Goal: Task Accomplishment & Management: Manage account settings

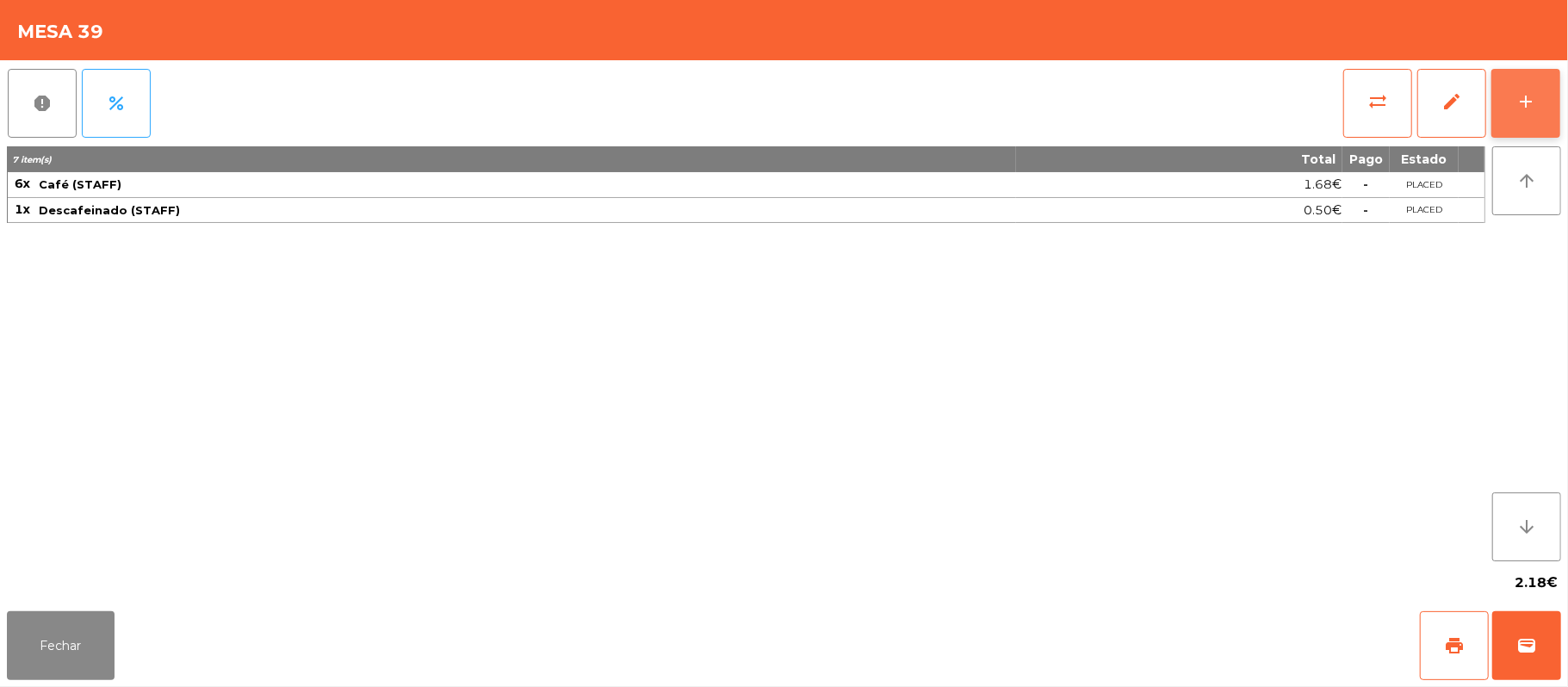
click at [1525, 113] on button "add" at bounding box center [1525, 103] width 69 height 69
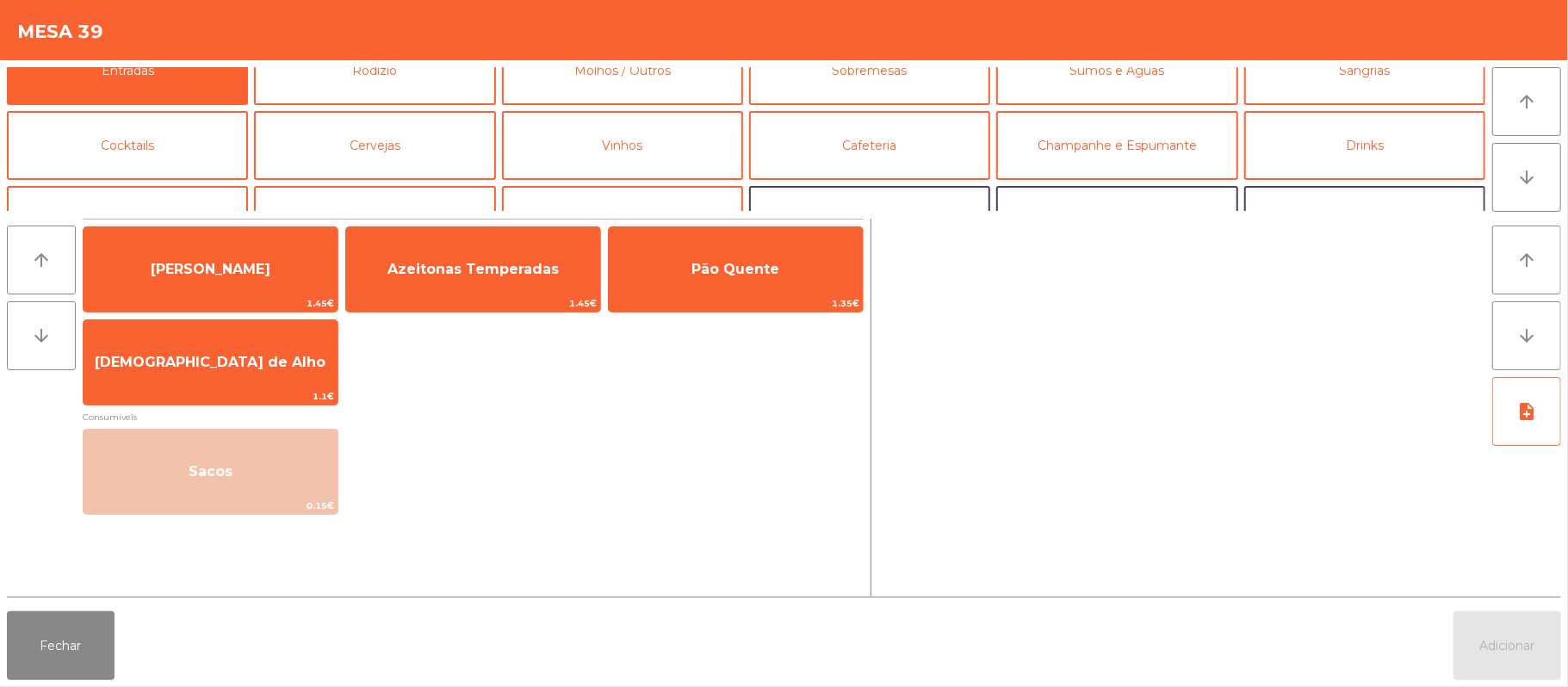
scroll to position [32, 0]
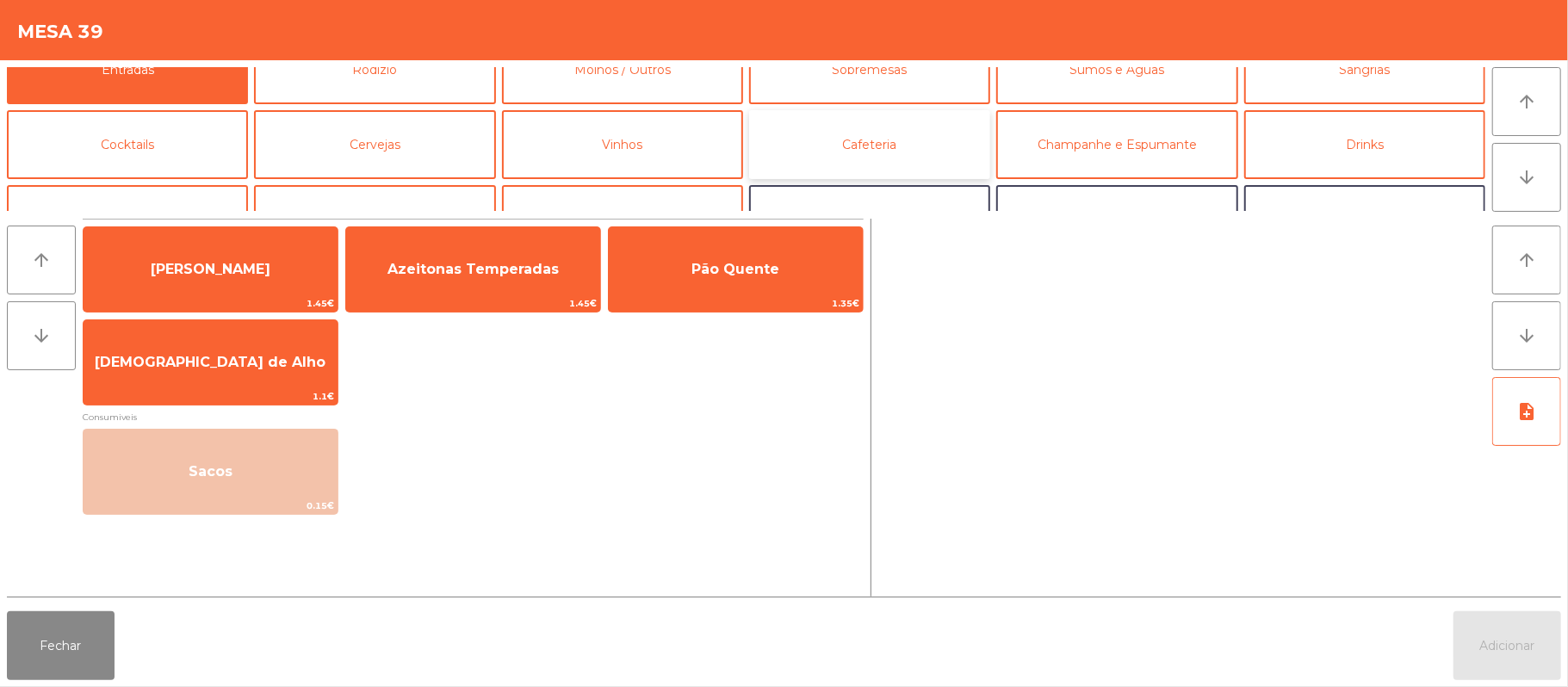
click at [907, 138] on button "Cafeteria" at bounding box center [869, 145] width 241 height 69
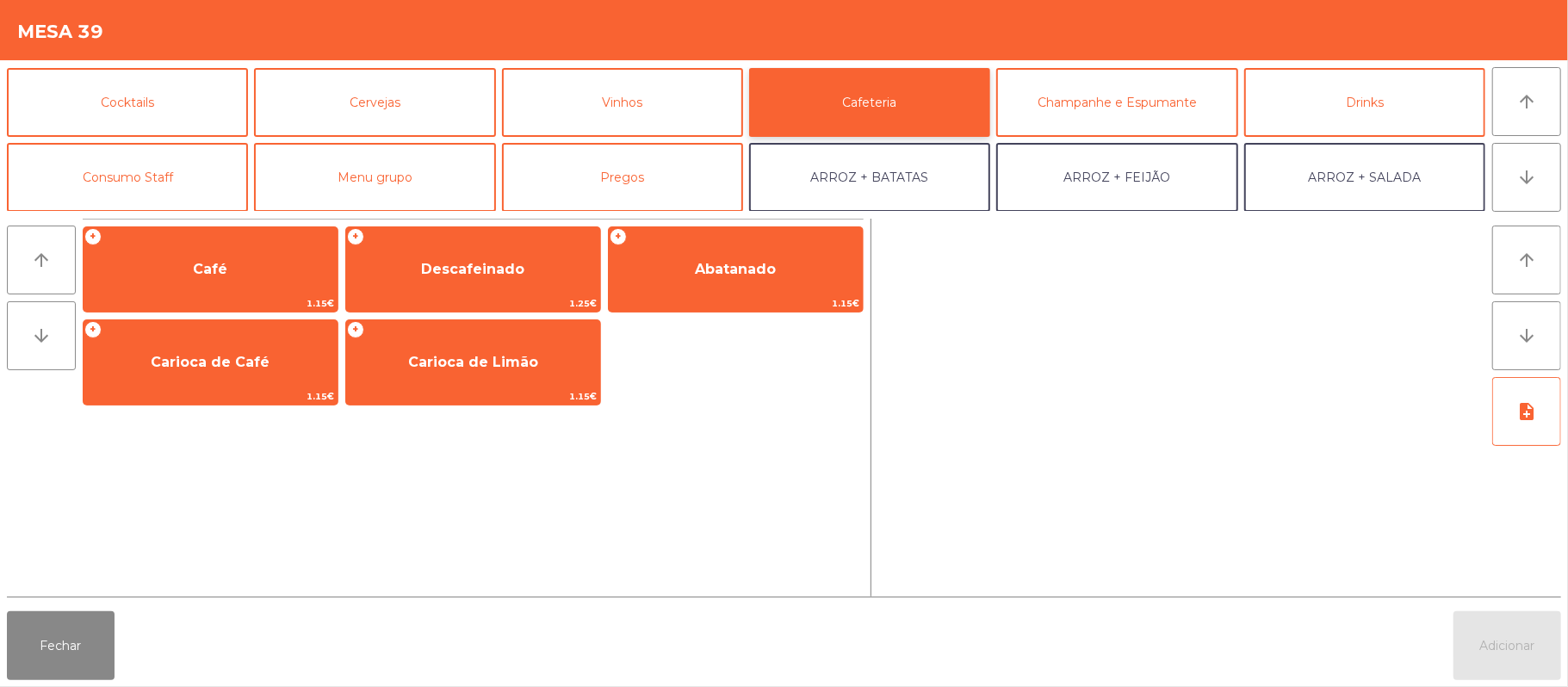
scroll to position [77, 0]
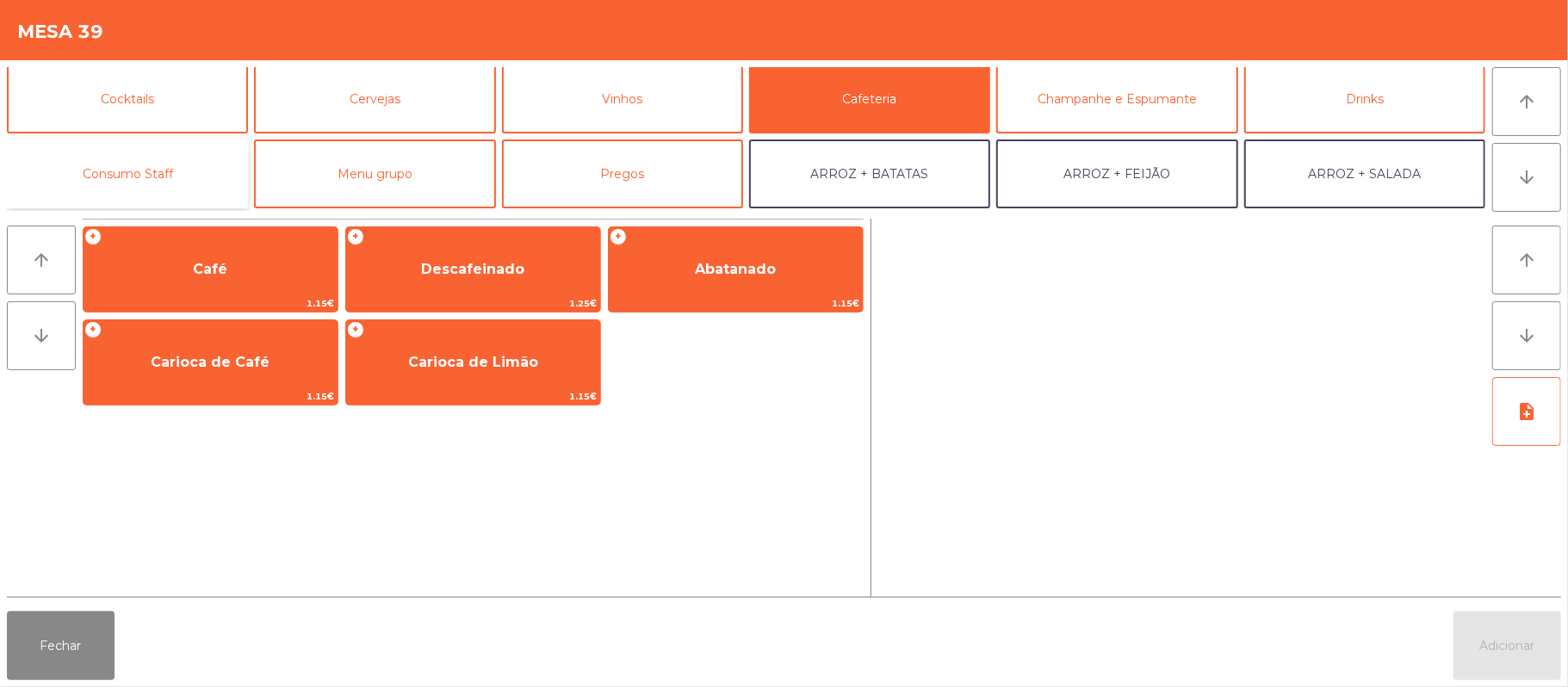
click at [158, 182] on button "Consumo Staff" at bounding box center [126, 174] width 241 height 69
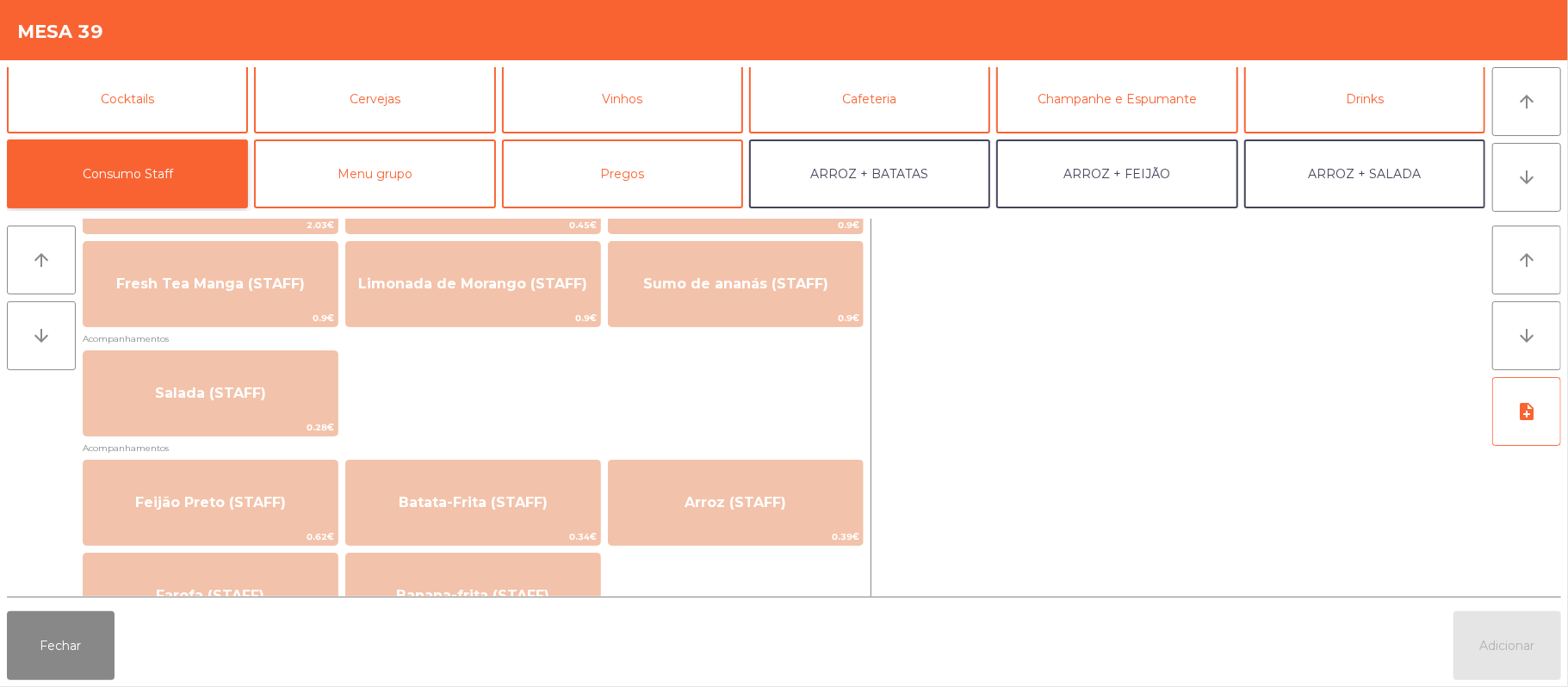
scroll to position [679, 0]
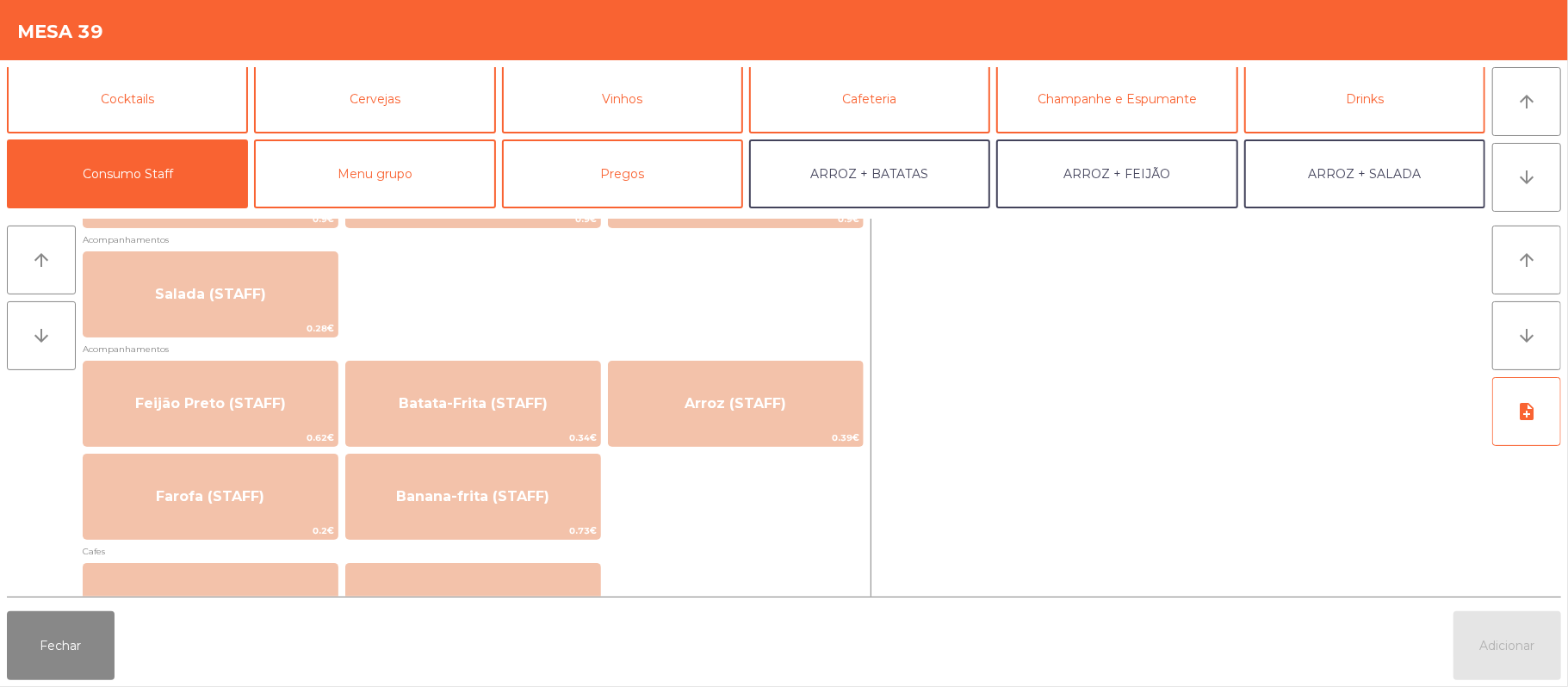
click at [787, 541] on div "Carnes + Picanha (STAFF) 2.6€ + Cachaço (STAFF) 1.58€ + Maminha AA (STAFF) 1.7€…" at bounding box center [473, 400] width 781 height 1720
click at [797, 490] on div "Feijão Preto (STAFF) 0.62€ Batata-Frita (STAFF) 0.34€ Arroz (STAFF) 0.39€ Farof…" at bounding box center [473, 450] width 781 height 179
click at [749, 319] on div "Salada (STAFF) 0.28€" at bounding box center [473, 294] width 781 height 86
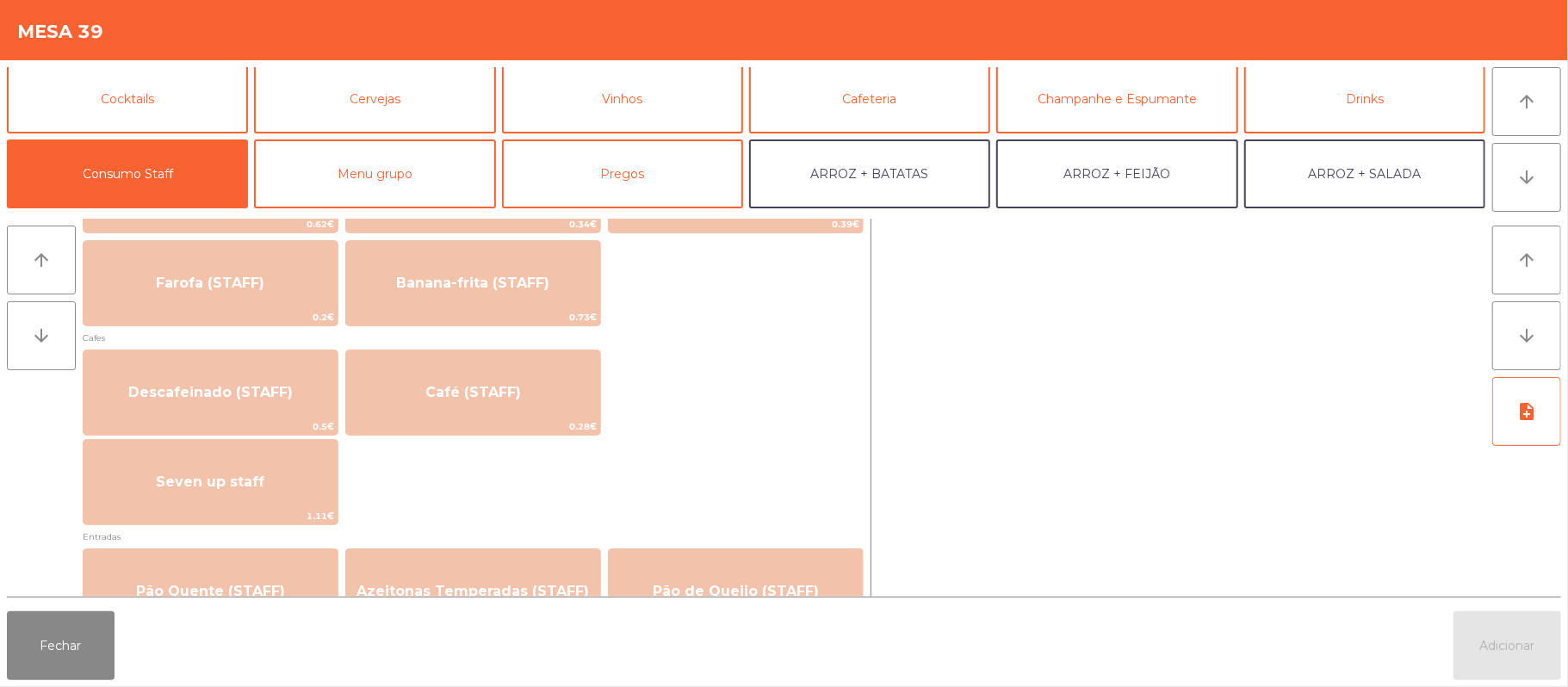
scroll to position [920, 0]
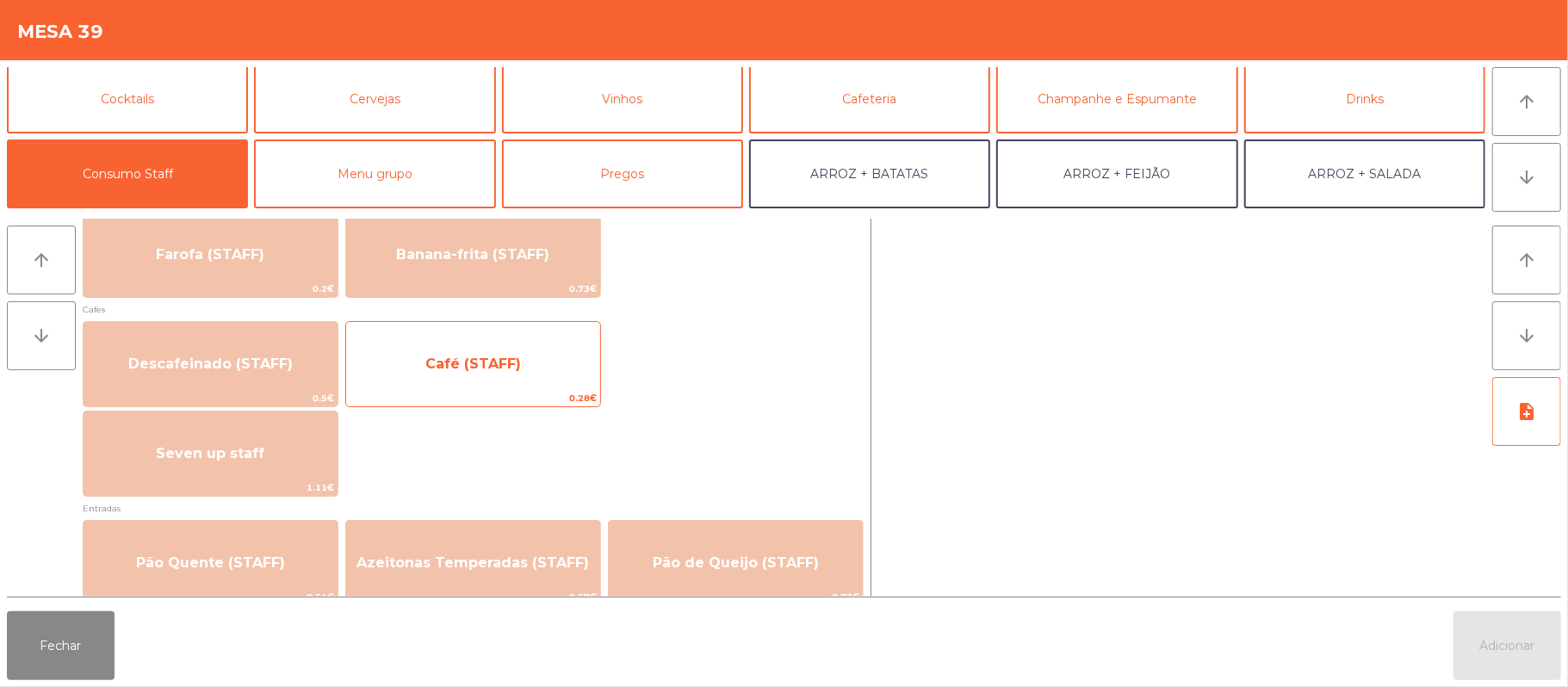
click at [576, 356] on span "Café (STAFF)" at bounding box center [472, 364] width 254 height 46
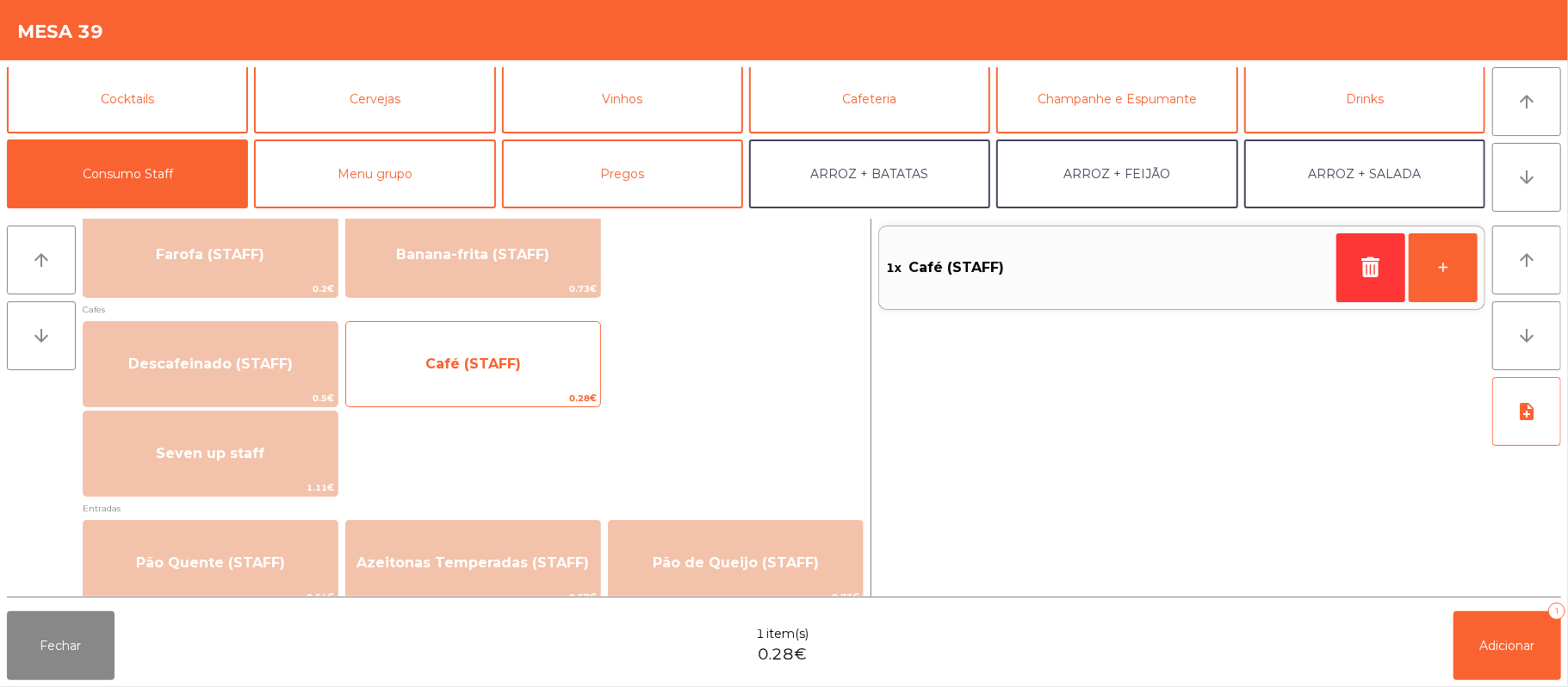
click at [510, 377] on span "Café (STAFF)" at bounding box center [472, 364] width 254 height 46
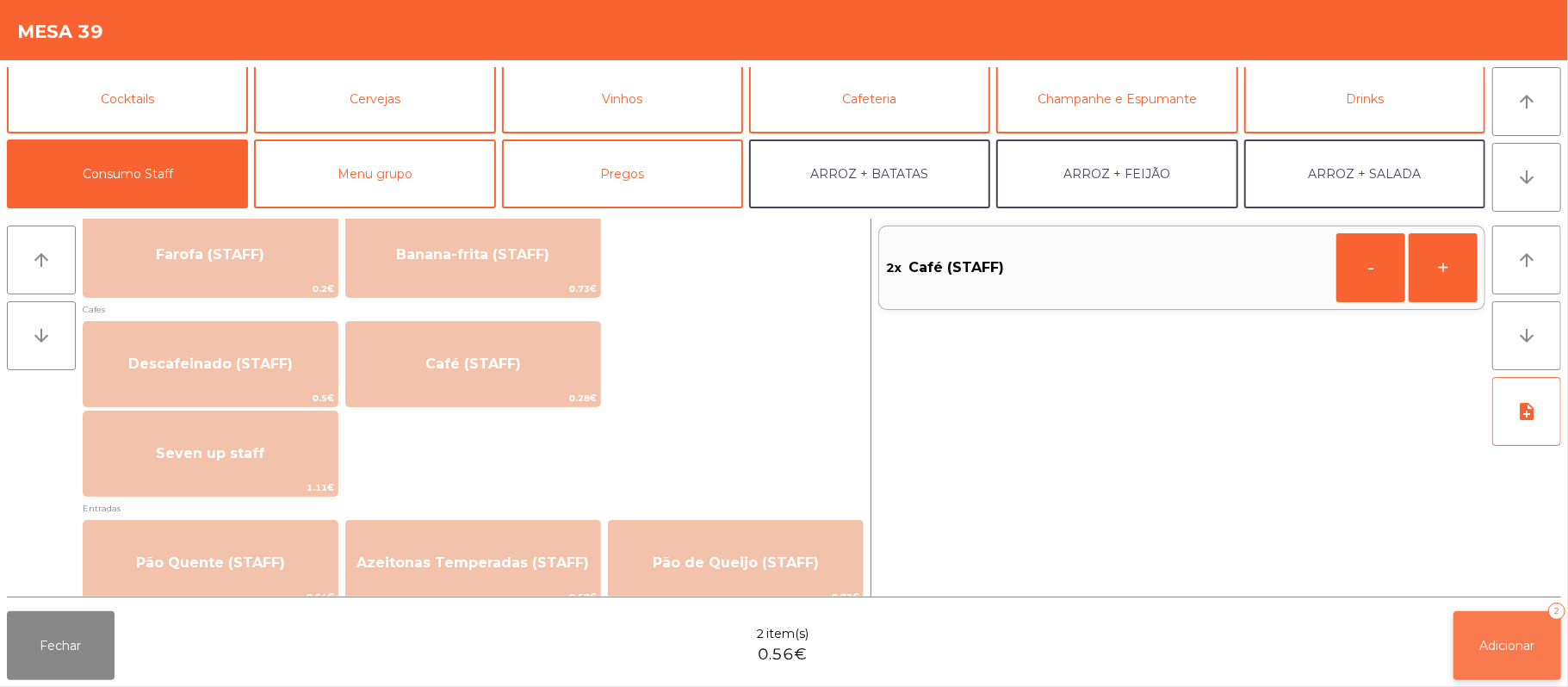
click at [1496, 645] on span "Adicionar" at bounding box center [1507, 645] width 55 height 16
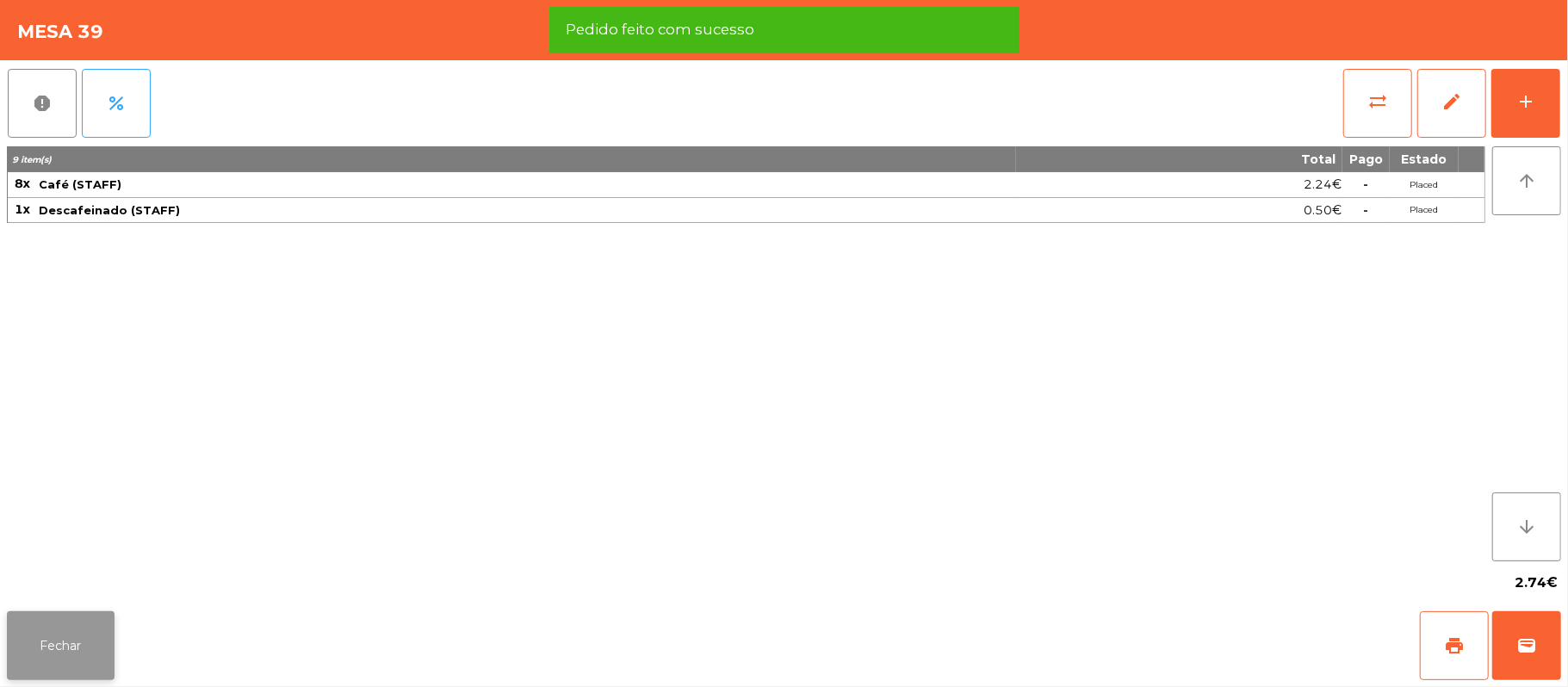
click at [69, 656] on button "Fechar" at bounding box center [60, 646] width 108 height 69
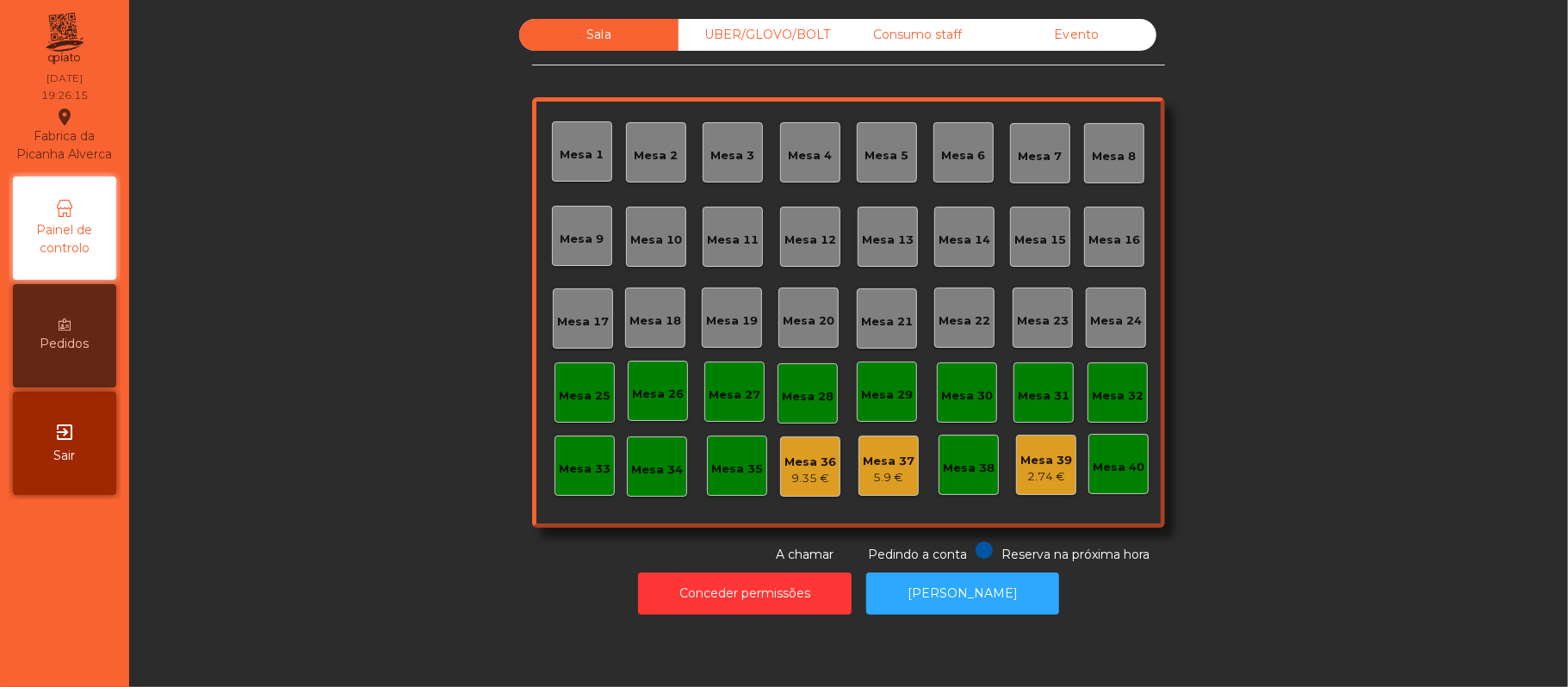
click at [933, 32] on div "Consumo staff" at bounding box center [916, 34] width 159 height 32
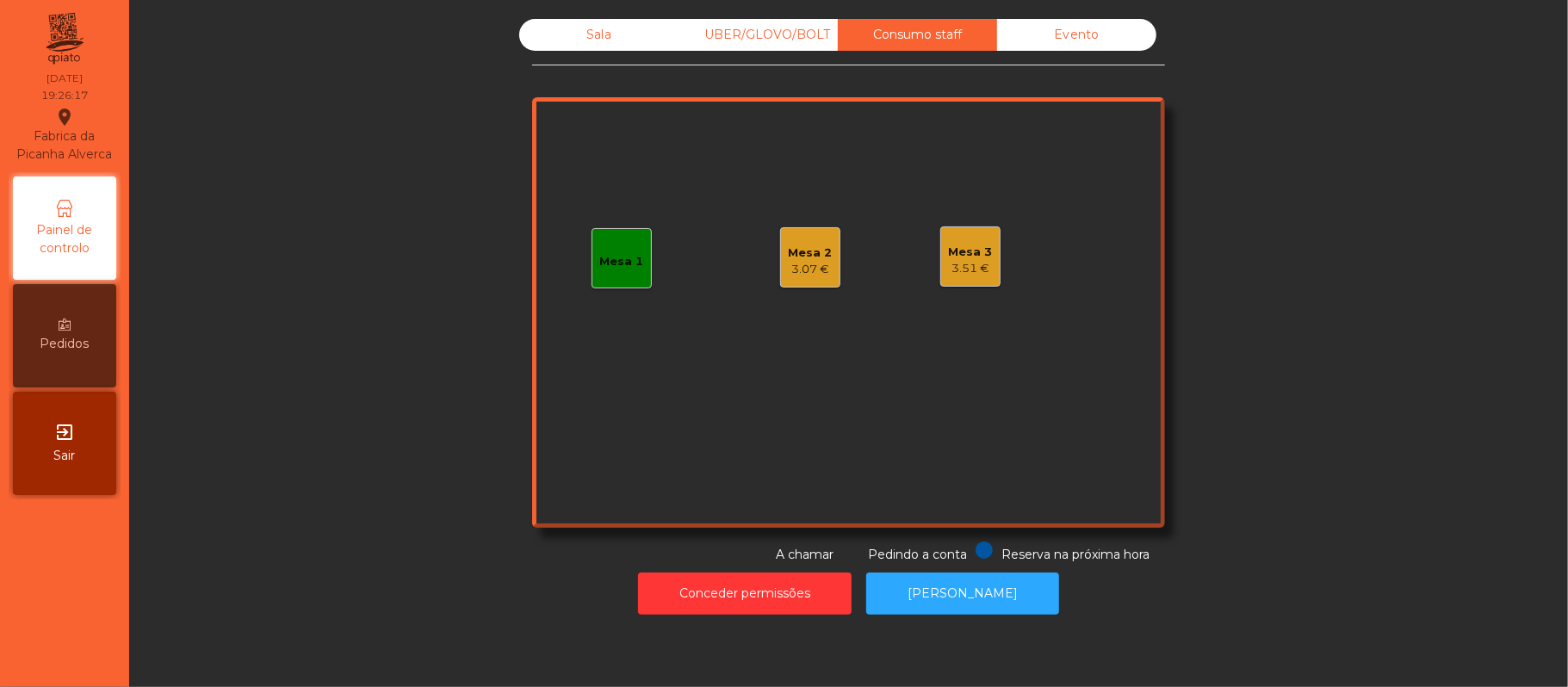
click at [814, 256] on div "Mesa 2" at bounding box center [810, 253] width 44 height 18
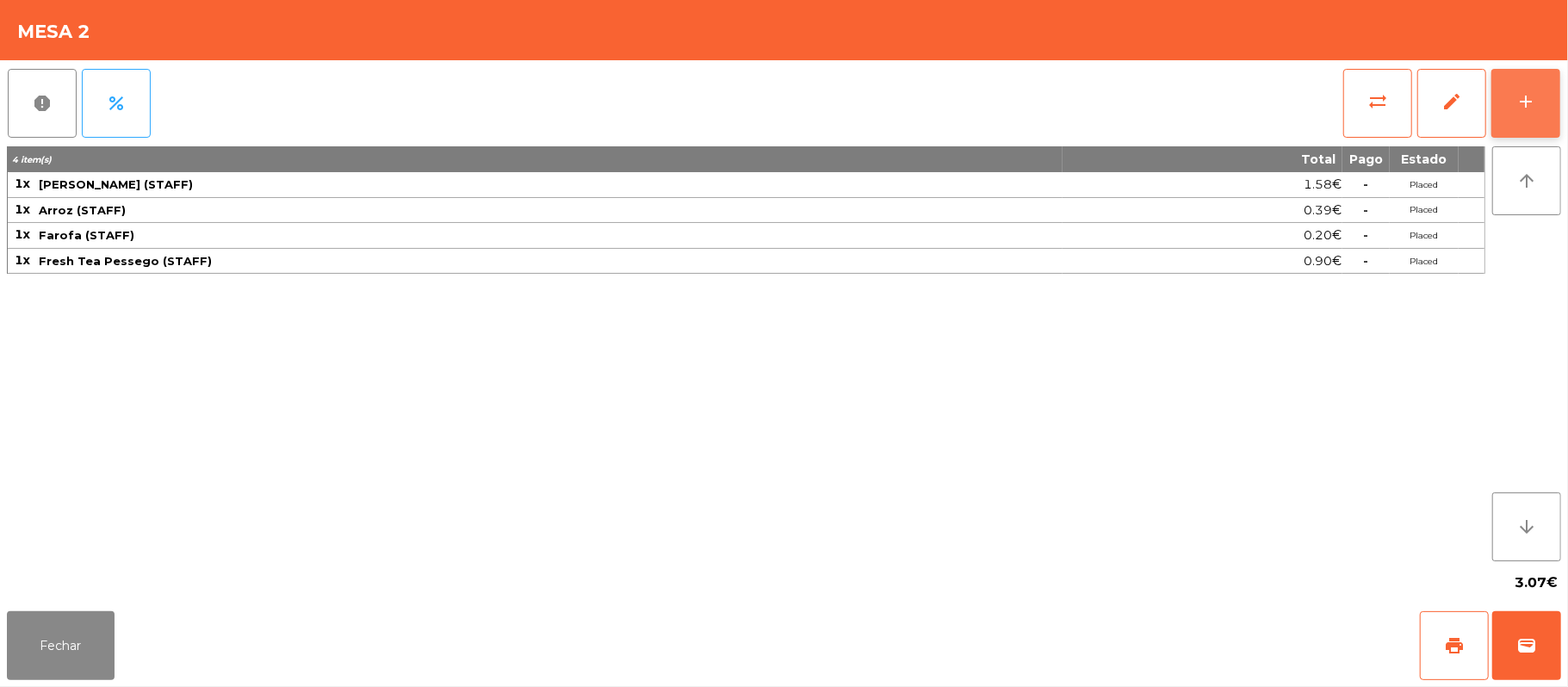
click at [1549, 117] on button "add" at bounding box center [1525, 103] width 69 height 69
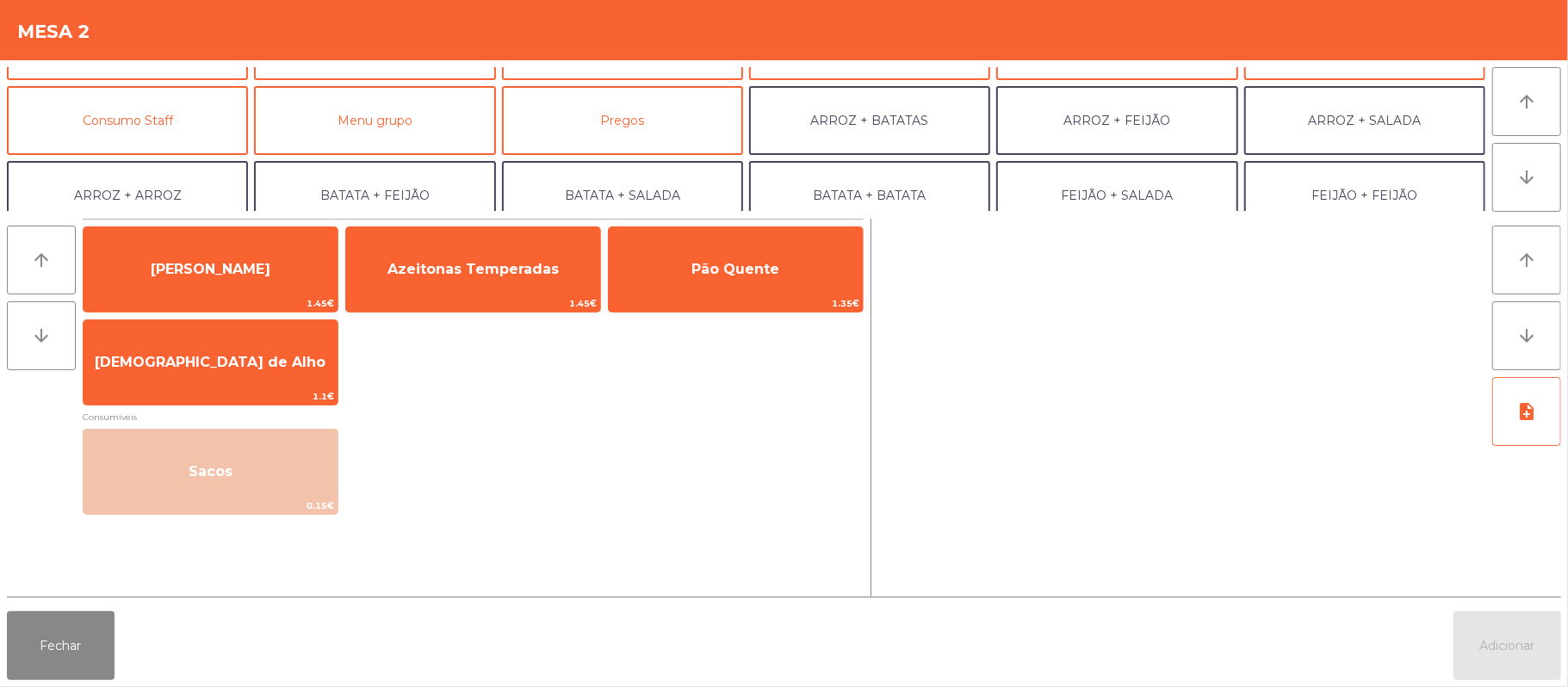
scroll to position [133, 0]
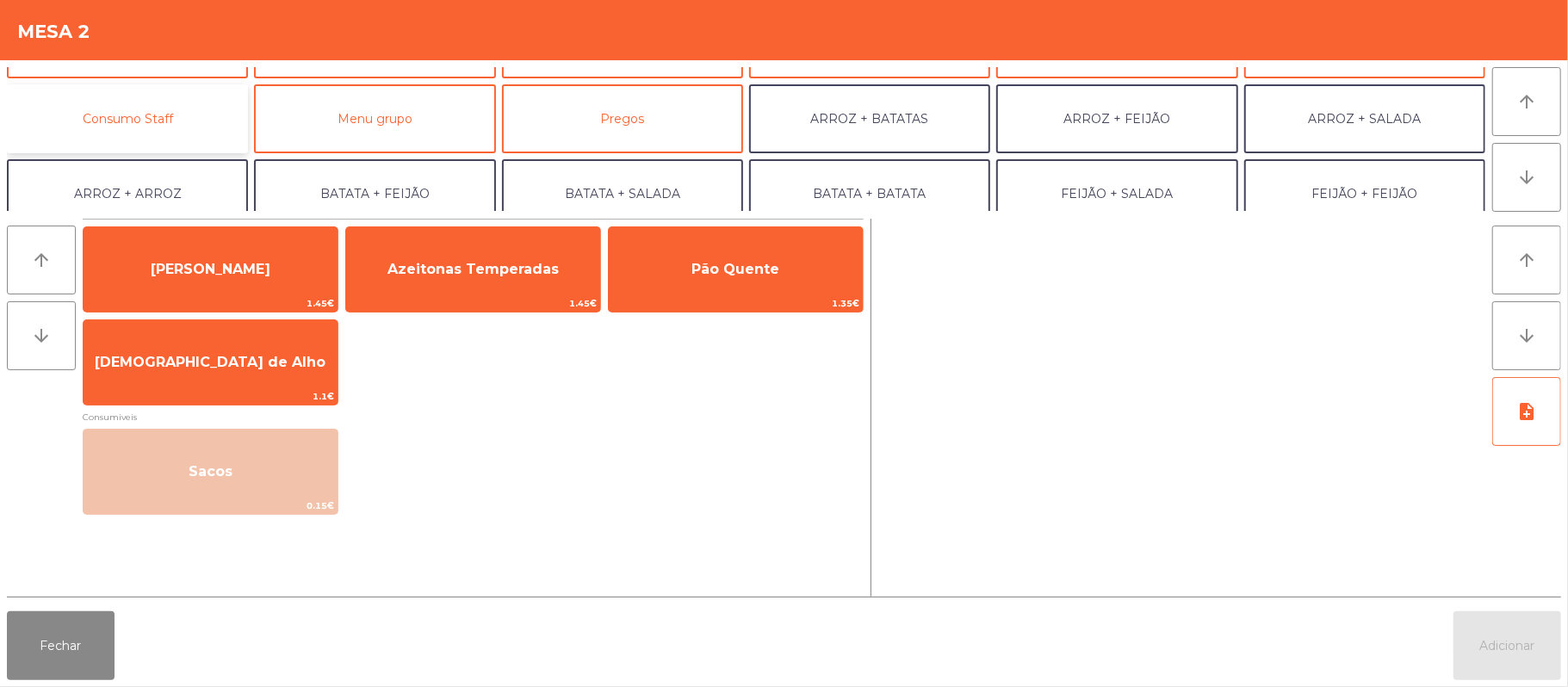
click at [191, 107] on button "Consumo Staff" at bounding box center [126, 119] width 241 height 69
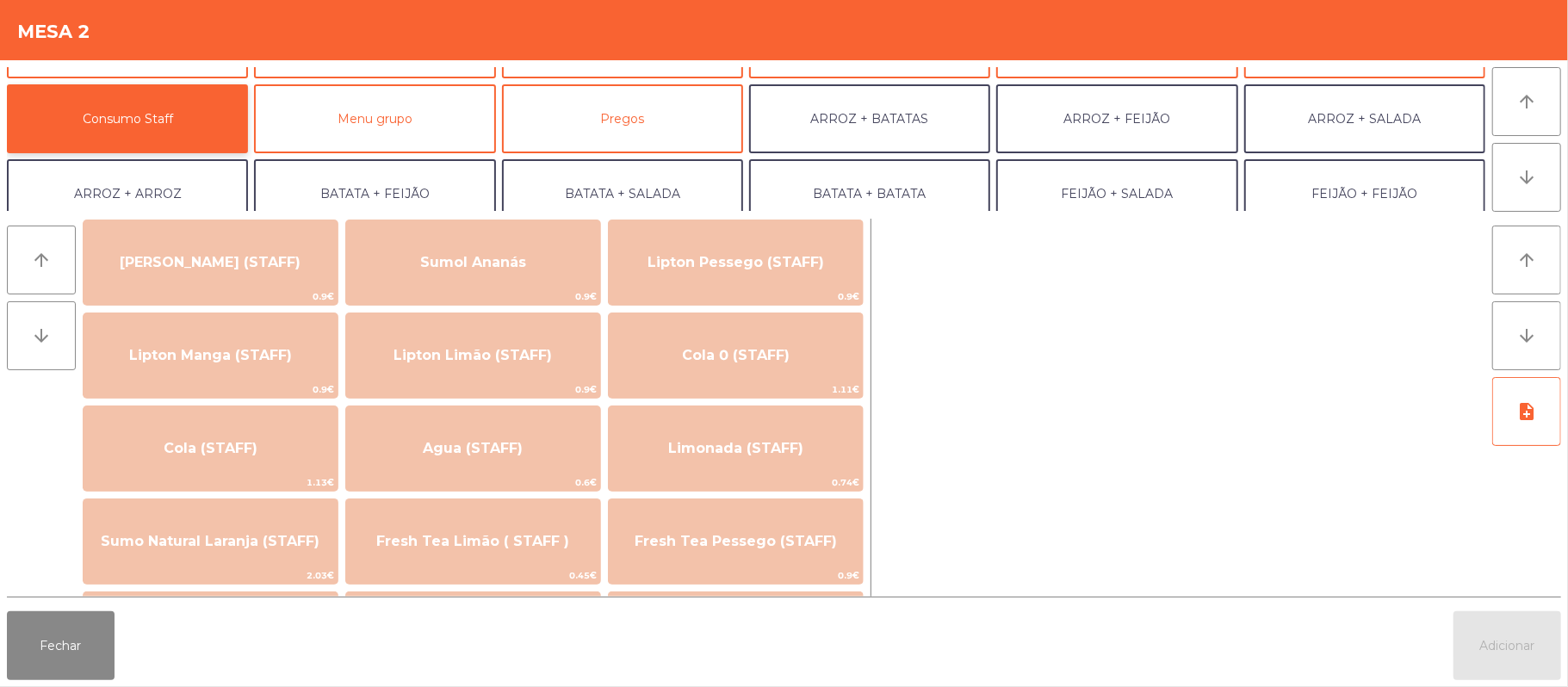
scroll to position [231, 0]
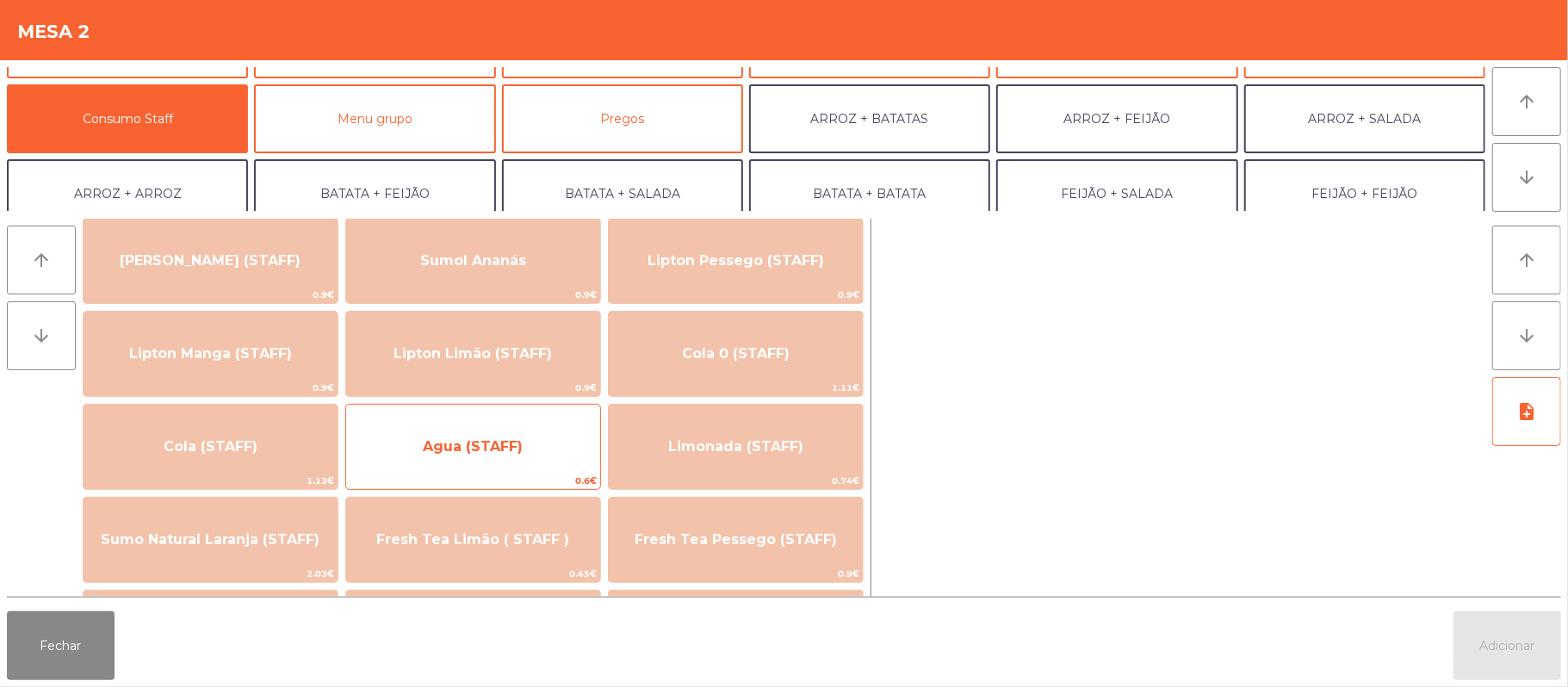
click at [527, 461] on span "Agua (STAFF)" at bounding box center [472, 447] width 254 height 46
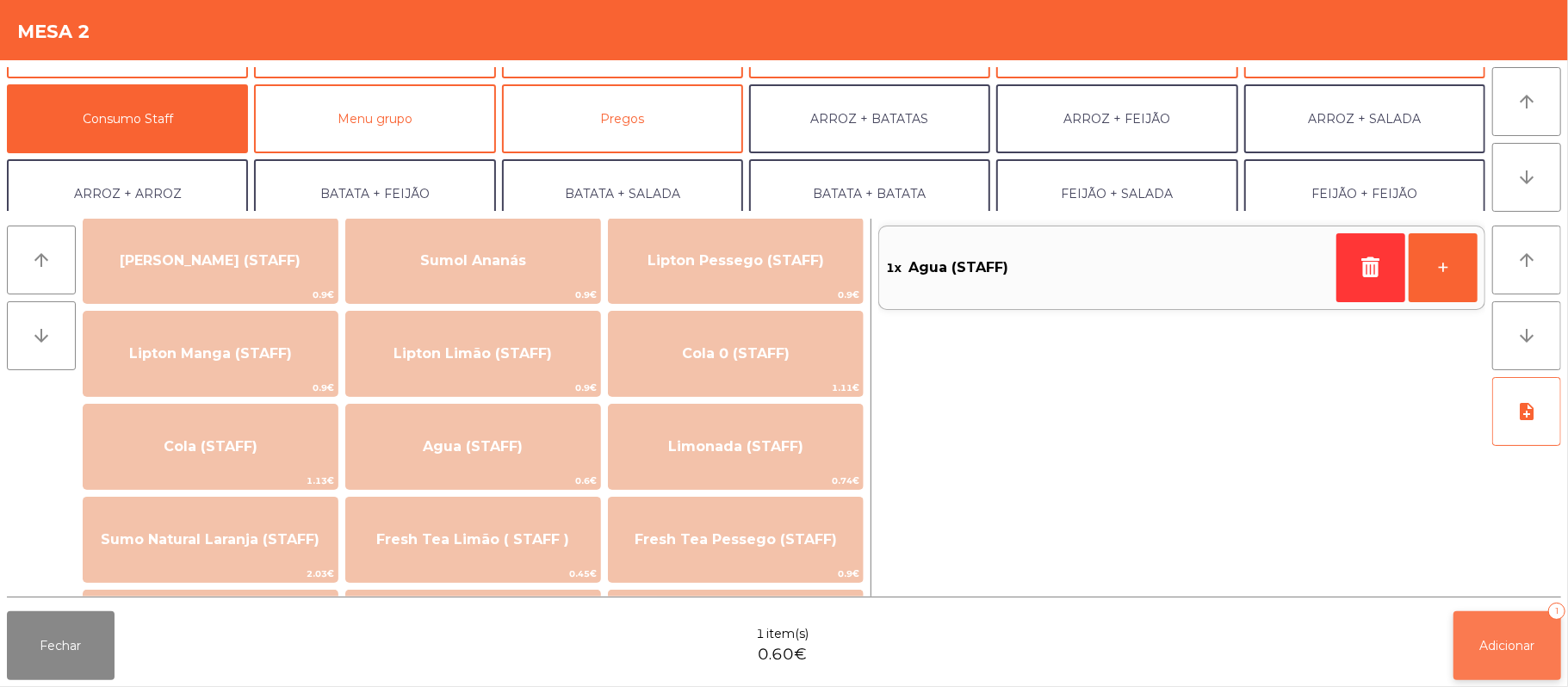
click at [1512, 675] on button "Adicionar 1" at bounding box center [1508, 646] width 108 height 69
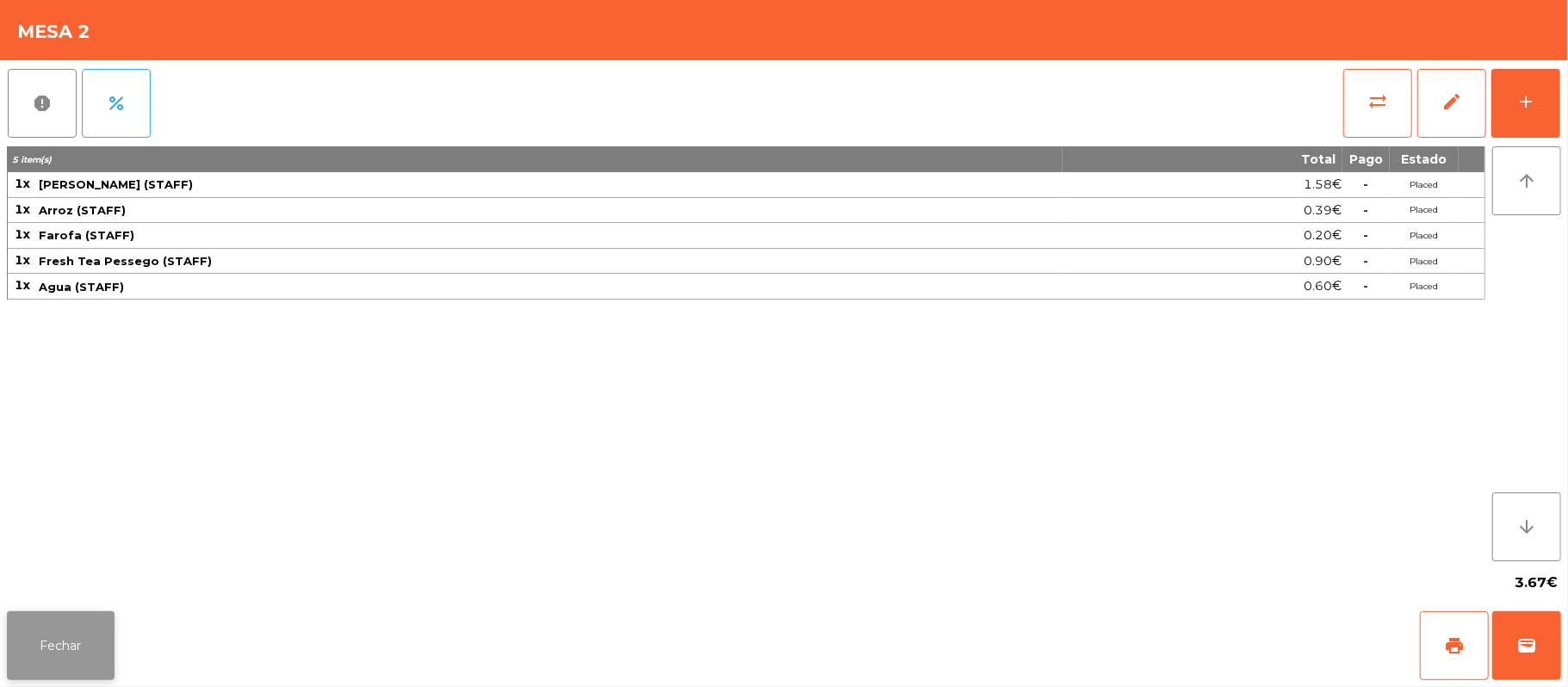
click at [80, 635] on button "Fechar" at bounding box center [60, 646] width 108 height 69
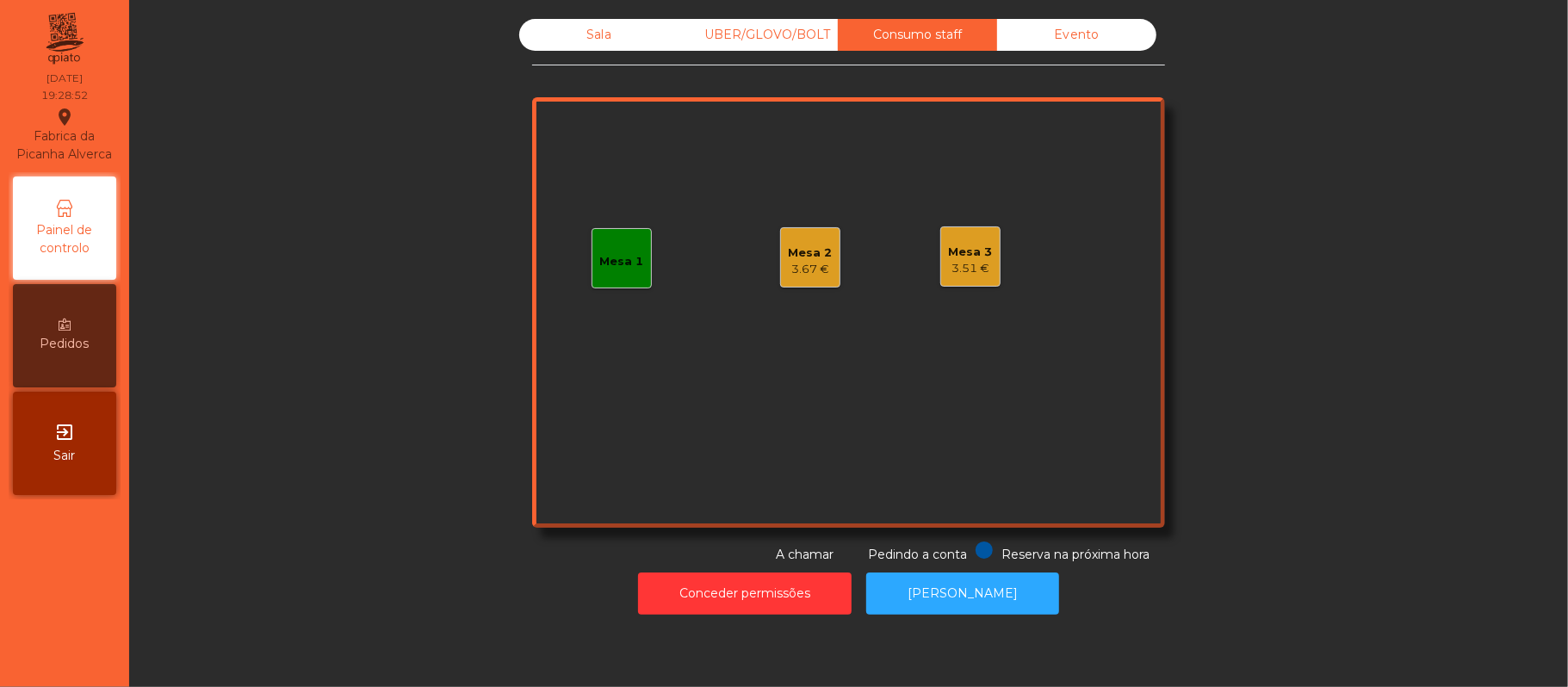
click at [577, 28] on div "Sala" at bounding box center [599, 34] width 159 height 32
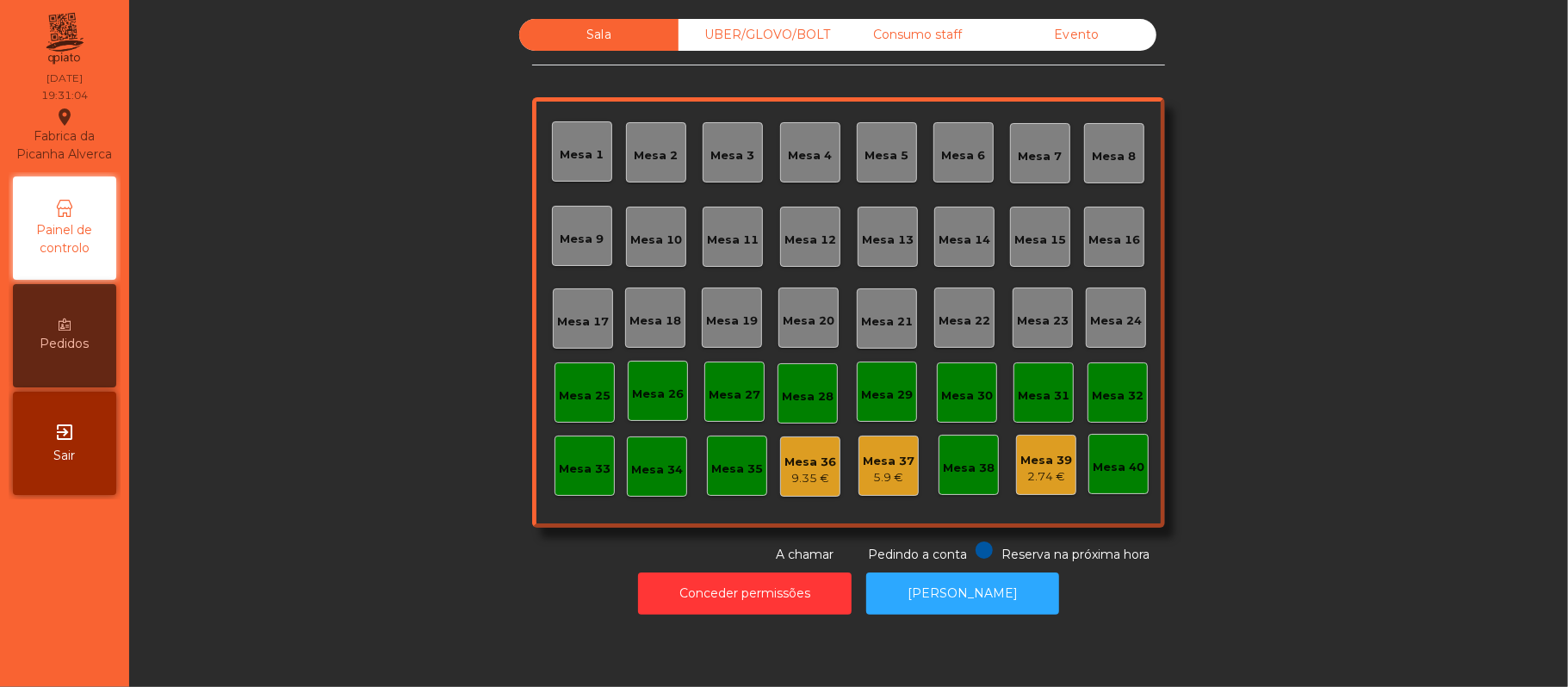
click at [1285, 226] on div "Sala UBER/GLOVO/BOLT Consumo staff Evento Mesa 1 Mesa 2 Mesa 3 Mesa 4 Mesa 5 Me…" at bounding box center [849, 291] width 1392 height 545
click at [1268, 276] on div "Sala UBER/GLOVO/BOLT Consumo staff Evento Mesa 1 Mesa 2 Mesa 3 Mesa 4 Mesa 5 Me…" at bounding box center [849, 291] width 1392 height 545
click at [715, 473] on div "Mesa 35" at bounding box center [737, 469] width 52 height 18
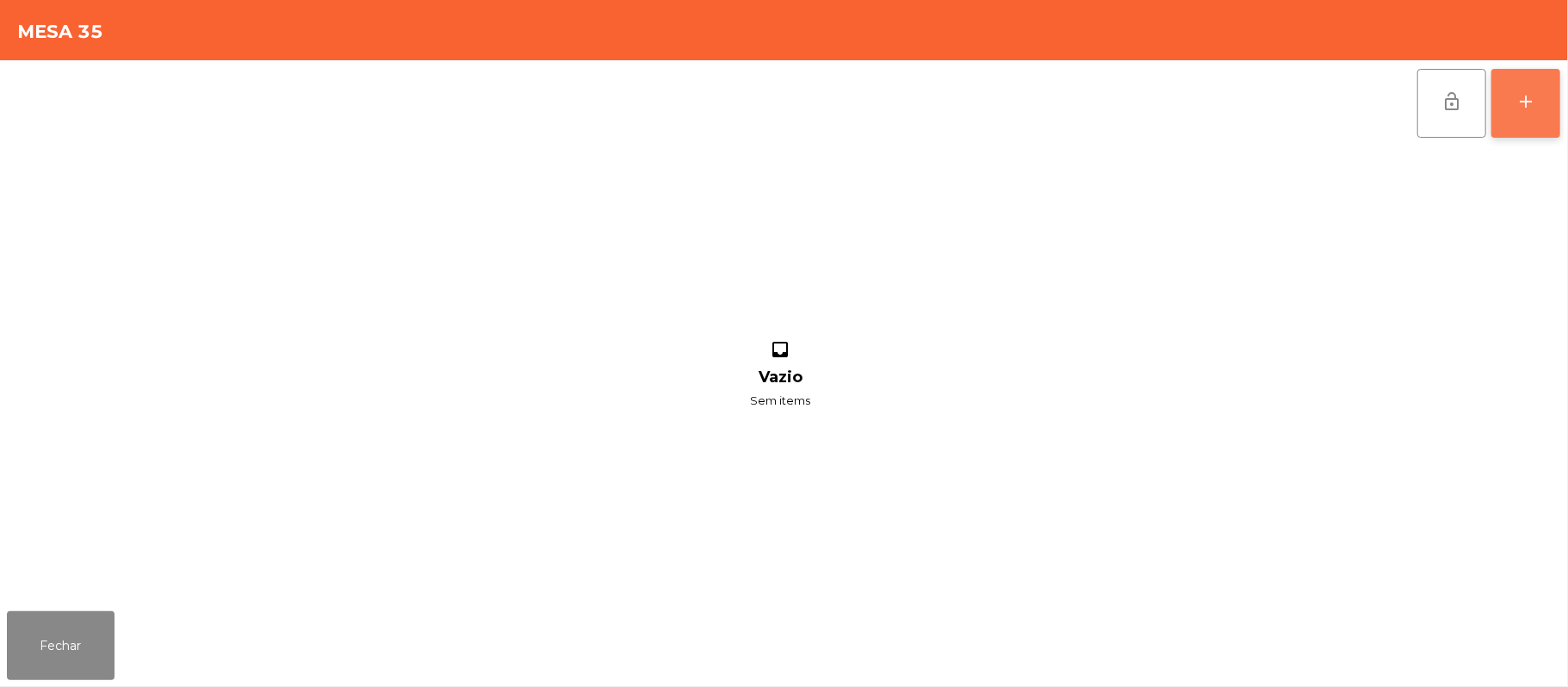
click at [1520, 99] on div "add" at bounding box center [1525, 101] width 20 height 20
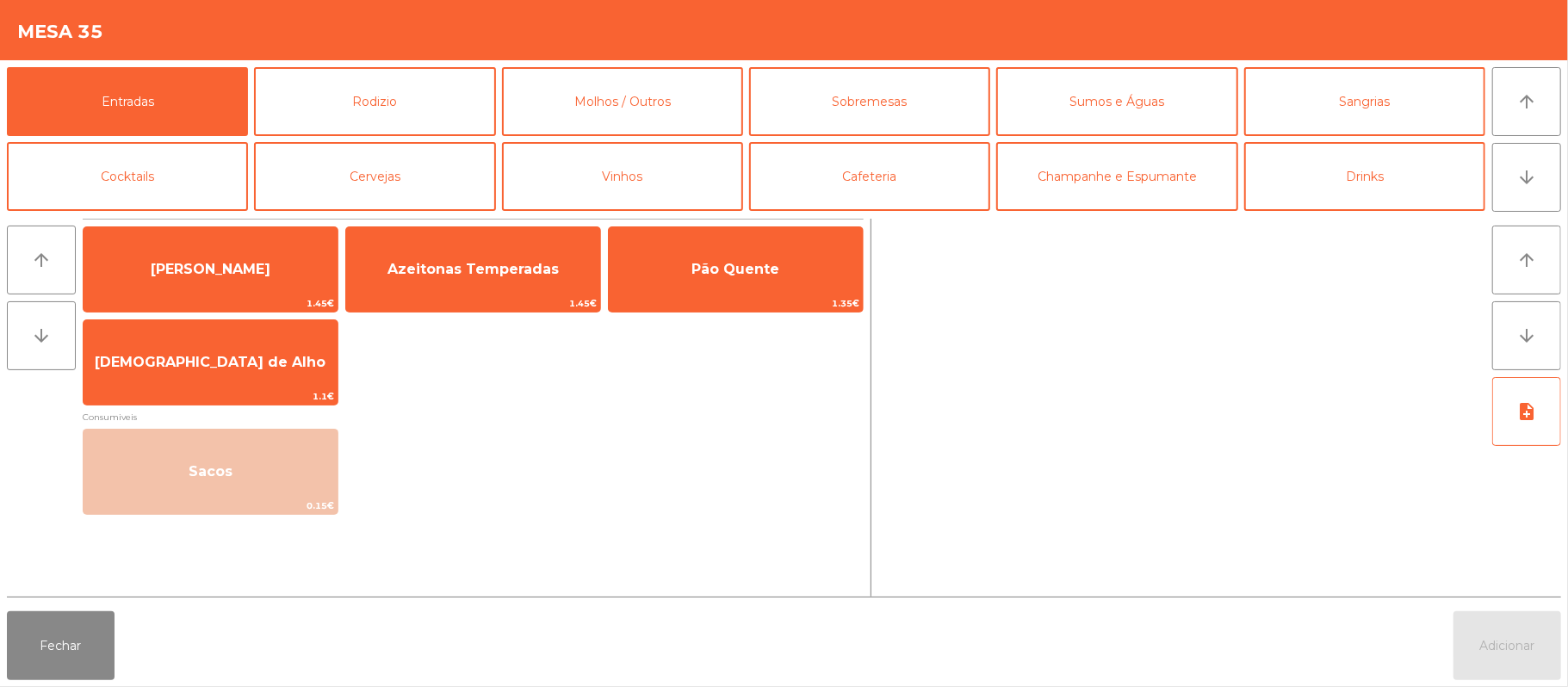
scroll to position [34, 0]
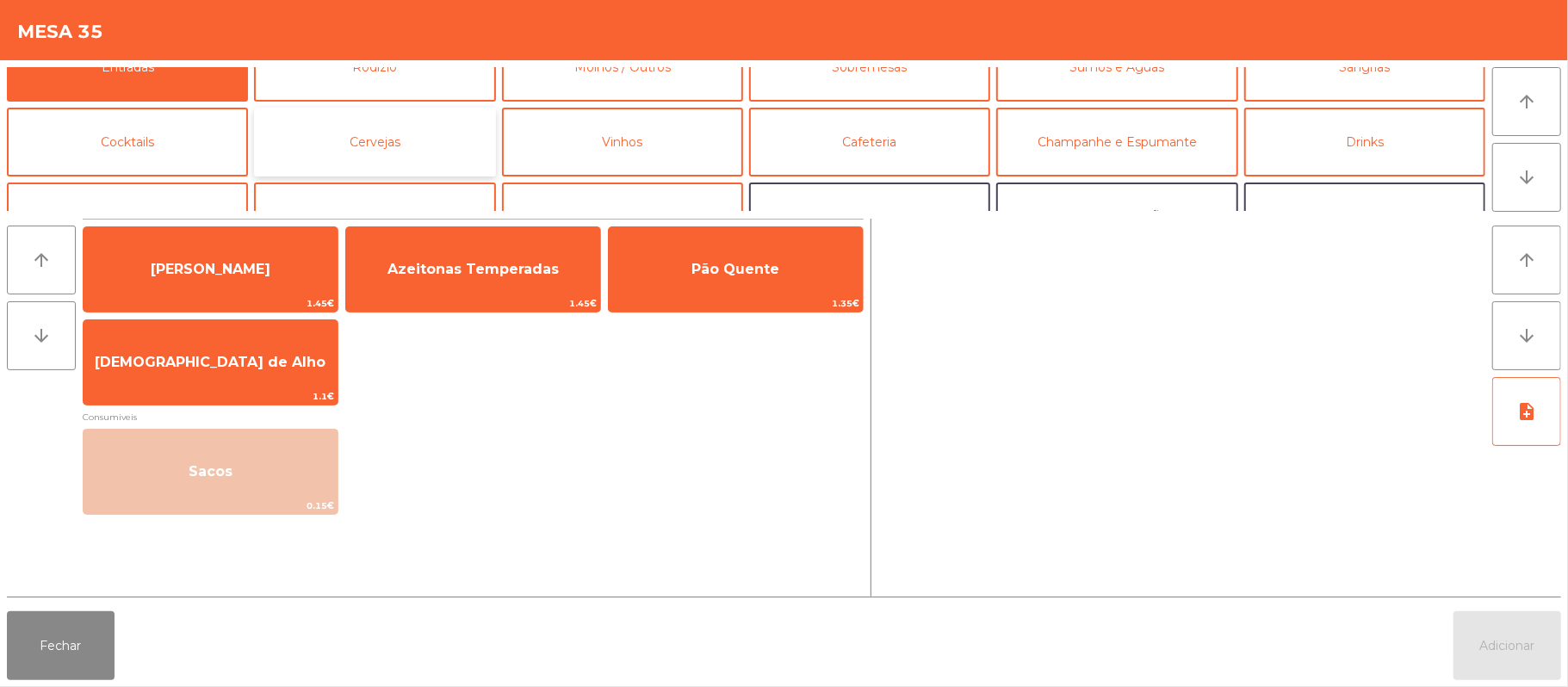
click at [392, 157] on button "Cervejas" at bounding box center [374, 142] width 241 height 69
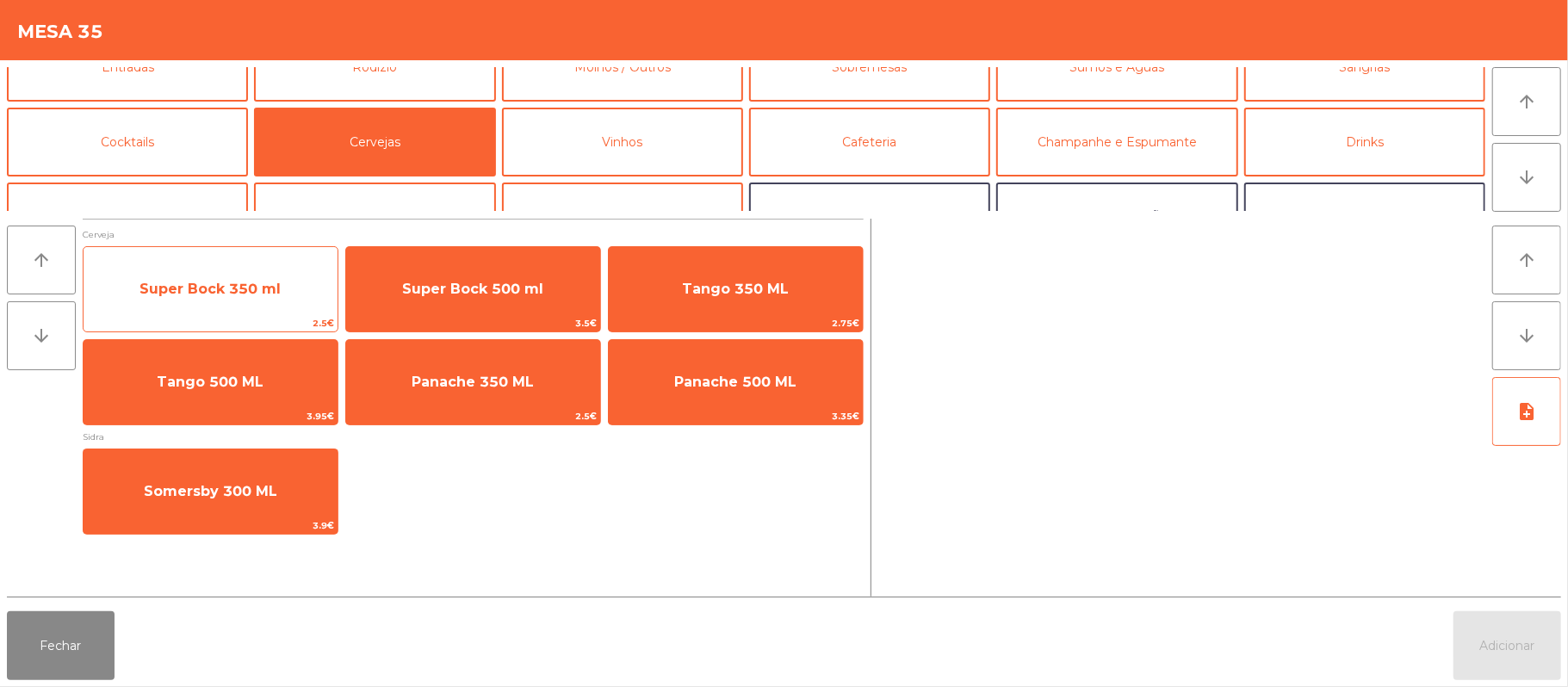
click at [239, 294] on span "Super Bock 350 ml" at bounding box center [210, 289] width 141 height 17
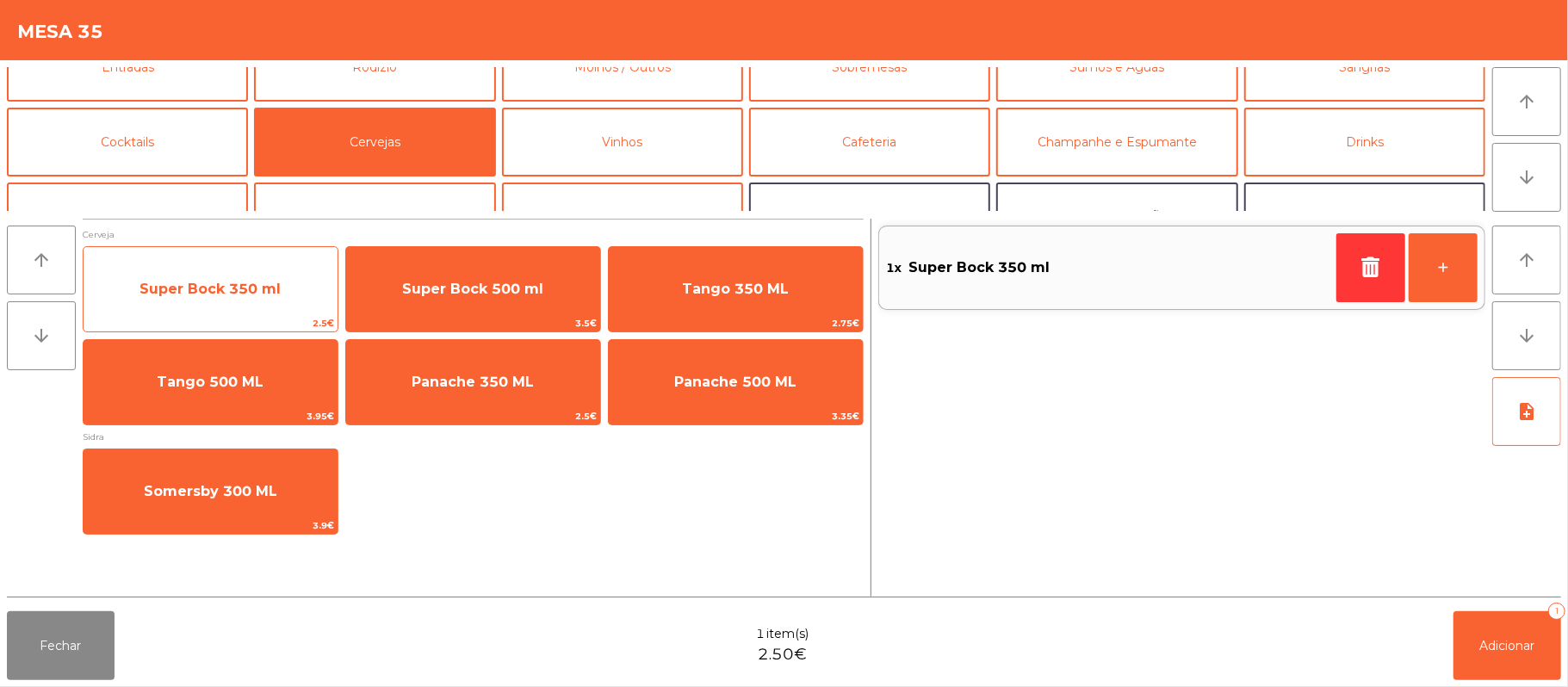
click at [240, 281] on span "Super Bock 350 ml" at bounding box center [210, 289] width 141 height 17
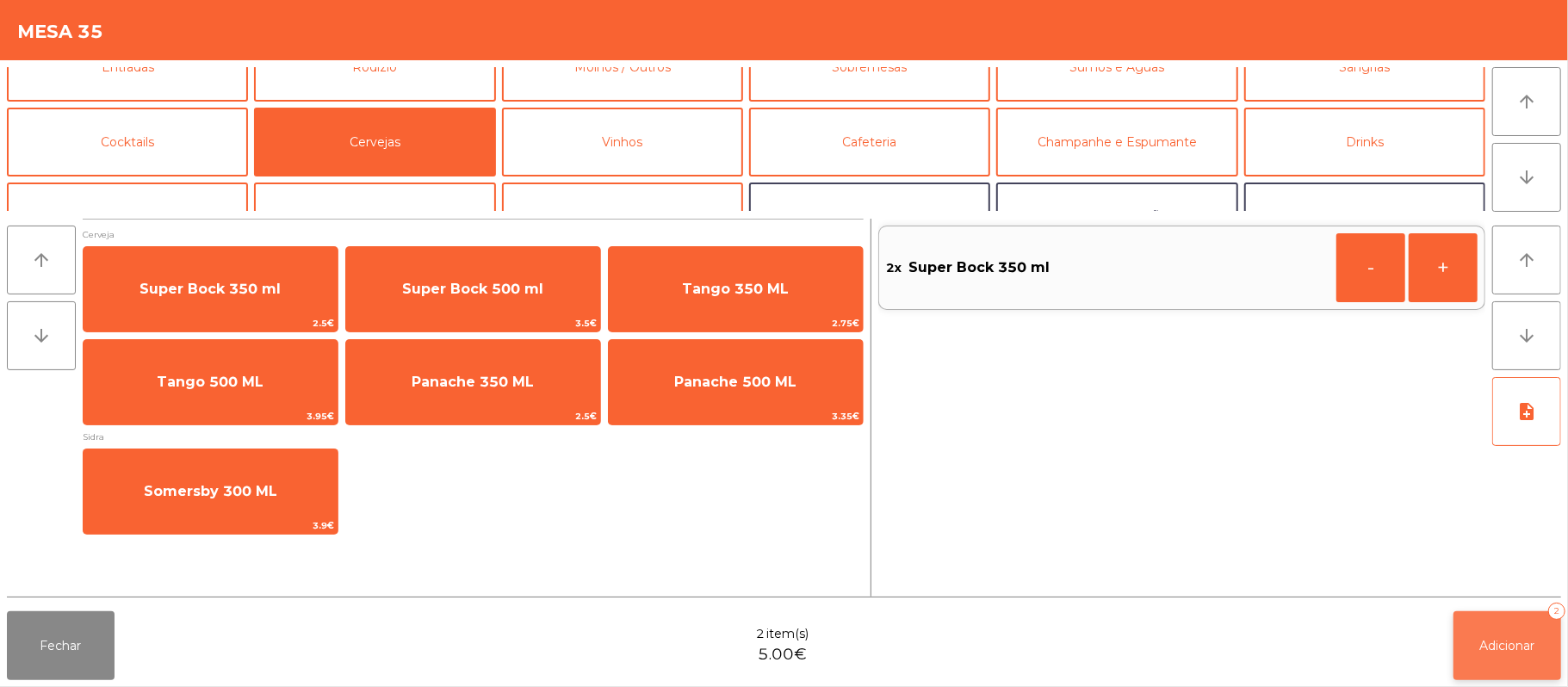
click at [1496, 648] on span "Adicionar" at bounding box center [1507, 645] width 55 height 16
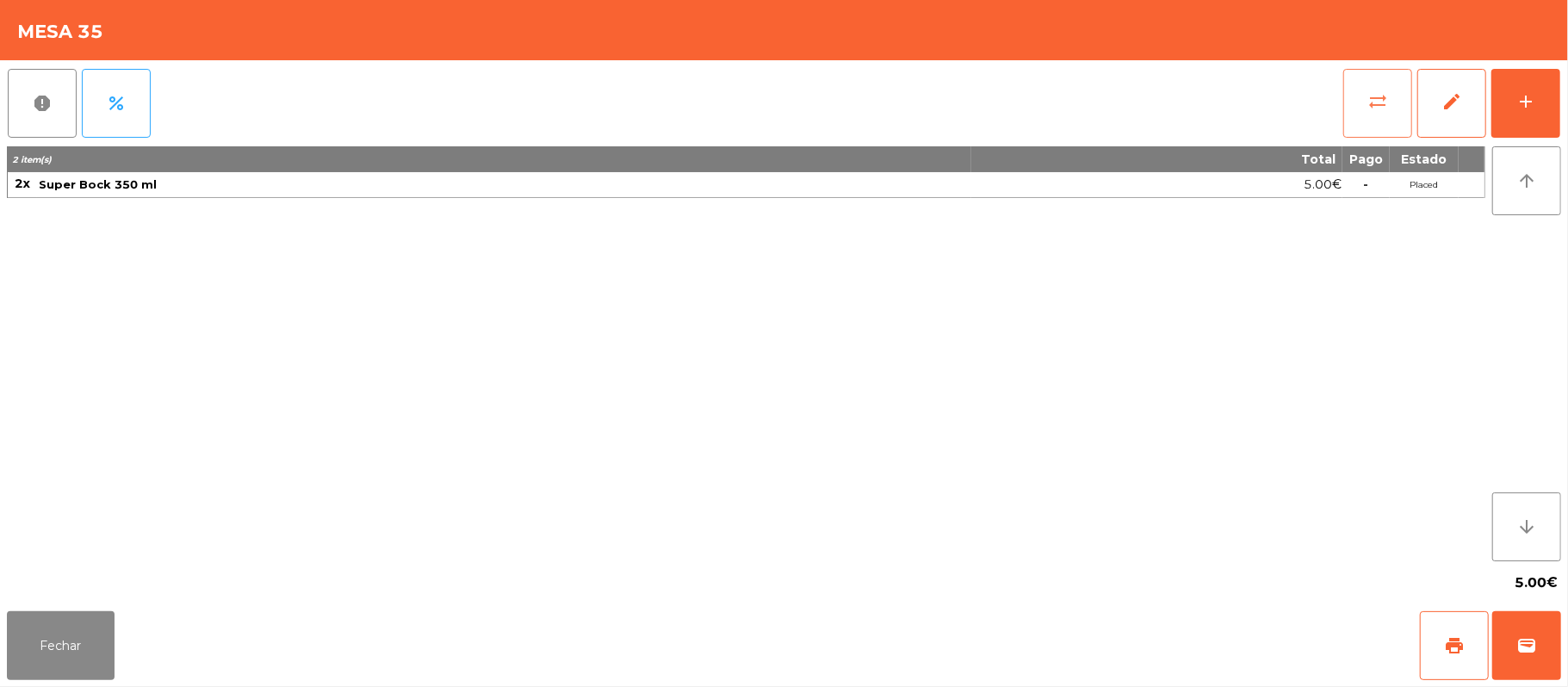
click at [1384, 83] on button "sync_alt" at bounding box center [1377, 103] width 69 height 69
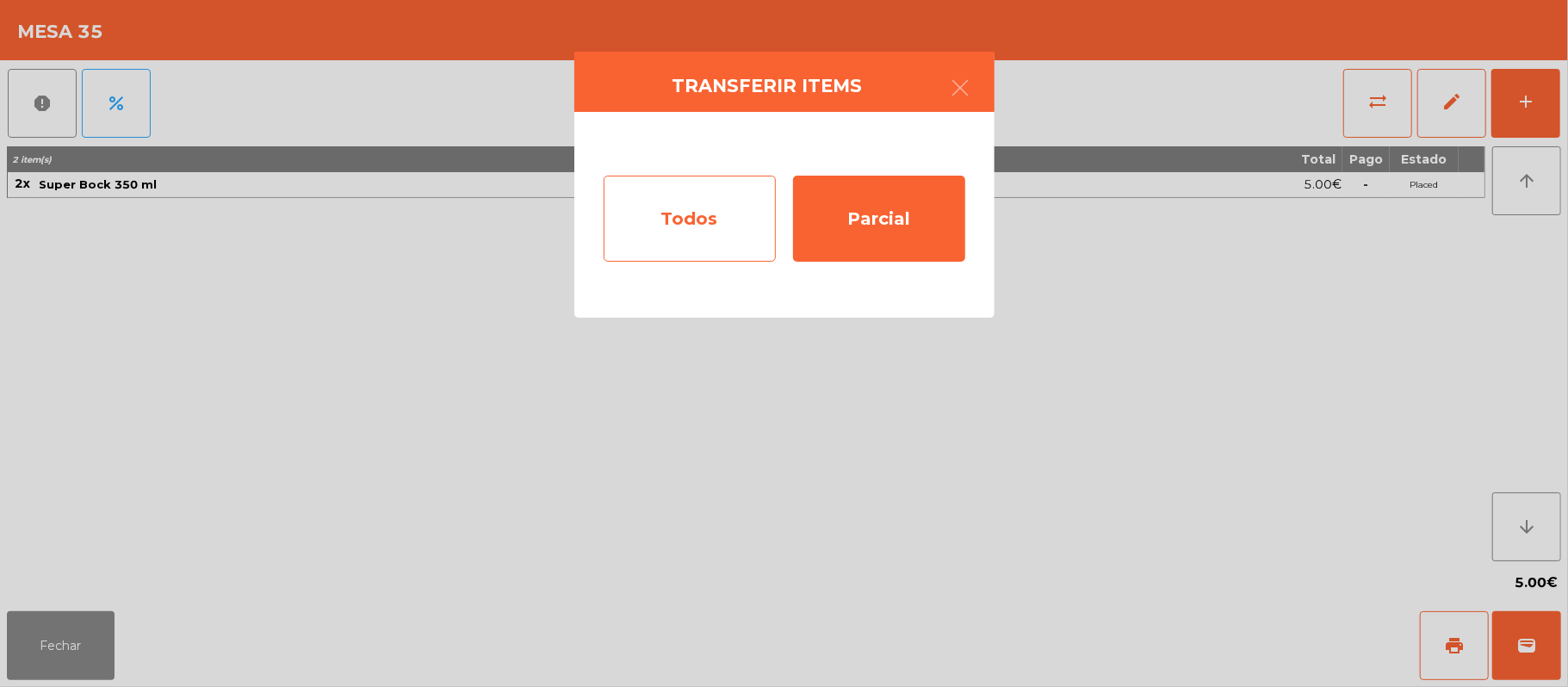
click at [710, 231] on div "Todos" at bounding box center [689, 218] width 172 height 86
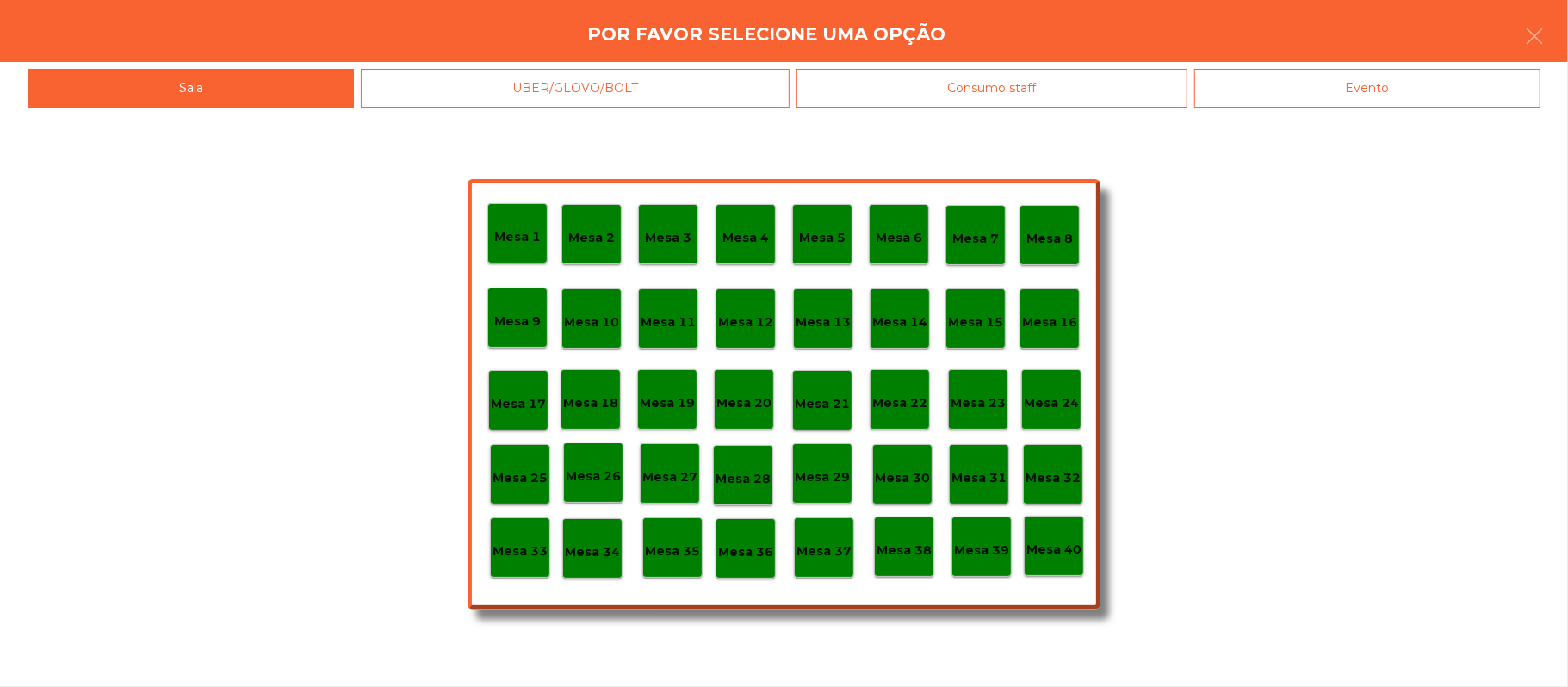
click at [1350, 76] on div "Evento" at bounding box center [1367, 88] width 346 height 39
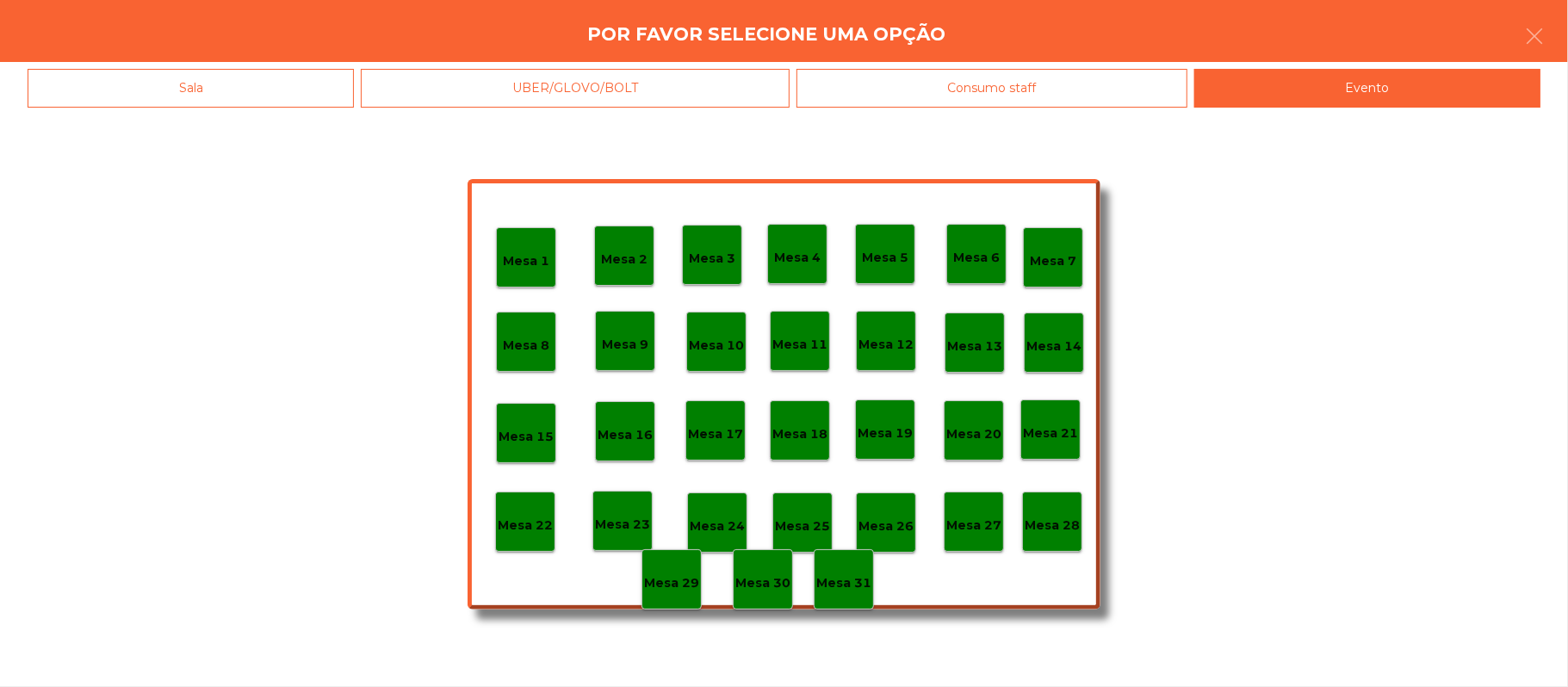
click at [1061, 513] on div "Mesa 28" at bounding box center [1051, 522] width 55 height 27
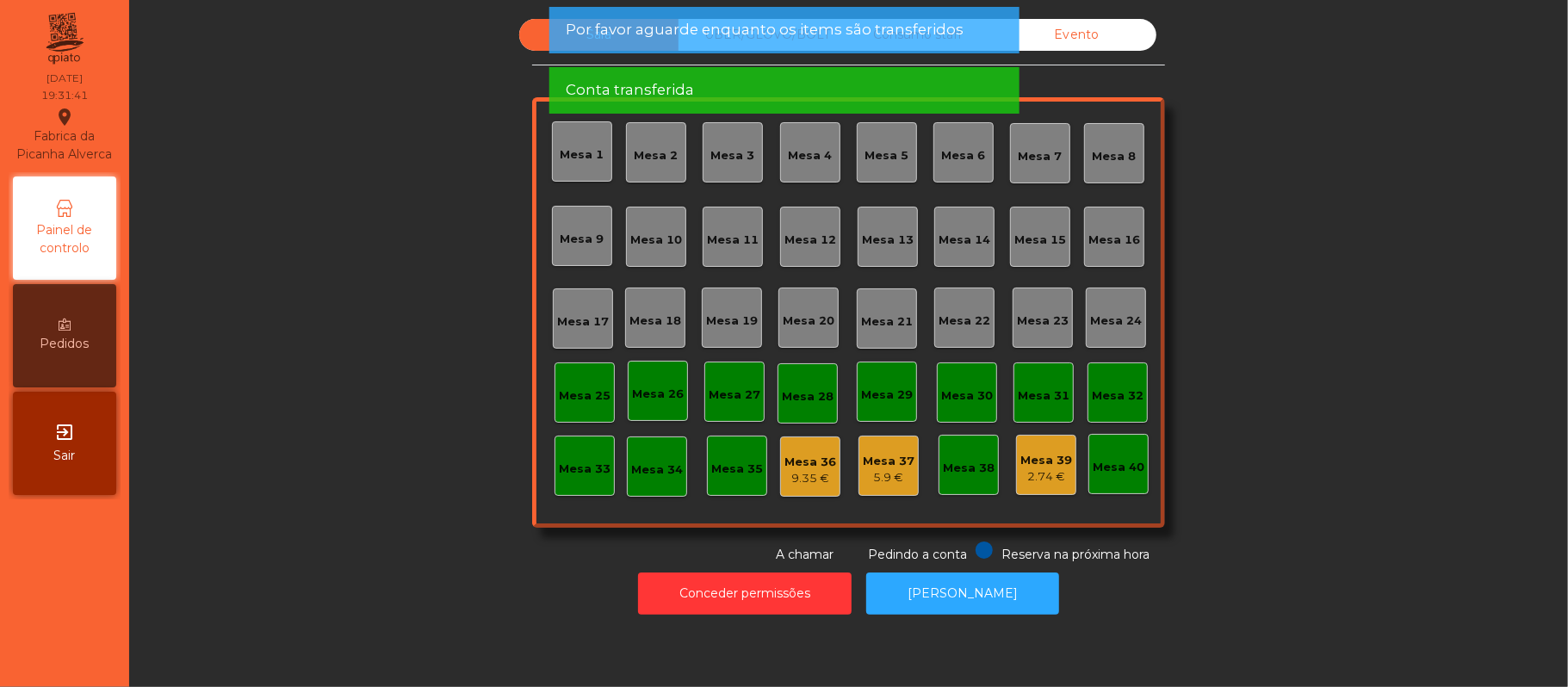
click at [1303, 401] on div "Sala UBER/GLOVO/BOLT Consumo staff Evento Mesa 1 Mesa 2 Mesa 3 Mesa 4 Mesa 5 Me…" at bounding box center [849, 291] width 1392 height 545
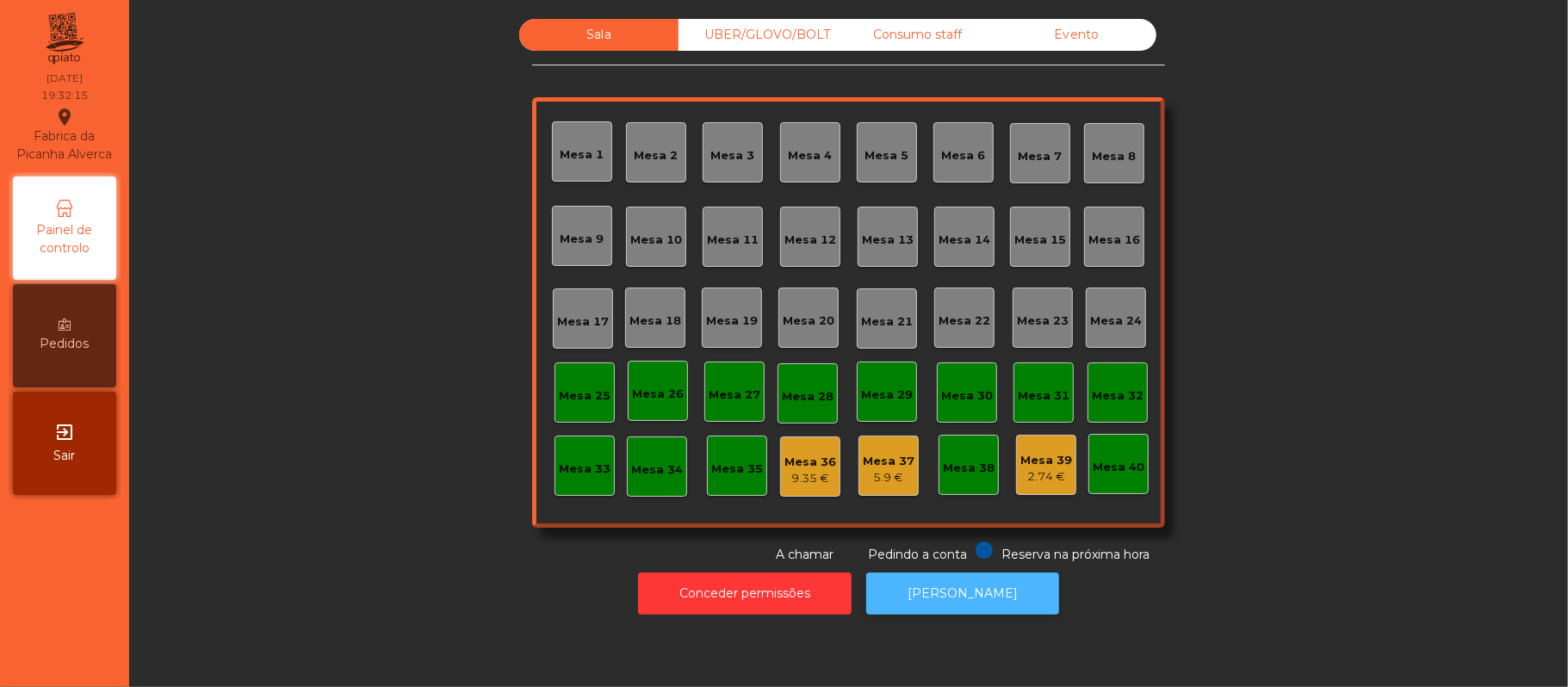
click at [992, 601] on button "[PERSON_NAME]" at bounding box center [962, 593] width 192 height 42
click at [1269, 228] on div "Sala UBER/GLOVO/BOLT Consumo staff Evento Mesa 1 Mesa 2 Mesa 3 Mesa 4 Mesa 5 Me…" at bounding box center [849, 291] width 1392 height 545
click at [816, 249] on div "Mesa 12" at bounding box center [810, 236] width 60 height 60
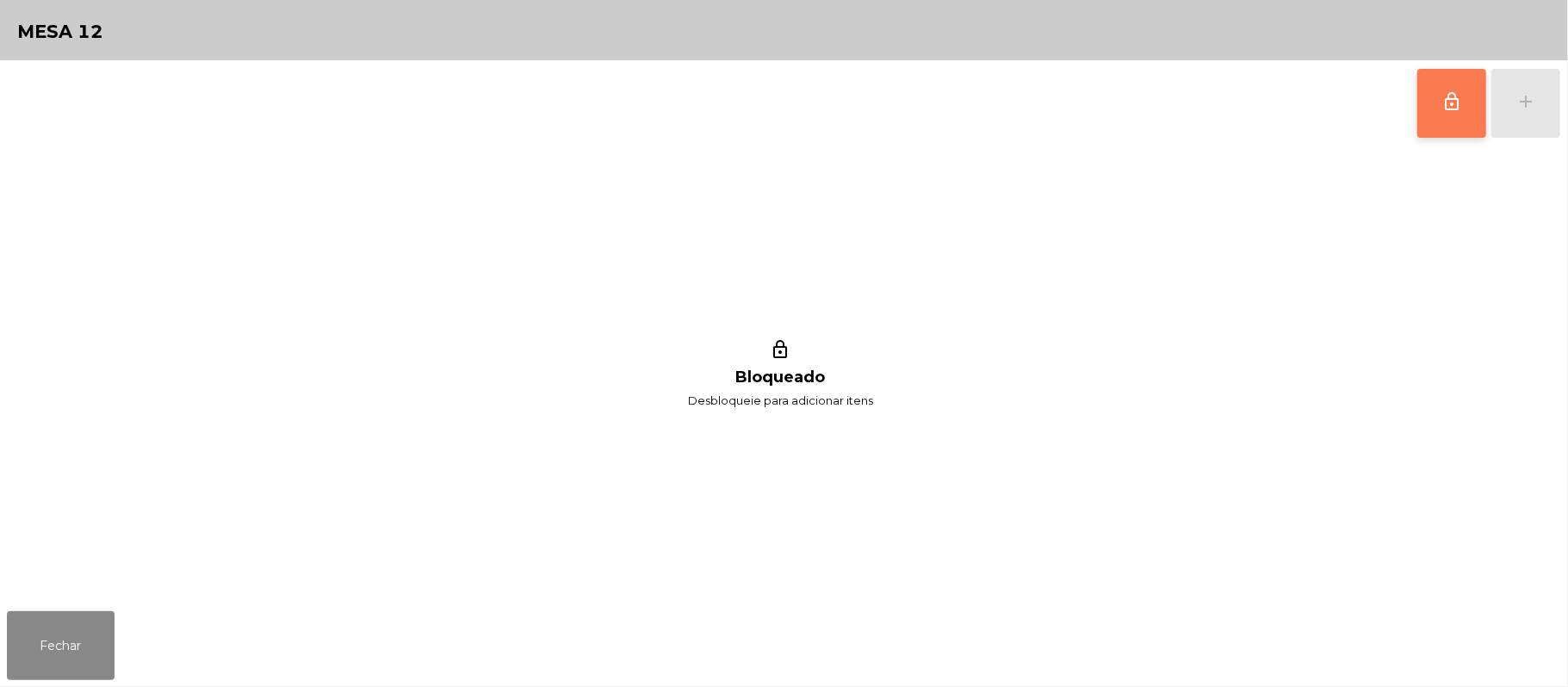
click at [1447, 124] on button "lock_outline" at bounding box center [1452, 103] width 69 height 69
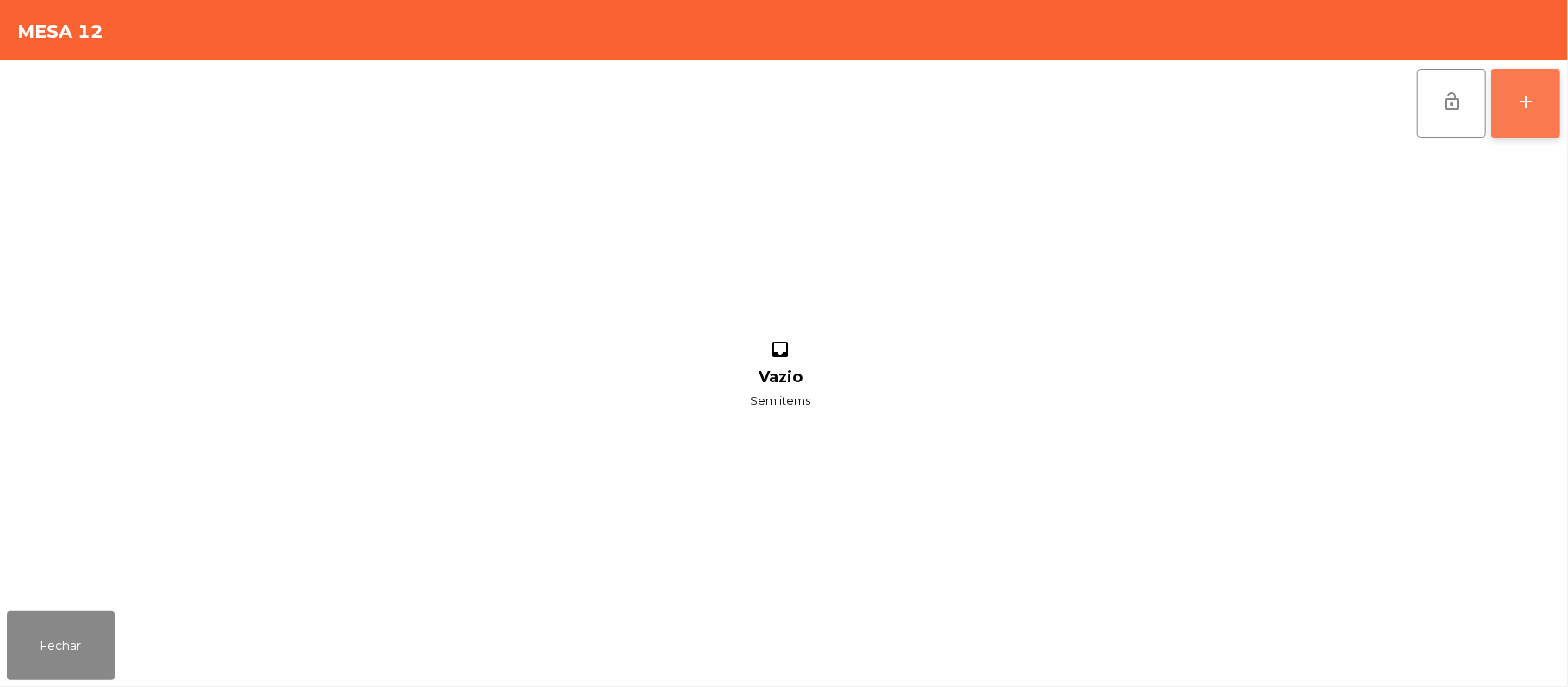
click at [1531, 91] on div "add" at bounding box center [1525, 101] width 20 height 20
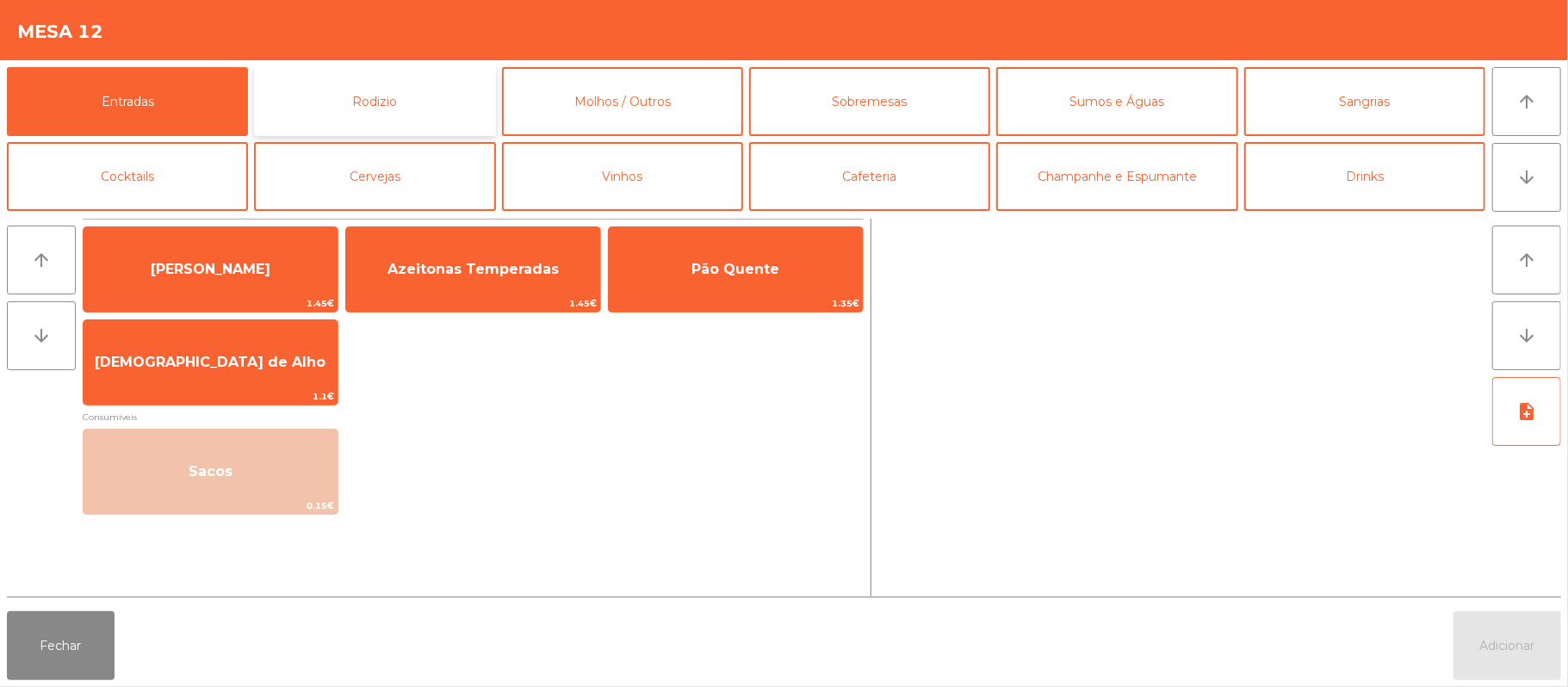
click at [438, 76] on button "Rodizio" at bounding box center [374, 101] width 241 height 69
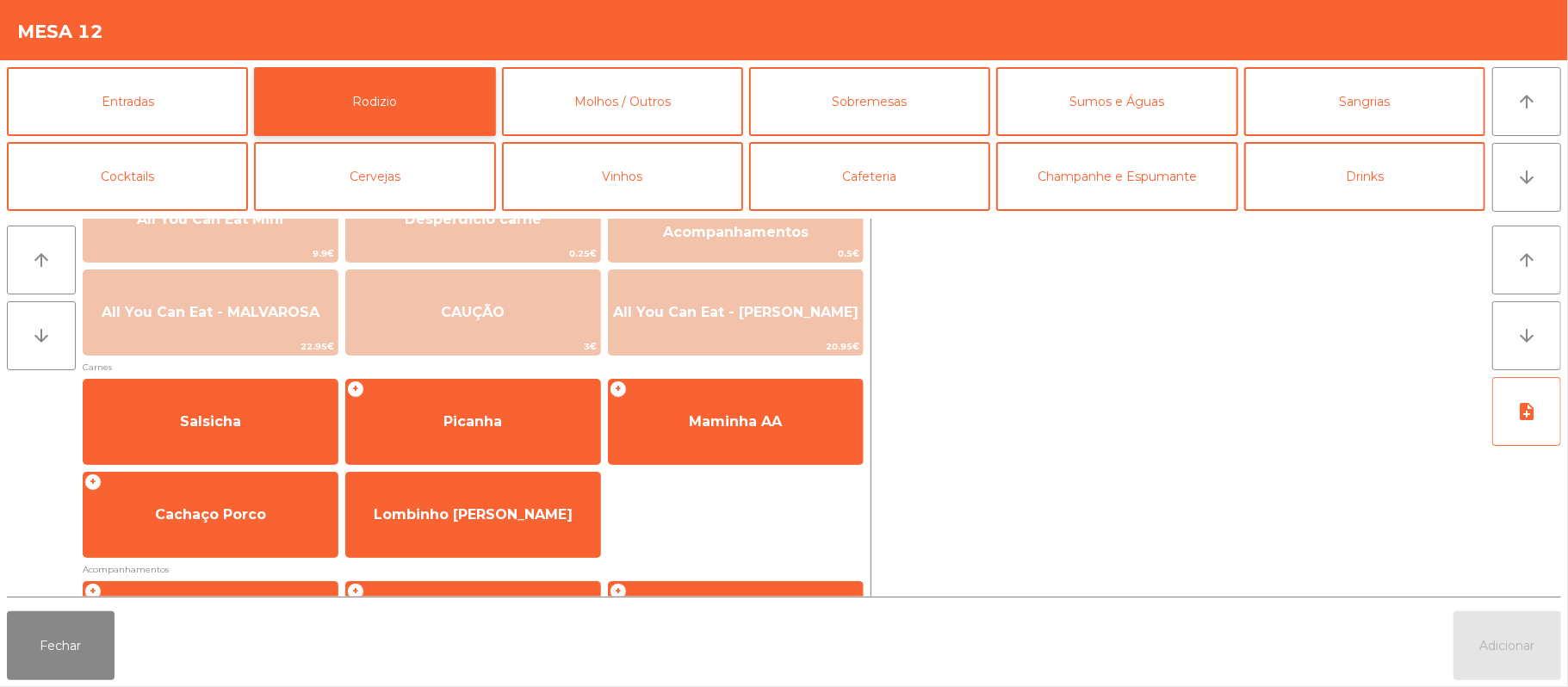
scroll to position [50, 0]
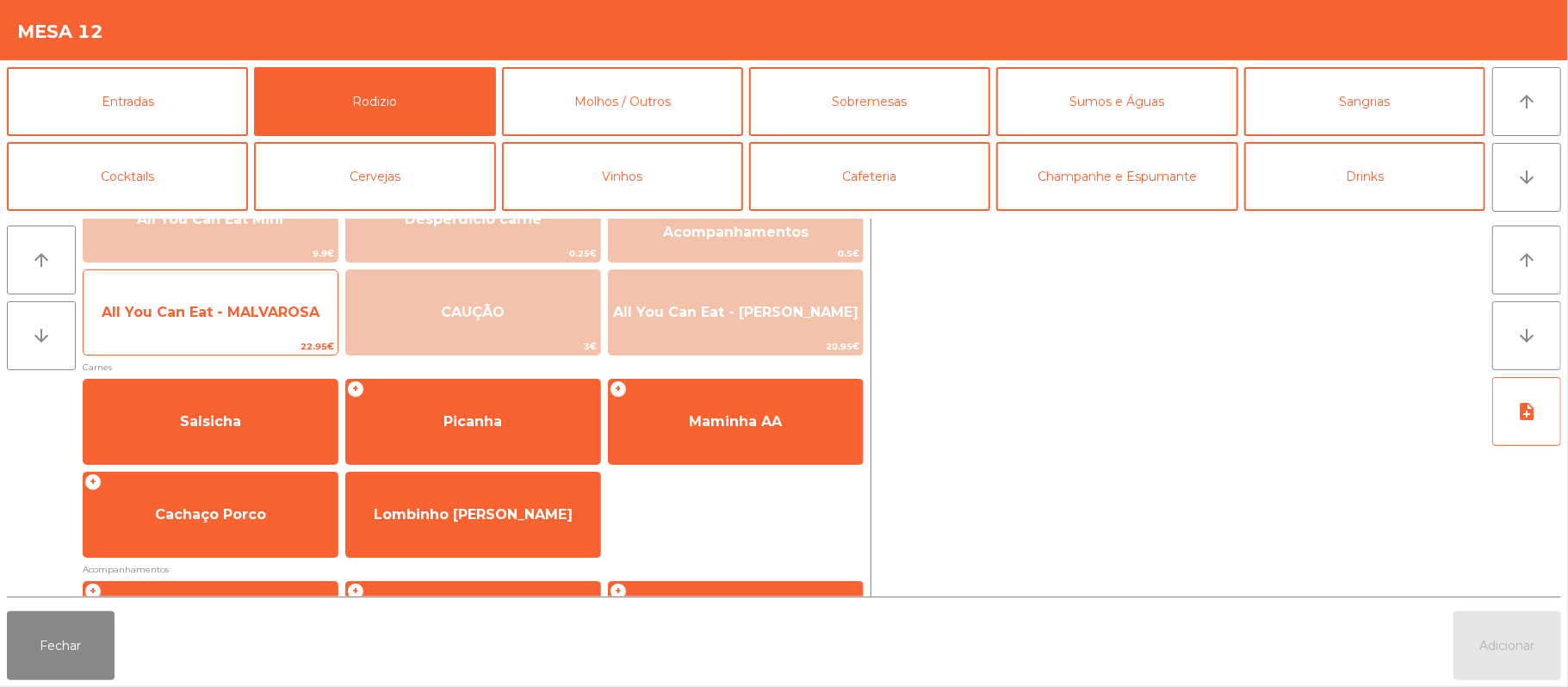
click at [250, 341] on span "22.95€" at bounding box center [210, 347] width 254 height 17
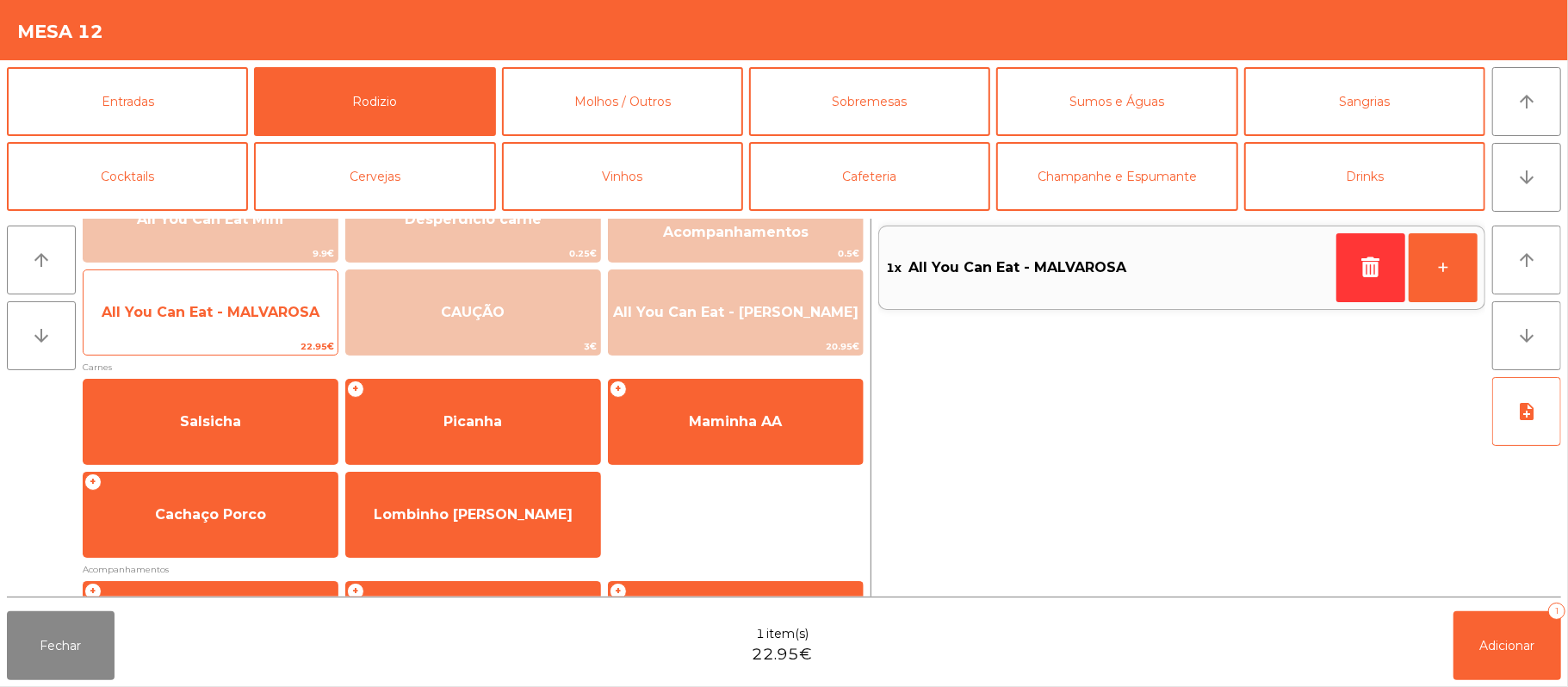
click at [263, 315] on span "All You Can Eat - MALVAROSA" at bounding box center [210, 312] width 217 height 17
click at [265, 310] on span "All You Can Eat - MALVAROSA" at bounding box center [210, 312] width 217 height 17
click at [281, 290] on span "All You Can Eat - MALVAROSA" at bounding box center [210, 312] width 254 height 46
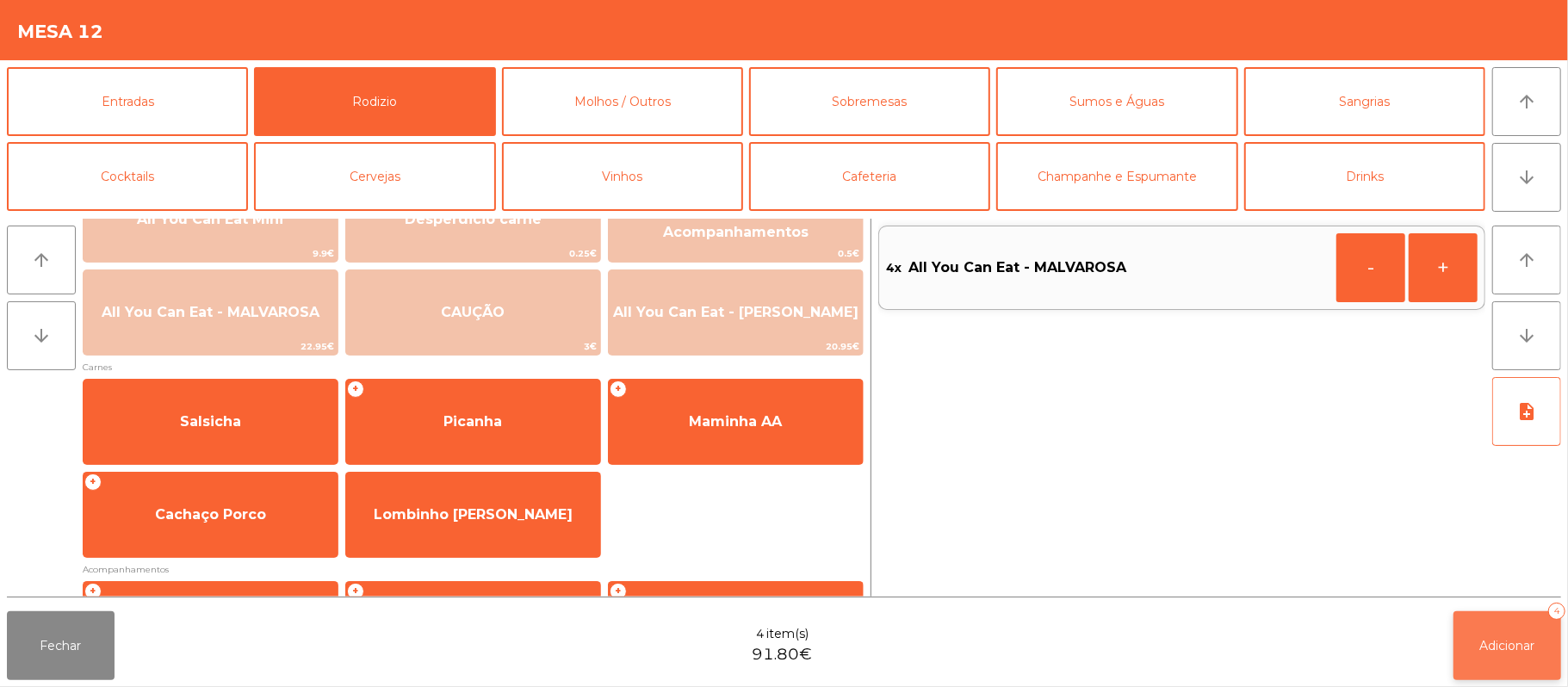
click at [1505, 648] on span "Adicionar" at bounding box center [1507, 645] width 55 height 16
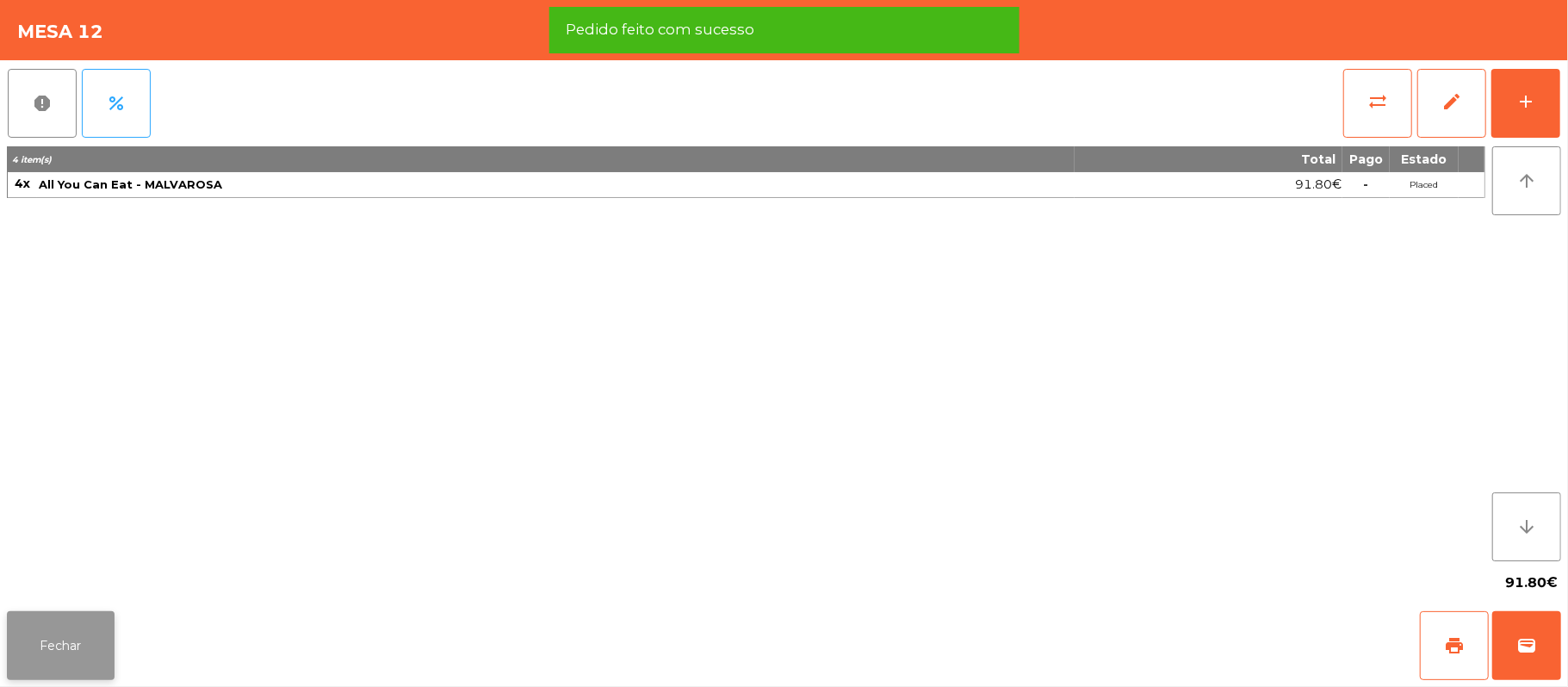
click at [64, 634] on button "Fechar" at bounding box center [60, 646] width 108 height 69
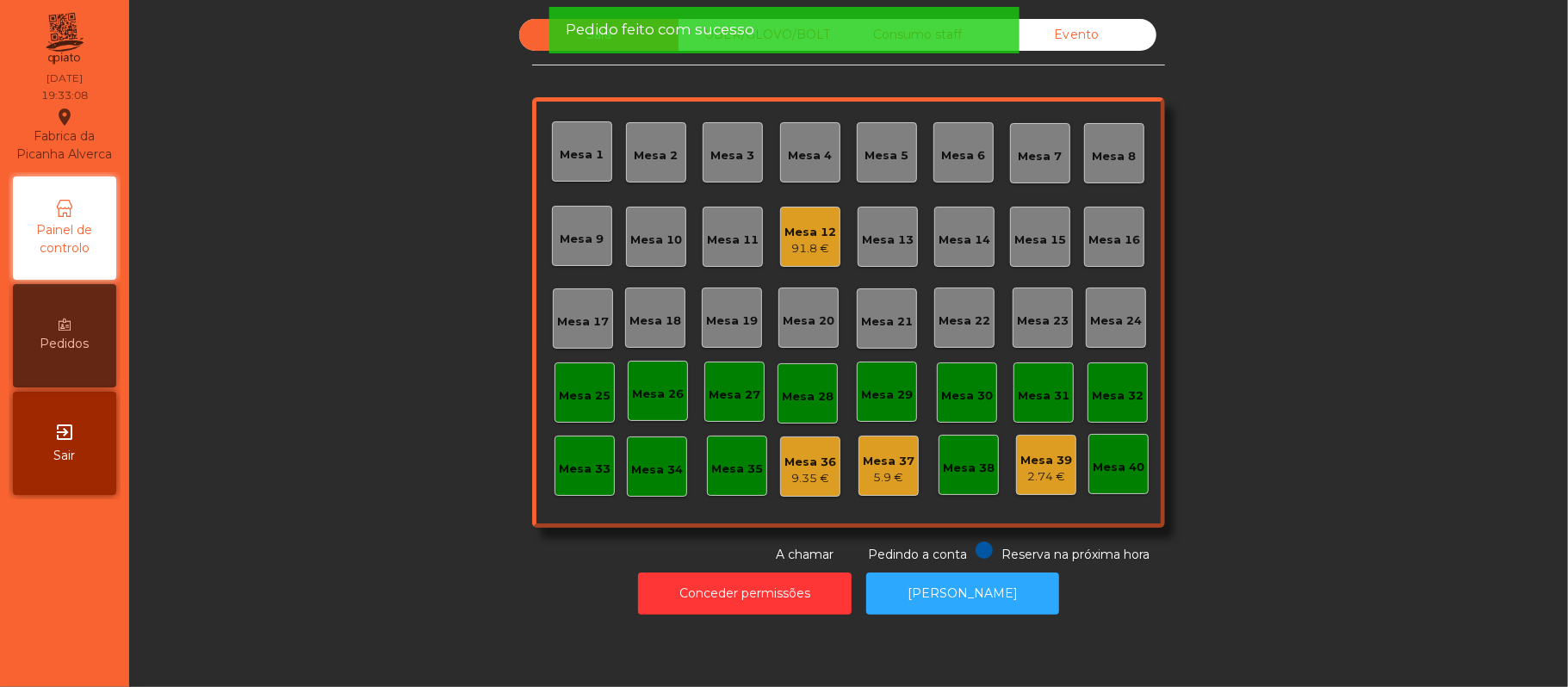
click at [1286, 260] on div "Sala UBER/GLOVO/BOLT Consumo staff Evento Mesa 1 Mesa 2 Mesa 3 Mesa 4 Mesa 5 Me…" at bounding box center [849, 291] width 1392 height 545
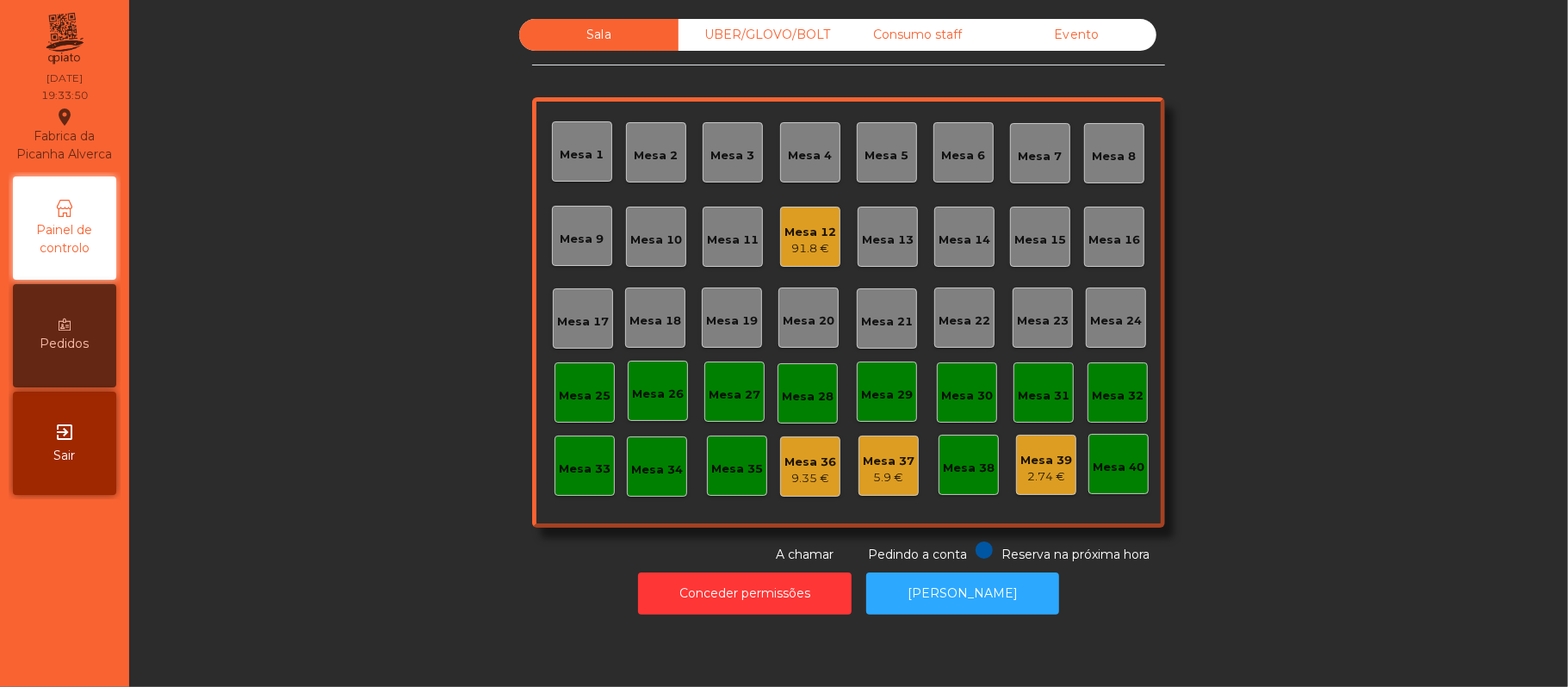
click at [559, 456] on div "Mesa 33" at bounding box center [585, 466] width 52 height 24
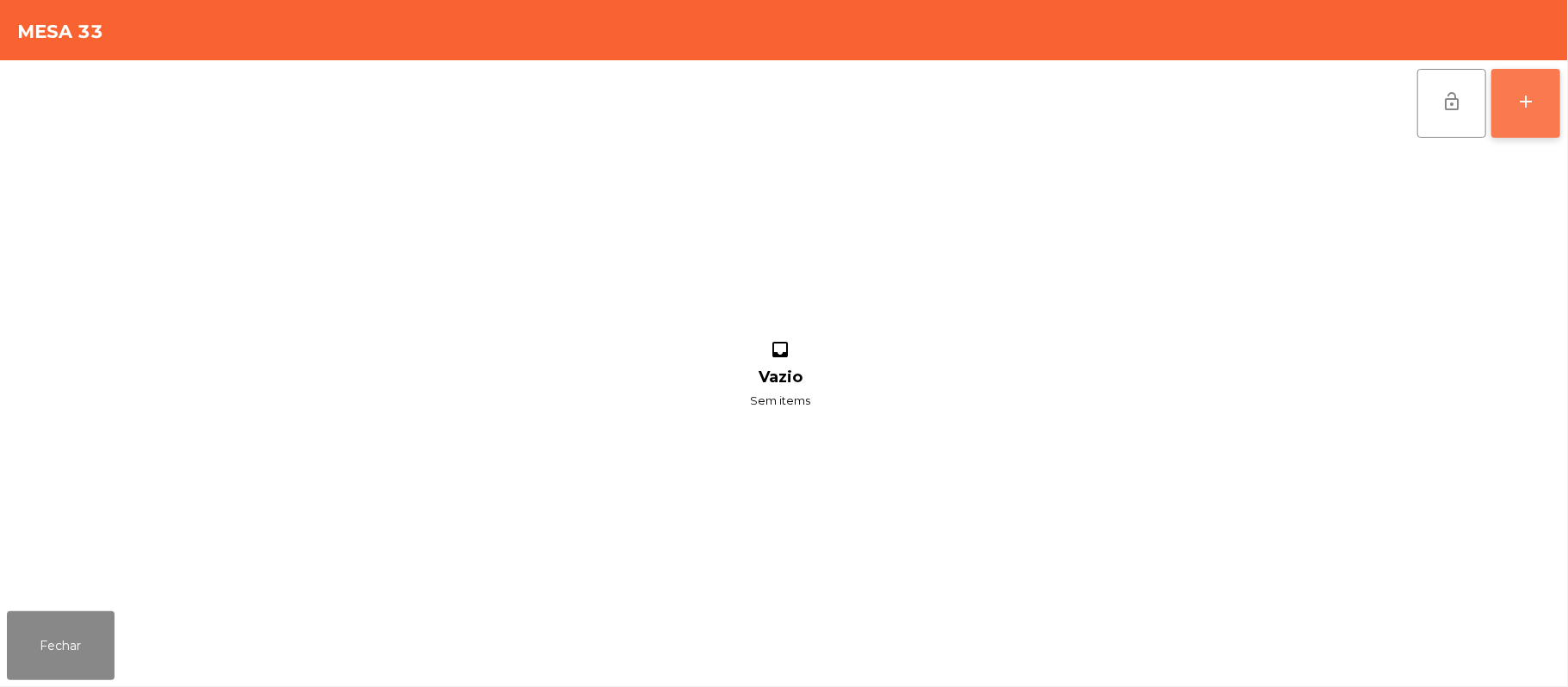
click at [1502, 109] on button "add" at bounding box center [1525, 103] width 69 height 69
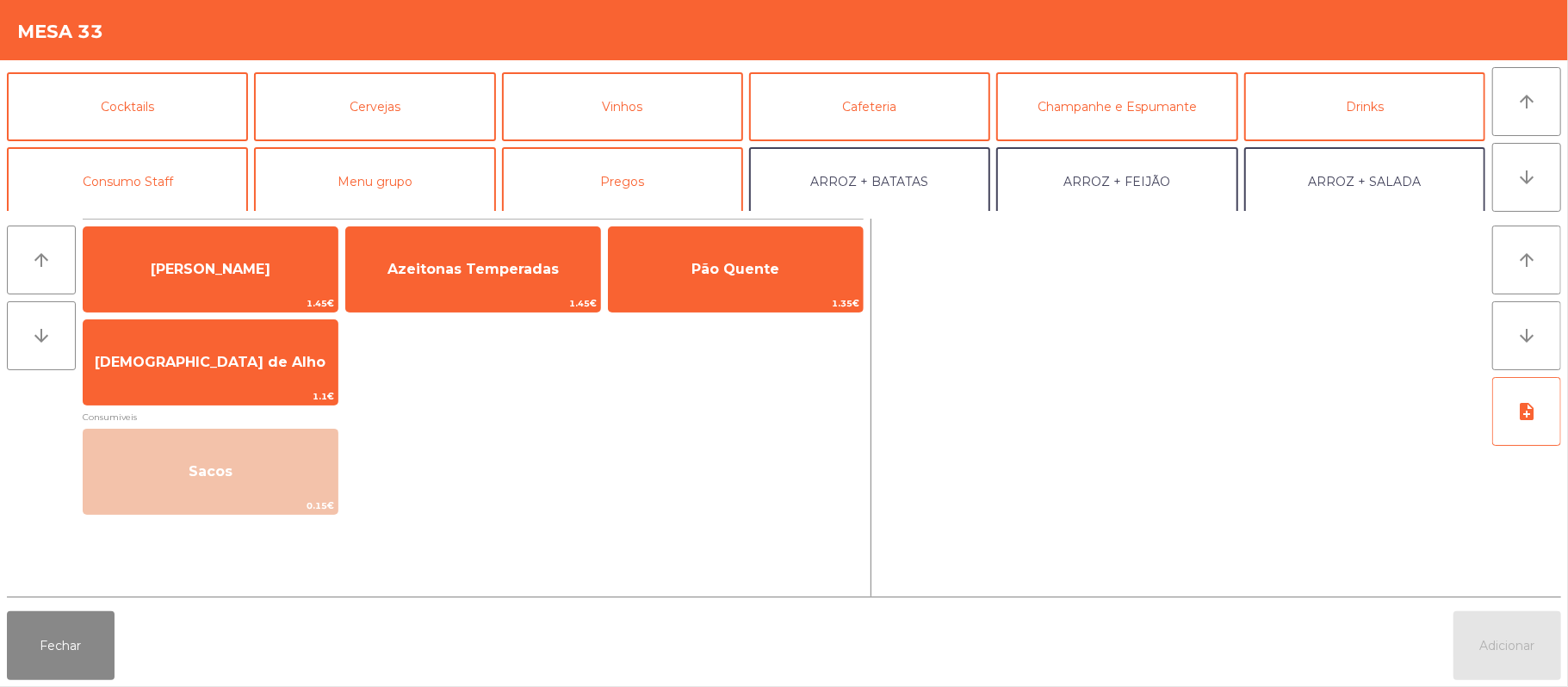
scroll to position [128, 0]
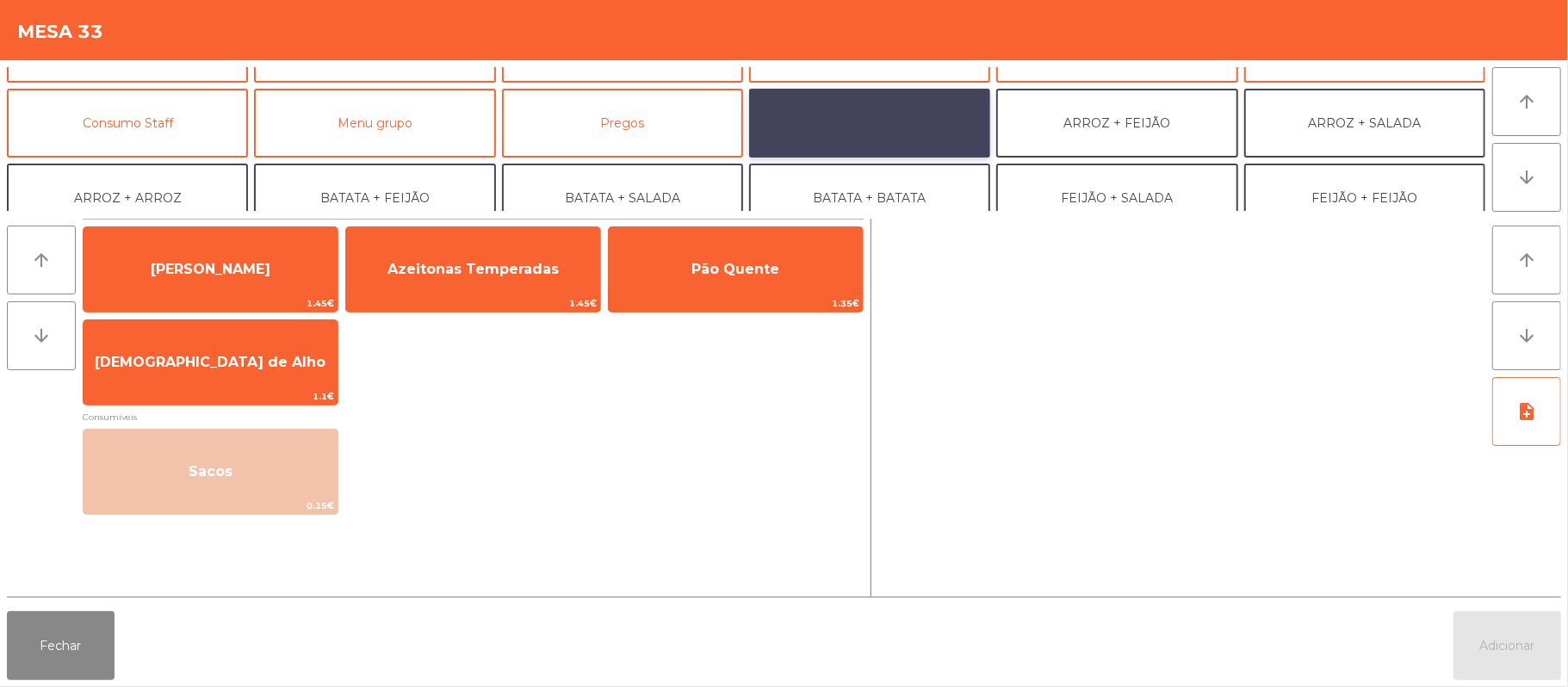
click at [907, 141] on button "ARROZ + BATATAS" at bounding box center [869, 123] width 241 height 69
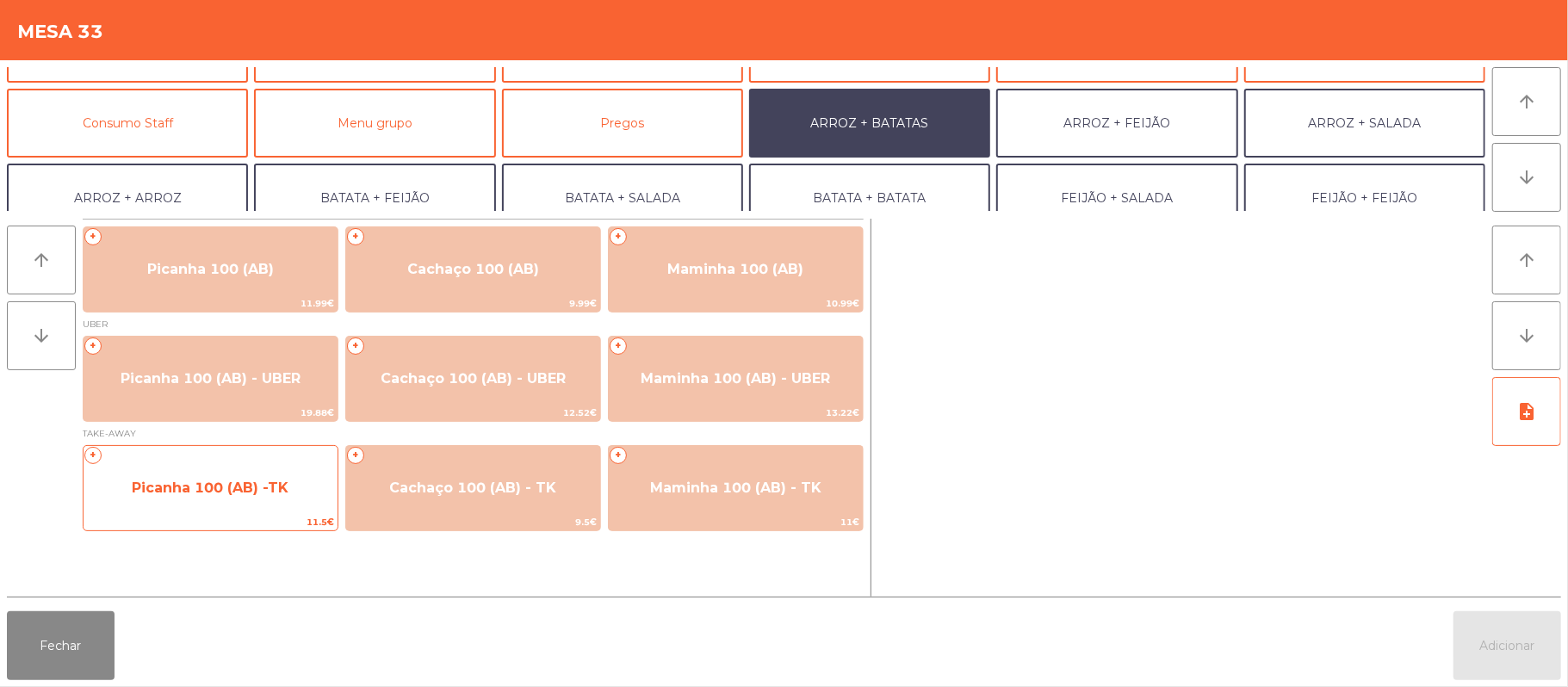
click at [211, 480] on span "Picanha 100 (AB) -TK" at bounding box center [210, 488] width 157 height 17
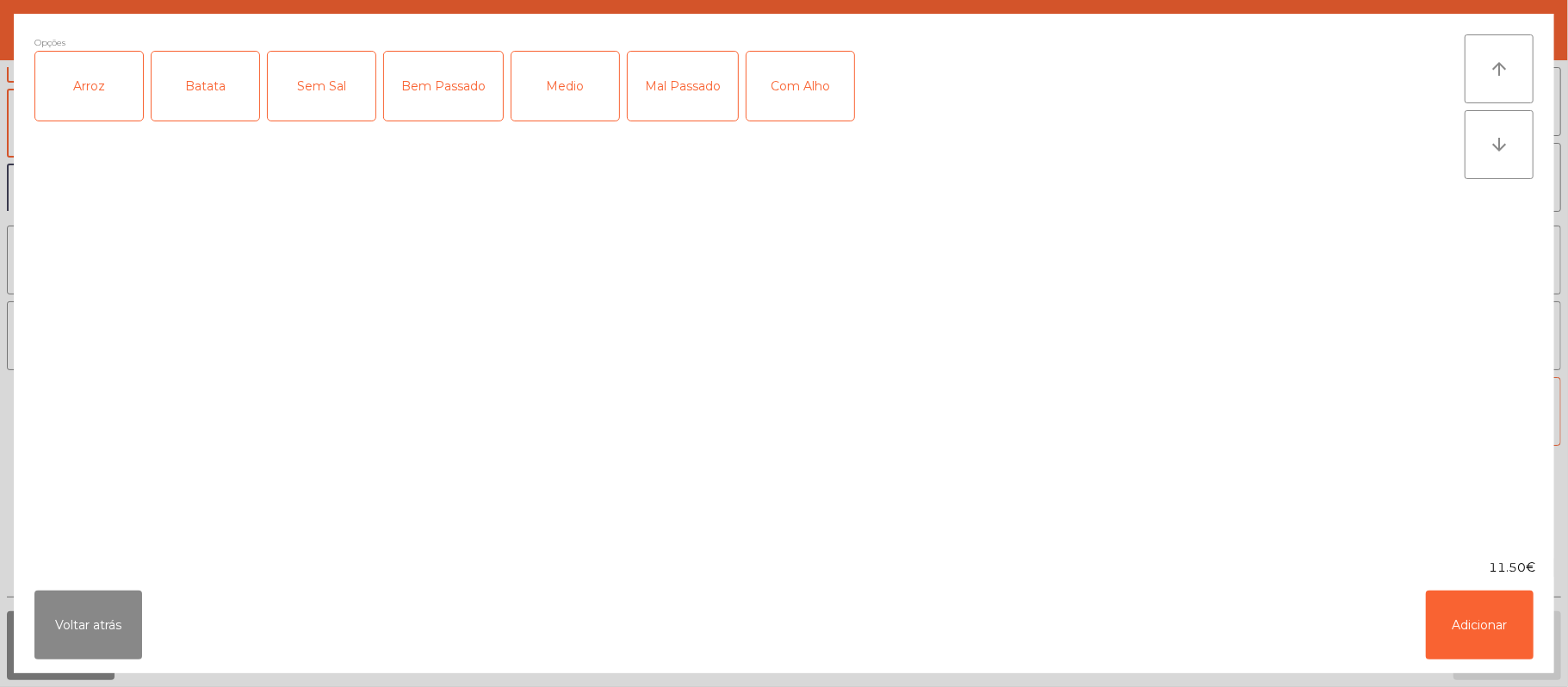
click at [98, 79] on div "Arroz" at bounding box center [89, 86] width 108 height 69
click at [210, 83] on div "Batata" at bounding box center [205, 86] width 108 height 69
click at [441, 80] on div "Bem Passado" at bounding box center [443, 86] width 119 height 69
click at [1482, 614] on button "Adicionar" at bounding box center [1480, 625] width 108 height 69
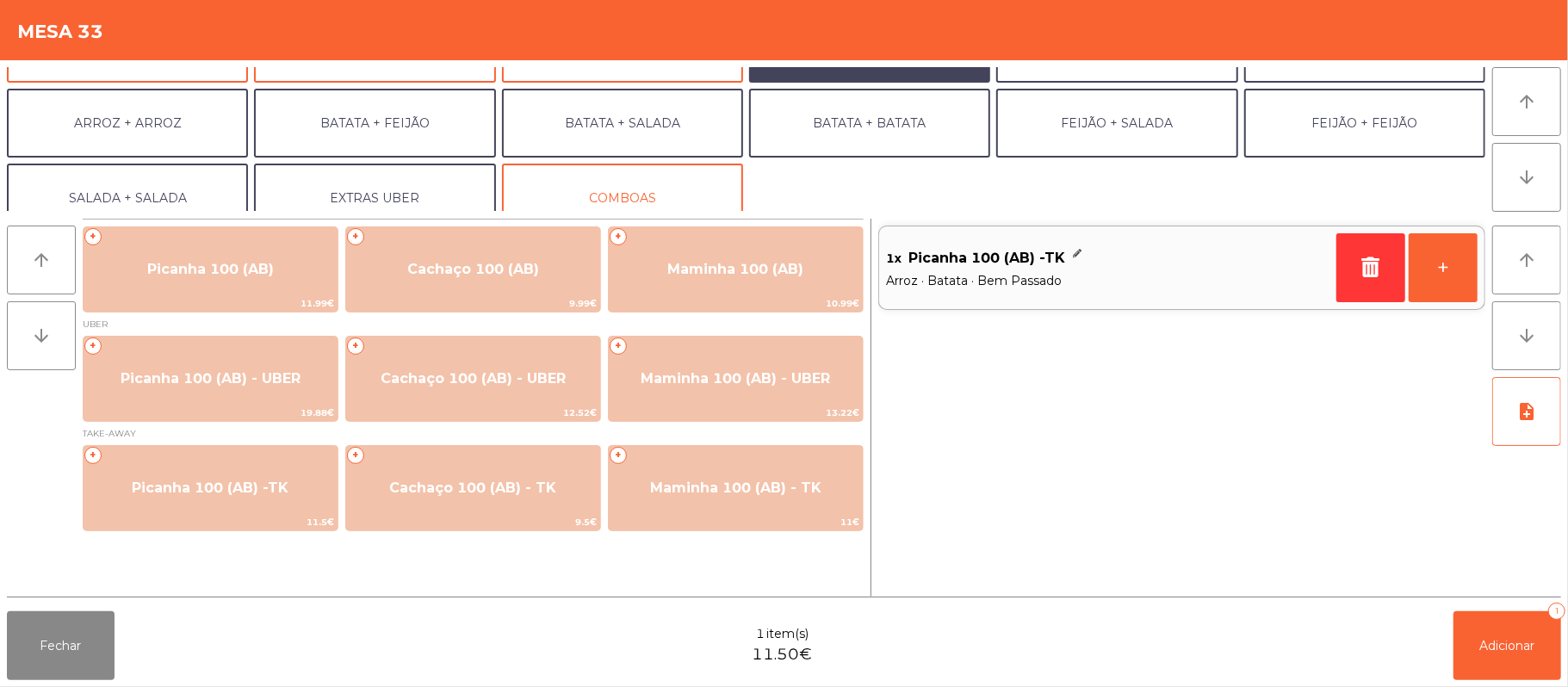
scroll to position [225, 0]
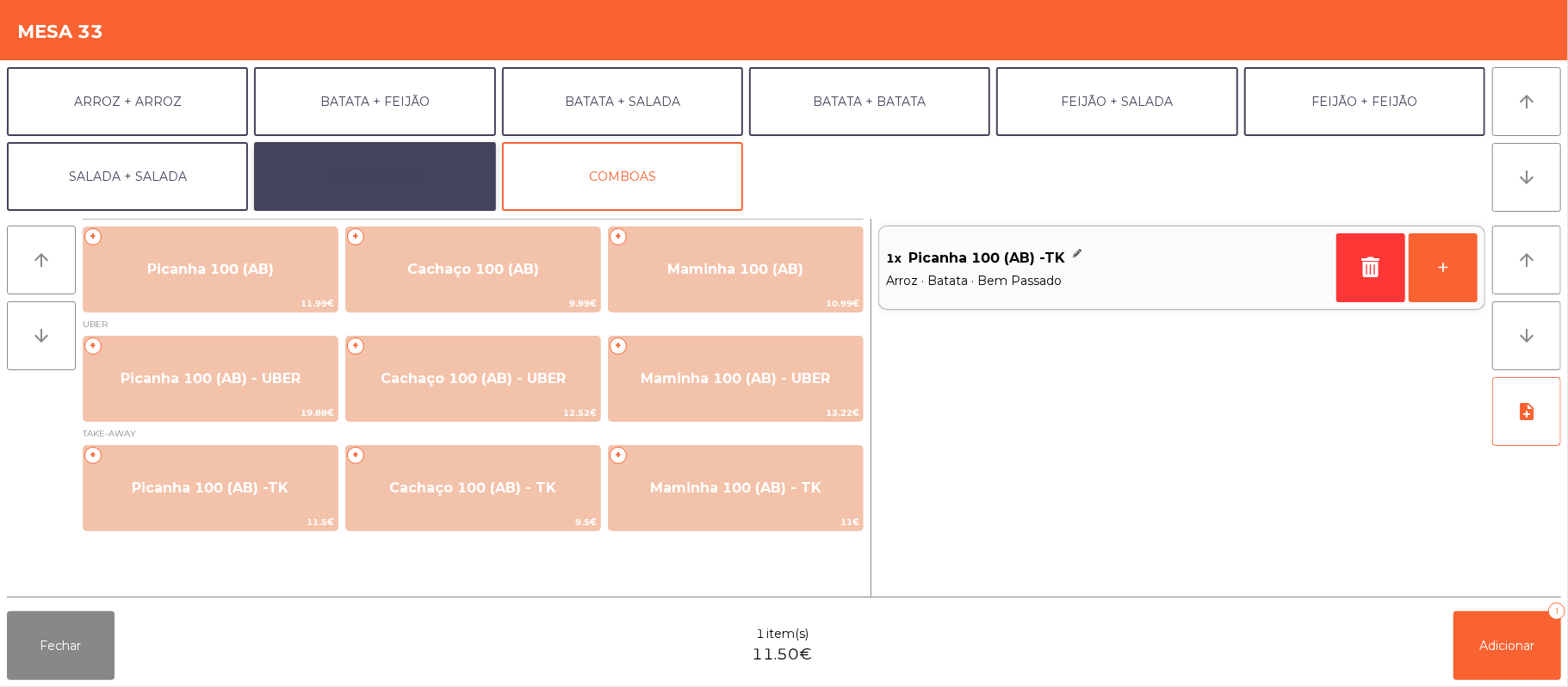
click at [412, 174] on button "EXTRAS UBER" at bounding box center [374, 177] width 241 height 69
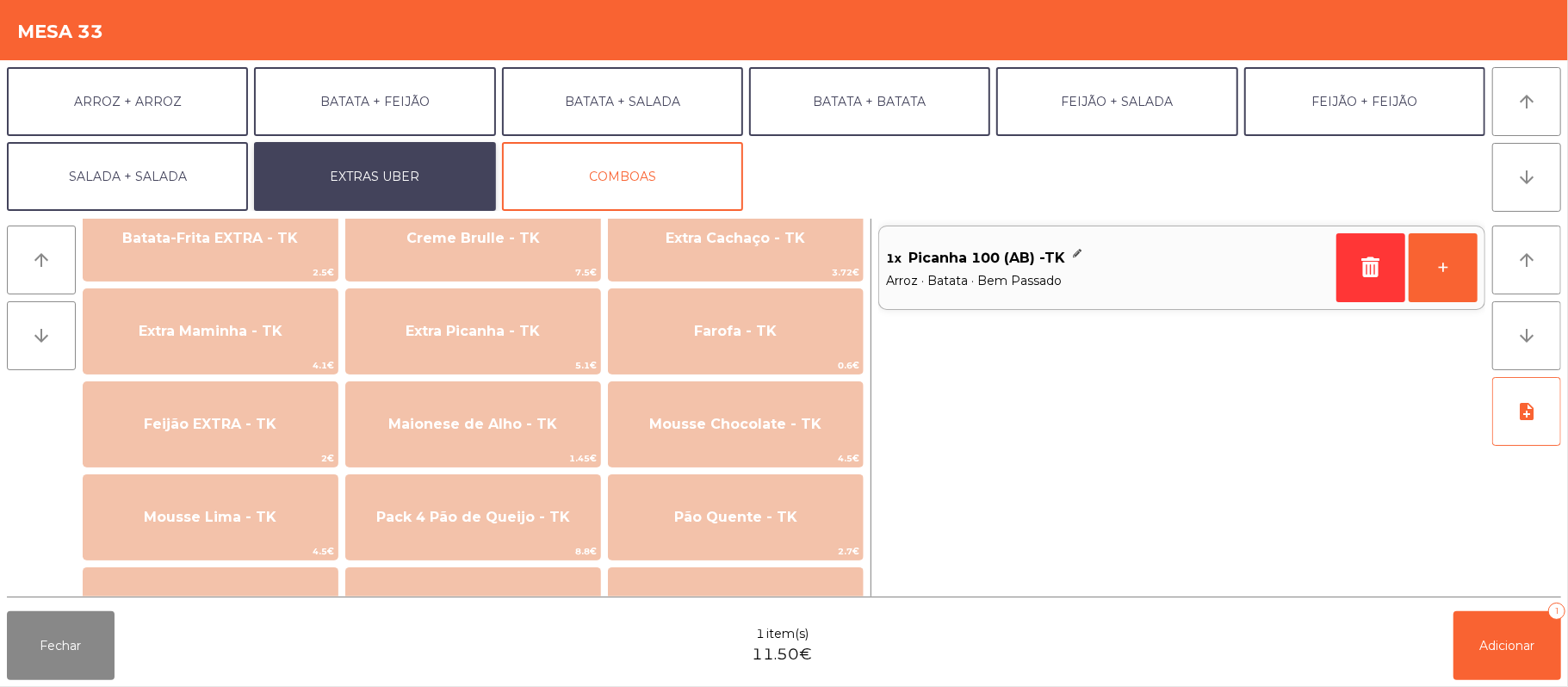
scroll to position [804, 0]
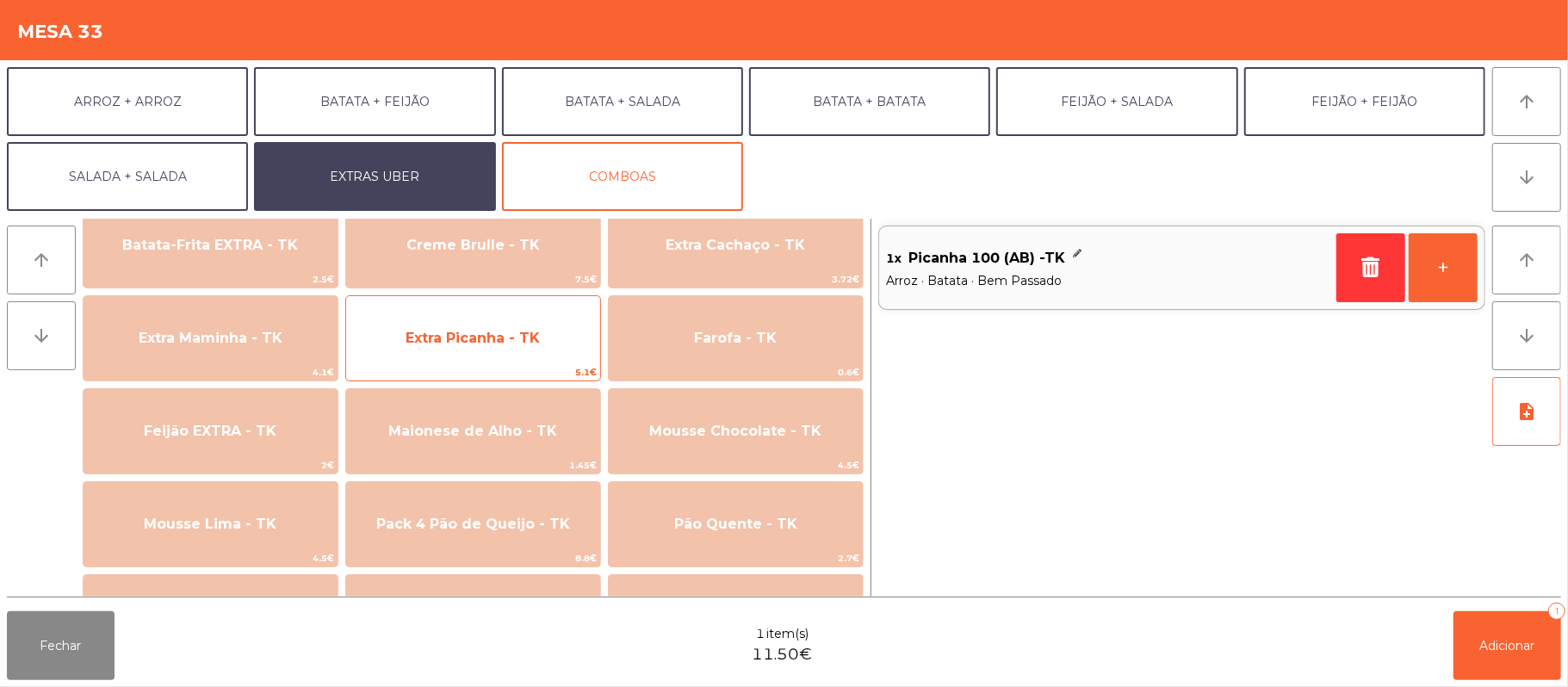
click at [476, 337] on span "Extra Picanha - TK" at bounding box center [472, 338] width 134 height 17
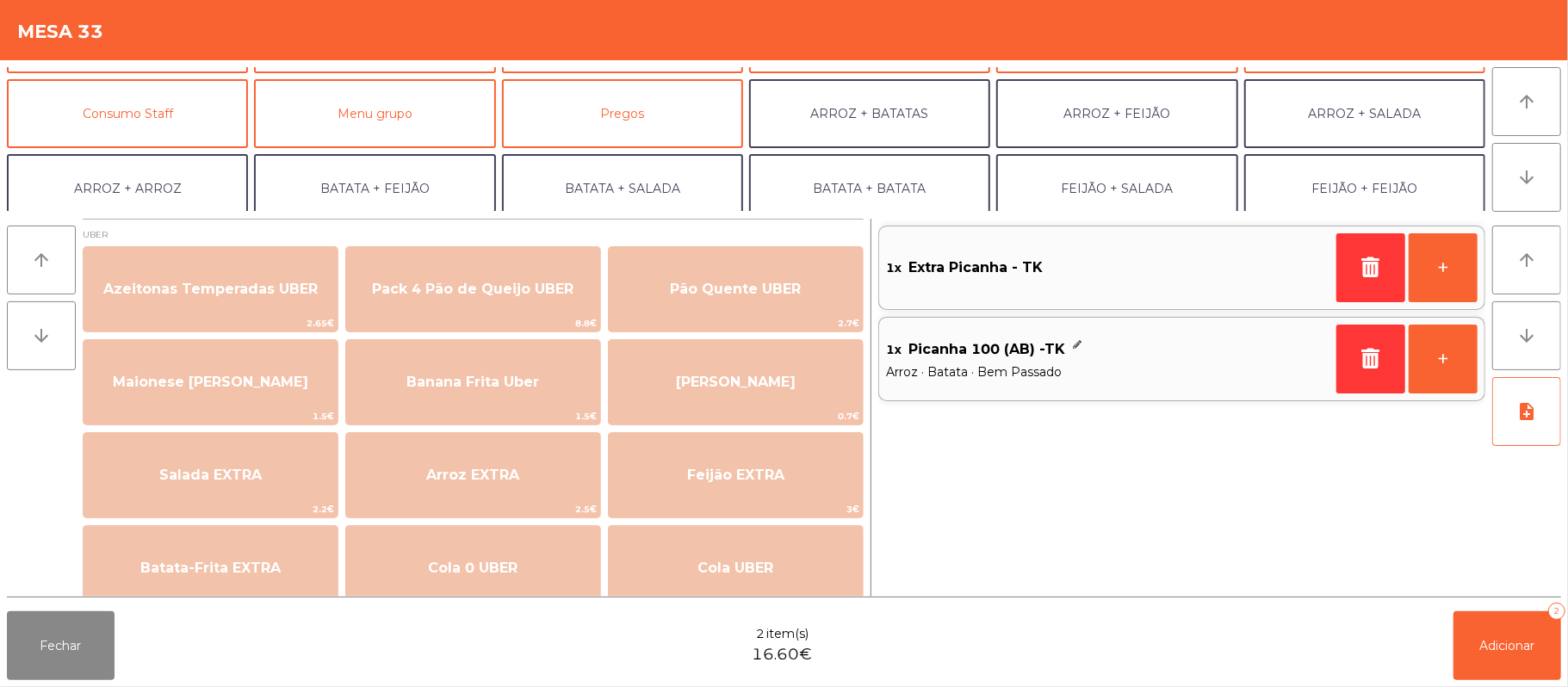
scroll to position [121, 0]
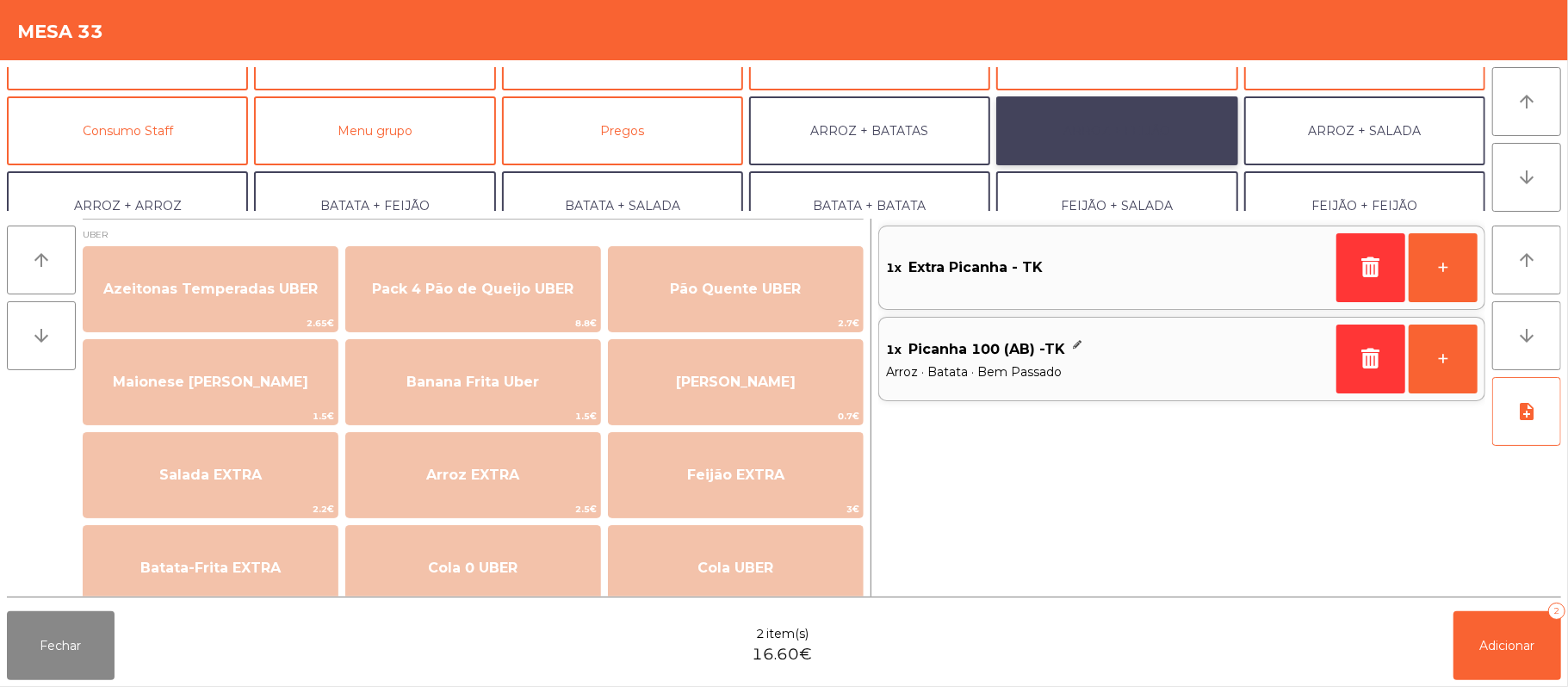
click at [1153, 132] on button "ARROZ + FEIJÃO" at bounding box center [1116, 131] width 241 height 69
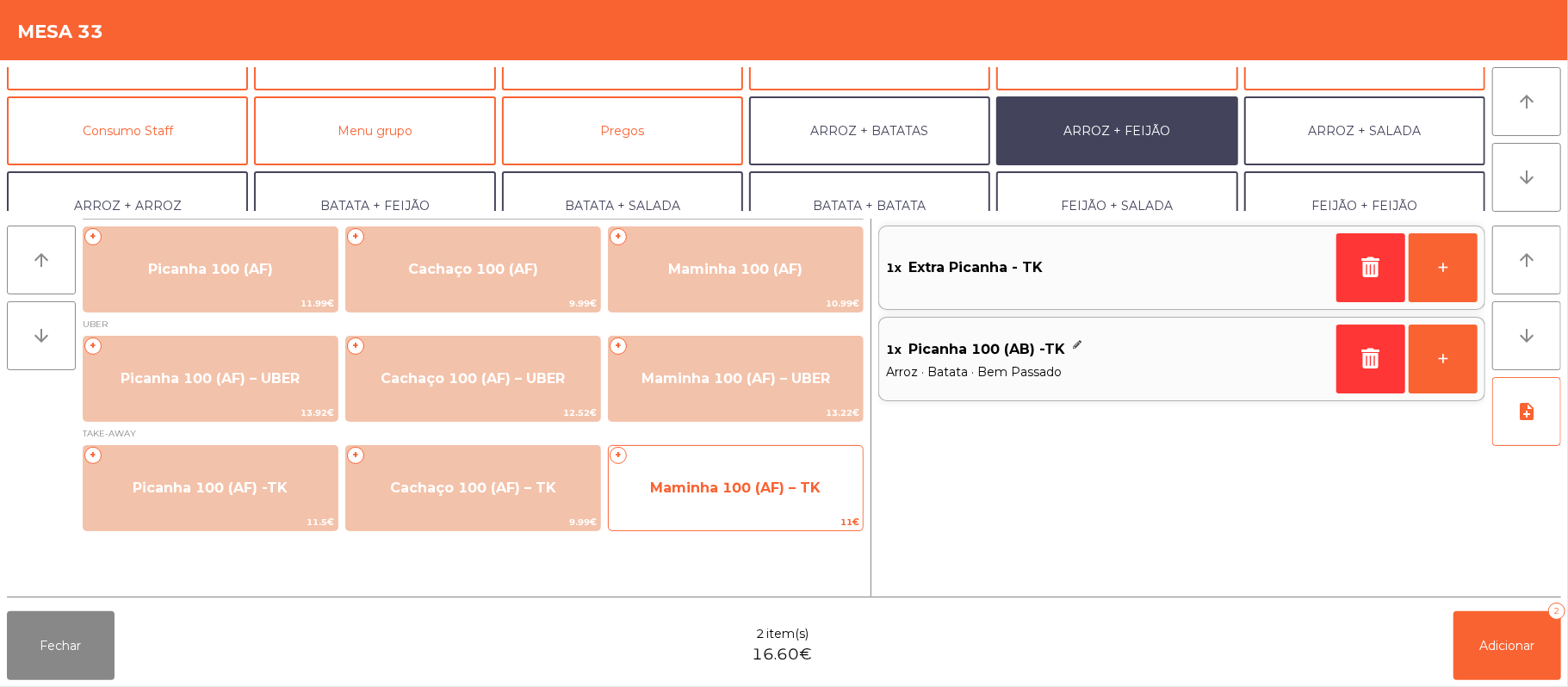
click at [749, 495] on span "Maminha 100 (AF) – TK" at bounding box center [734, 488] width 170 height 17
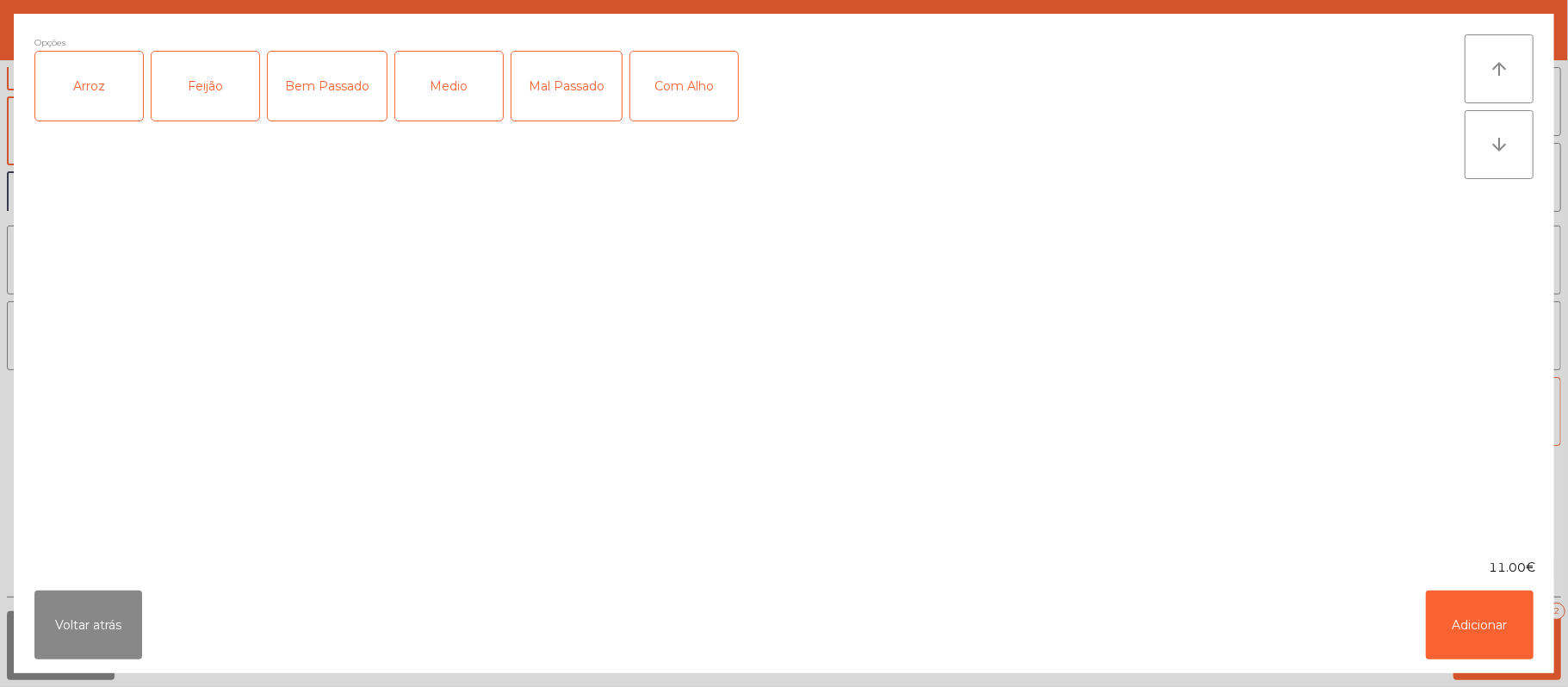
click at [91, 70] on div "Arroz" at bounding box center [89, 86] width 108 height 69
click at [202, 101] on div "Feijão" at bounding box center [205, 86] width 108 height 69
click at [470, 81] on div "Medio" at bounding box center [449, 86] width 108 height 69
click at [706, 95] on div "Com Alho" at bounding box center [684, 86] width 108 height 69
click at [1478, 622] on button "Adicionar" at bounding box center [1480, 625] width 108 height 69
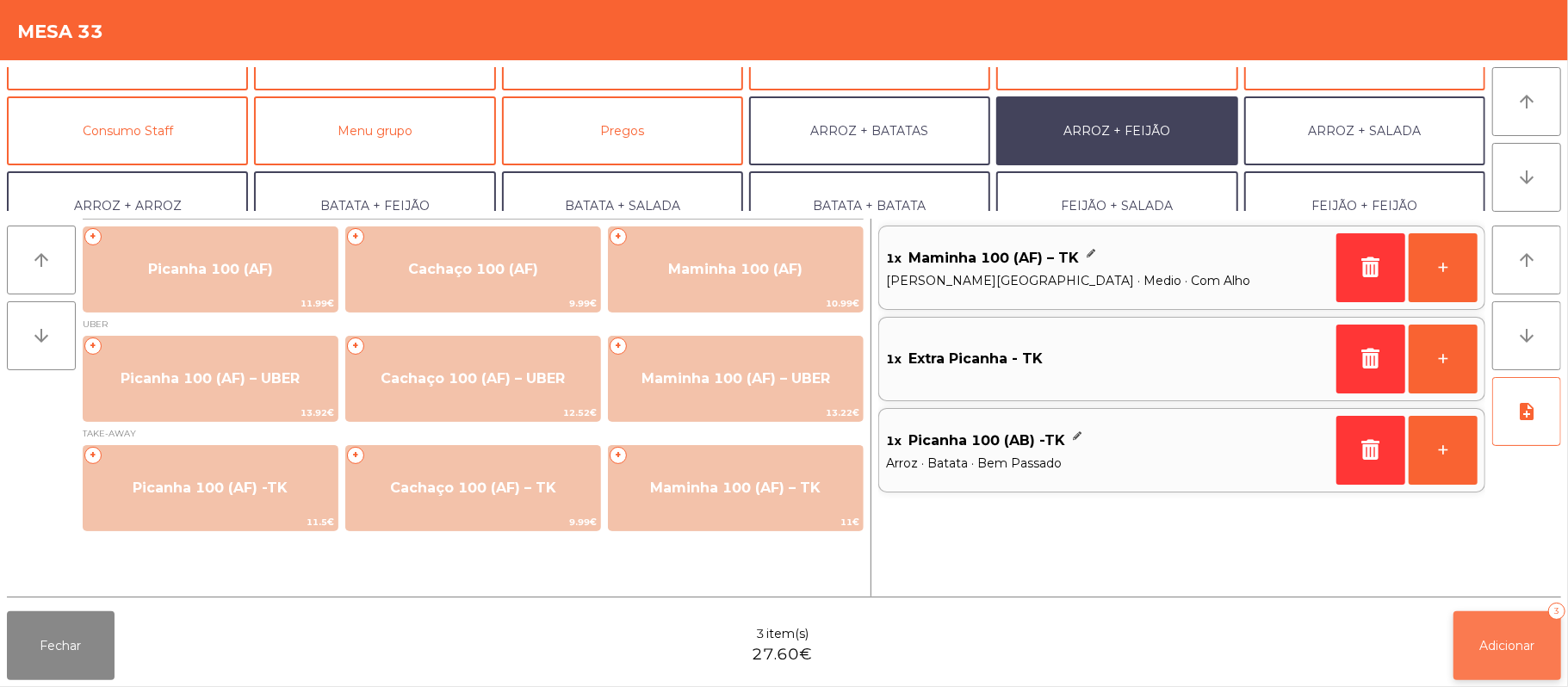
click at [1507, 645] on span "Adicionar" at bounding box center [1507, 645] width 55 height 16
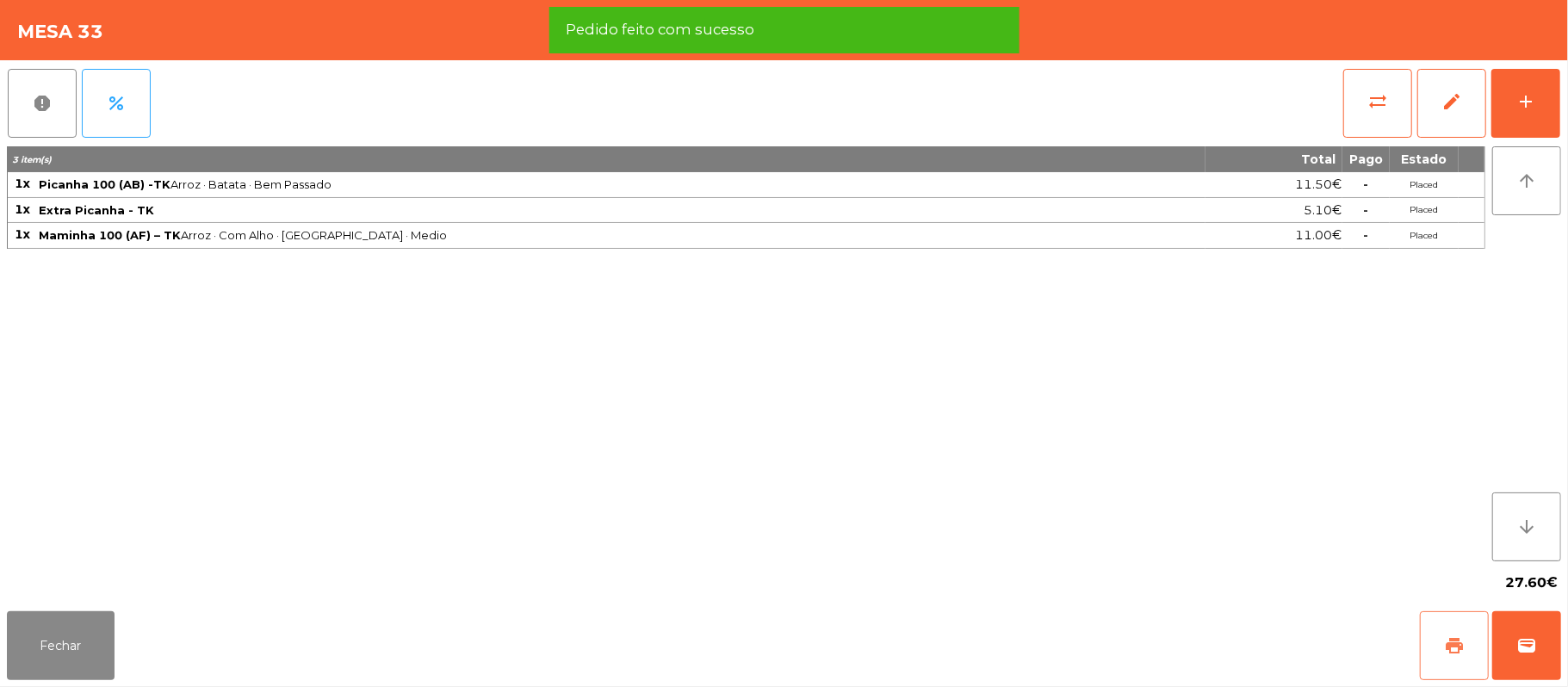
click at [1461, 622] on button "print" at bounding box center [1454, 646] width 69 height 69
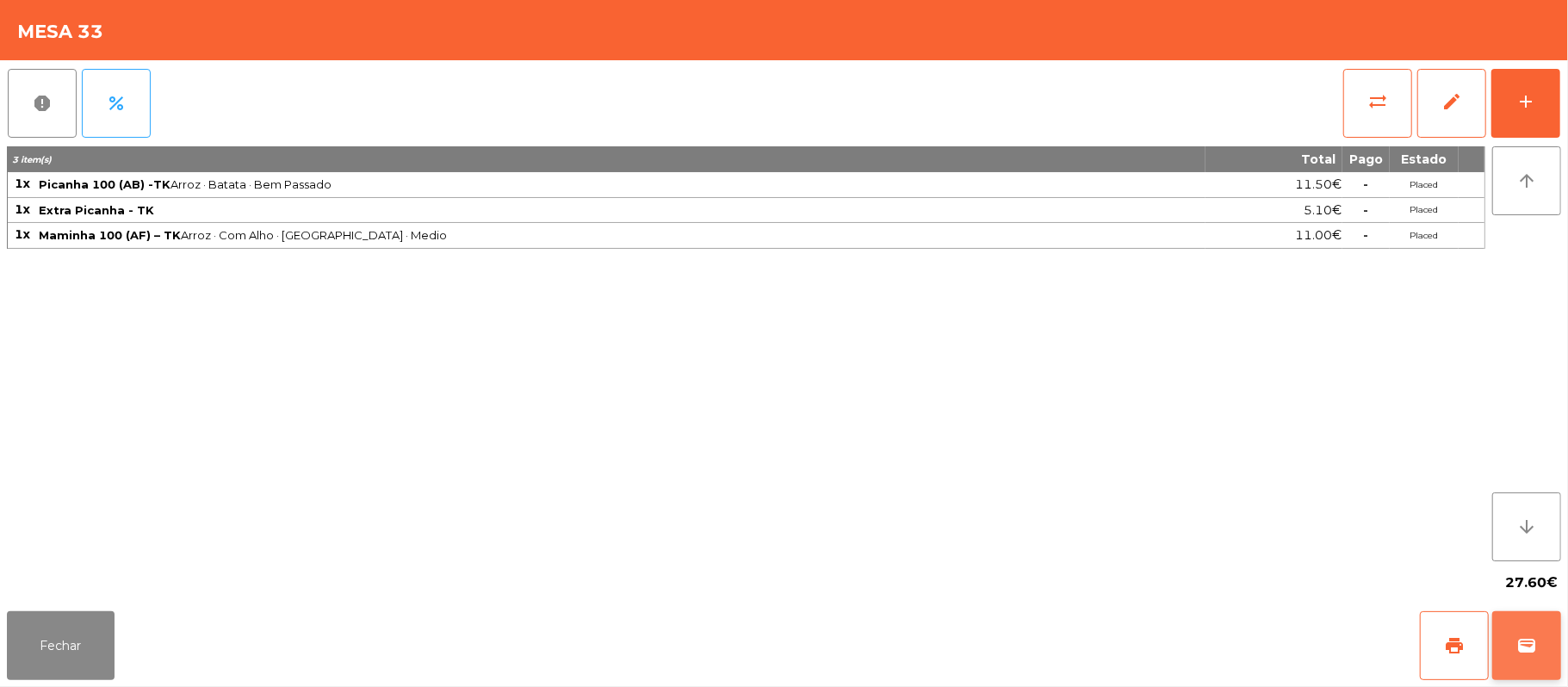
click at [1520, 642] on span "wallet" at bounding box center [1526, 646] width 20 height 20
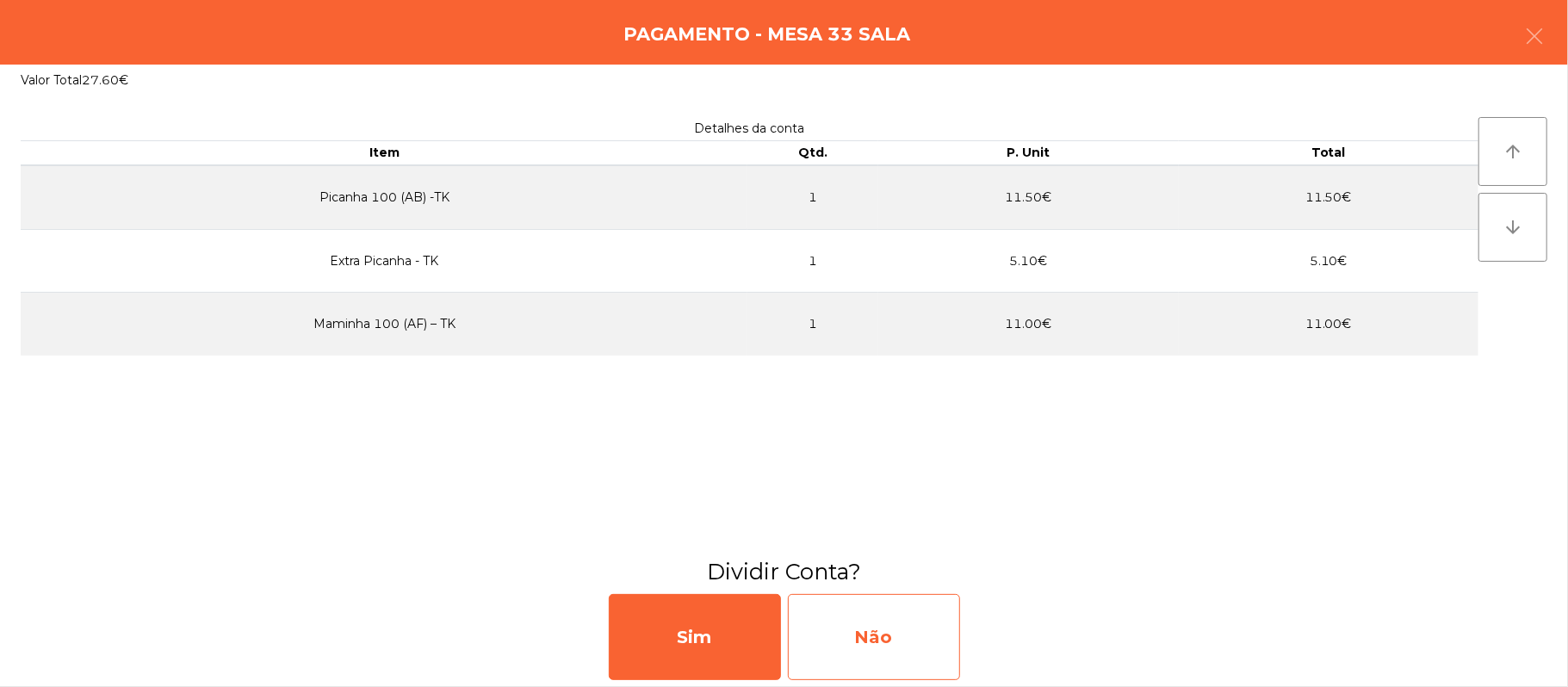
click at [904, 628] on div "Não" at bounding box center [874, 637] width 172 height 86
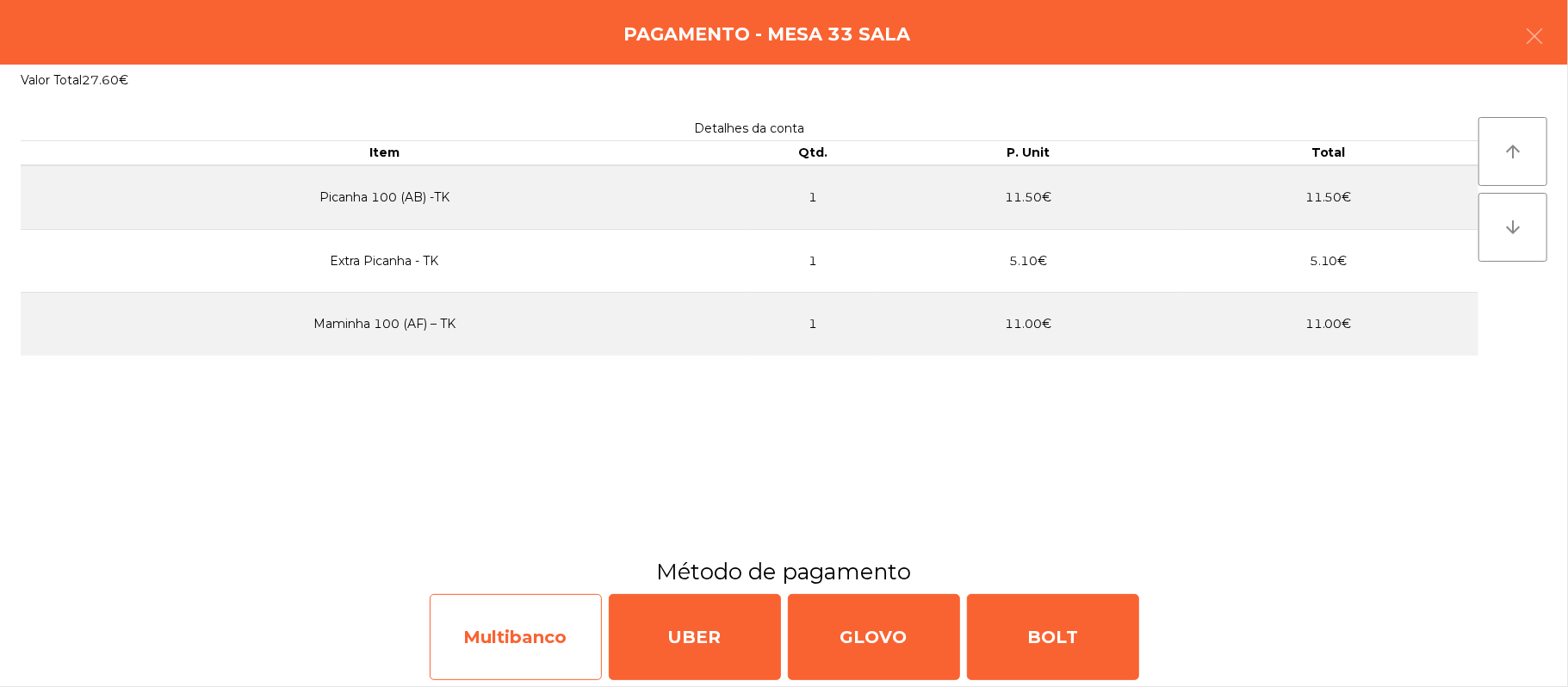
click at [508, 637] on div "Multibanco" at bounding box center [515, 637] width 172 height 86
select select "**"
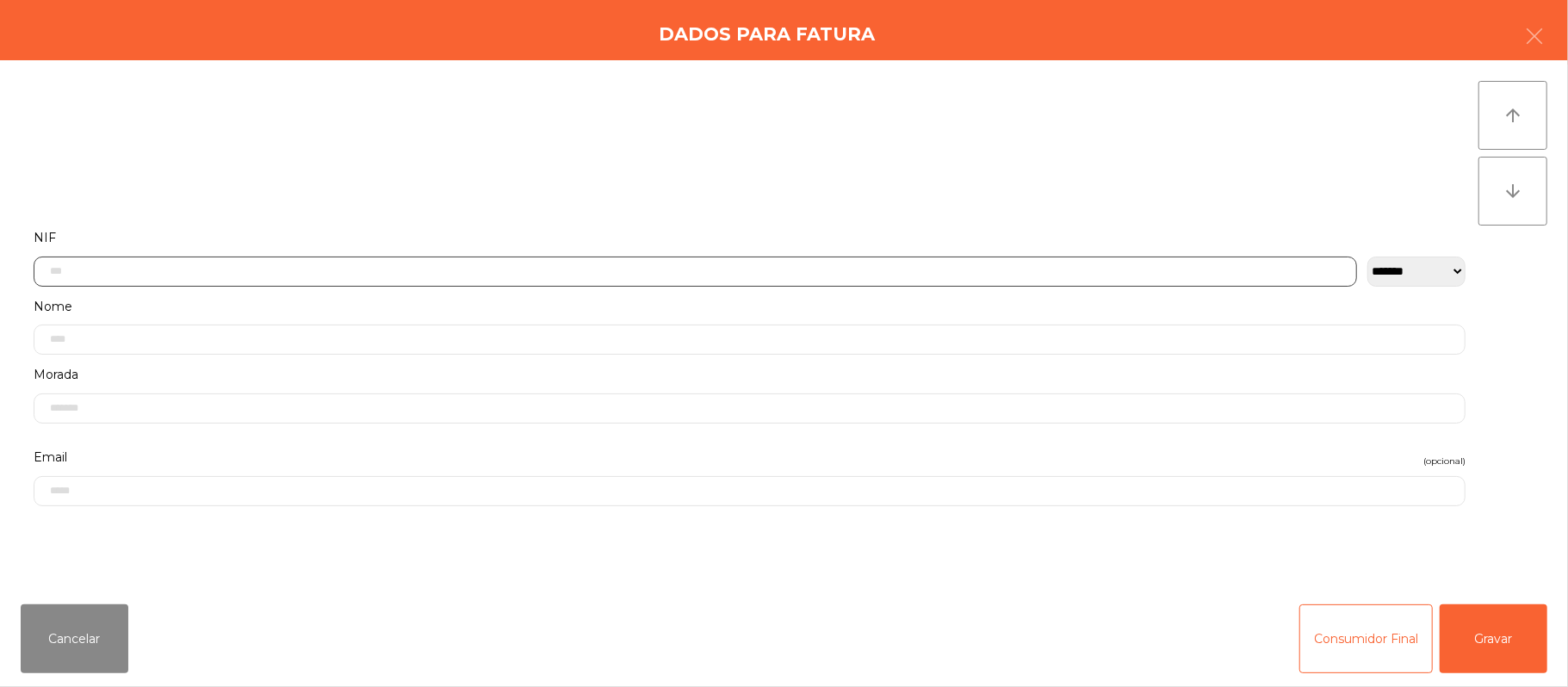
click at [414, 263] on input "text" at bounding box center [695, 271] width 1324 height 30
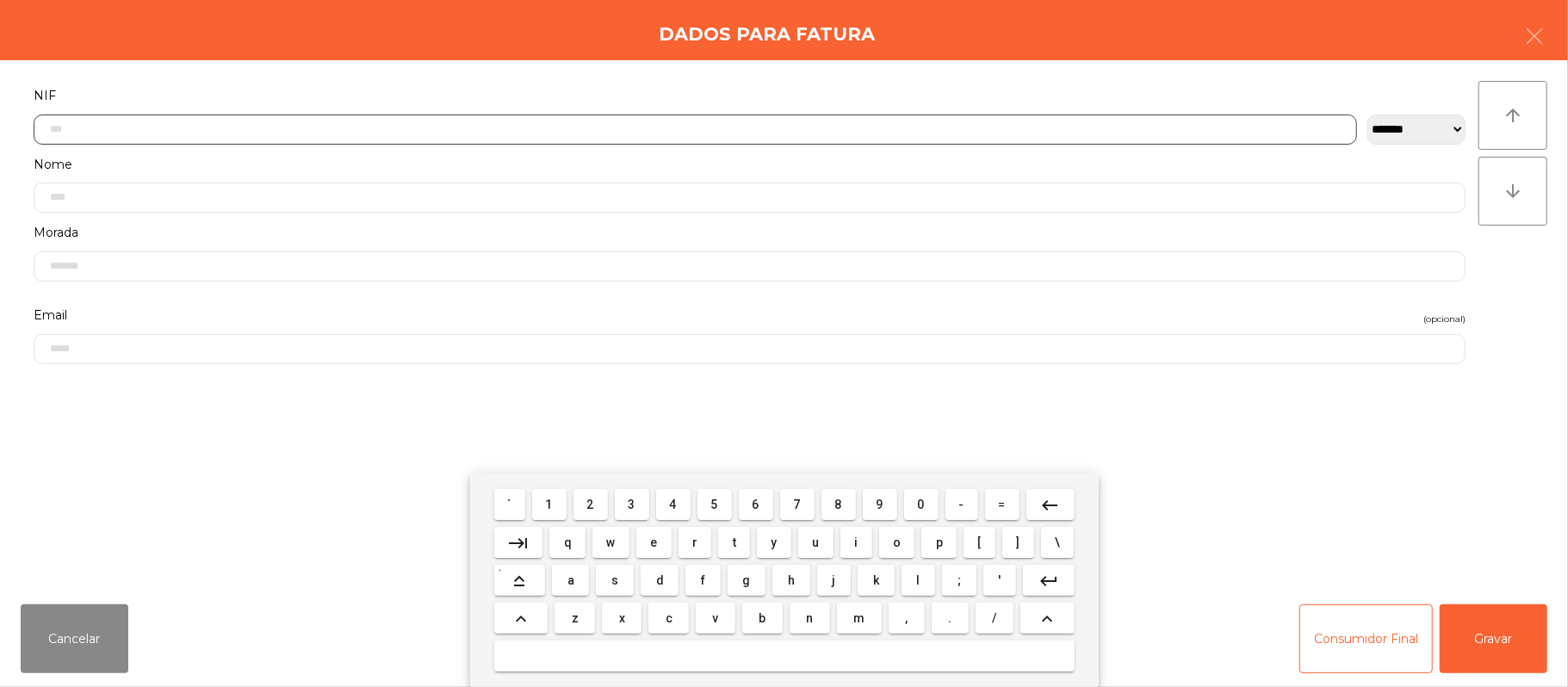
scroll to position [145, 0]
type input "*********"
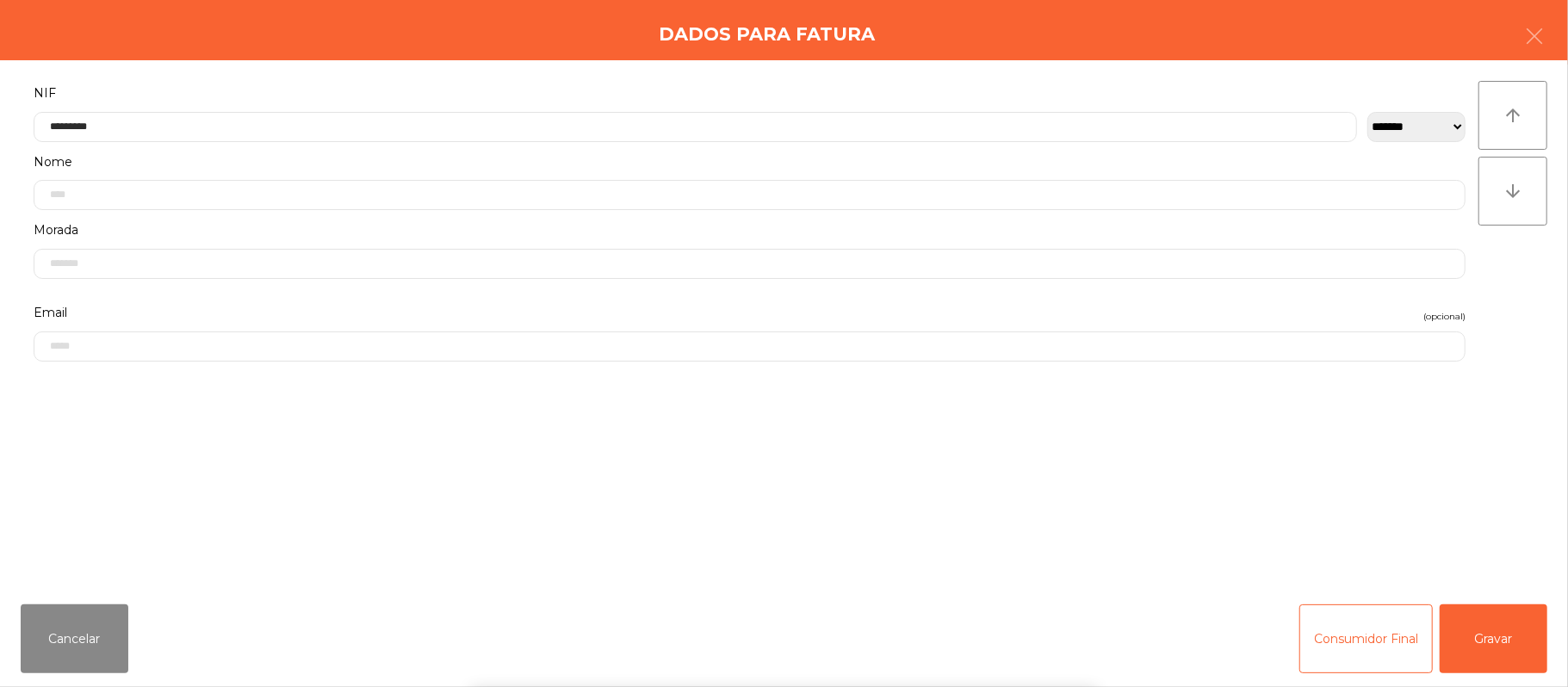
click at [1502, 641] on div "` 1 2 3 4 5 6 7 8 9 0 - = keyboard_backspace keyboard_tab q w e r t y u i o p […" at bounding box center [784, 580] width 1568 height 214
click at [1505, 638] on button "Gravar" at bounding box center [1494, 639] width 108 height 69
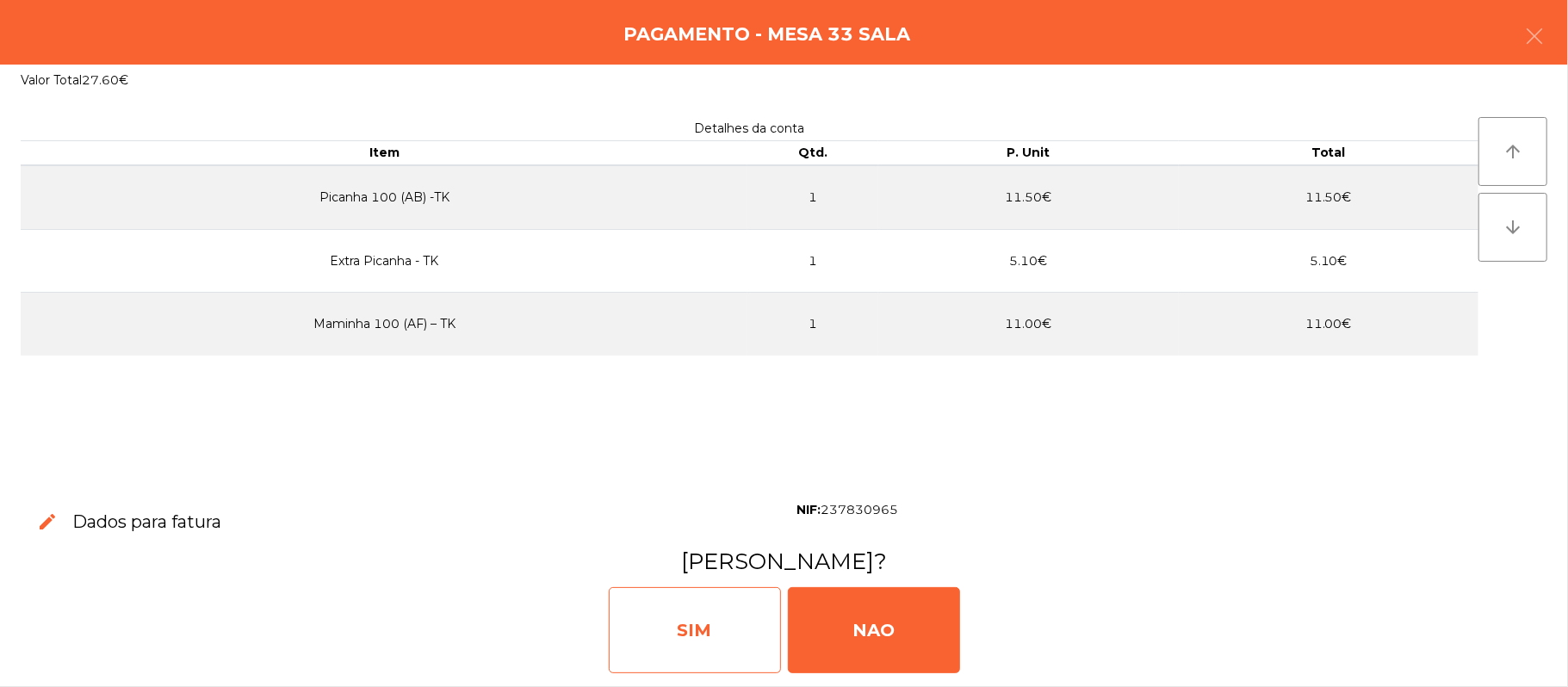
click at [717, 622] on div "SIM" at bounding box center [694, 630] width 172 height 86
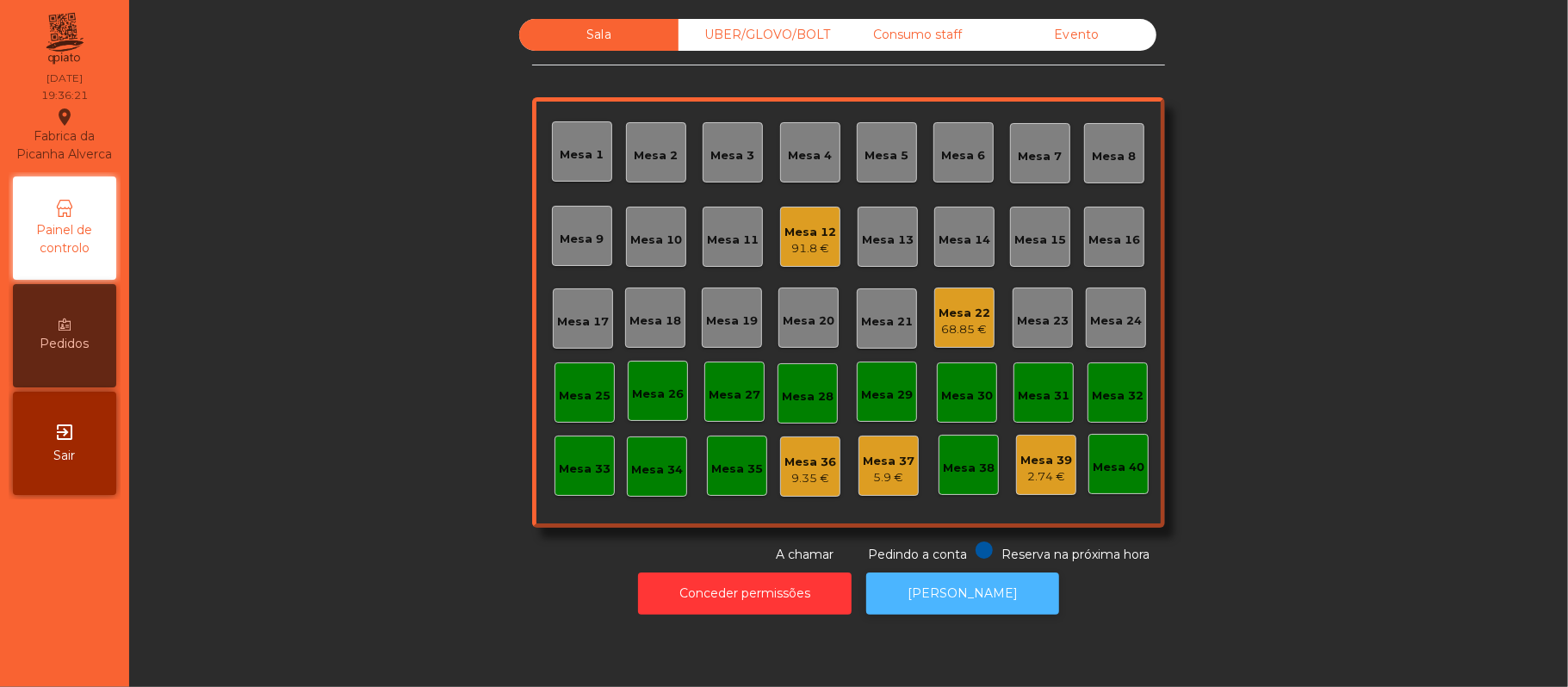
click at [998, 608] on button "[PERSON_NAME]" at bounding box center [962, 593] width 192 height 42
click at [818, 312] on div "Mesa 20" at bounding box center [809, 321] width 52 height 18
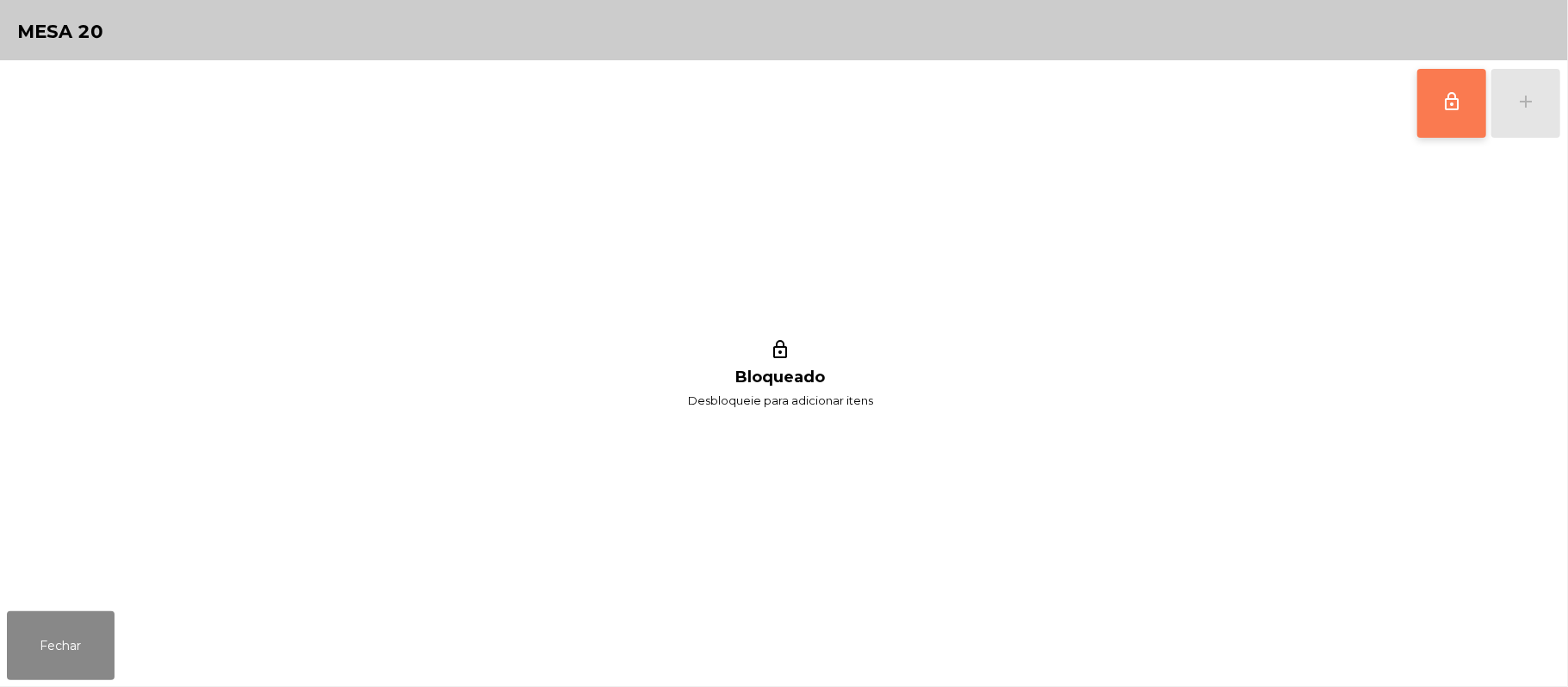
click at [1465, 111] on button "lock_outline" at bounding box center [1452, 103] width 69 height 69
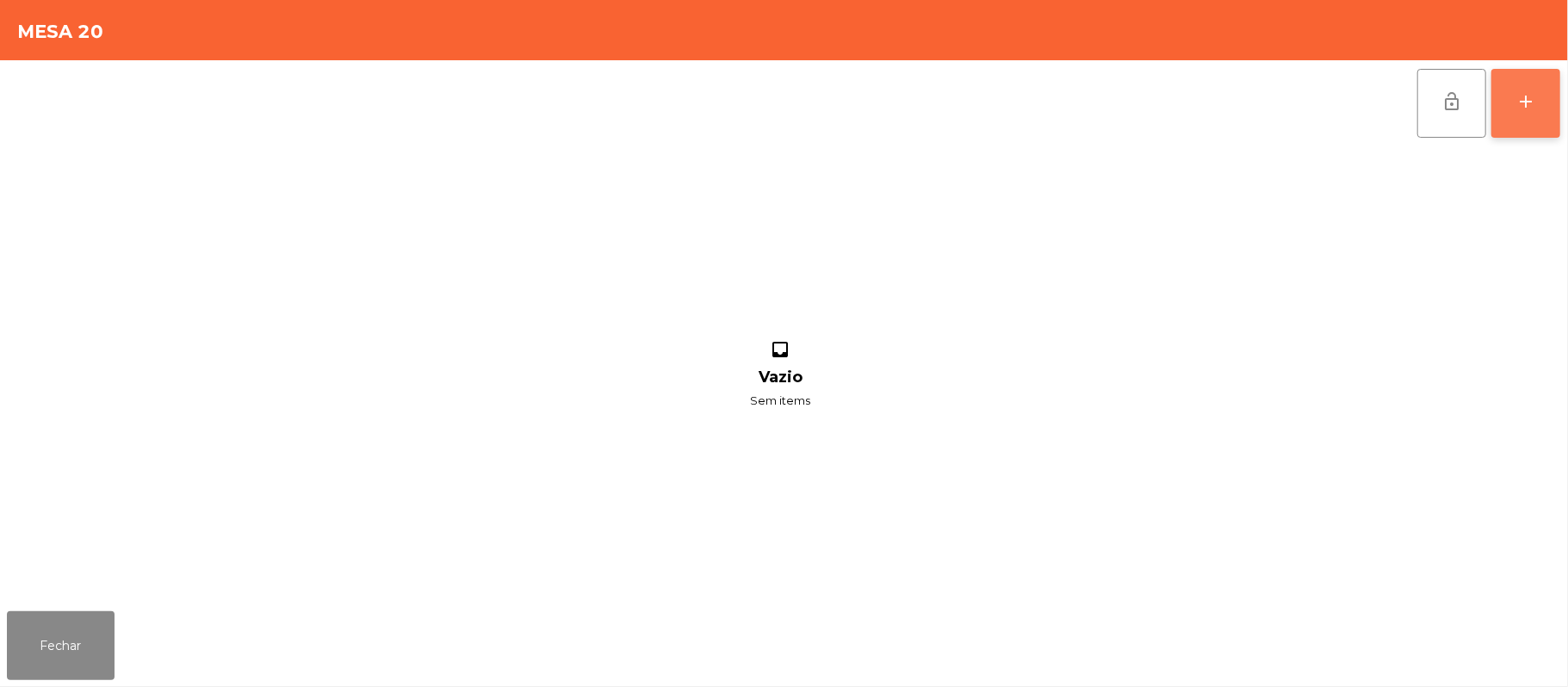
click at [1522, 108] on div "add" at bounding box center [1525, 101] width 20 height 20
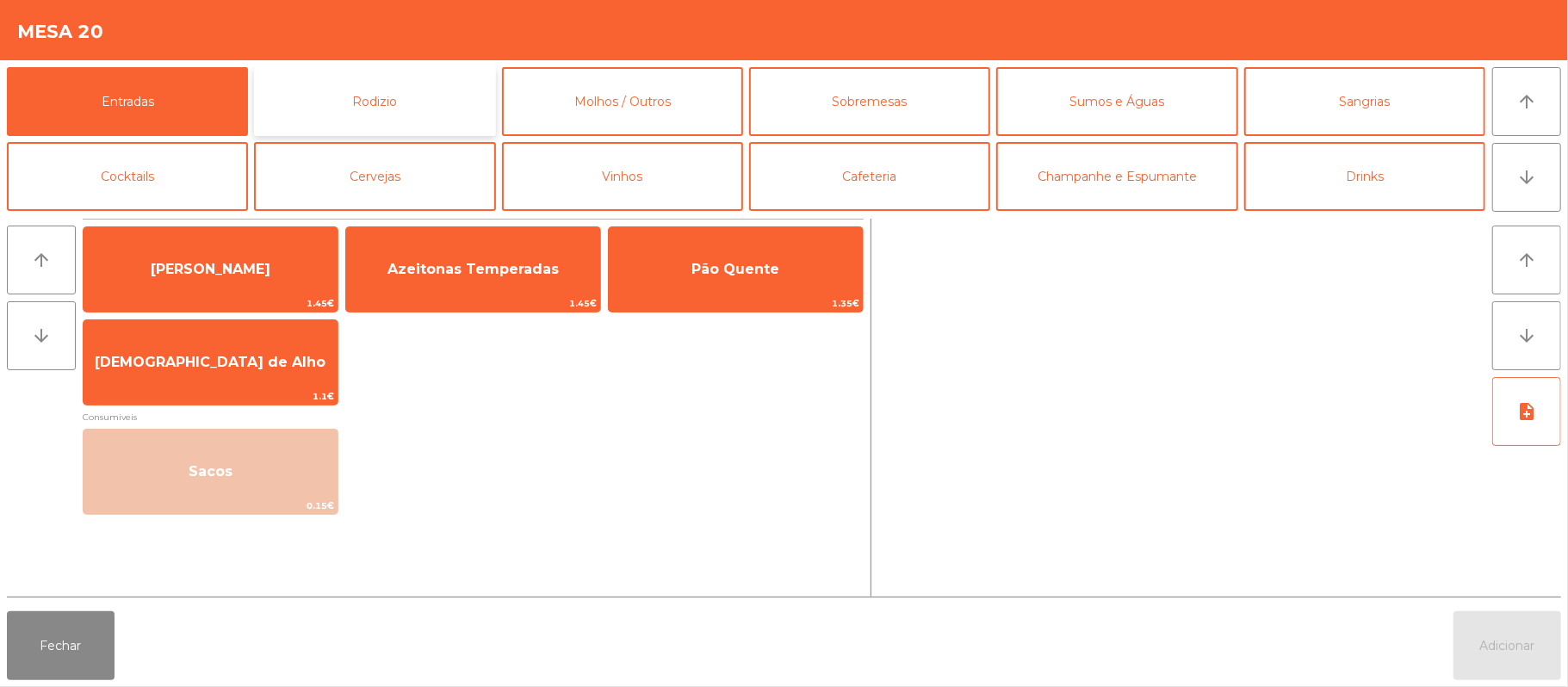
click at [408, 109] on button "Rodizio" at bounding box center [374, 101] width 241 height 69
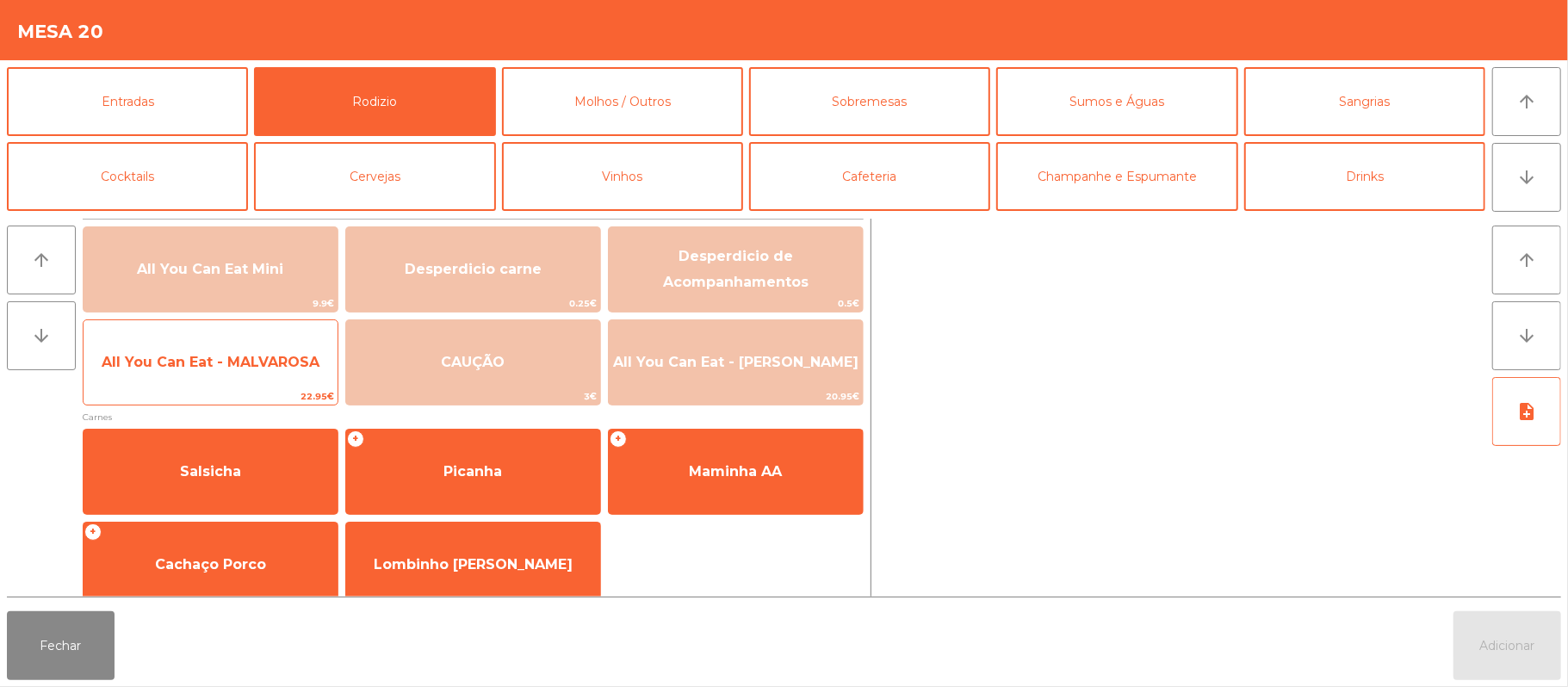
click at [244, 369] on span "All You Can Eat - MALVAROSA" at bounding box center [210, 363] width 217 height 17
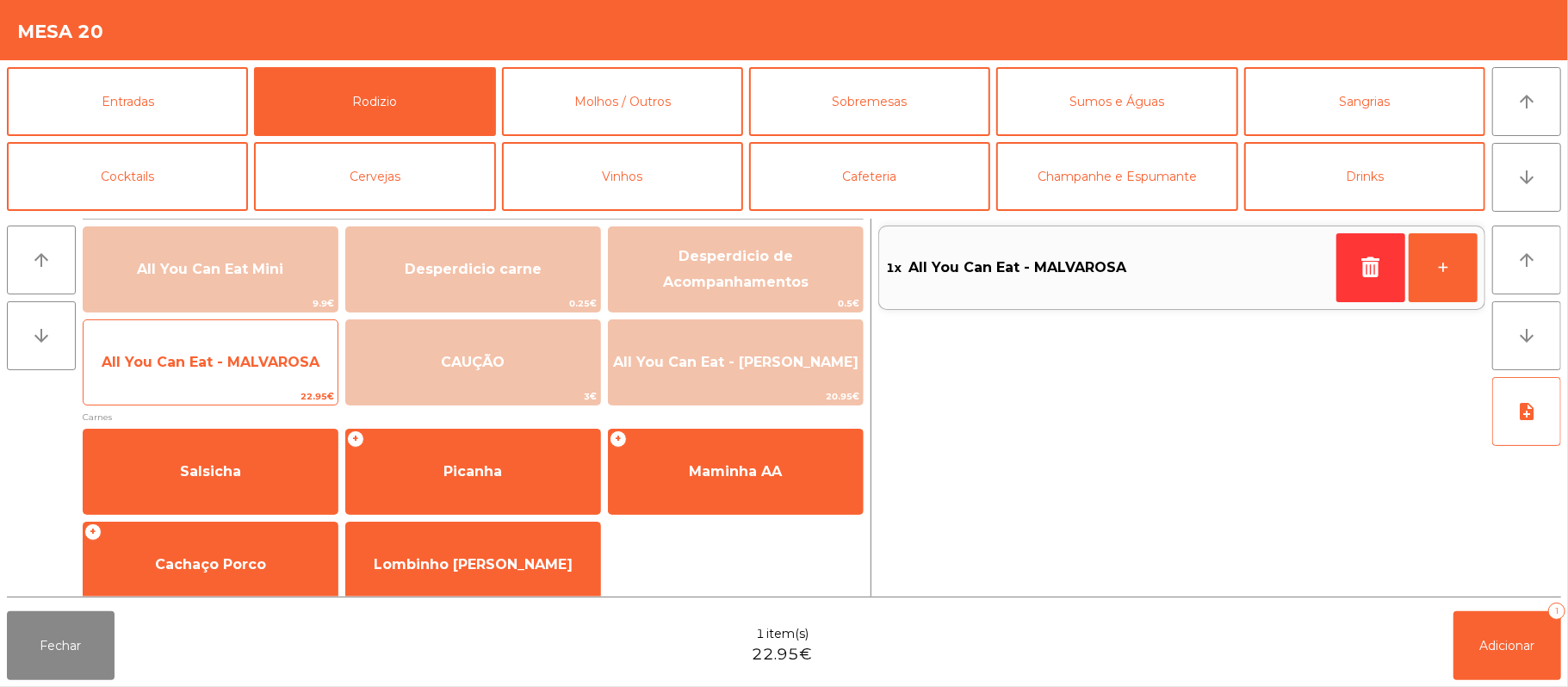
click at [244, 363] on span "All You Can Eat - MALVAROSA" at bounding box center [210, 363] width 217 height 17
click at [224, 379] on span "All You Can Eat - MALVAROSA" at bounding box center [210, 363] width 254 height 46
click at [224, 369] on span "All You Can Eat - MALVAROSA" at bounding box center [210, 363] width 217 height 17
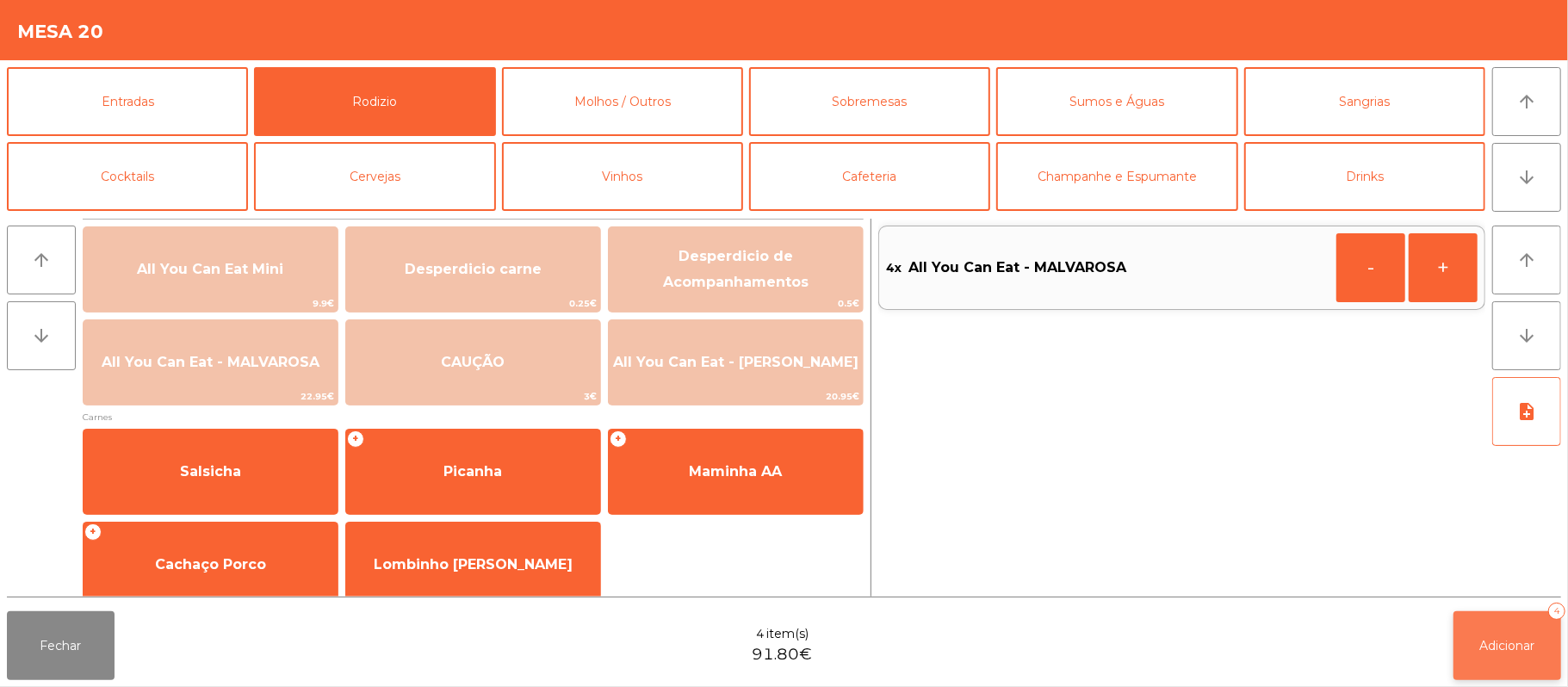
click at [1512, 638] on span "Adicionar" at bounding box center [1507, 645] width 55 height 16
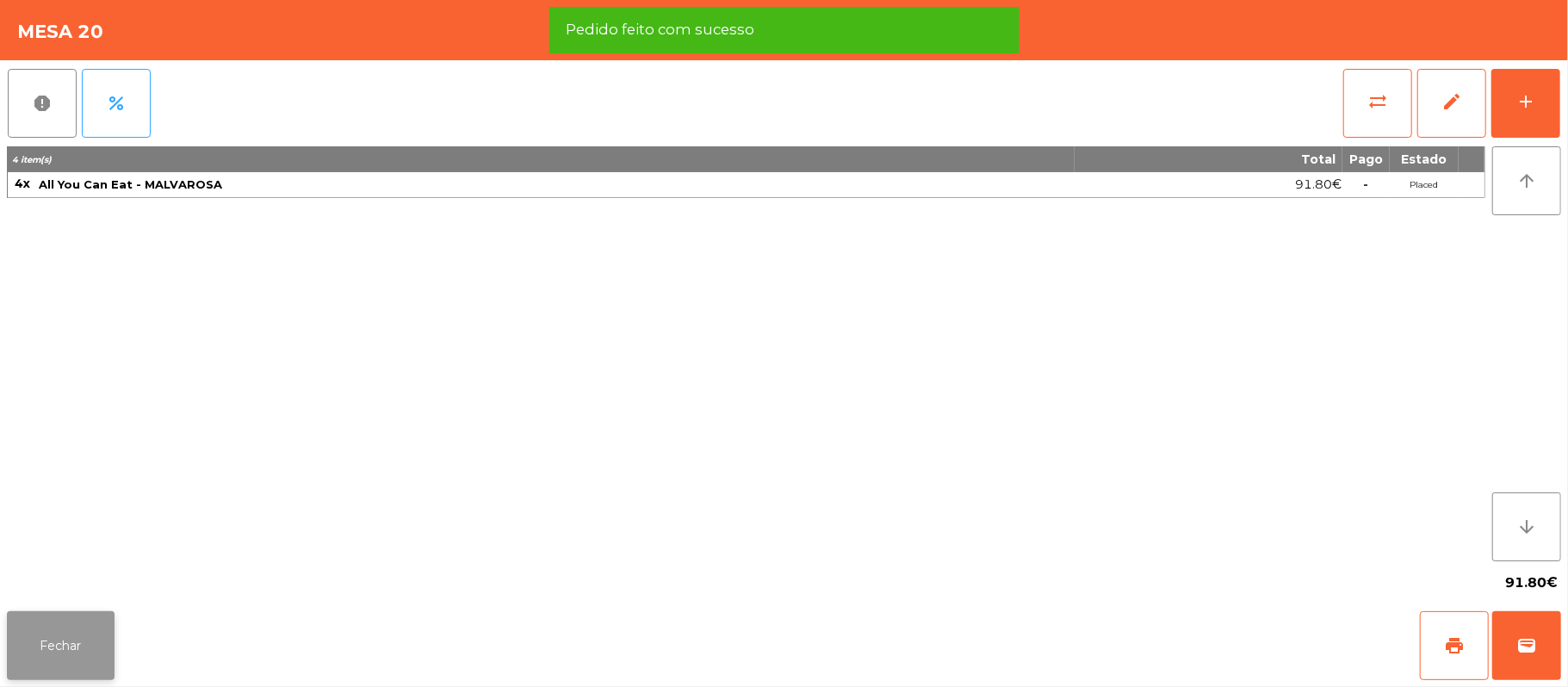
click at [76, 652] on button "Fechar" at bounding box center [60, 646] width 108 height 69
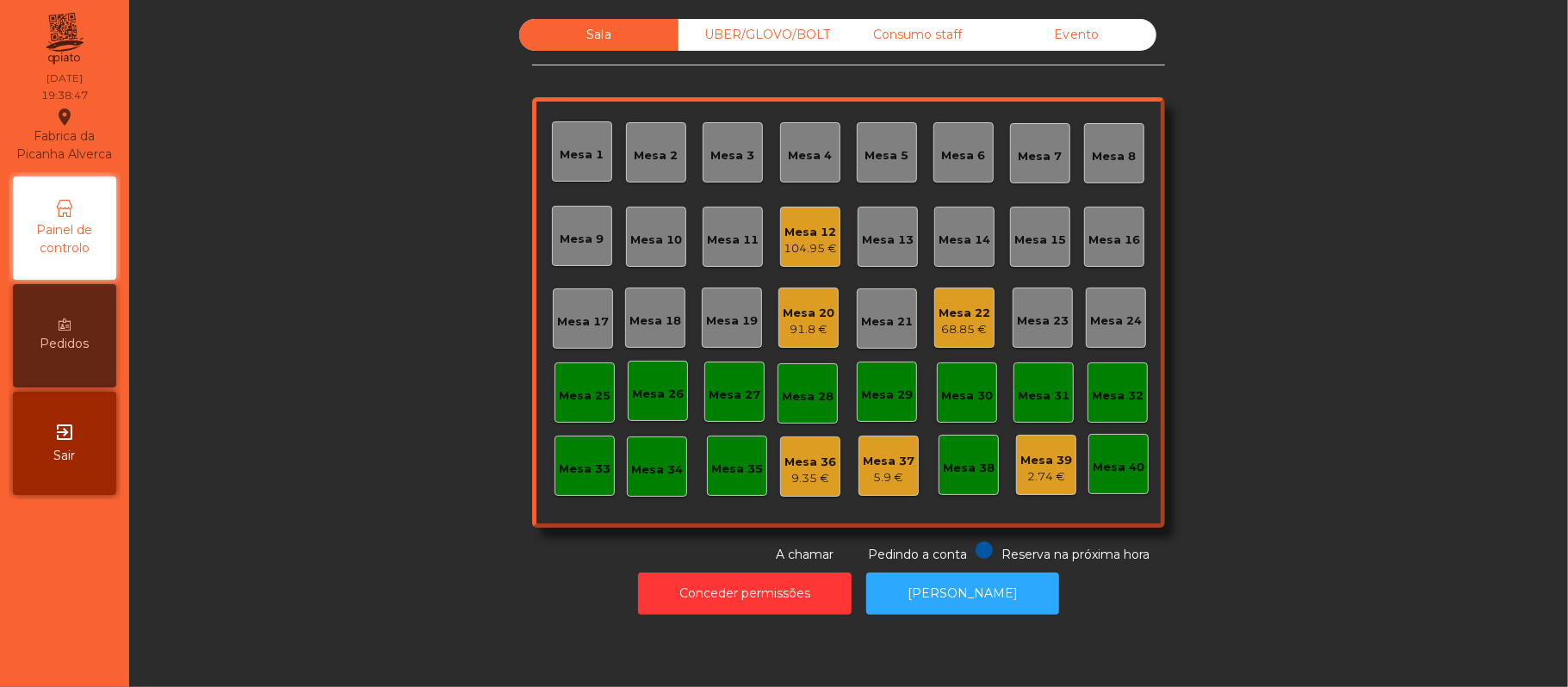
click at [1093, 236] on div "Mesa 16" at bounding box center [1114, 240] width 52 height 18
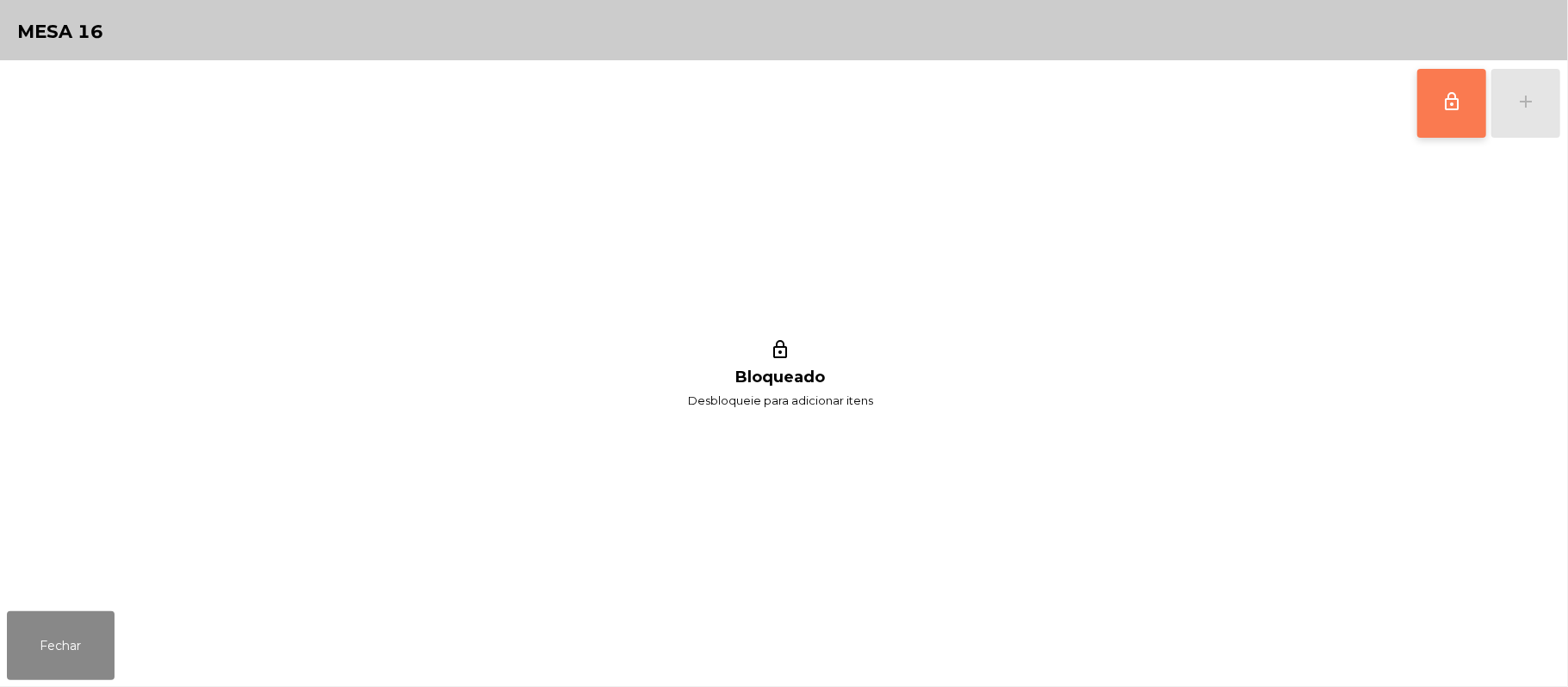
click at [1440, 98] on button "lock_outline" at bounding box center [1452, 103] width 69 height 69
click at [1516, 93] on div "add" at bounding box center [1525, 101] width 20 height 20
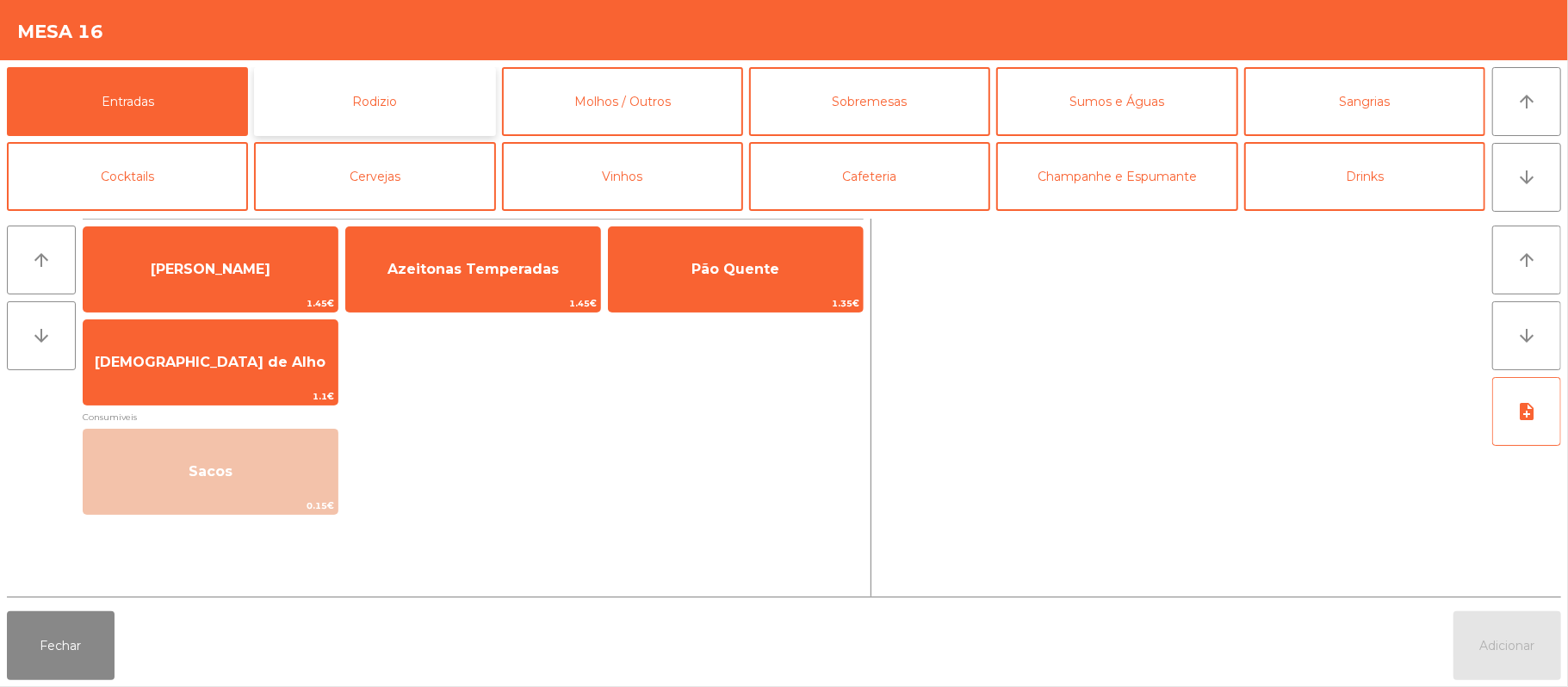
click at [435, 98] on button "Rodizio" at bounding box center [374, 101] width 241 height 69
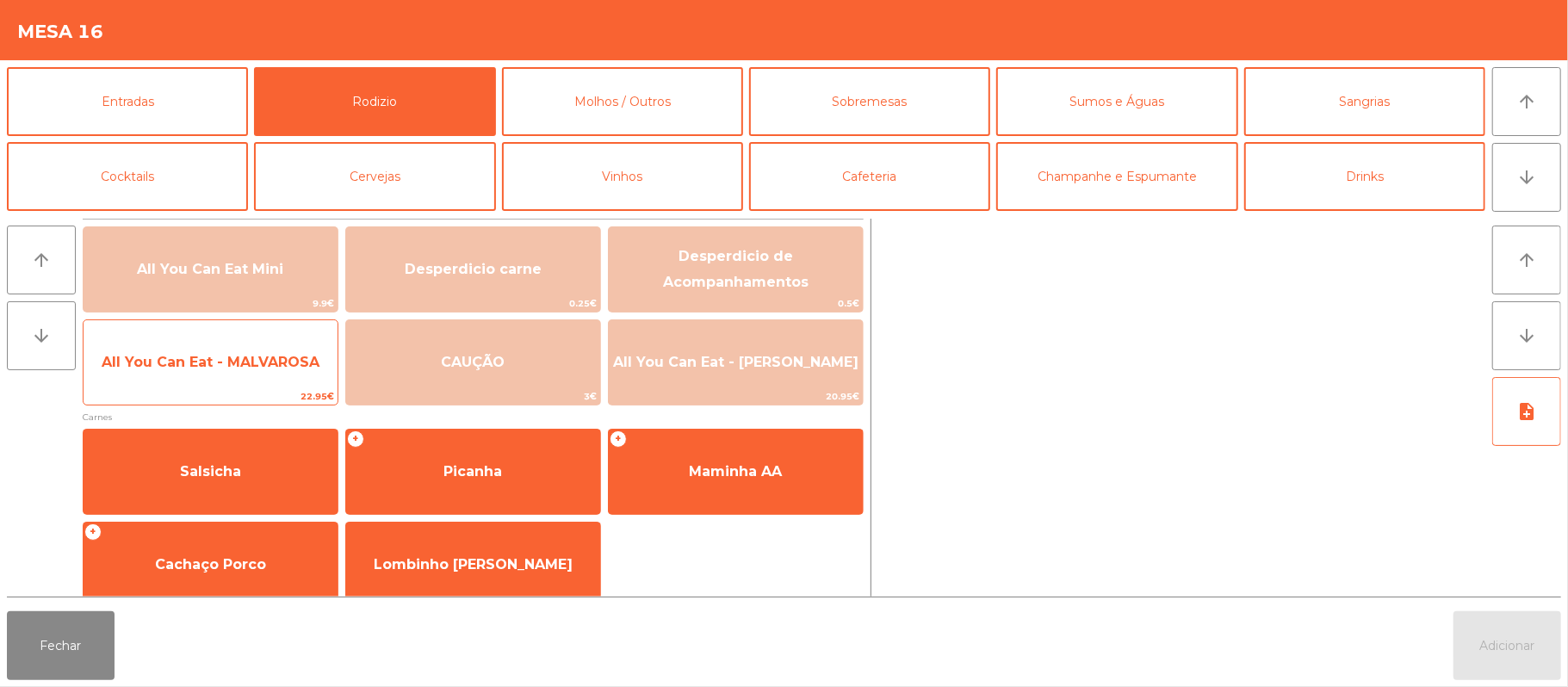
click at [255, 360] on span "All You Can Eat - MALVAROSA" at bounding box center [210, 363] width 217 height 17
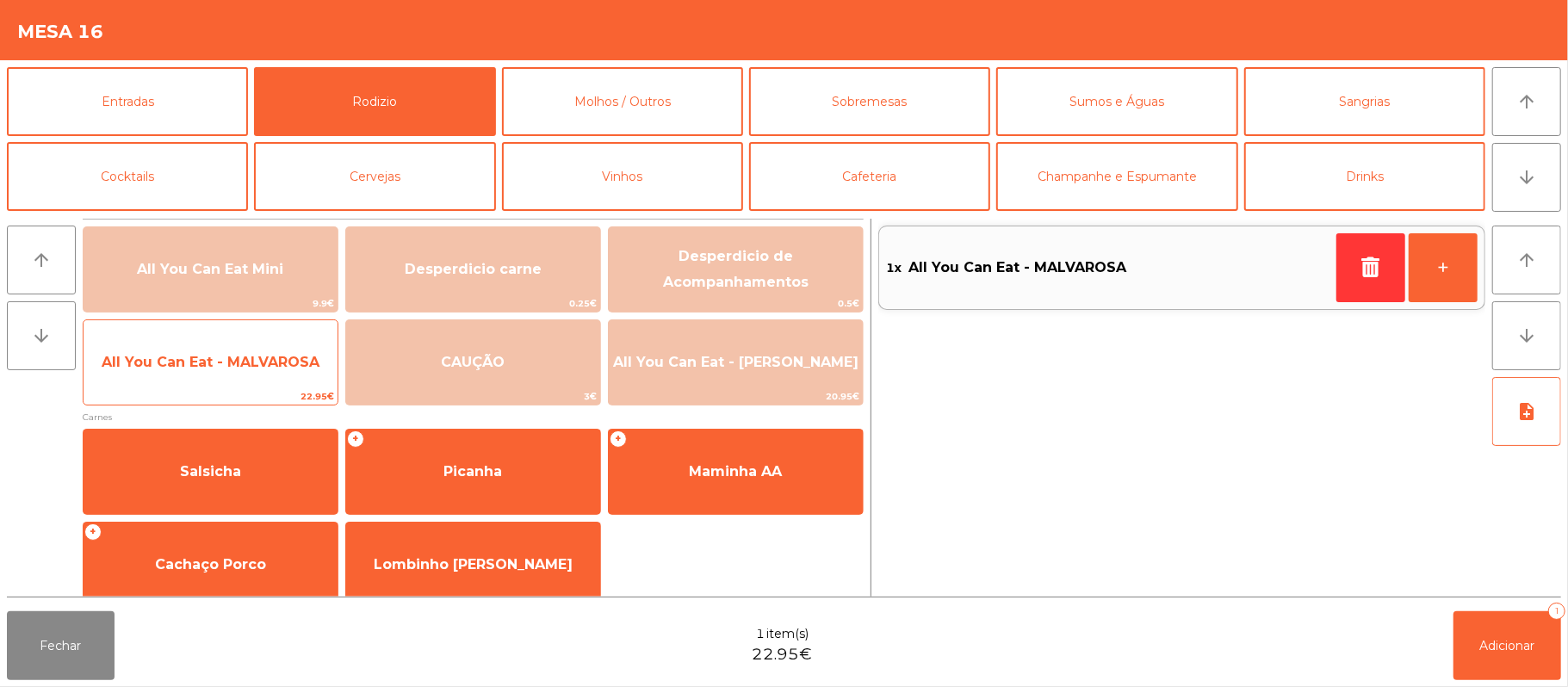
click at [248, 374] on span "All You Can Eat - MALVAROSA" at bounding box center [210, 363] width 254 height 46
click at [248, 362] on span "All You Can Eat - MALVAROSA" at bounding box center [210, 363] width 217 height 17
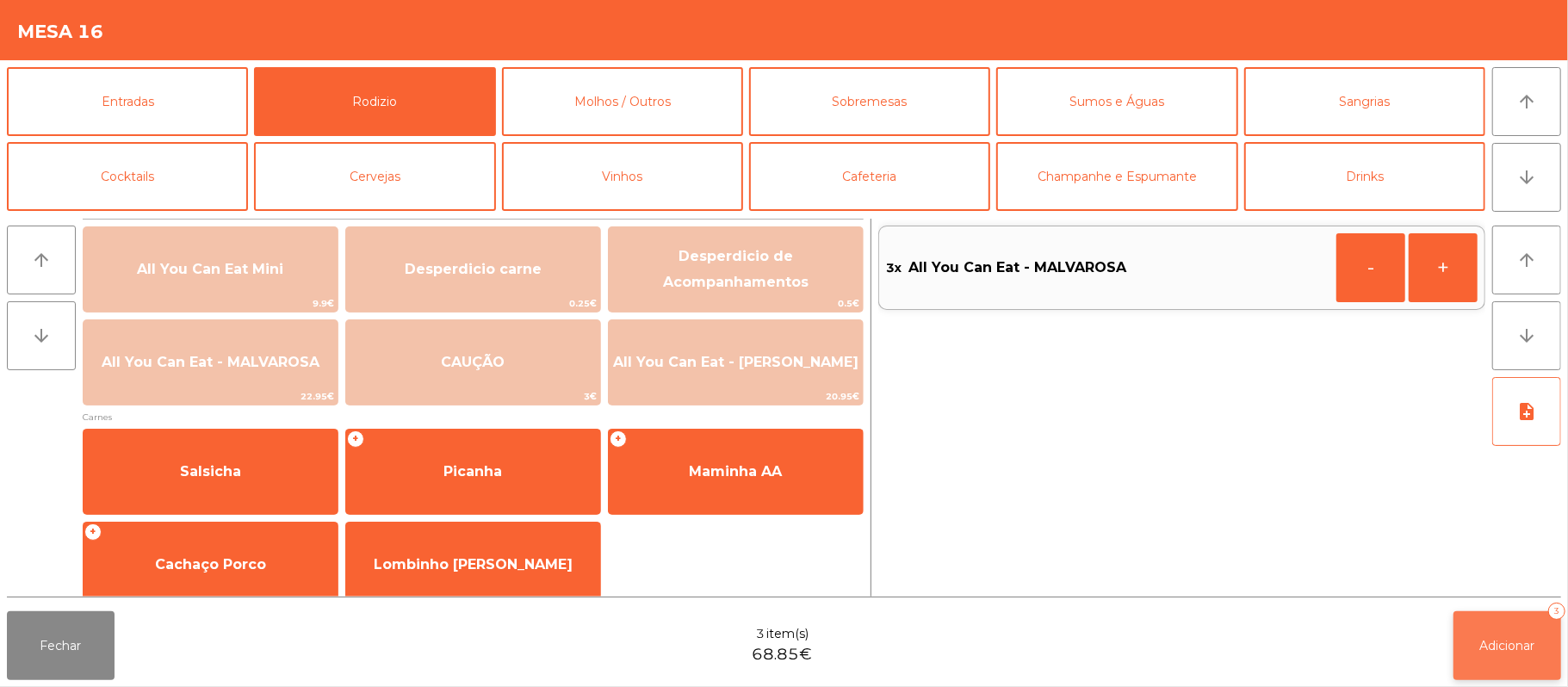
click at [1501, 655] on button "Adicionar 3" at bounding box center [1508, 646] width 108 height 69
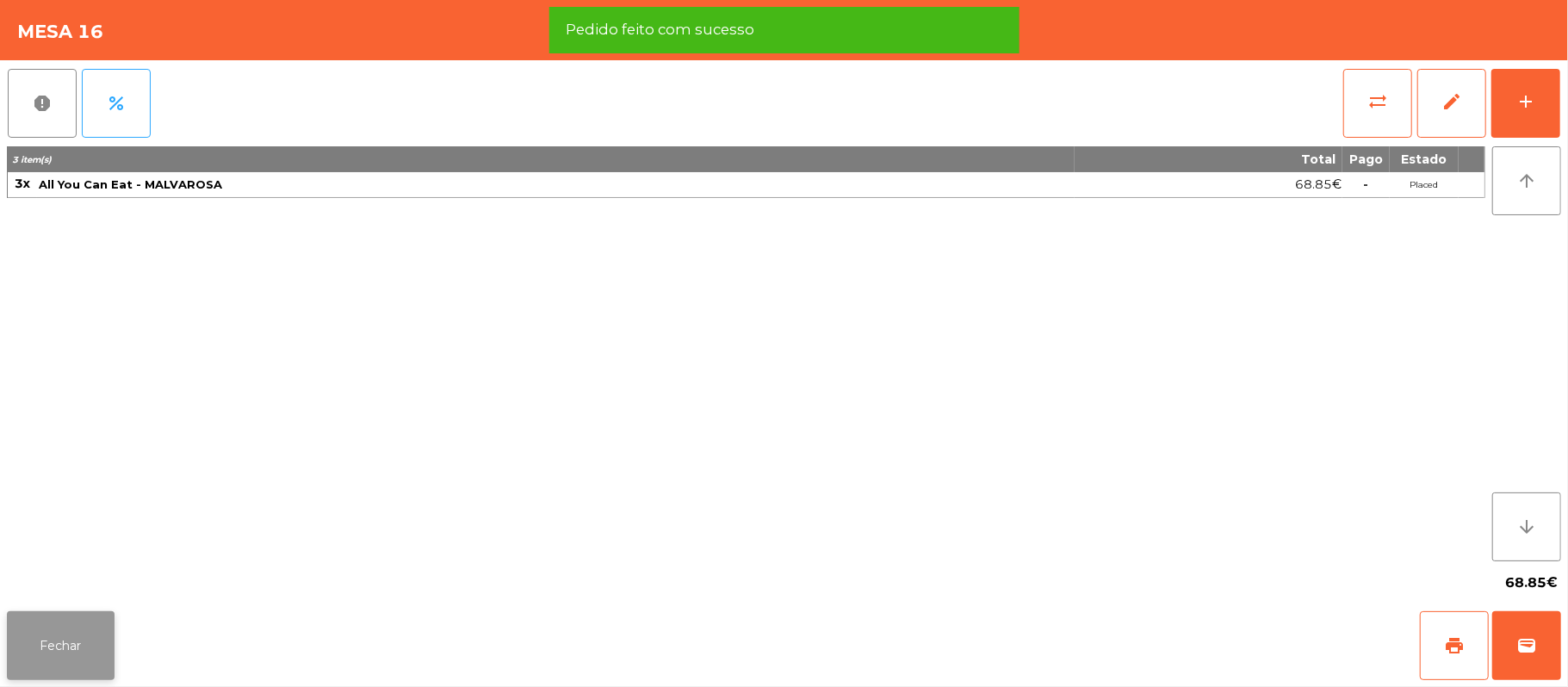
click at [67, 648] on button "Fechar" at bounding box center [60, 646] width 108 height 69
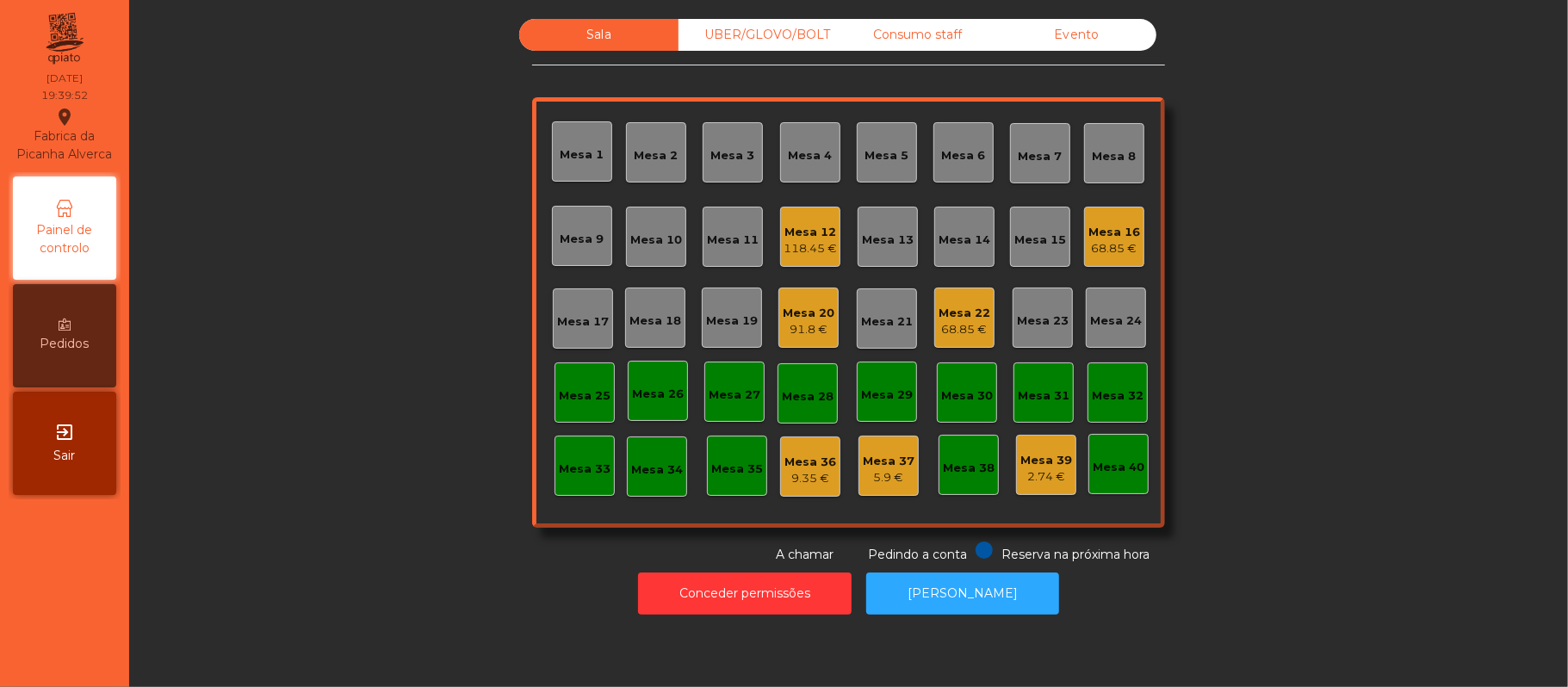
click at [813, 240] on div "118.45 €" at bounding box center [810, 248] width 53 height 18
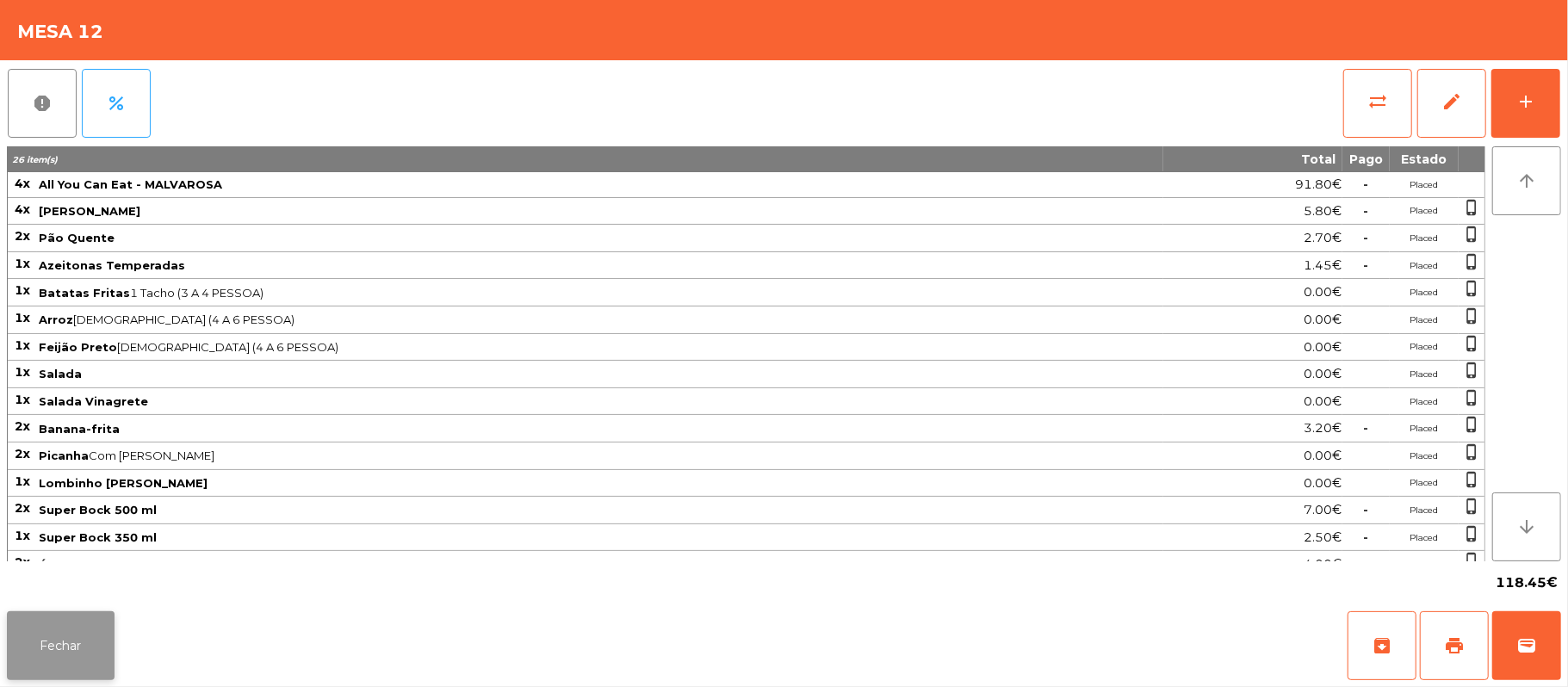
click at [73, 648] on button "Fechar" at bounding box center [60, 646] width 108 height 69
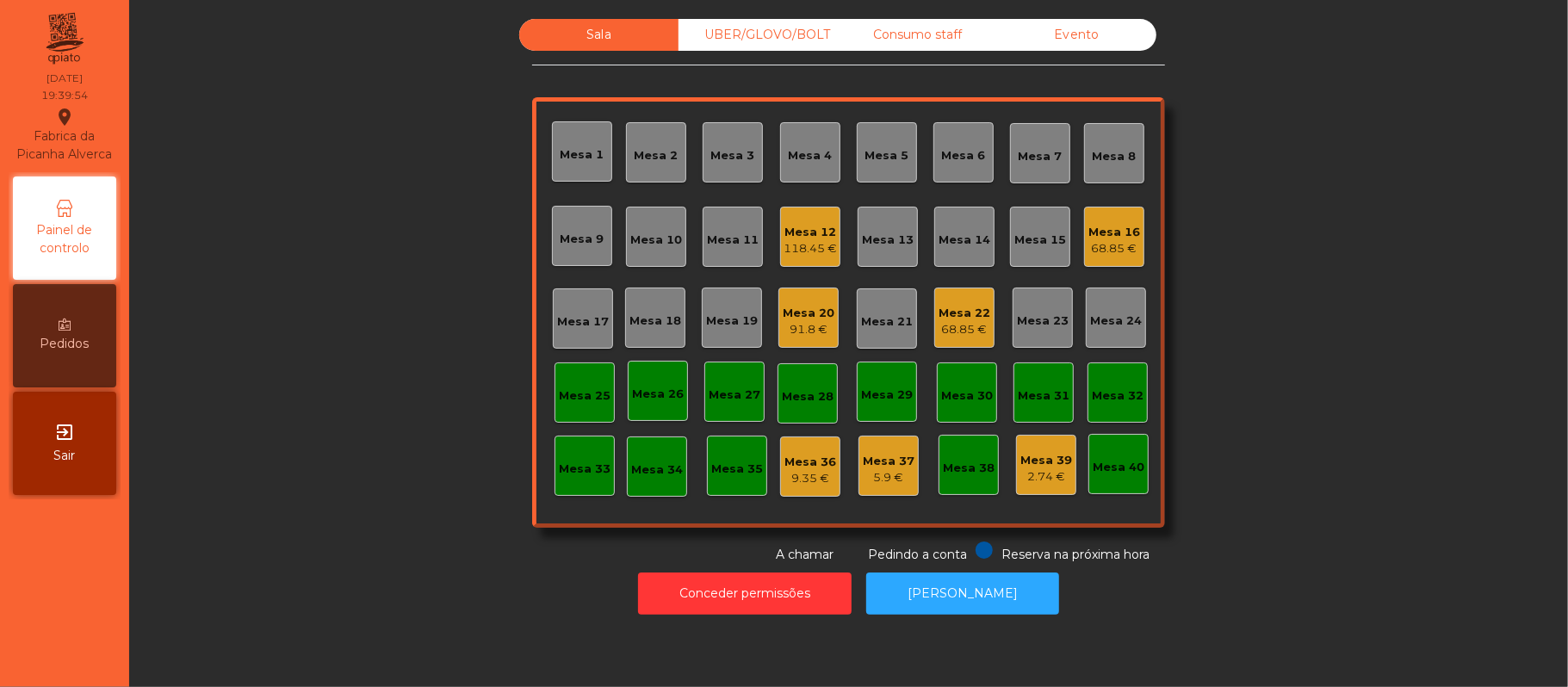
click at [785, 328] on div "91.8 €" at bounding box center [809, 329] width 52 height 18
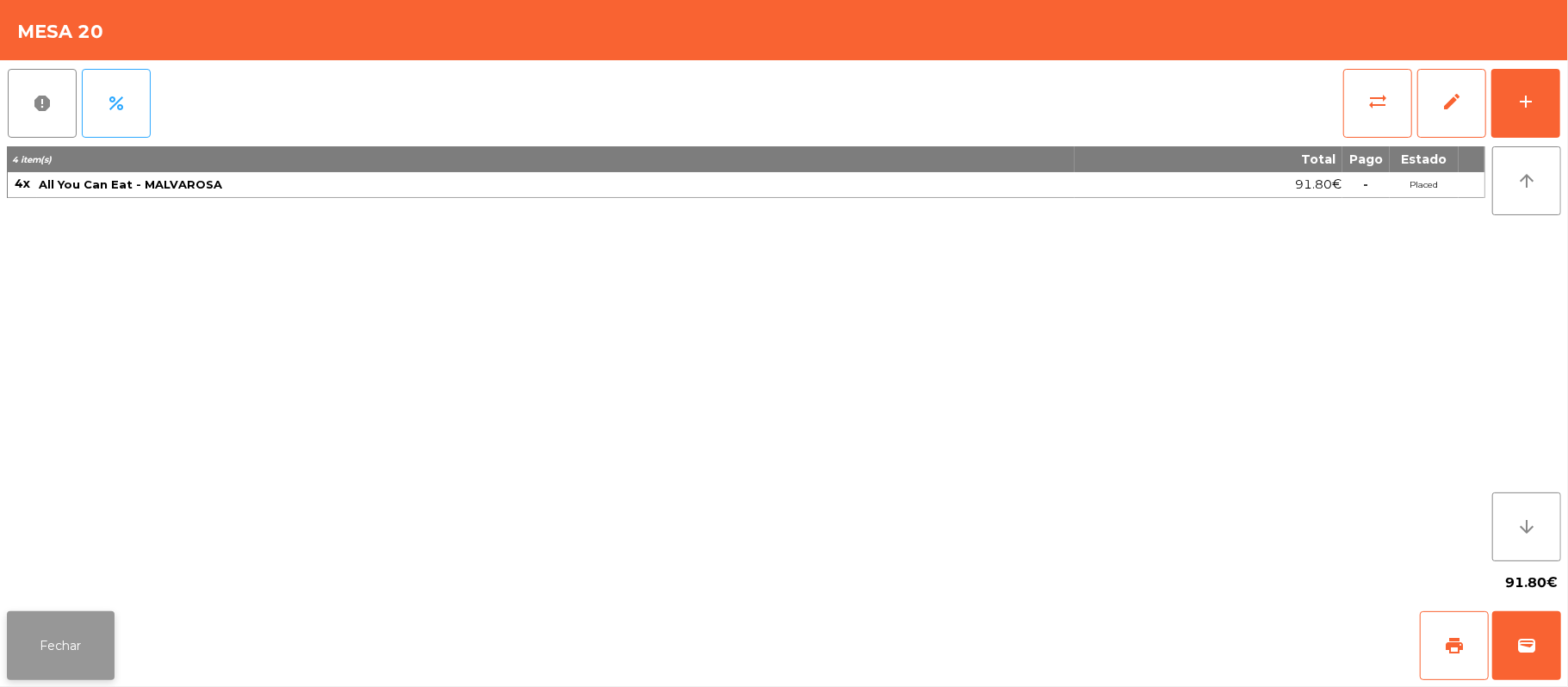
click at [63, 628] on button "Fechar" at bounding box center [60, 646] width 108 height 69
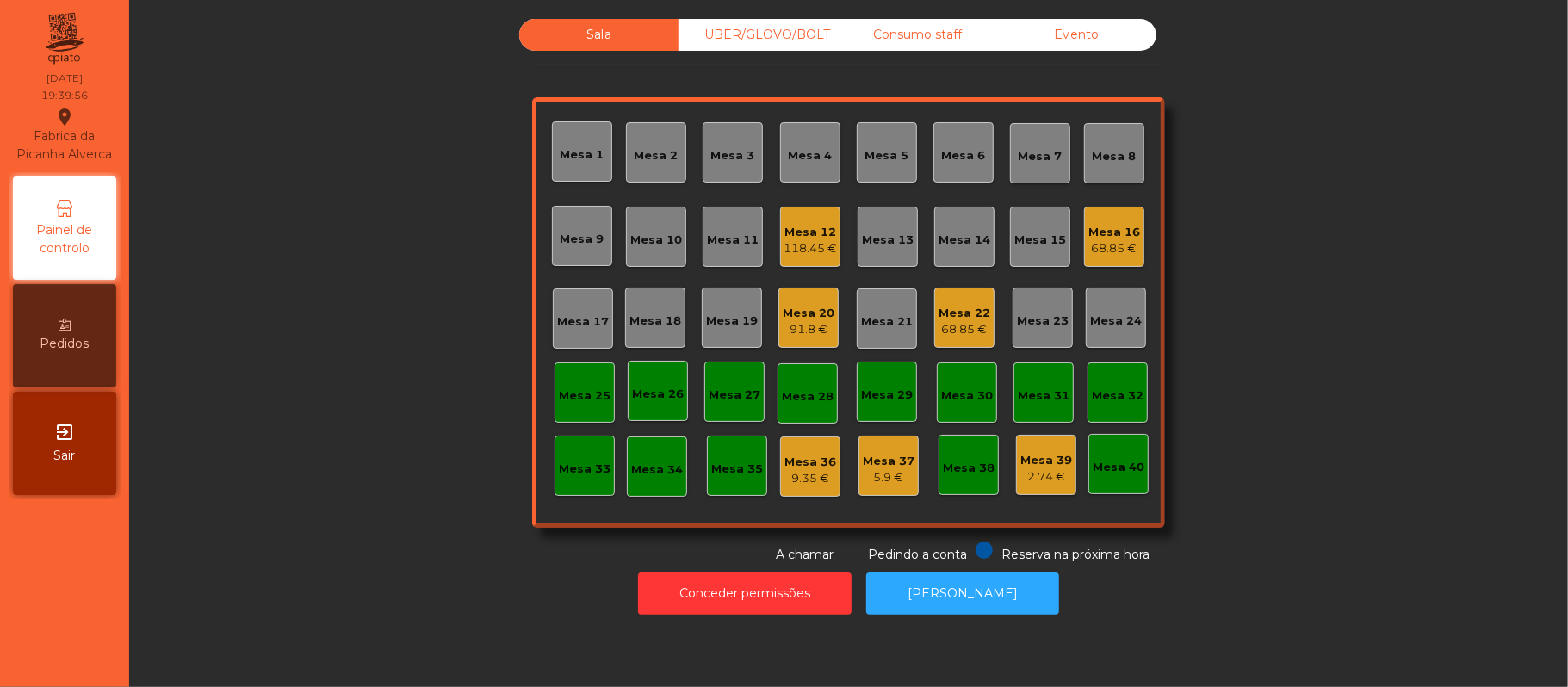
click at [968, 322] on div "68.85 €" at bounding box center [965, 329] width 52 height 18
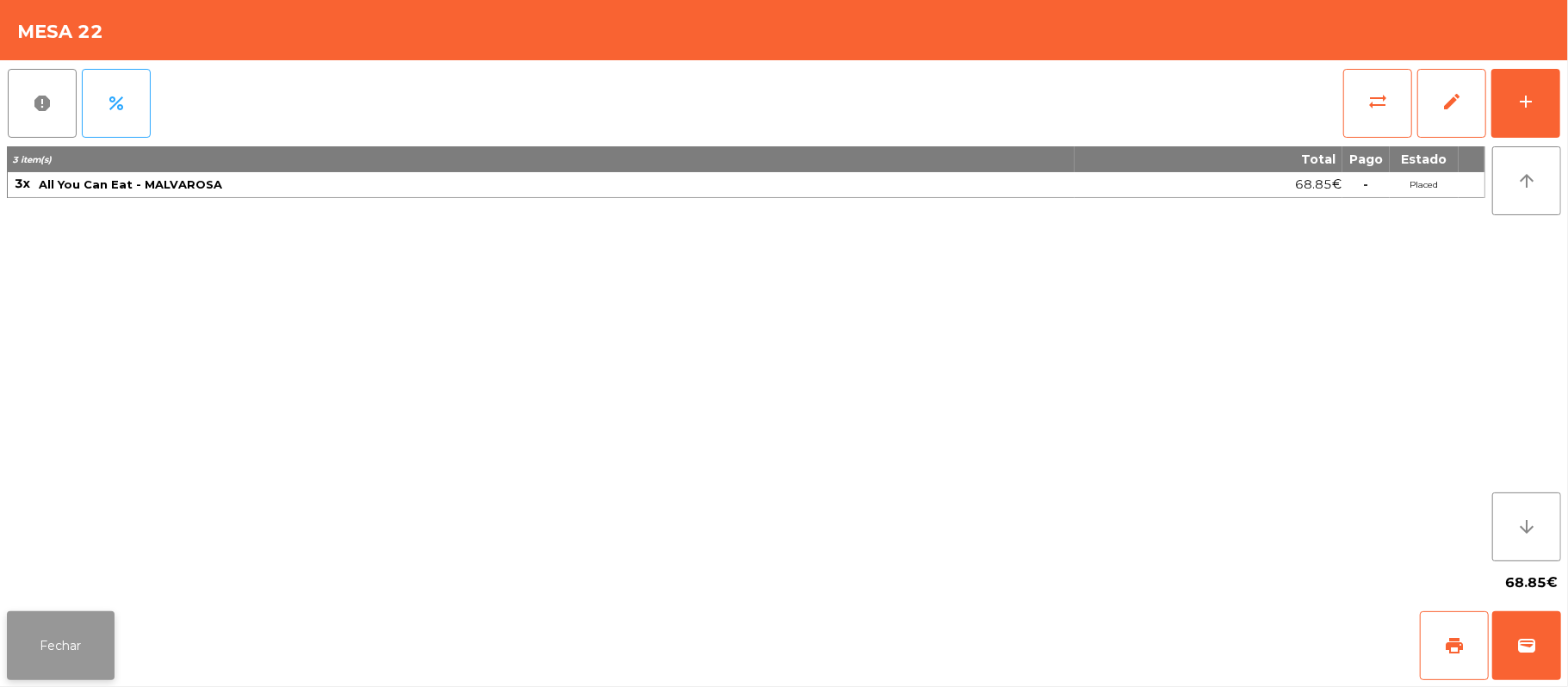
click at [65, 638] on button "Fechar" at bounding box center [60, 646] width 108 height 69
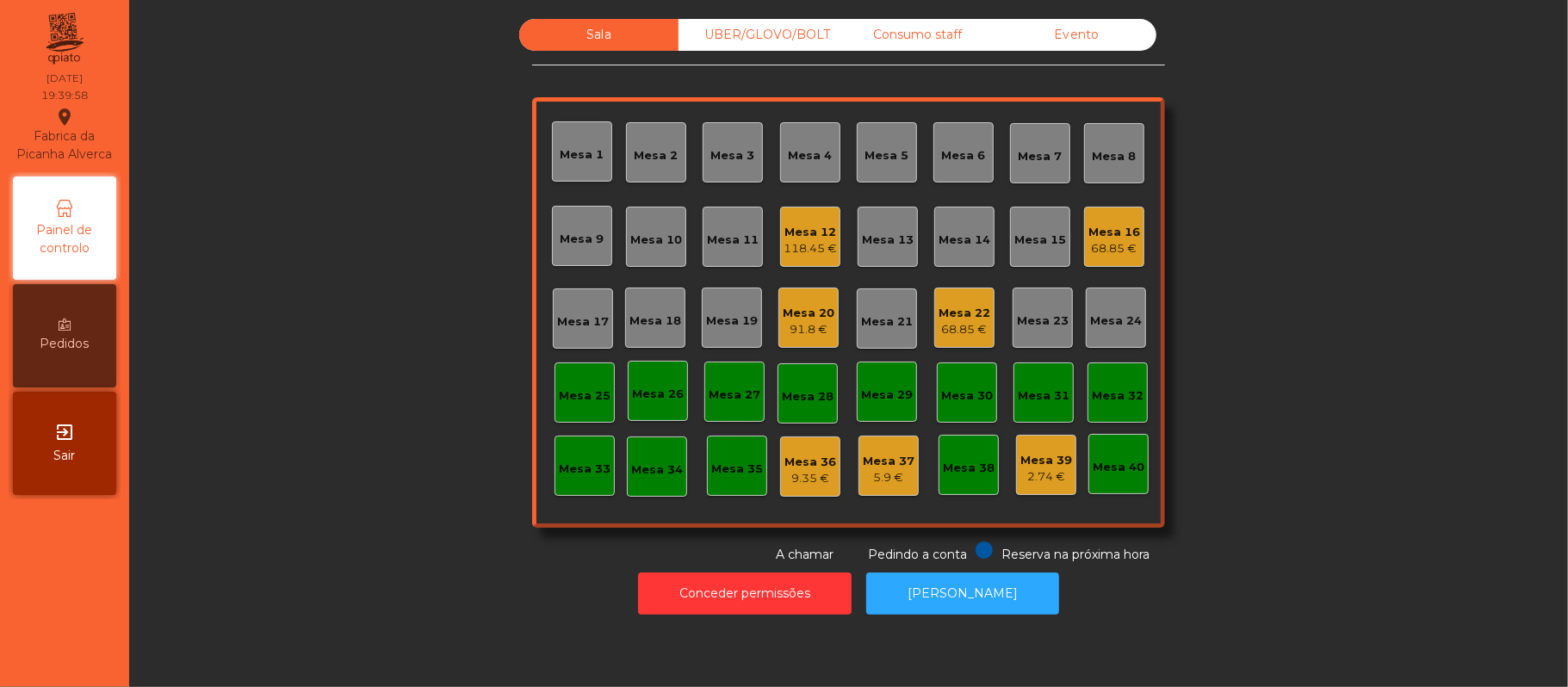
click at [813, 334] on div "91.8 €" at bounding box center [809, 329] width 52 height 18
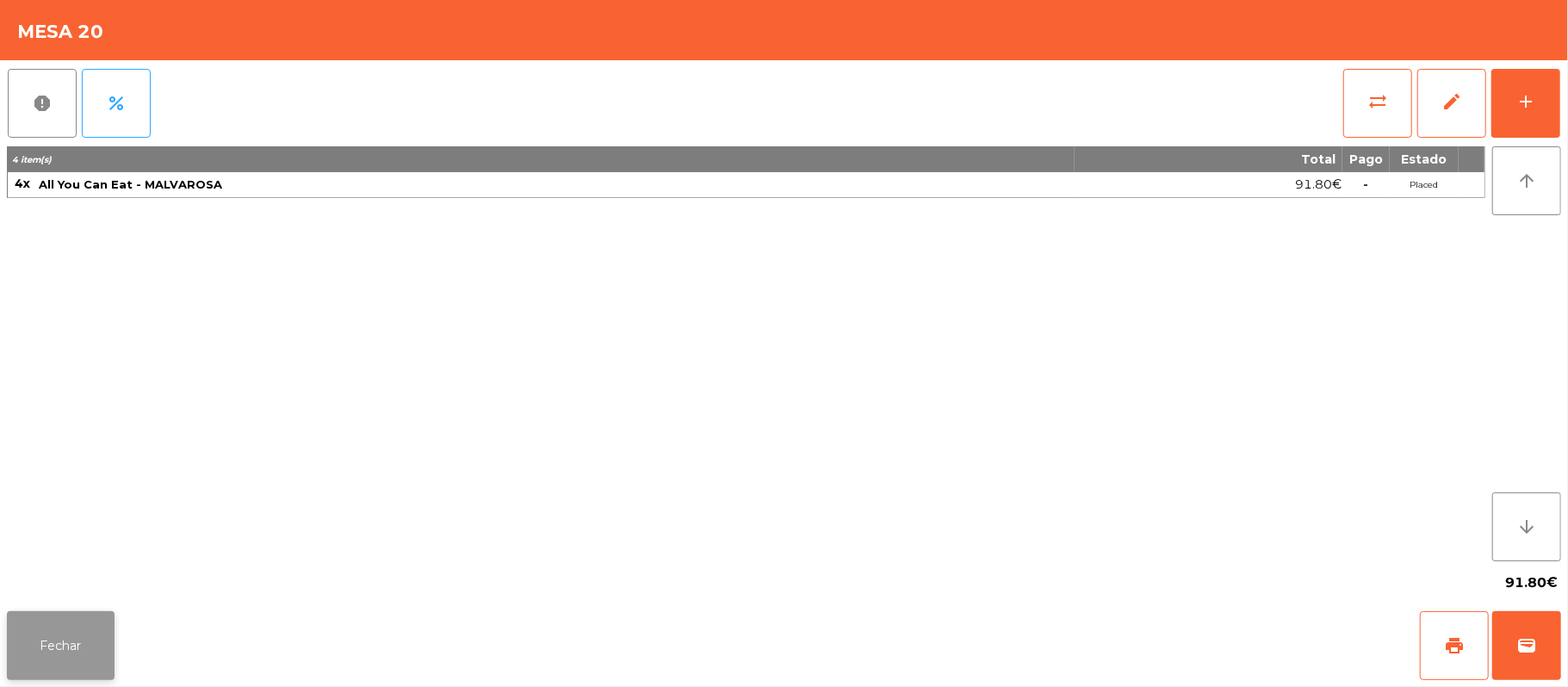
click at [63, 645] on button "Fechar" at bounding box center [60, 646] width 108 height 69
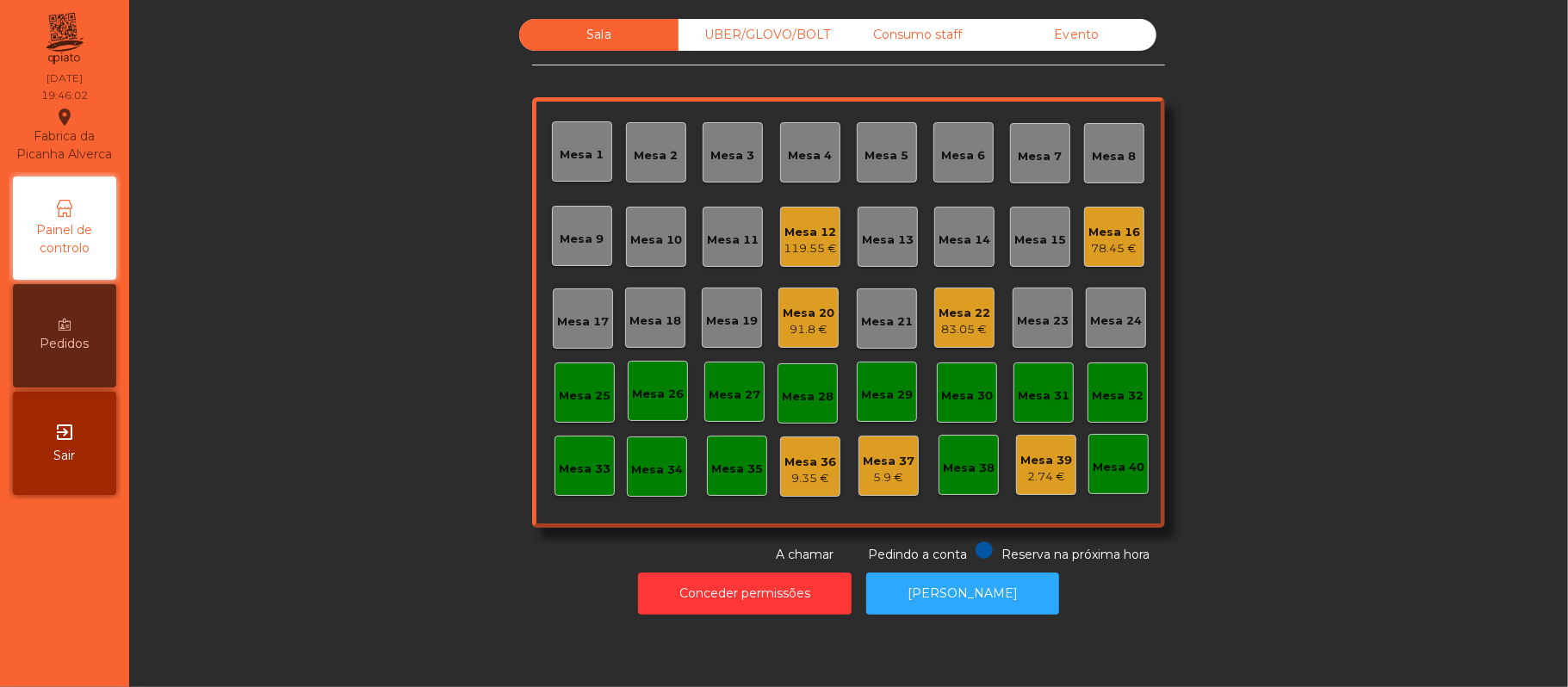
click at [1313, 284] on div "Sala UBER/GLOVO/BOLT Consumo staff Evento Mesa 1 Mesa 2 Mesa 3 Mesa 4 Mesa 5 Me…" at bounding box center [849, 291] width 1392 height 545
click at [759, 38] on div "UBER/GLOVO/BOLT" at bounding box center [758, 34] width 159 height 32
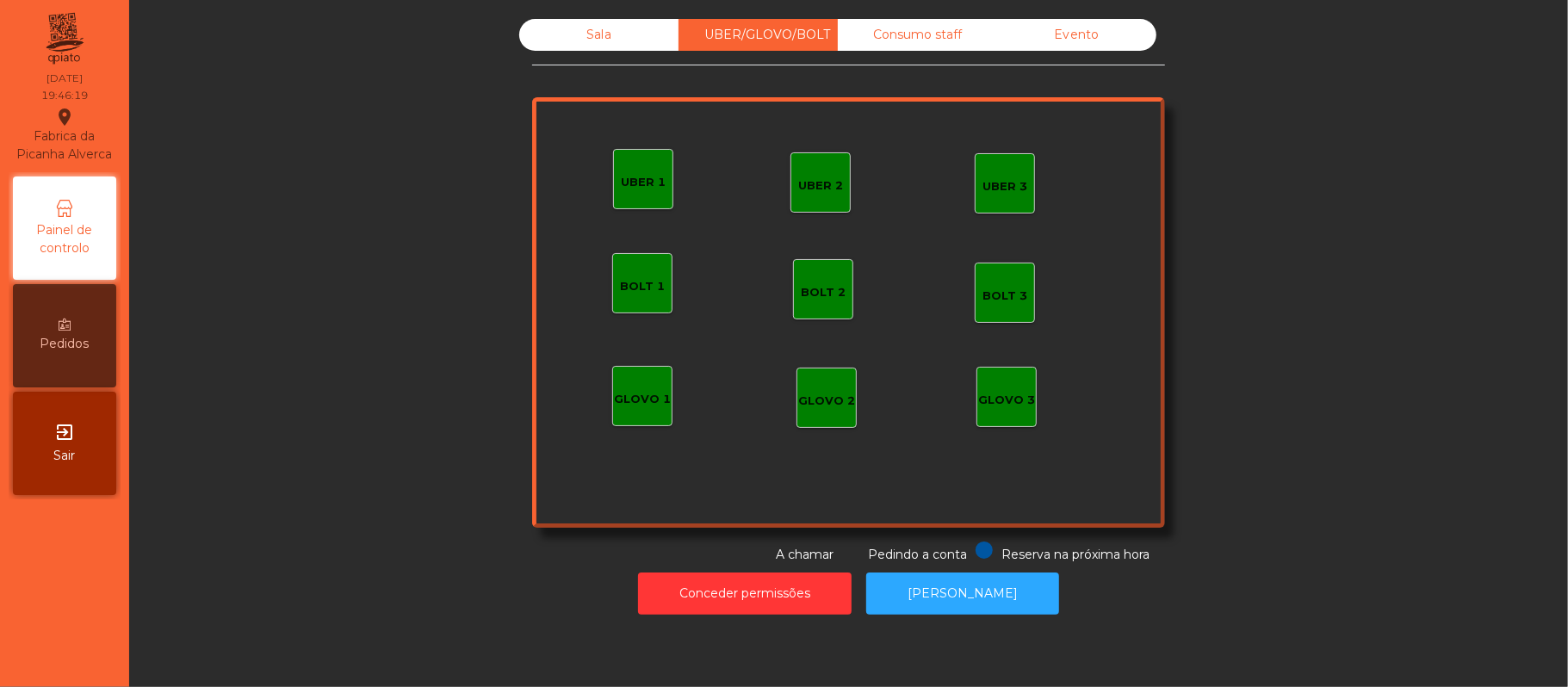
click at [626, 181] on div "UBER 1" at bounding box center [643, 182] width 45 height 18
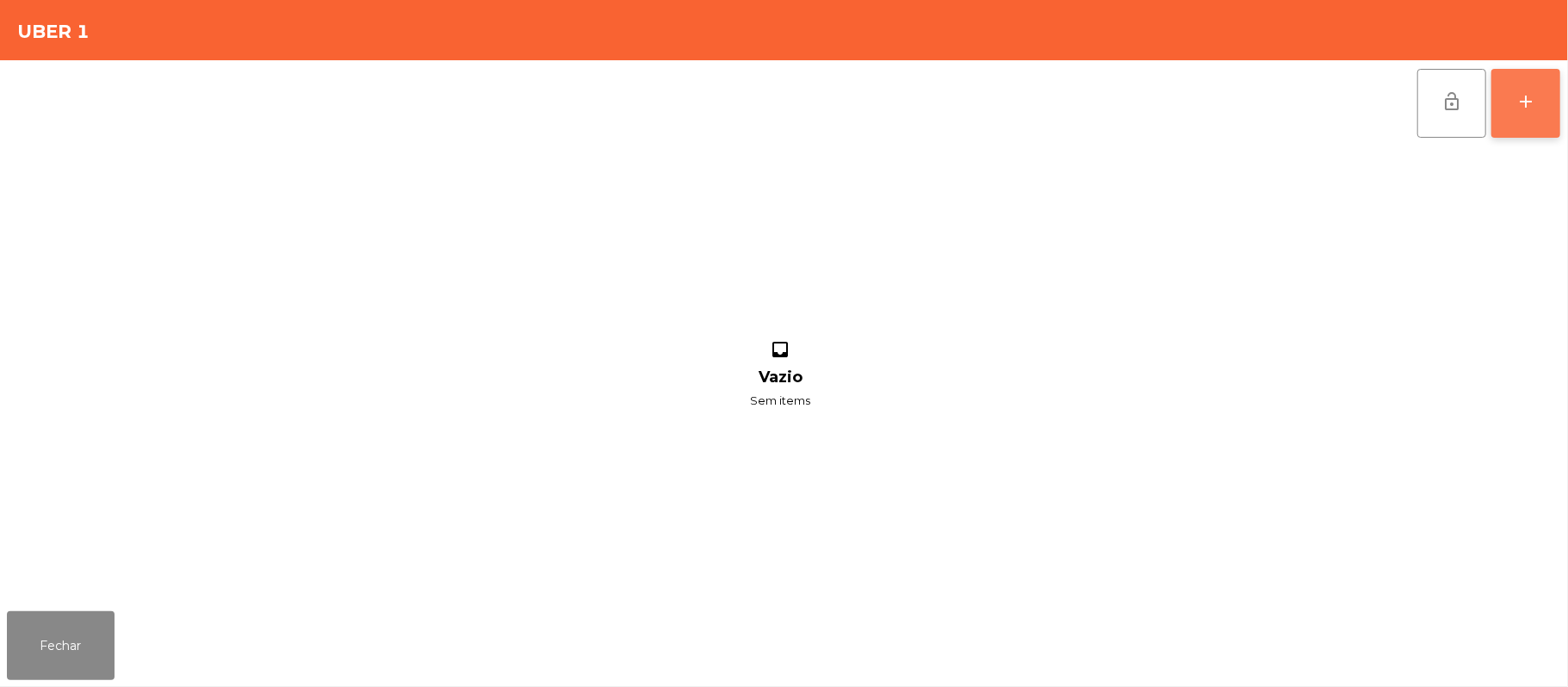
click at [1527, 100] on div "add" at bounding box center [1525, 101] width 20 height 20
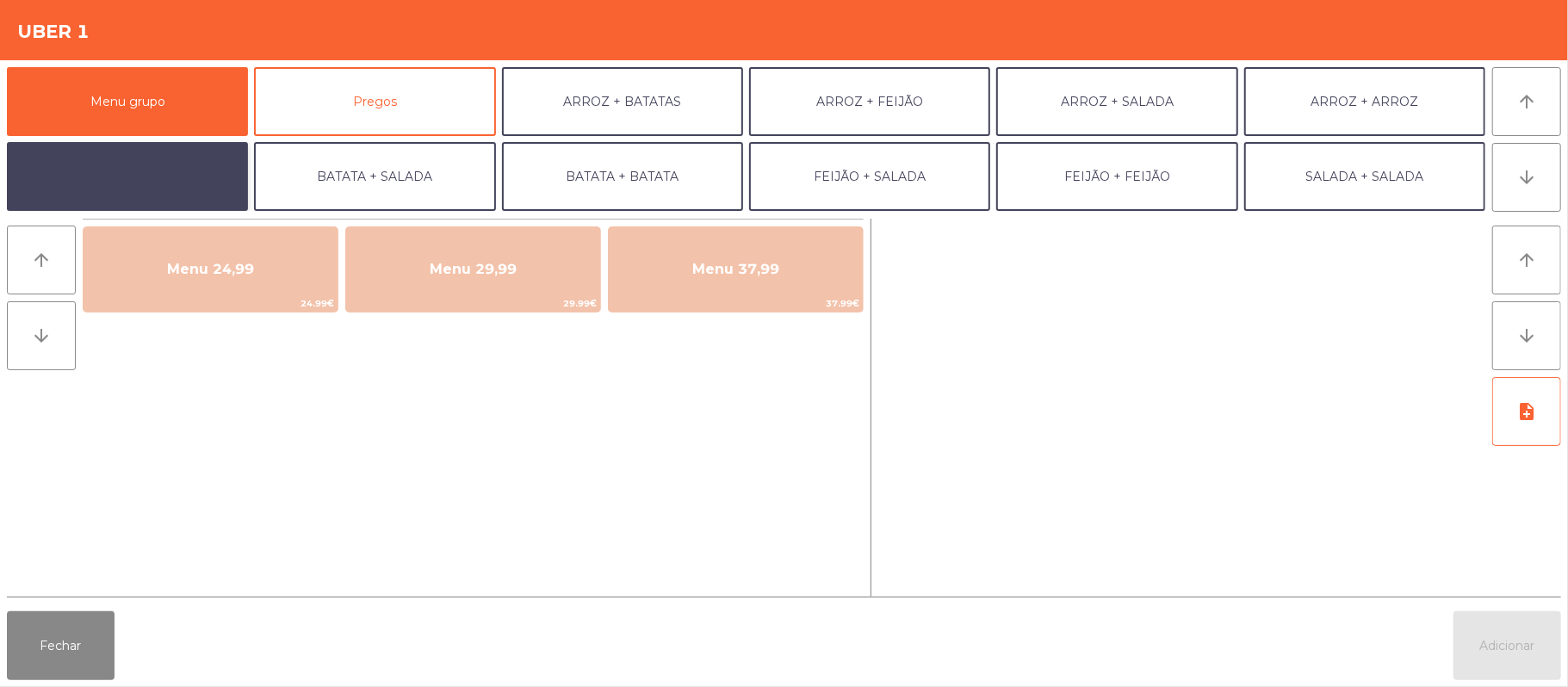
click at [173, 176] on button "BATATA + FEIJÃO" at bounding box center [126, 177] width 241 height 69
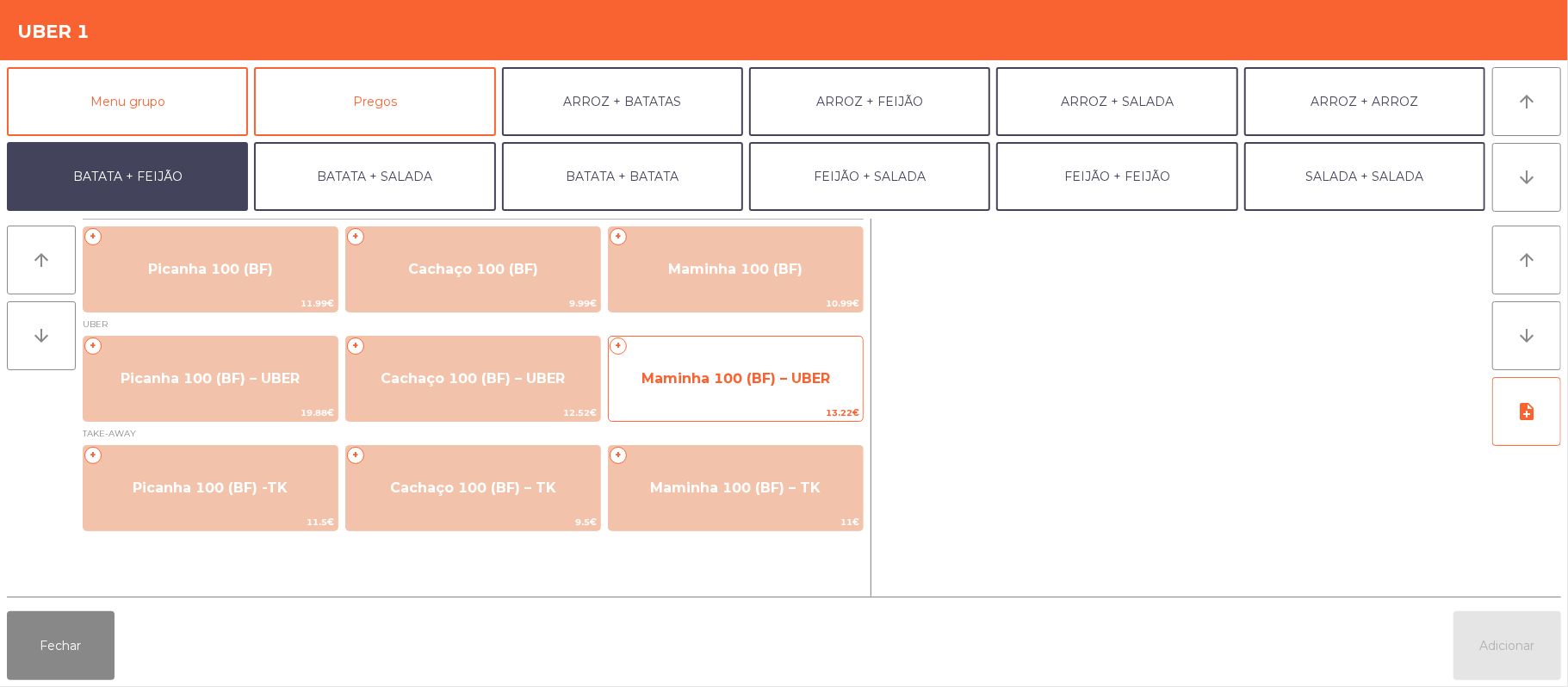
click at [770, 386] on span "Maminha 100 (BF) – UBER" at bounding box center [735, 378] width 189 height 17
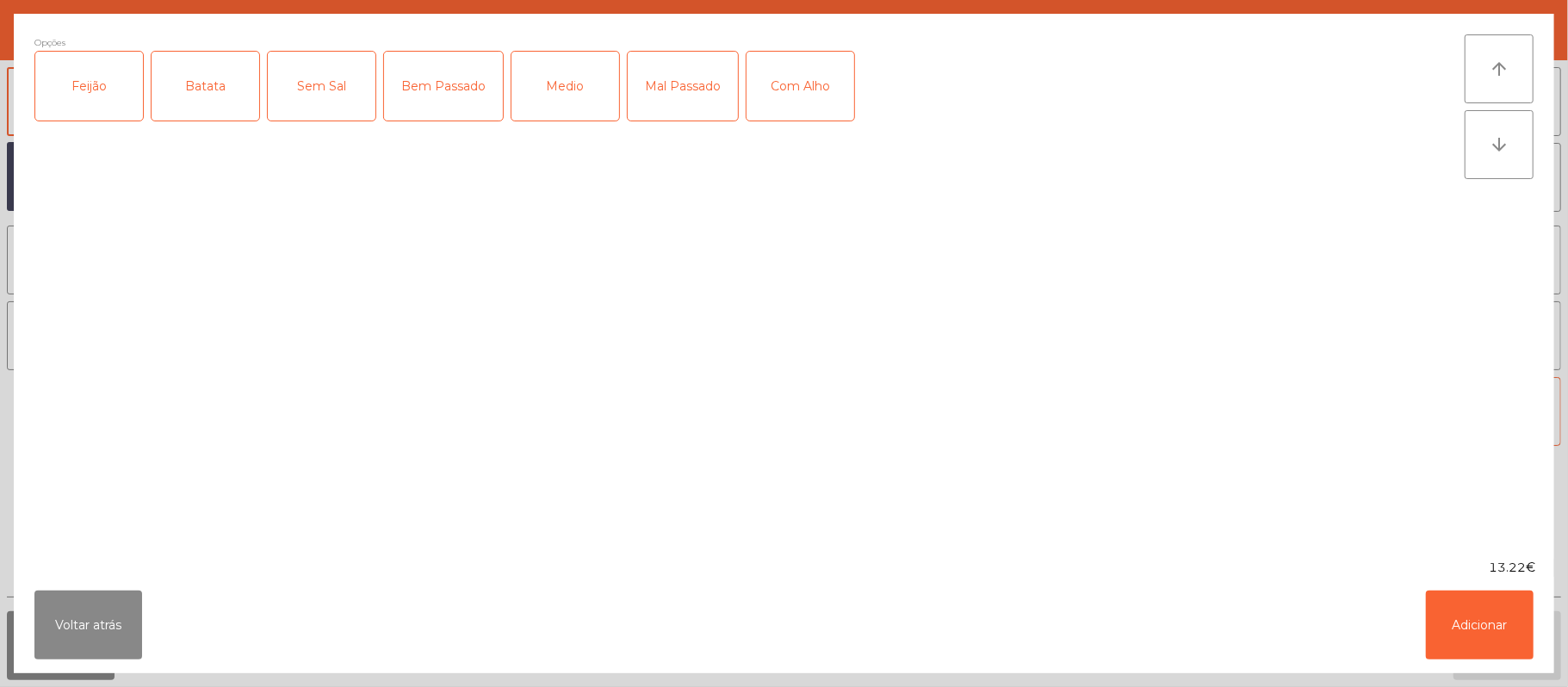
click at [87, 73] on div "Feijão" at bounding box center [89, 86] width 108 height 69
click at [206, 87] on div "Batata" at bounding box center [205, 86] width 108 height 69
click at [582, 99] on div "Medio" at bounding box center [565, 86] width 108 height 69
click at [1477, 659] on button "Adicionar" at bounding box center [1480, 625] width 108 height 69
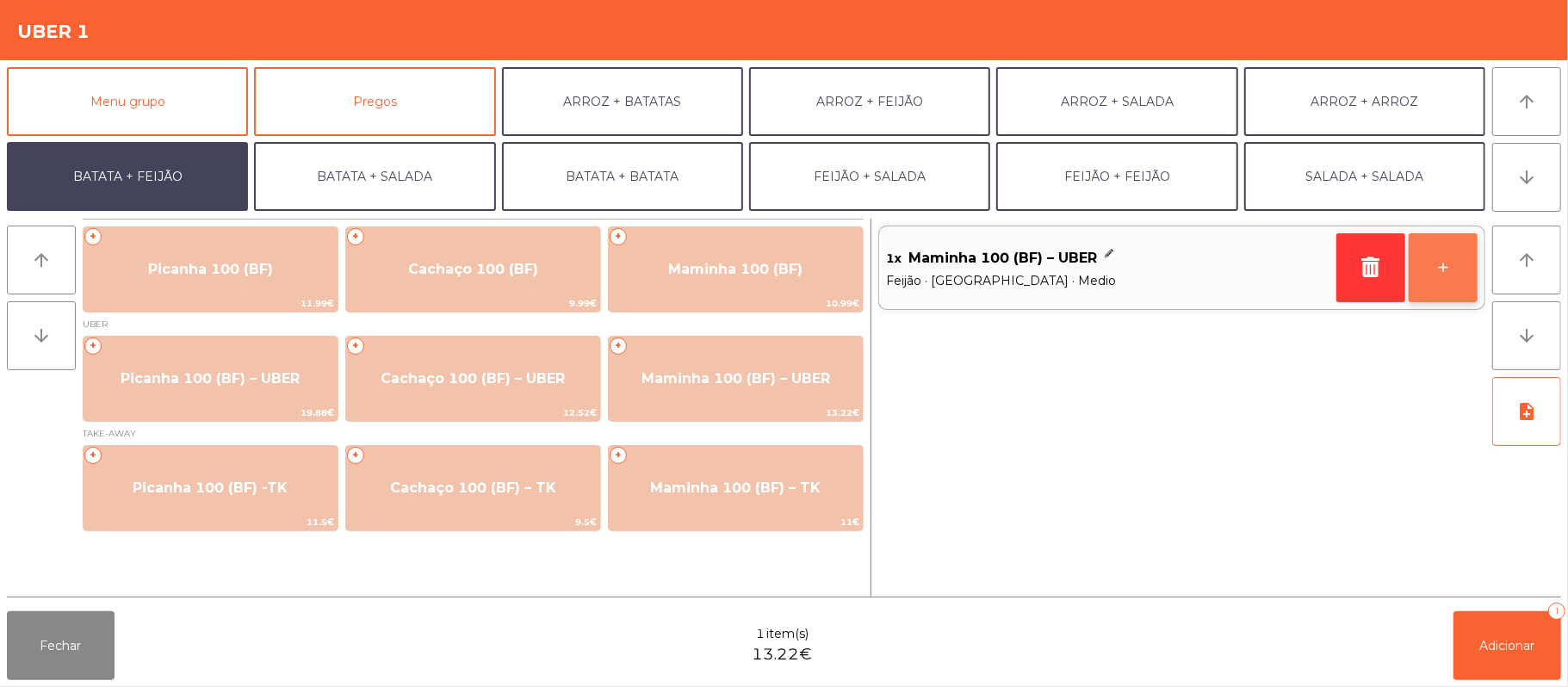
click at [1470, 252] on button "+" at bounding box center [1443, 268] width 69 height 69
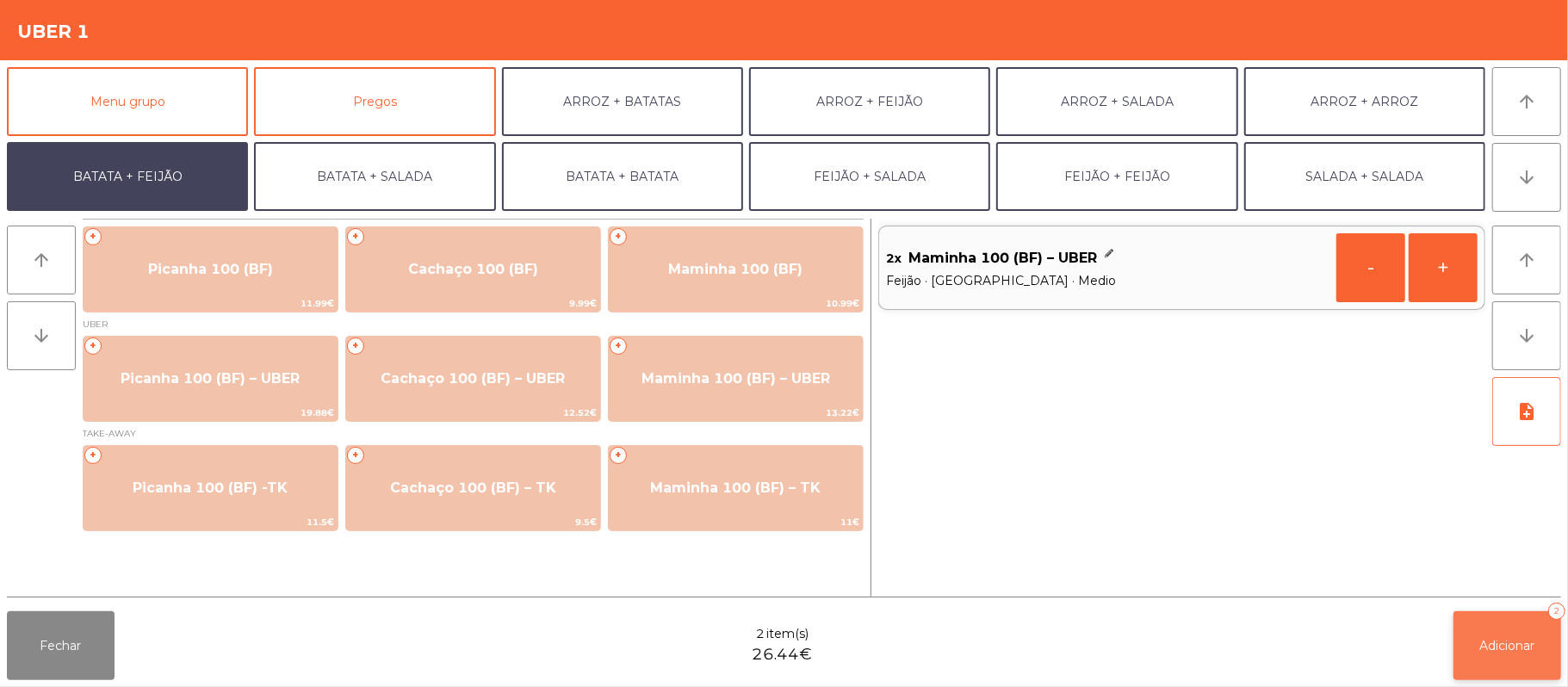
click at [1485, 655] on button "Adicionar 2" at bounding box center [1508, 646] width 108 height 69
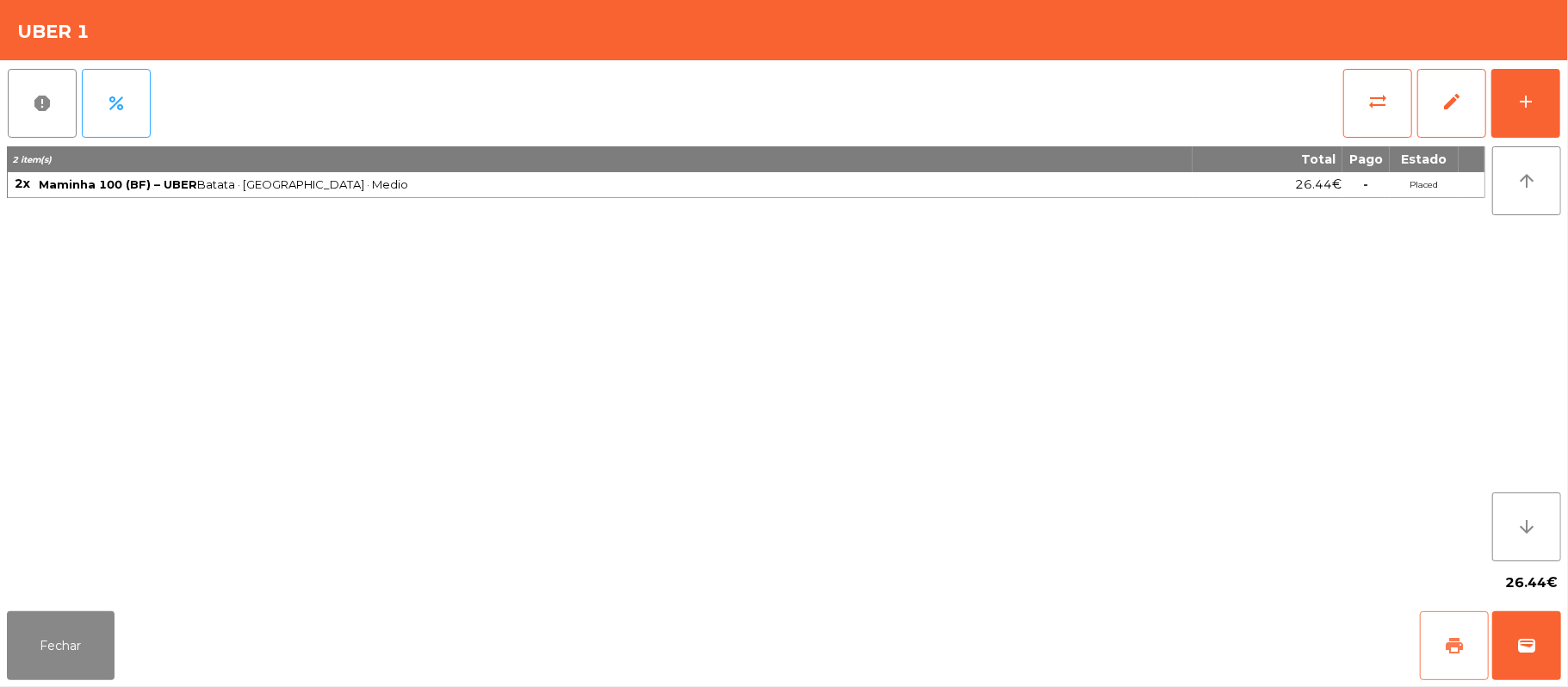
click at [1441, 651] on button "print" at bounding box center [1454, 646] width 69 height 69
click at [1516, 655] on span "wallet" at bounding box center [1526, 646] width 20 height 20
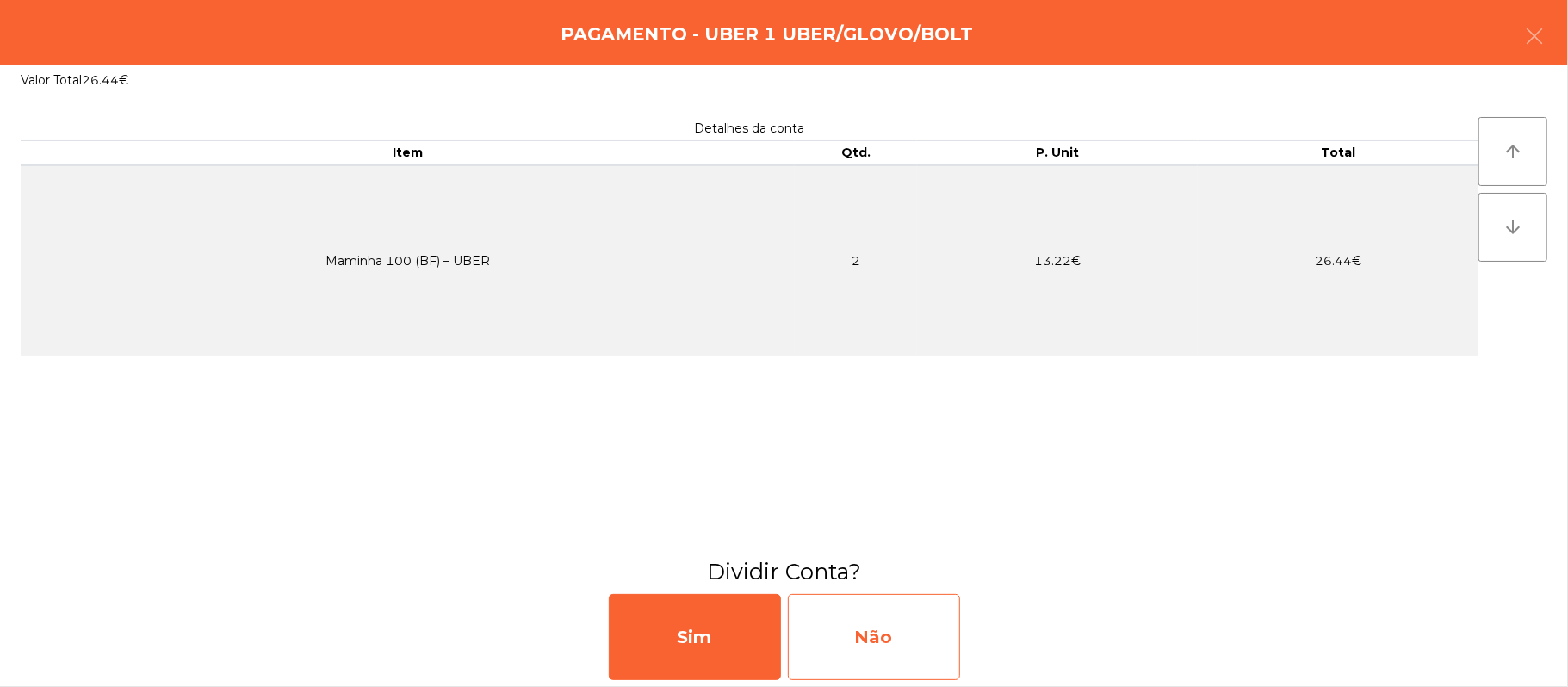
click at [903, 645] on div "Não" at bounding box center [874, 637] width 172 height 86
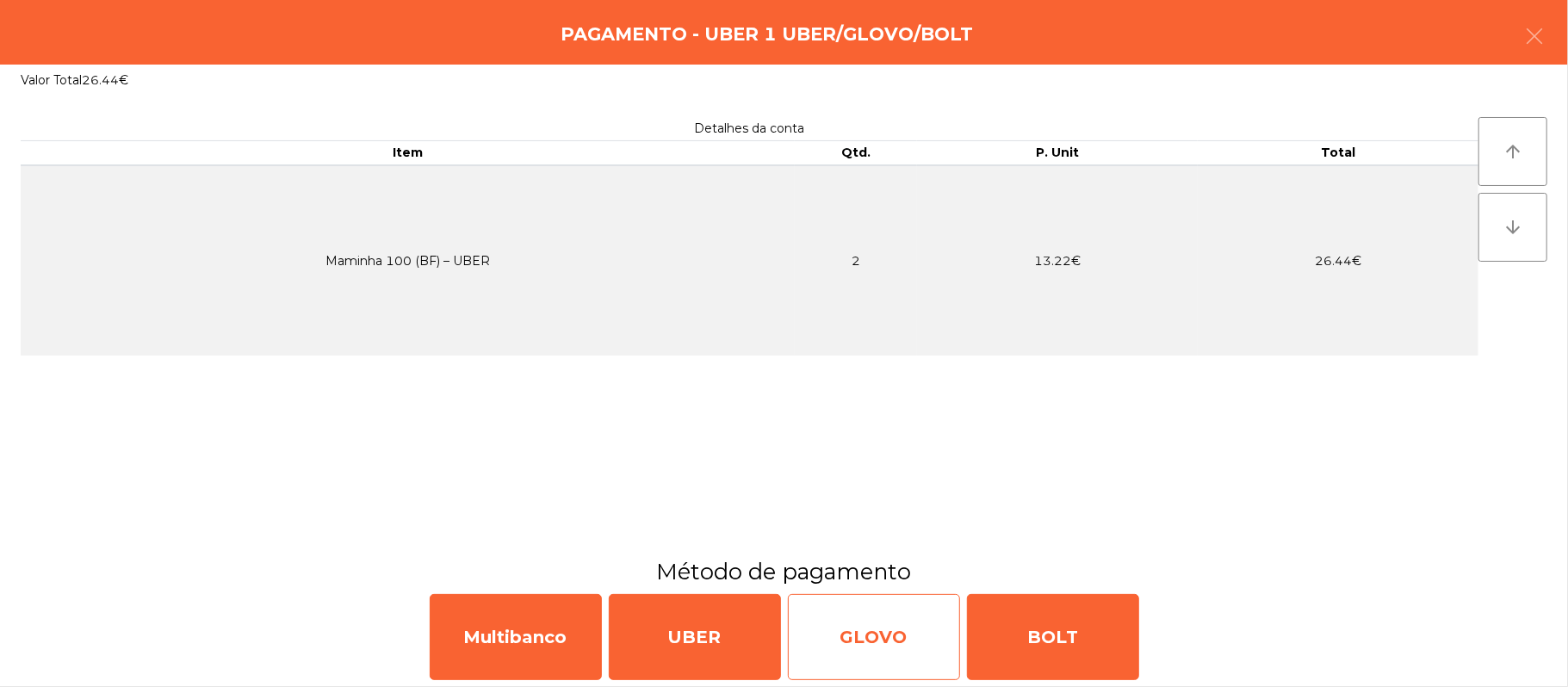
click at [897, 654] on div "GLOVO" at bounding box center [874, 637] width 172 height 86
select select "**"
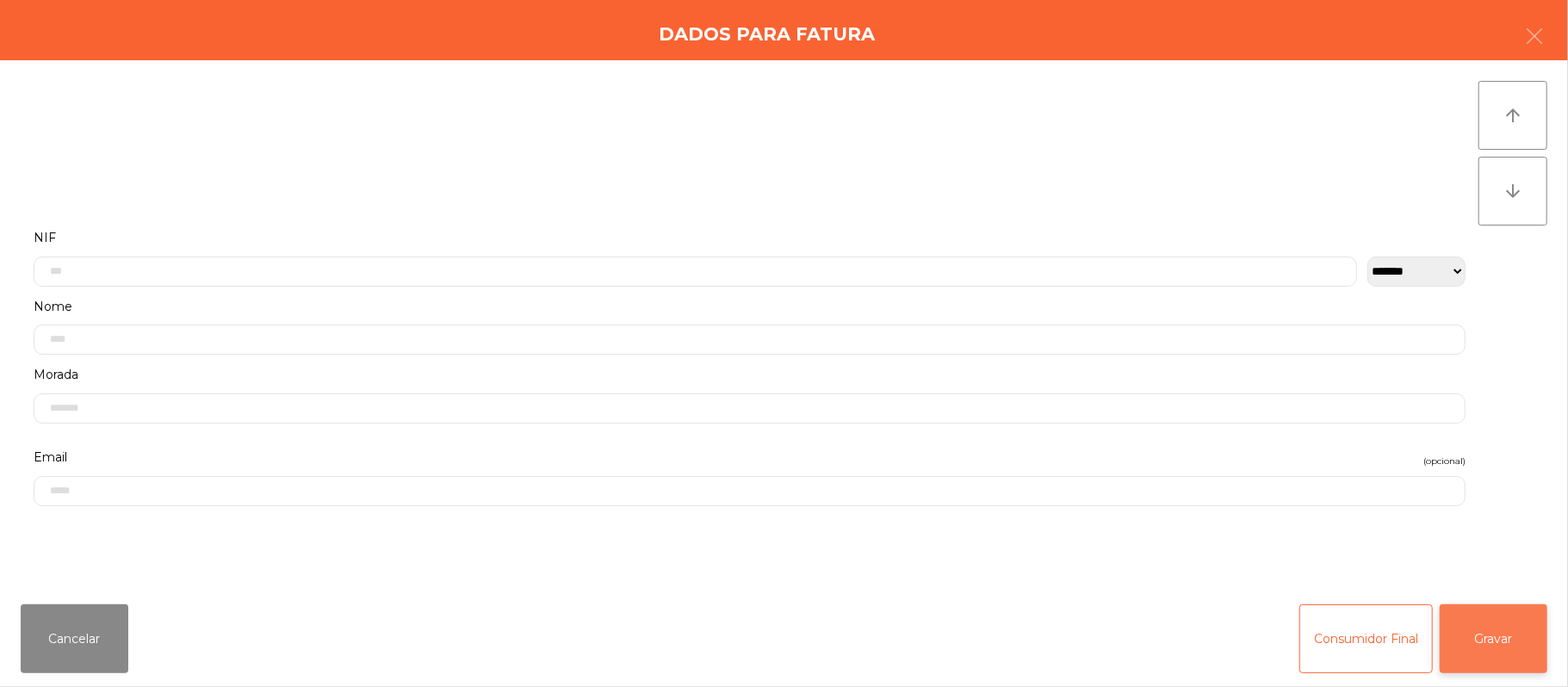
click at [1505, 672] on button "Gravar" at bounding box center [1494, 639] width 108 height 69
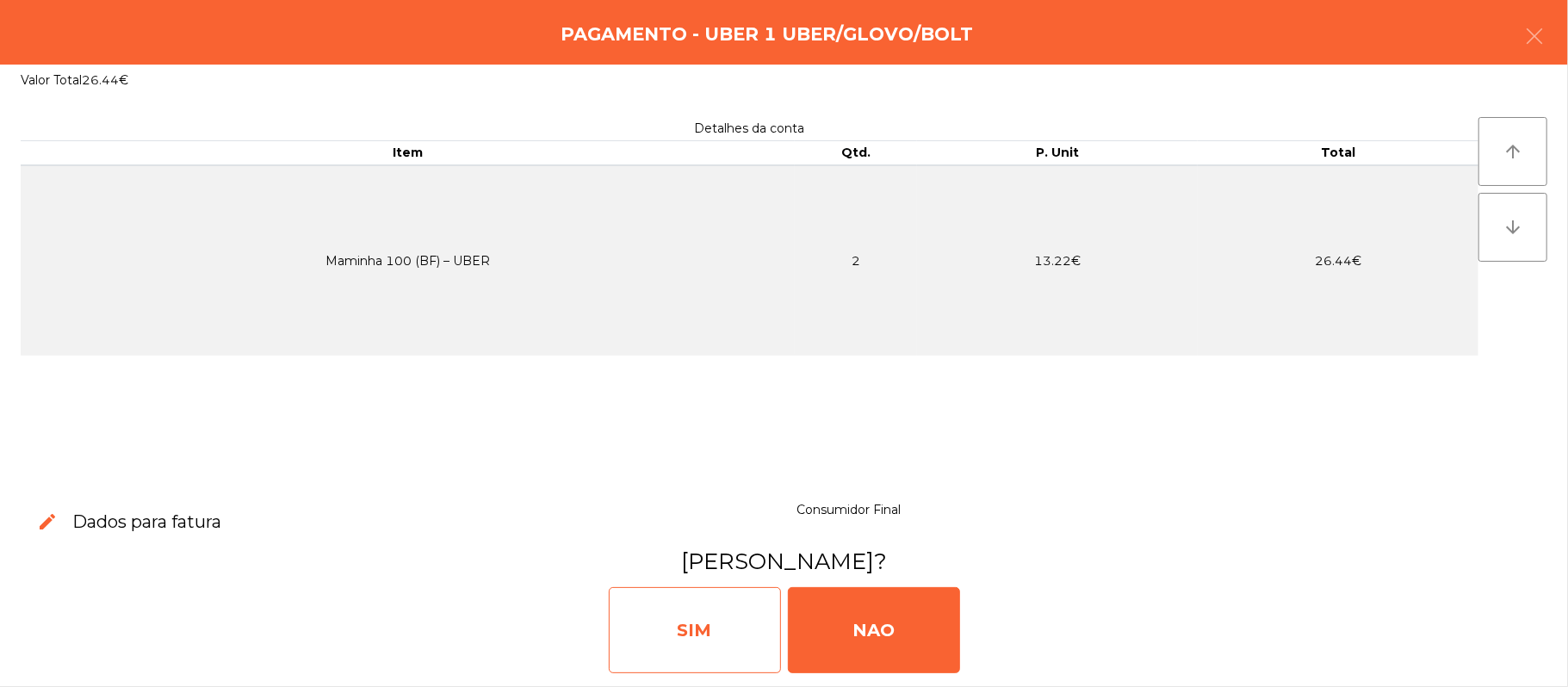
click at [706, 625] on div "SIM" at bounding box center [694, 630] width 172 height 86
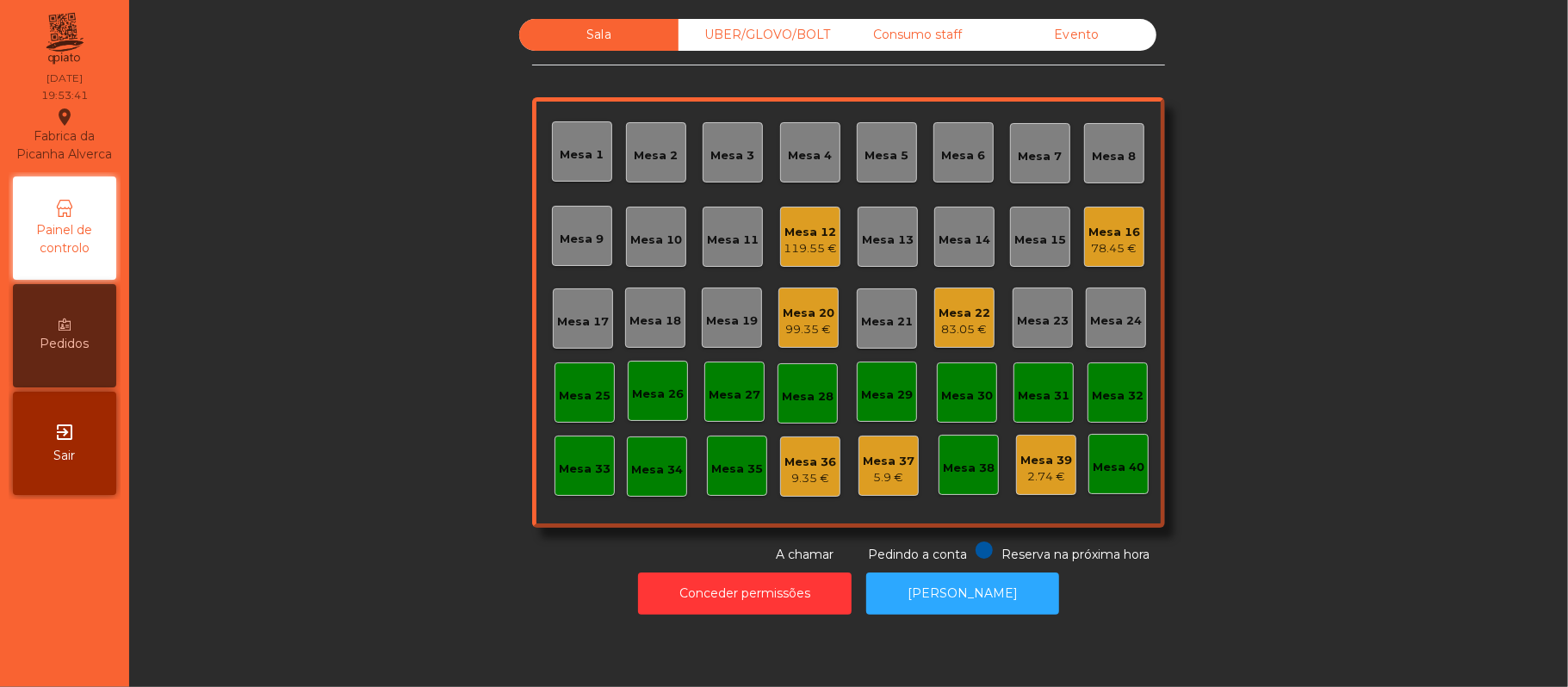
click at [792, 313] on div "Mesa 20" at bounding box center [809, 313] width 52 height 18
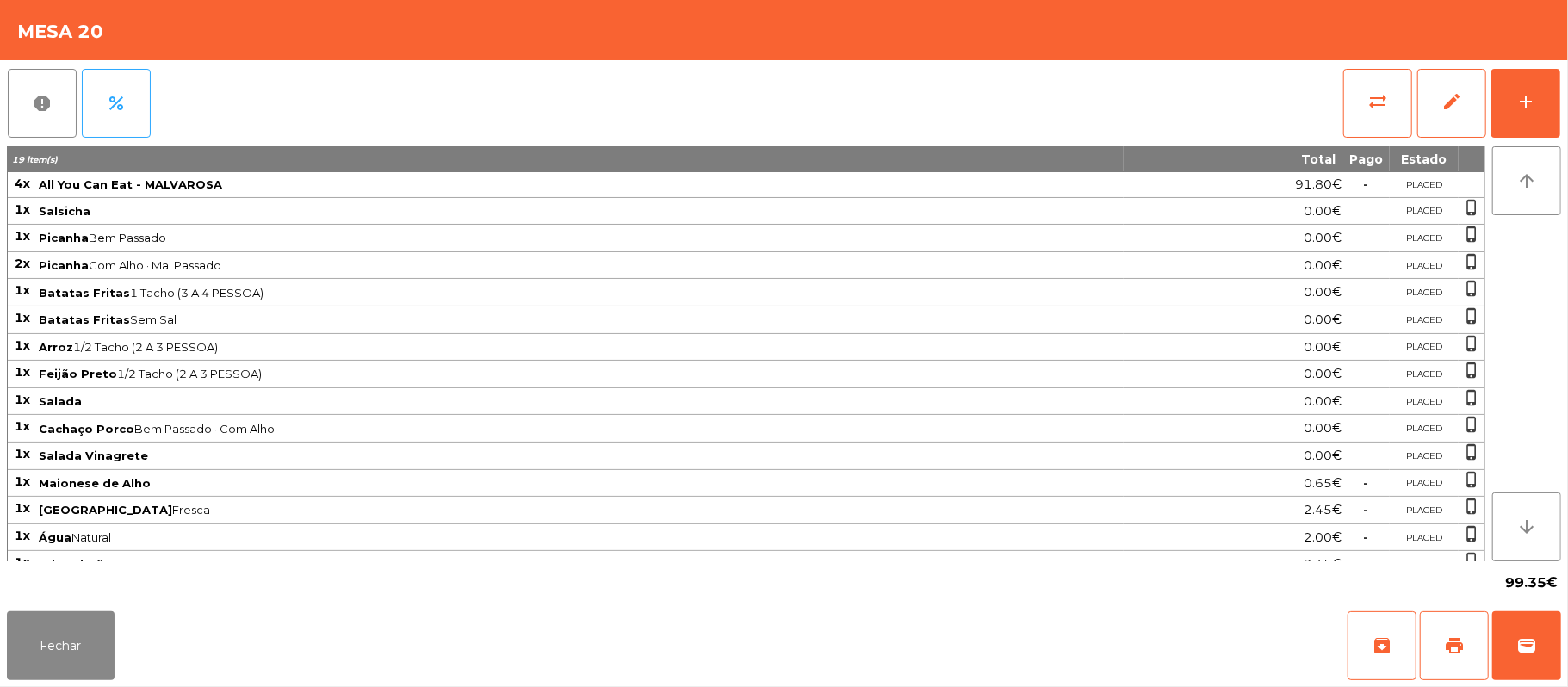
scroll to position [29, 0]
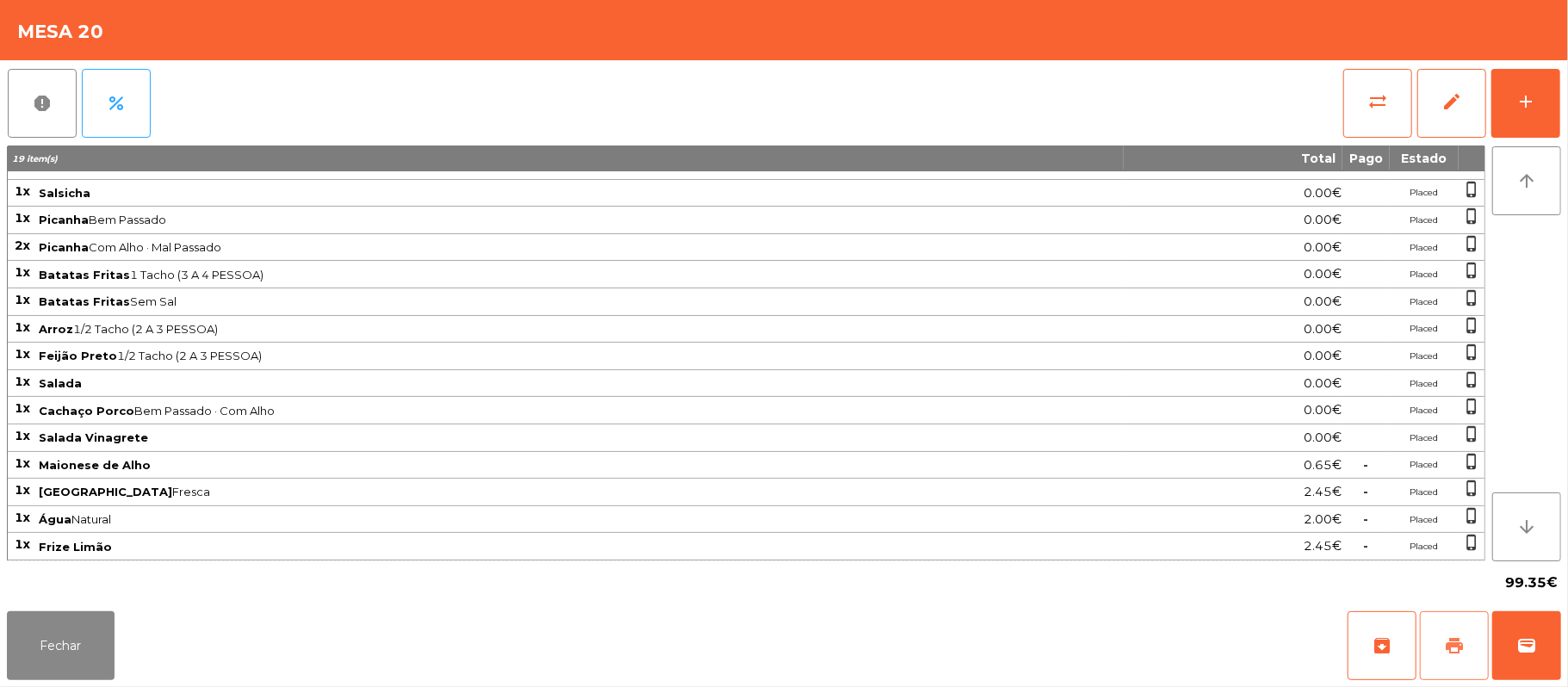
click at [1462, 639] on span "print" at bounding box center [1454, 646] width 20 height 20
click at [1455, 653] on span "print" at bounding box center [1454, 646] width 20 height 20
click at [91, 612] on button "Fechar" at bounding box center [60, 646] width 108 height 69
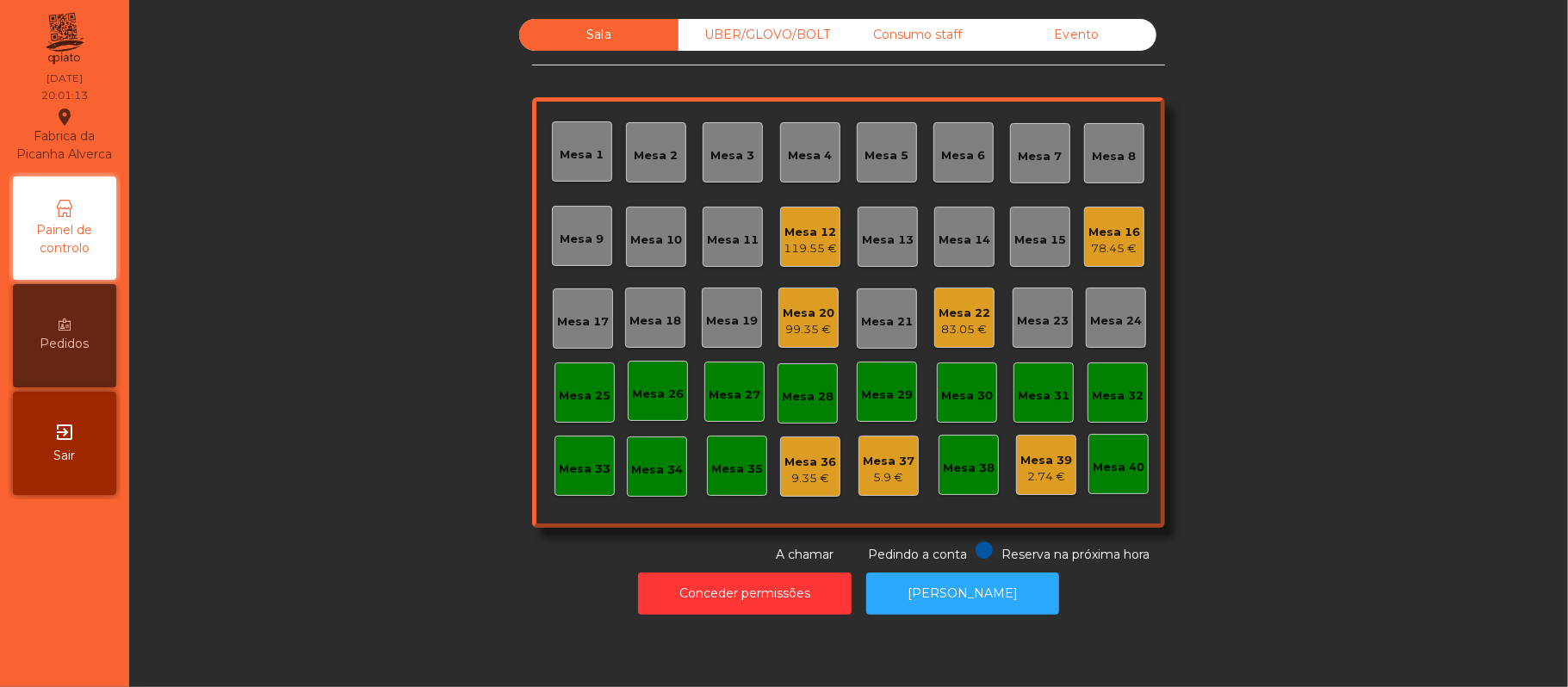
click at [807, 328] on div "99.35 €" at bounding box center [809, 329] width 52 height 18
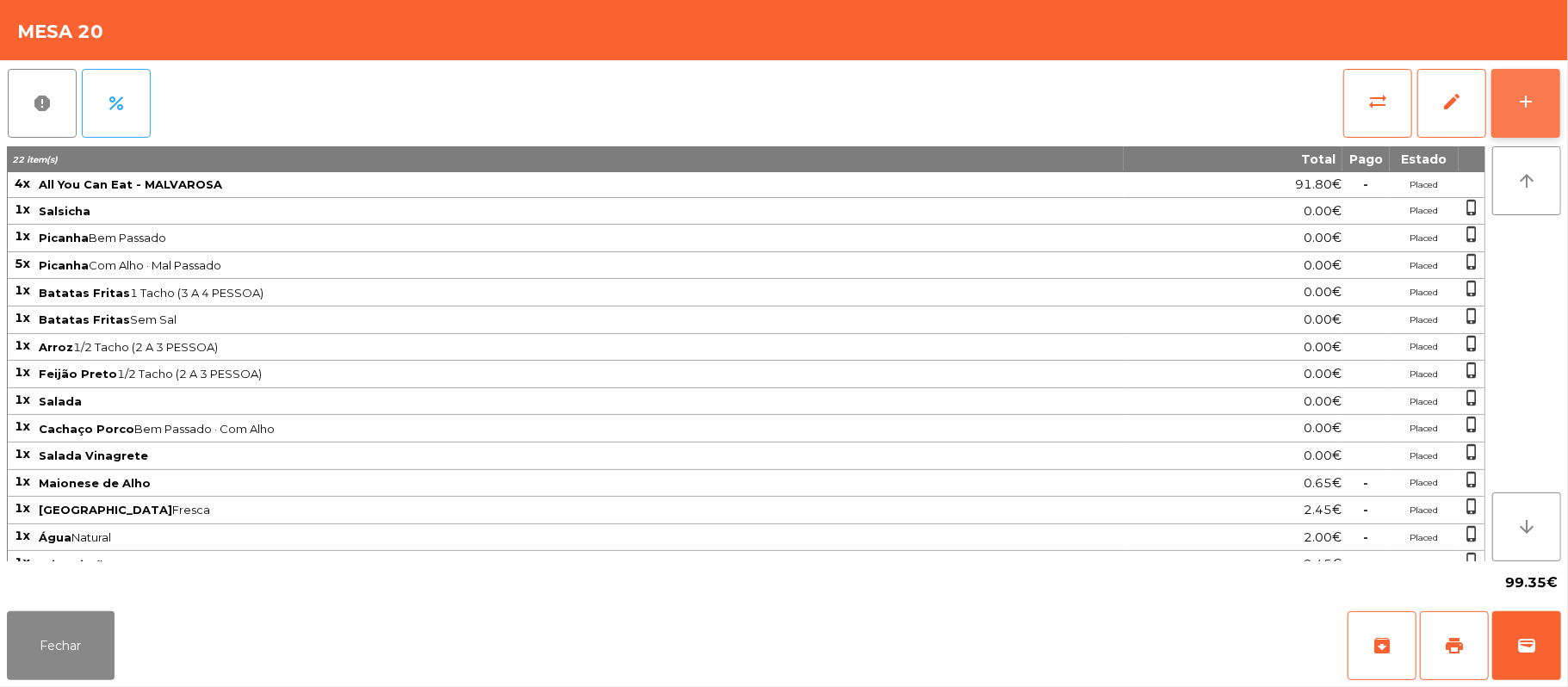
click at [1521, 104] on div "add" at bounding box center [1525, 101] width 20 height 20
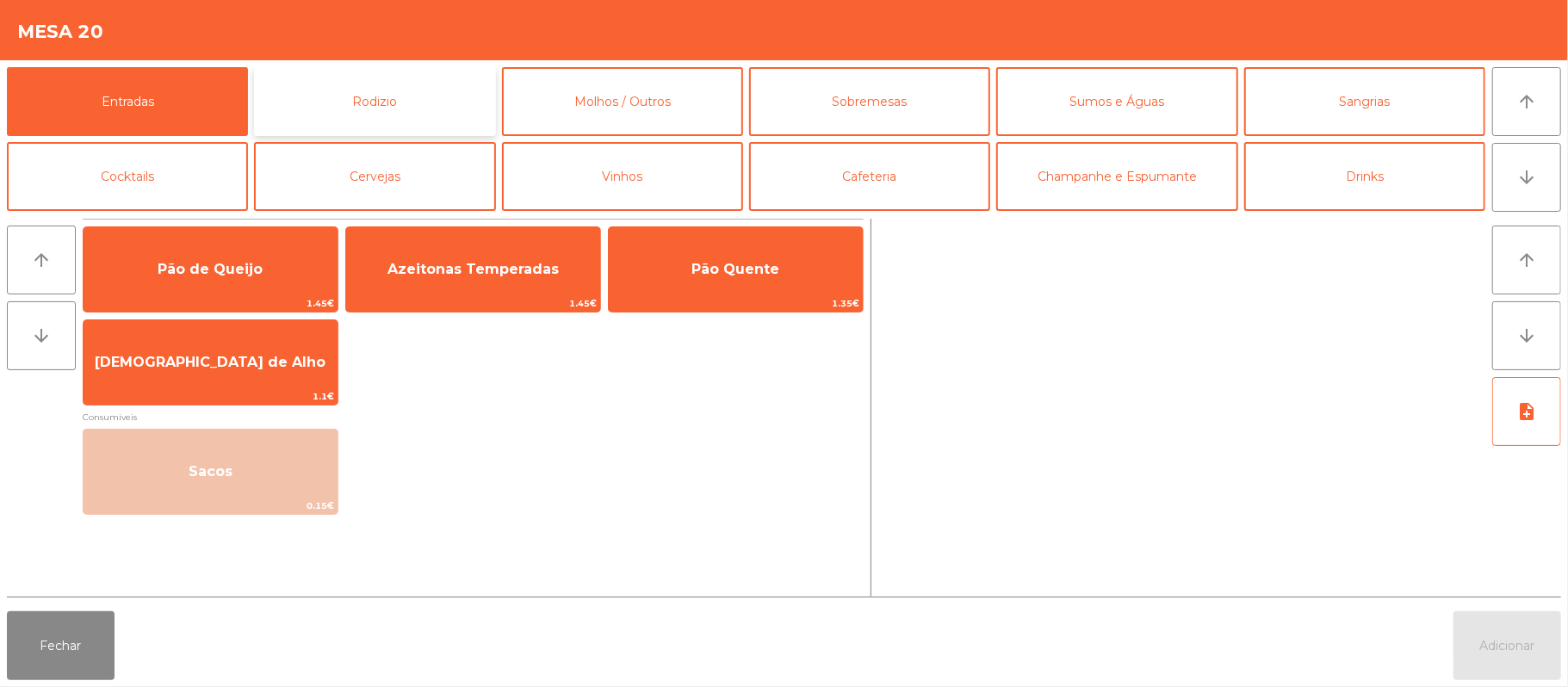
click at [372, 111] on button "Rodizio" at bounding box center [374, 101] width 241 height 69
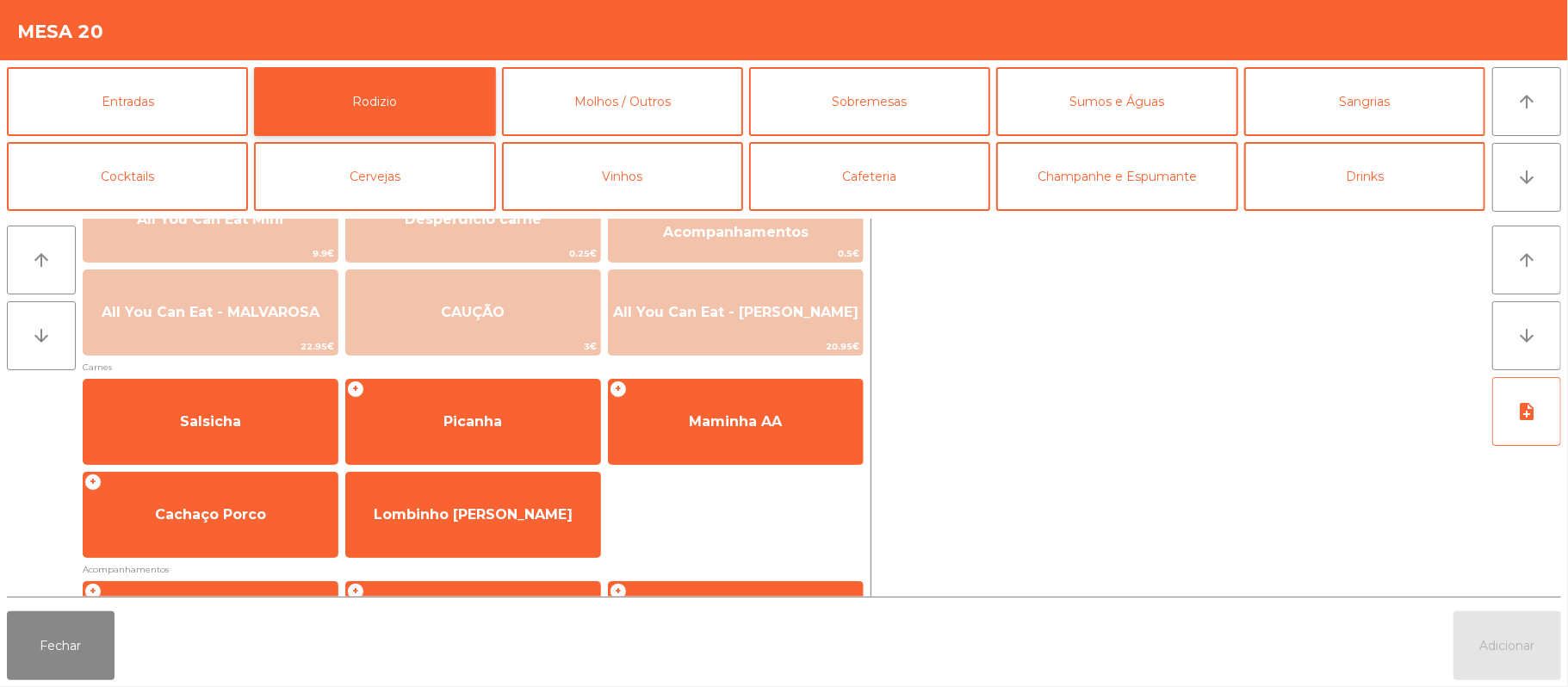
scroll to position [38, 0]
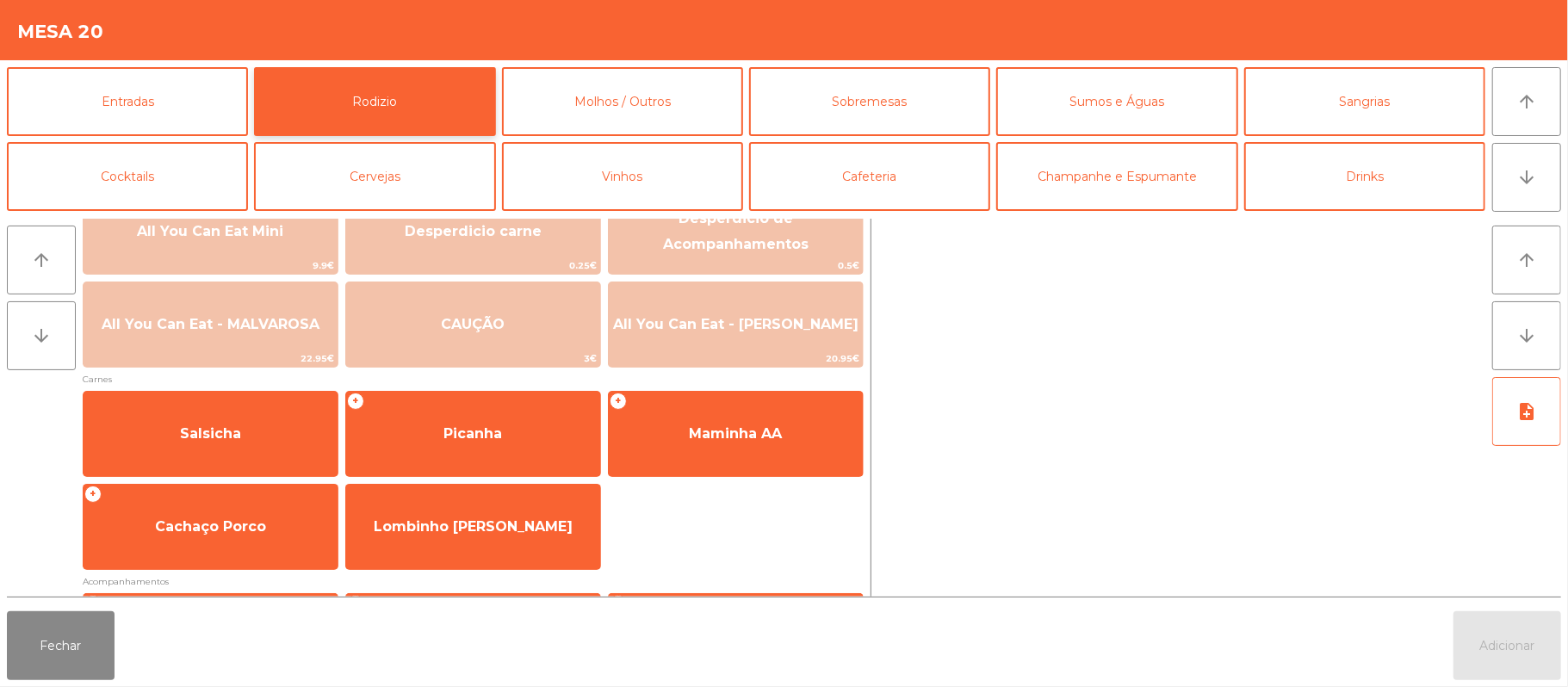
click at [254, 67] on button "Rodizio" at bounding box center [374, 101] width 241 height 69
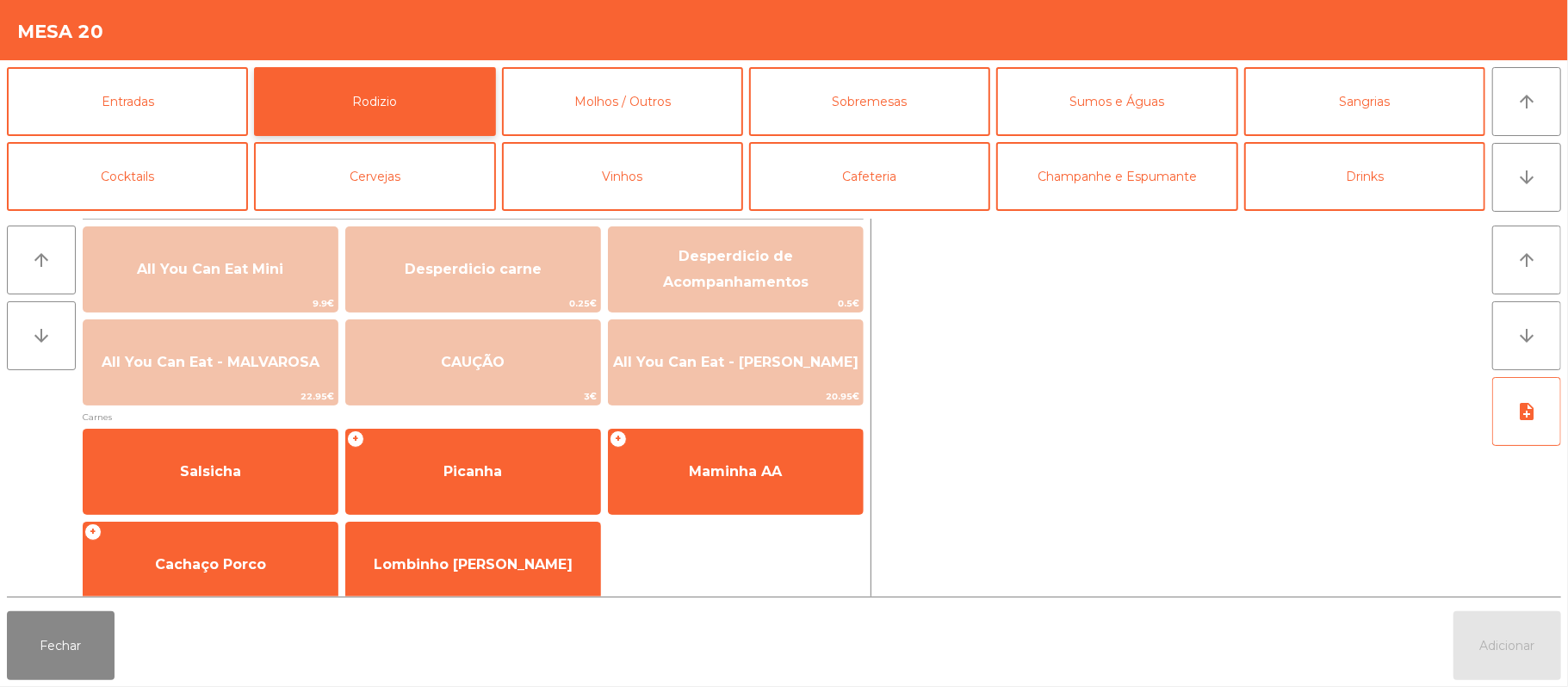
click at [254, 67] on button "Rodizio" at bounding box center [374, 101] width 241 height 69
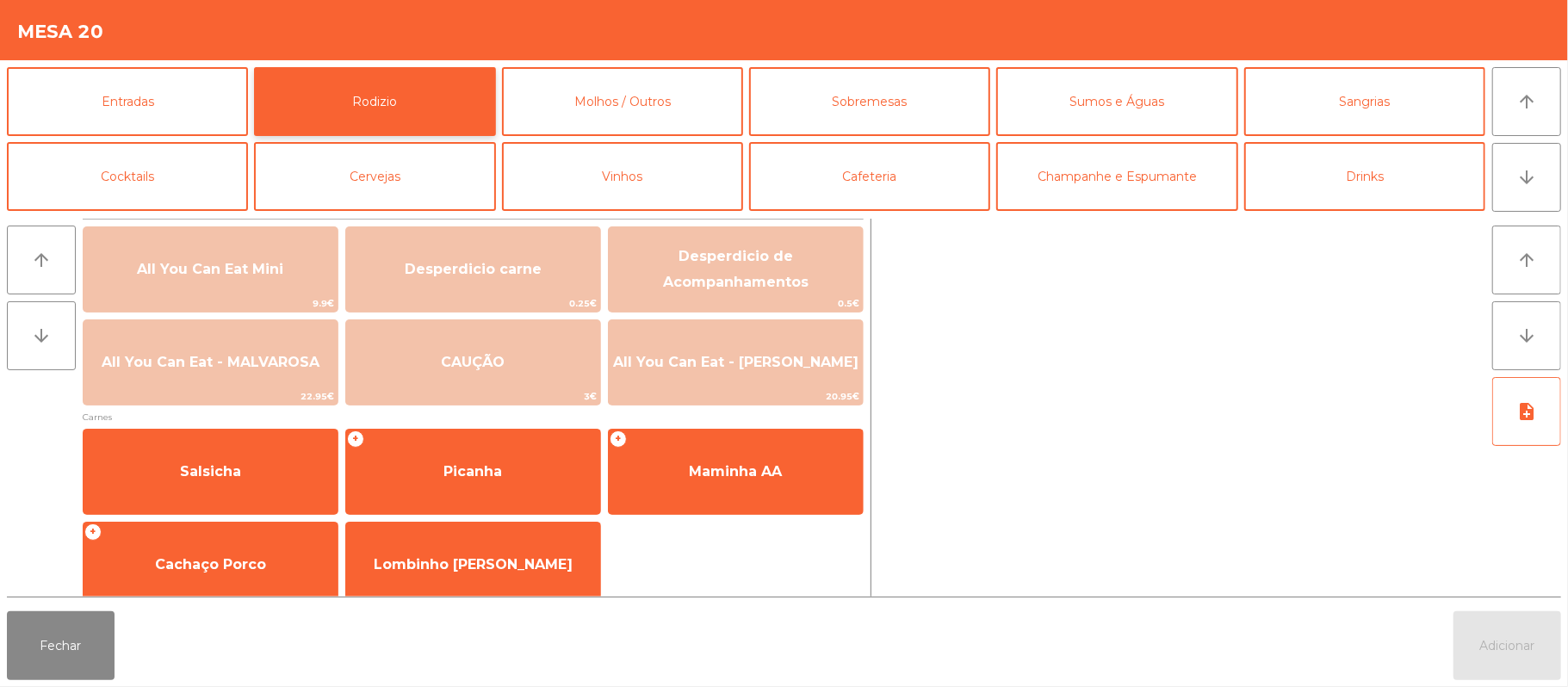
click at [254, 67] on button "Rodizio" at bounding box center [374, 101] width 241 height 69
click at [690, 69] on button "Molhos / Outros" at bounding box center [622, 101] width 241 height 69
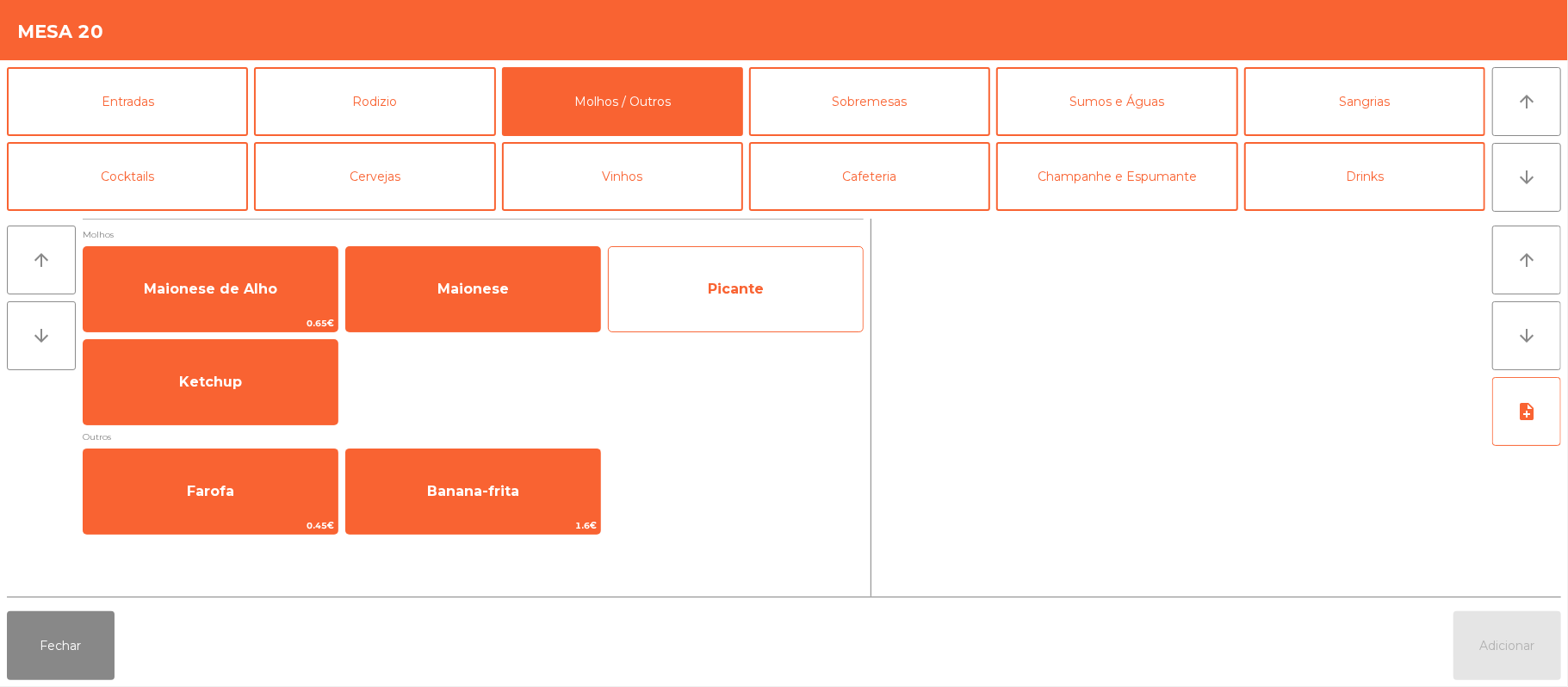
click at [748, 310] on span "Picante" at bounding box center [735, 289] width 254 height 46
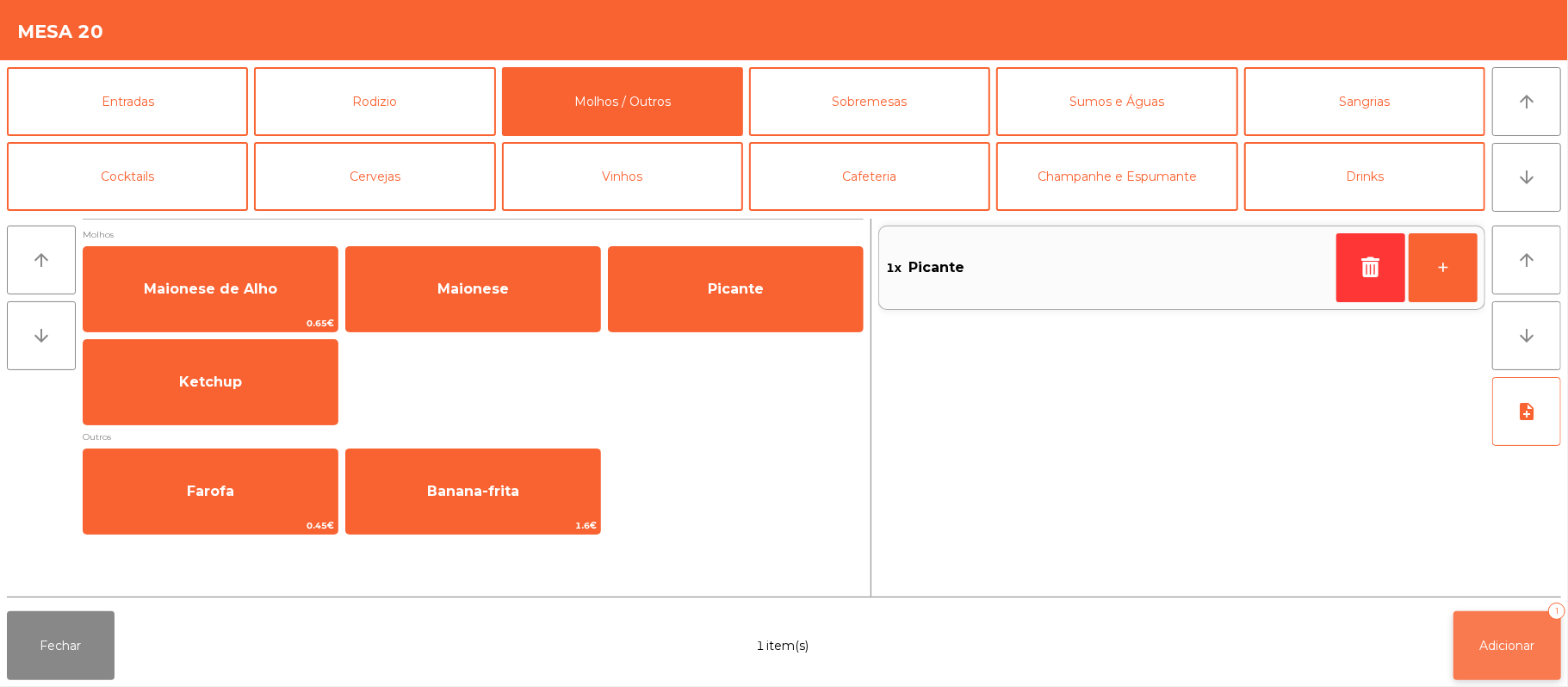
click at [1505, 646] on span "Adicionar" at bounding box center [1507, 645] width 55 height 16
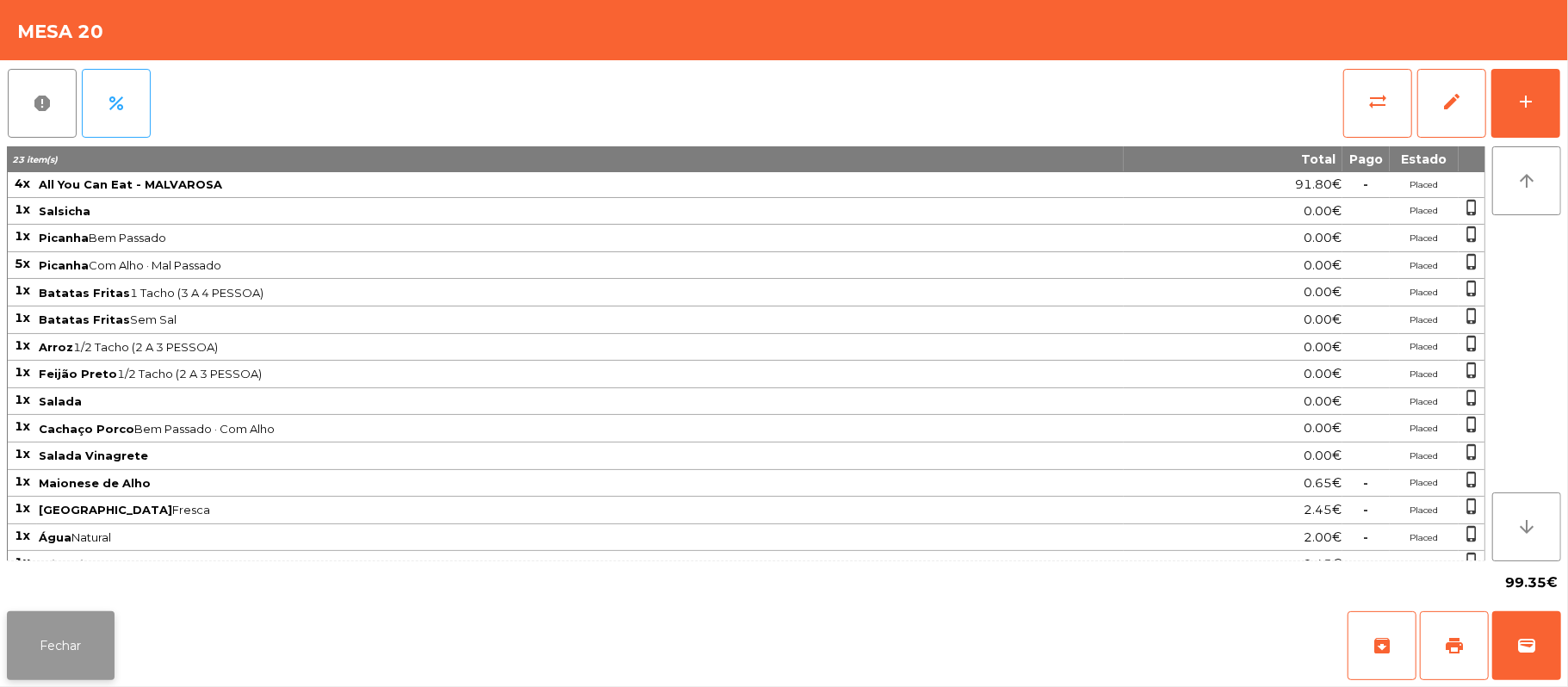
click at [55, 653] on button "Fechar" at bounding box center [60, 646] width 108 height 69
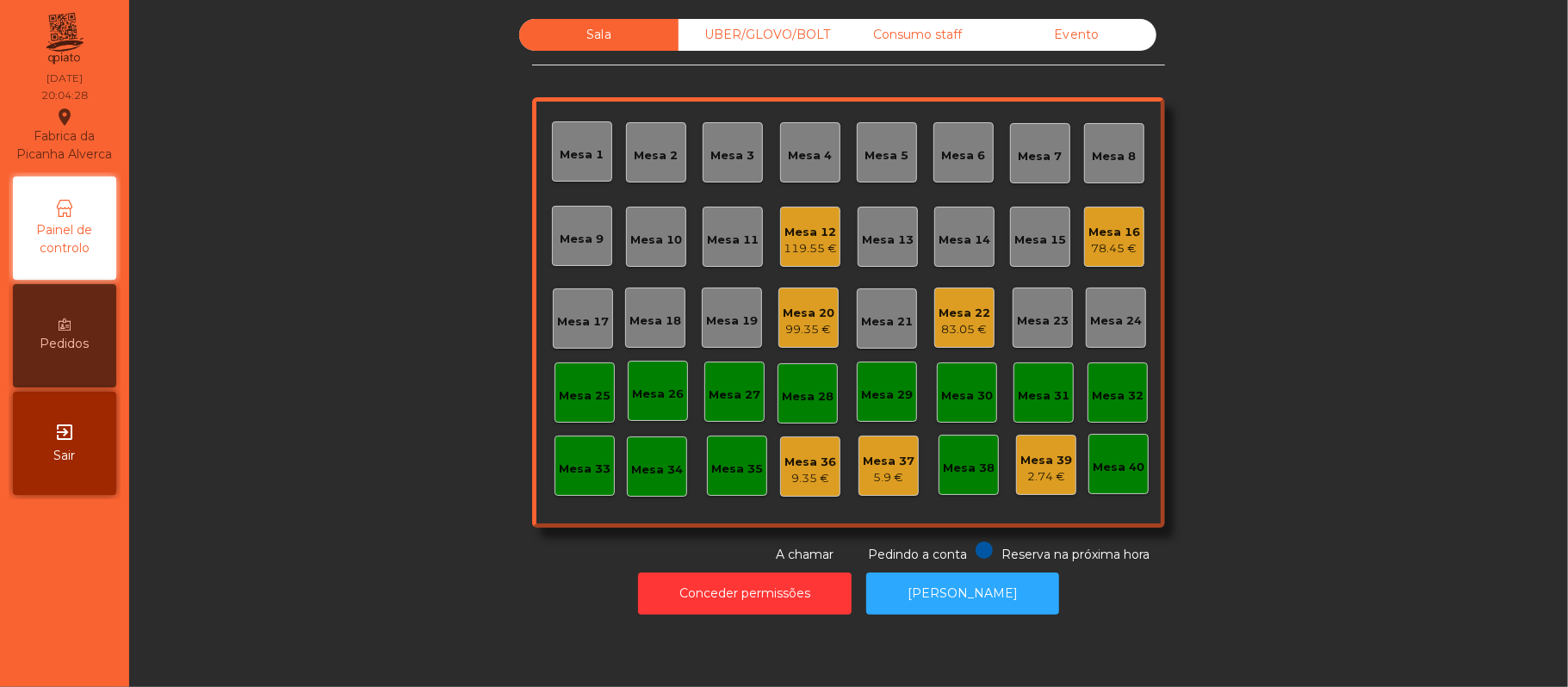
click at [710, 312] on div "Mesa 19" at bounding box center [732, 321] width 52 height 18
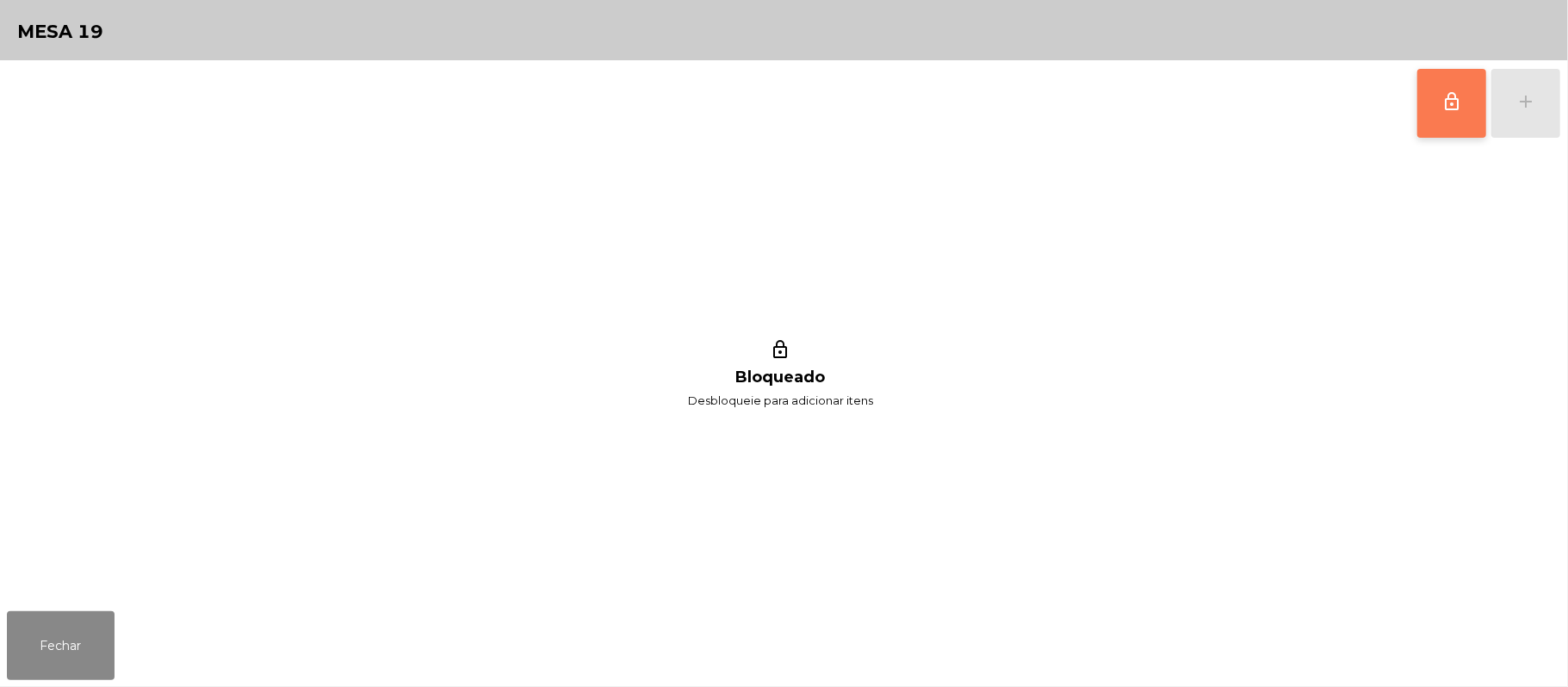
click at [1423, 111] on button "lock_outline" at bounding box center [1452, 103] width 69 height 69
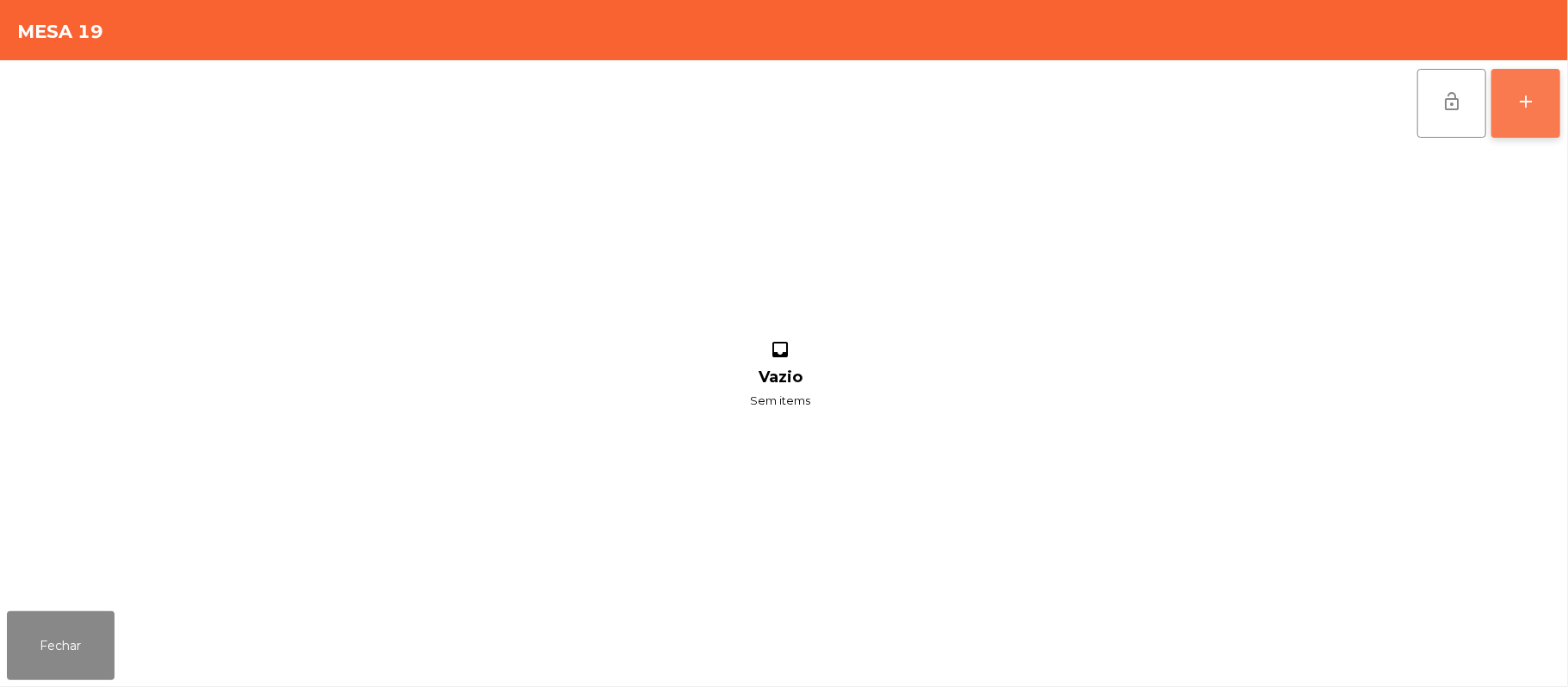
click at [1521, 73] on button "add" at bounding box center [1525, 103] width 69 height 69
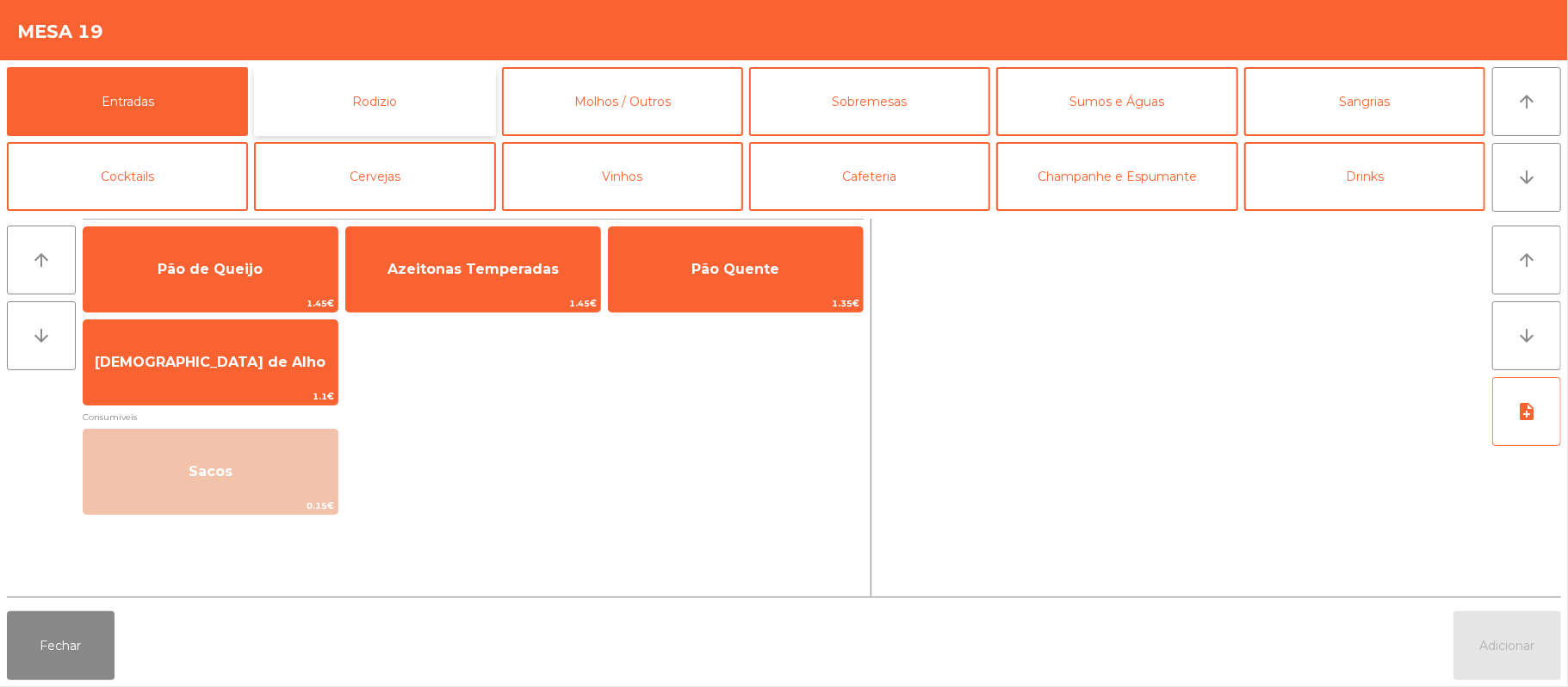
click at [398, 103] on button "Rodizio" at bounding box center [374, 101] width 241 height 69
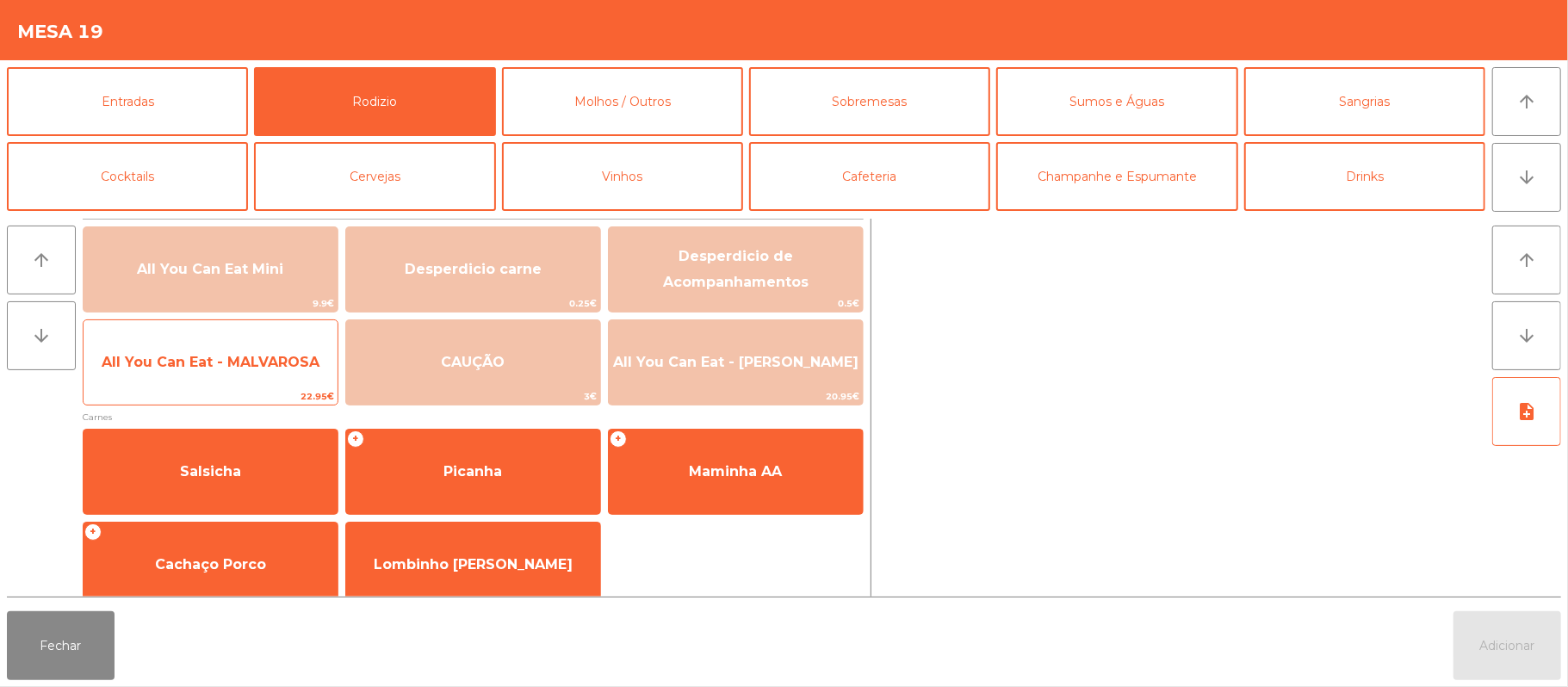
click at [211, 368] on span "All You Can Eat - MALVAROSA" at bounding box center [210, 363] width 217 height 17
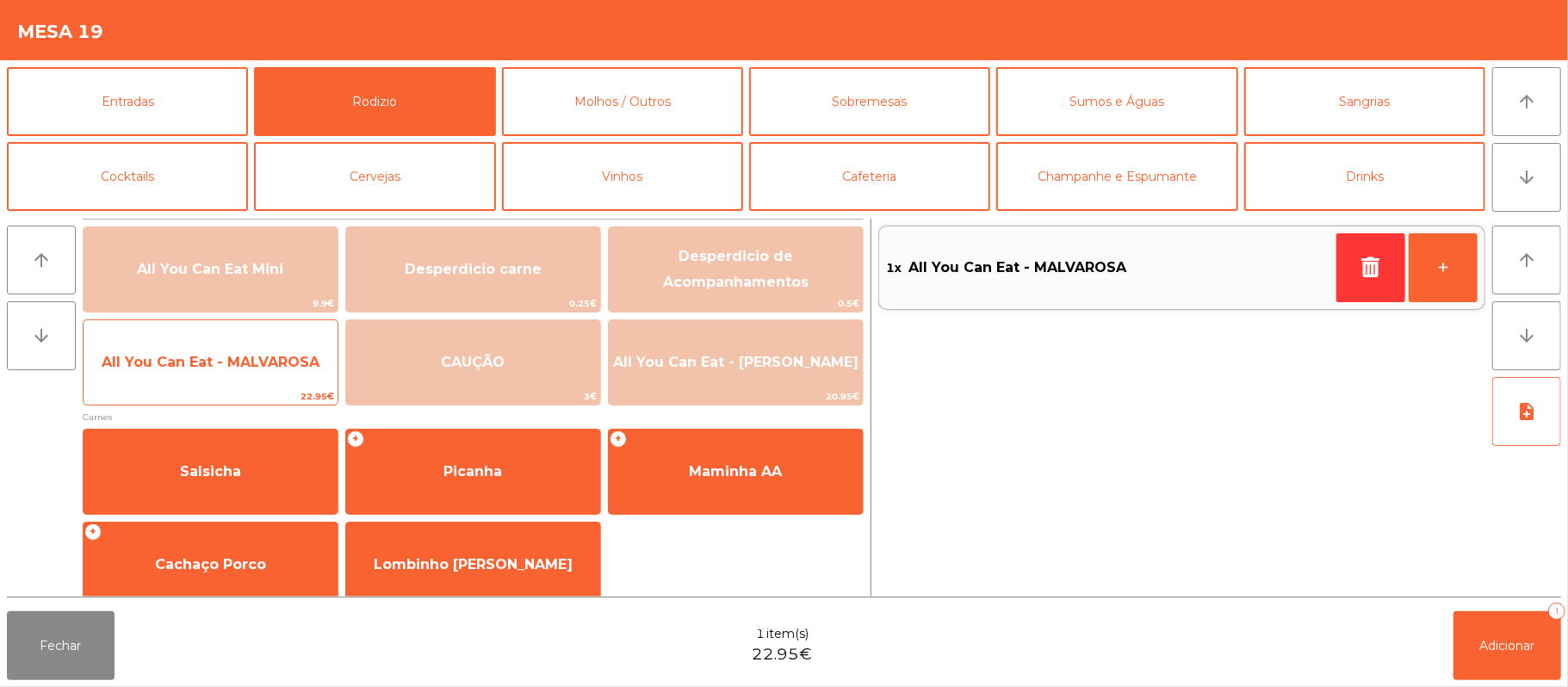
click at [216, 349] on span "All You Can Eat - MALVAROSA" at bounding box center [210, 363] width 254 height 46
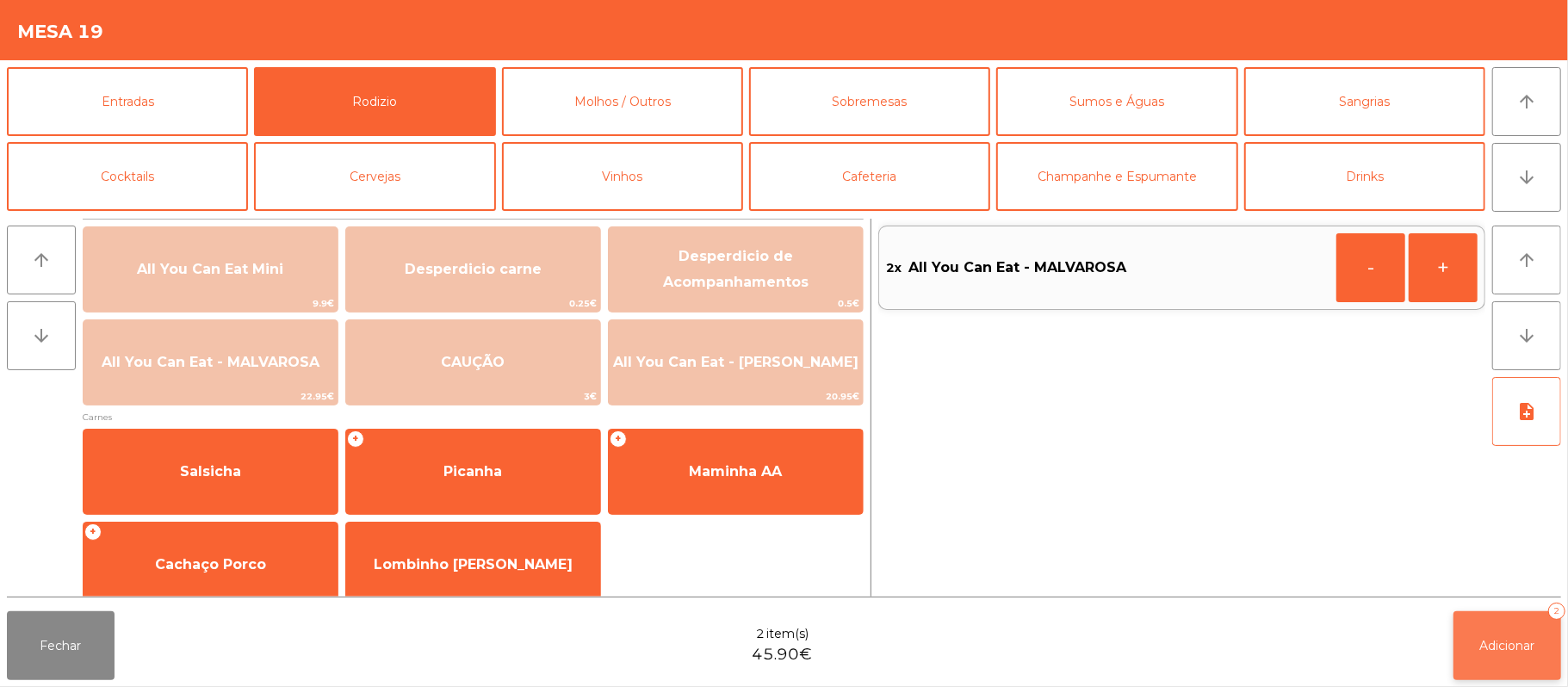
click at [1509, 639] on span "Adicionar" at bounding box center [1507, 645] width 55 height 16
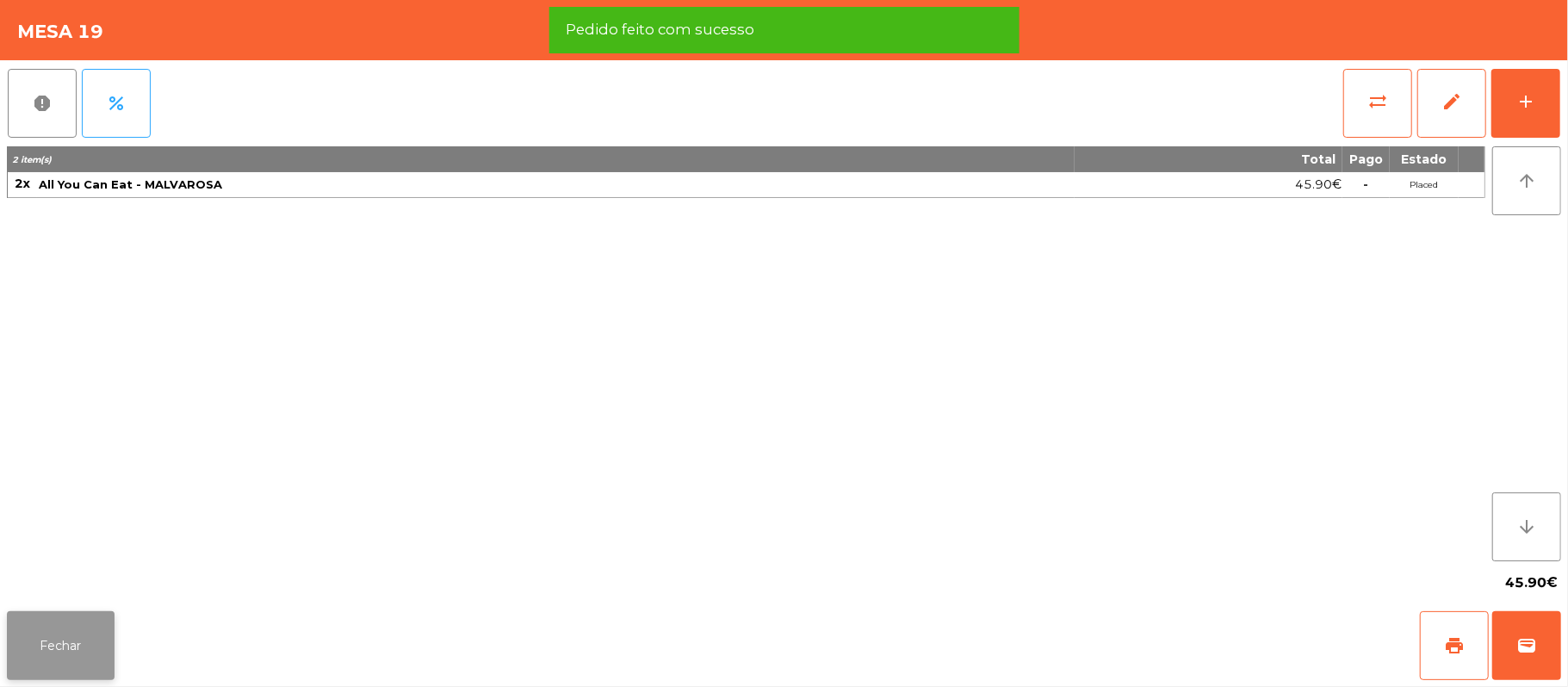
click at [43, 639] on button "Fechar" at bounding box center [60, 646] width 108 height 69
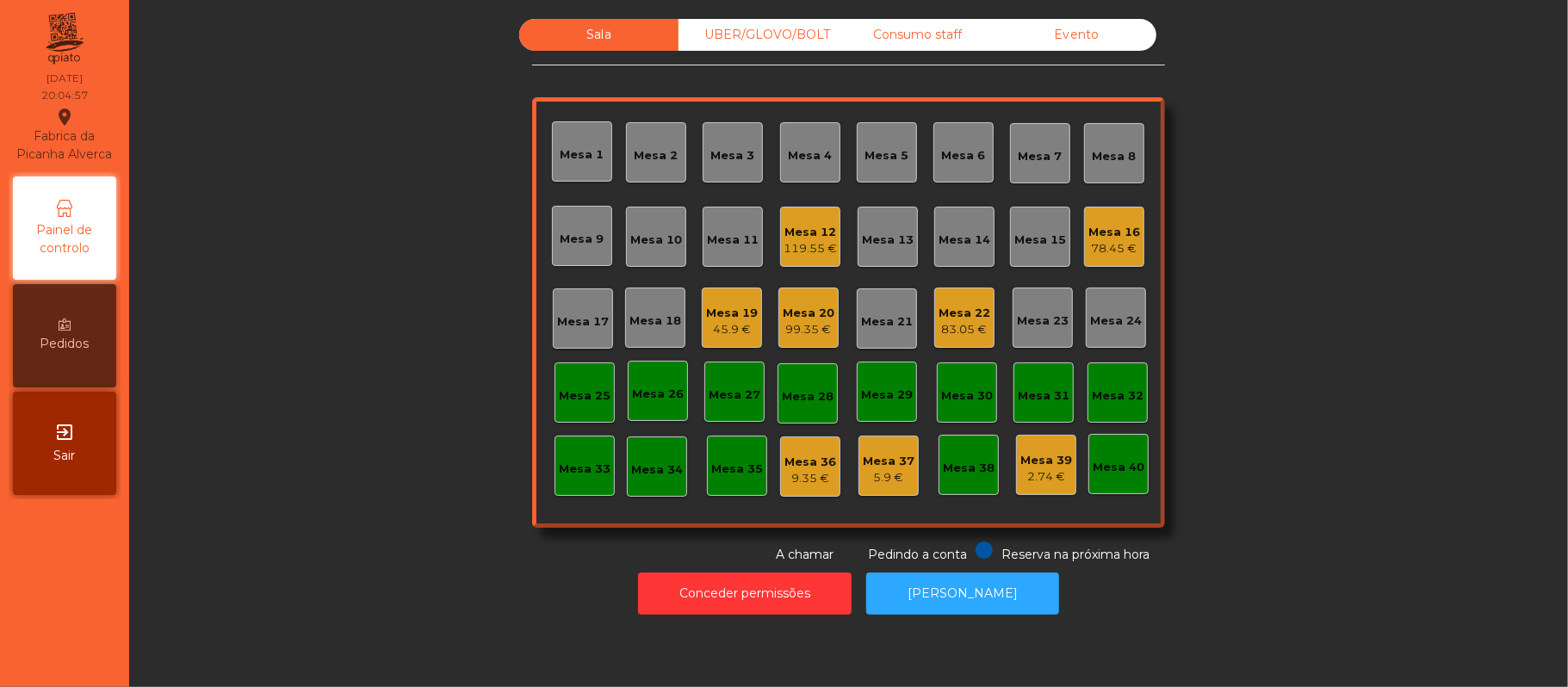
click at [933, 29] on div "Consumo staff" at bounding box center [916, 34] width 159 height 32
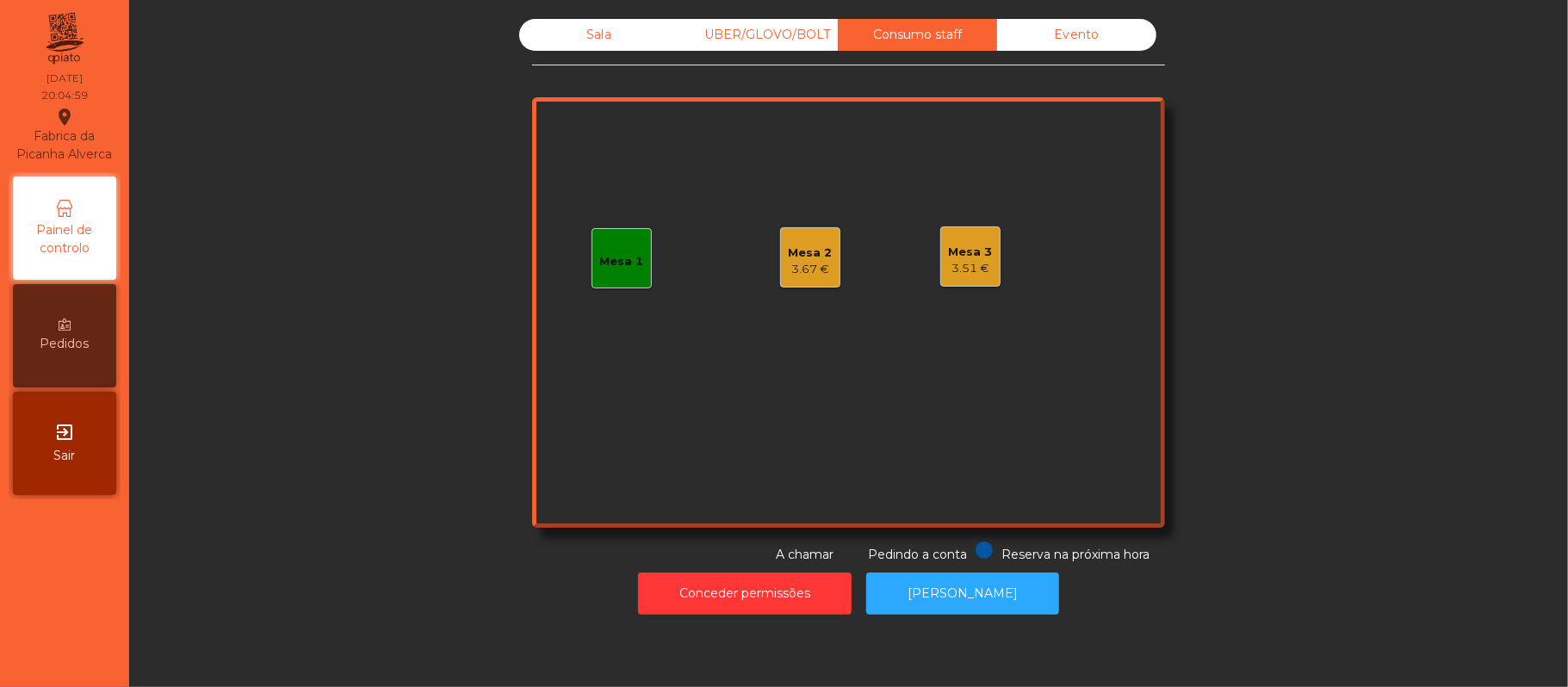
click at [962, 262] on div "3.51 €" at bounding box center [970, 269] width 44 height 18
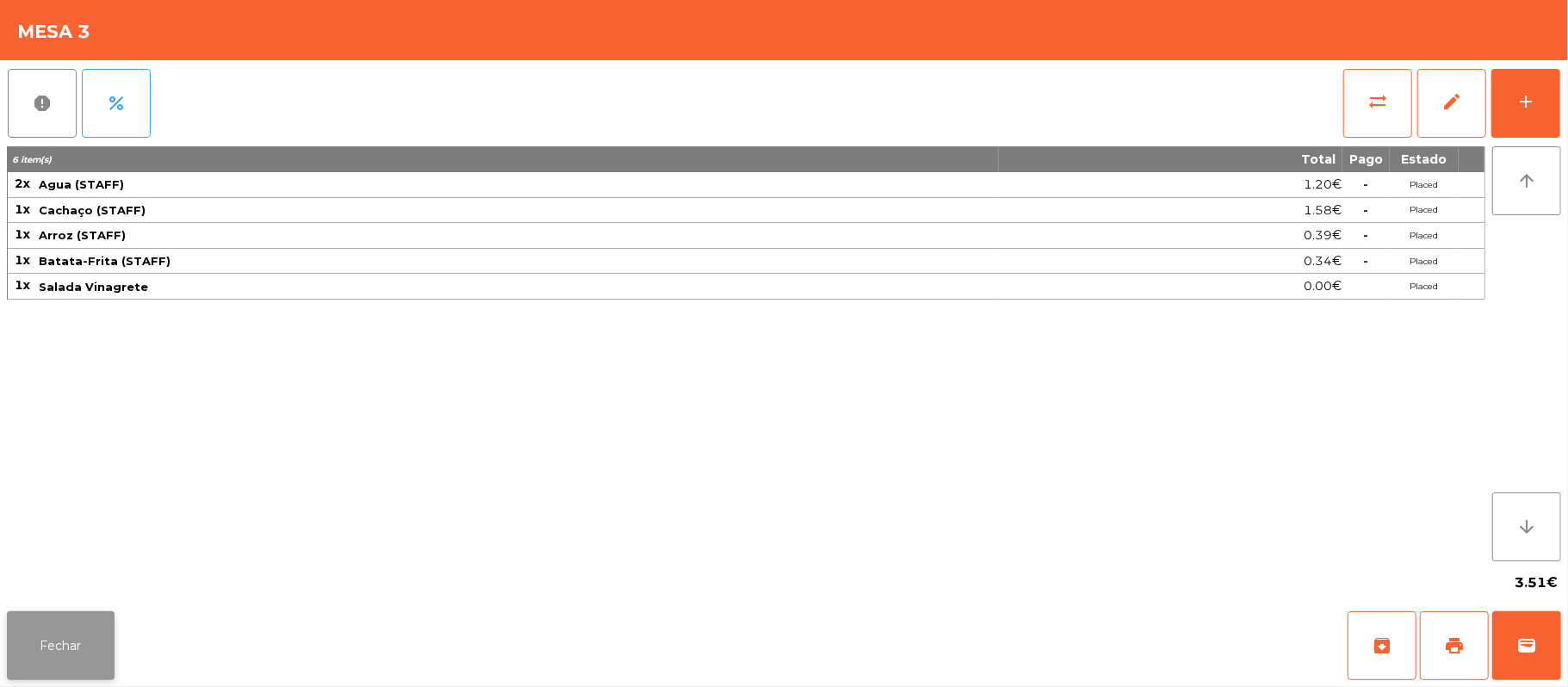
click at [55, 638] on button "Fechar" at bounding box center [60, 646] width 108 height 69
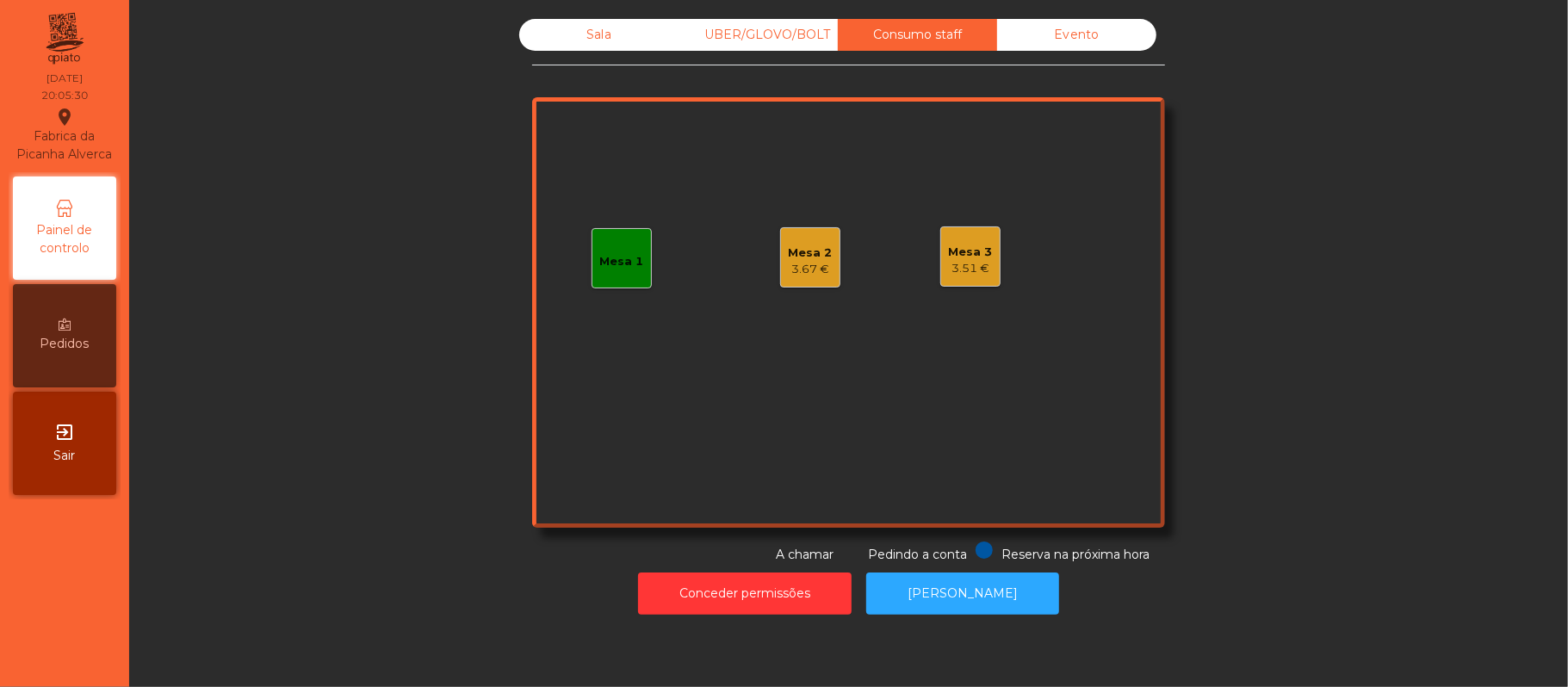
click at [589, 33] on div "Sala" at bounding box center [599, 34] width 159 height 32
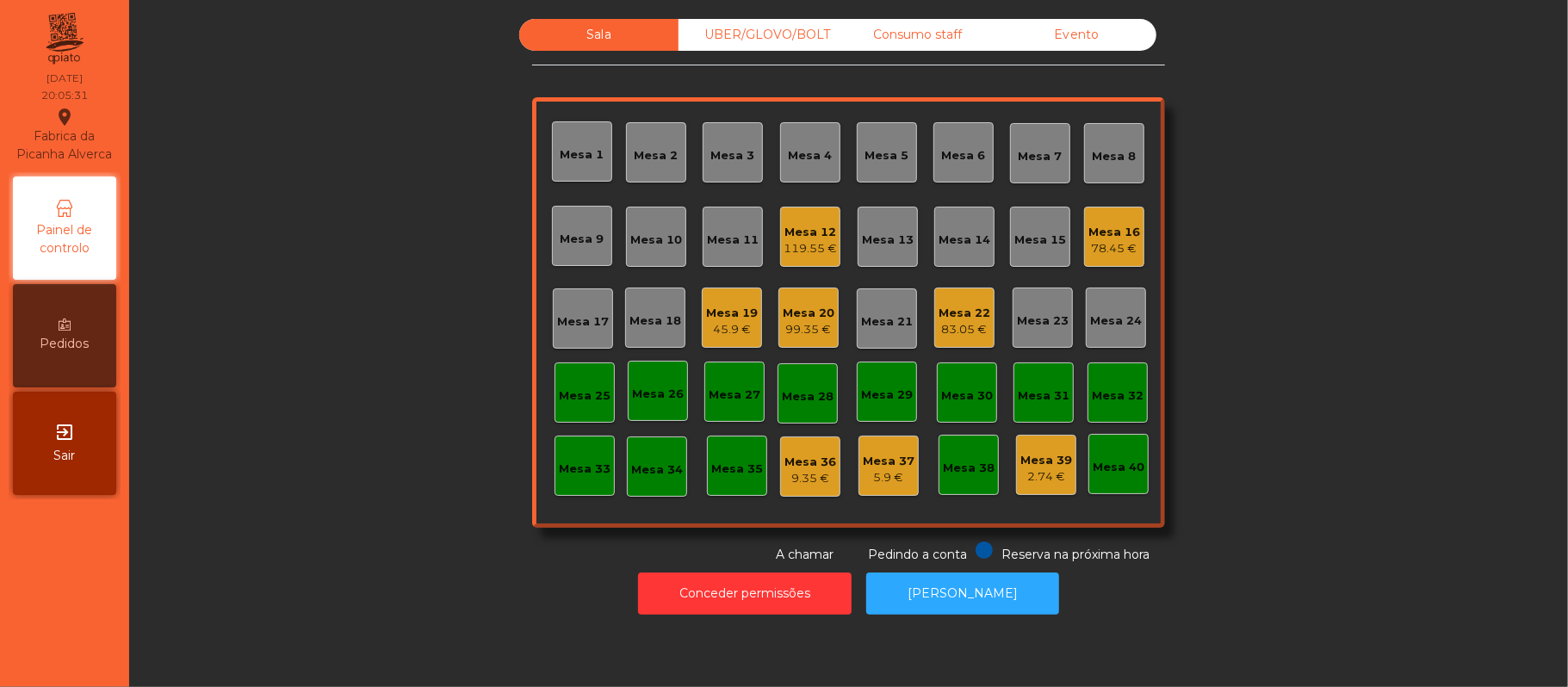
click at [1106, 242] on div "78.45 €" at bounding box center [1114, 248] width 52 height 18
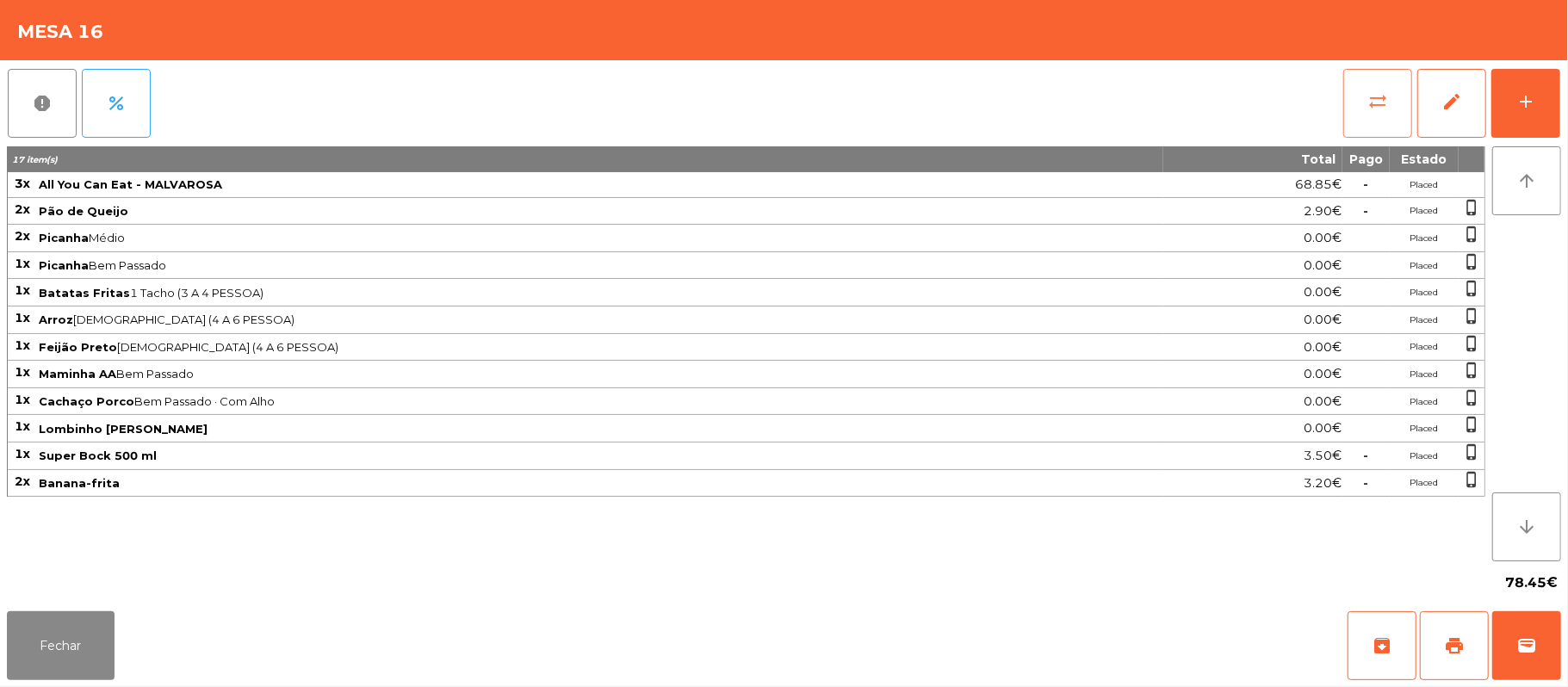
click at [1379, 109] on span "sync_alt" at bounding box center [1377, 101] width 20 height 20
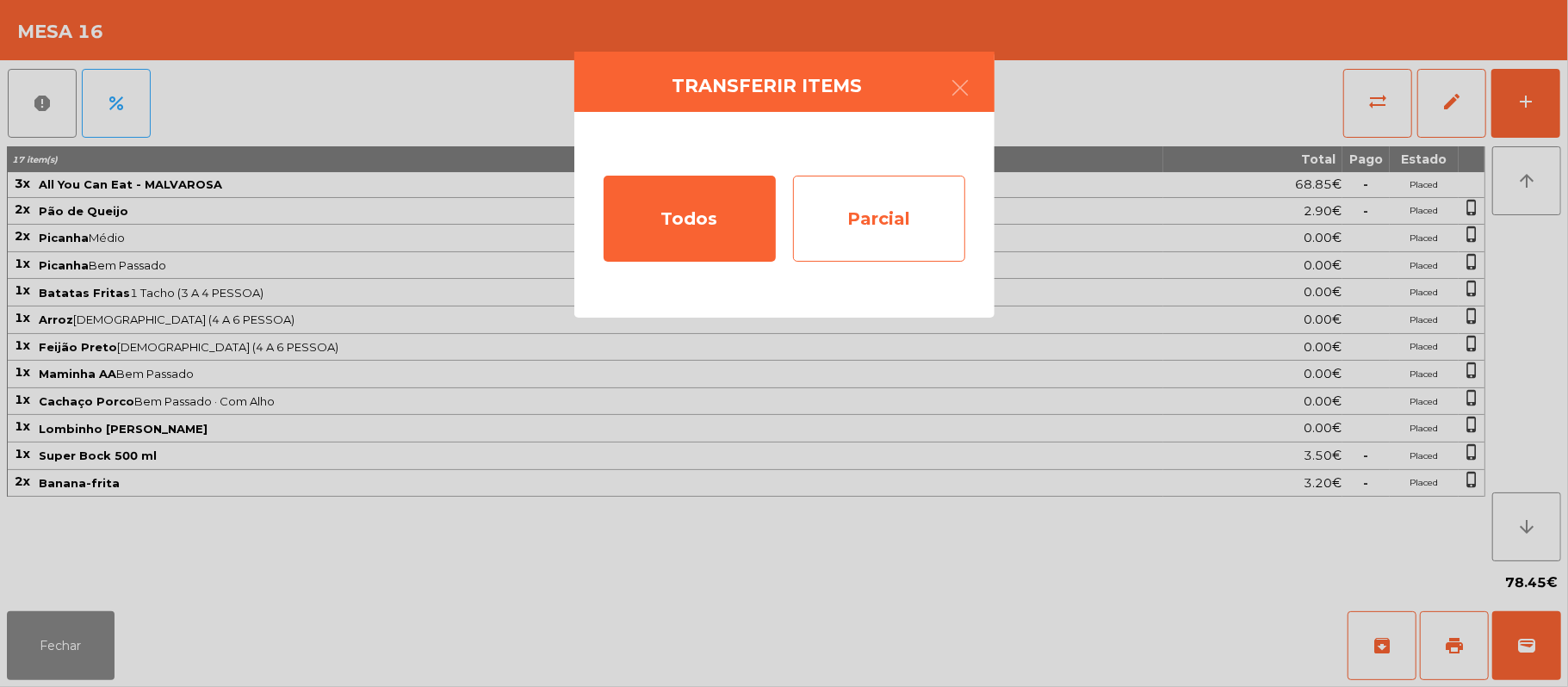
click at [905, 226] on div "Parcial" at bounding box center [878, 218] width 172 height 86
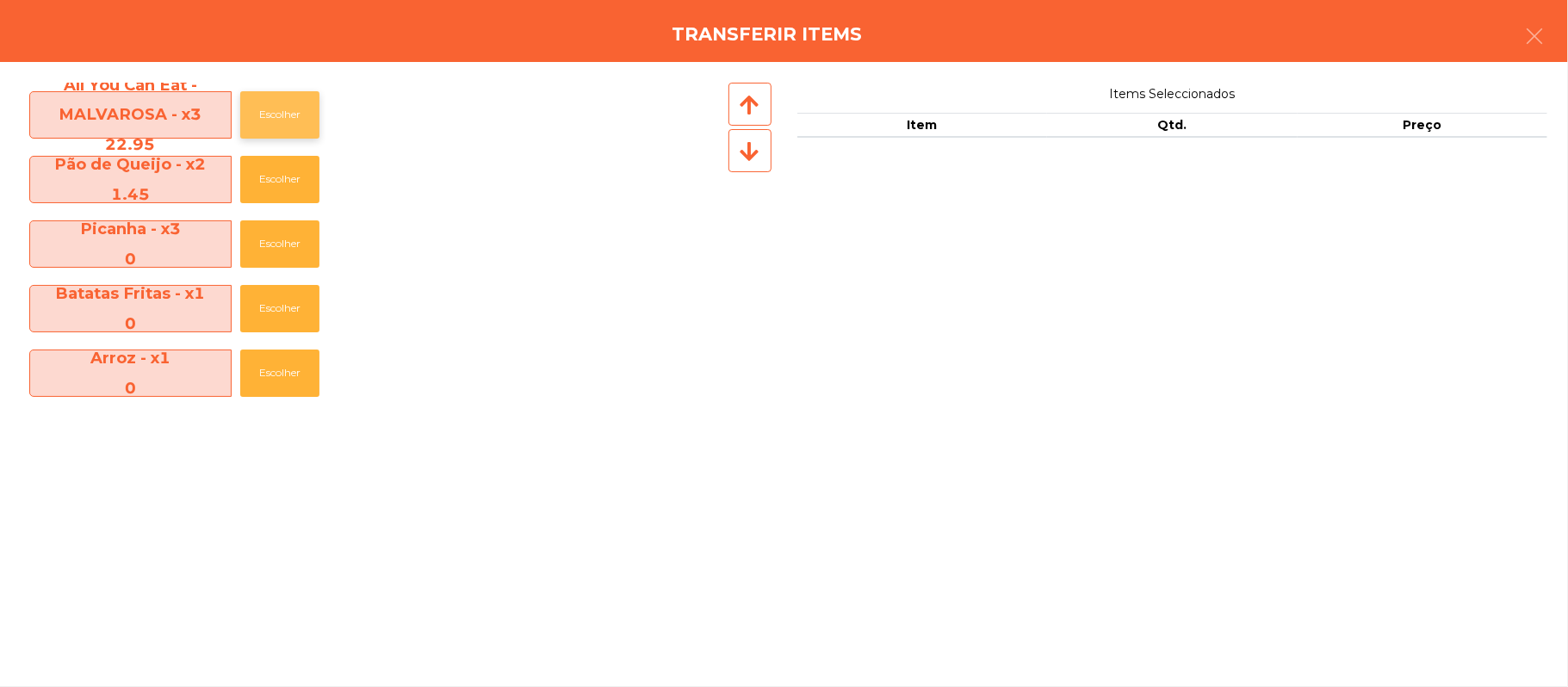
click at [294, 115] on button "Escolher" at bounding box center [279, 114] width 79 height 47
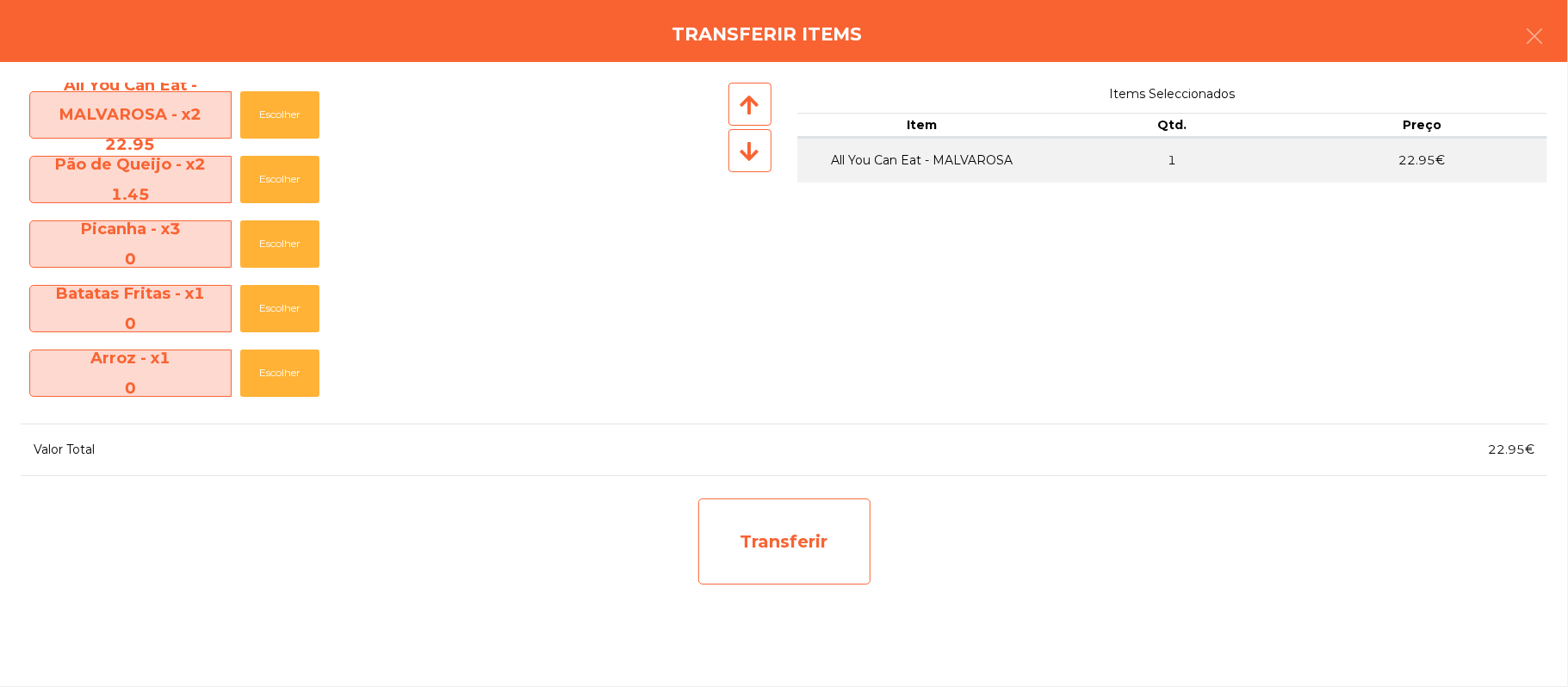
click at [828, 534] on div "Transferir" at bounding box center [784, 541] width 172 height 86
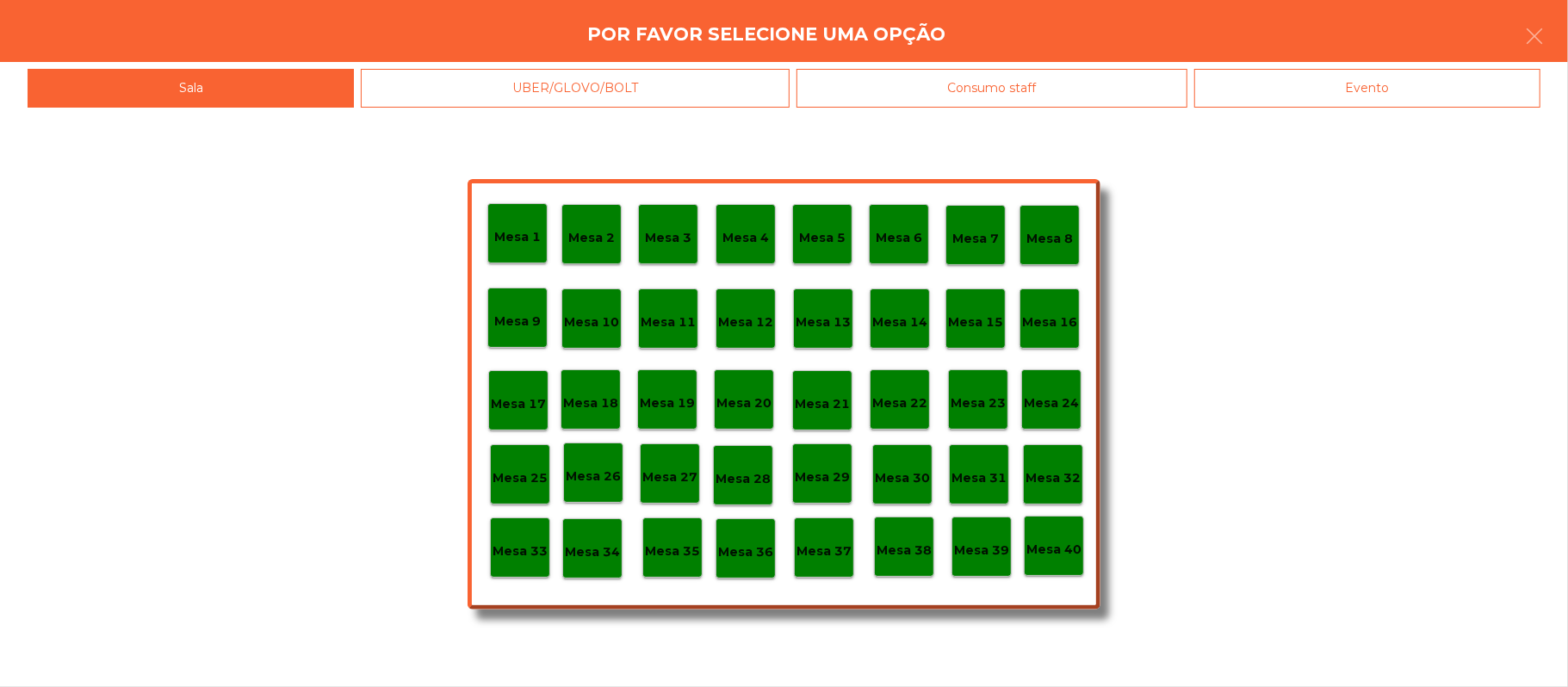
click at [817, 545] on p "Mesa 37" at bounding box center [824, 551] width 55 height 20
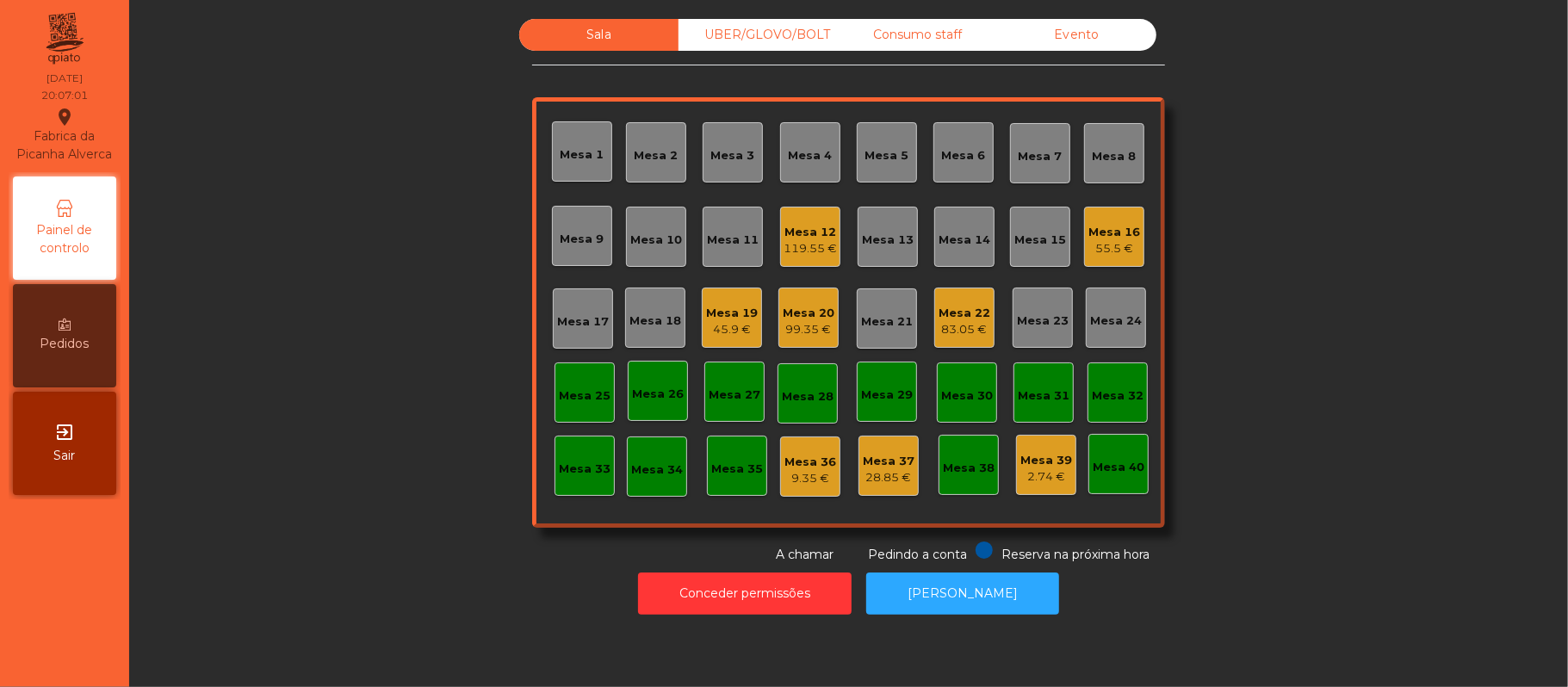
click at [557, 309] on div "Mesa 17" at bounding box center [583, 319] width 52 height 24
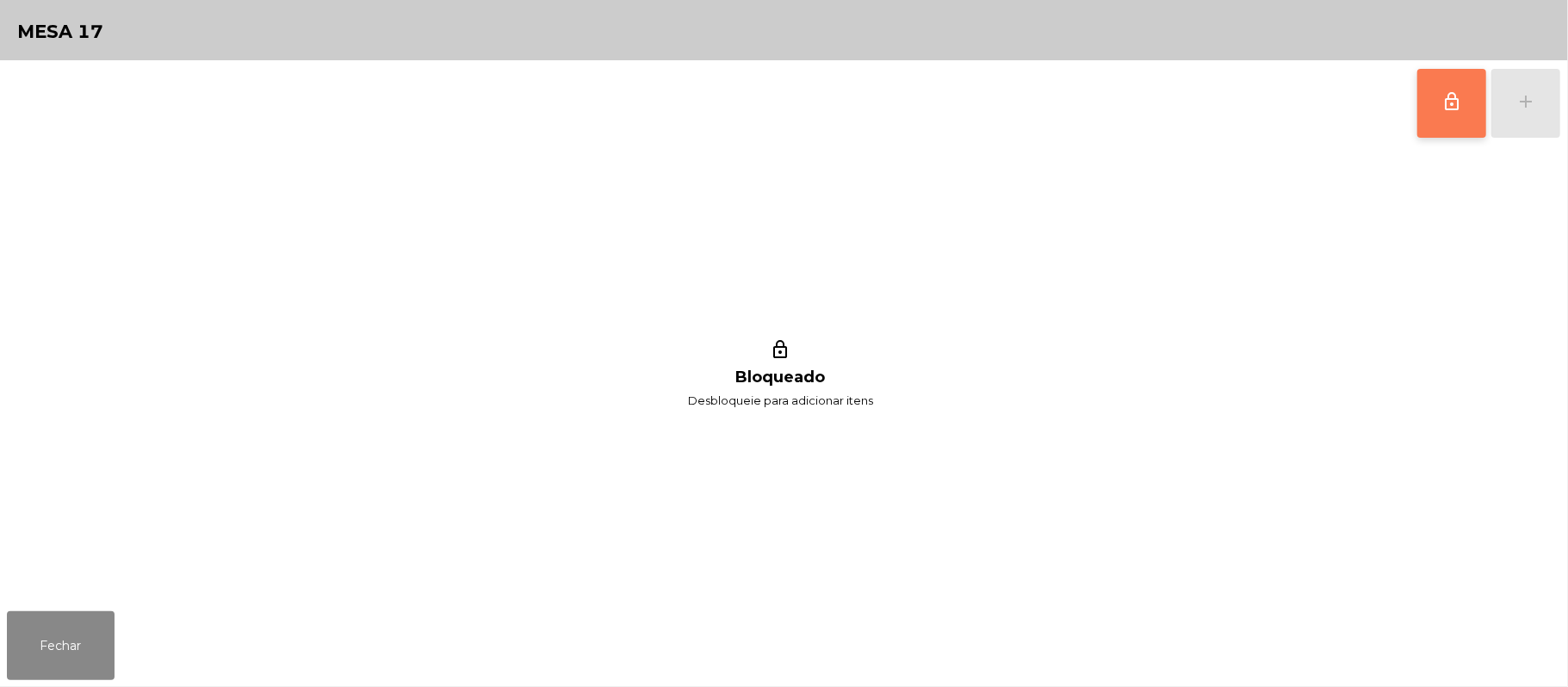
click at [1443, 114] on button "lock_outline" at bounding box center [1452, 103] width 69 height 69
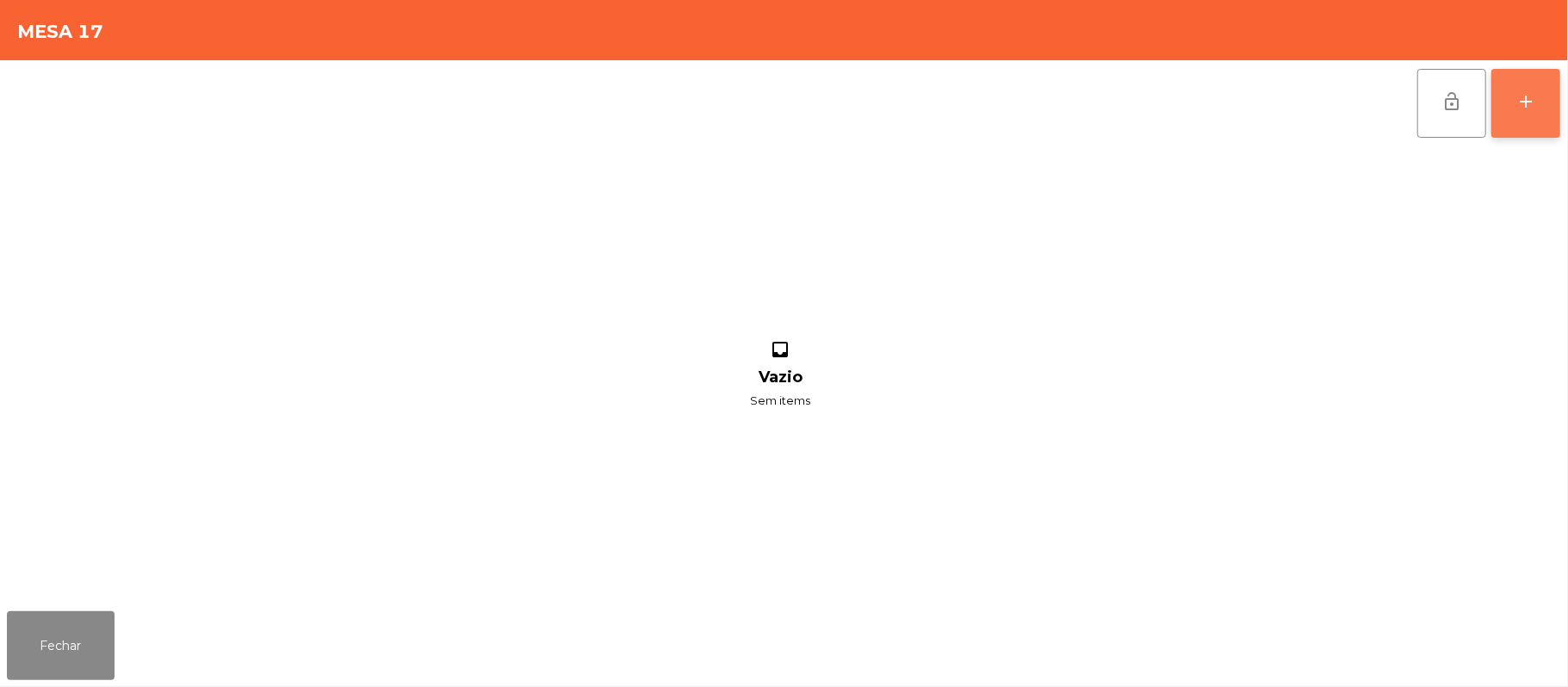
click at [1524, 98] on div "add" at bounding box center [1525, 101] width 20 height 20
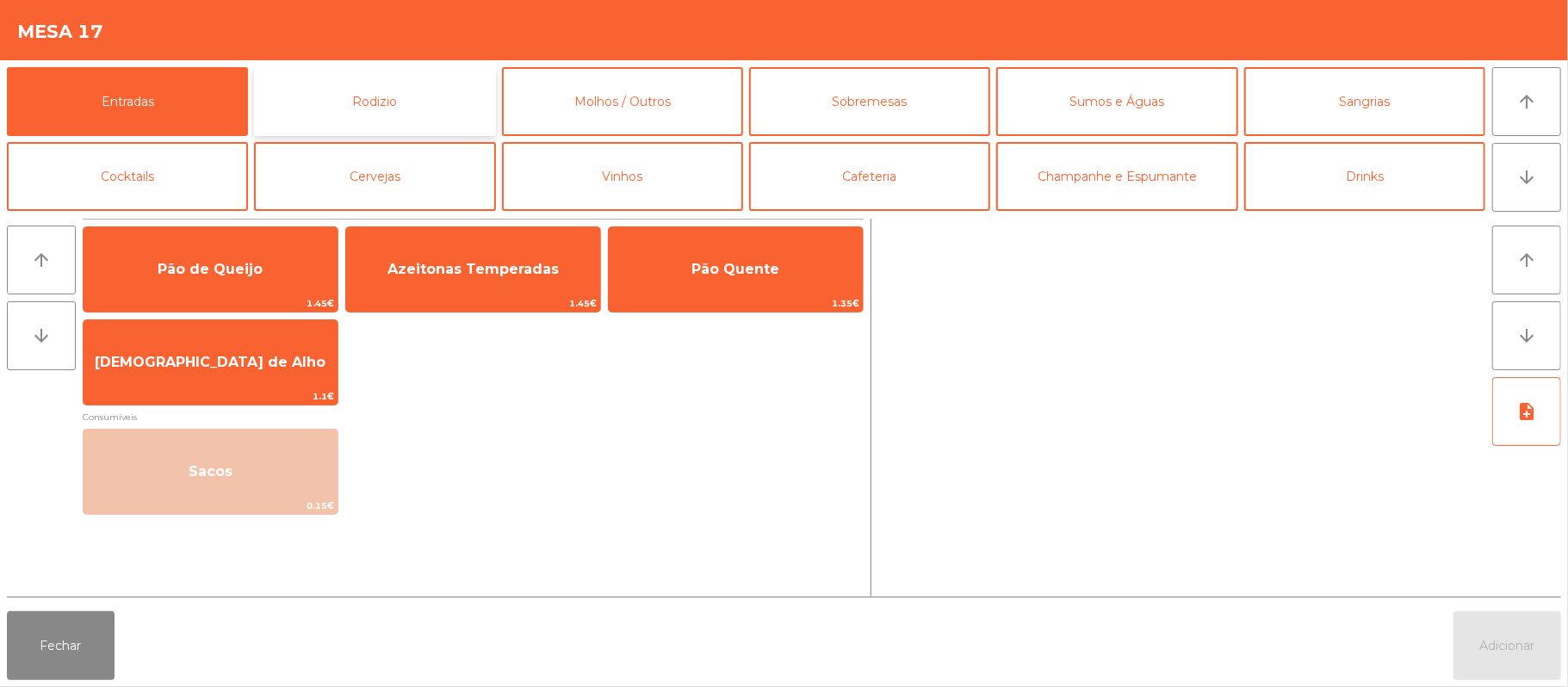
click at [410, 98] on button "Rodizio" at bounding box center [374, 101] width 241 height 69
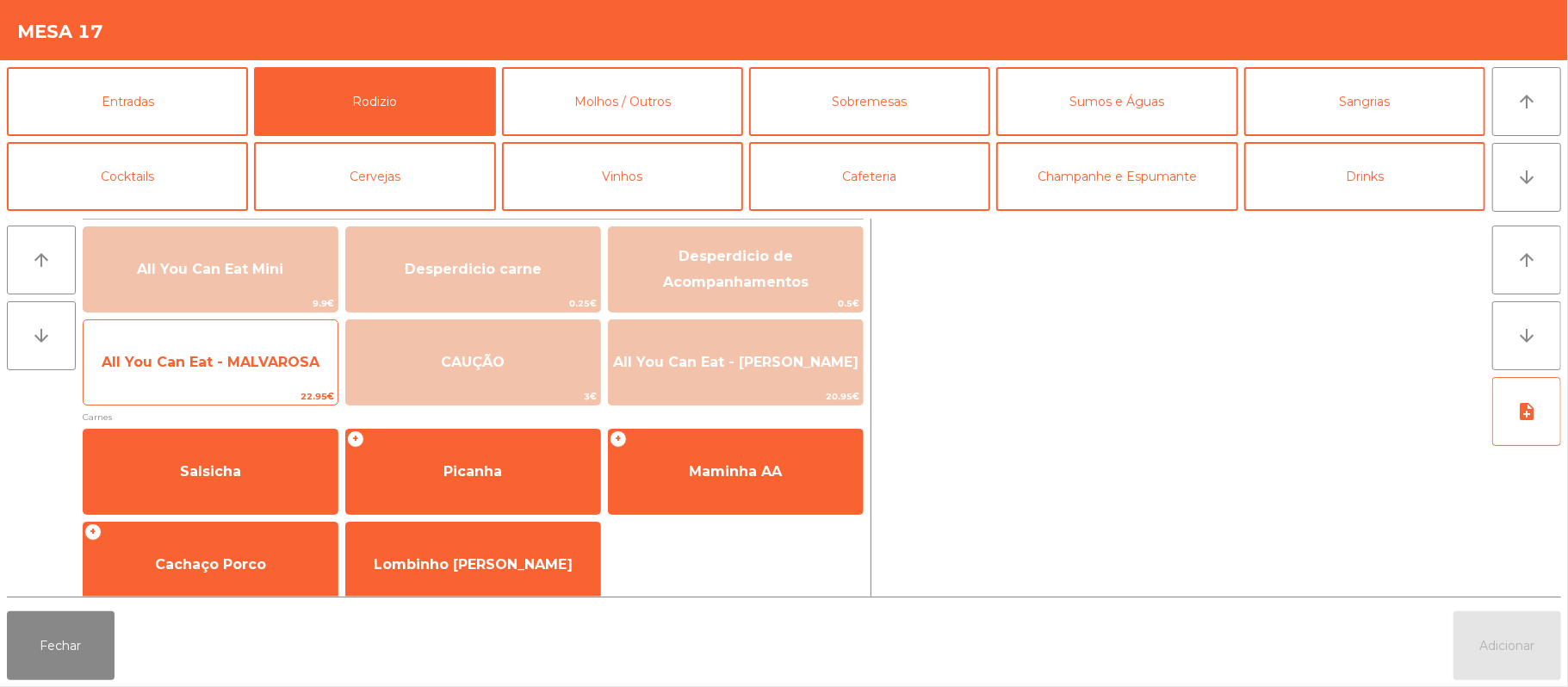
click at [208, 368] on span "All You Can Eat - MALVAROSA" at bounding box center [210, 363] width 217 height 17
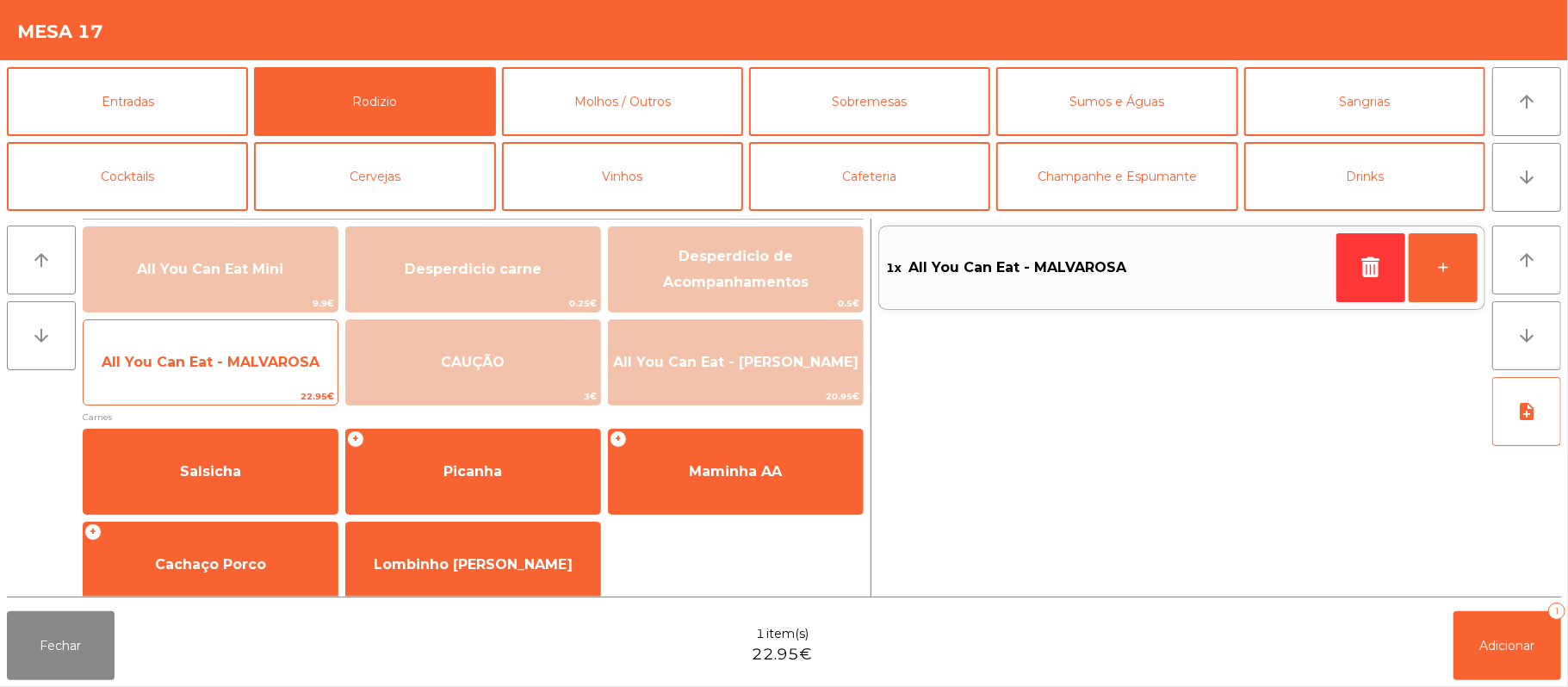
click at [214, 354] on span "All You Can Eat - MALVAROSA" at bounding box center [210, 363] width 217 height 17
click at [215, 369] on span "All You Can Eat - MALVAROSA" at bounding box center [210, 363] width 217 height 17
click at [206, 377] on span "All You Can Eat - MALVAROSA" at bounding box center [210, 363] width 254 height 46
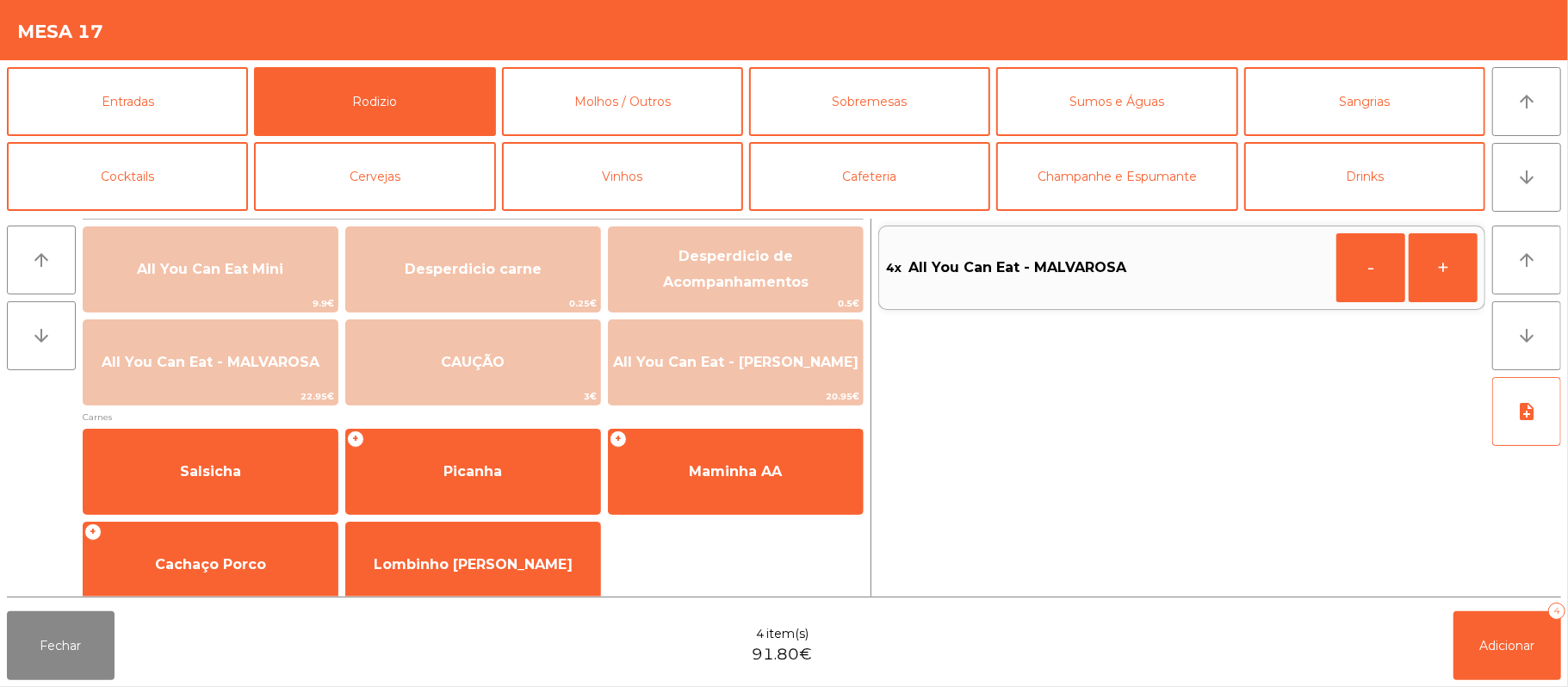
click at [1564, 632] on div "Fechar 4 item(s) 91.80€ Adicionar 4" at bounding box center [784, 645] width 1568 height 83
click at [1474, 646] on button "Adicionar 4" at bounding box center [1508, 646] width 108 height 69
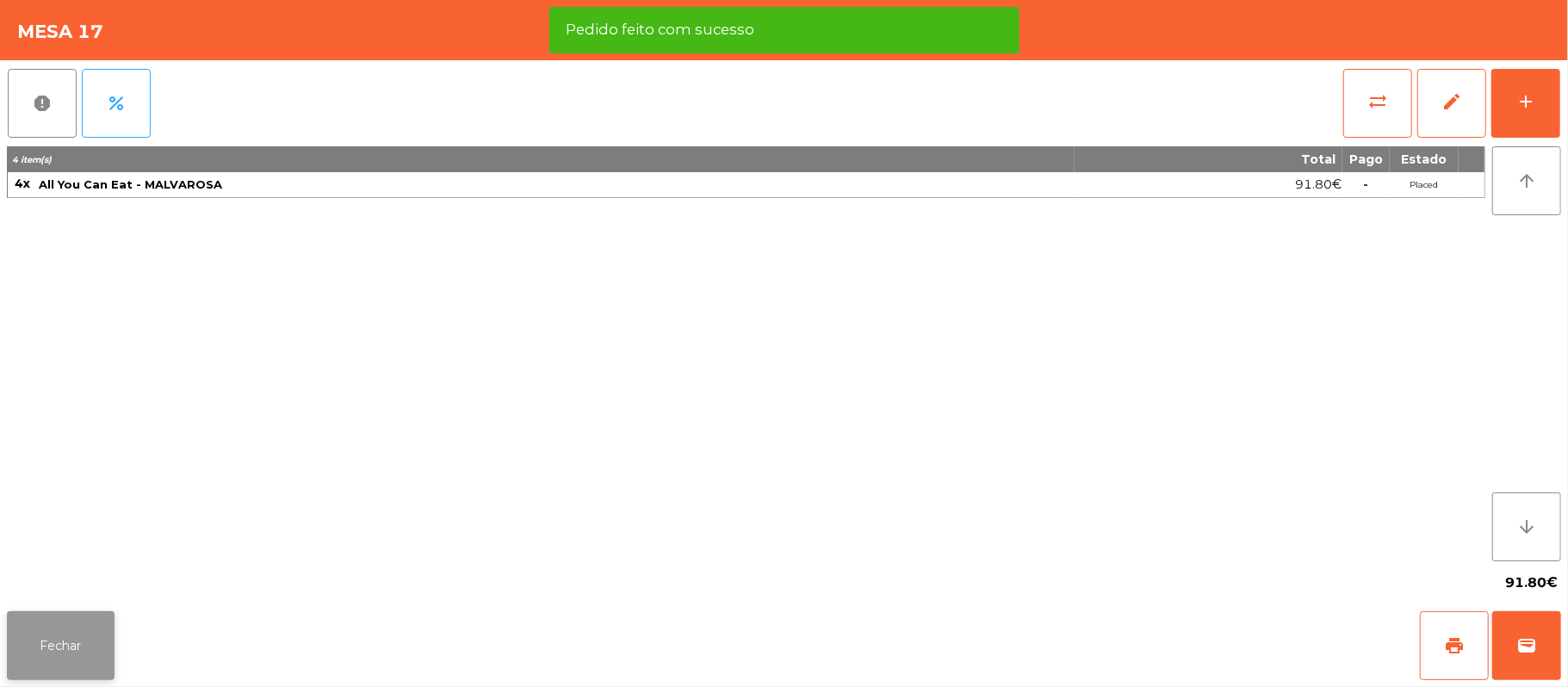
click at [53, 651] on button "Fechar" at bounding box center [60, 646] width 108 height 69
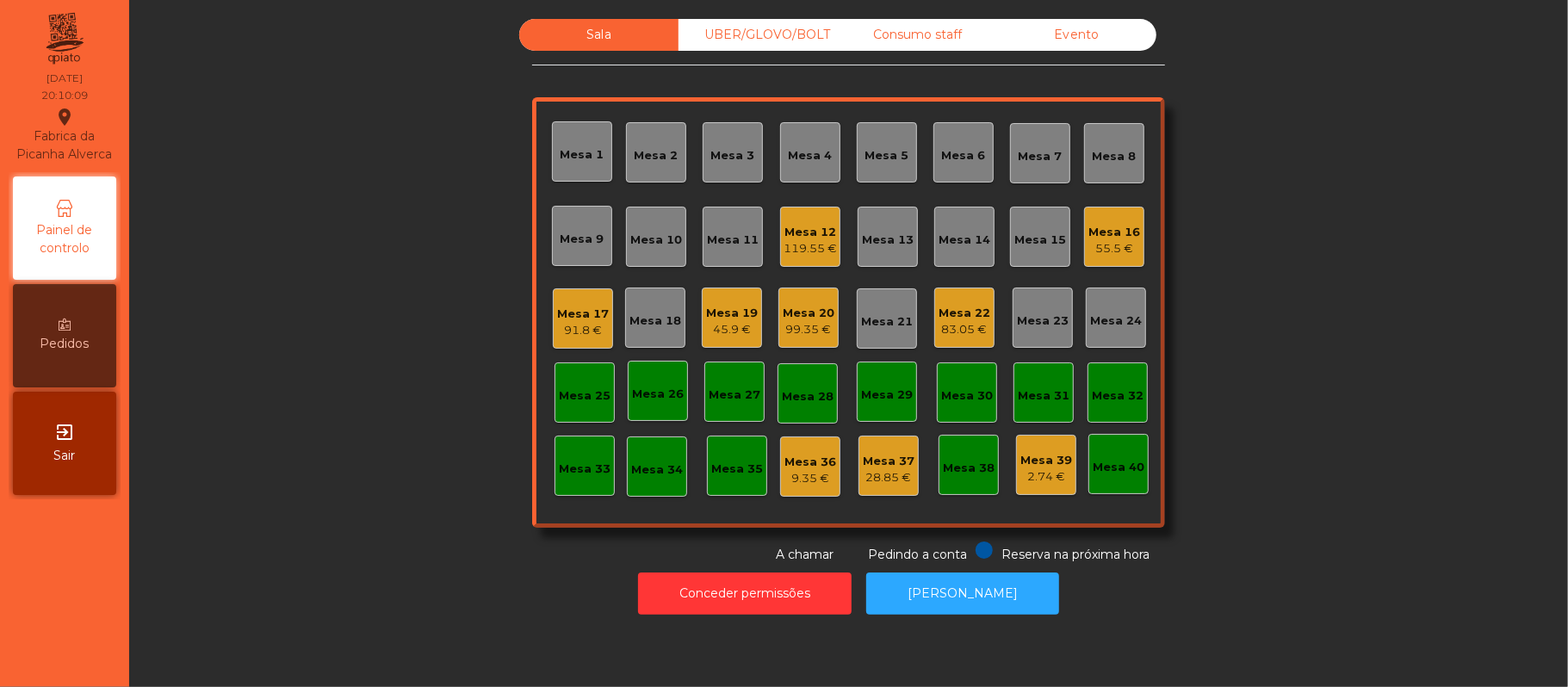
click at [1226, 428] on div "Sala UBER/[GEOGRAPHIC_DATA]/BOLT Consumo staff Evento Mesa 1 Mesa 2 Mesa 3 [GEO…" at bounding box center [849, 291] width 1392 height 545
click at [557, 318] on div "Mesa 17" at bounding box center [583, 314] width 52 height 18
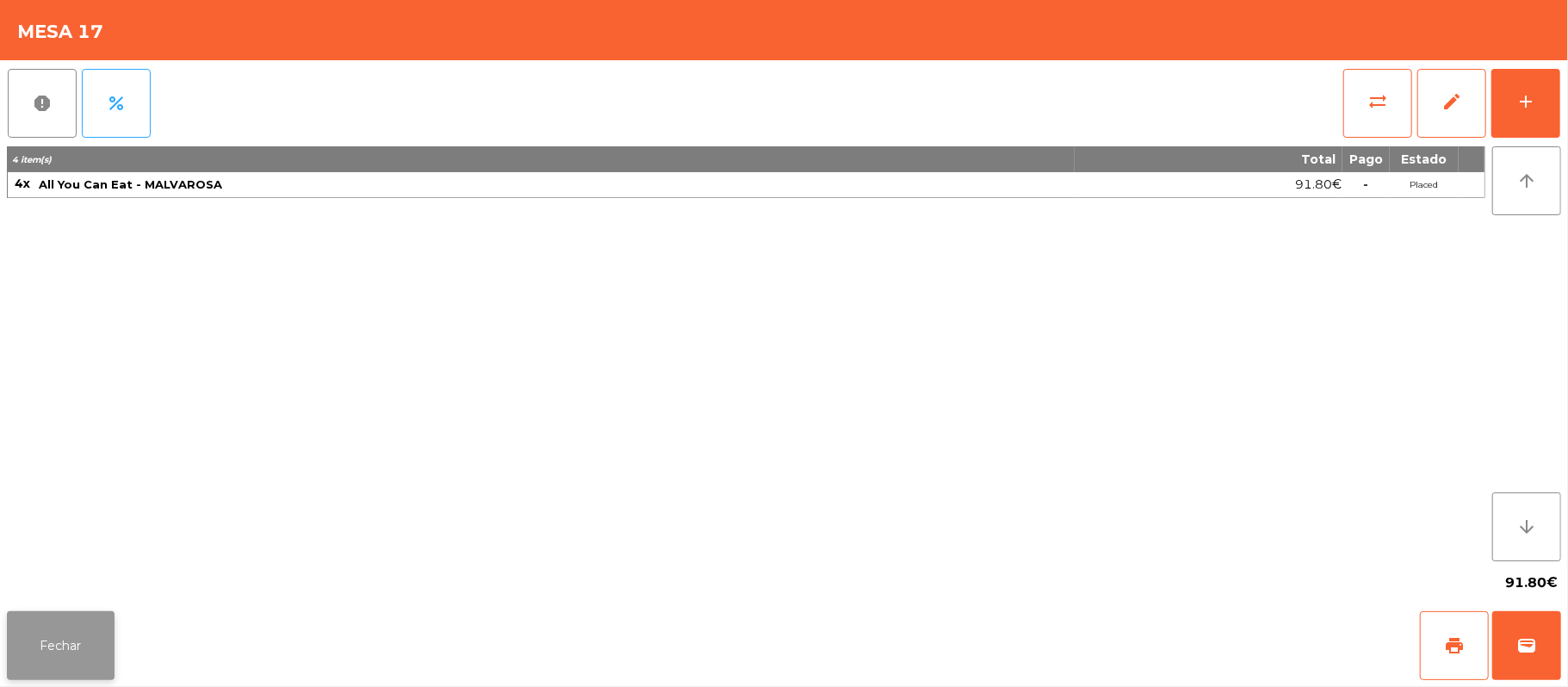
click at [84, 636] on button "Fechar" at bounding box center [60, 646] width 108 height 69
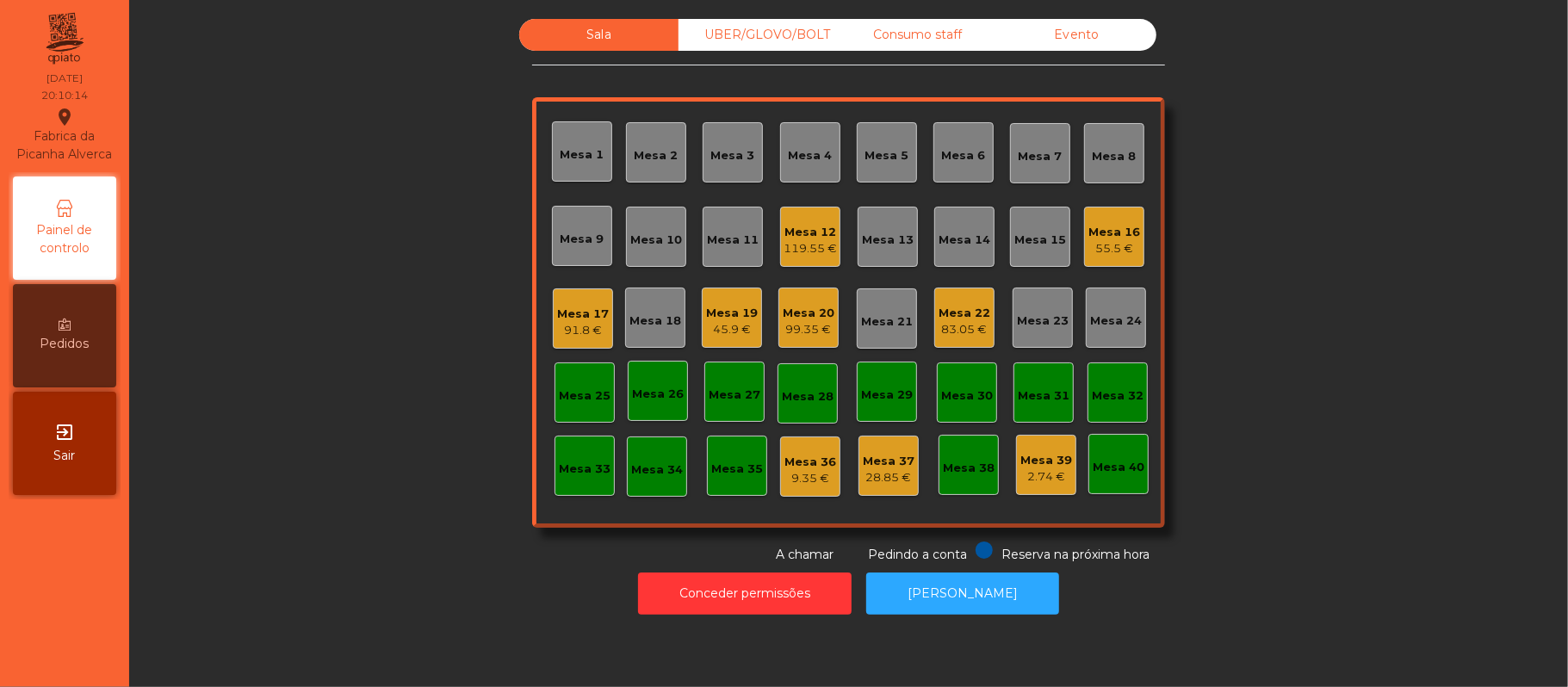
click at [1116, 240] on div "55.5 €" at bounding box center [1114, 248] width 52 height 18
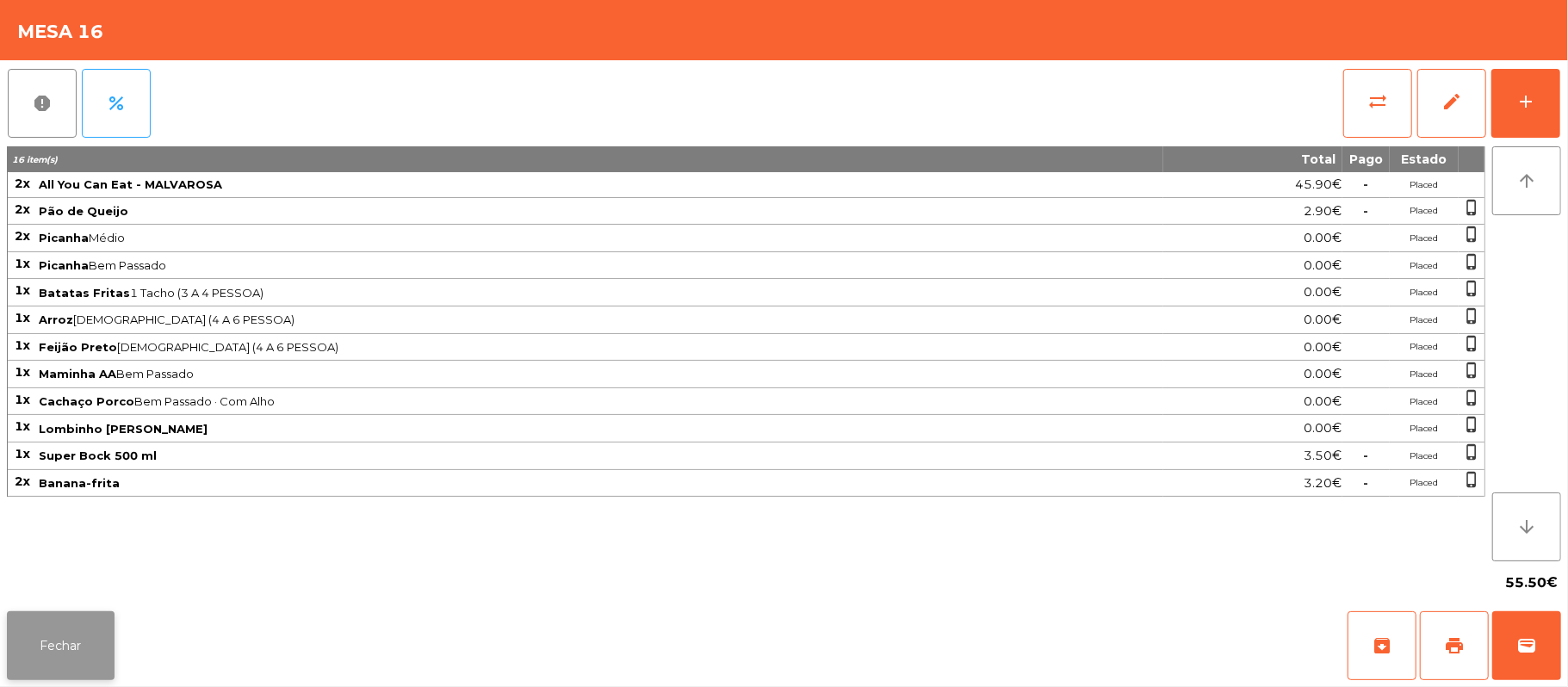
click at [63, 645] on button "Fechar" at bounding box center [60, 646] width 108 height 69
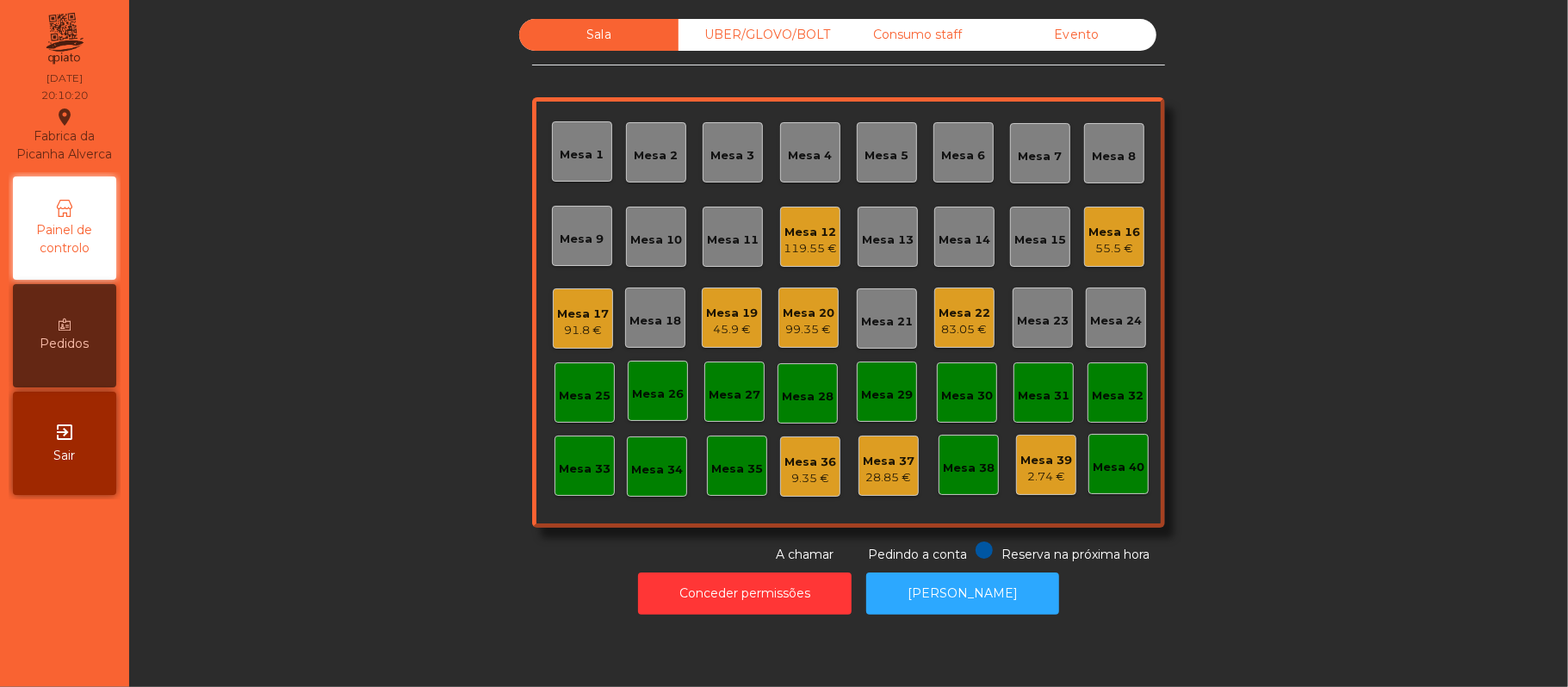
click at [710, 328] on div "45.9 €" at bounding box center [732, 329] width 52 height 18
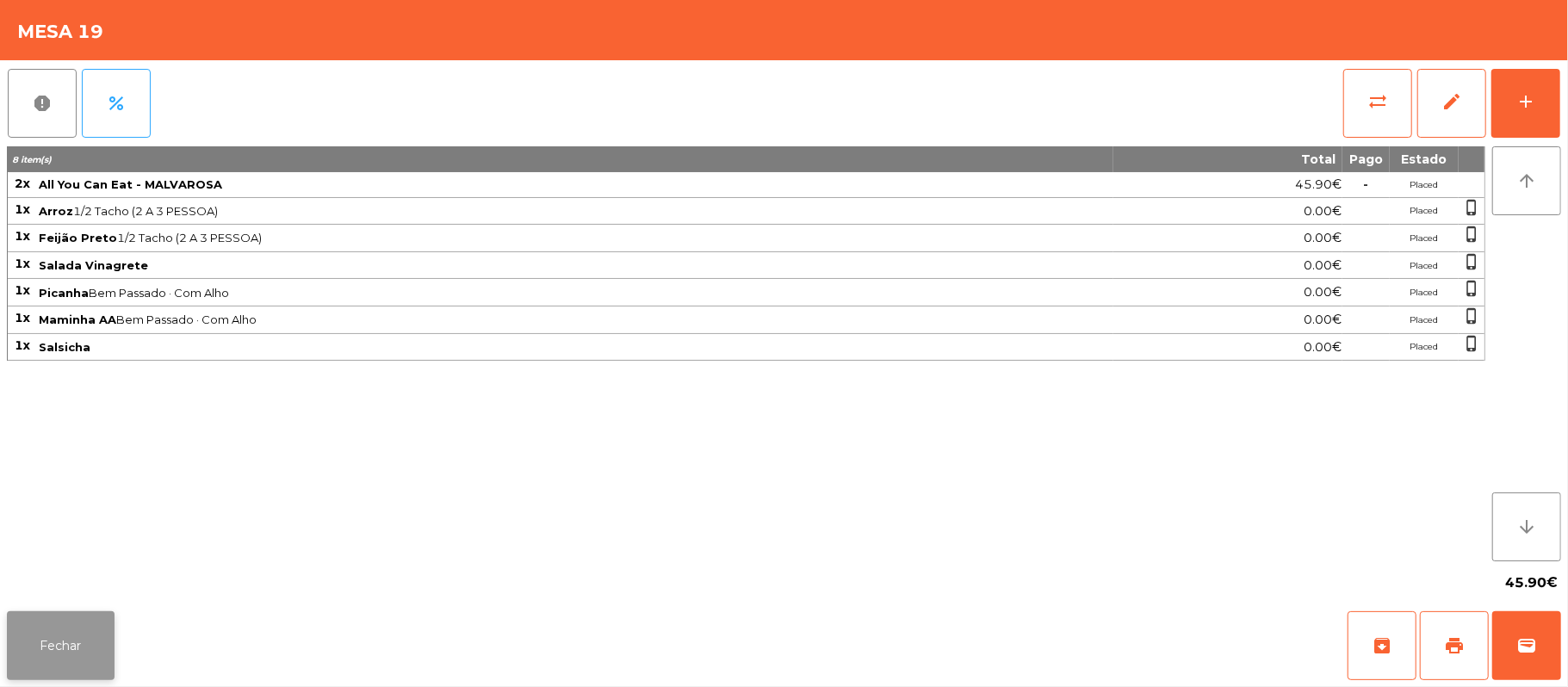
click at [59, 644] on button "Fechar" at bounding box center [60, 646] width 108 height 69
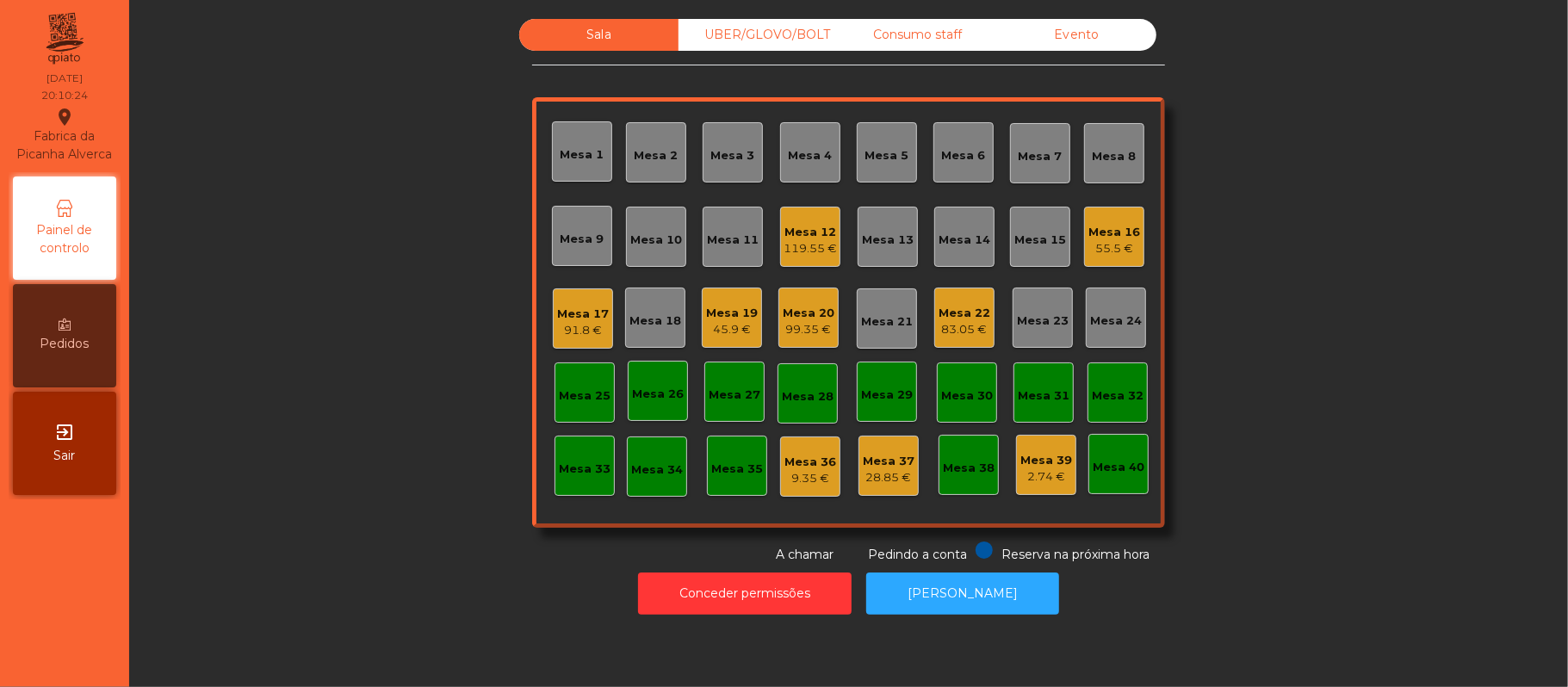
click at [167, 582] on div "Conceder permissões Abrir [PERSON_NAME]" at bounding box center [849, 594] width 1392 height 59
click at [636, 231] on div "Mesa 10" at bounding box center [656, 240] width 52 height 18
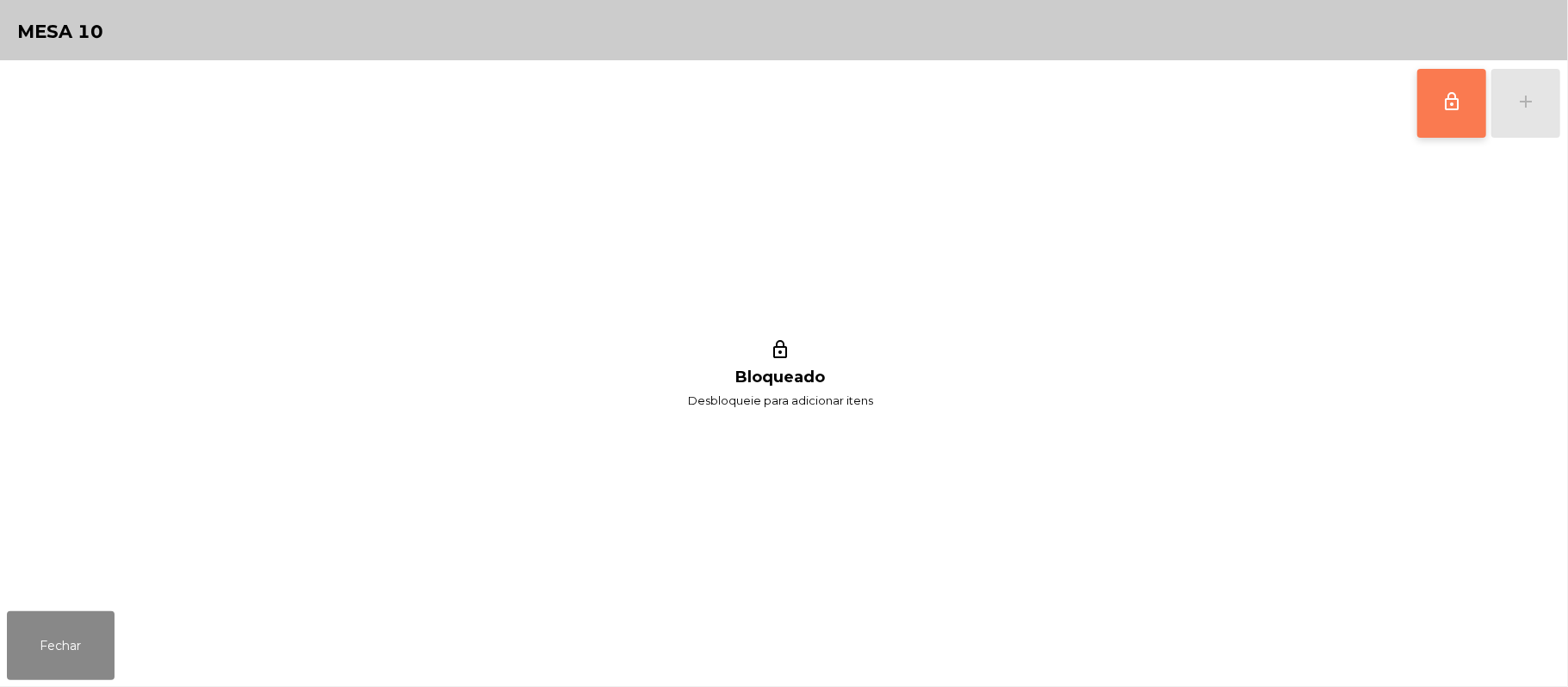
click at [1426, 125] on button "lock_outline" at bounding box center [1452, 103] width 69 height 69
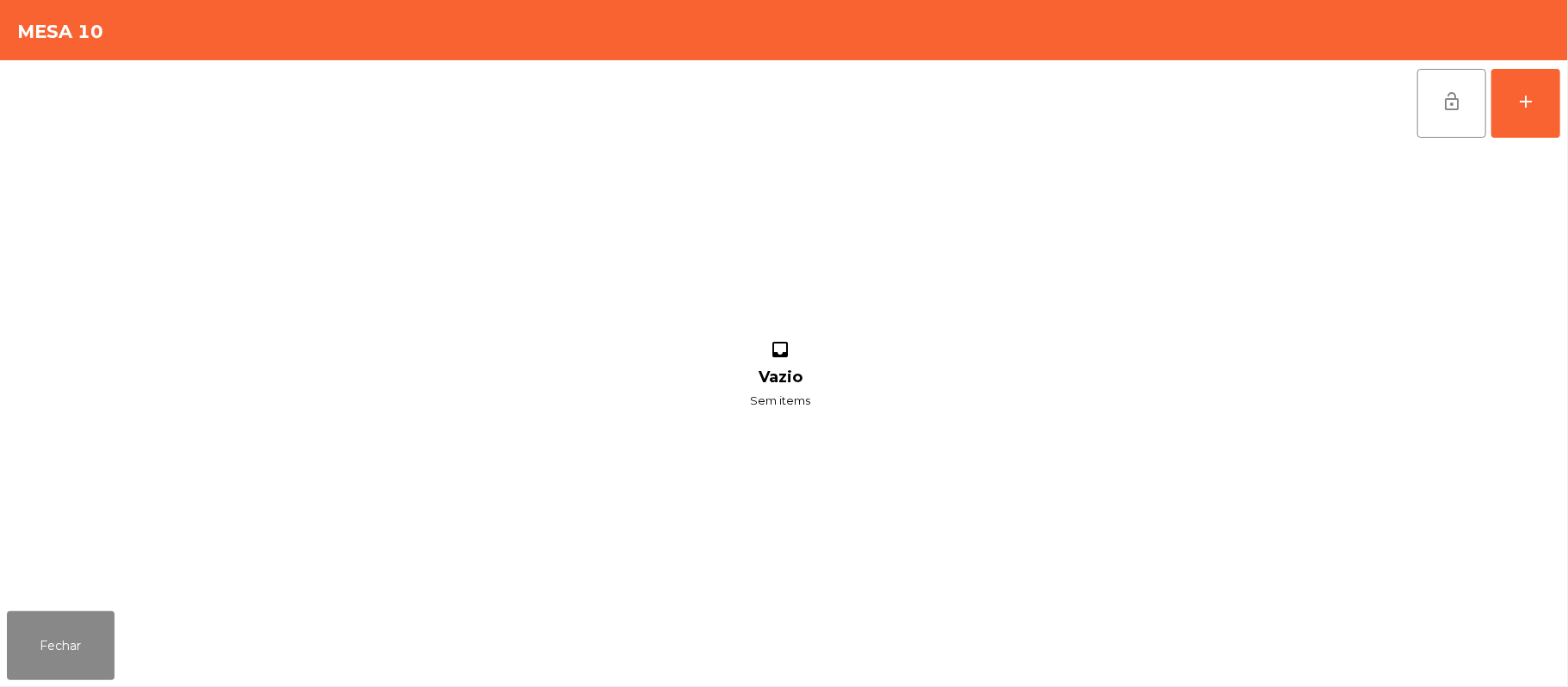
click at [1563, 111] on div "lock_open add inbox Vazio Sem items" at bounding box center [784, 332] width 1568 height 544
click at [1559, 111] on button "add" at bounding box center [1525, 103] width 69 height 69
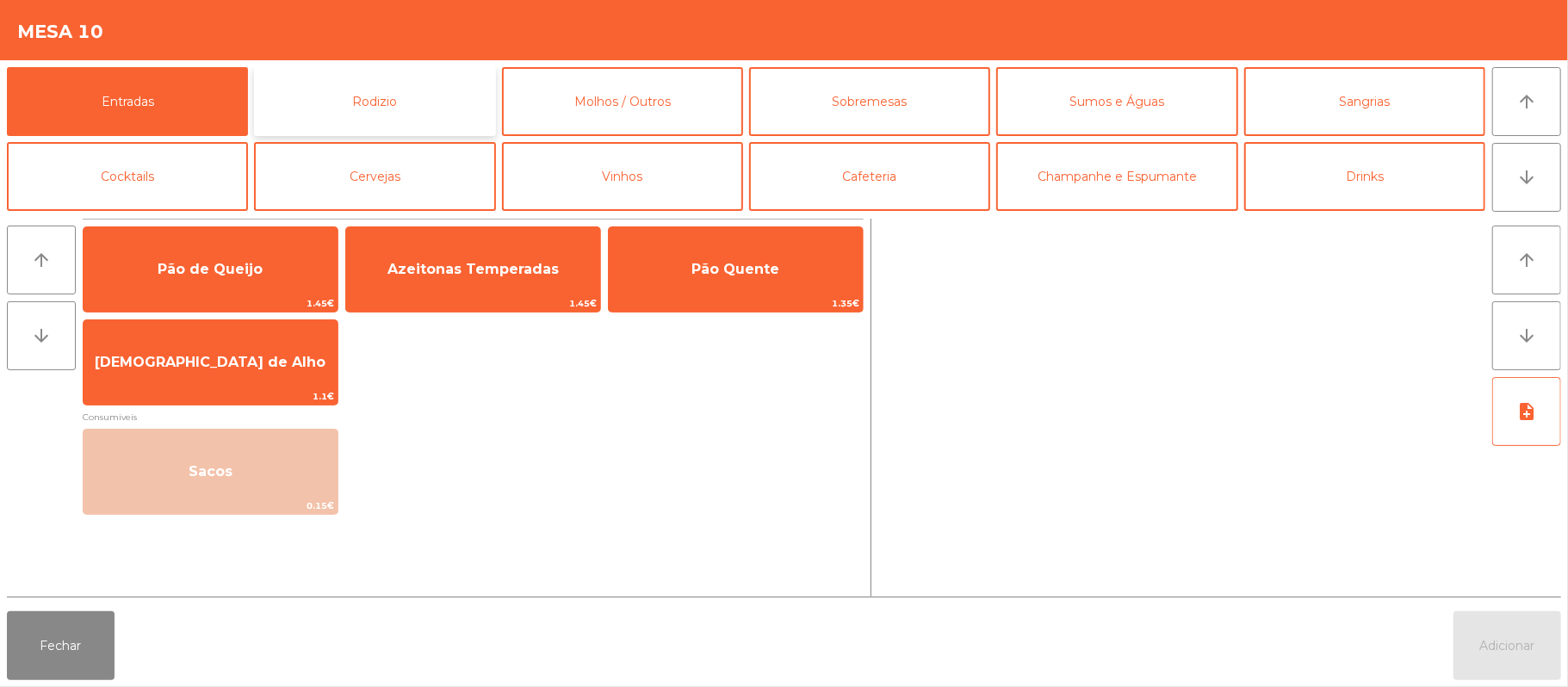
click at [445, 105] on button "Rodizio" at bounding box center [374, 101] width 241 height 69
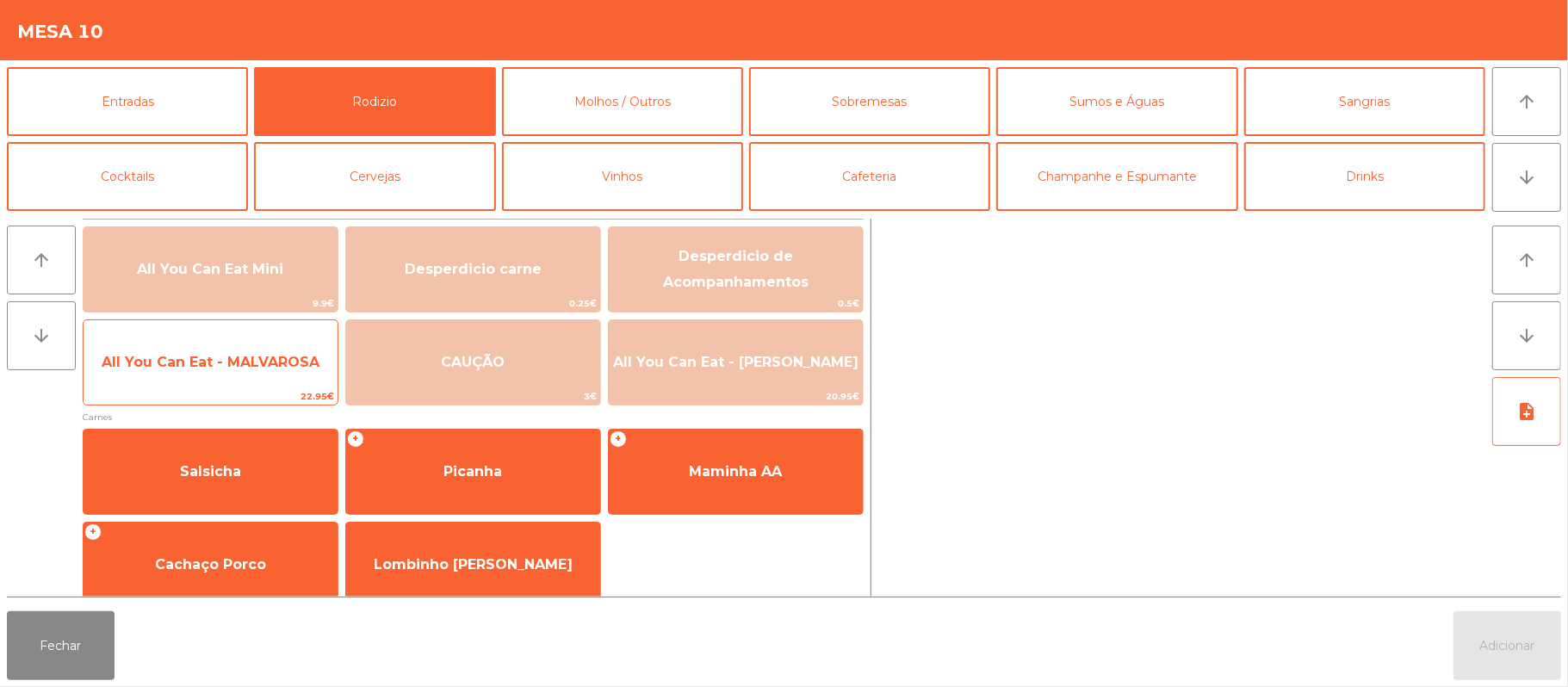
click at [257, 376] on span "All You Can Eat - MALVAROSA" at bounding box center [210, 363] width 254 height 46
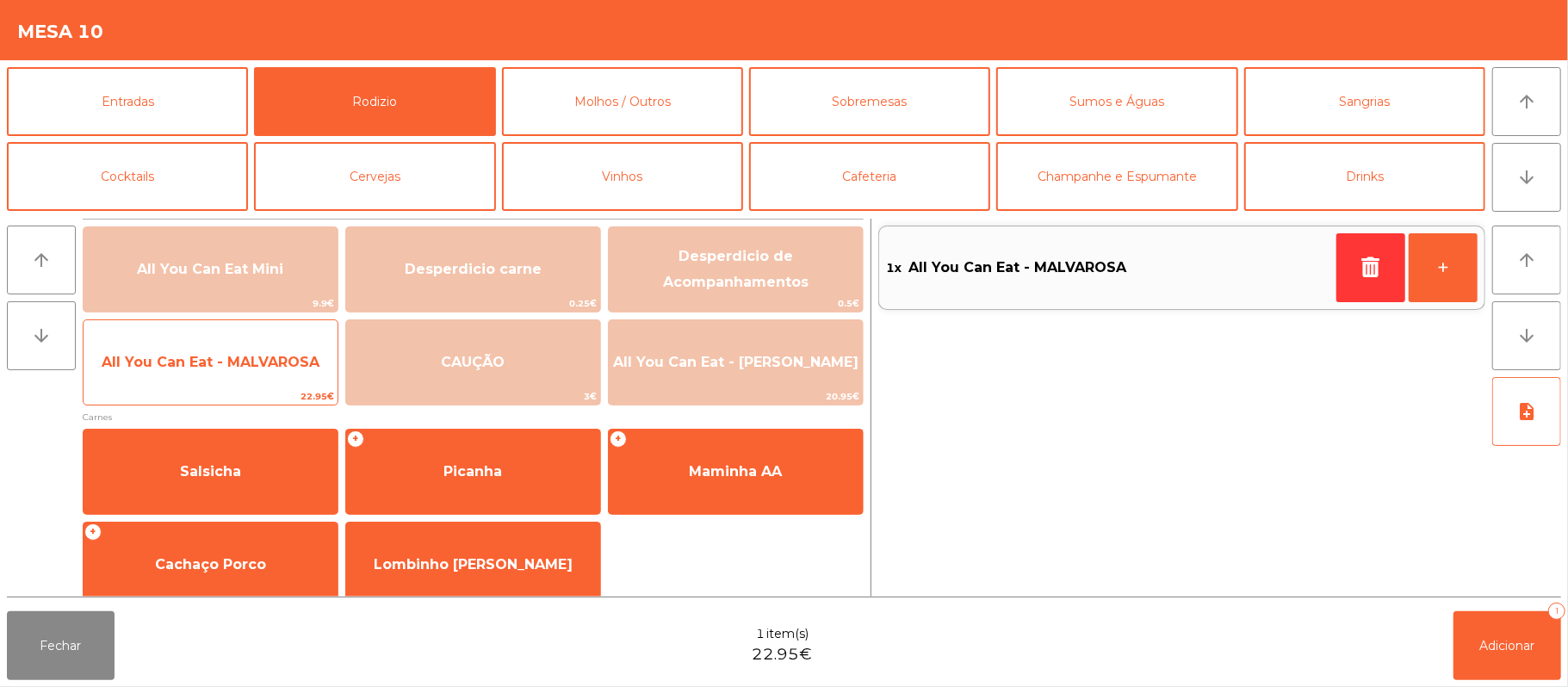
click at [252, 390] on span "22.95€" at bounding box center [210, 397] width 254 height 17
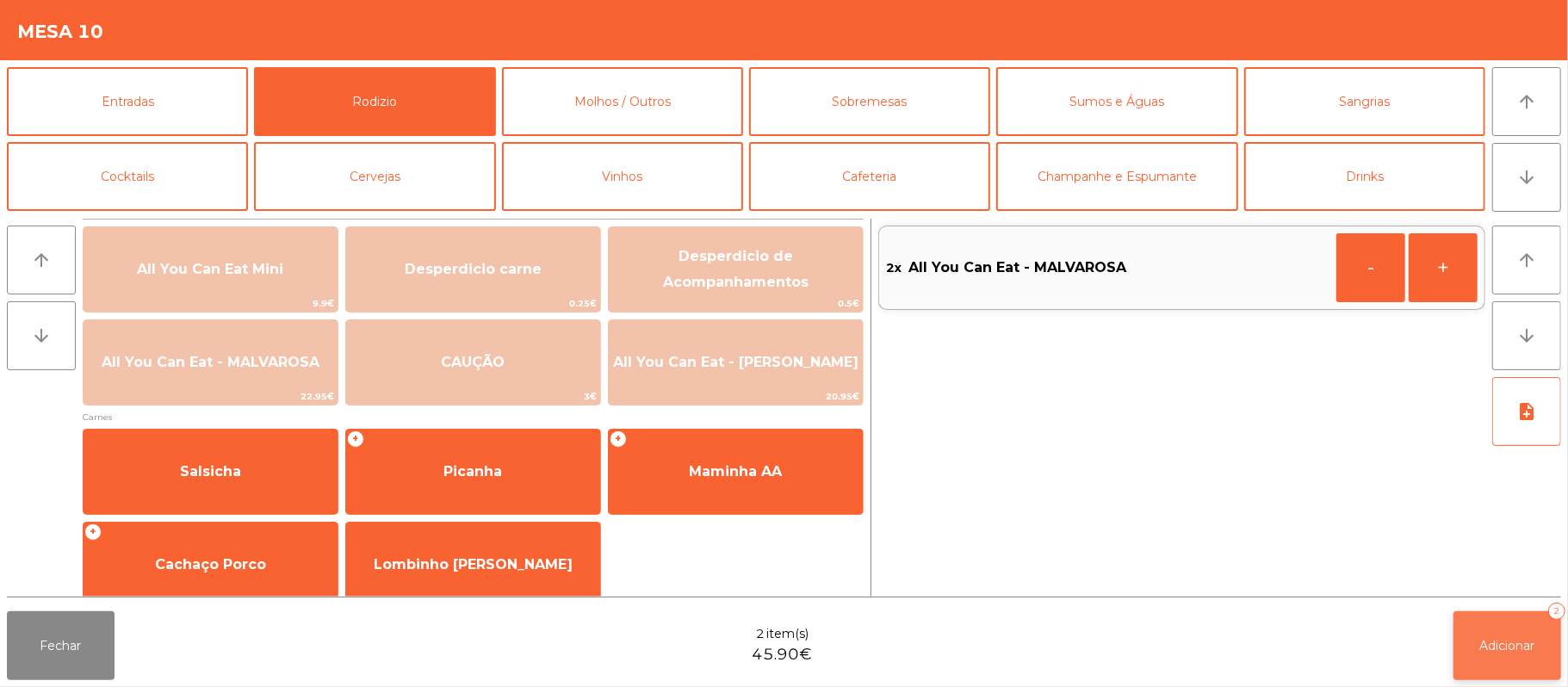
click at [1512, 669] on button "Adicionar 2" at bounding box center [1508, 646] width 108 height 69
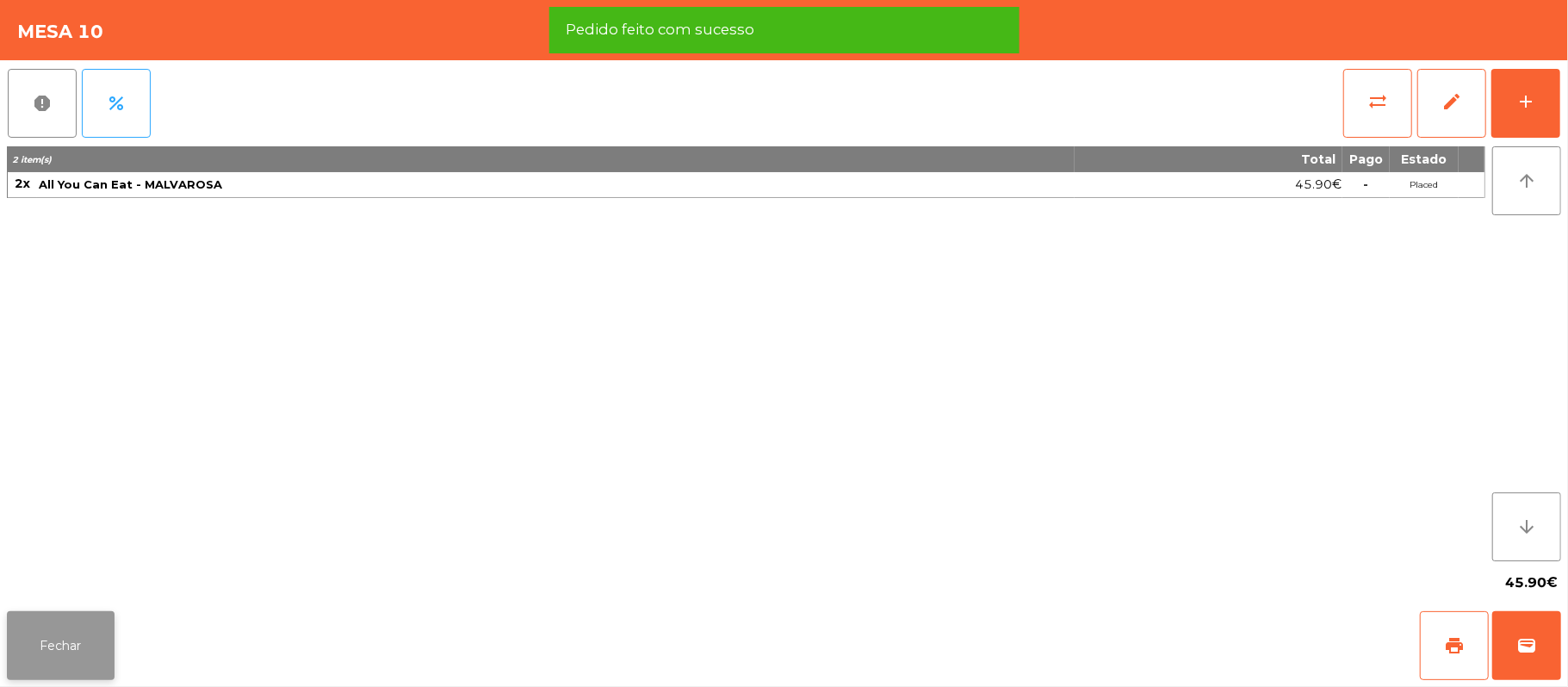
click at [80, 621] on button "Fechar" at bounding box center [60, 646] width 108 height 69
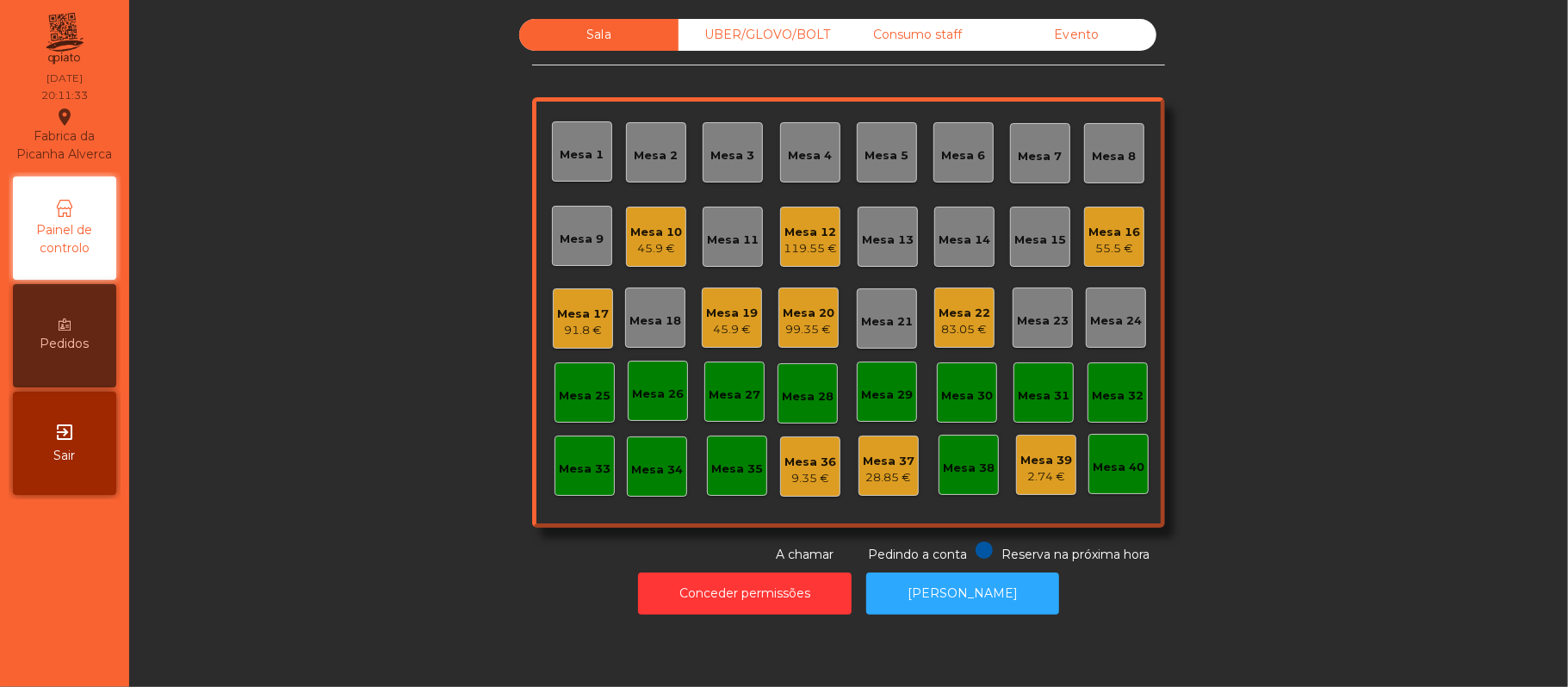
click at [706, 335] on div "45.9 €" at bounding box center [732, 329] width 52 height 18
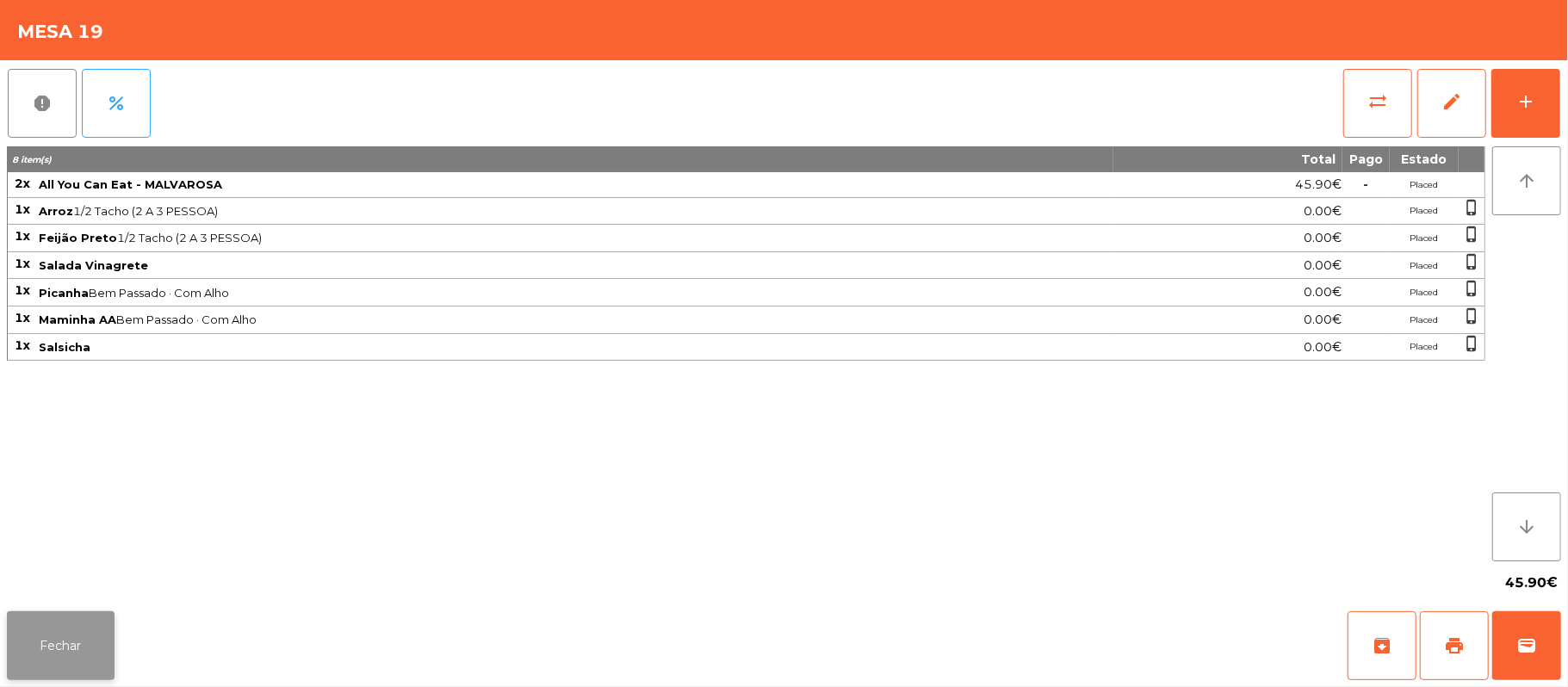
click at [56, 652] on button "Fechar" at bounding box center [60, 646] width 108 height 69
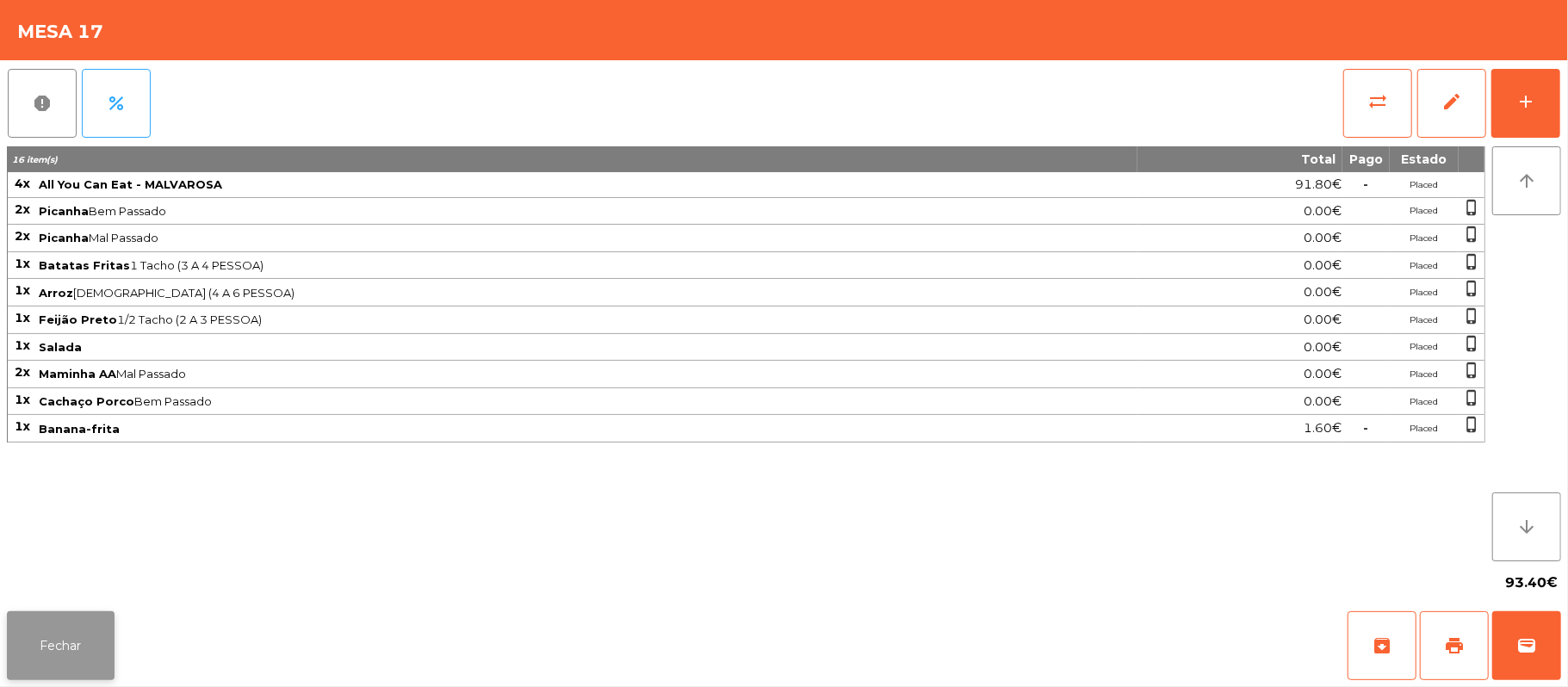
click at [94, 618] on button "Fechar" at bounding box center [60, 646] width 108 height 69
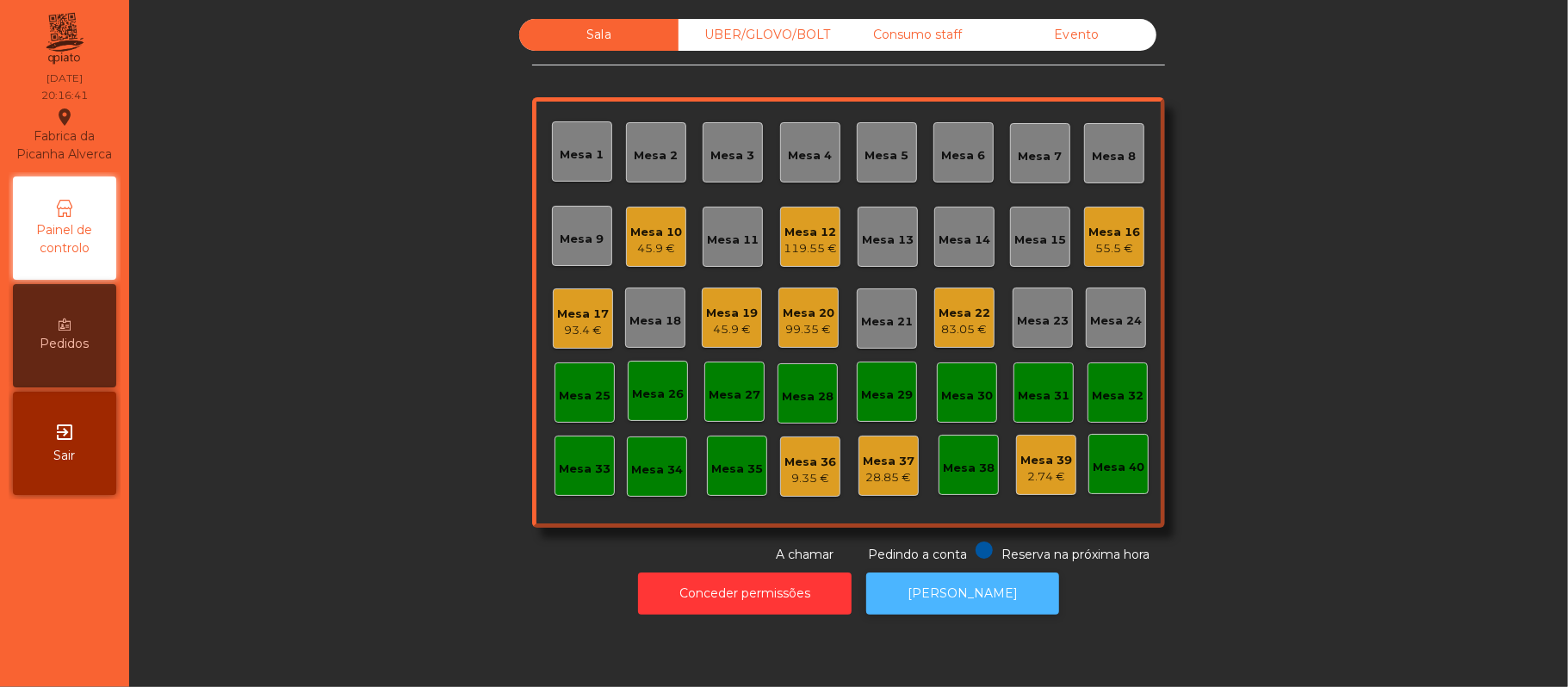
click at [982, 606] on button "[PERSON_NAME]" at bounding box center [962, 593] width 192 height 42
click at [582, 311] on div "Mesa 17" at bounding box center [583, 314] width 52 height 18
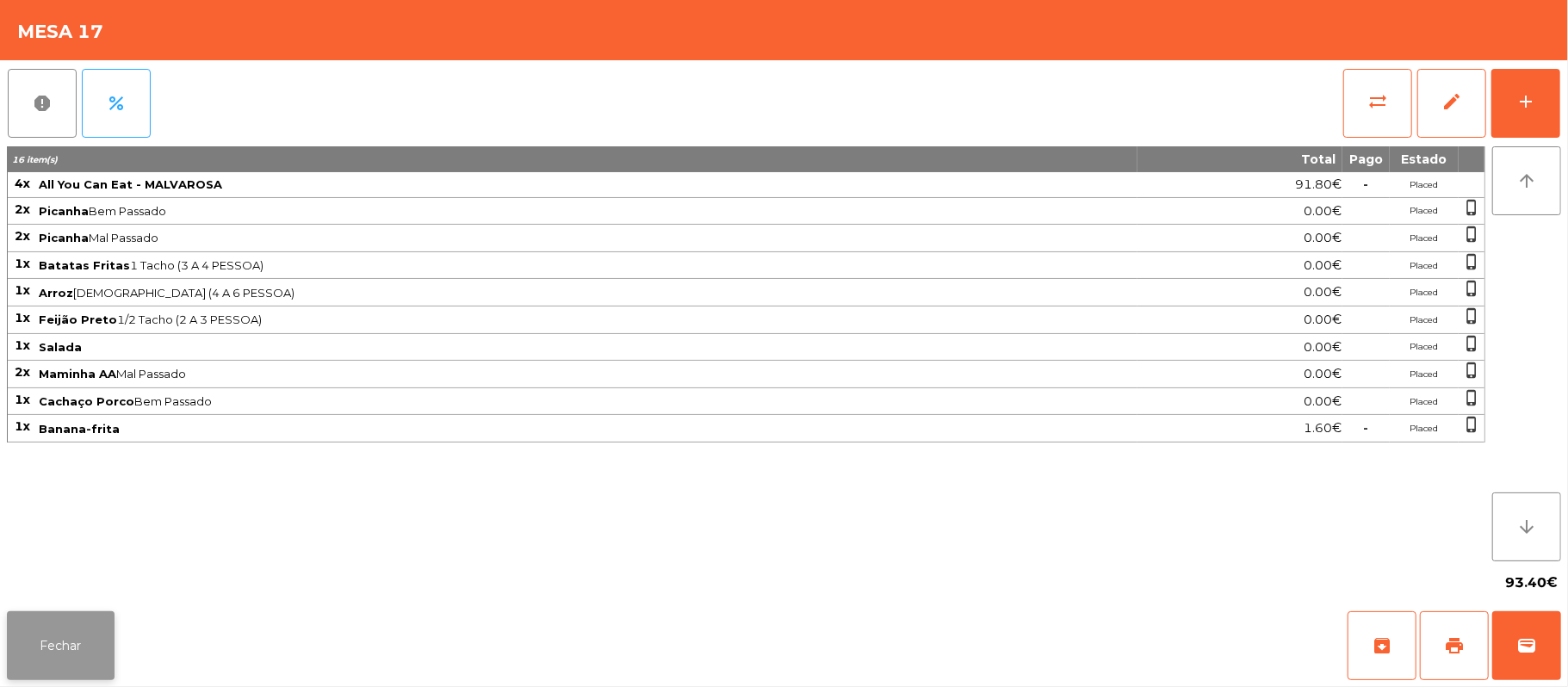
click at [59, 648] on button "Fechar" at bounding box center [60, 646] width 108 height 69
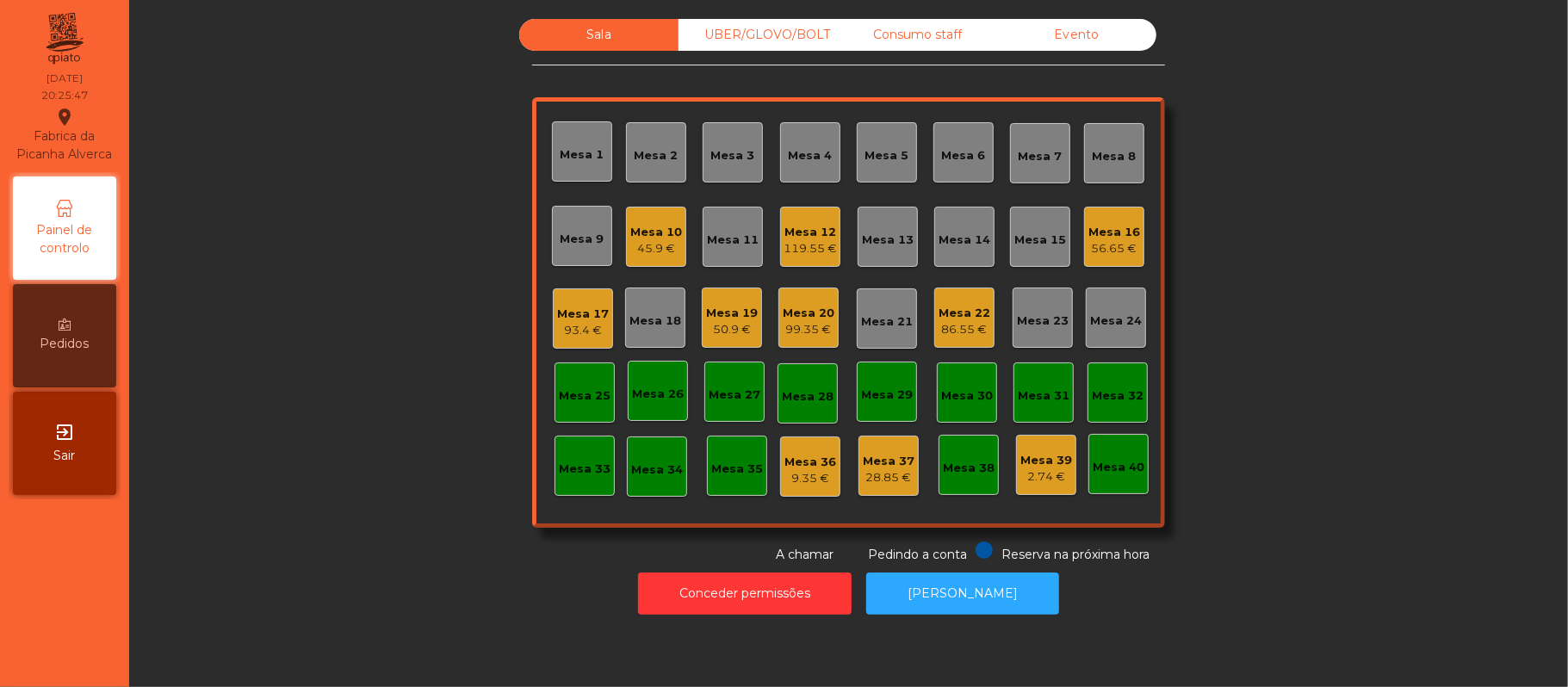
click at [1121, 249] on div "56.65 €" at bounding box center [1114, 248] width 52 height 18
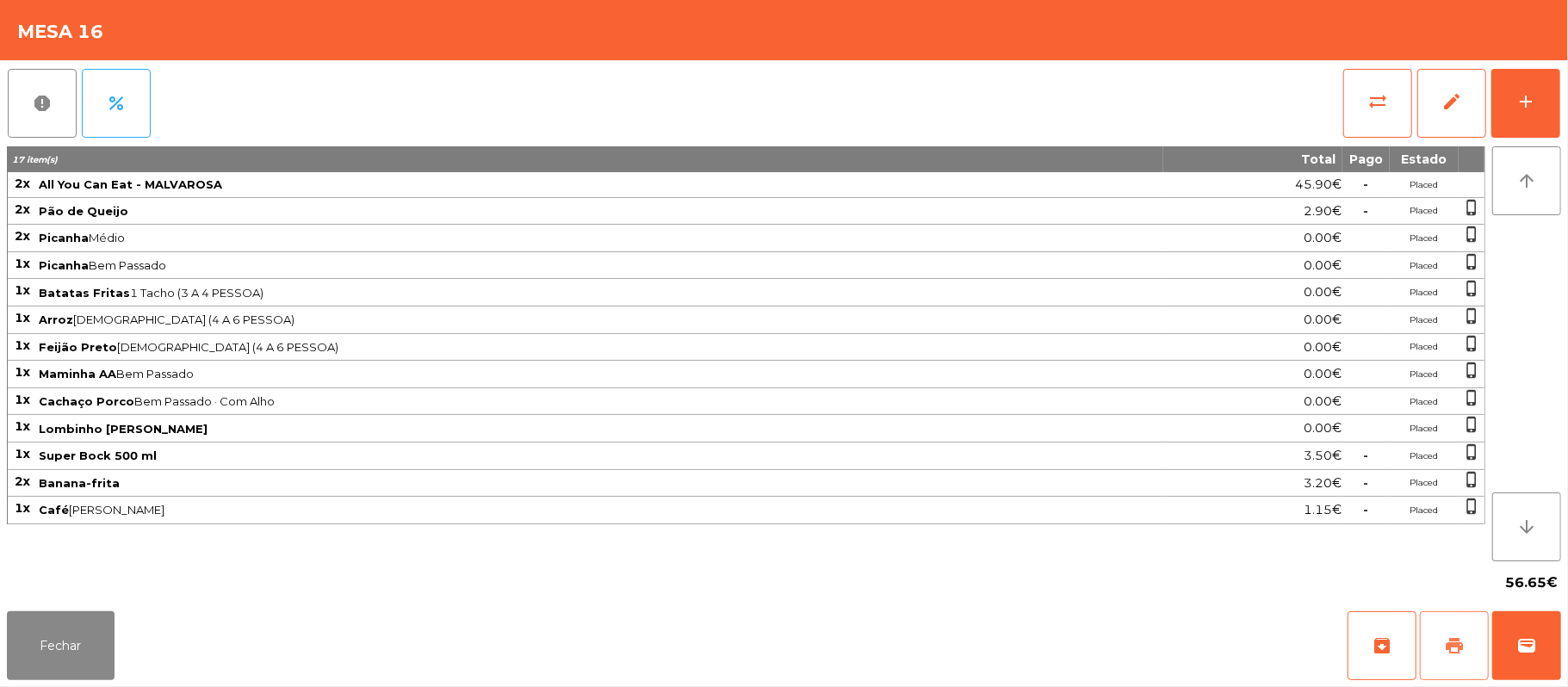
click at [1456, 637] on span "print" at bounding box center [1454, 646] width 20 height 20
click at [60, 645] on button "Fechar" at bounding box center [60, 646] width 108 height 69
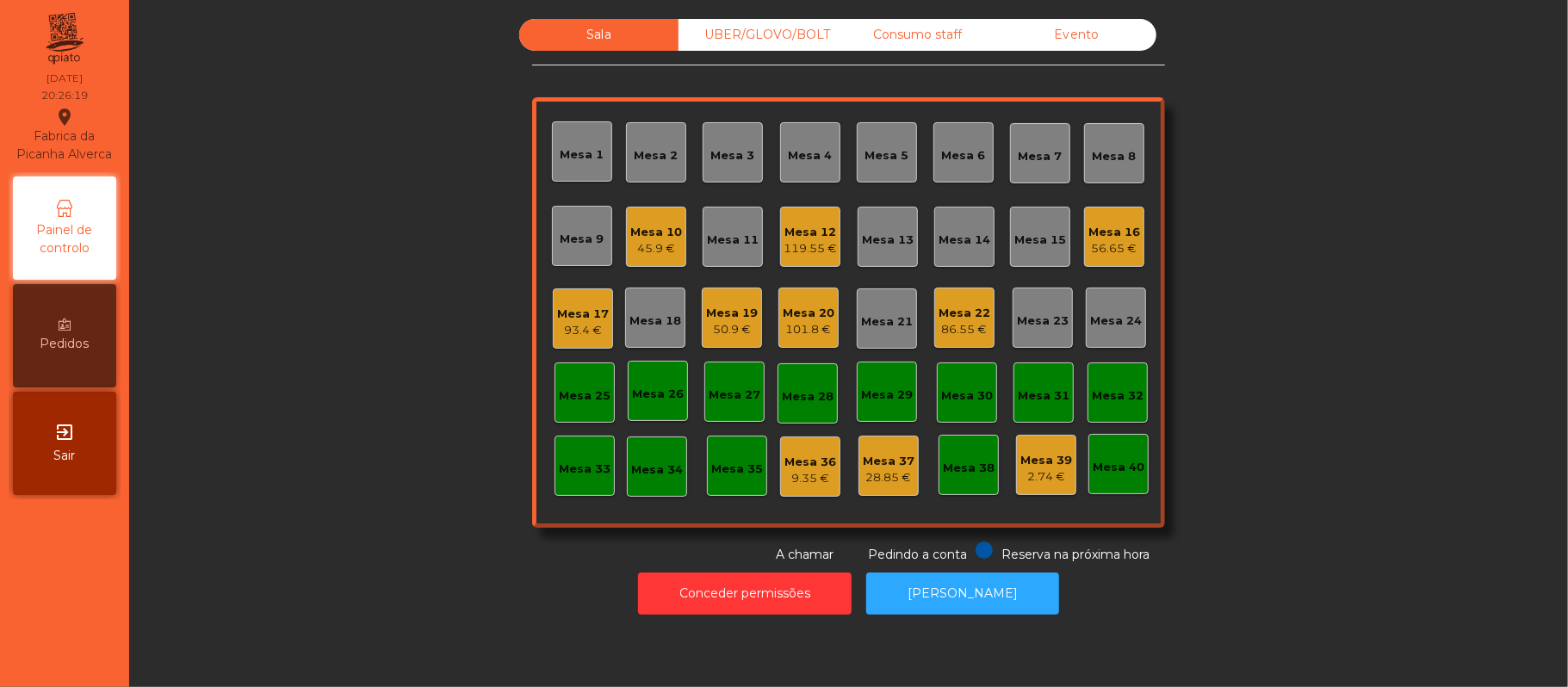
click at [1092, 252] on div "56.65 €" at bounding box center [1114, 248] width 52 height 18
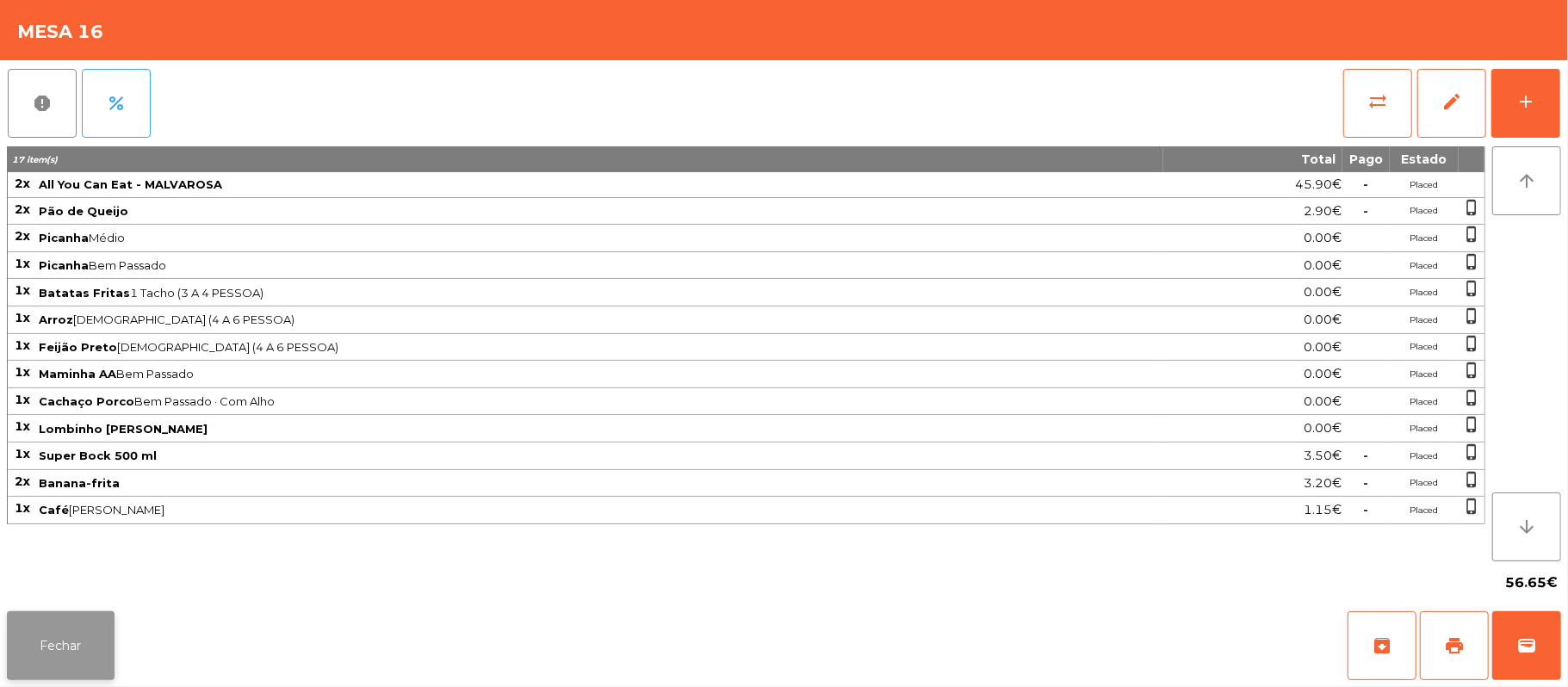
click at [53, 670] on button "Fechar" at bounding box center [60, 646] width 108 height 69
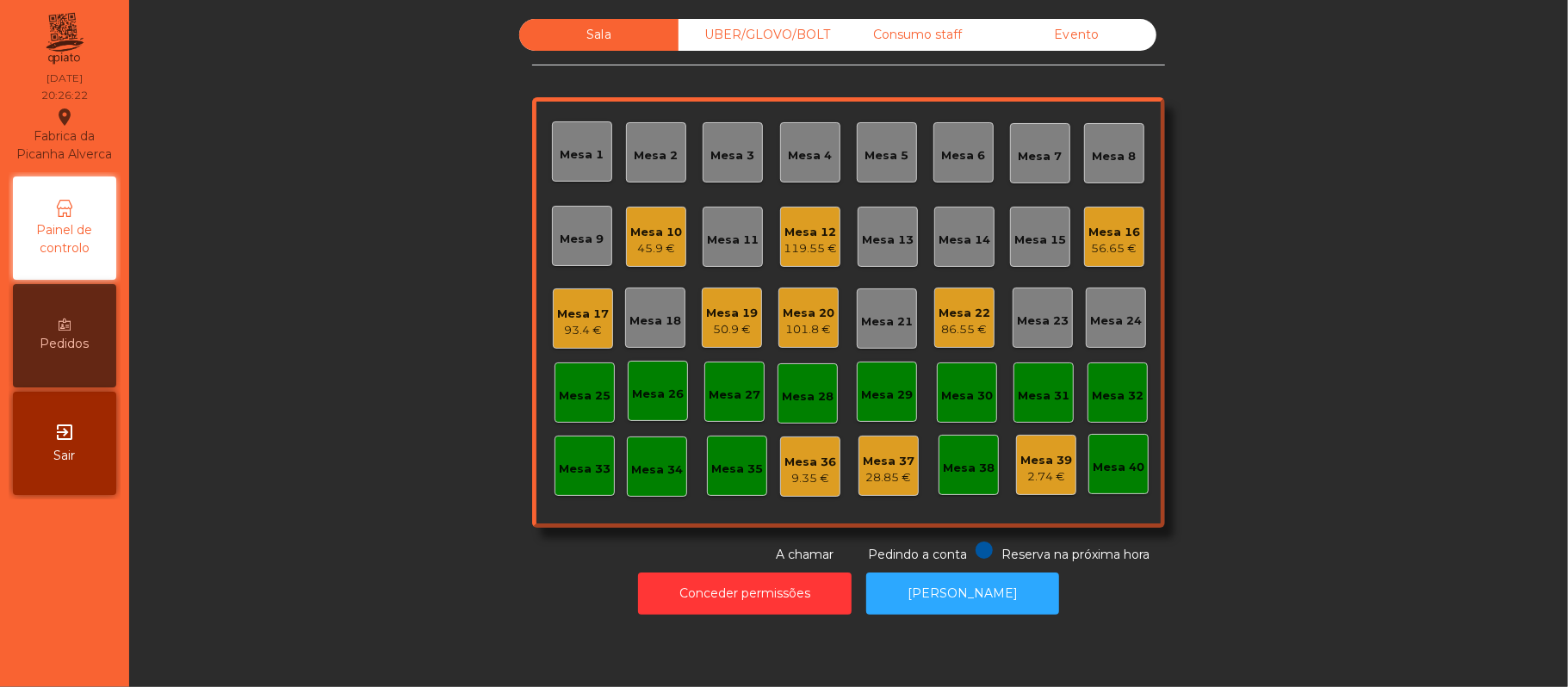
click at [658, 253] on div "45.9 €" at bounding box center [656, 248] width 52 height 18
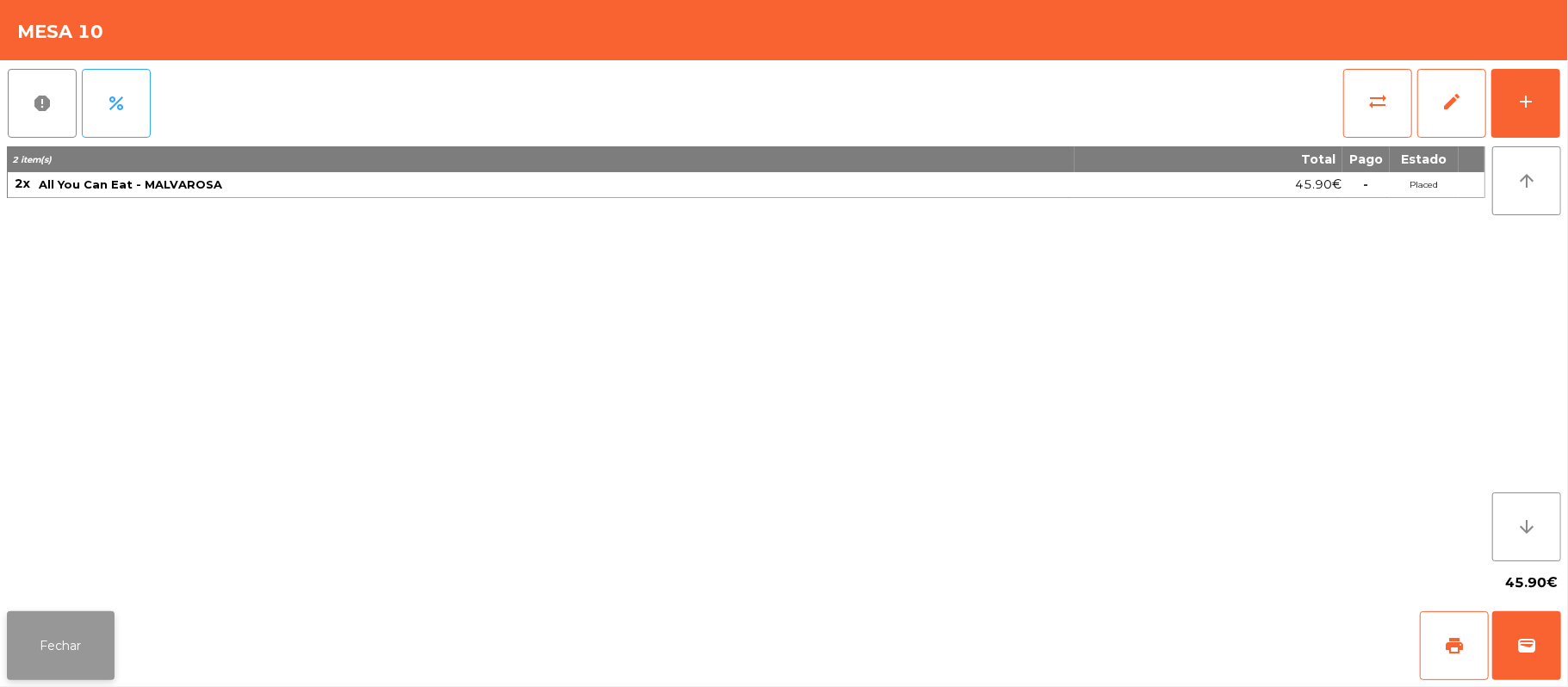
click at [55, 649] on button "Fechar" at bounding box center [60, 646] width 108 height 69
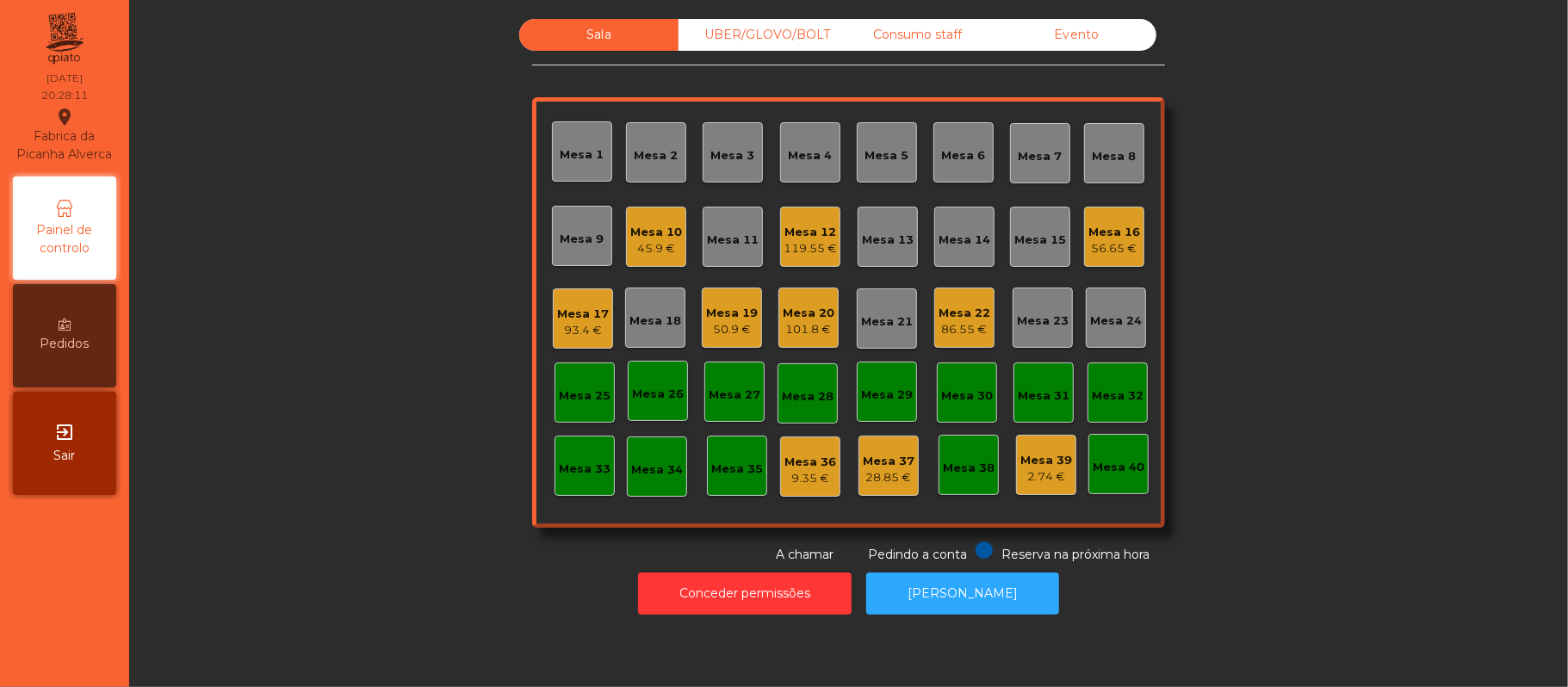
click at [1110, 224] on div "Mesa 16" at bounding box center [1114, 232] width 52 height 18
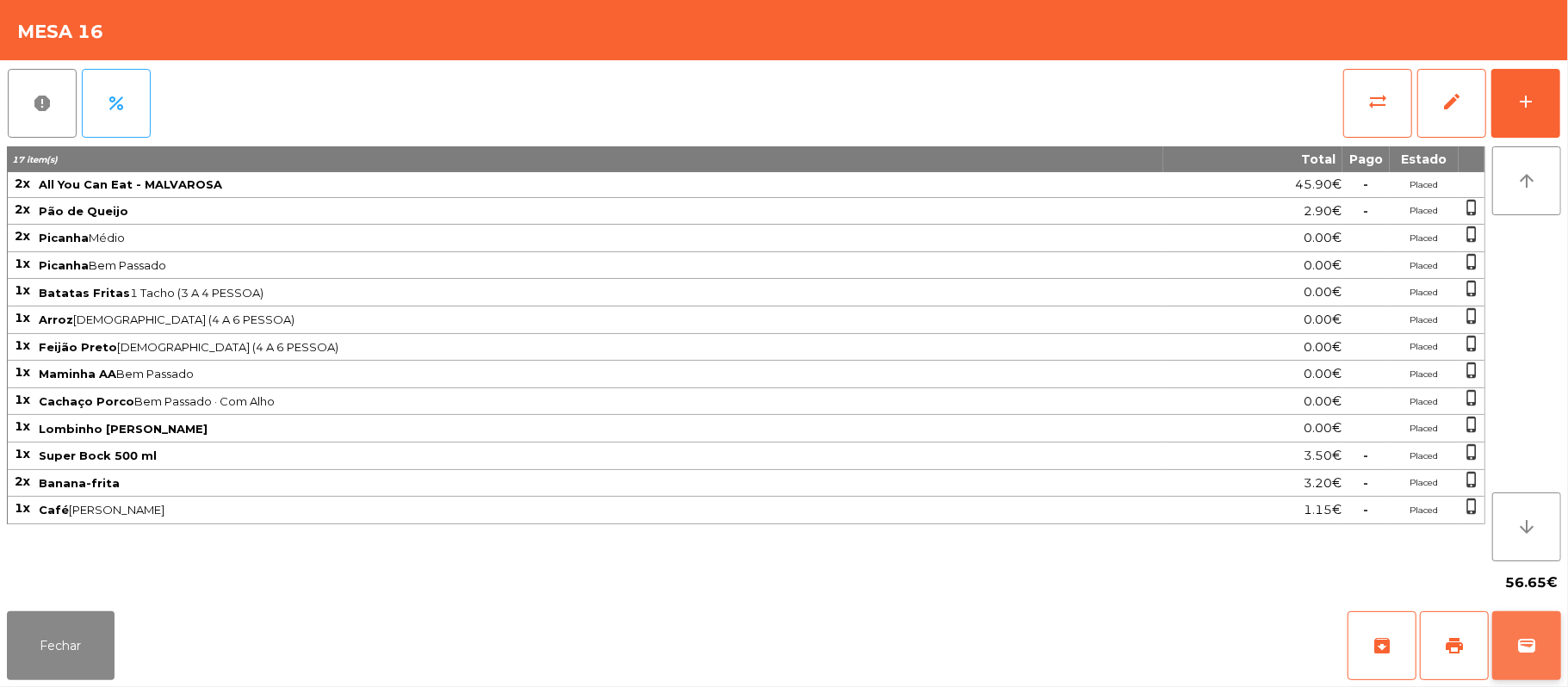
click at [1525, 624] on button "wallet" at bounding box center [1526, 646] width 69 height 69
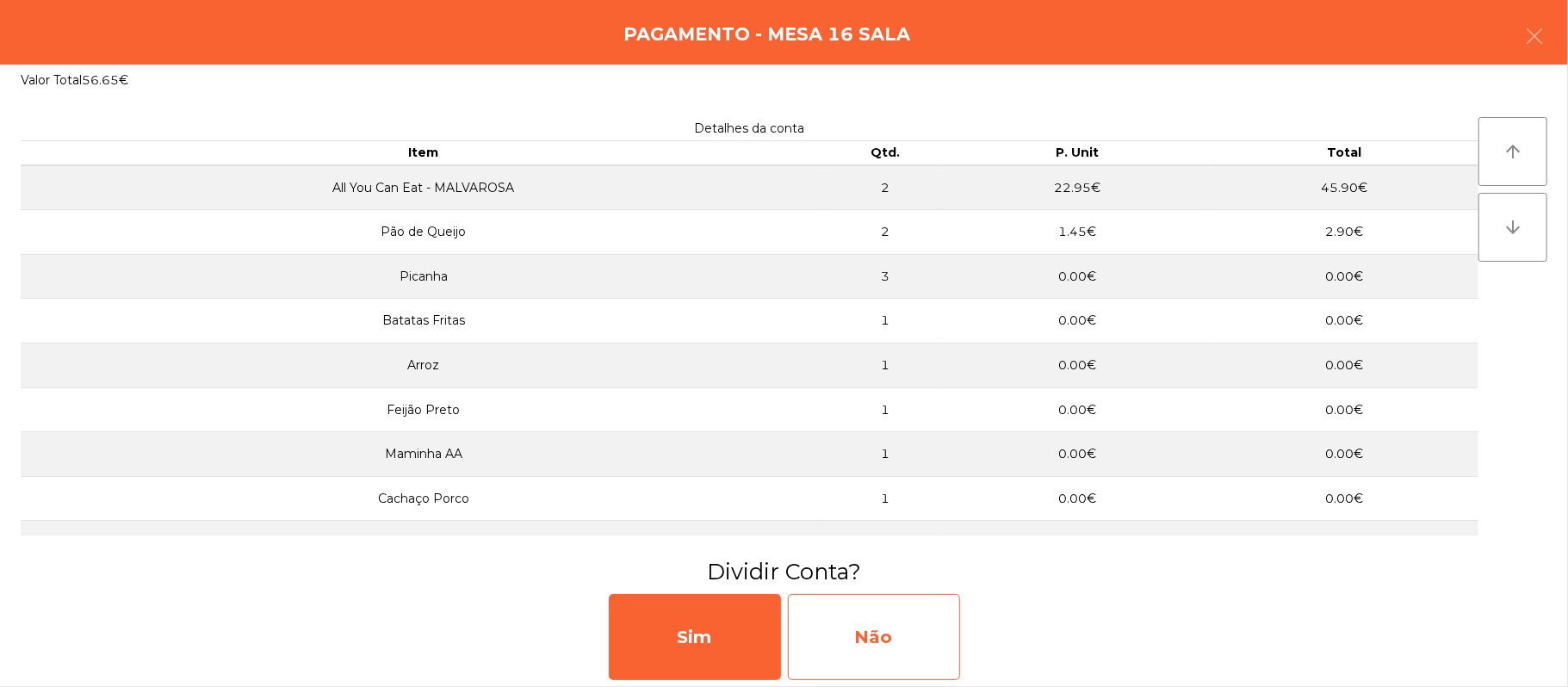
click at [907, 631] on div "Não" at bounding box center [874, 637] width 172 height 86
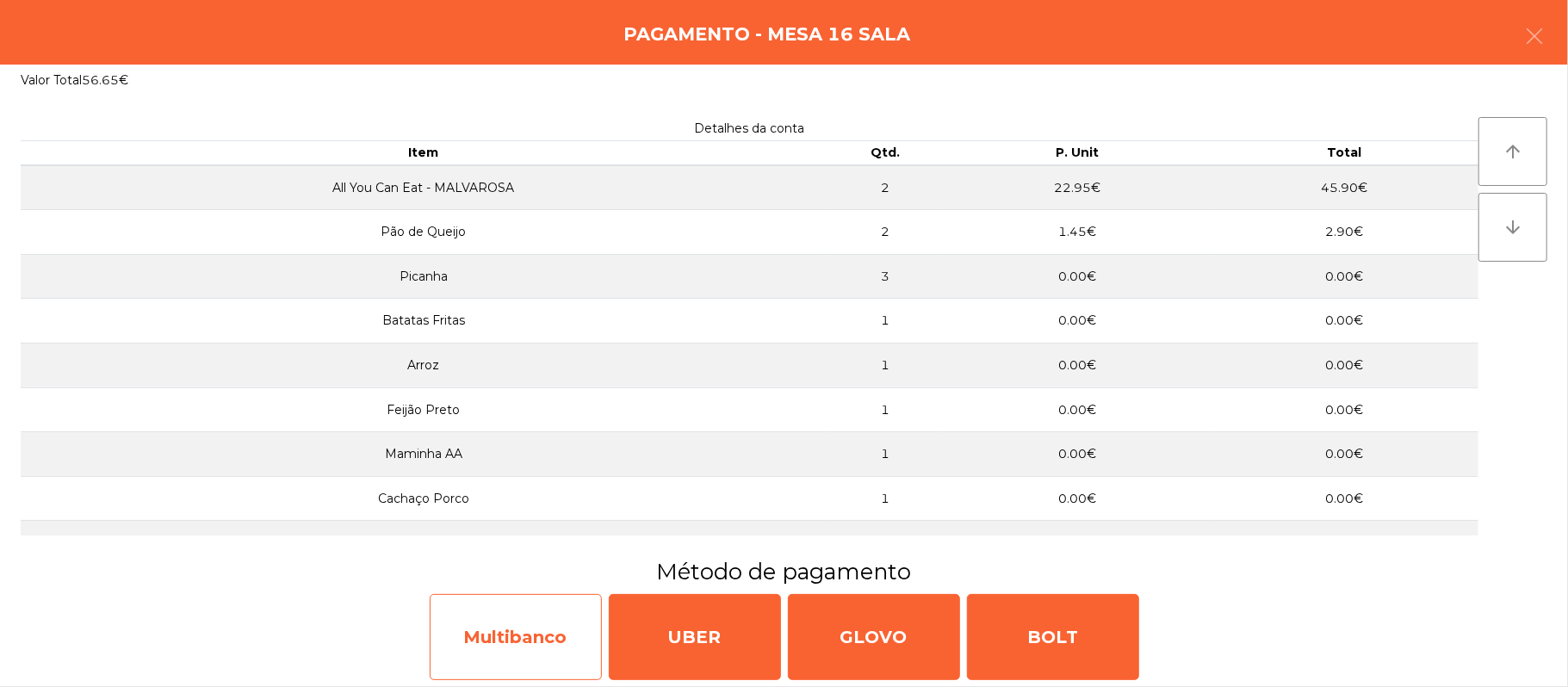
click at [484, 630] on div "Multibanco" at bounding box center [515, 637] width 172 height 86
select select "**"
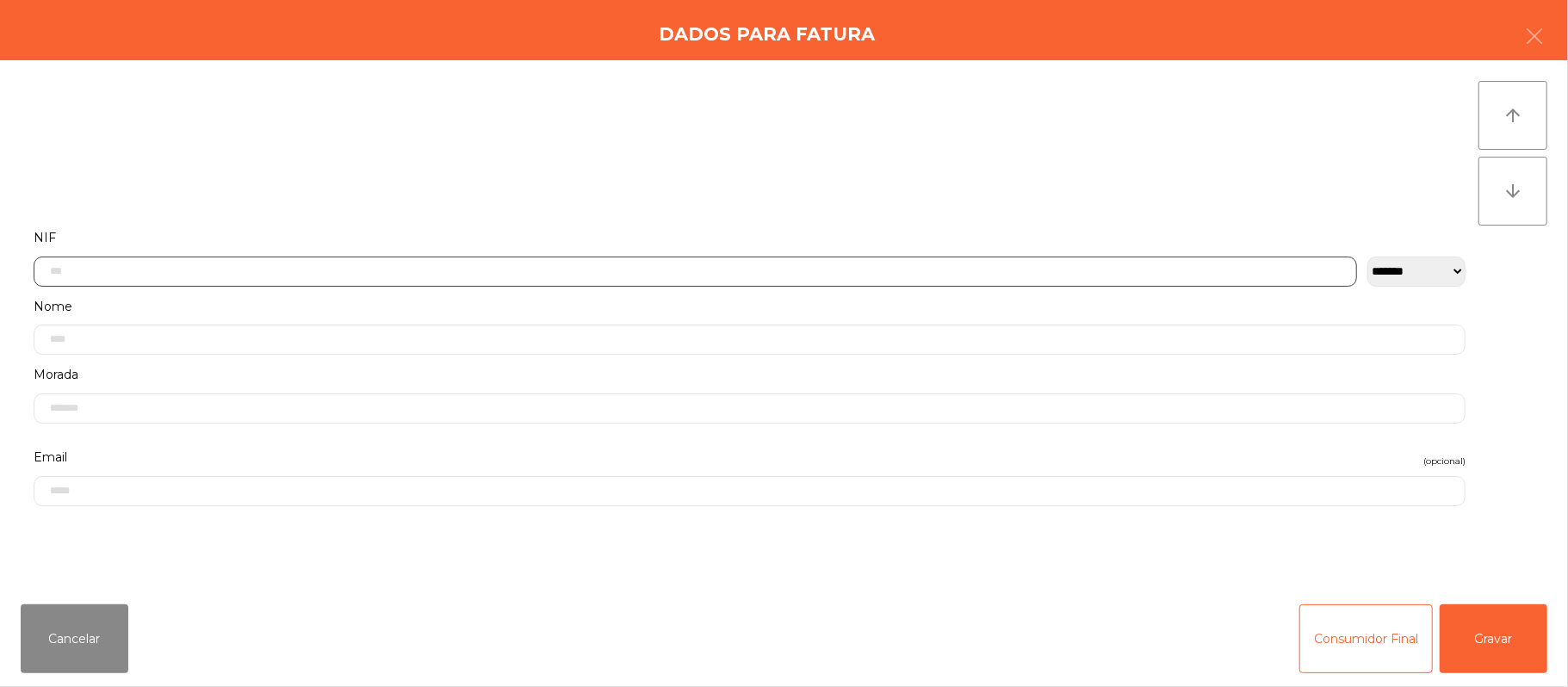
click at [828, 271] on input "text" at bounding box center [695, 271] width 1324 height 30
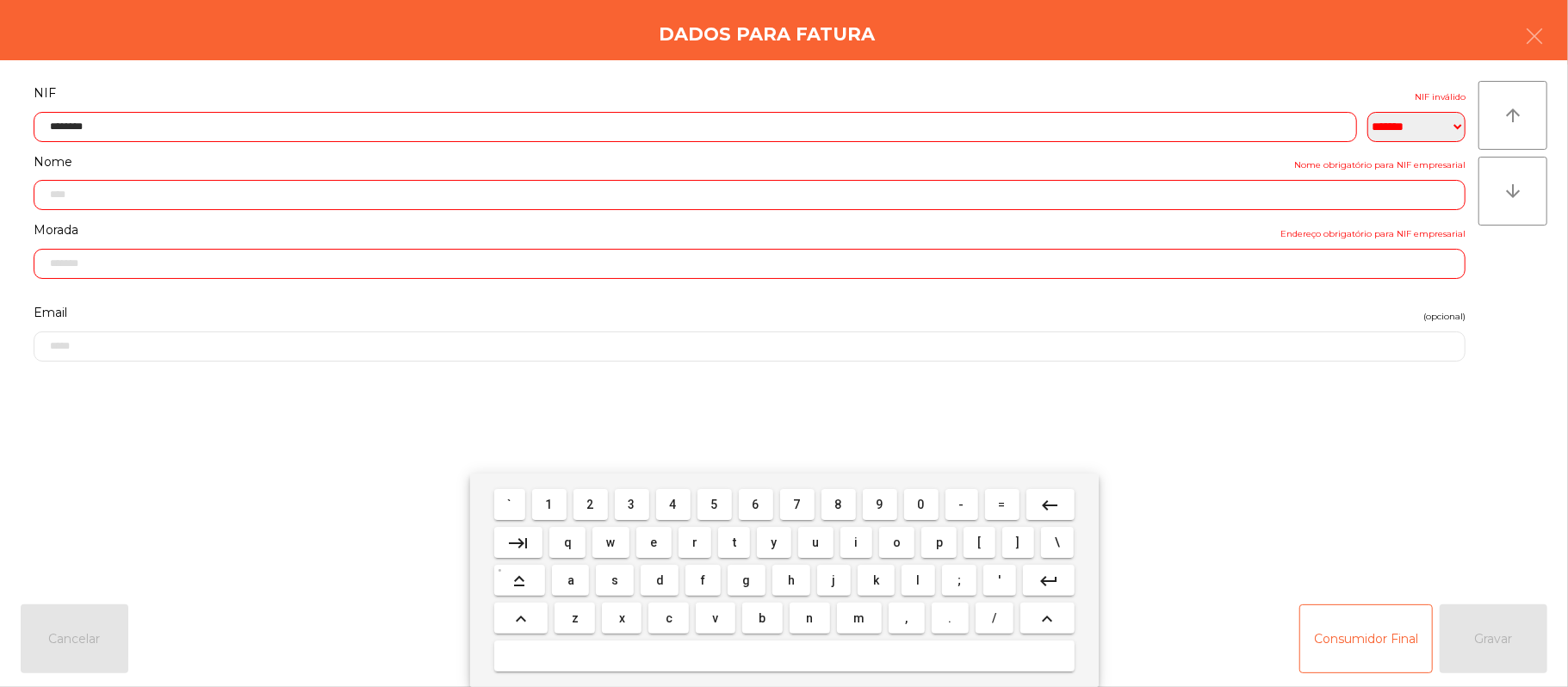
type input "*********"
type input "**********"
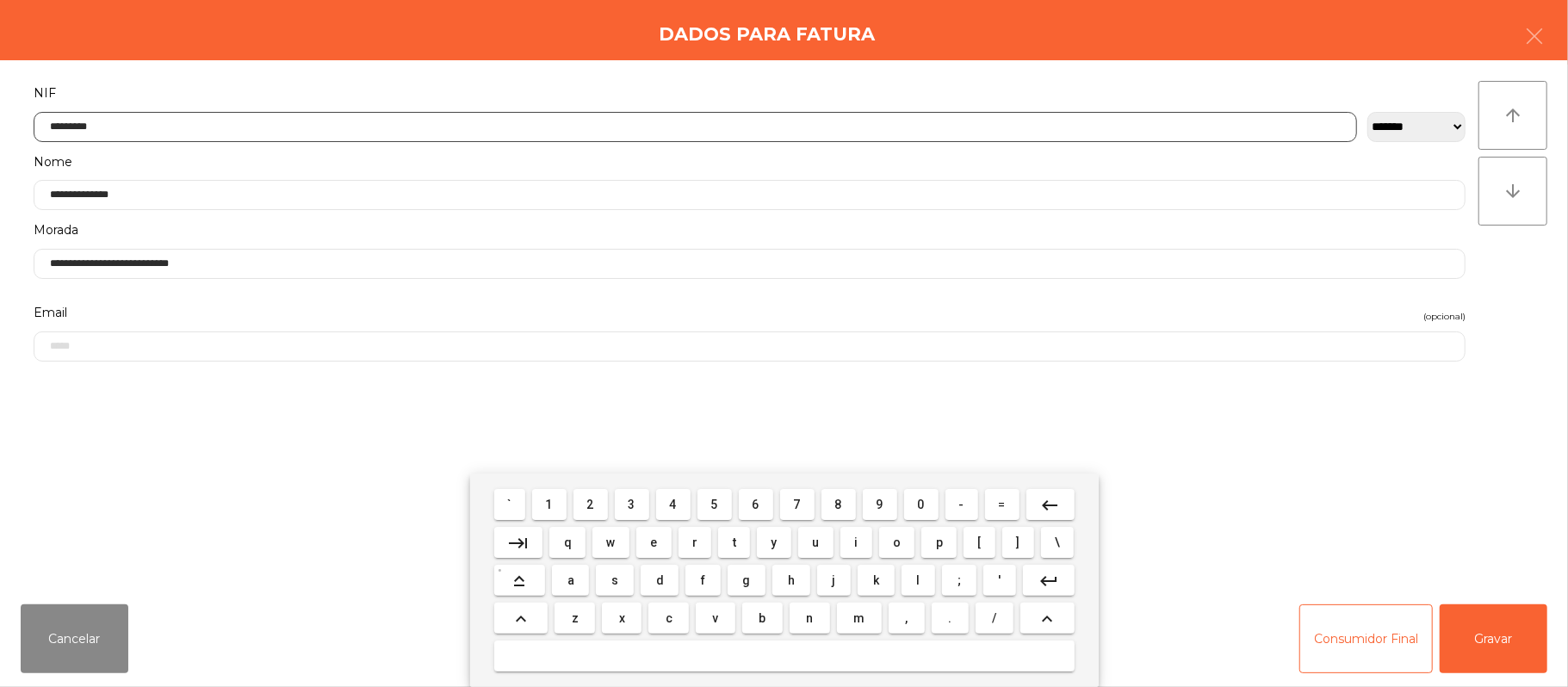
type input "*********"
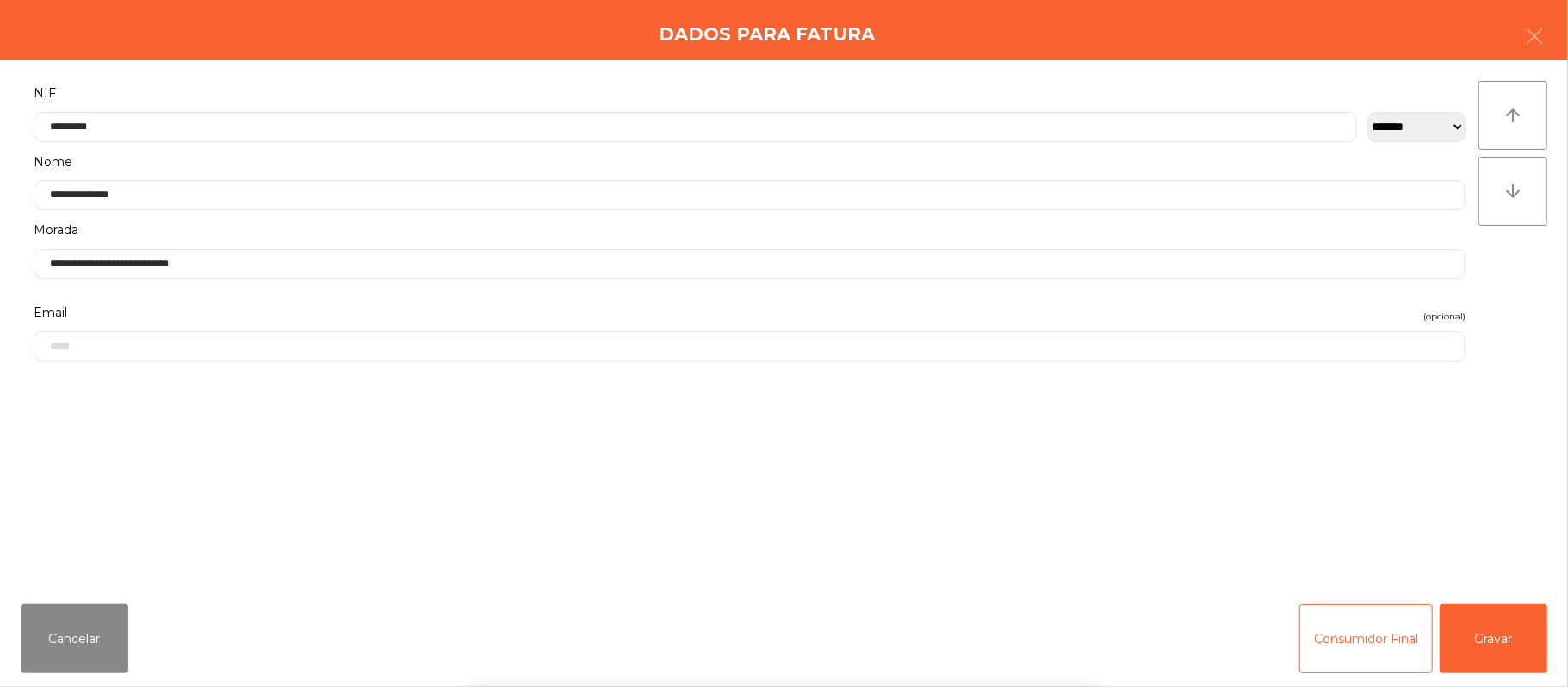
click at [1498, 644] on div "` 1 2 3 4 5 6 7 8 9 0 - = keyboard_backspace keyboard_tab q w e r t y u i o p […" at bounding box center [784, 580] width 1568 height 214
click at [1506, 628] on button "Gravar" at bounding box center [1494, 639] width 108 height 69
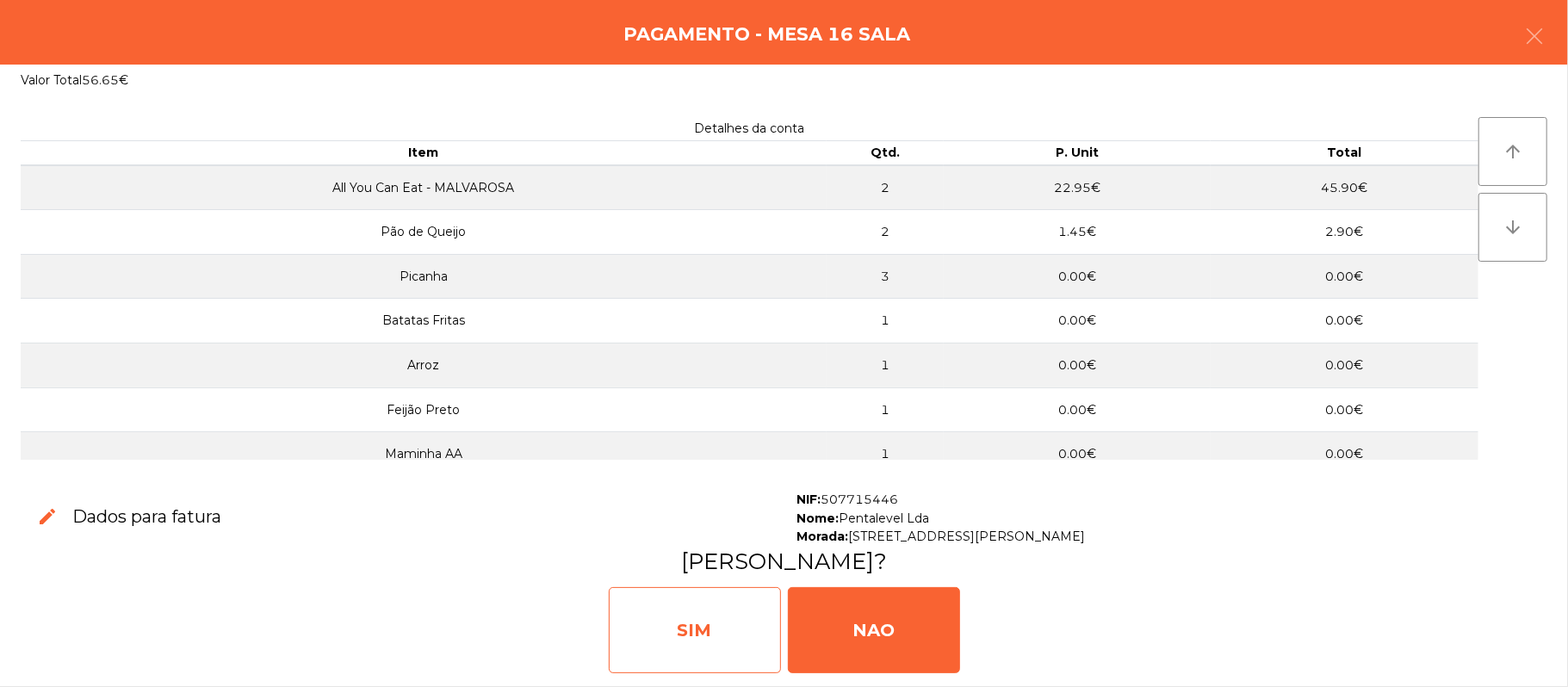
click at [692, 602] on div "SIM" at bounding box center [694, 630] width 172 height 86
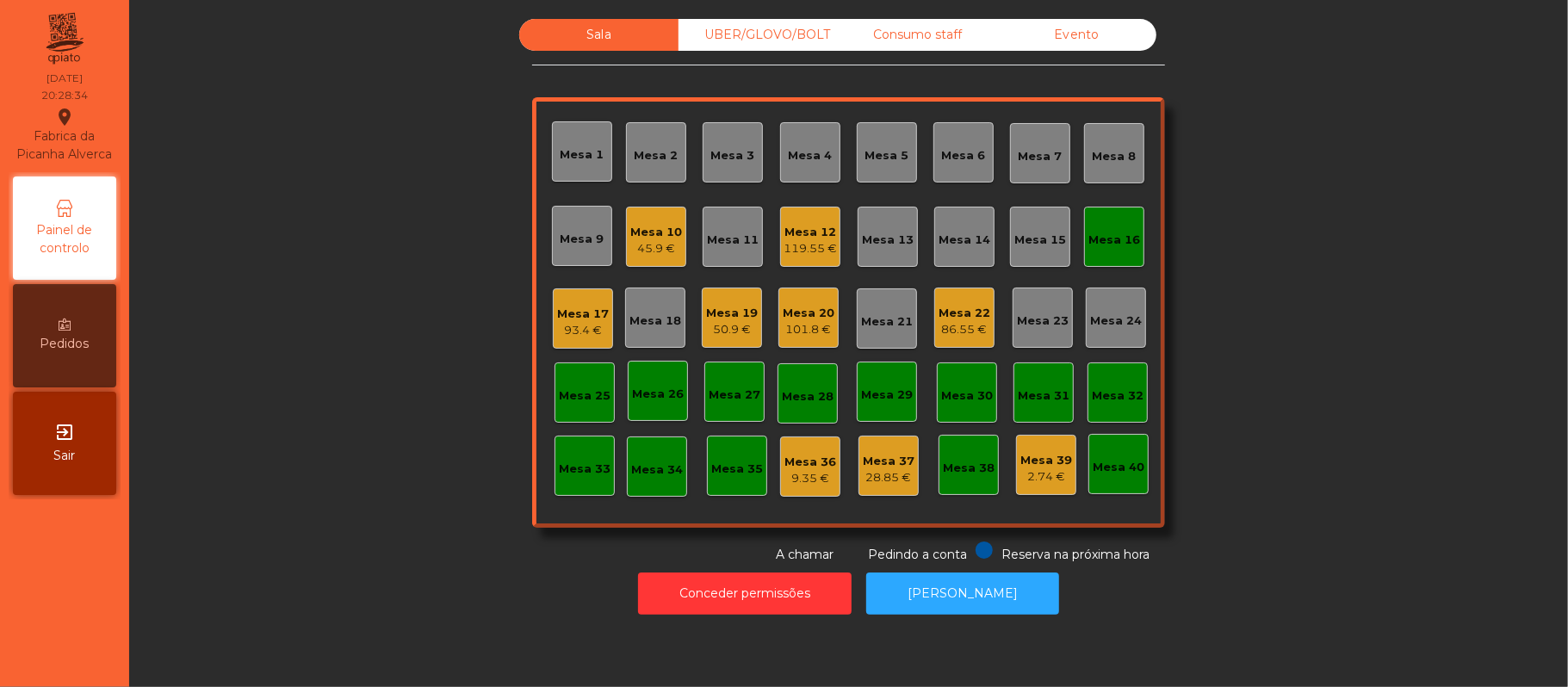
click at [1090, 226] on div "Mesa 16" at bounding box center [1114, 237] width 52 height 24
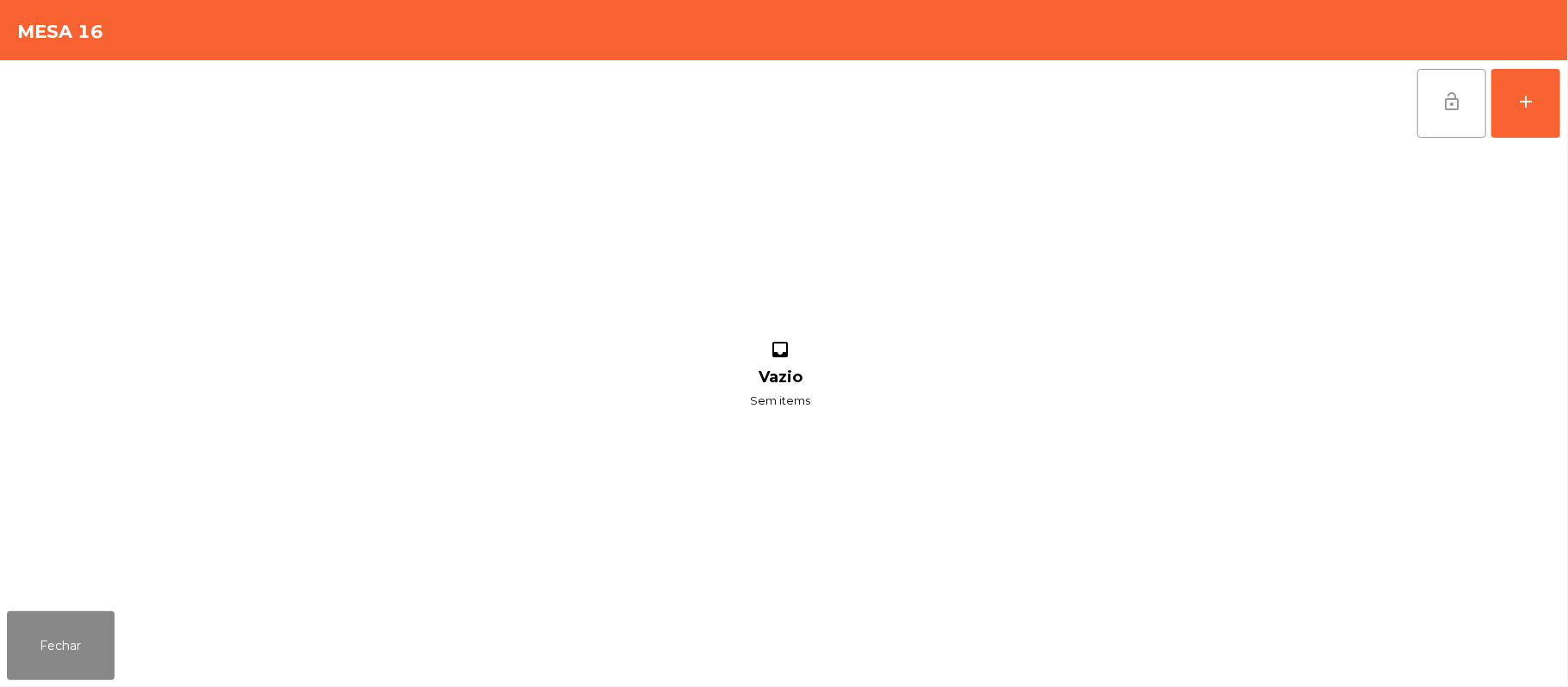
click at [1434, 105] on button "lock_open" at bounding box center [1452, 103] width 69 height 69
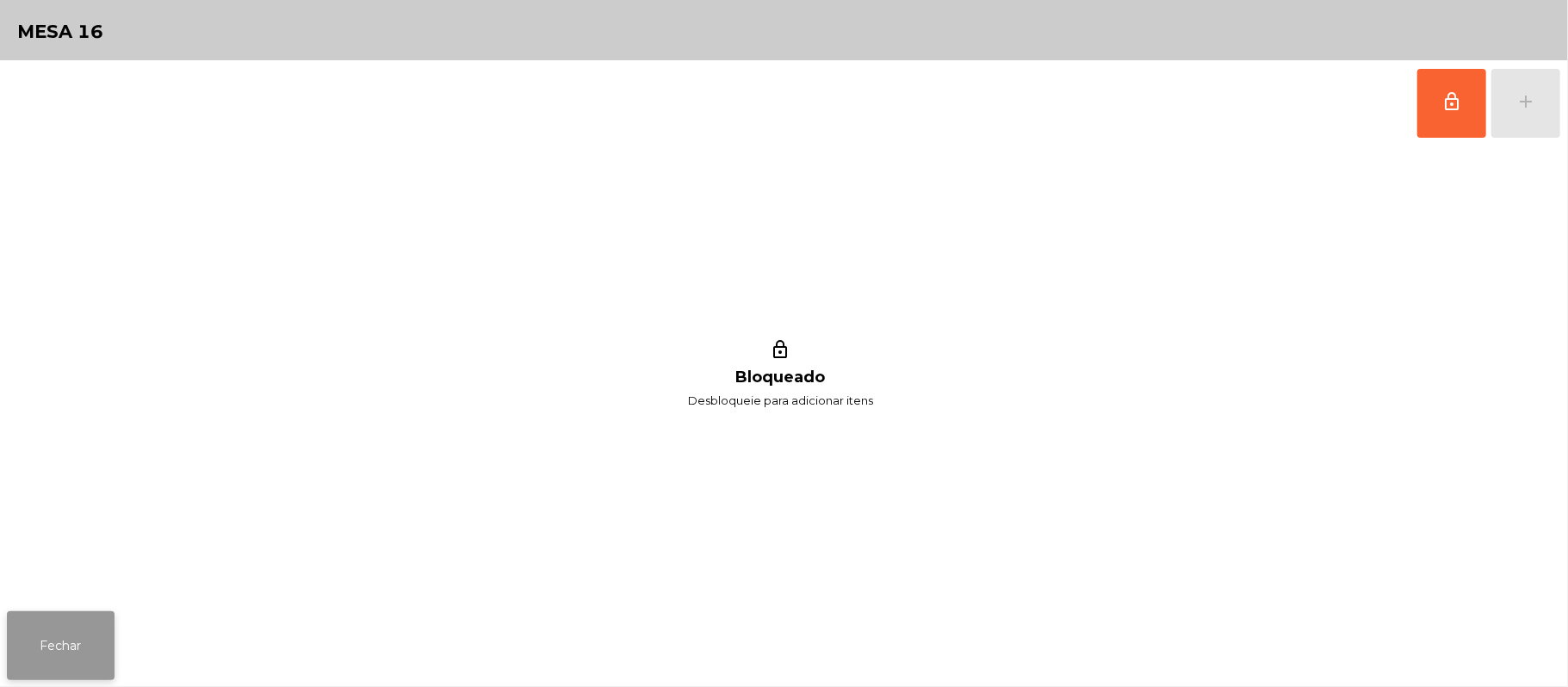
click at [38, 641] on button "Fechar" at bounding box center [60, 646] width 108 height 69
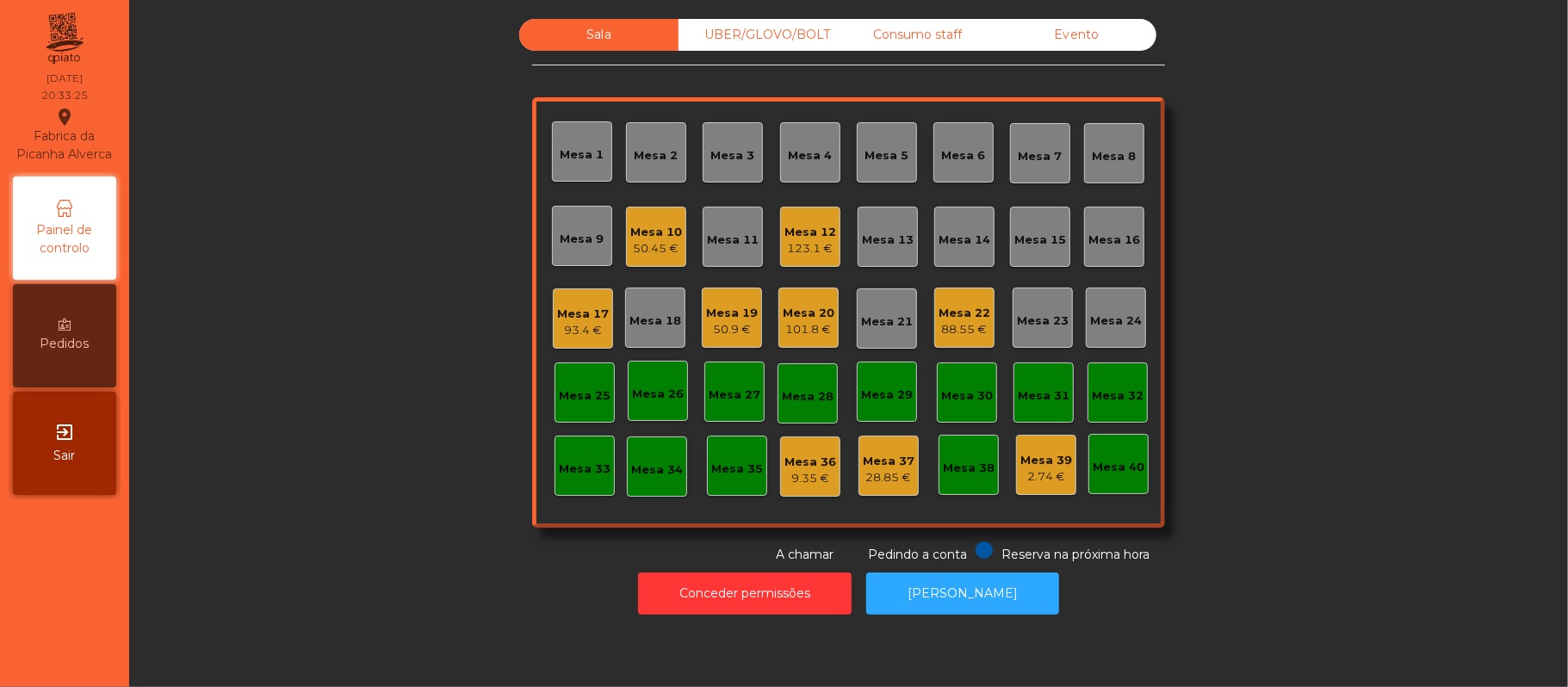
click at [641, 246] on div "50.45 €" at bounding box center [656, 248] width 52 height 18
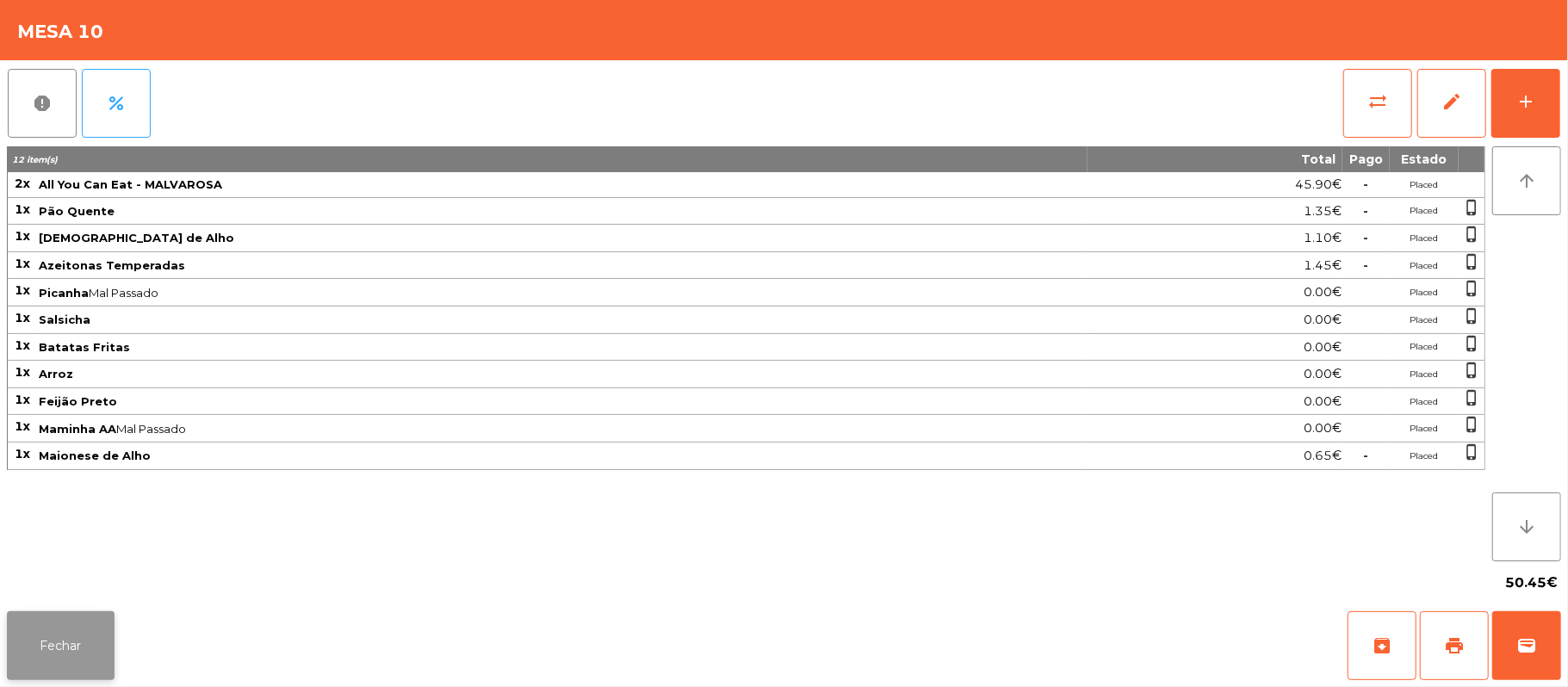
click at [59, 652] on button "Fechar" at bounding box center [60, 646] width 108 height 69
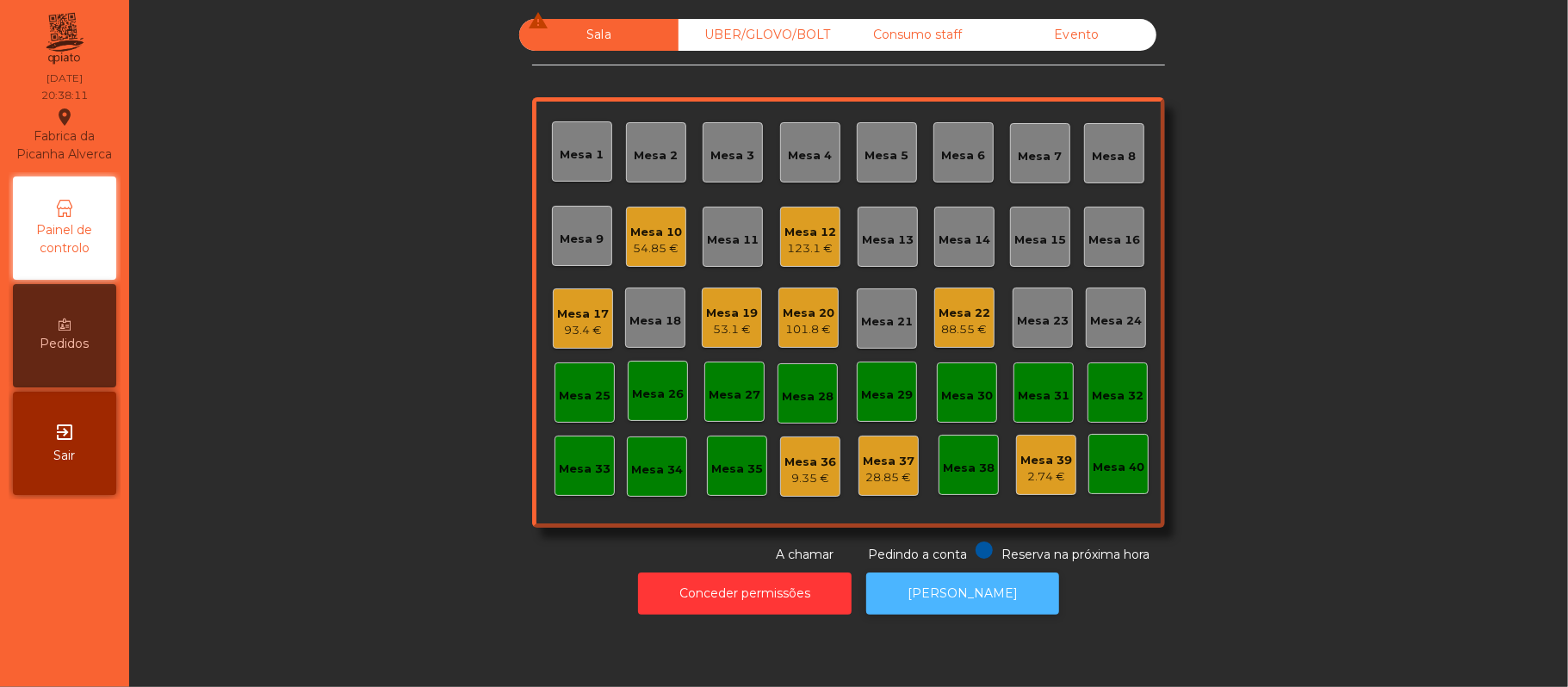
click at [996, 593] on button "[PERSON_NAME]" at bounding box center [962, 593] width 192 height 42
click at [787, 250] on div "123.1 €" at bounding box center [810, 248] width 52 height 18
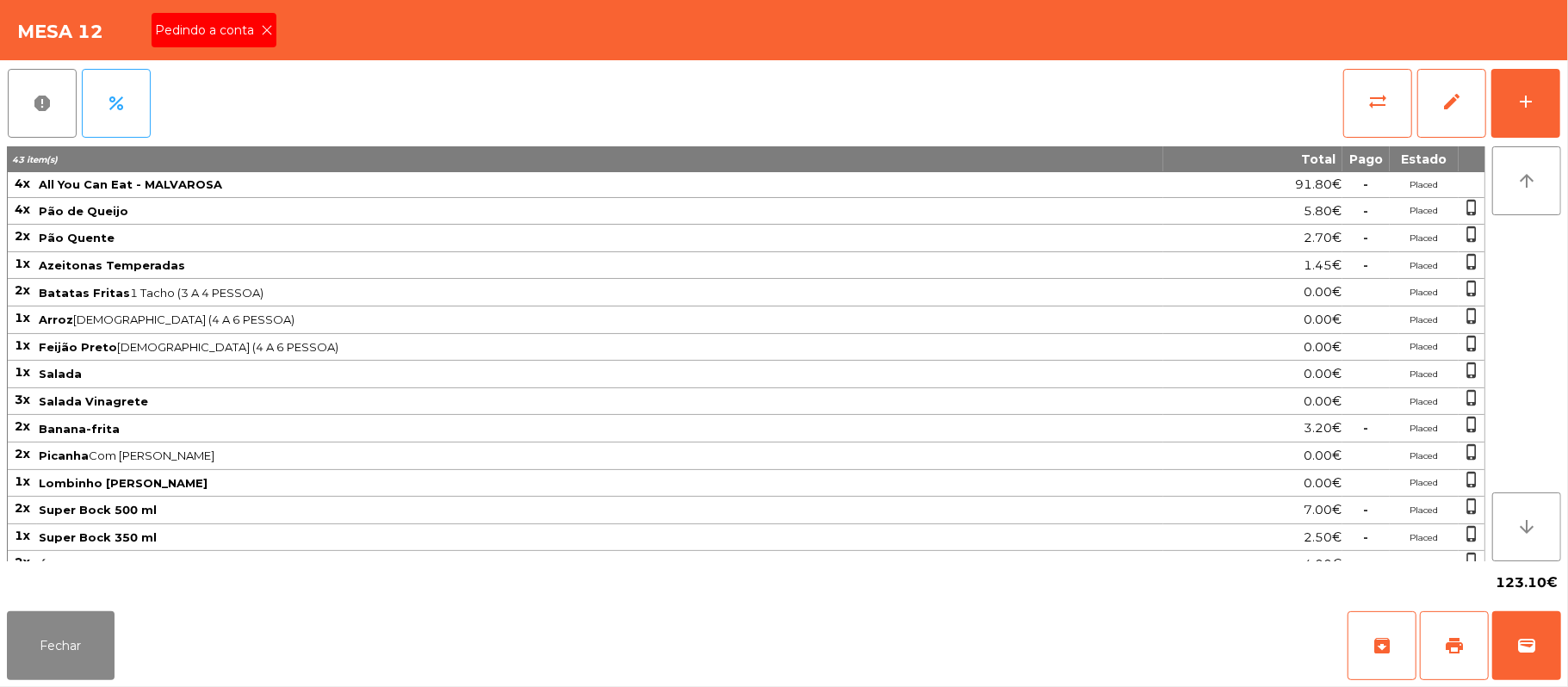
click at [265, 29] on icon at bounding box center [267, 30] width 12 height 12
click at [1438, 631] on button "print" at bounding box center [1454, 646] width 69 height 69
click at [64, 669] on button "Fechar" at bounding box center [60, 646] width 108 height 69
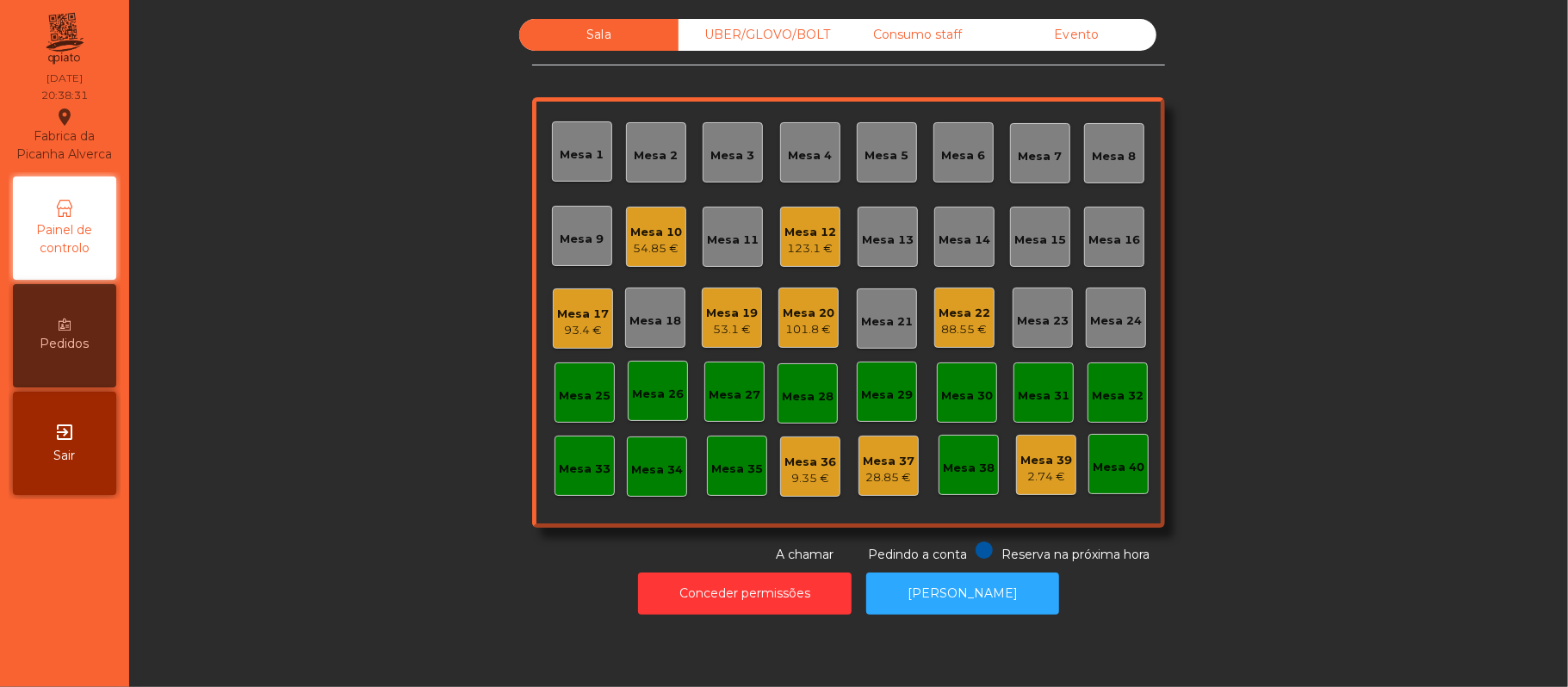
click at [788, 311] on div "Mesa 20" at bounding box center [809, 313] width 52 height 18
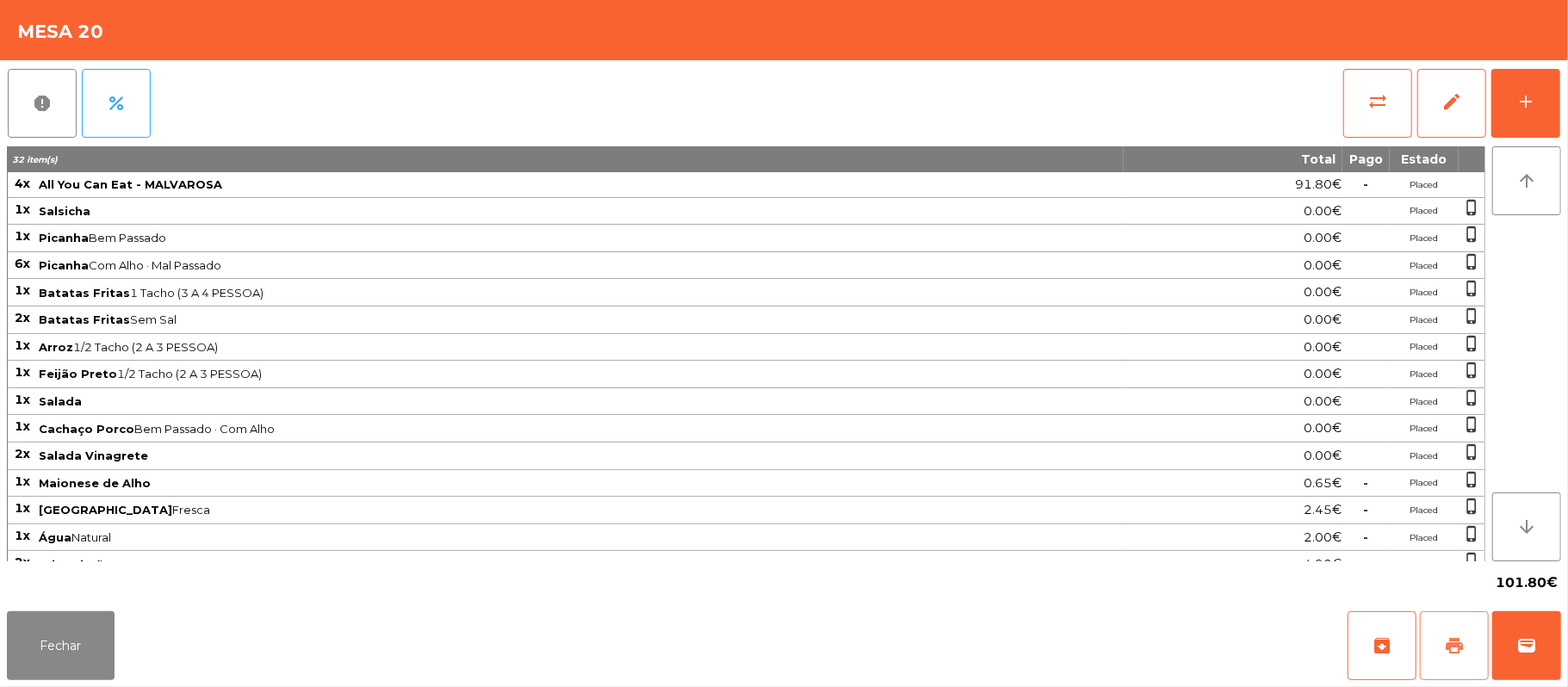
click at [1432, 620] on button "print" at bounding box center [1454, 646] width 69 height 69
click at [1367, 100] on span "sync_alt" at bounding box center [1377, 101] width 20 height 20
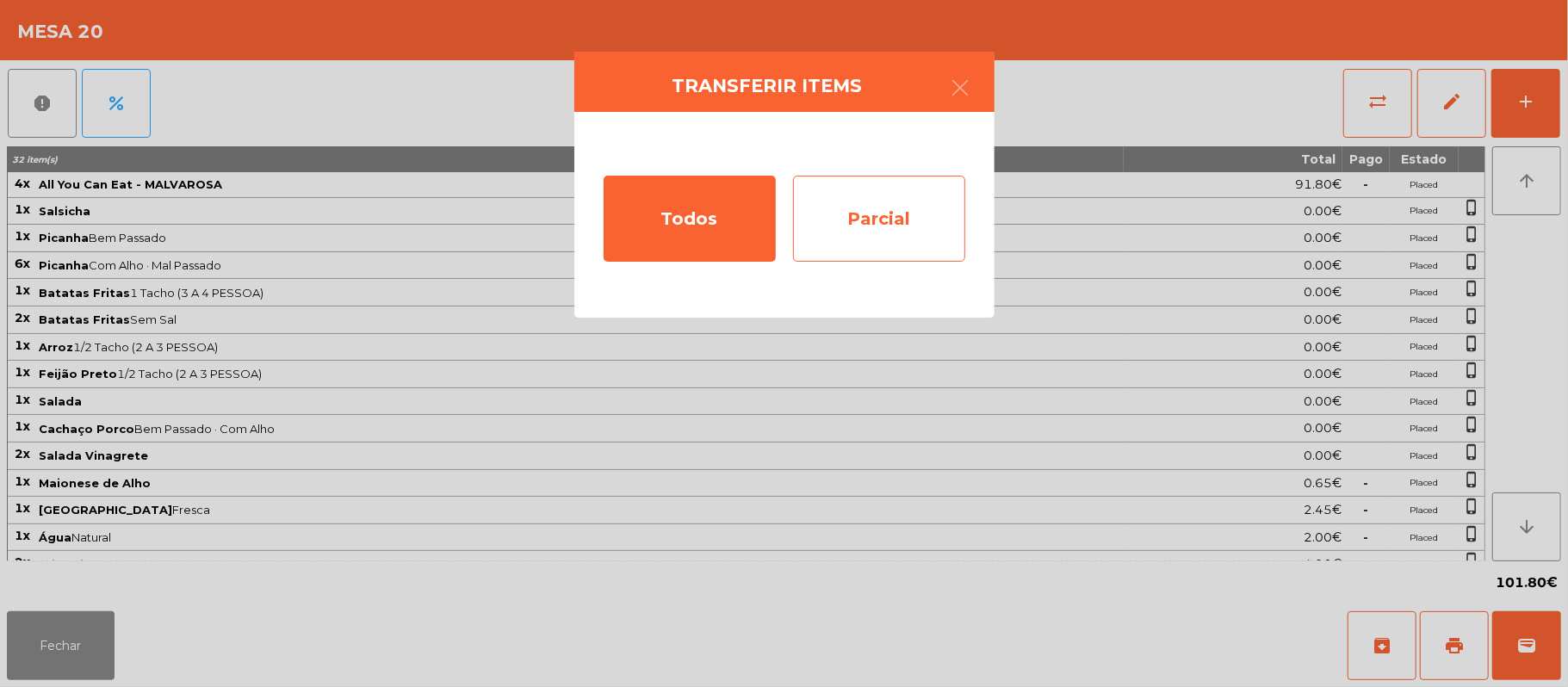
click at [901, 221] on div "Parcial" at bounding box center [878, 218] width 172 height 86
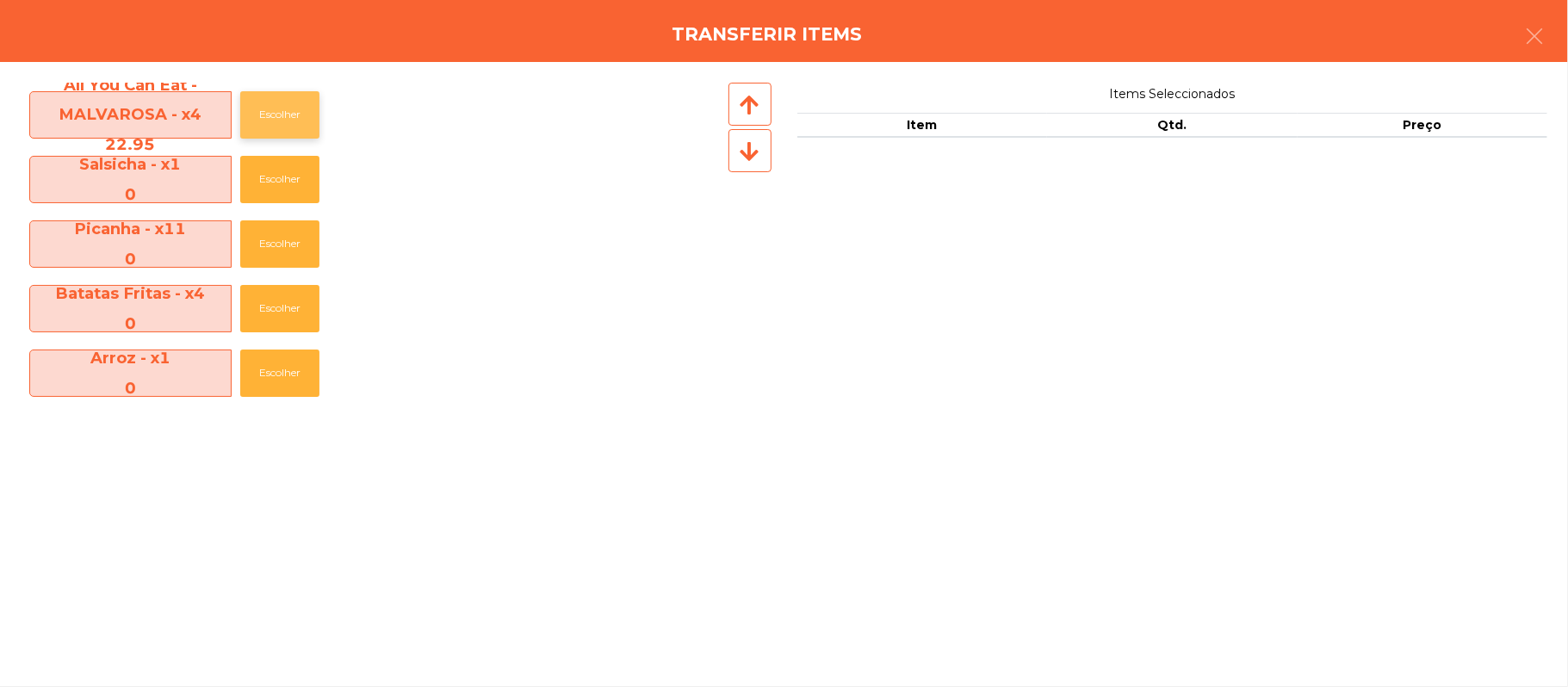
click at [307, 115] on button "Escolher" at bounding box center [279, 114] width 79 height 47
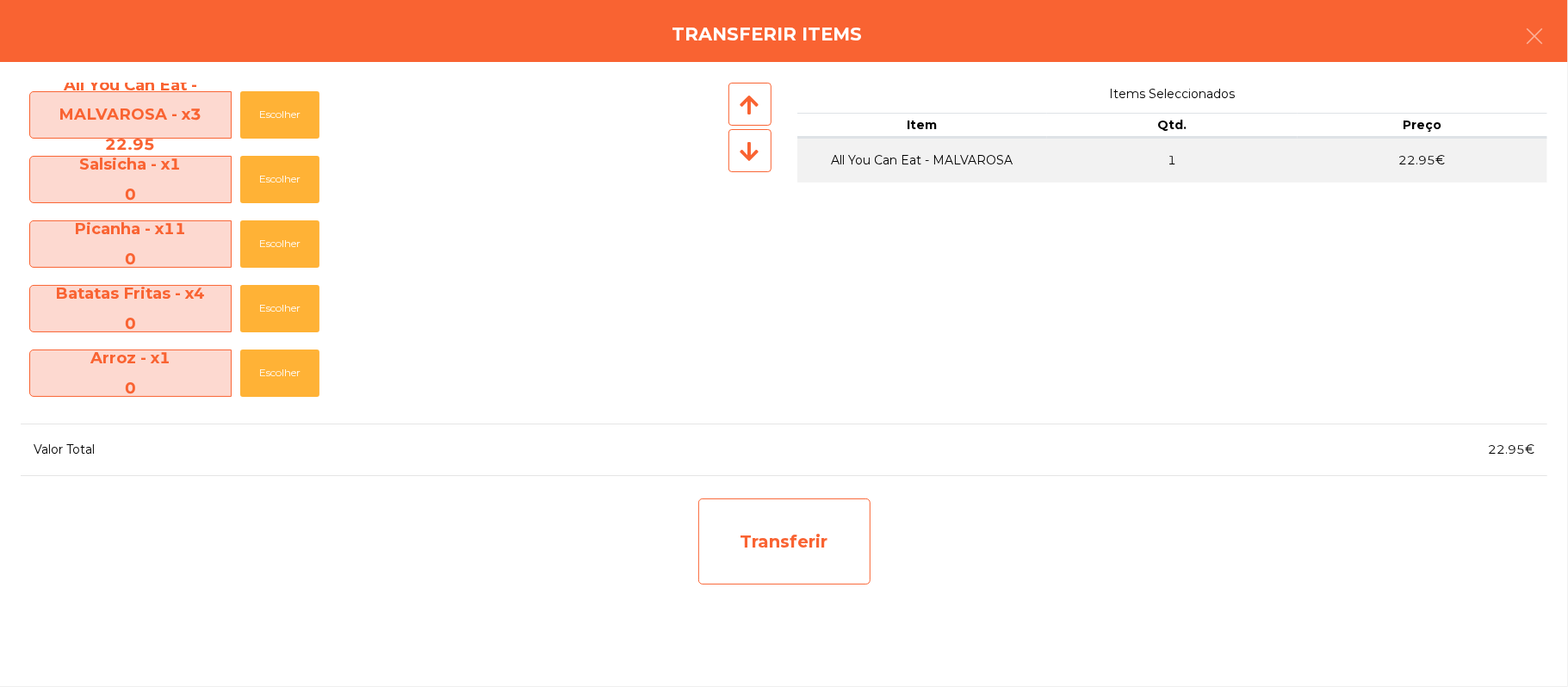
click at [810, 527] on div "Transferir" at bounding box center [784, 541] width 172 height 86
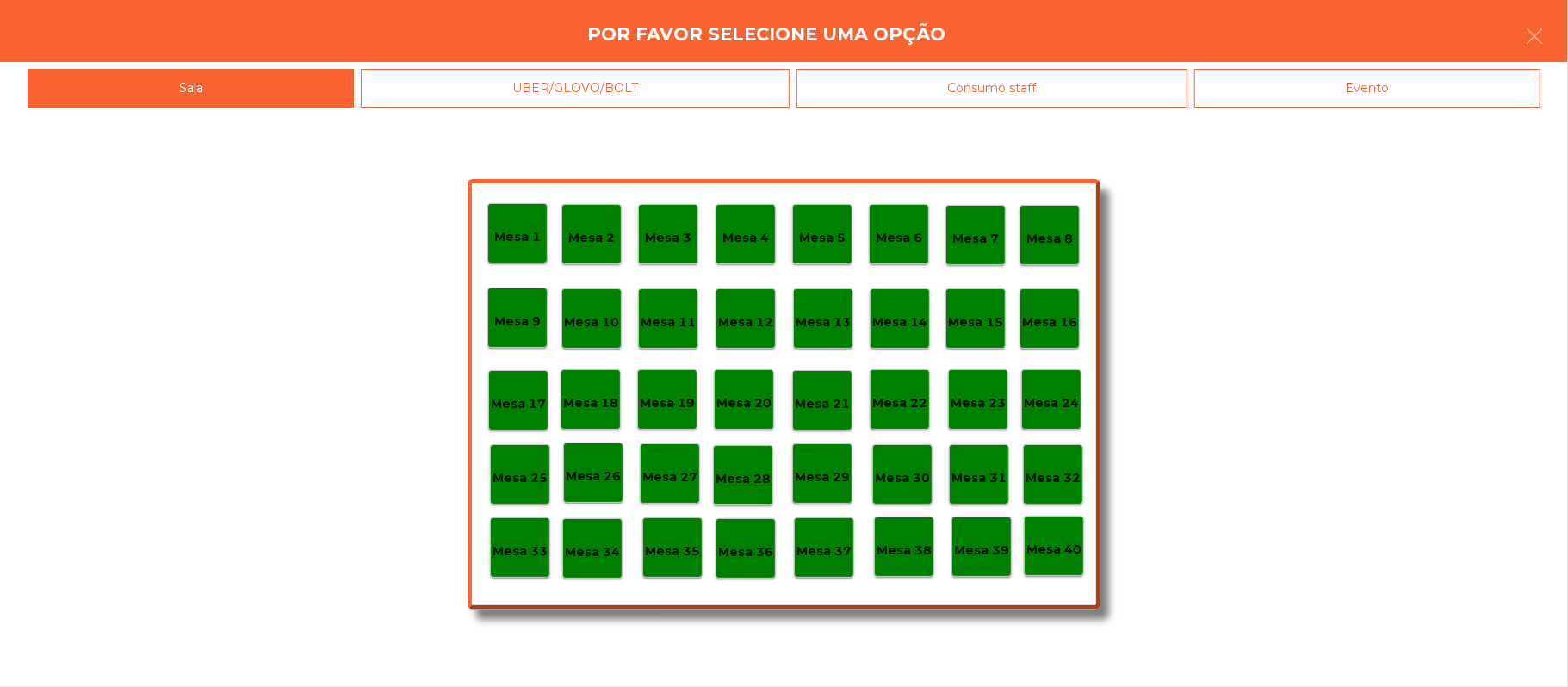
click at [821, 542] on p "Mesa 37" at bounding box center [824, 551] width 55 height 20
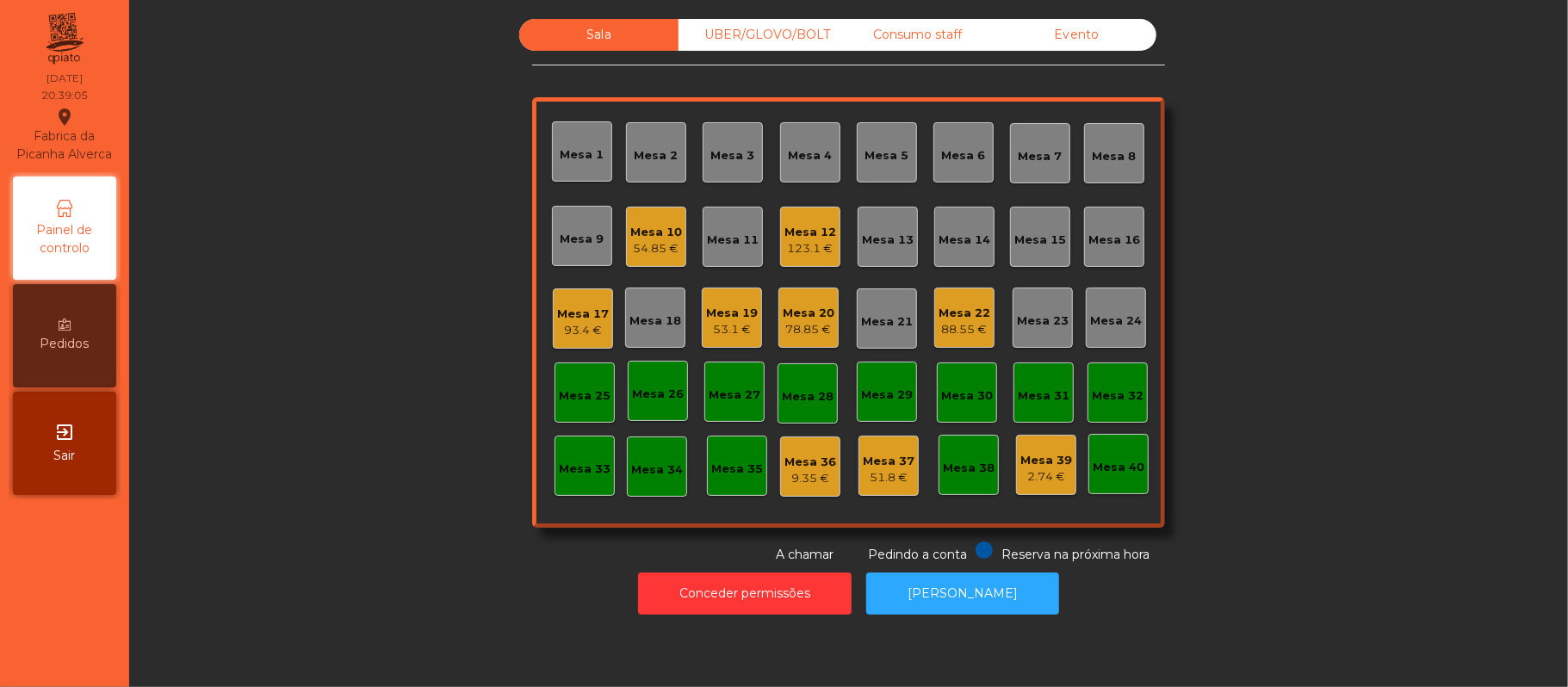
click at [793, 317] on div "Mesa 20" at bounding box center [809, 313] width 52 height 18
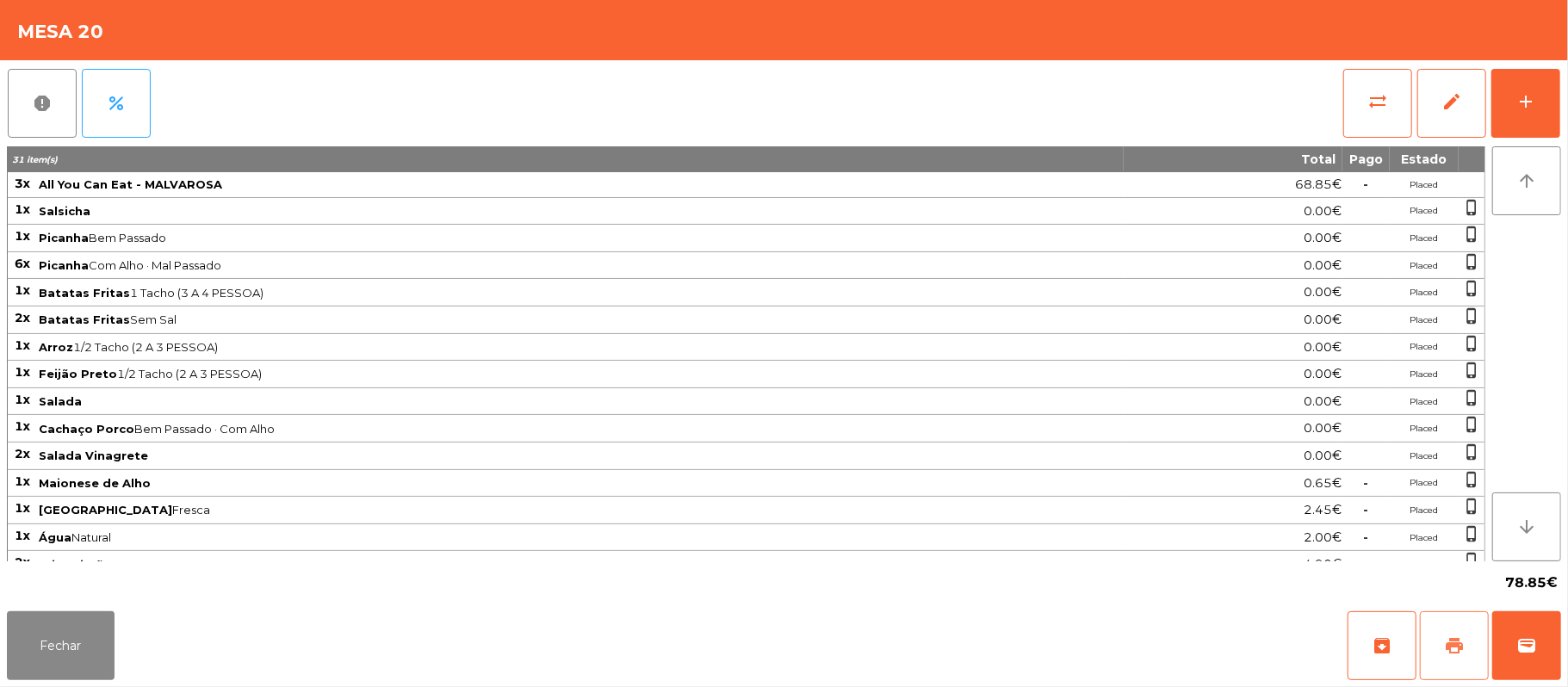
click at [1430, 649] on button "print" at bounding box center [1454, 646] width 69 height 69
click at [1526, 641] on span "wallet" at bounding box center [1526, 646] width 20 height 20
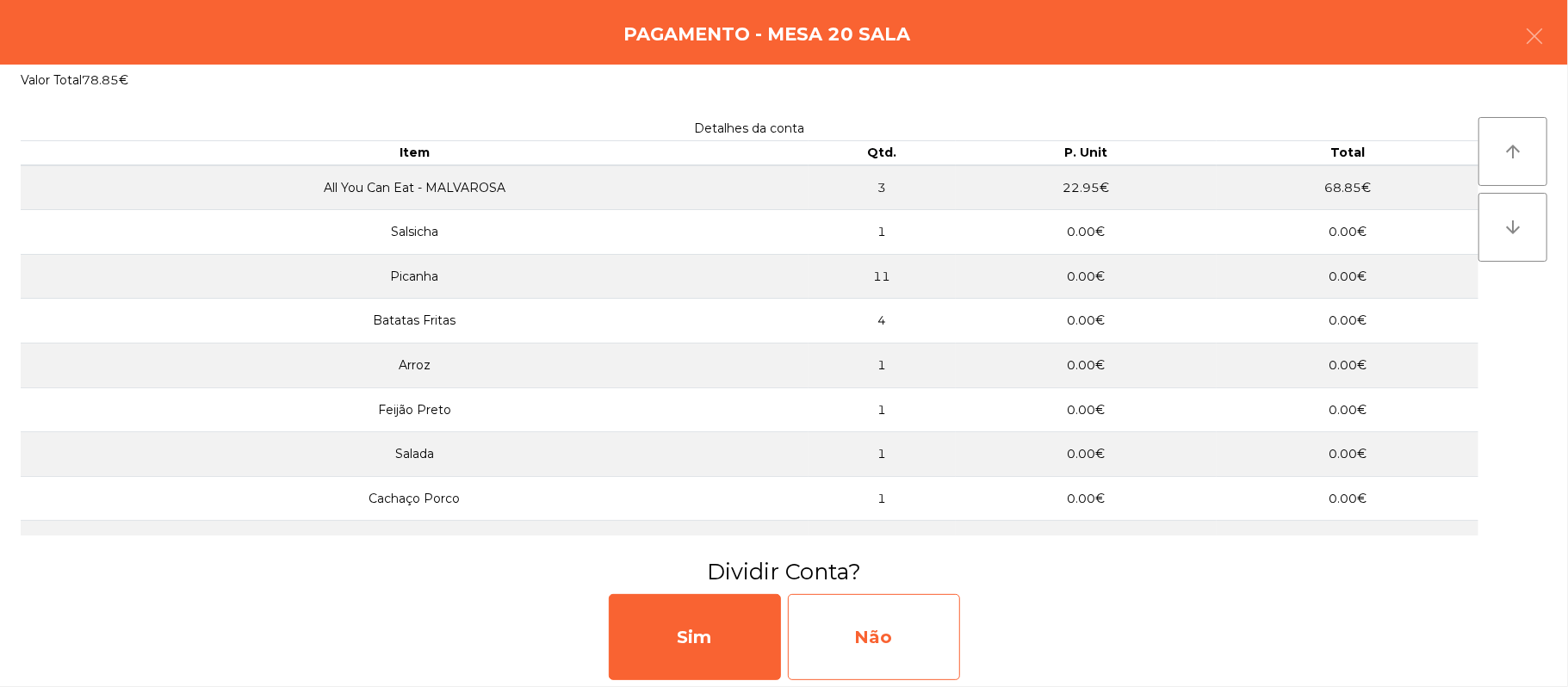
click at [921, 635] on div "Não" at bounding box center [874, 637] width 172 height 86
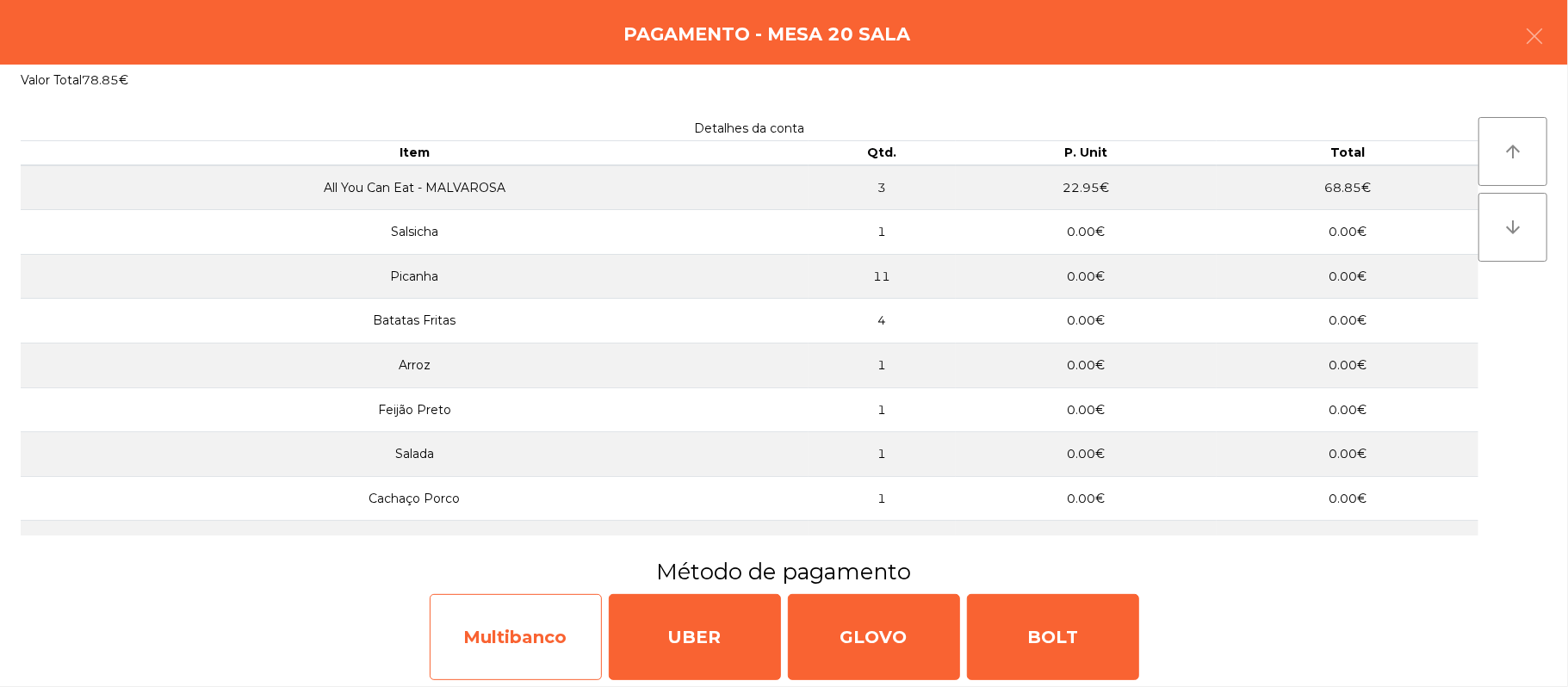
click at [517, 635] on div "Multibanco" at bounding box center [515, 637] width 172 height 86
select select "**"
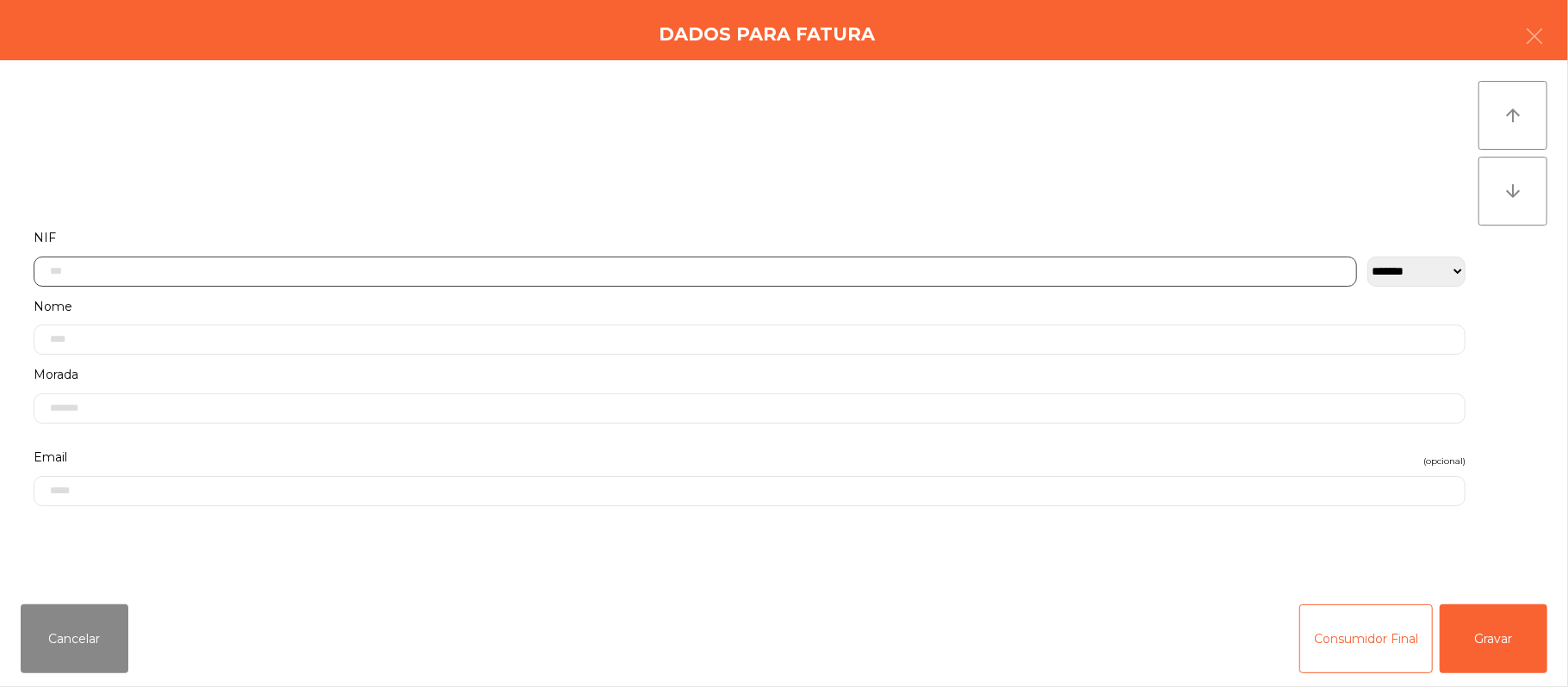
click at [542, 267] on input "text" at bounding box center [695, 271] width 1324 height 30
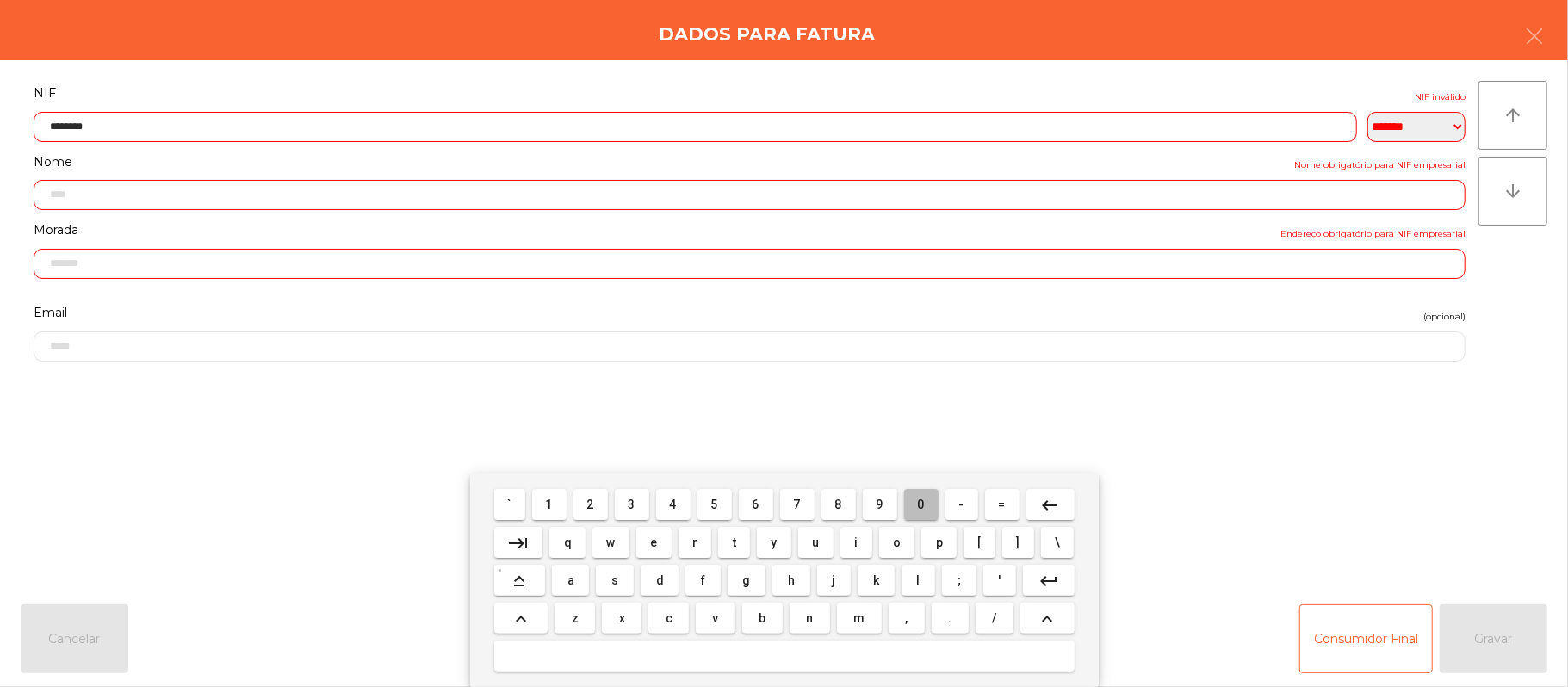
type input "*********"
type input "**********"
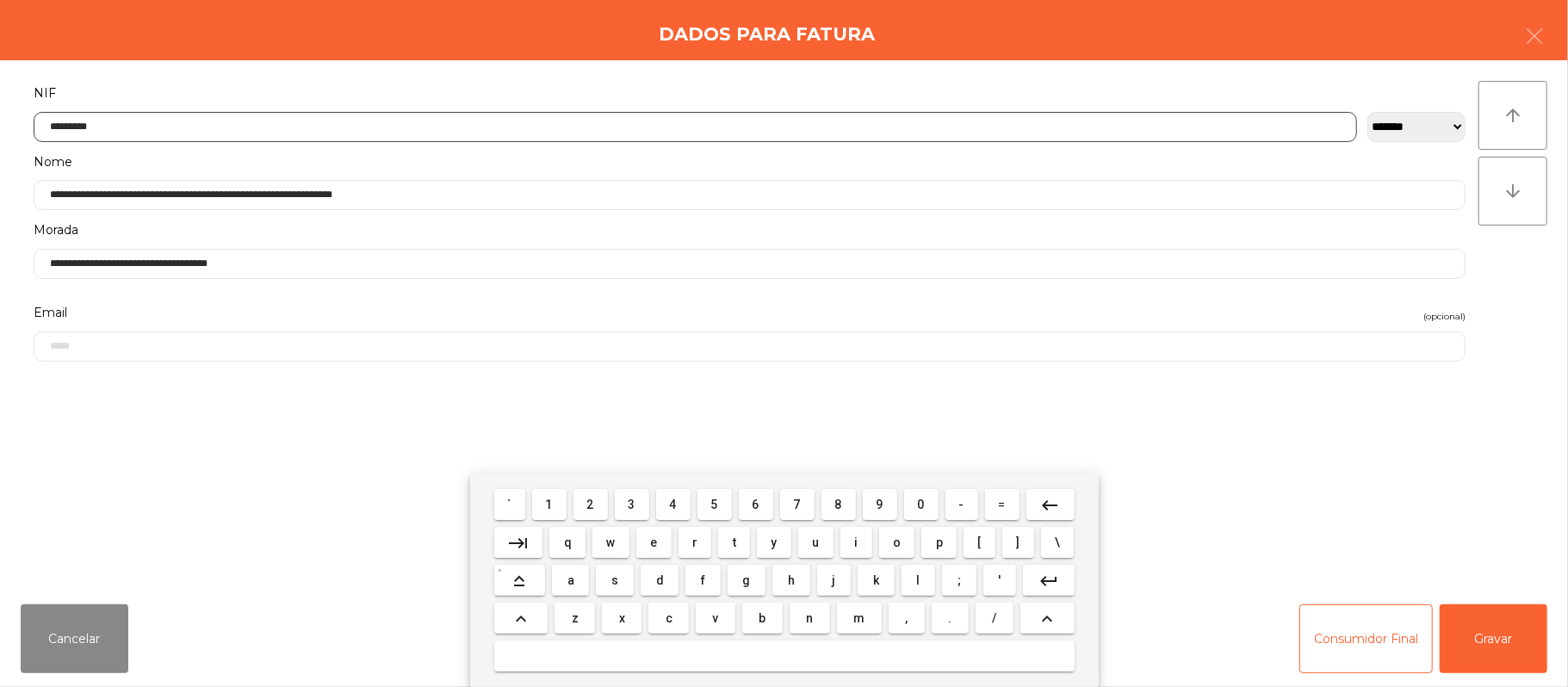
type input "*********"
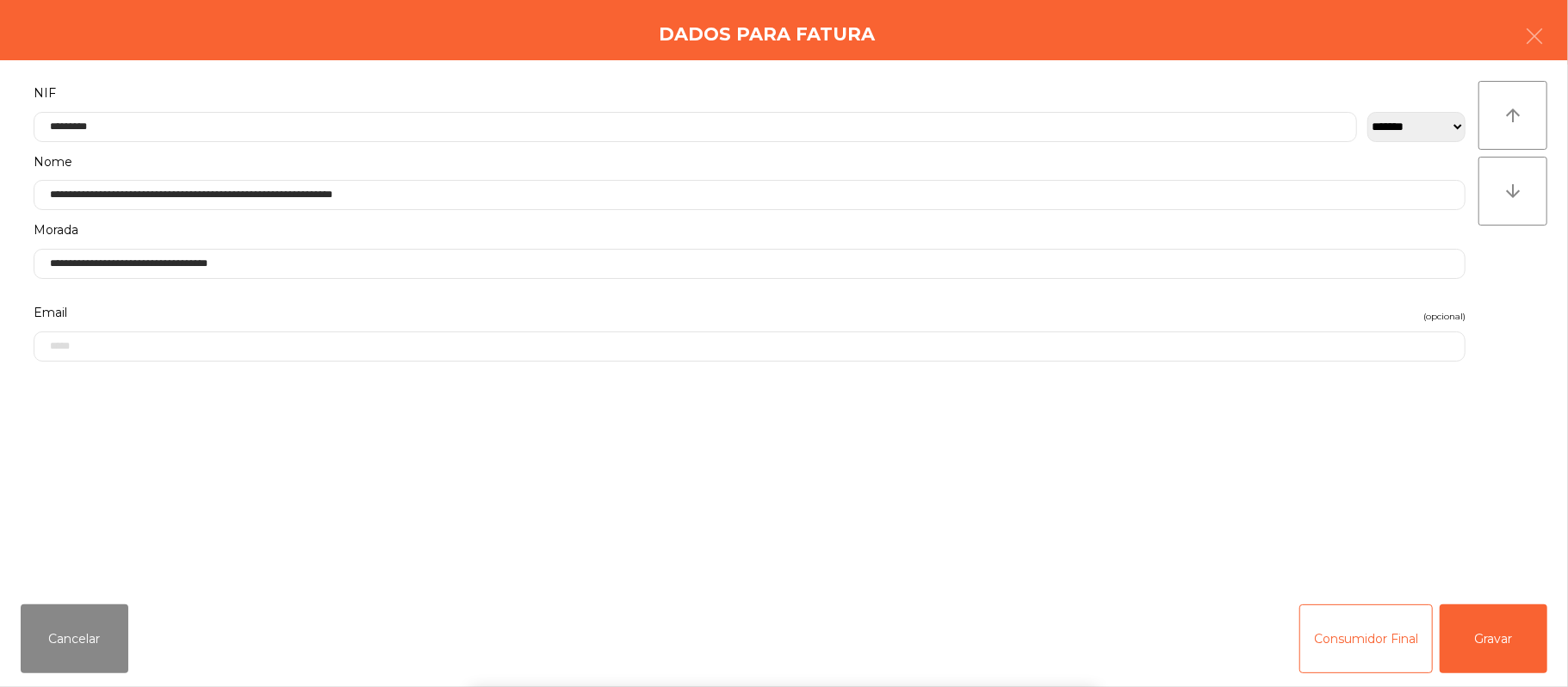
click at [1505, 635] on div "` 1 2 3 4 5 6 7 8 9 0 - = keyboard_backspace keyboard_tab q w e r t y u i o p […" at bounding box center [784, 580] width 1568 height 214
click at [1500, 634] on button "Gravar" at bounding box center [1494, 639] width 108 height 69
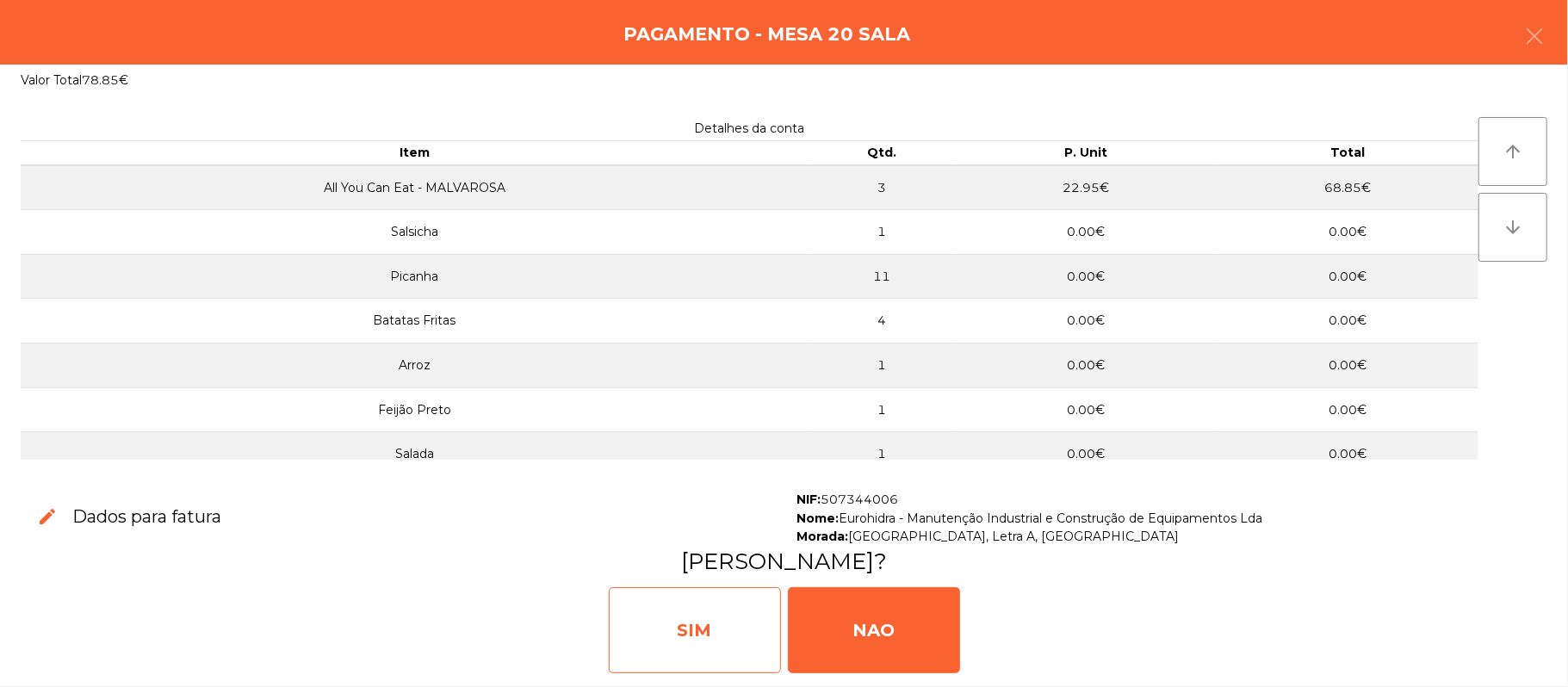
click at [673, 624] on div "SIM" at bounding box center [694, 630] width 172 height 86
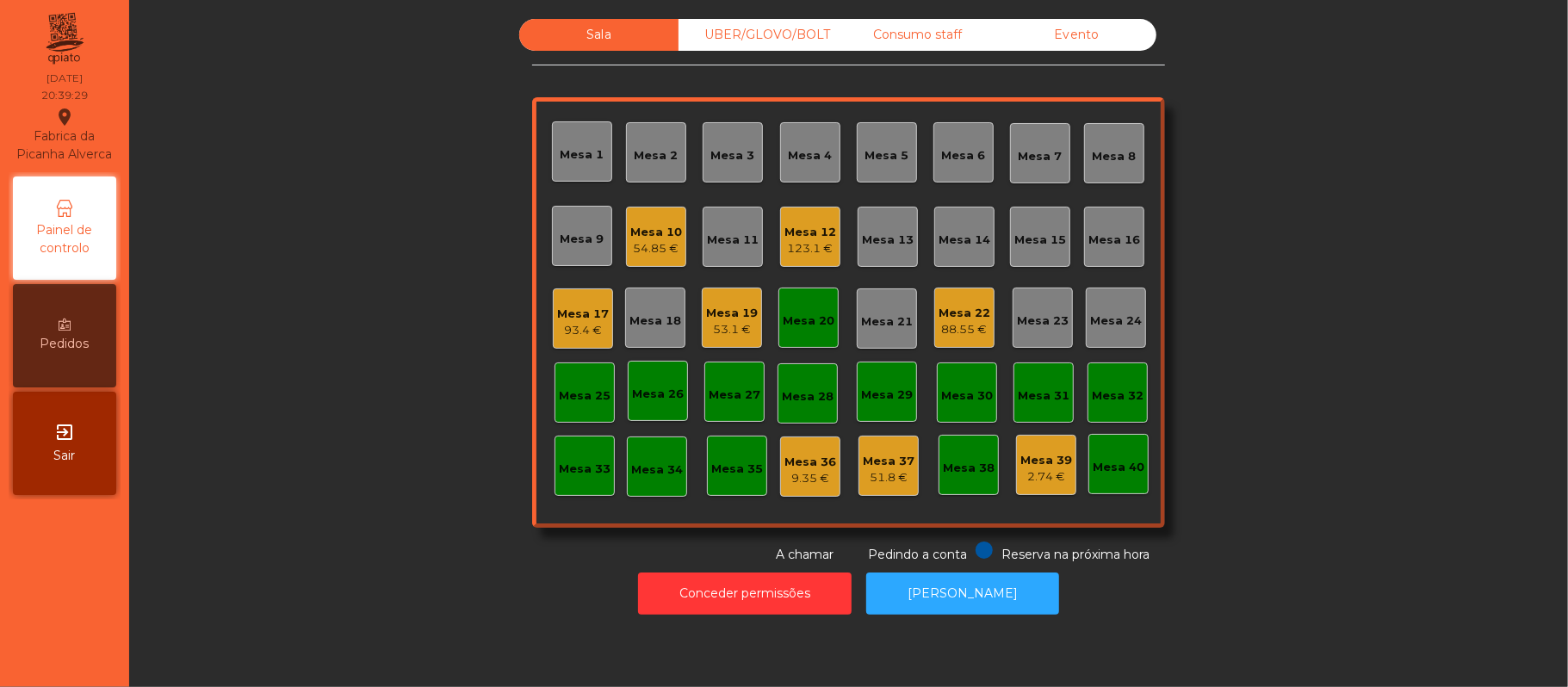
click at [806, 309] on div "Mesa 20" at bounding box center [809, 318] width 52 height 24
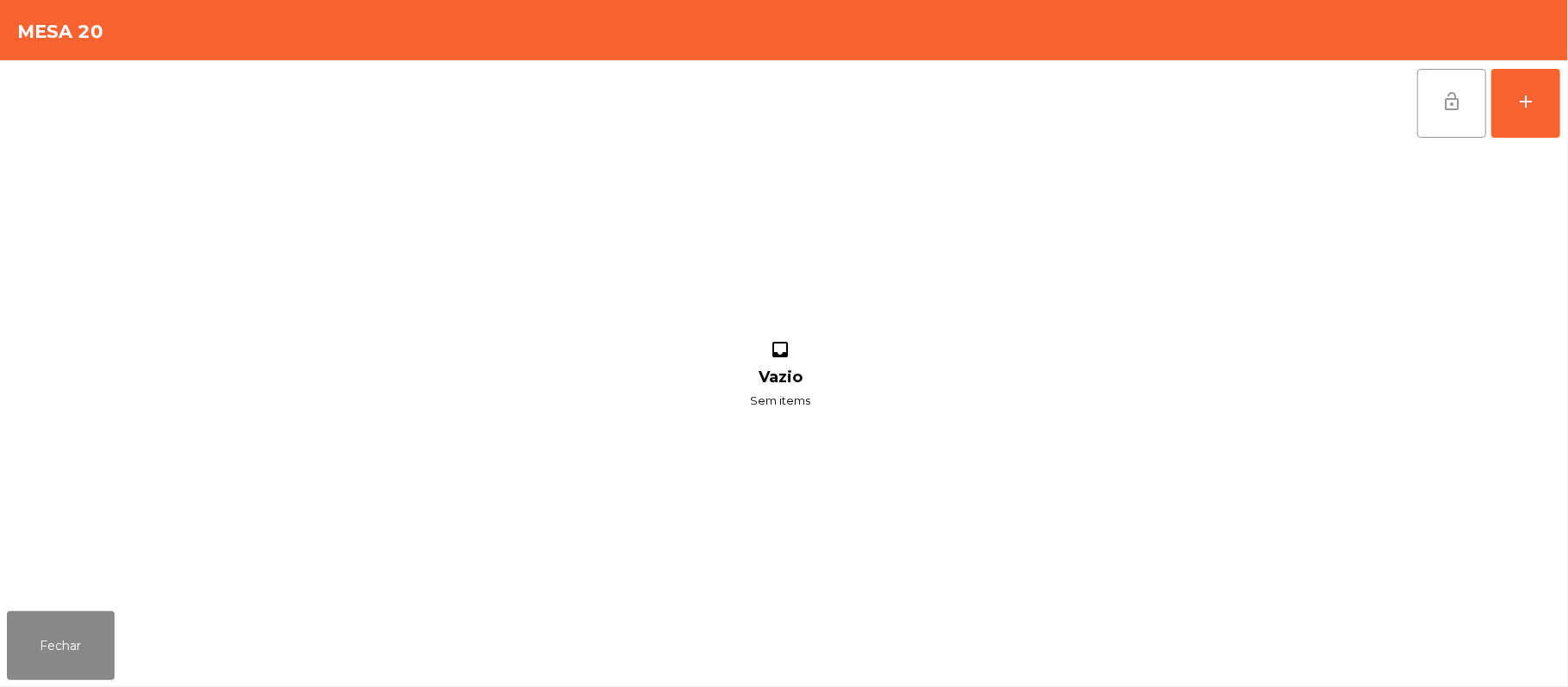
click at [1430, 108] on button "lock_open" at bounding box center [1452, 103] width 69 height 69
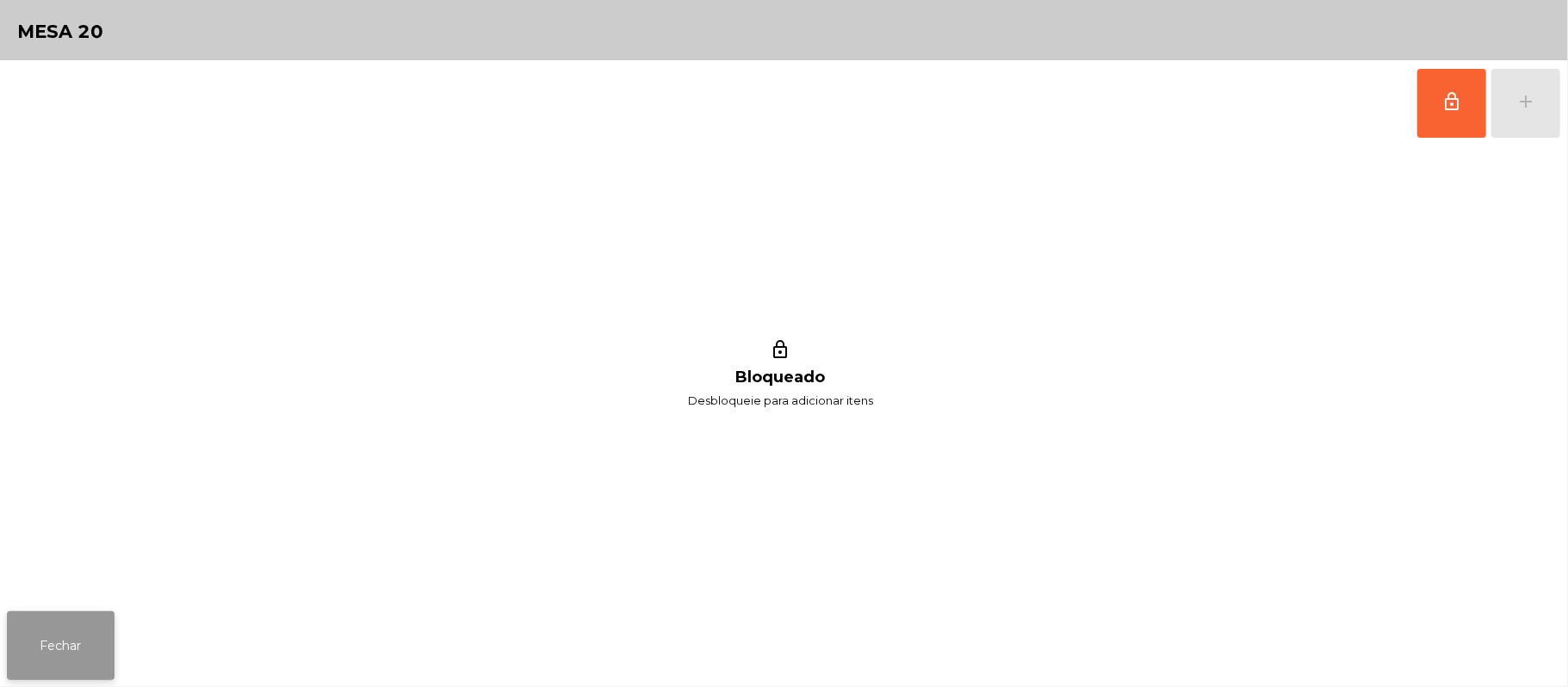
click at [59, 649] on button "Fechar" at bounding box center [60, 646] width 108 height 69
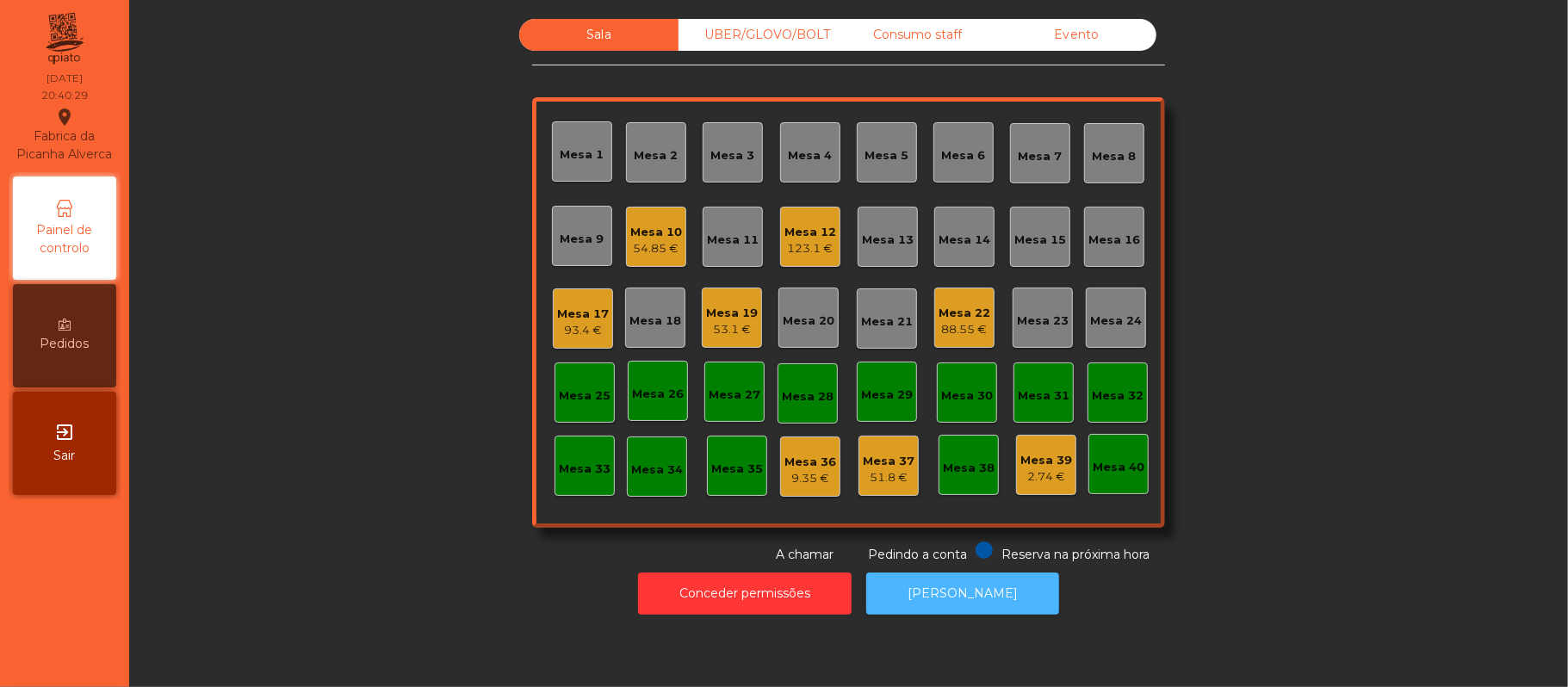
click at [943, 601] on button "[PERSON_NAME]" at bounding box center [962, 593] width 192 height 42
click at [812, 236] on div "Mesa 12" at bounding box center [810, 232] width 52 height 18
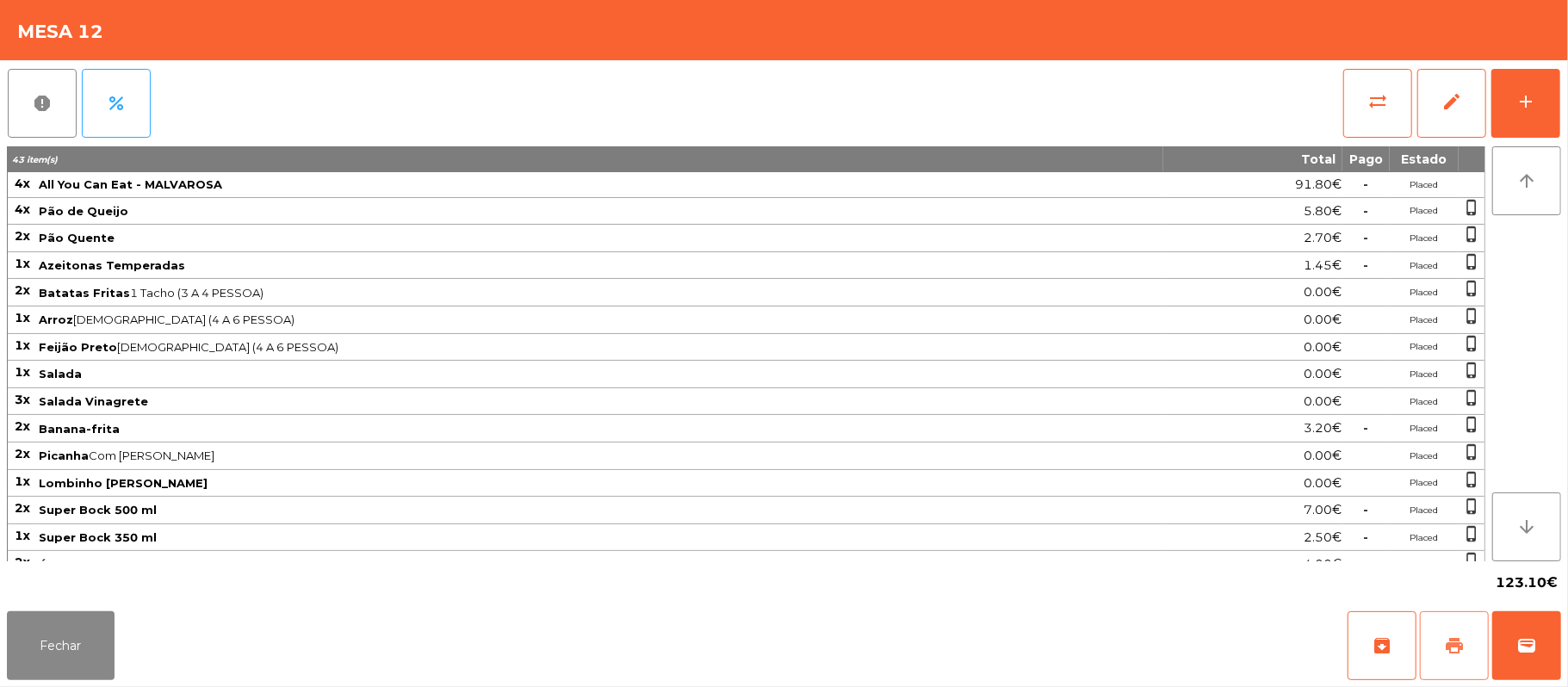
click at [1443, 625] on button "print" at bounding box center [1454, 646] width 69 height 69
click at [62, 648] on button "Fechar" at bounding box center [60, 646] width 108 height 69
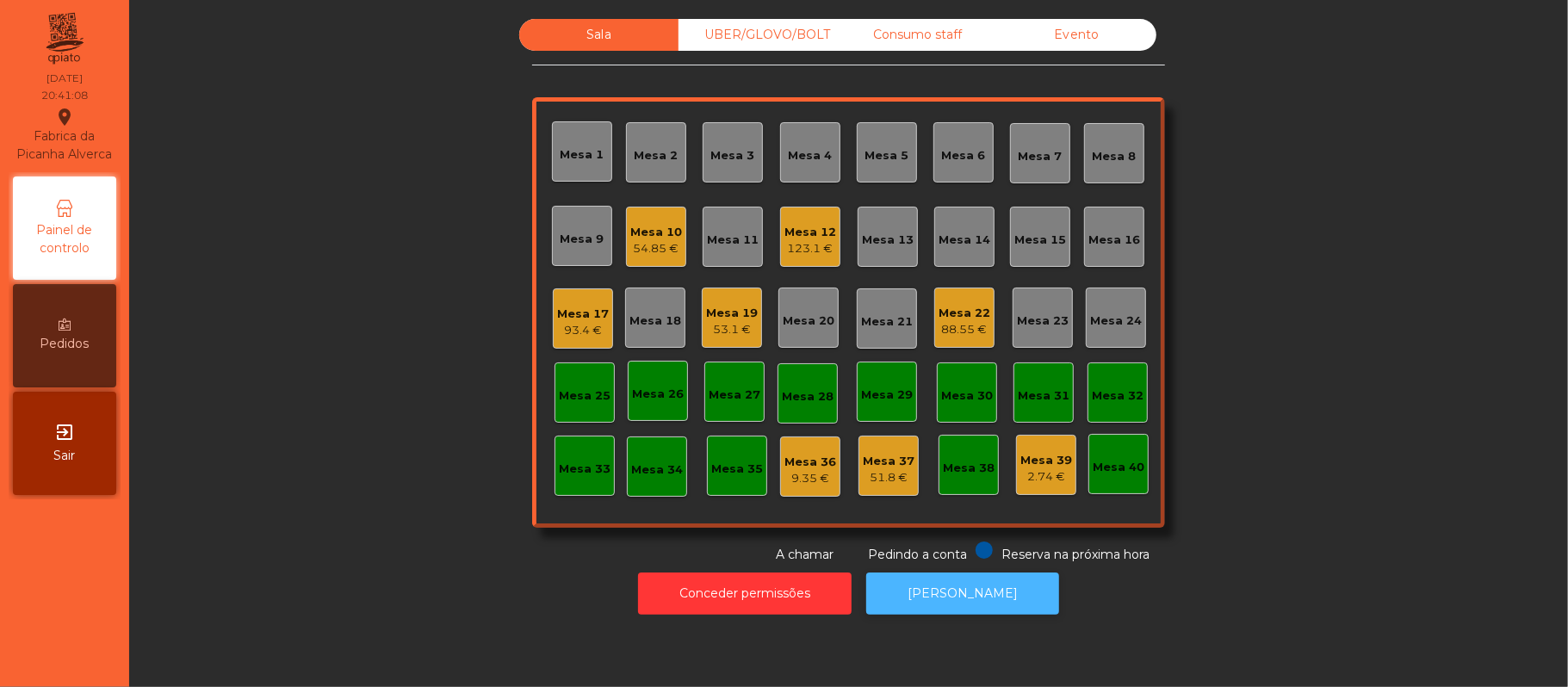
click at [1003, 607] on button "[PERSON_NAME]" at bounding box center [962, 593] width 192 height 42
click at [811, 236] on div "Mesa 12" at bounding box center [810, 232] width 52 height 18
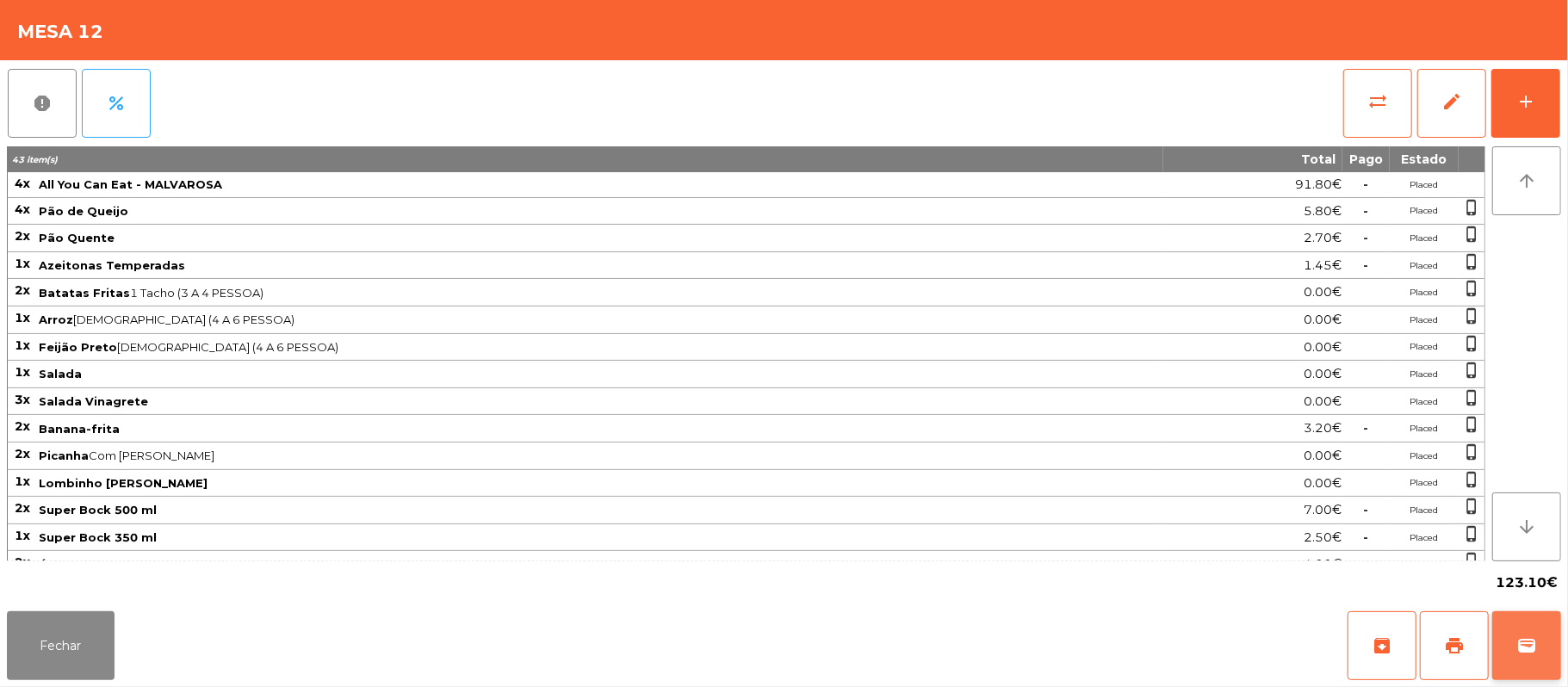
click at [1520, 635] on button "wallet" at bounding box center [1526, 646] width 69 height 69
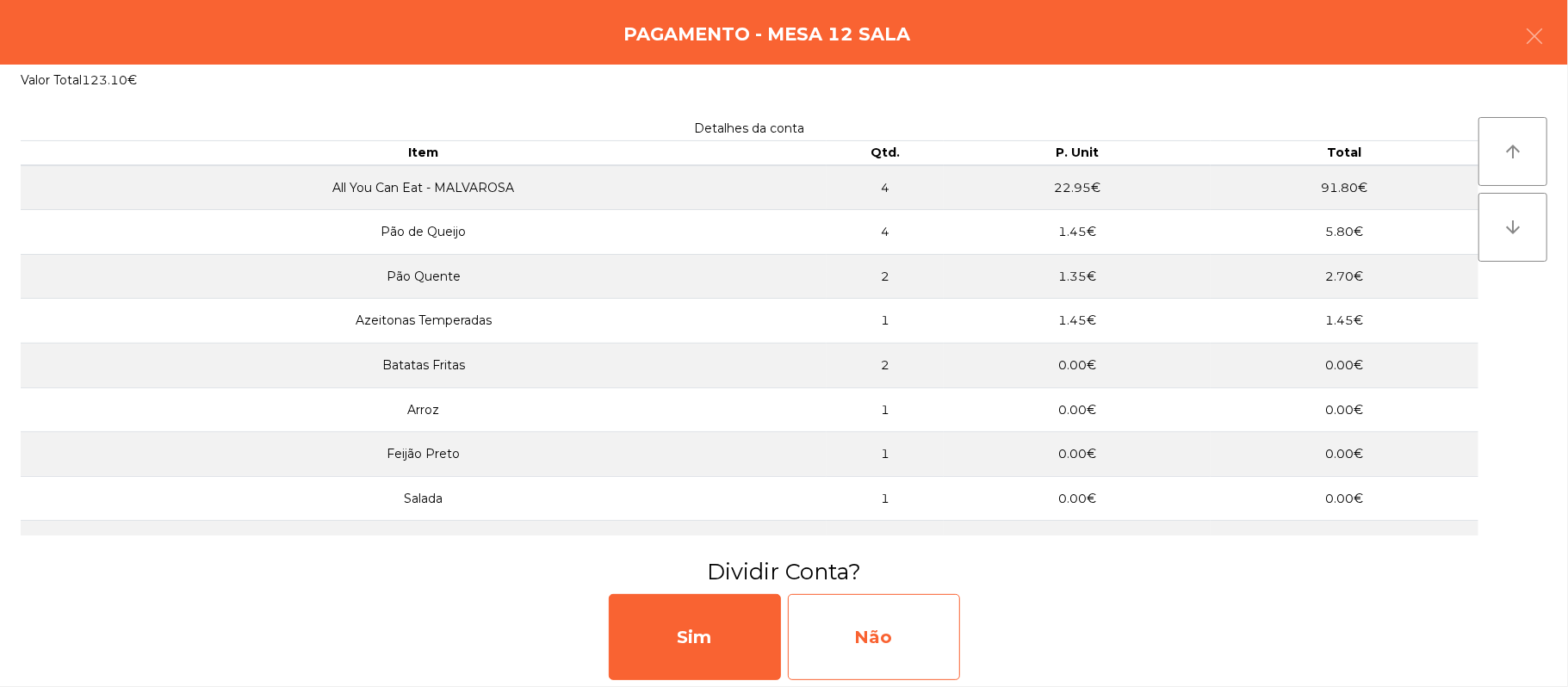
click at [938, 631] on div "Não" at bounding box center [874, 637] width 172 height 86
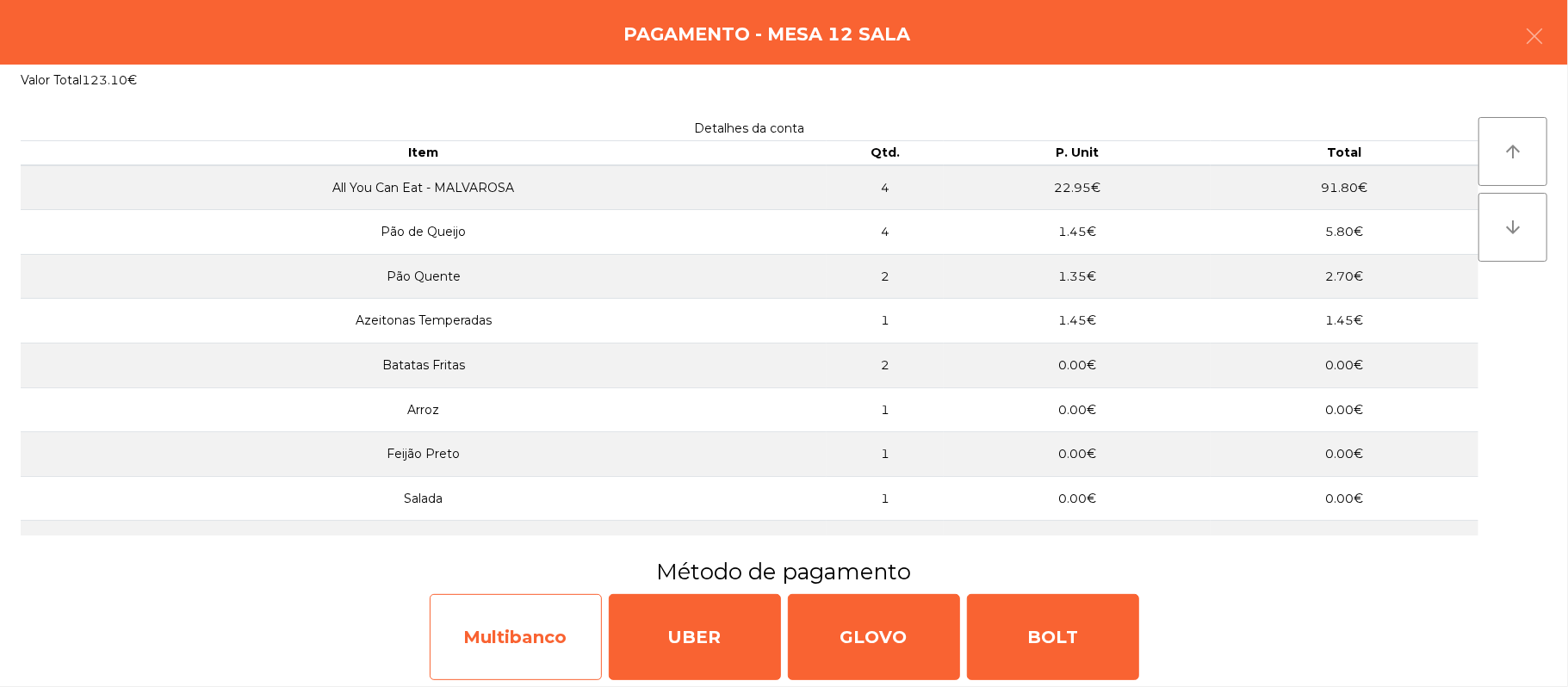
click at [515, 632] on div "Multibanco" at bounding box center [515, 637] width 172 height 86
select select "**"
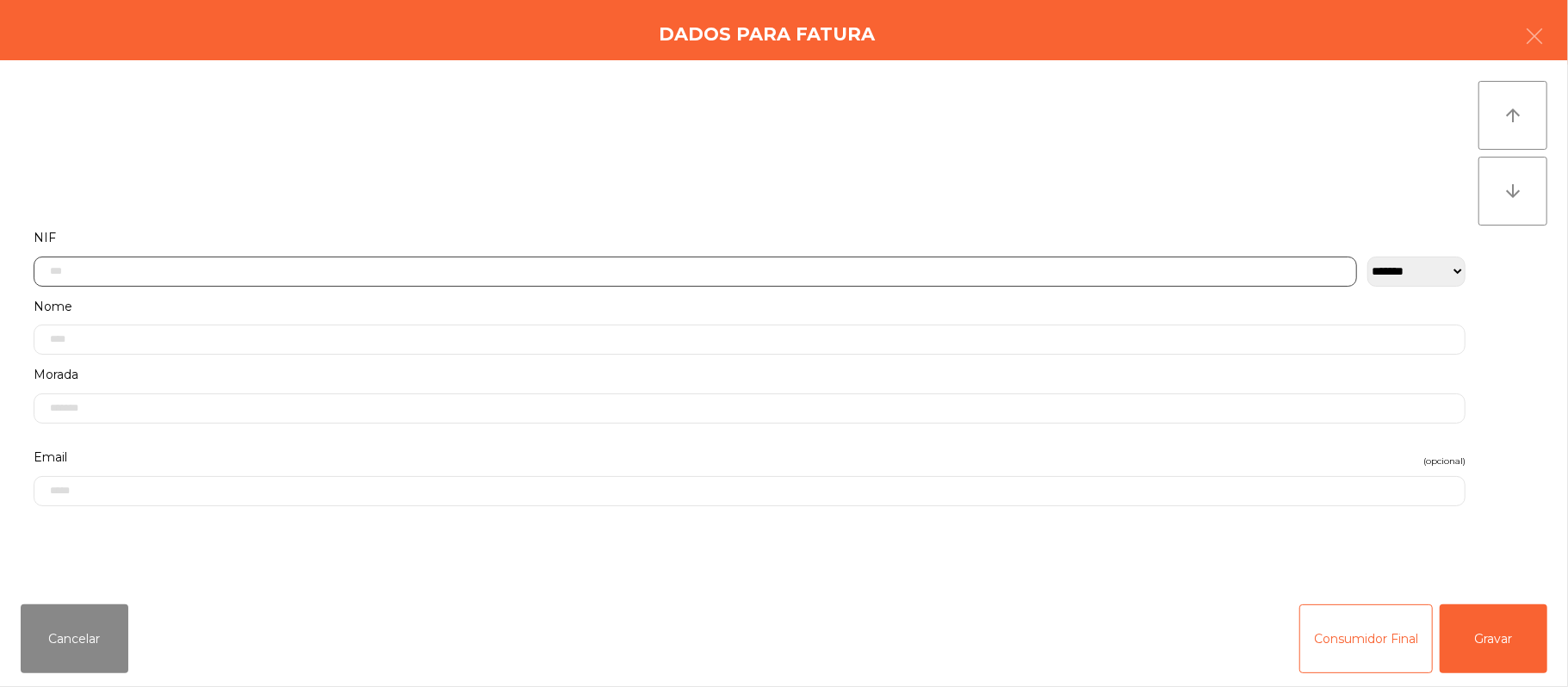
click at [601, 267] on input "text" at bounding box center [695, 271] width 1324 height 30
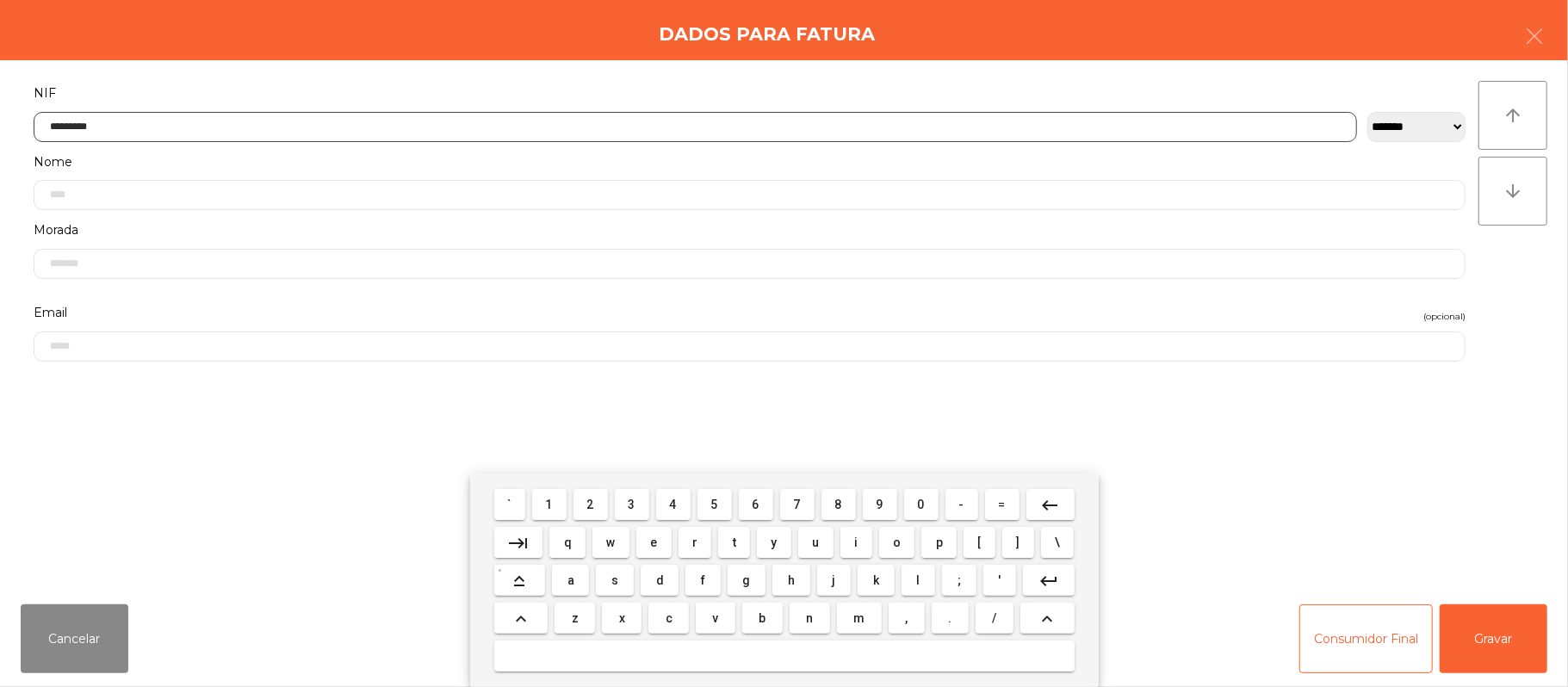
type input "*********"
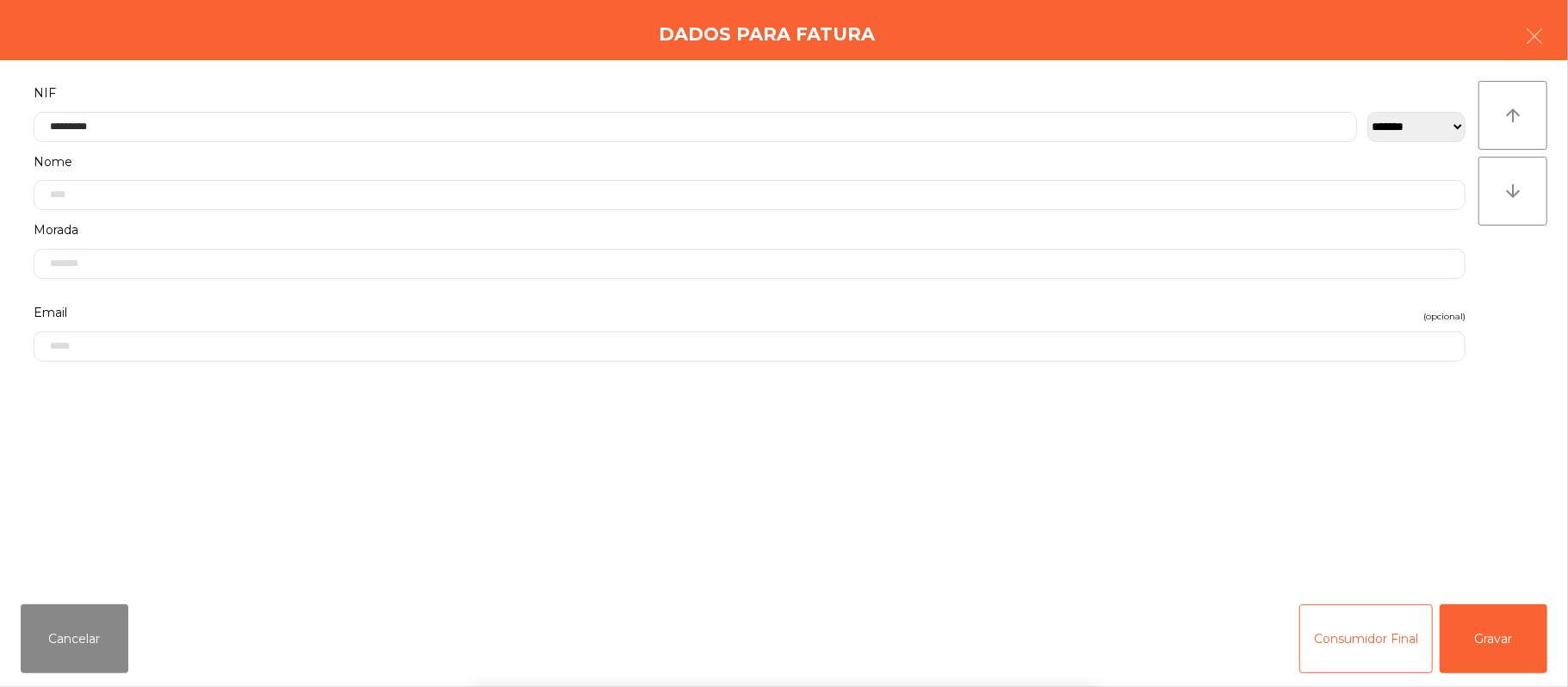
click at [1510, 637] on div "` 1 2 3 4 5 6 7 8 9 0 - = keyboard_backspace keyboard_tab q w e r t y u i o p […" at bounding box center [784, 580] width 1568 height 214
click at [1506, 637] on button "Gravar" at bounding box center [1494, 639] width 108 height 69
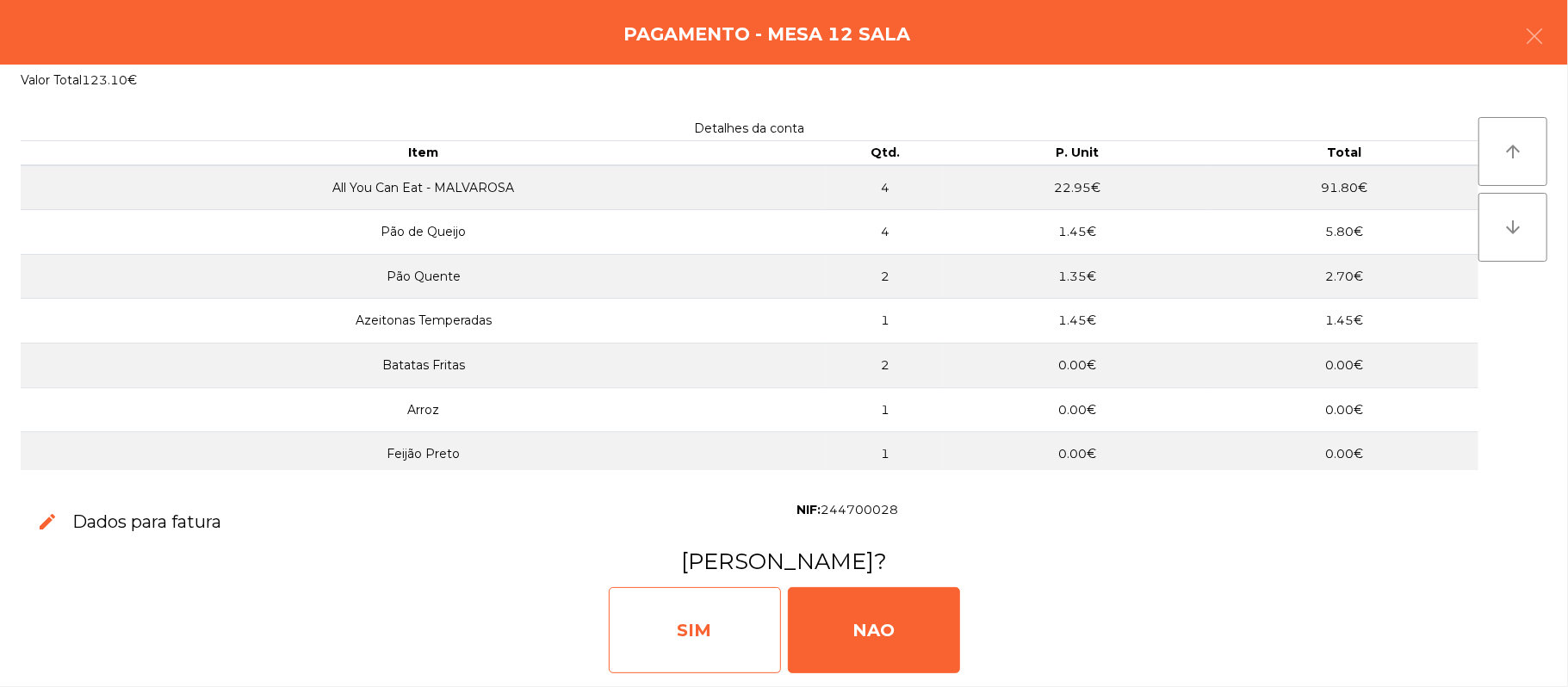
click at [701, 618] on div "SIM" at bounding box center [694, 630] width 172 height 86
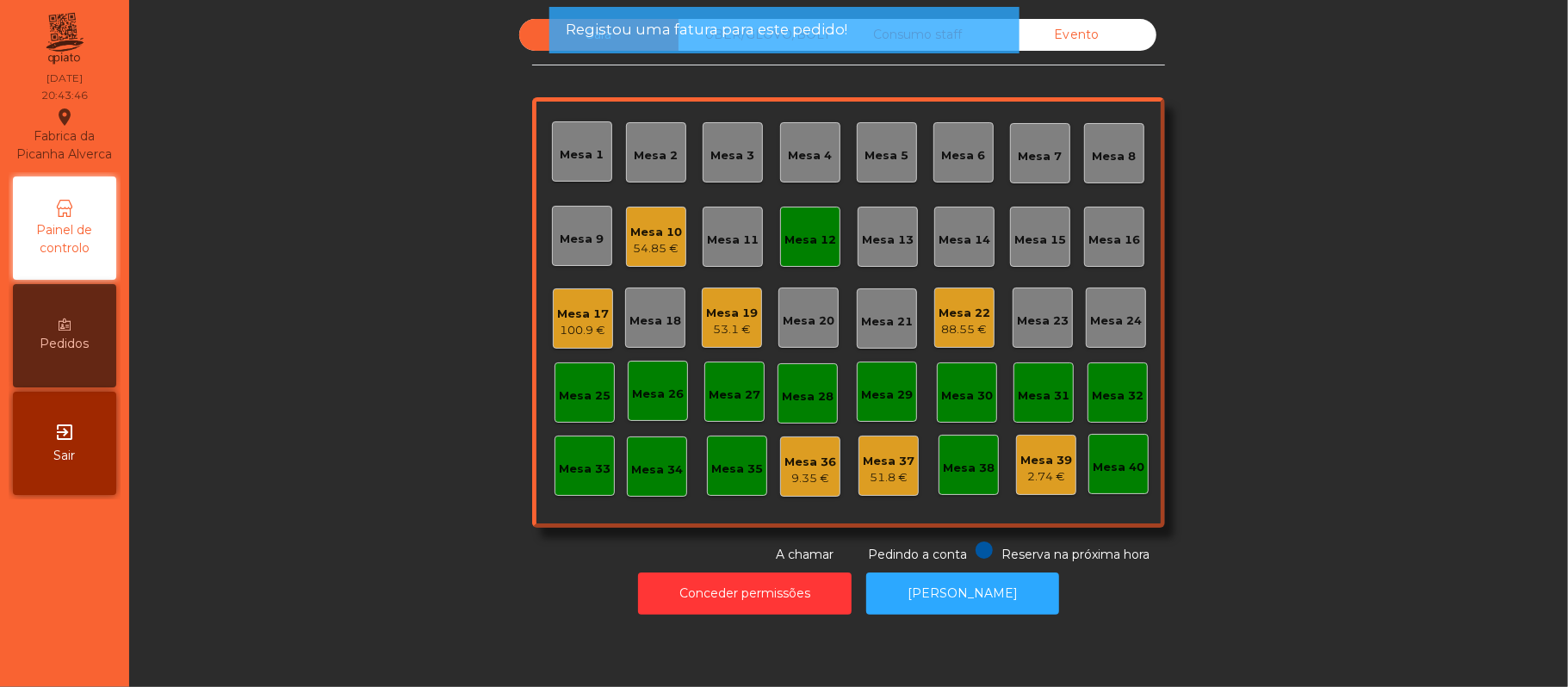
click at [793, 240] on div "Mesa 12" at bounding box center [810, 240] width 52 height 18
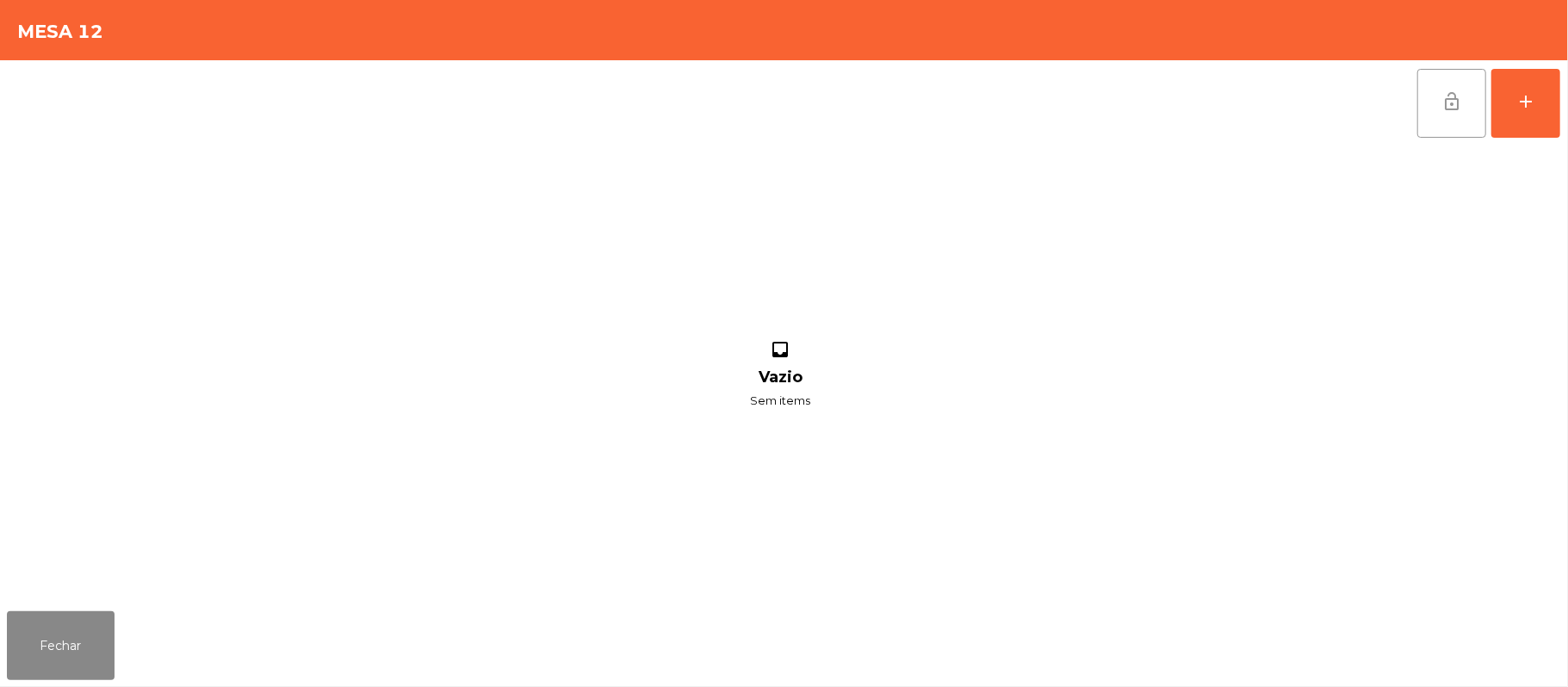
click at [1418, 118] on button "lock_open" at bounding box center [1452, 103] width 69 height 69
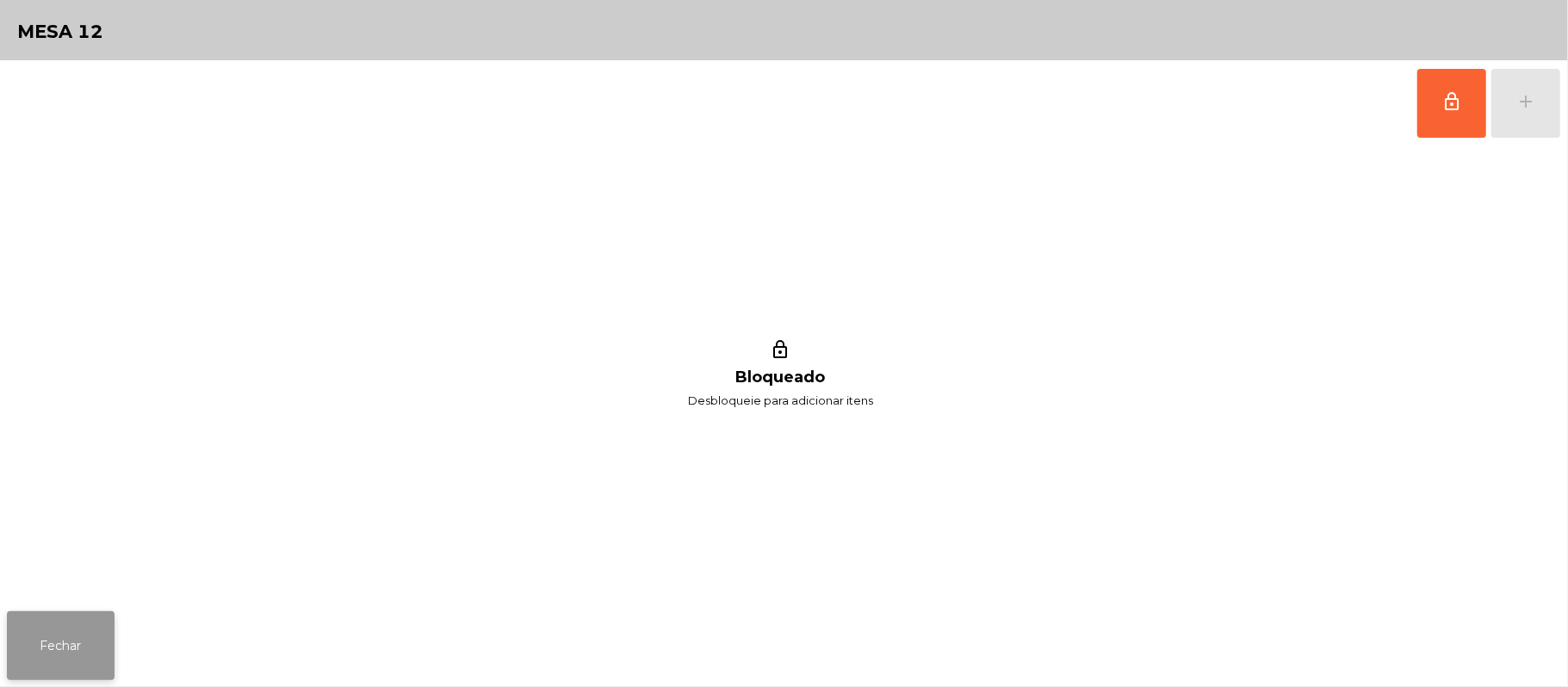
click at [50, 644] on button "Fechar" at bounding box center [60, 646] width 108 height 69
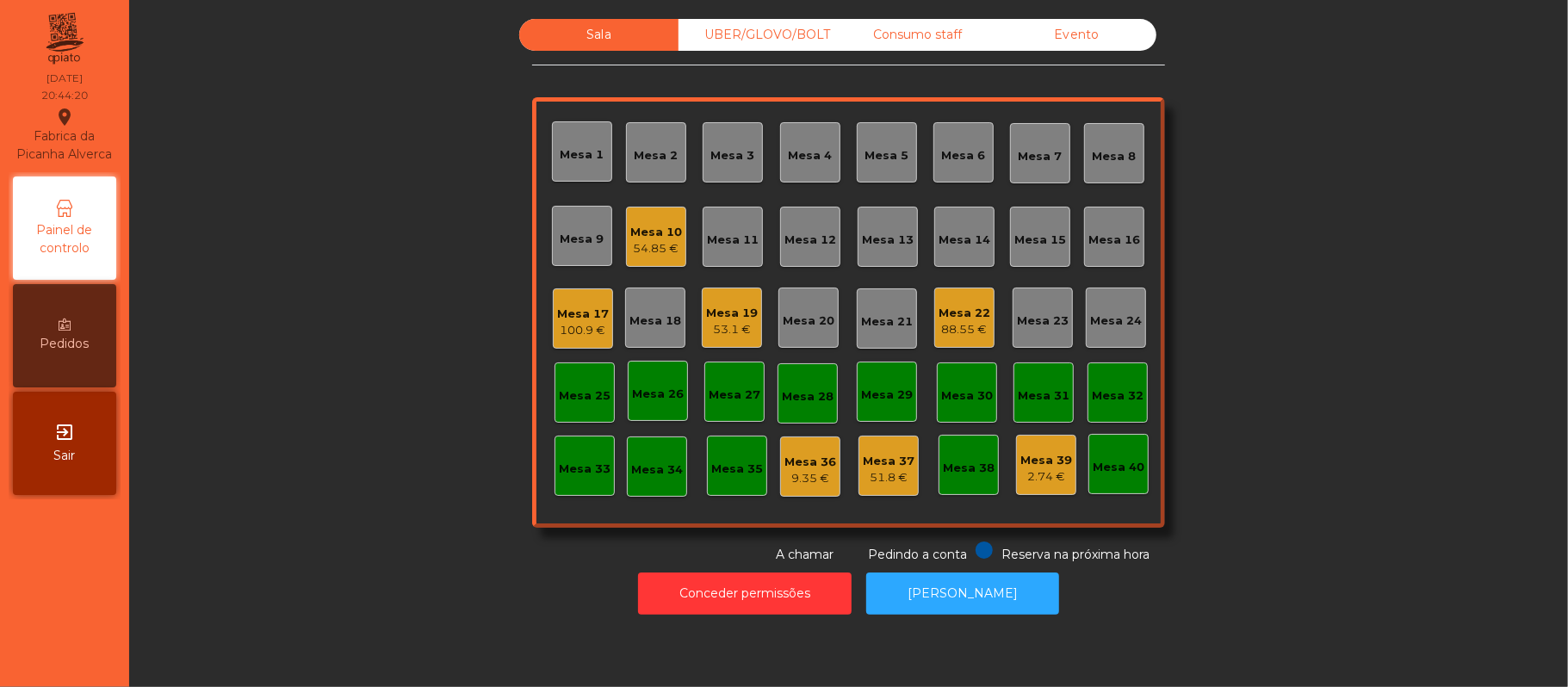
click at [733, 305] on div "Mesa 19" at bounding box center [732, 313] width 52 height 18
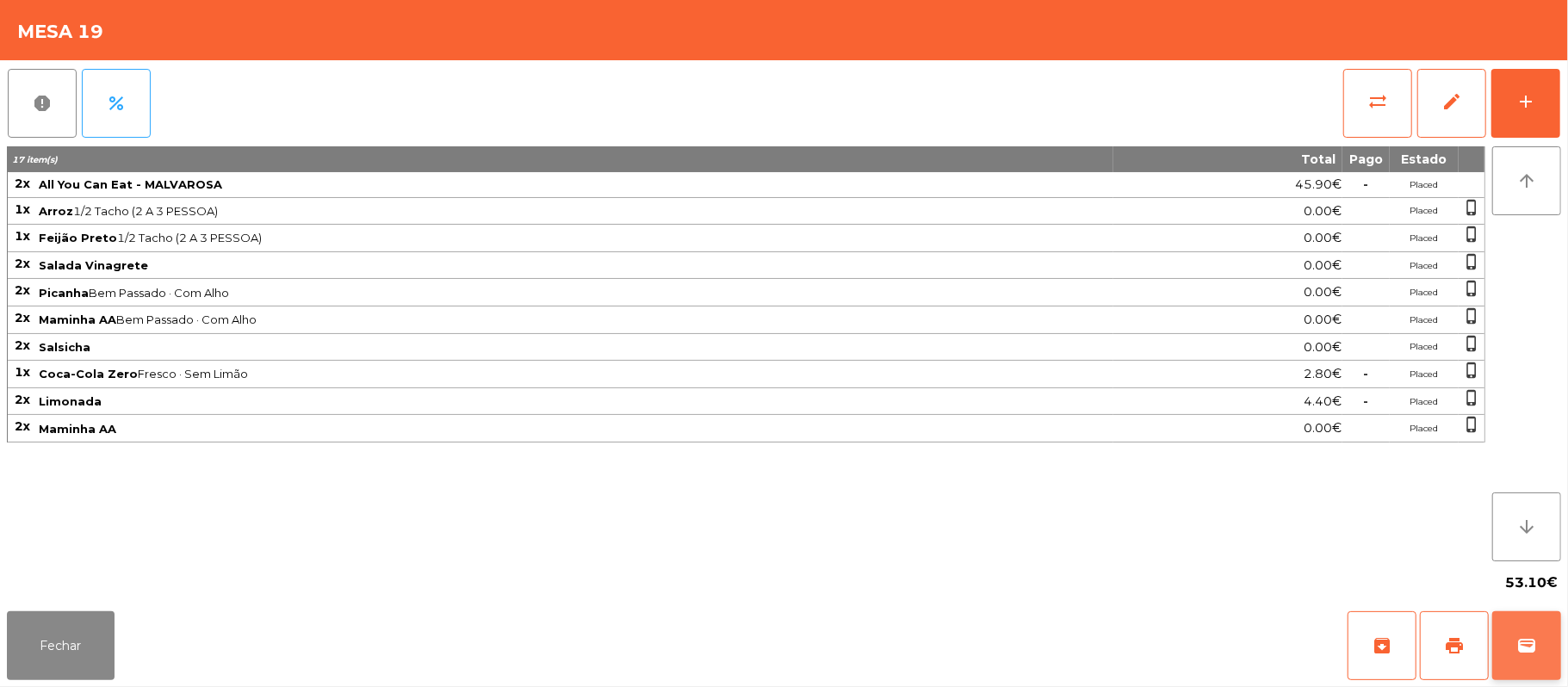
click at [1500, 624] on button "wallet" at bounding box center [1526, 646] width 69 height 69
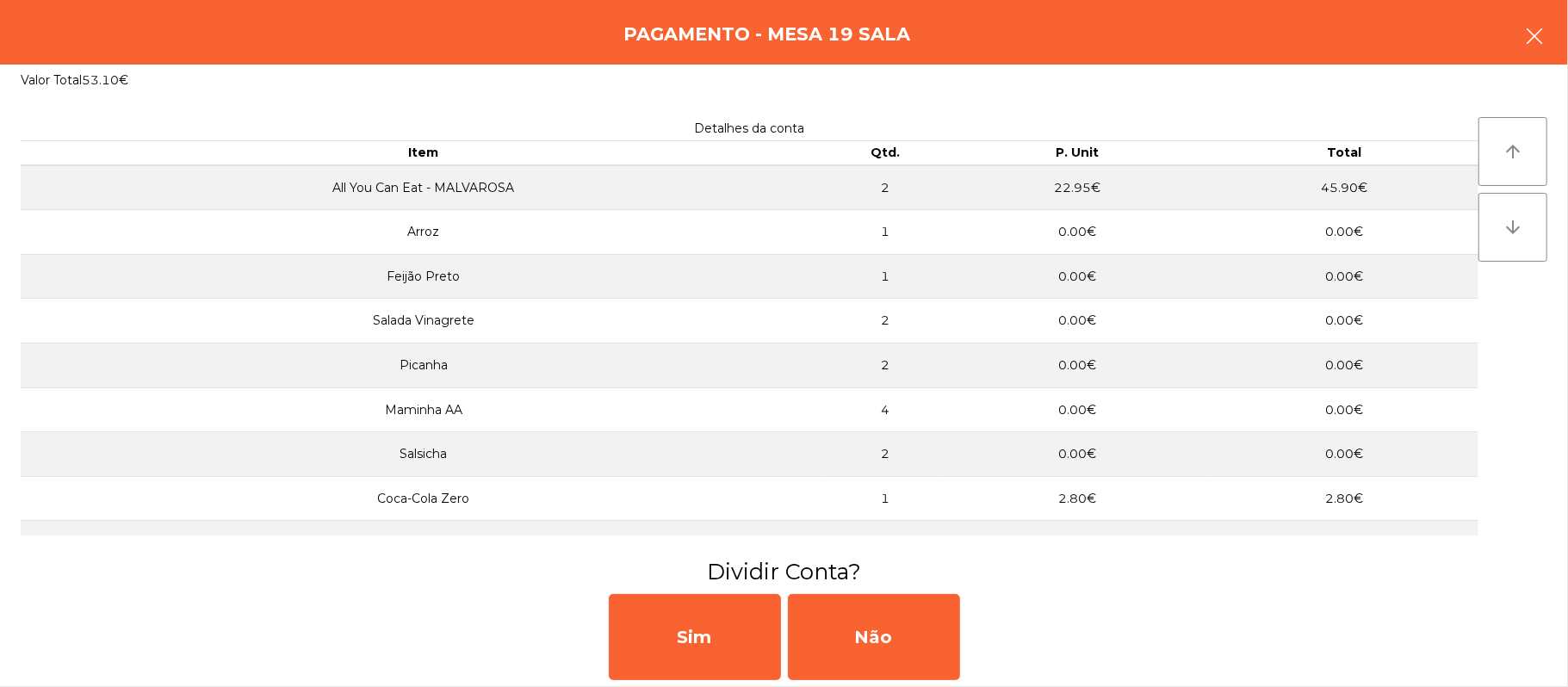
click at [1555, 29] on button "button" at bounding box center [1535, 38] width 48 height 52
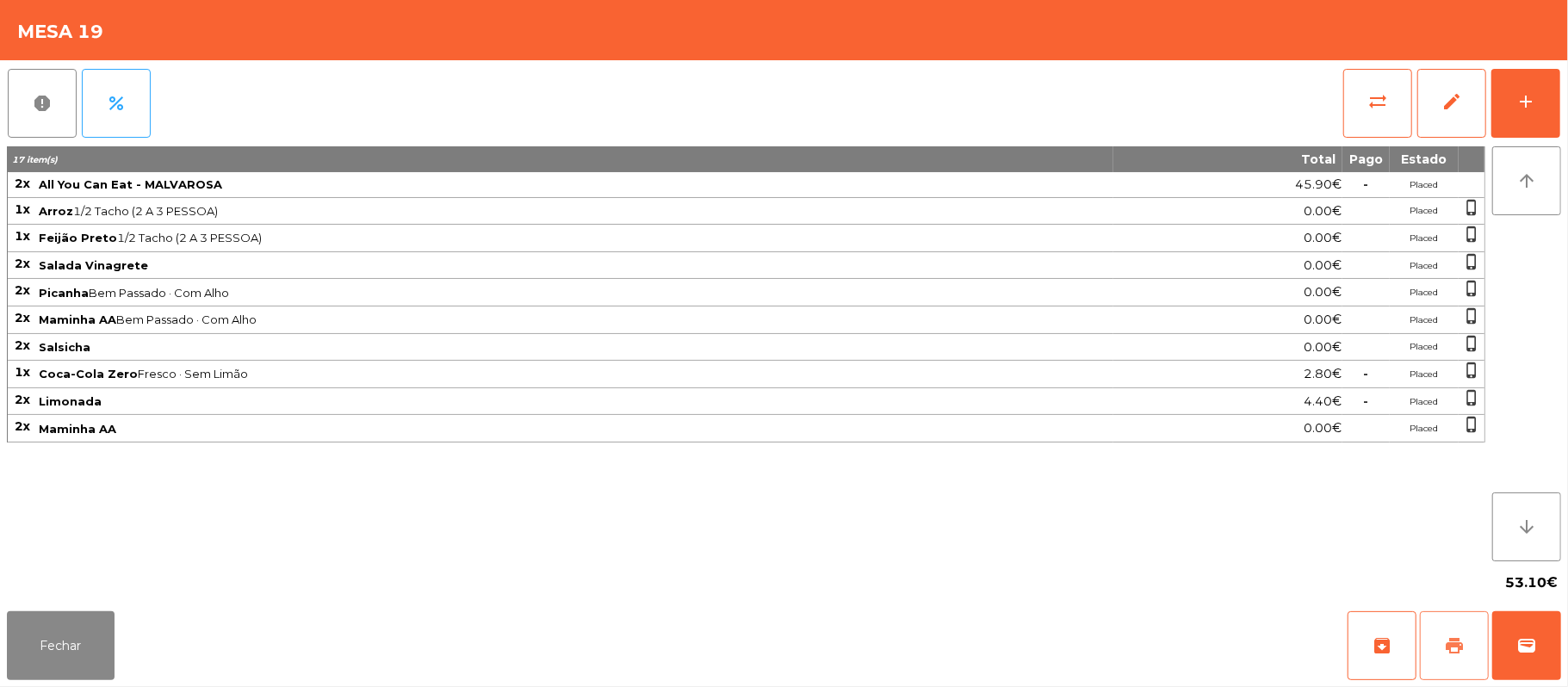
click at [1441, 648] on button "print" at bounding box center [1454, 646] width 69 height 69
click at [1554, 616] on button "wallet" at bounding box center [1526, 646] width 69 height 69
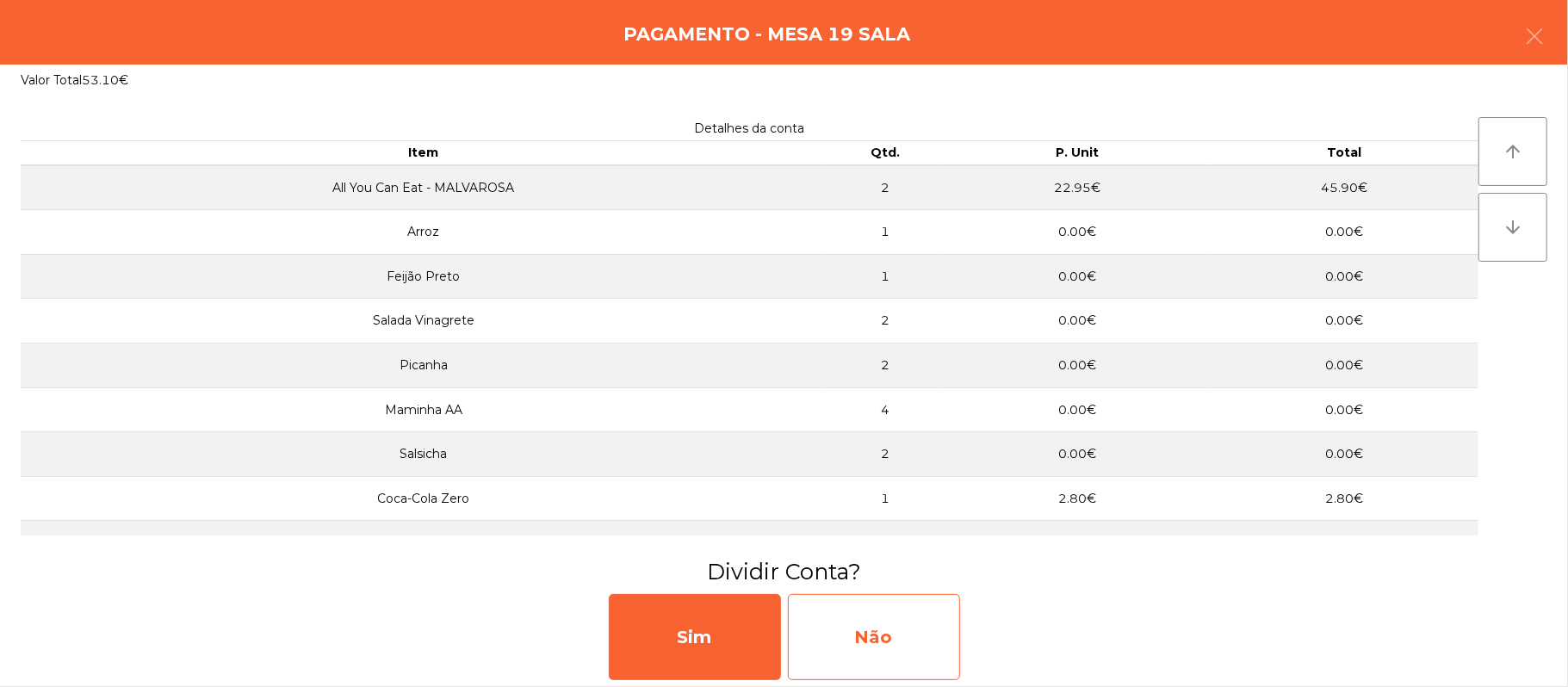
click at [890, 645] on div "Não" at bounding box center [874, 637] width 172 height 86
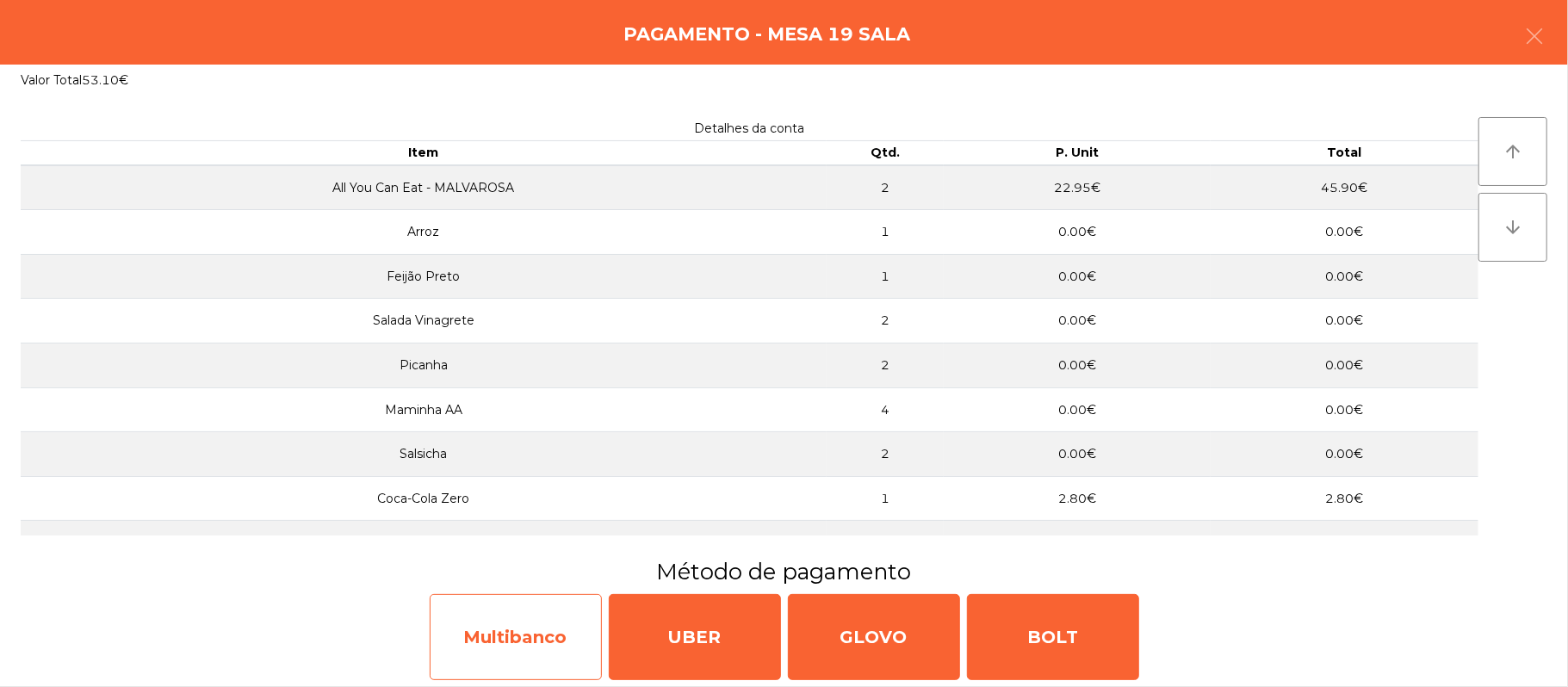
click at [520, 641] on div "Multibanco" at bounding box center [515, 637] width 172 height 86
select select "**"
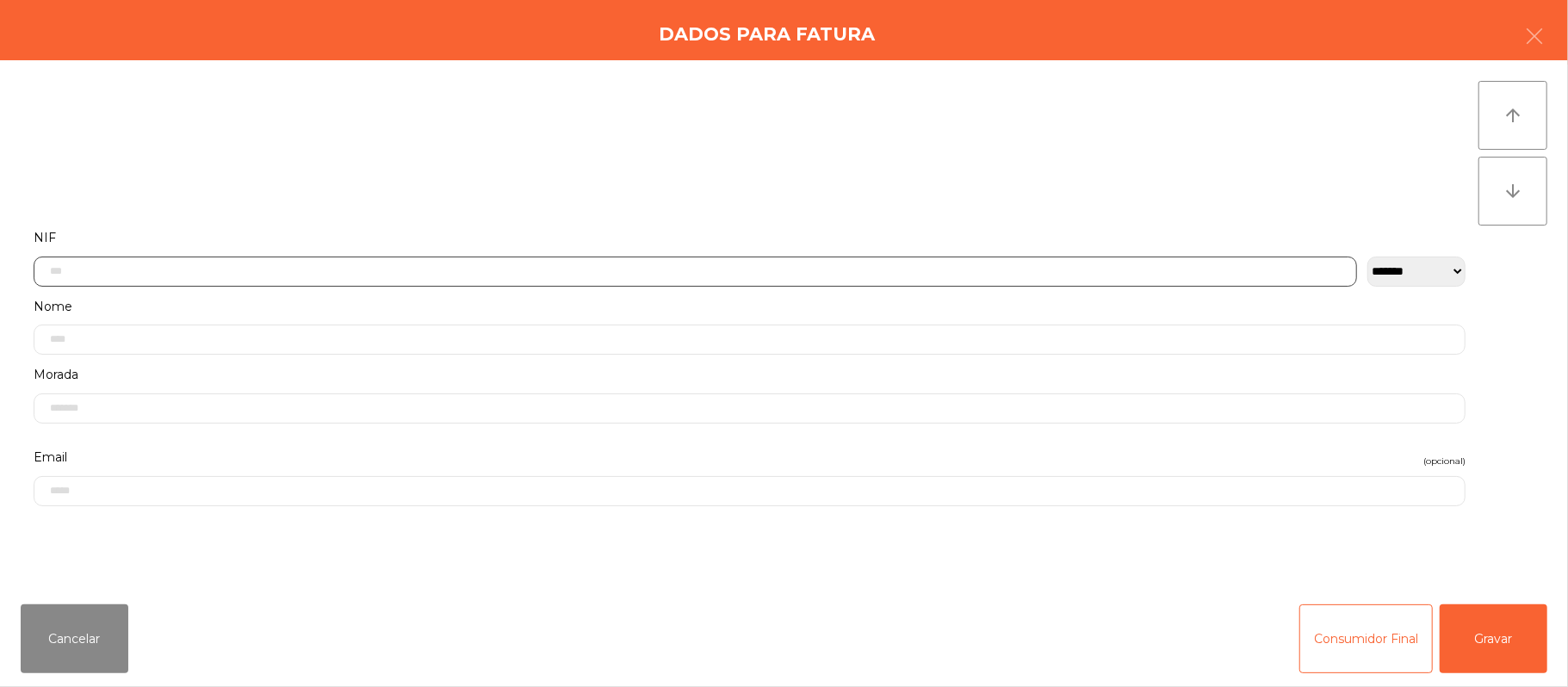
click at [446, 274] on input "text" at bounding box center [695, 271] width 1324 height 30
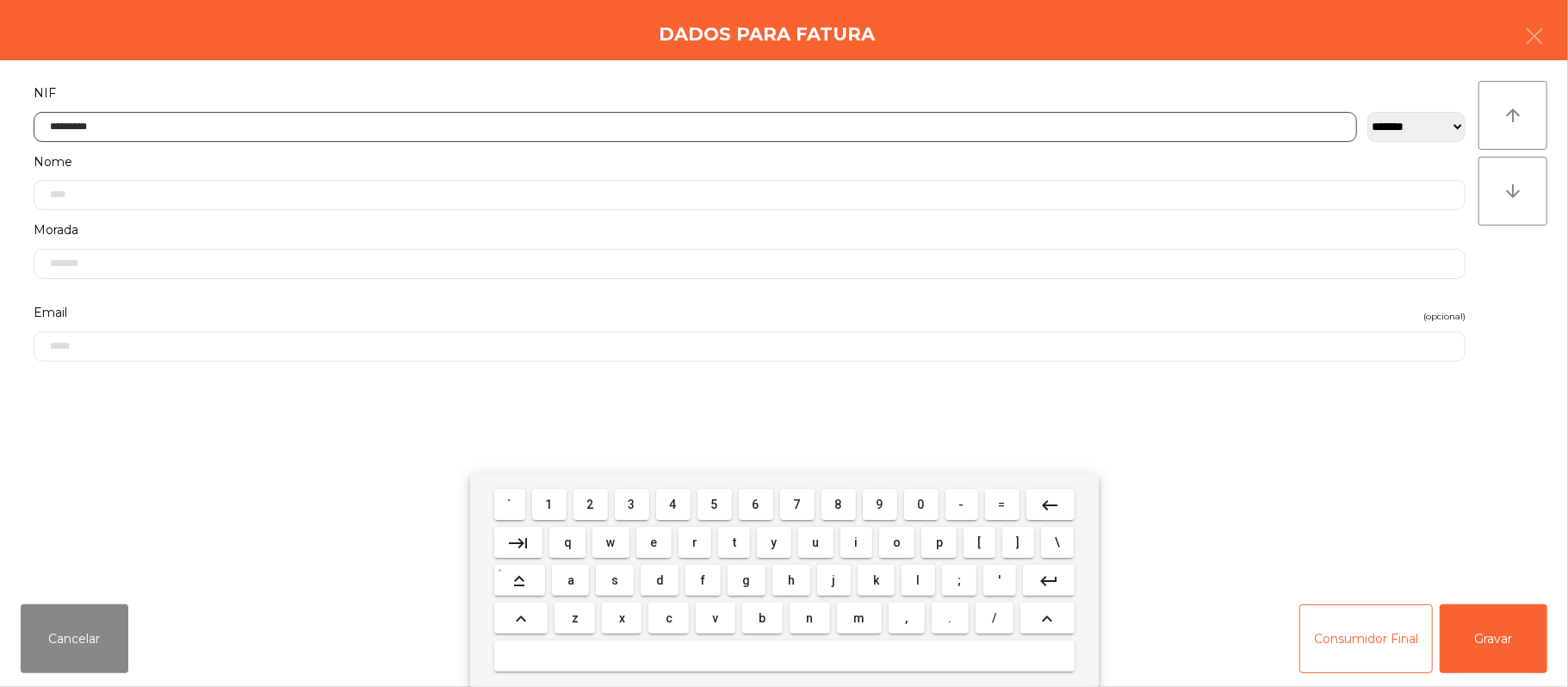
type input "*********"
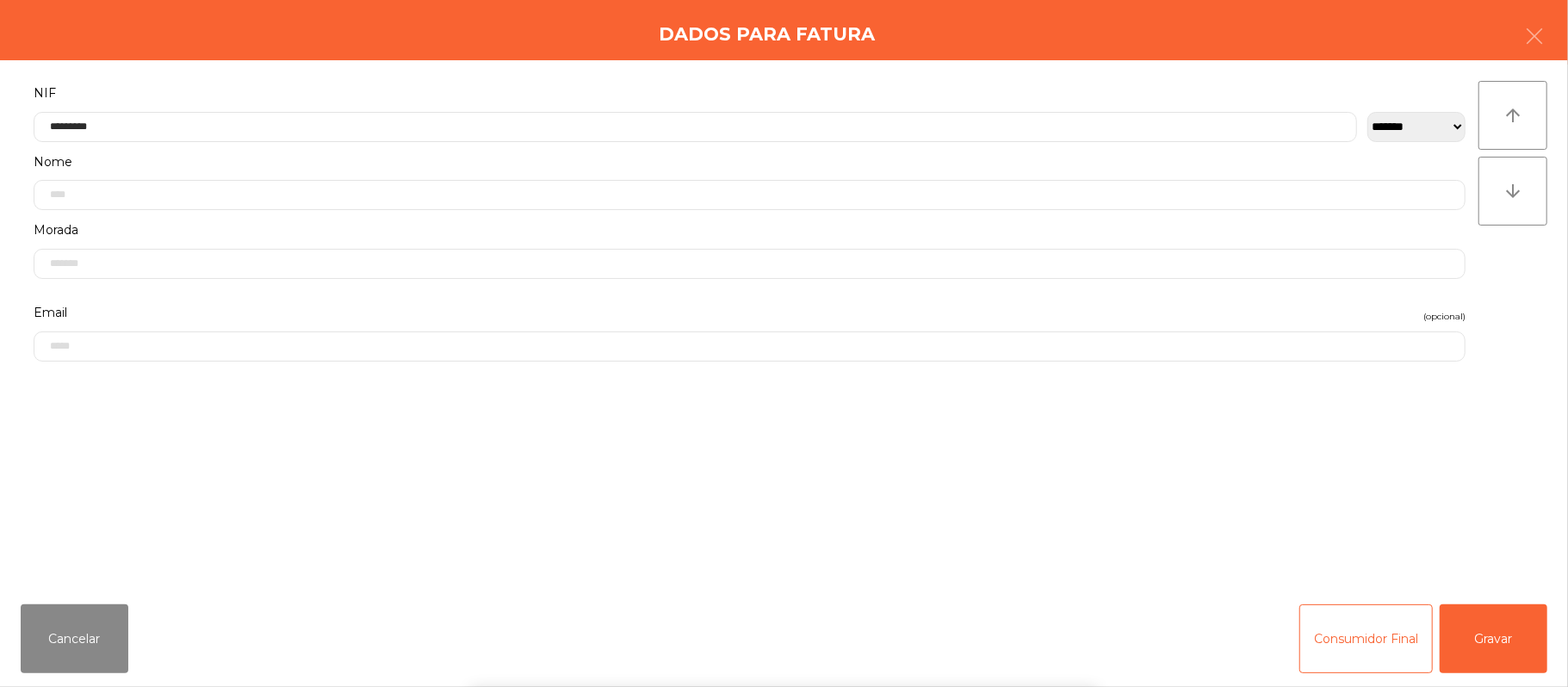
click at [1477, 637] on div "` 1 2 3 4 5 6 7 8 9 0 - = keyboard_backspace keyboard_tab q w e r t y u i o p […" at bounding box center [784, 580] width 1568 height 214
click at [1484, 638] on button "Gravar" at bounding box center [1494, 639] width 108 height 69
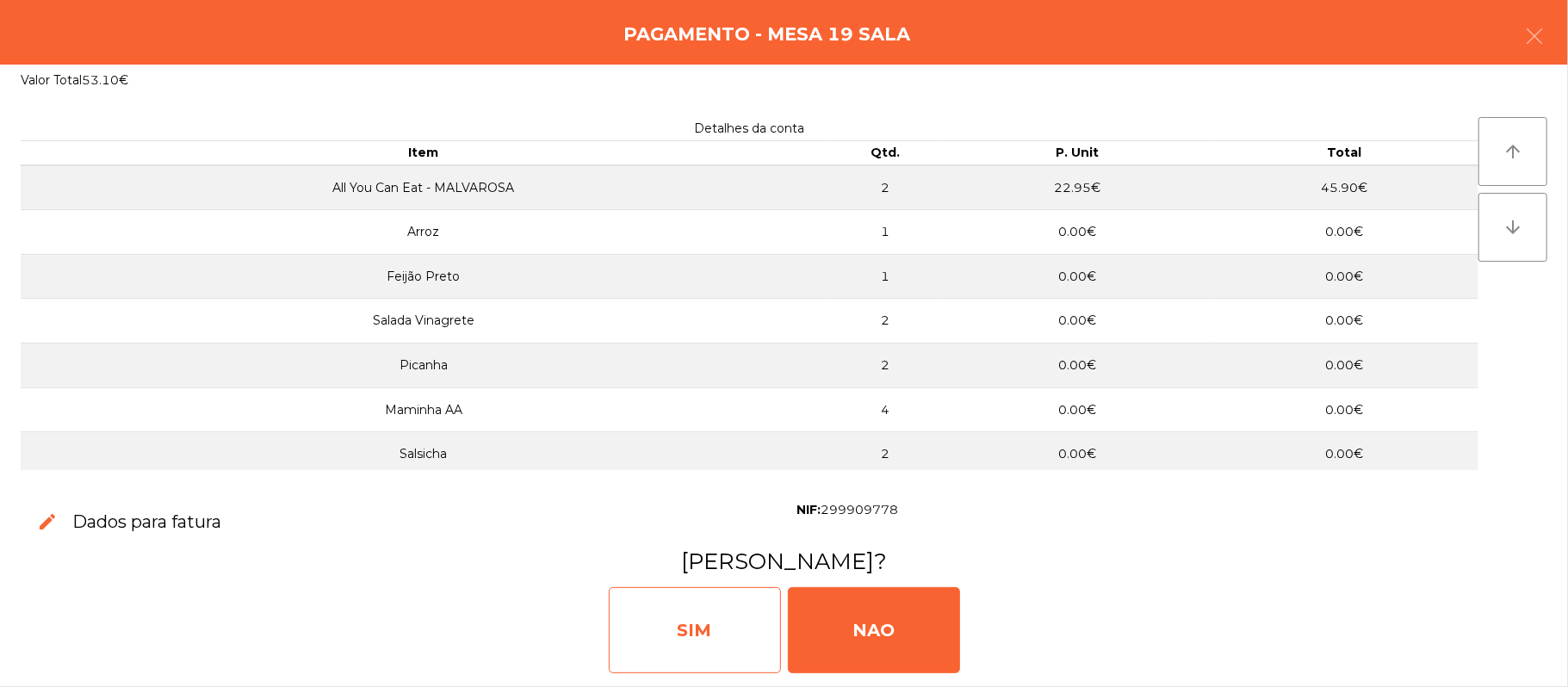
click at [676, 632] on div "SIM" at bounding box center [694, 630] width 172 height 86
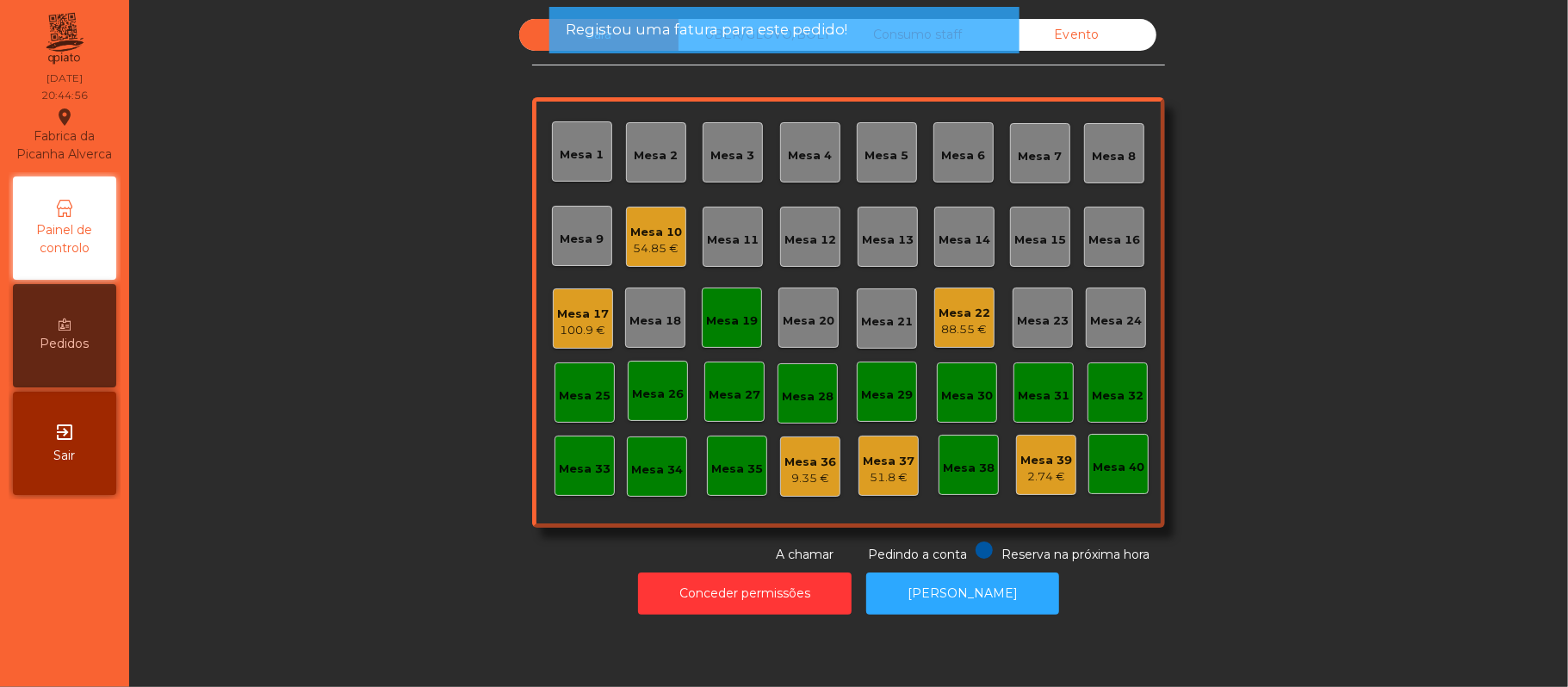
click at [711, 312] on div "Mesa 19" at bounding box center [732, 321] width 52 height 18
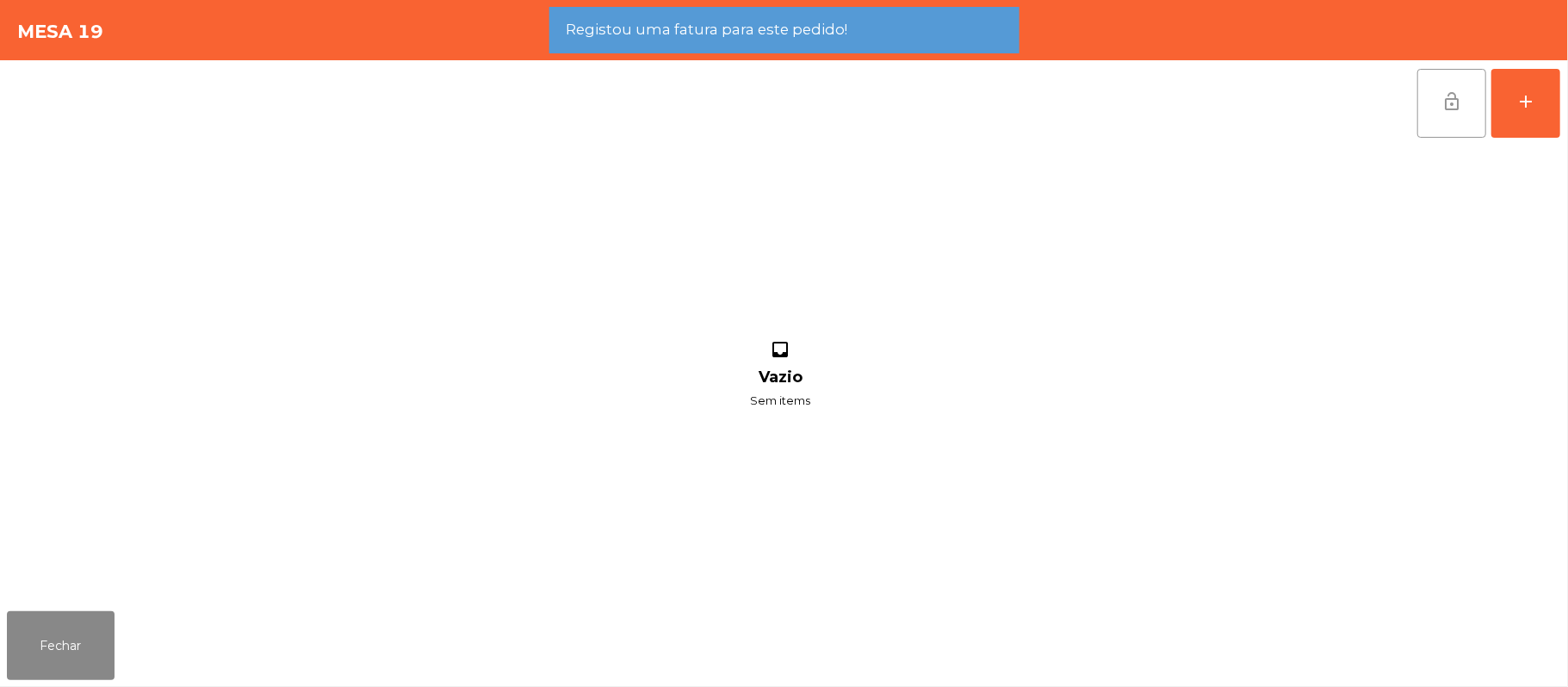
click at [1457, 98] on span "lock_open" at bounding box center [1452, 101] width 20 height 20
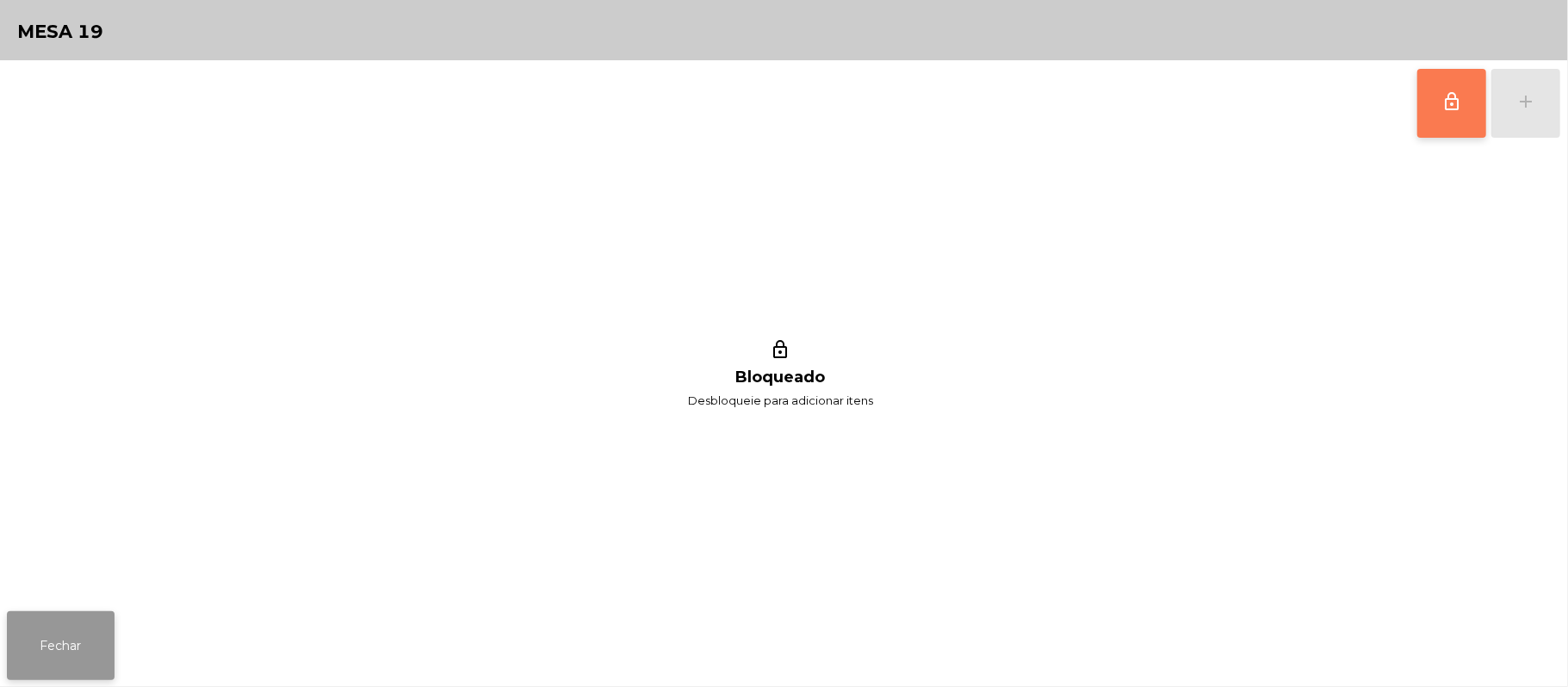
click at [59, 644] on button "Fechar" at bounding box center [60, 646] width 108 height 69
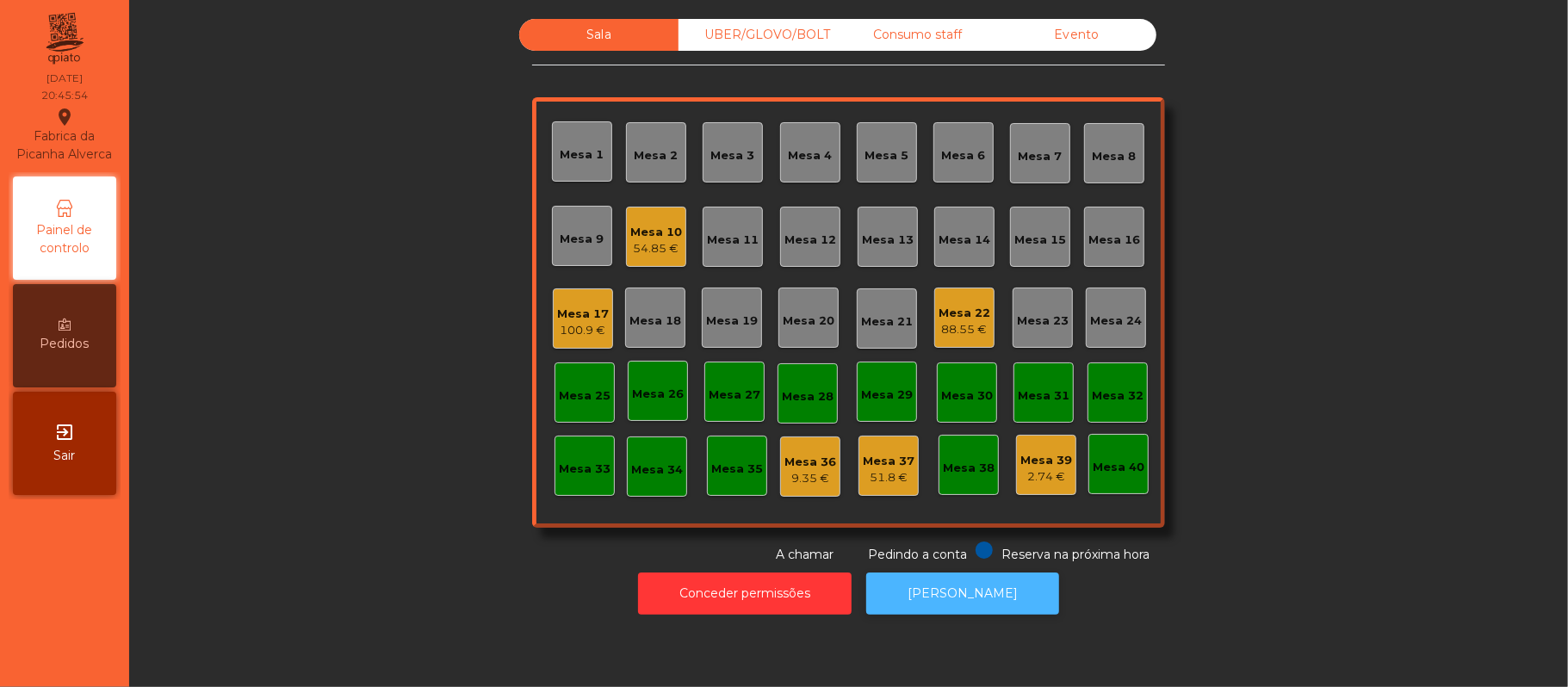
click at [975, 592] on button "[PERSON_NAME]" at bounding box center [962, 593] width 192 height 42
click at [1412, 299] on div "Sala UBER/[GEOGRAPHIC_DATA]/BOLT Consumo staff Evento Mesa 1 Mesa 2 [GEOGRAPHIC…" at bounding box center [849, 291] width 1392 height 545
click at [1127, 231] on div "Mesa 16" at bounding box center [1114, 240] width 52 height 18
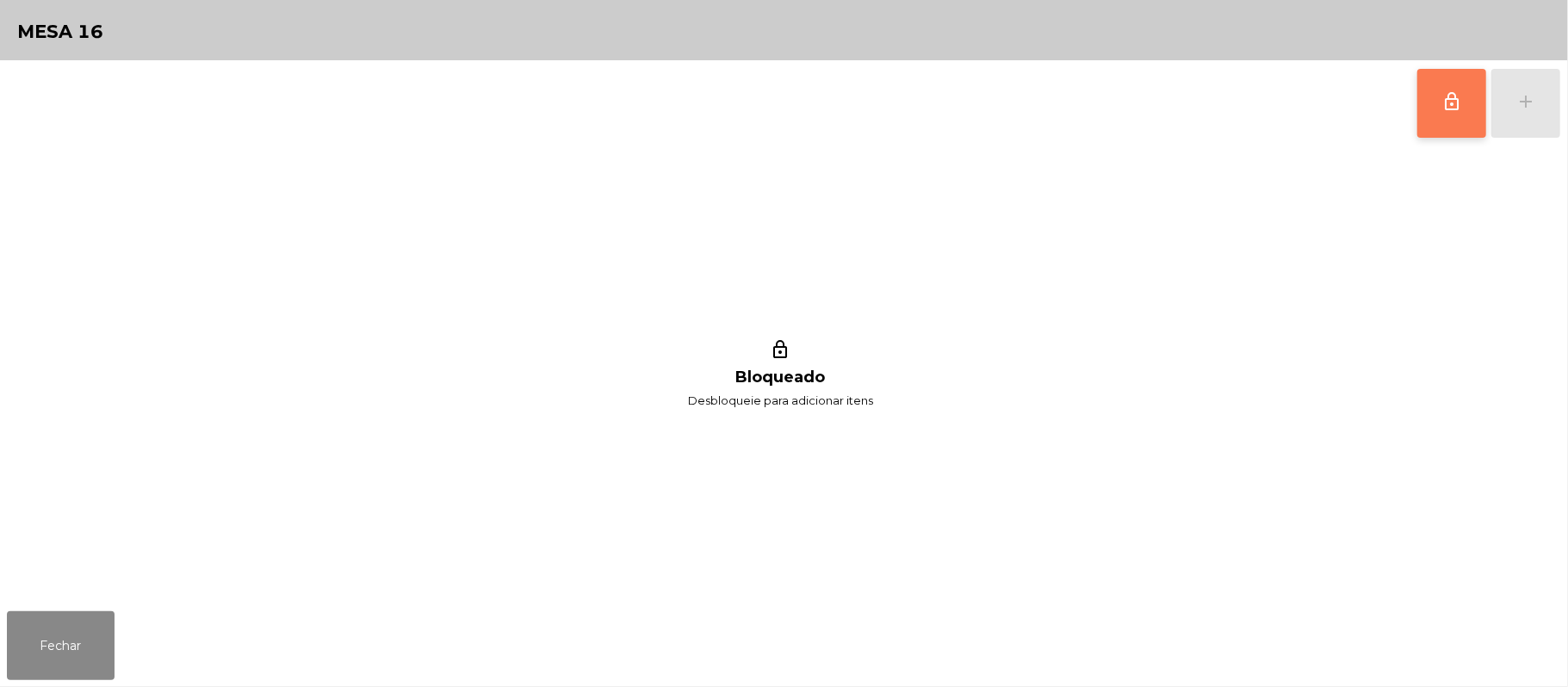
click at [1430, 118] on button "lock_outline" at bounding box center [1452, 103] width 69 height 69
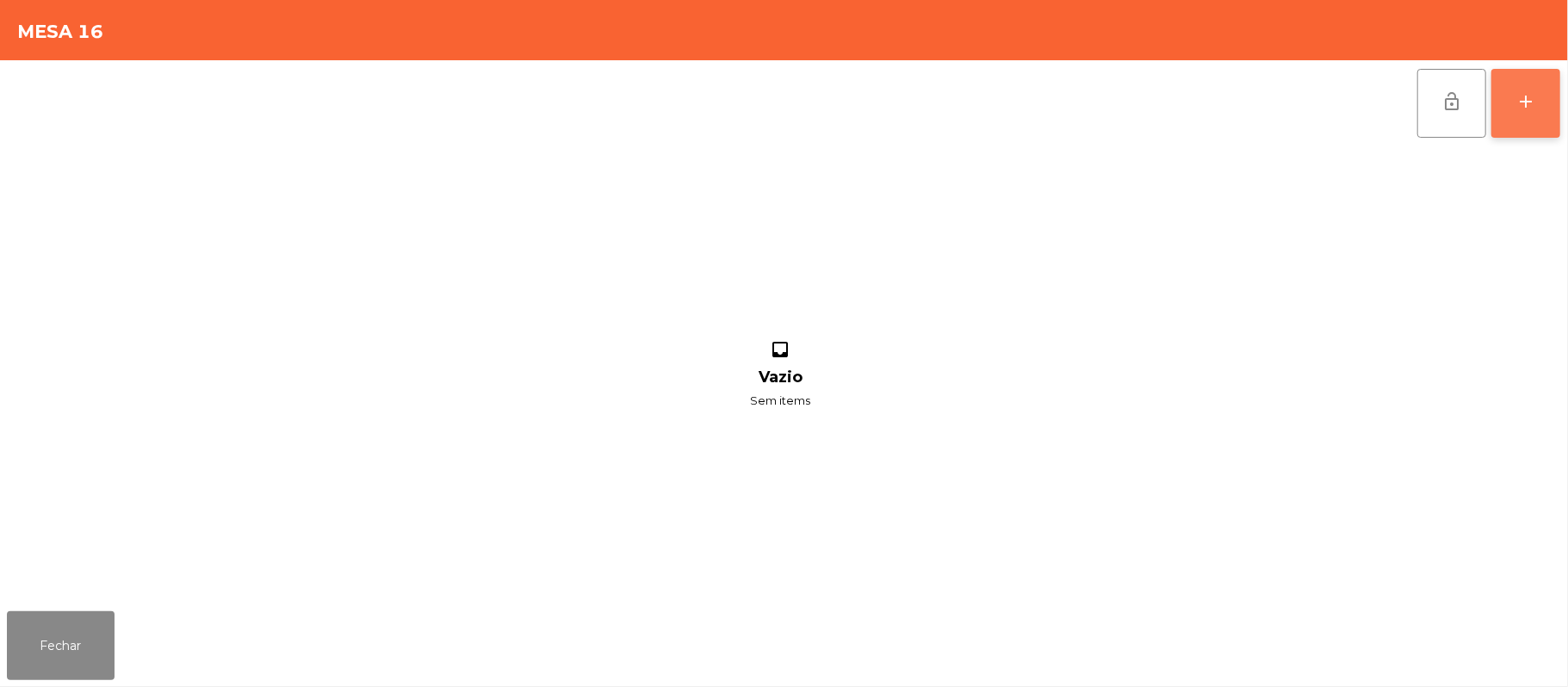
click at [1520, 111] on div "add" at bounding box center [1525, 101] width 20 height 20
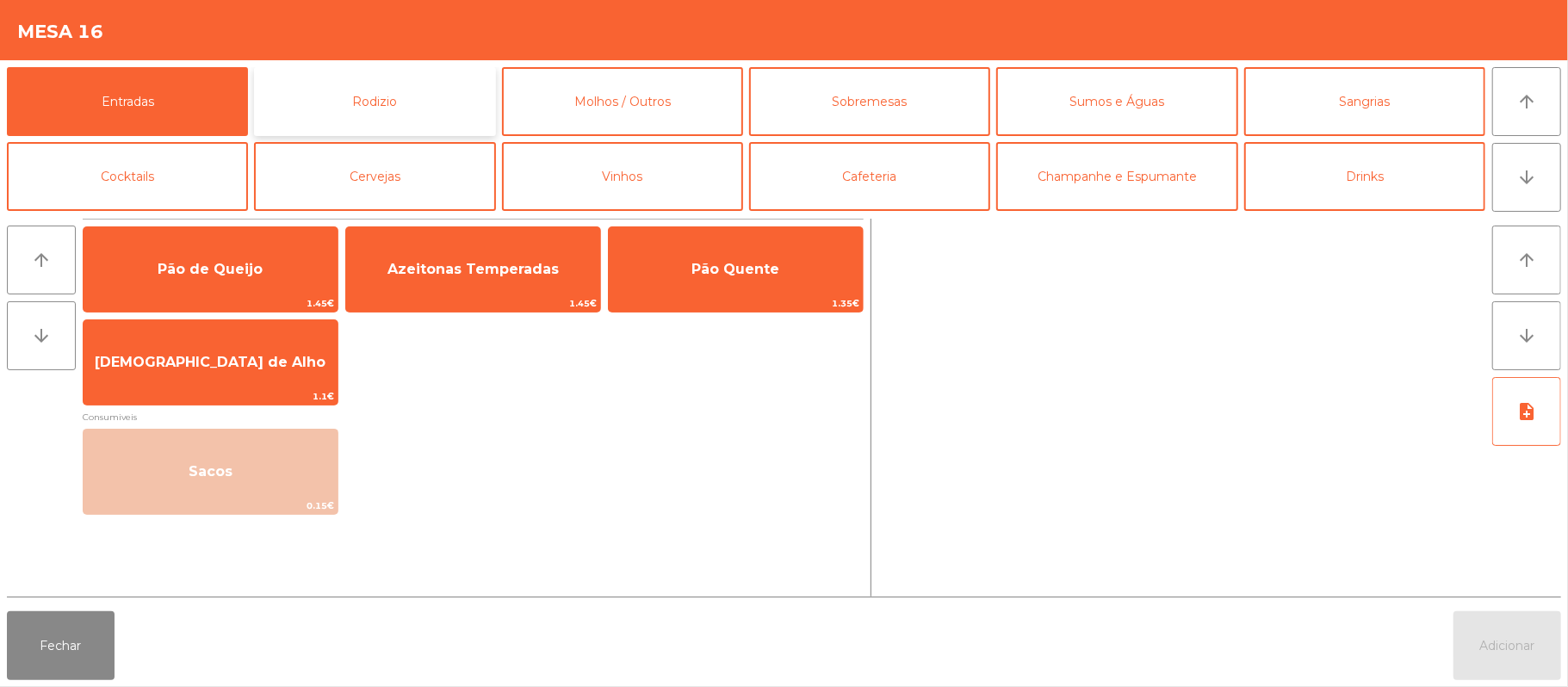
click at [438, 85] on button "Rodizio" at bounding box center [374, 101] width 241 height 69
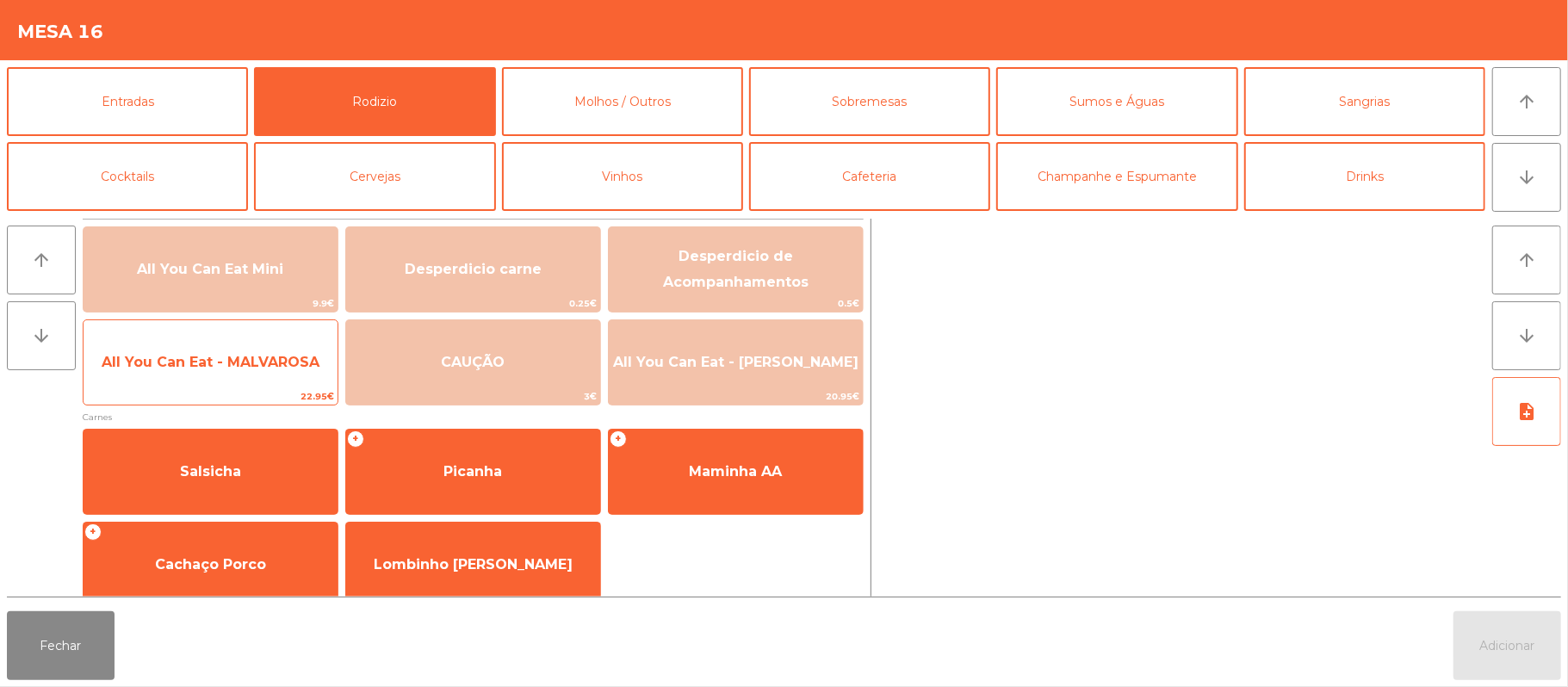
click at [279, 368] on span "All You Can Eat - MALVAROSA" at bounding box center [210, 363] width 217 height 17
click at [283, 354] on span "All You Can Eat - MALVAROSA" at bounding box center [210, 363] width 217 height 17
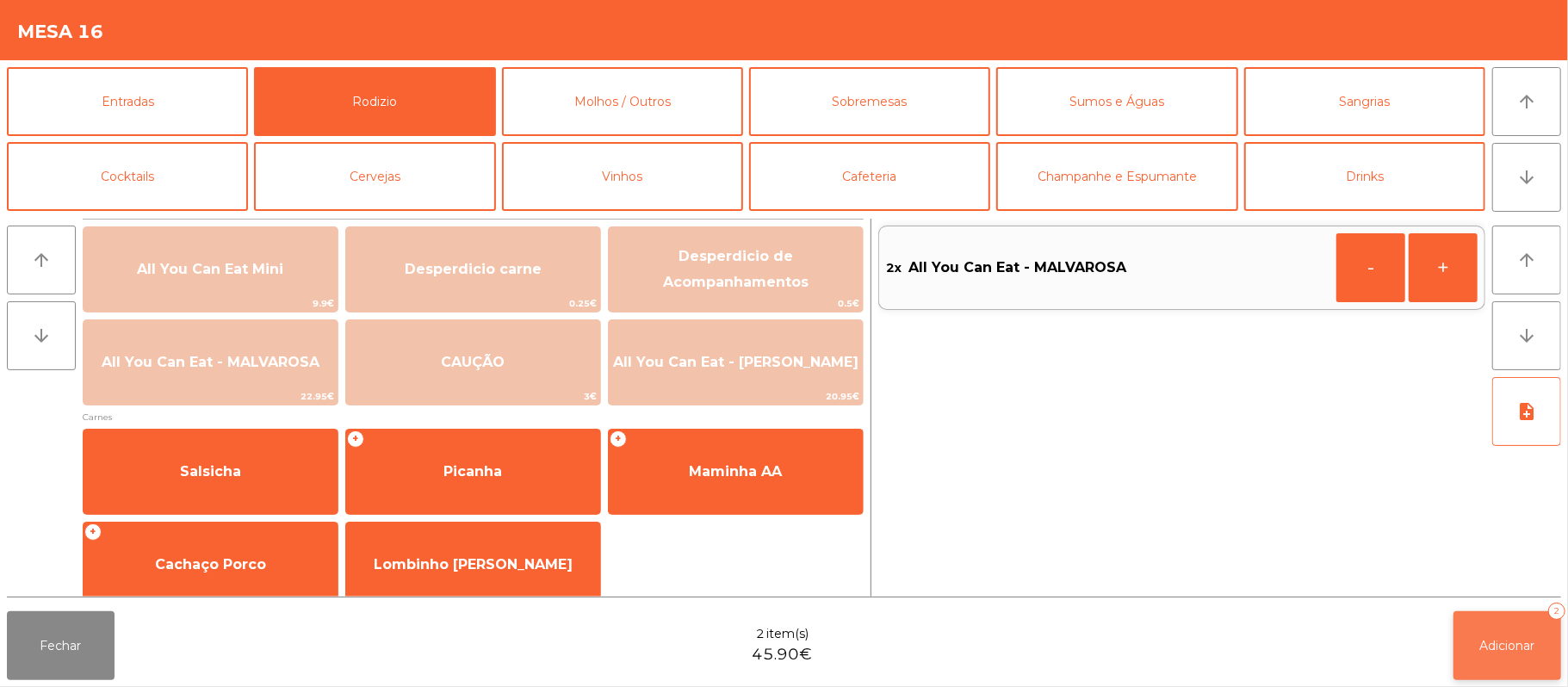
click at [1512, 636] on button "Adicionar 2" at bounding box center [1508, 646] width 108 height 69
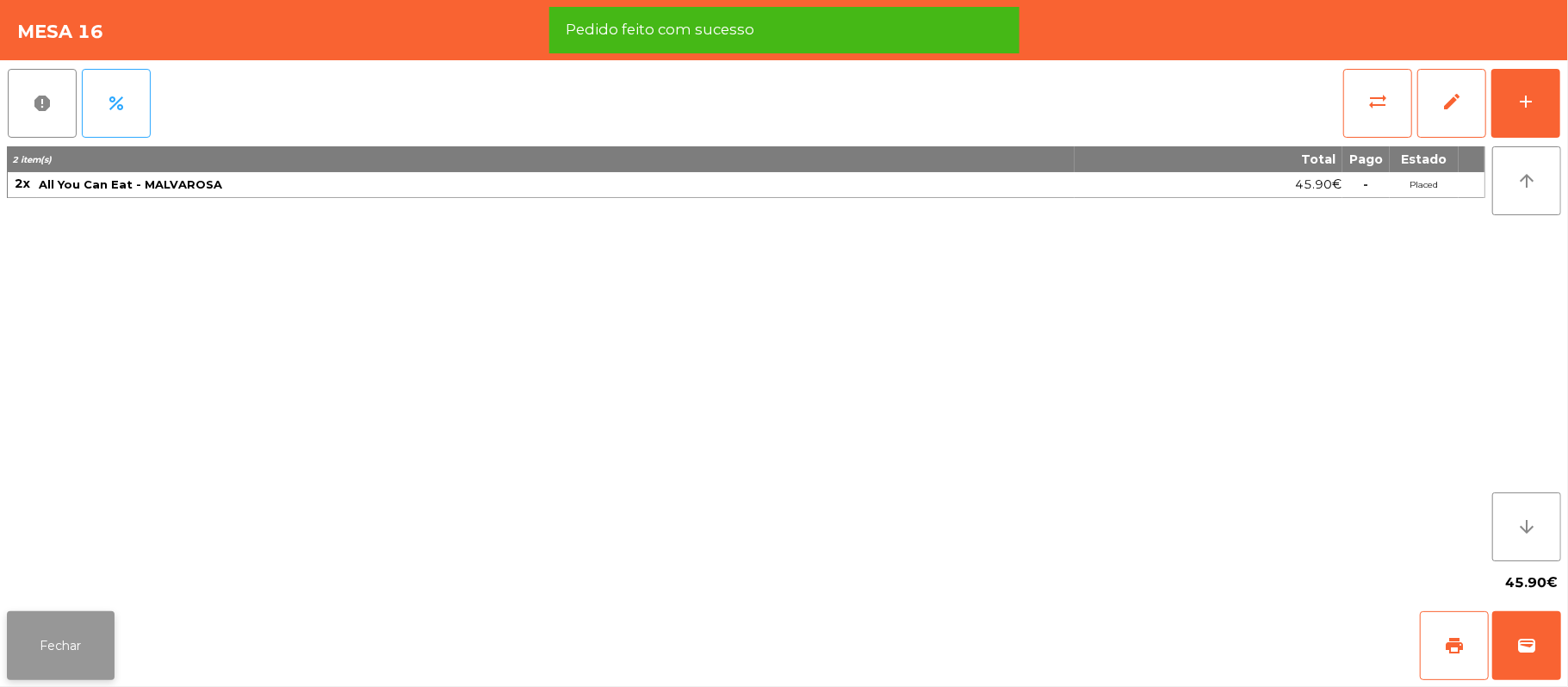
click at [69, 632] on button "Fechar" at bounding box center [60, 646] width 108 height 69
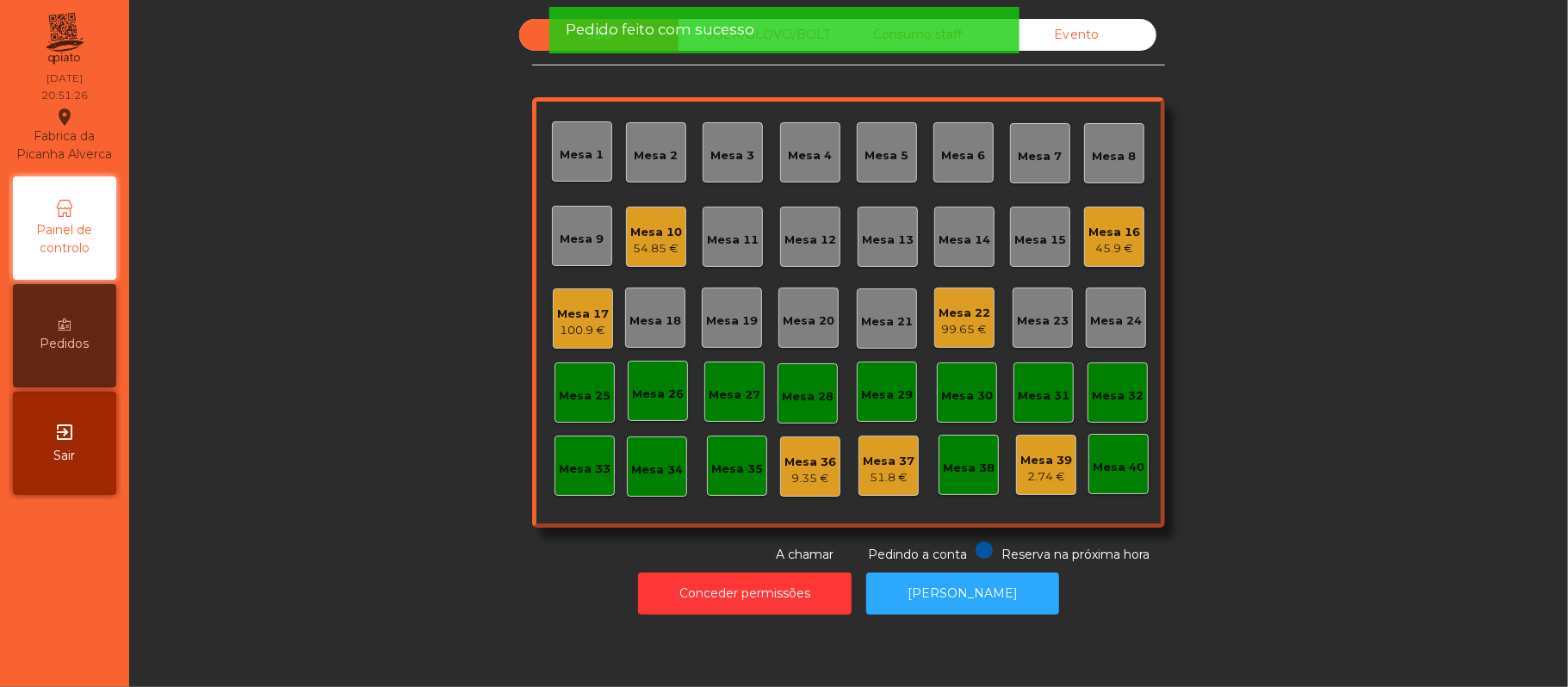
click at [335, 438] on div "Sala UBER/[GEOGRAPHIC_DATA]/BOLT Consumo staff Evento Mesa 1 Mesa 2 Mesa 3 [GEO…" at bounding box center [849, 291] width 1392 height 545
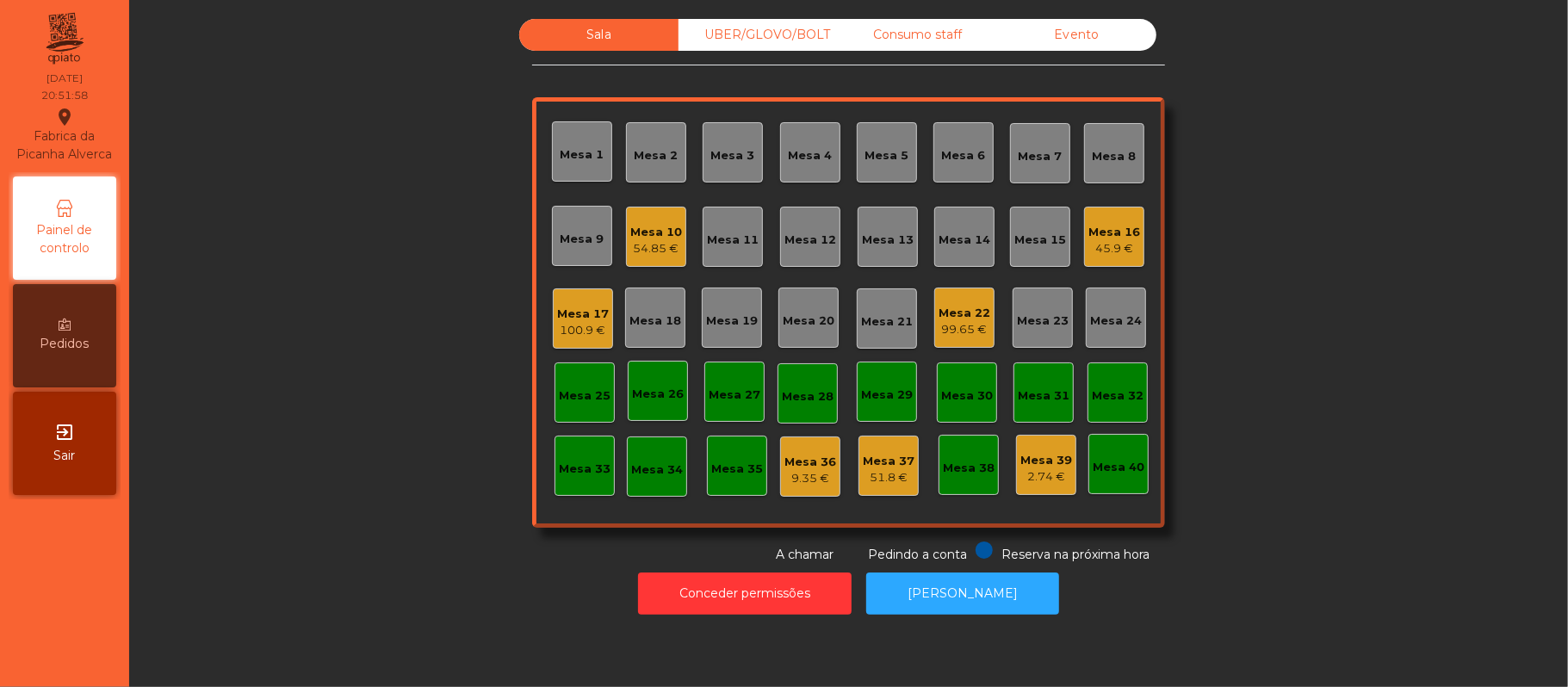
click at [742, 241] on div "Mesa 11" at bounding box center [732, 240] width 52 height 18
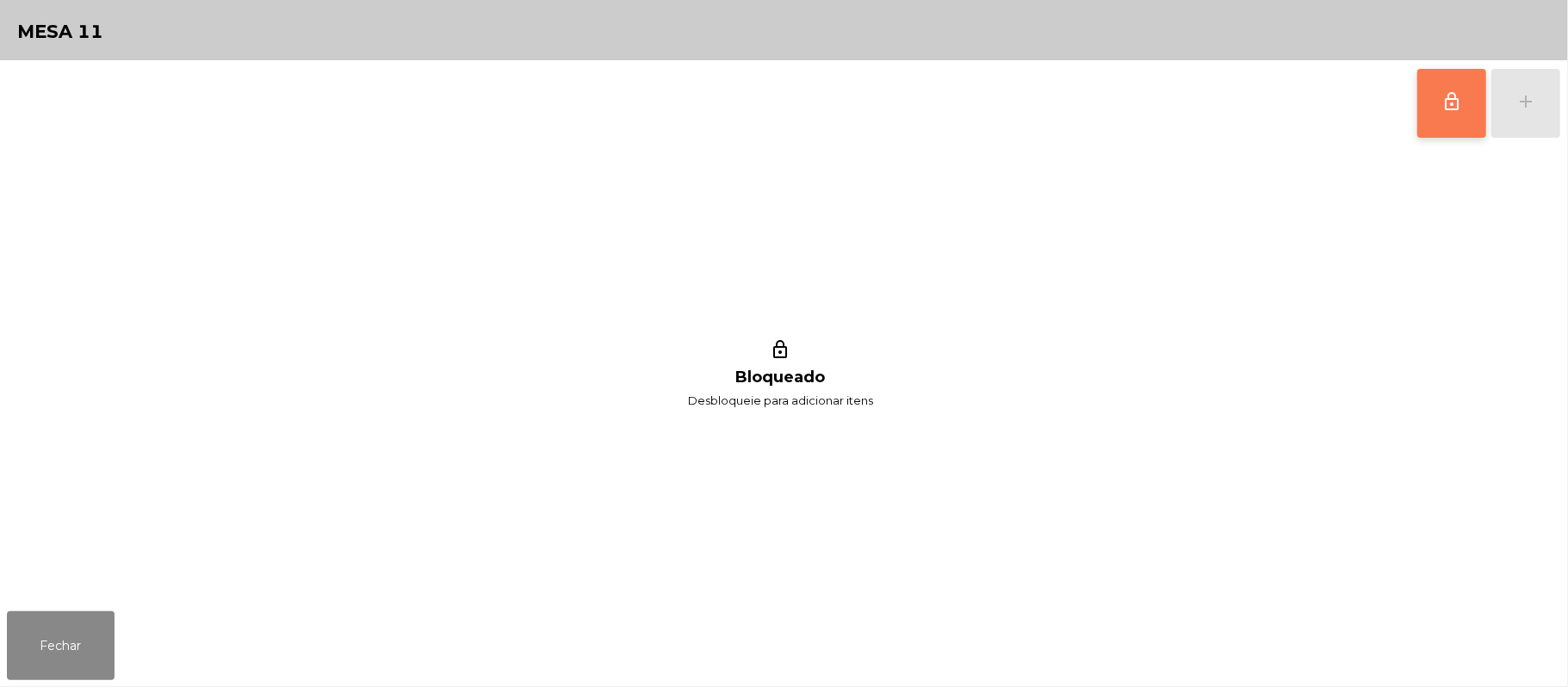
click at [1447, 107] on span "lock_outline" at bounding box center [1452, 101] width 20 height 20
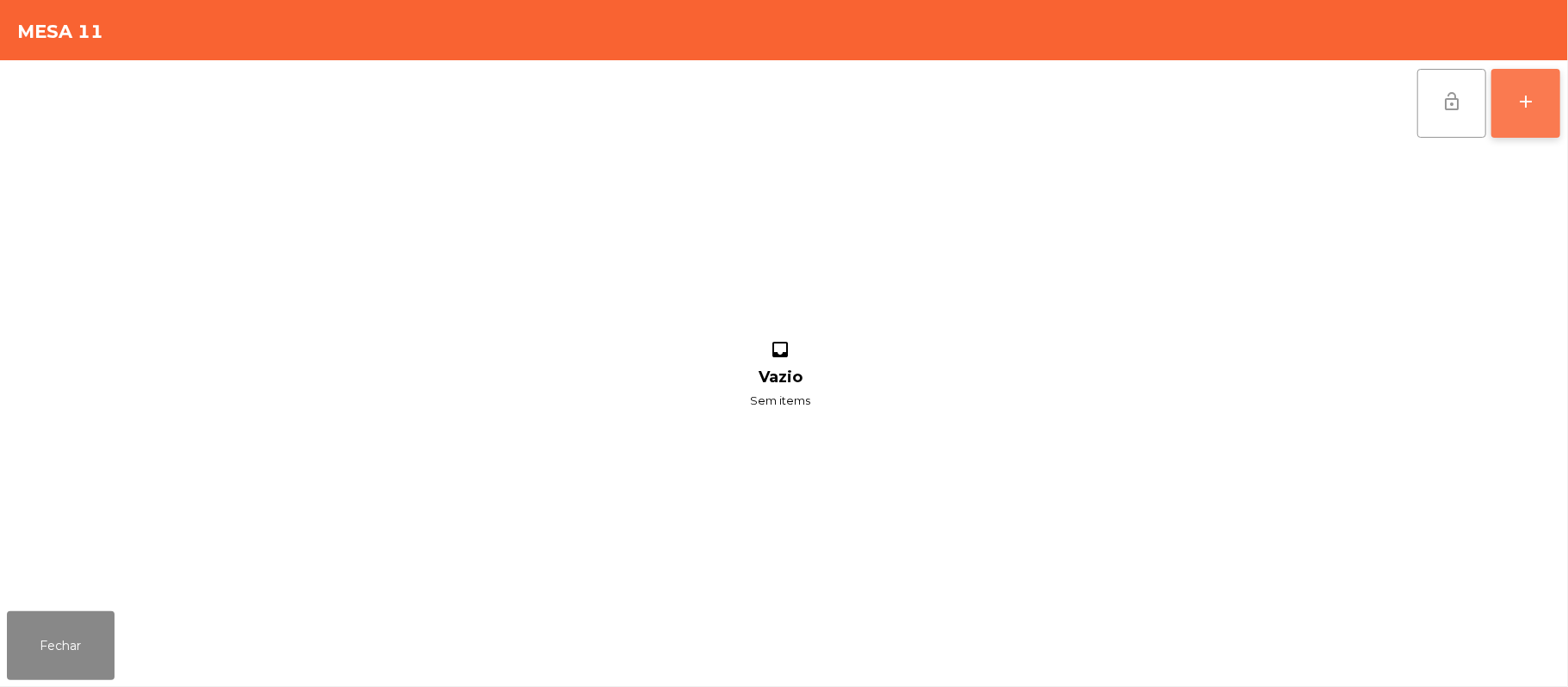
click at [1520, 101] on div "add" at bounding box center [1525, 101] width 20 height 20
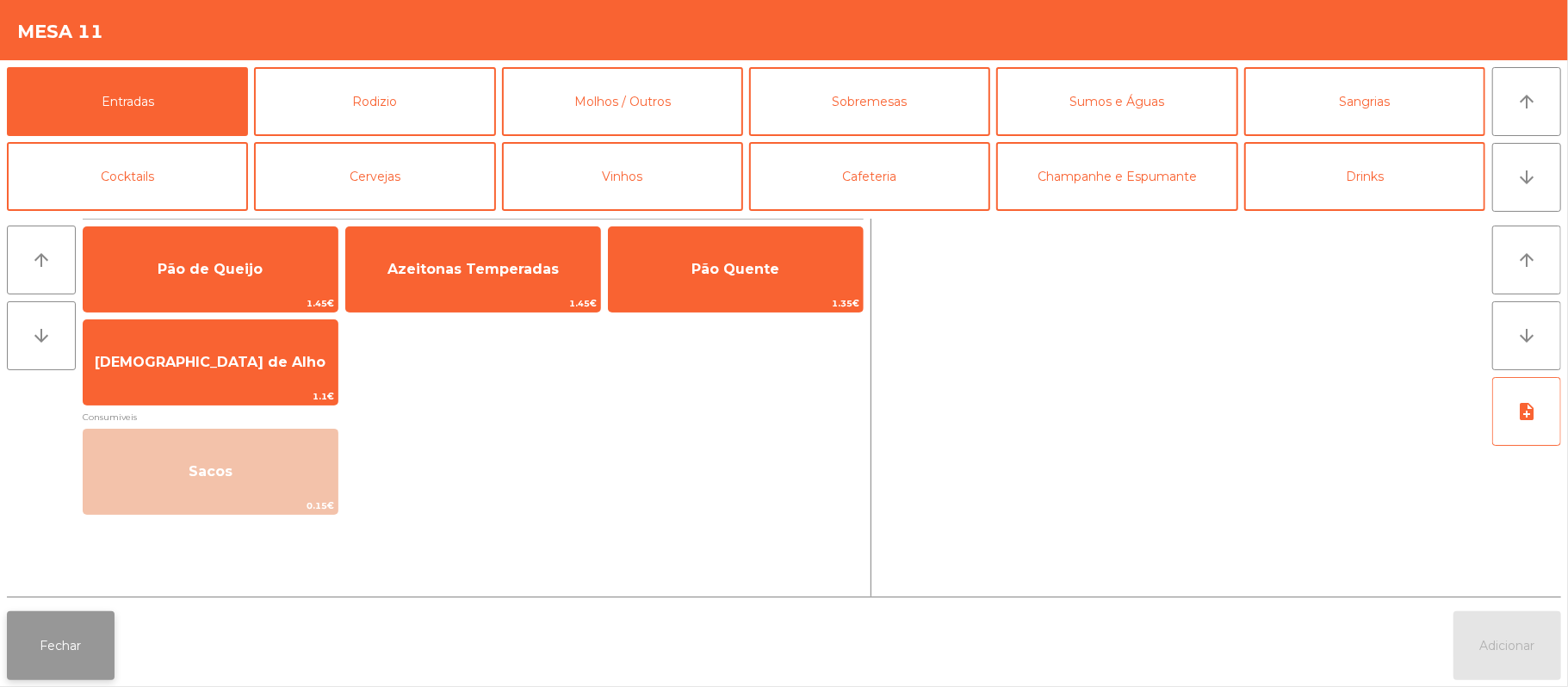
click at [57, 659] on button "Fechar" at bounding box center [60, 646] width 108 height 69
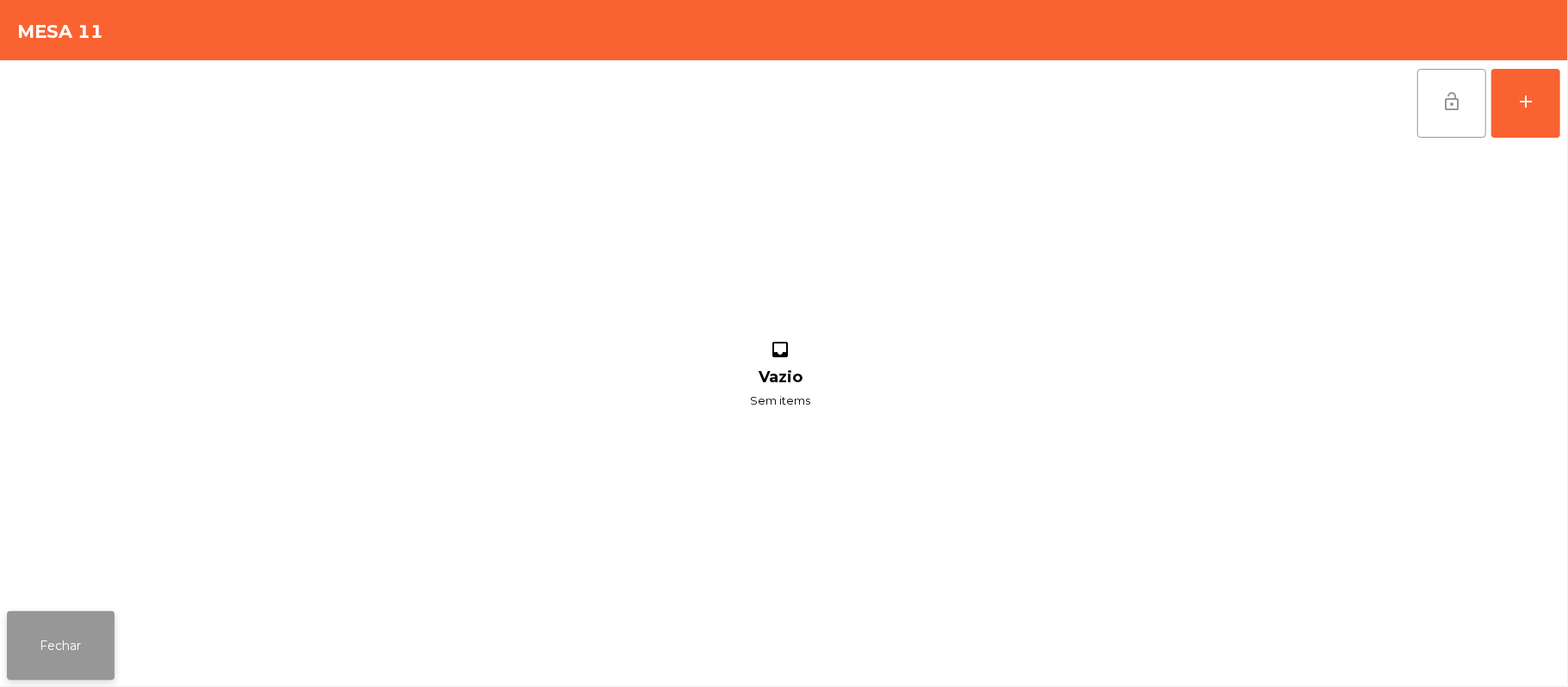
click at [14, 656] on button "Fechar" at bounding box center [60, 646] width 108 height 69
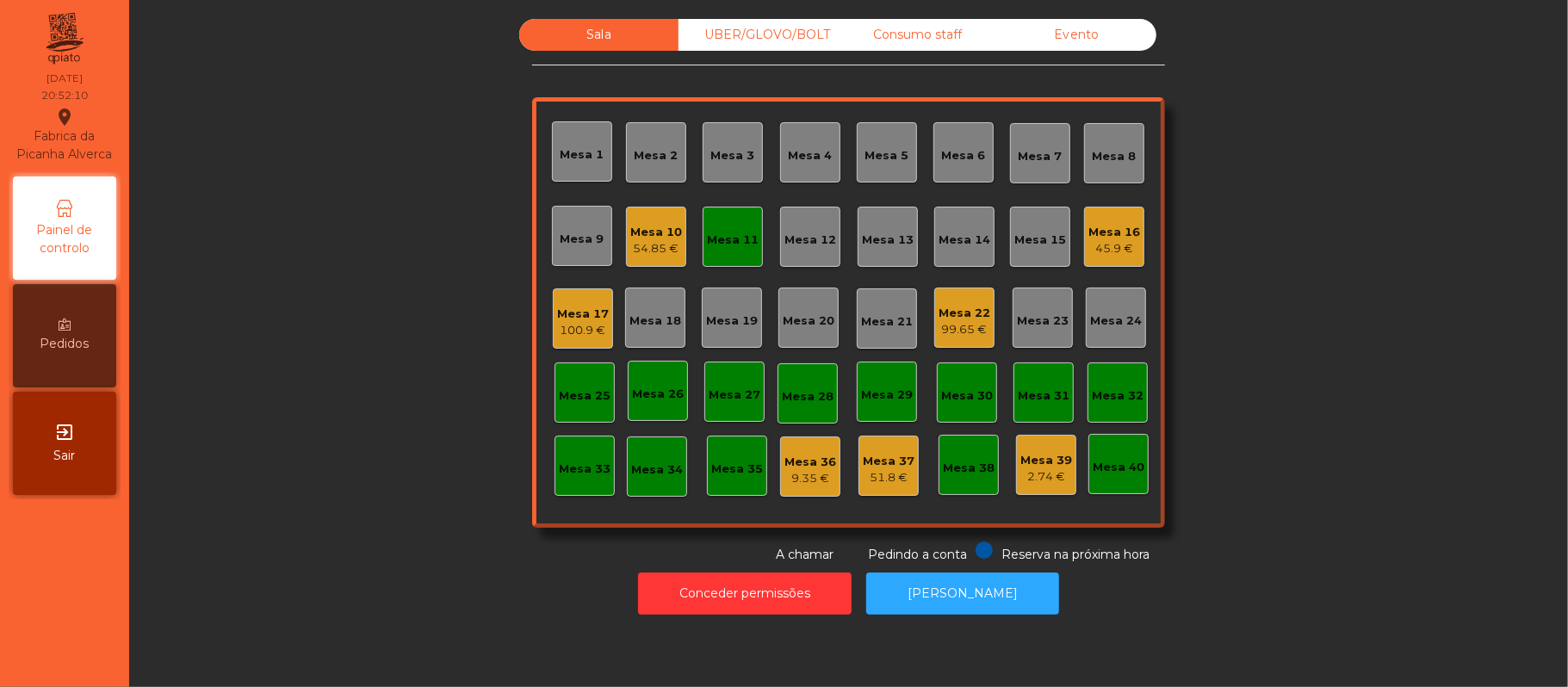
click at [1092, 235] on div "Mesa 16" at bounding box center [1114, 232] width 52 height 18
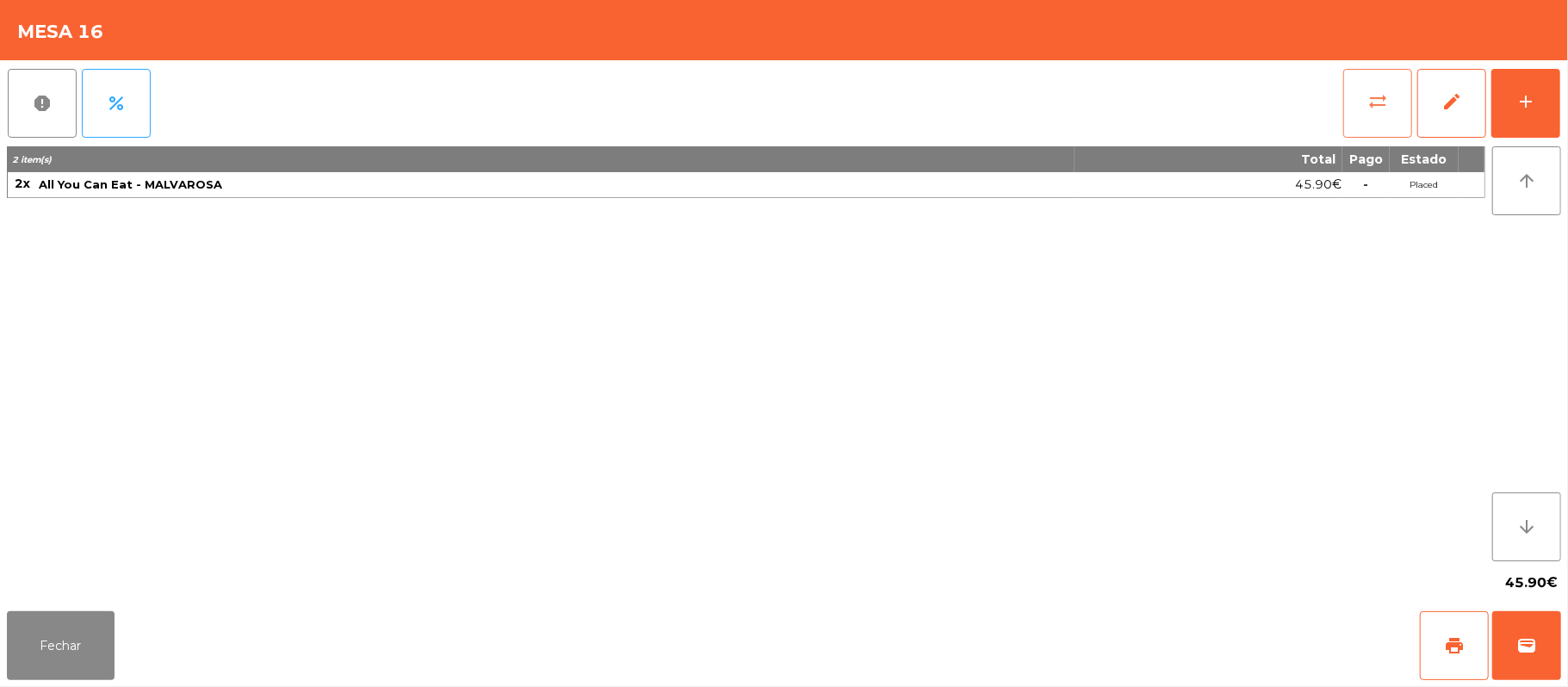
click at [1365, 108] on button "sync_alt" at bounding box center [1377, 103] width 69 height 69
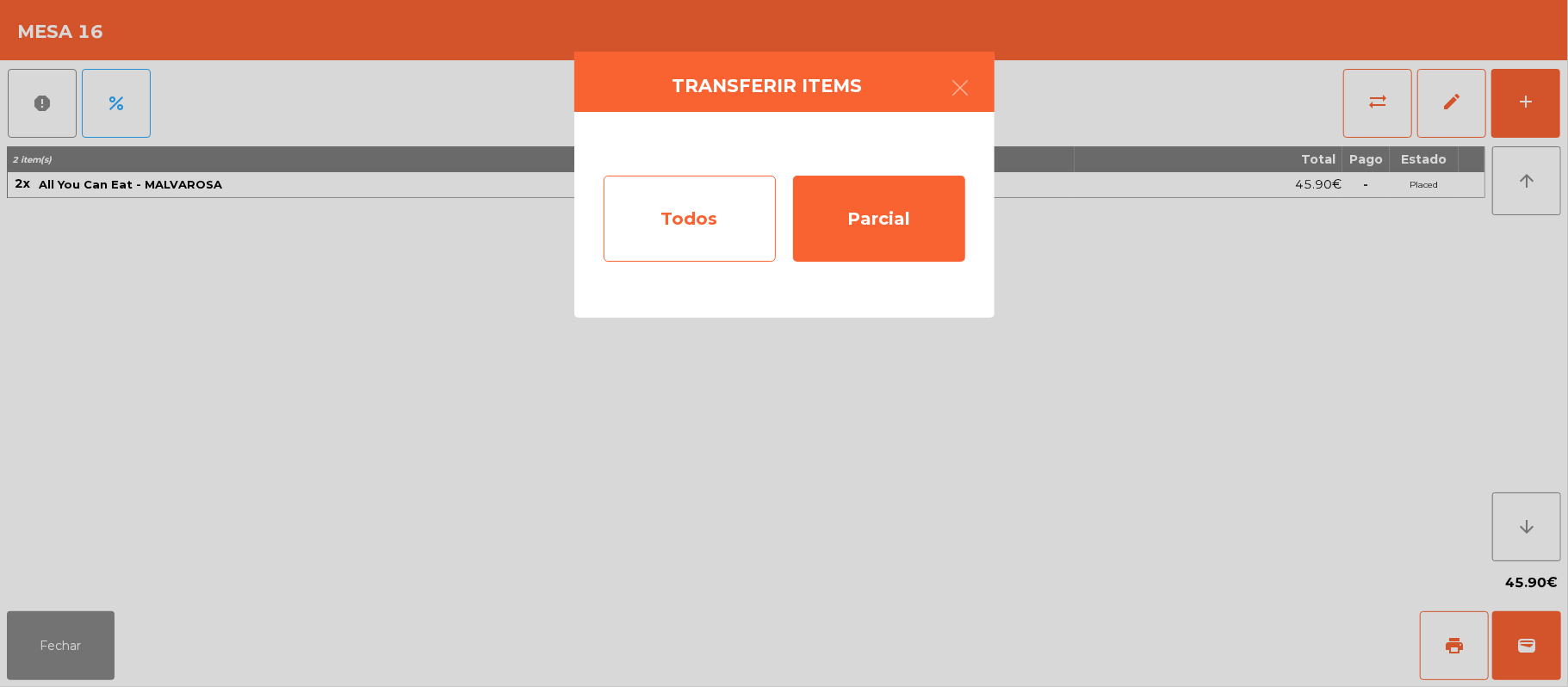
click at [705, 229] on div "Todos" at bounding box center [689, 218] width 172 height 86
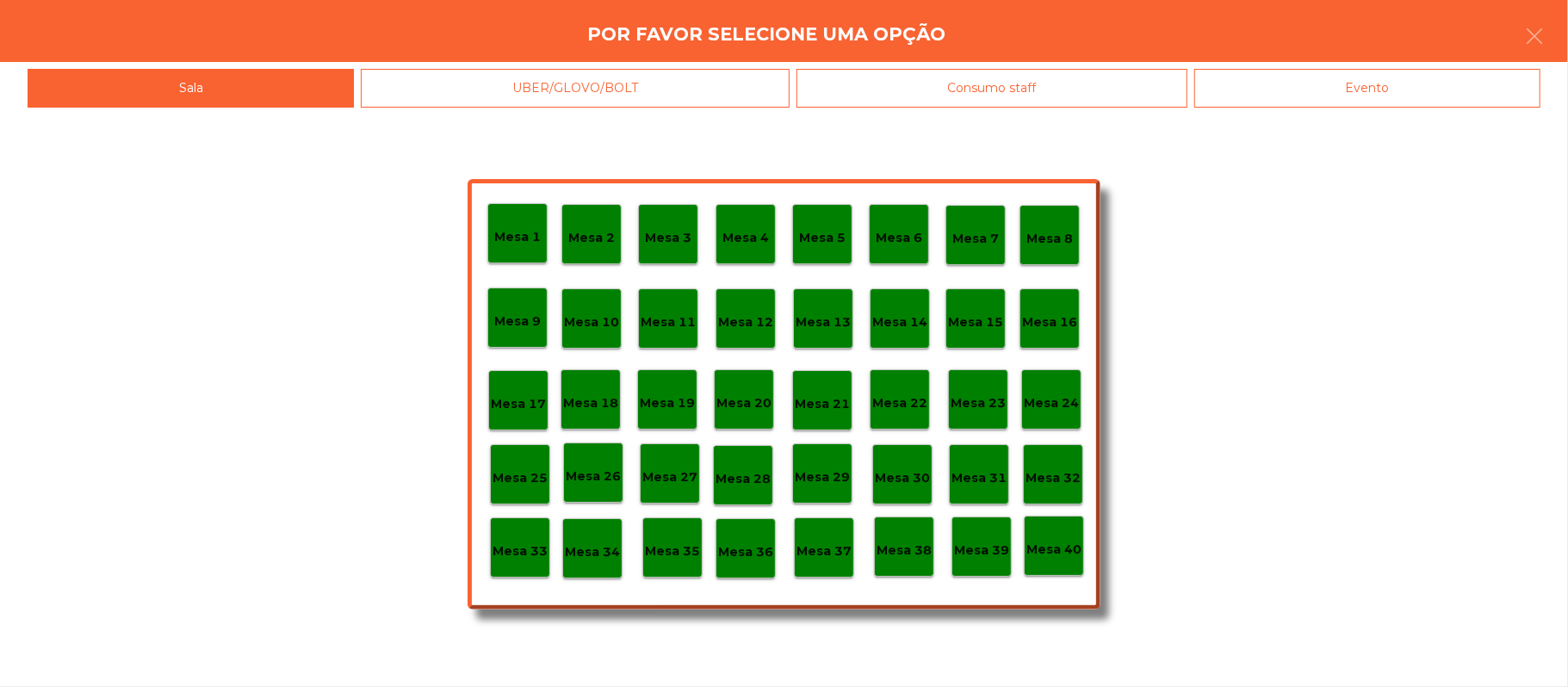
click at [662, 331] on p "Mesa 11" at bounding box center [667, 322] width 55 height 20
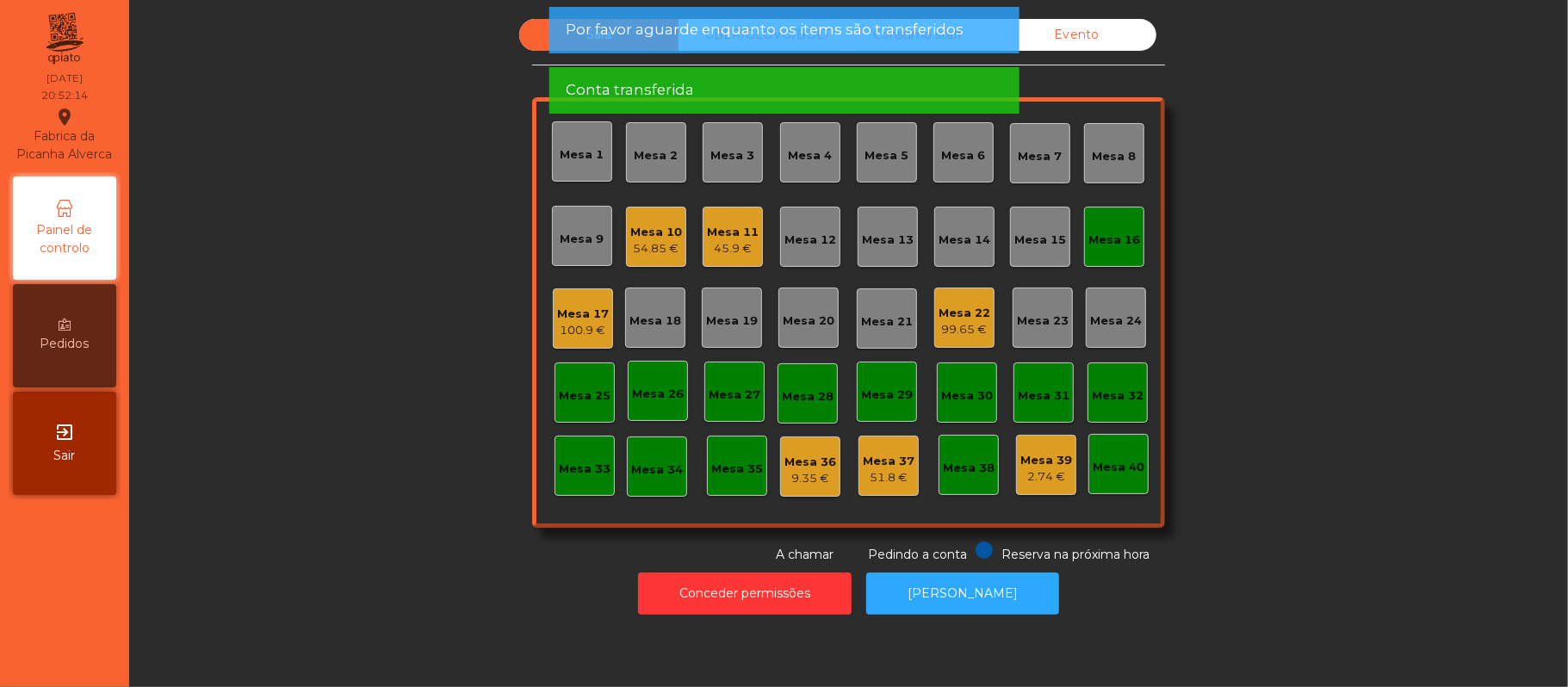
click at [1114, 231] on div "Mesa 16" at bounding box center [1114, 240] width 52 height 18
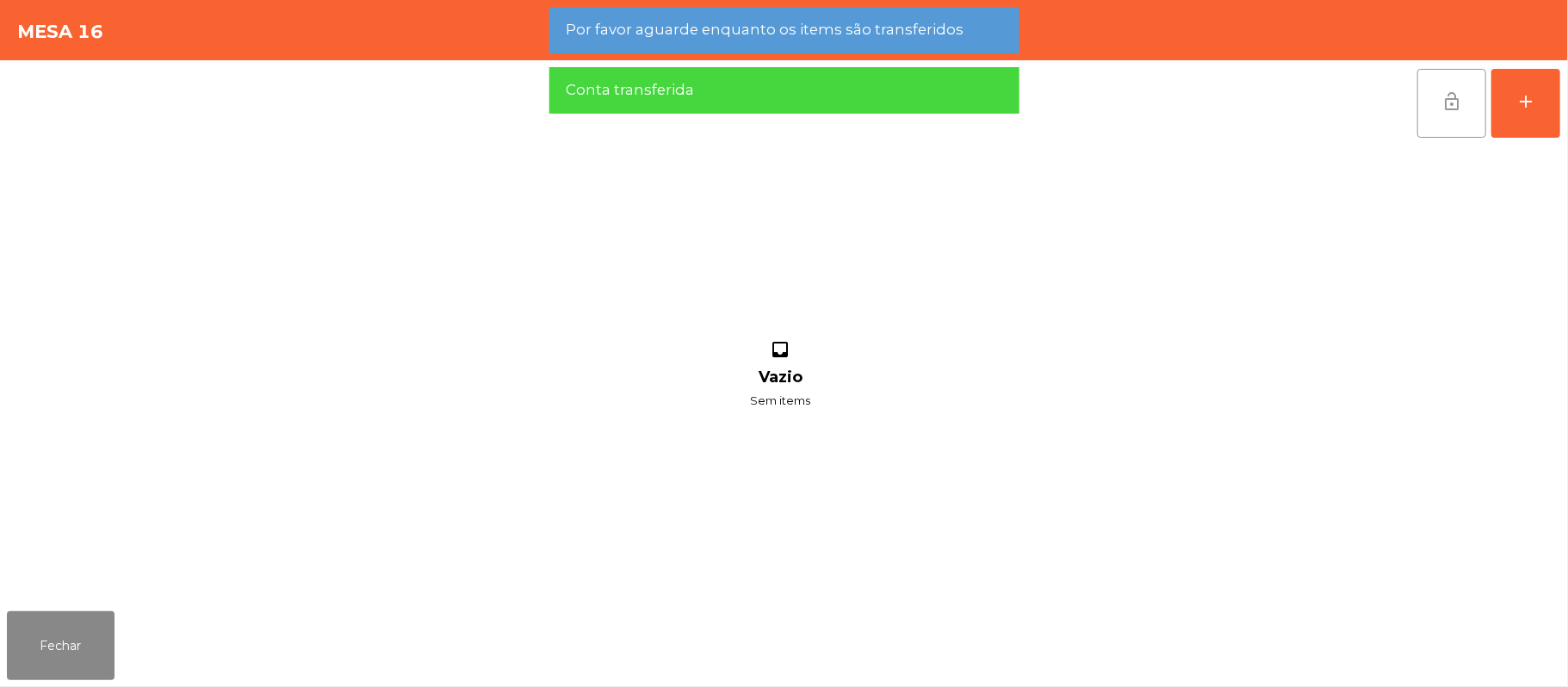
click at [1443, 105] on span "lock_open" at bounding box center [1452, 101] width 20 height 20
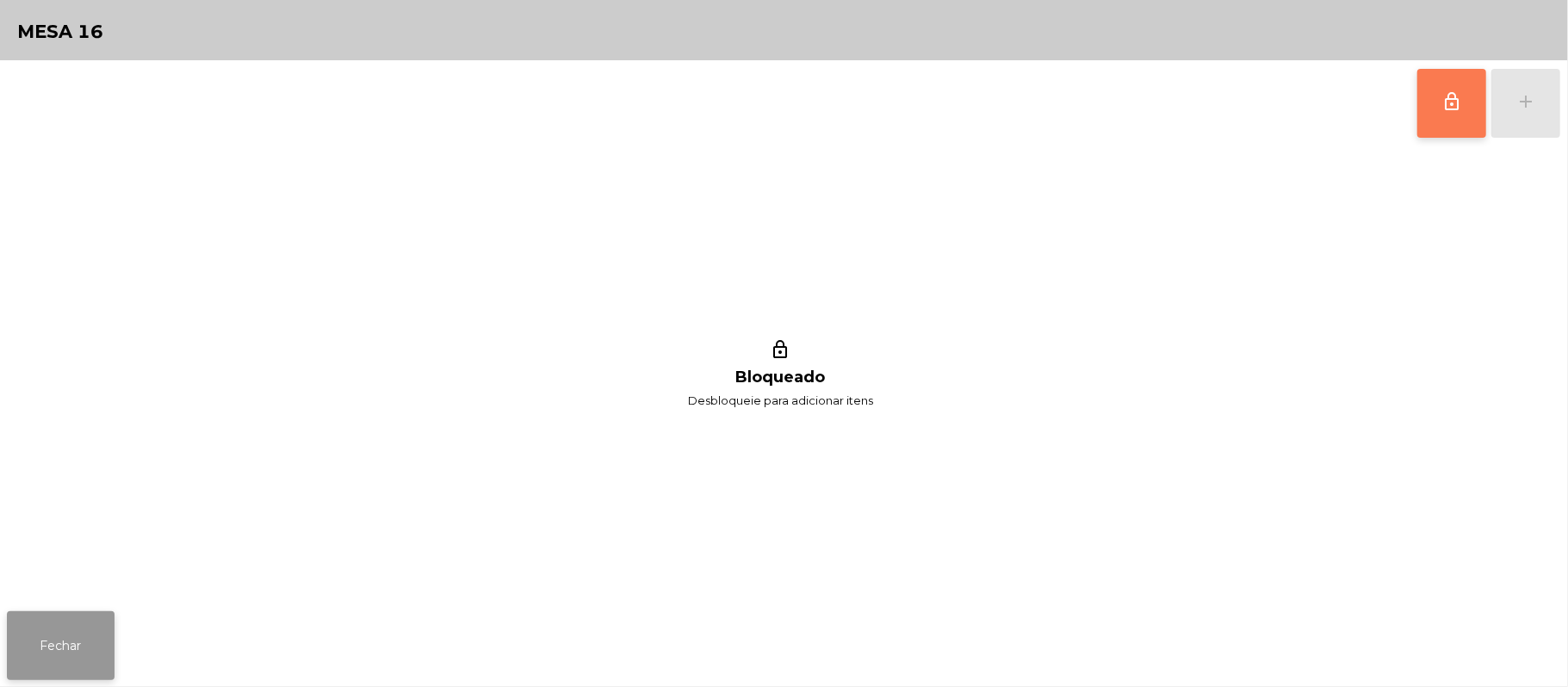
click at [39, 658] on button "Fechar" at bounding box center [60, 646] width 108 height 69
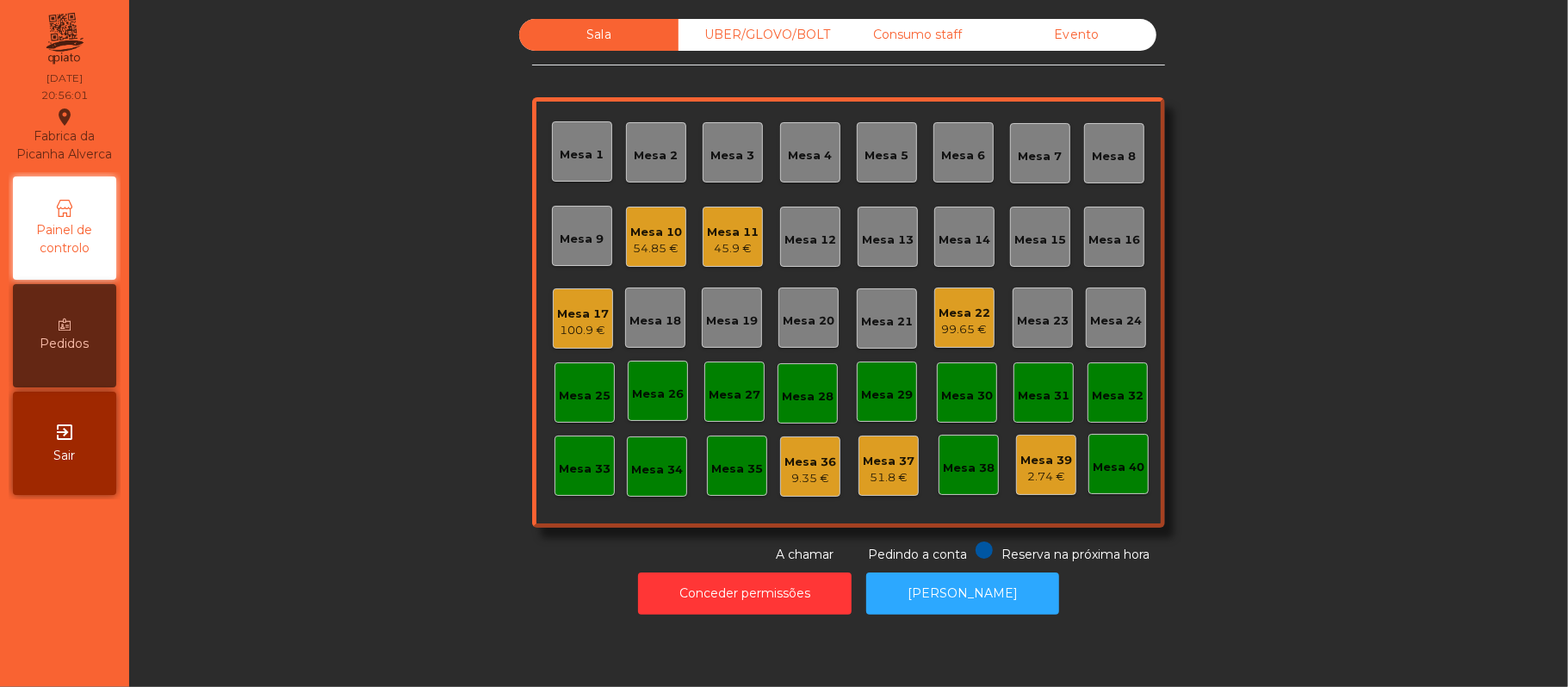
click at [893, 39] on div "Consumo staff" at bounding box center [916, 34] width 159 height 32
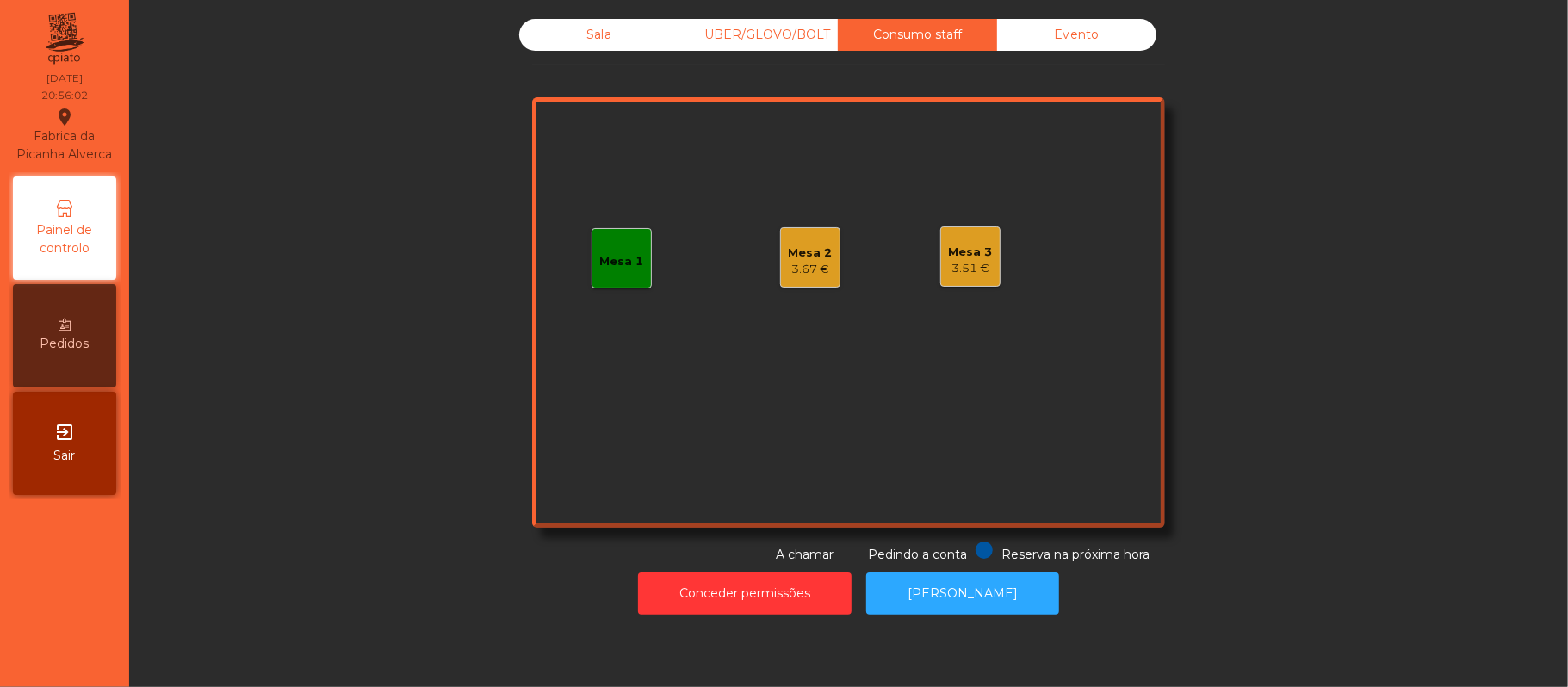
click at [797, 261] on div "3.67 €" at bounding box center [810, 270] width 44 height 18
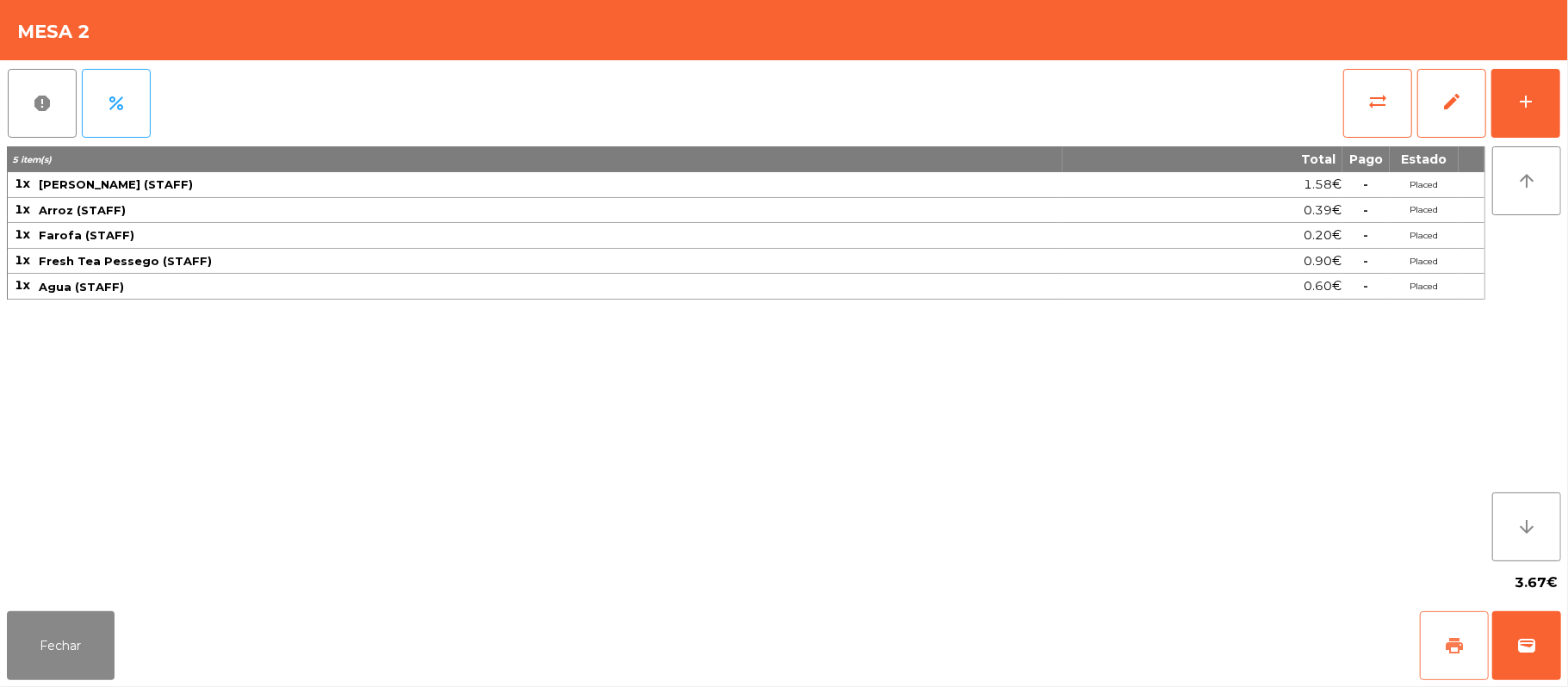
click at [1440, 642] on button "print" at bounding box center [1454, 646] width 69 height 69
click at [1368, 100] on span "sync_alt" at bounding box center [1377, 101] width 20 height 20
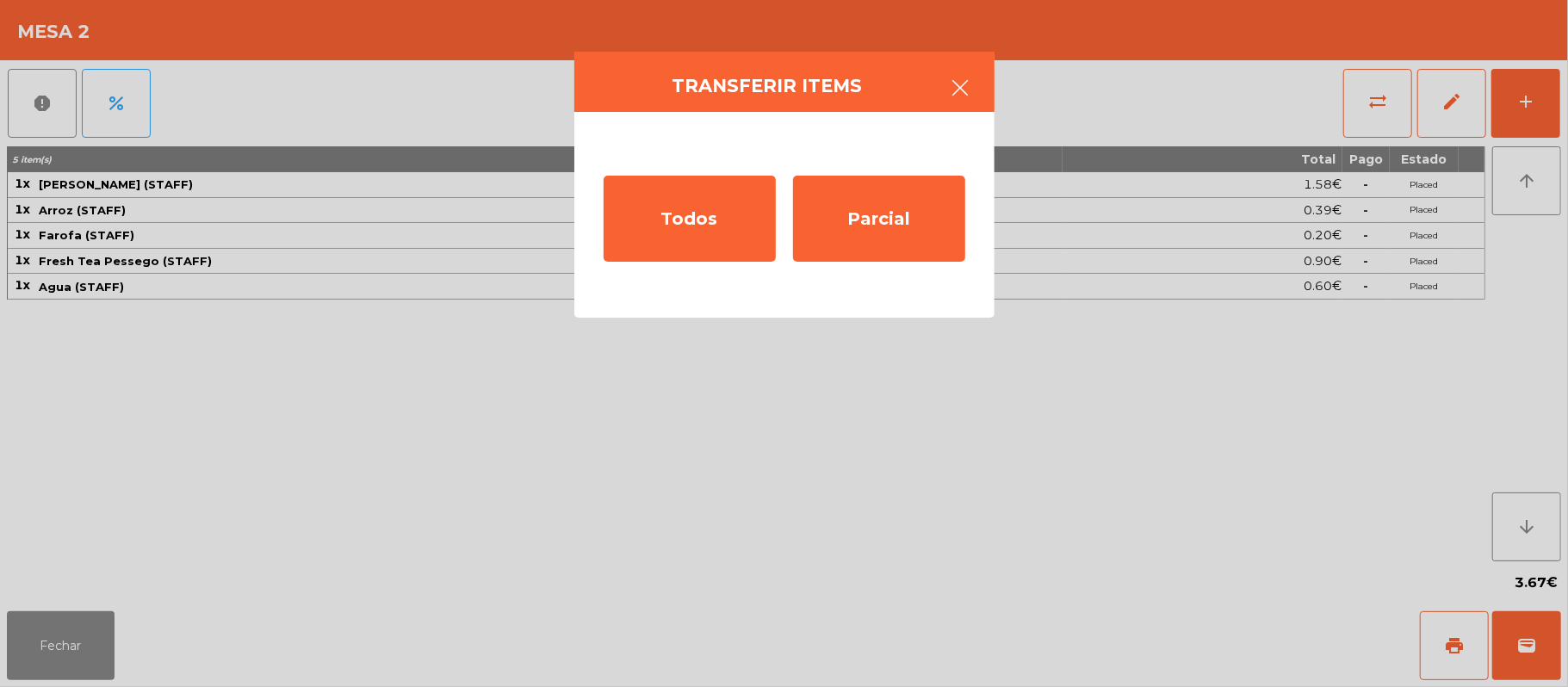
click at [968, 87] on icon "button" at bounding box center [961, 87] width 20 height 20
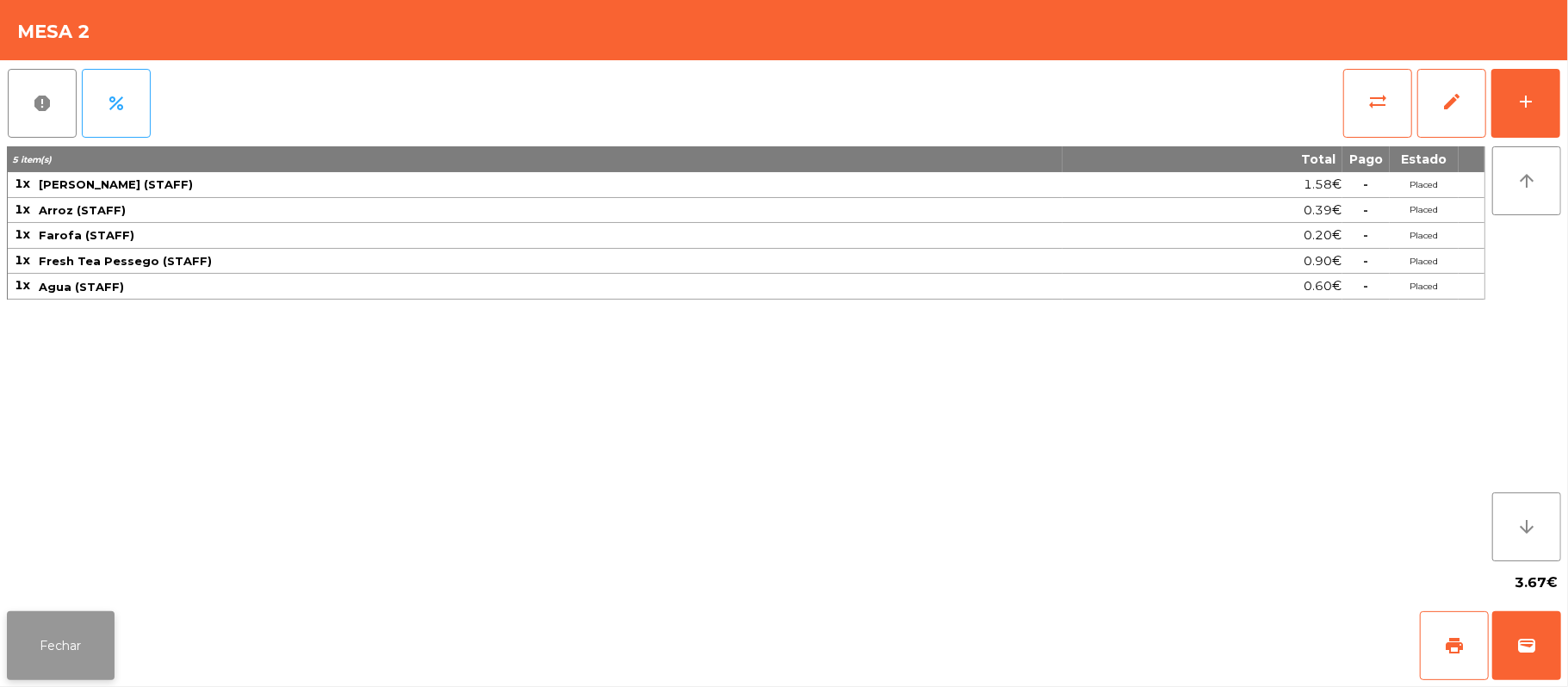
click at [24, 621] on button "Fechar" at bounding box center [60, 646] width 108 height 69
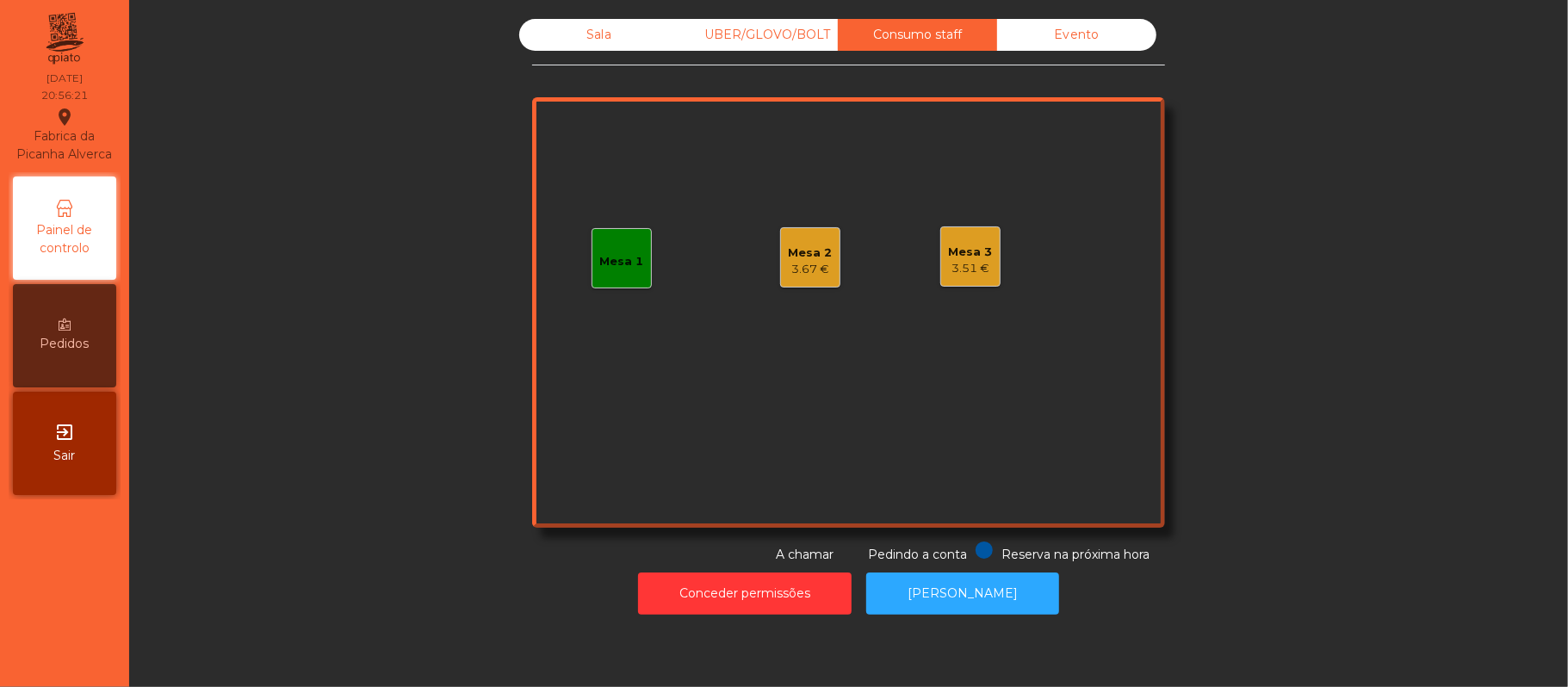
click at [607, 26] on div "Sala" at bounding box center [599, 34] width 159 height 32
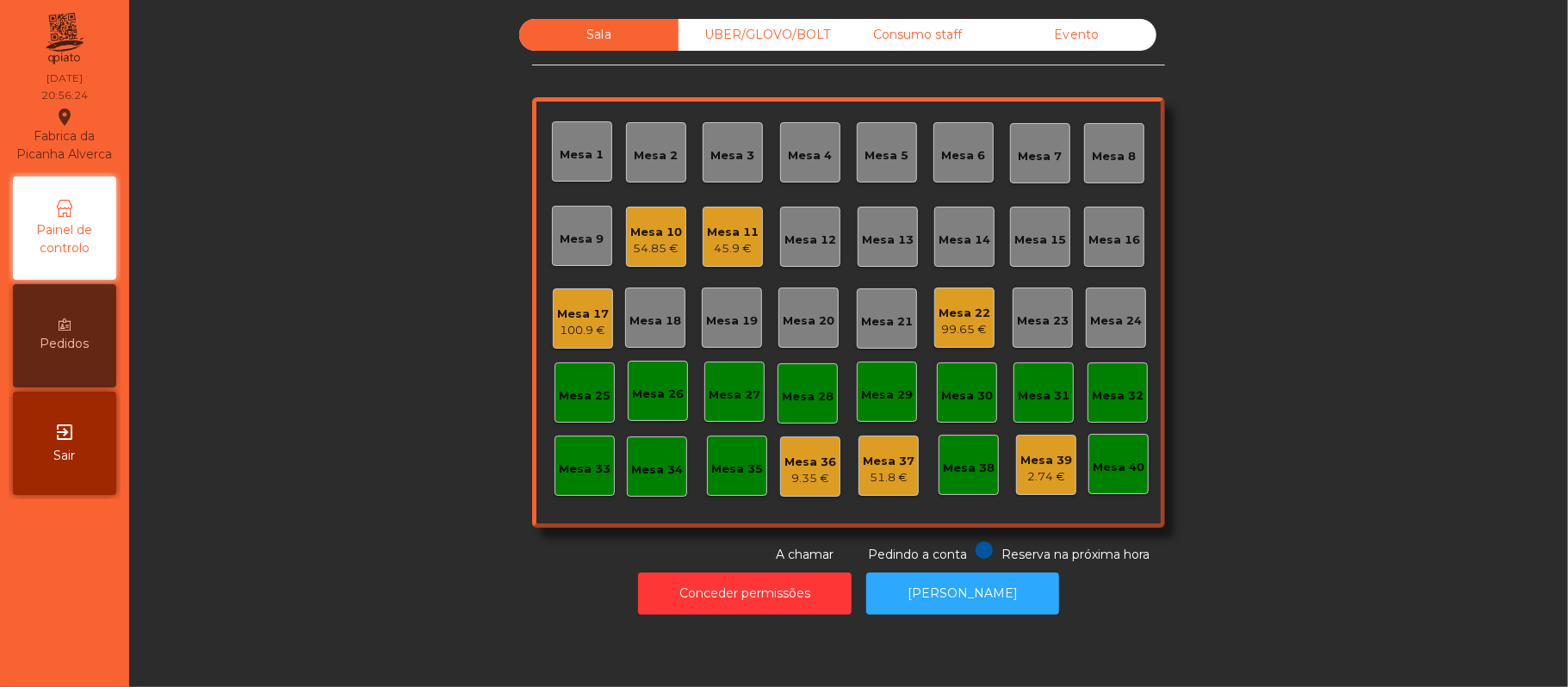
click at [930, 38] on div "Consumo staff" at bounding box center [916, 34] width 159 height 32
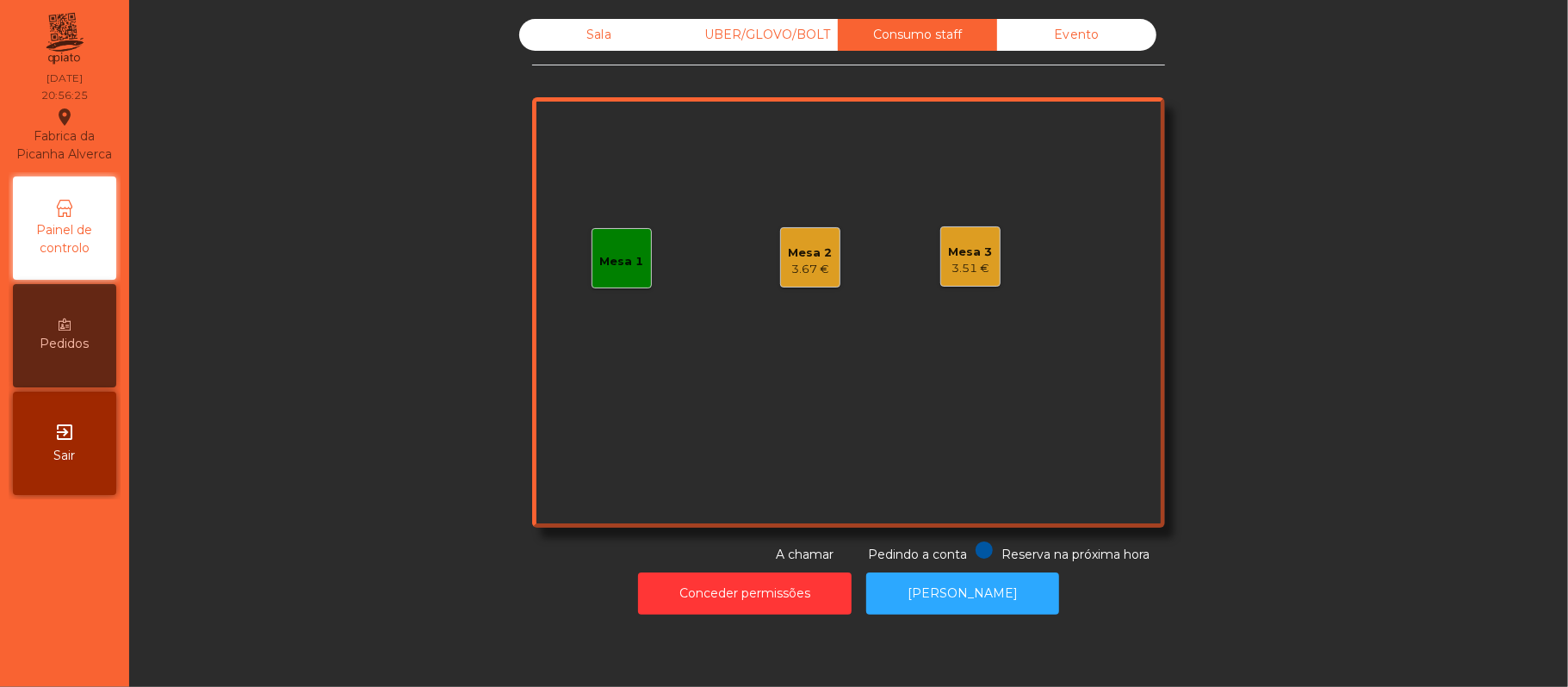
click at [978, 255] on div "Mesa 3" at bounding box center [970, 252] width 44 height 18
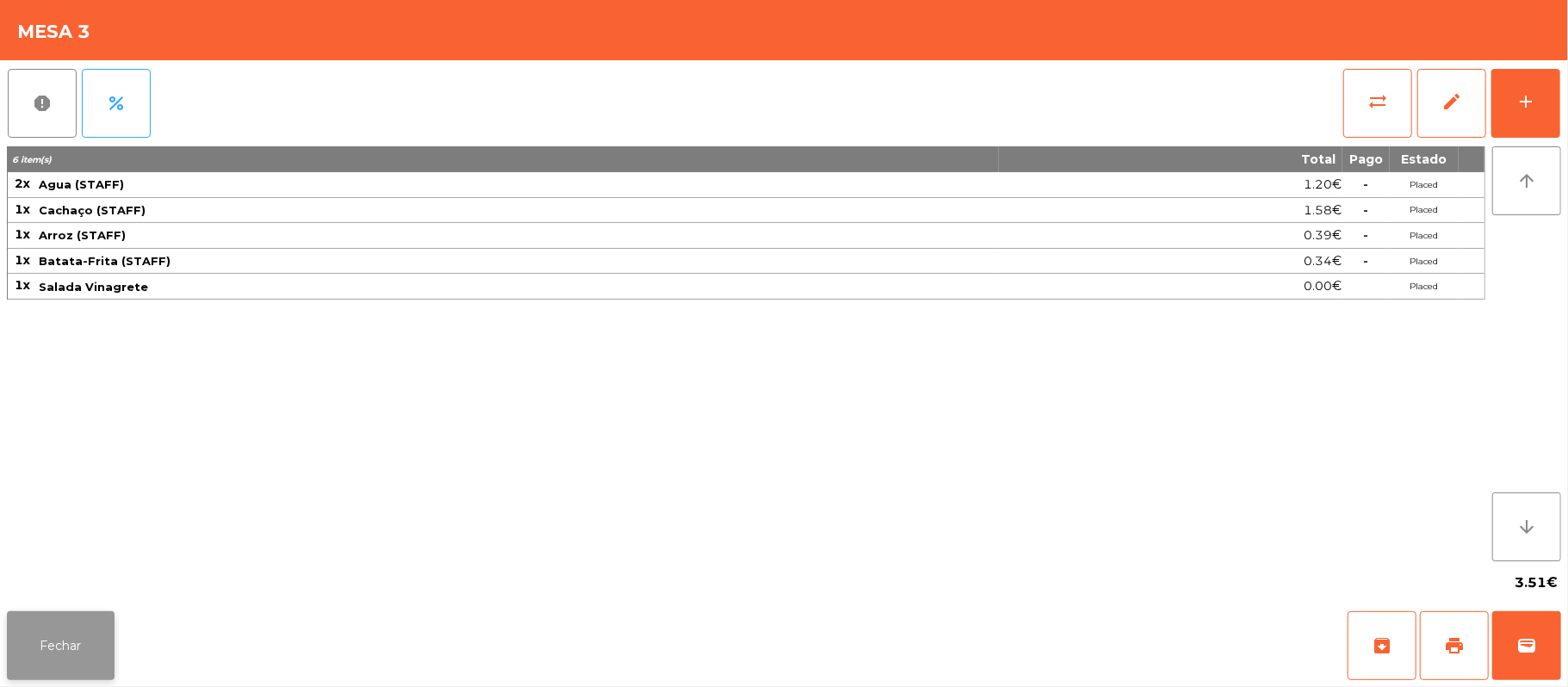
click at [65, 655] on button "Fechar" at bounding box center [60, 646] width 108 height 69
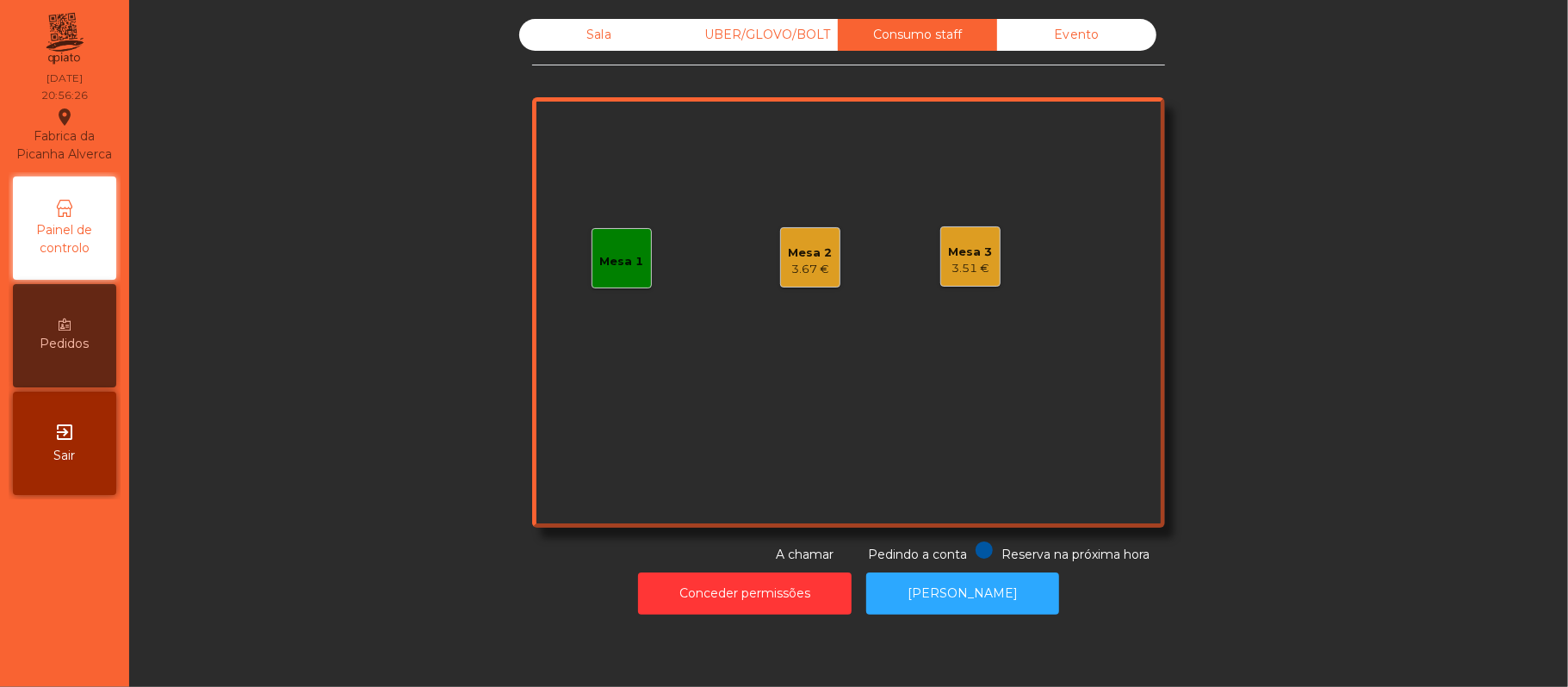
click at [799, 231] on div "Mesa 2 3.67 €" at bounding box center [810, 258] width 60 height 60
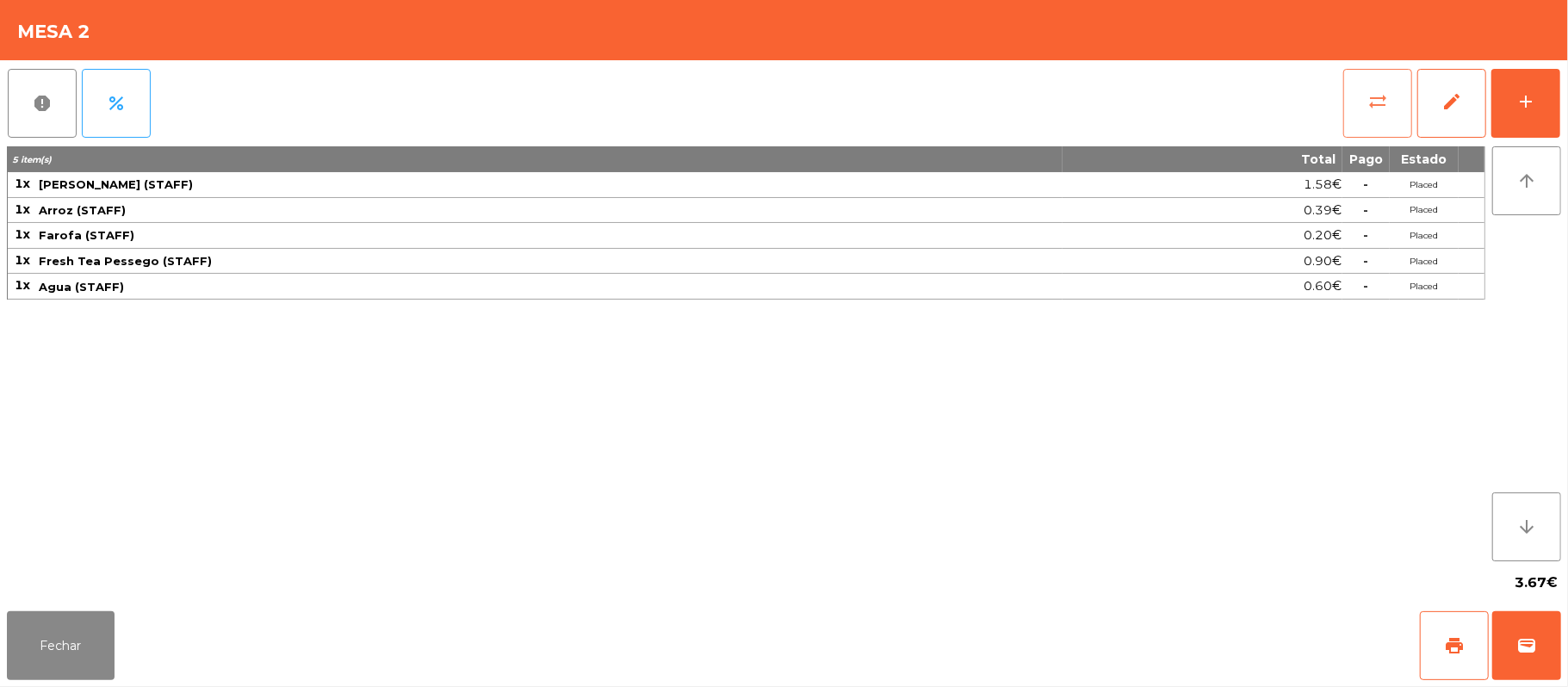
click at [1378, 104] on span "sync_alt" at bounding box center [1377, 101] width 20 height 20
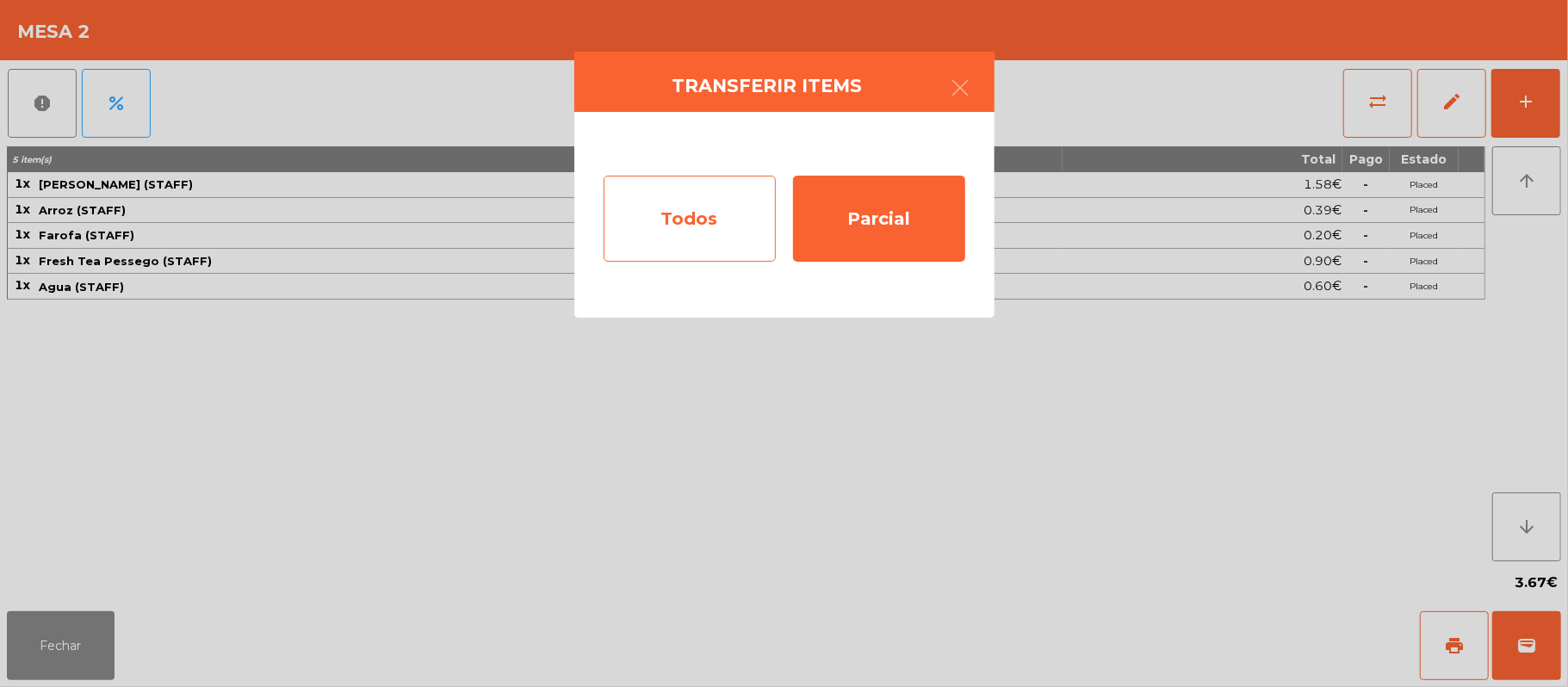
click at [701, 221] on div "Todos" at bounding box center [689, 218] width 172 height 86
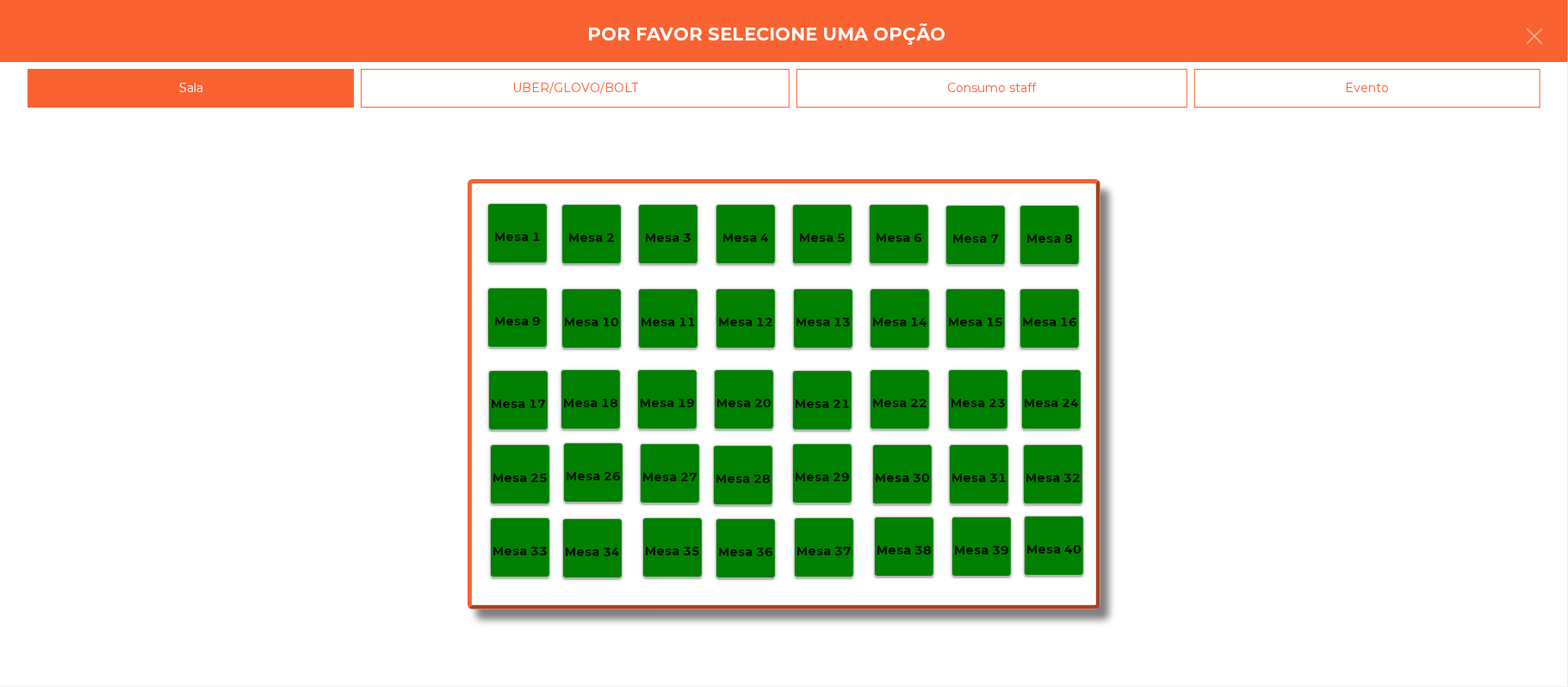
click at [534, 561] on div "Mesa 33" at bounding box center [520, 548] width 60 height 60
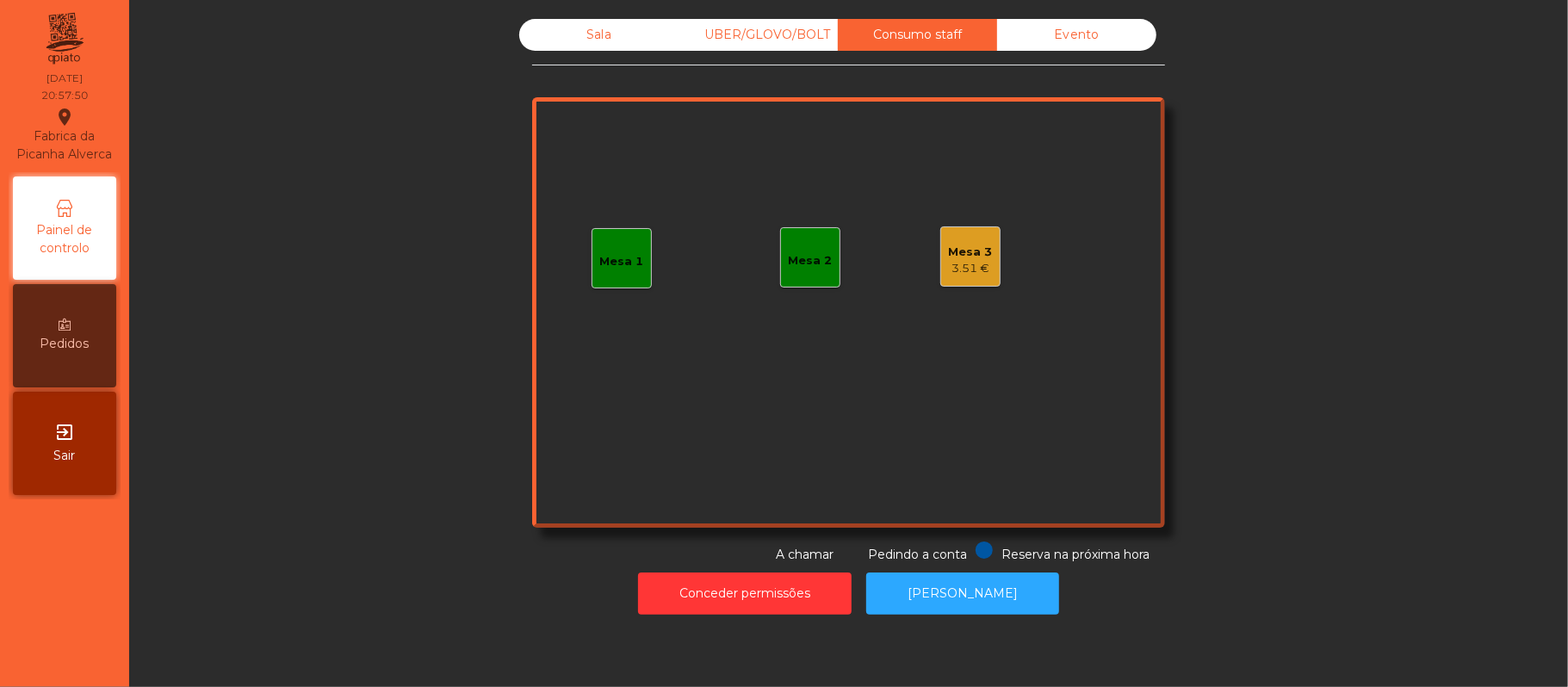
click at [590, 25] on div "Sala" at bounding box center [599, 34] width 159 height 32
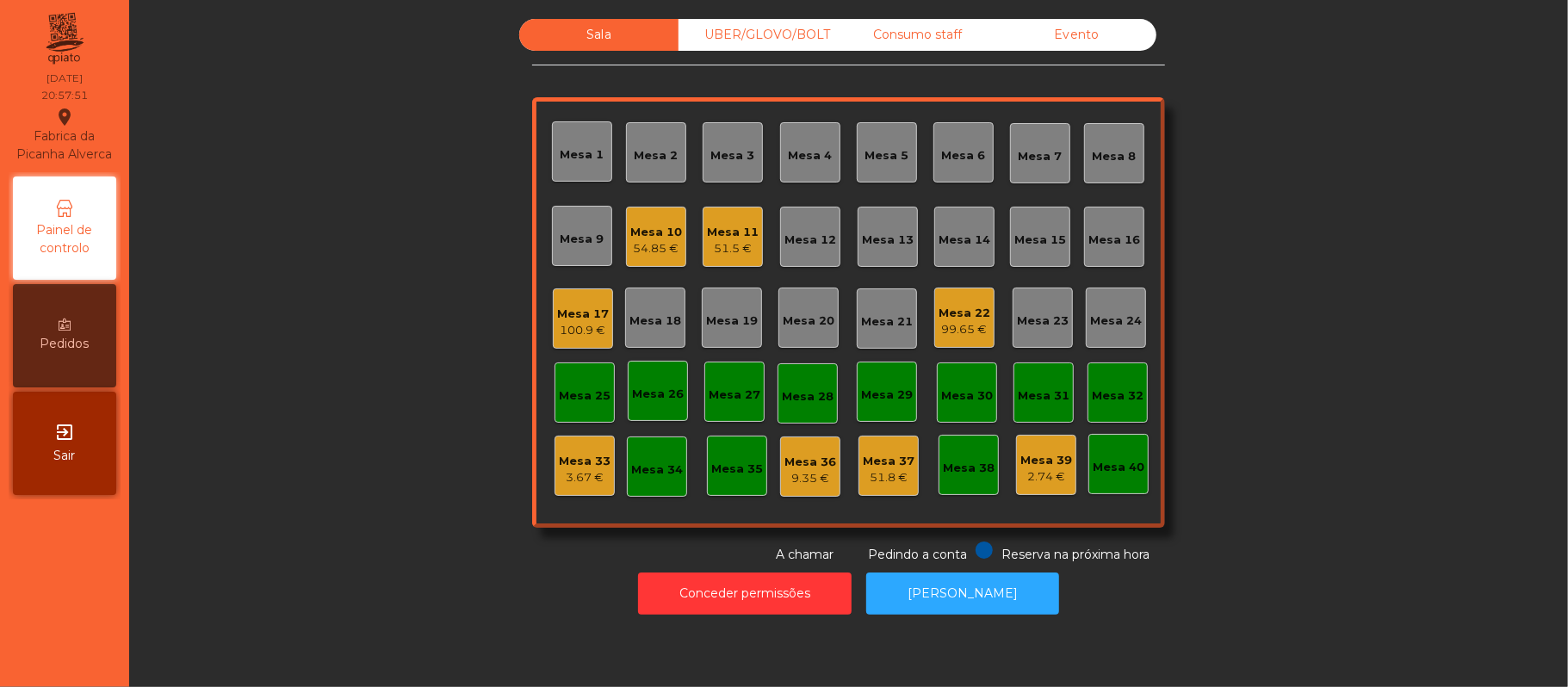
click at [1092, 248] on div "Mesa 16" at bounding box center [1114, 240] width 52 height 18
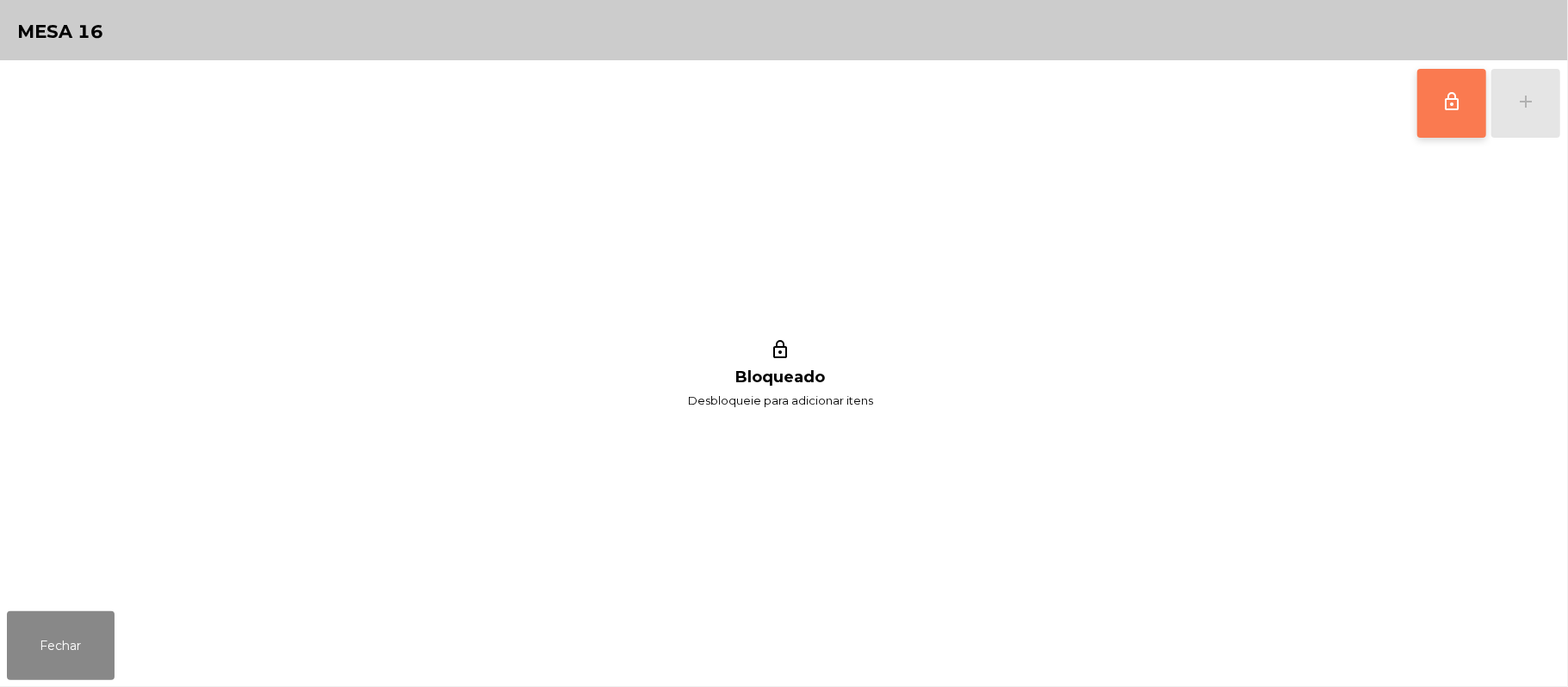
click at [1430, 114] on button "lock_outline" at bounding box center [1452, 103] width 69 height 69
click at [1531, 105] on div "add" at bounding box center [1525, 101] width 20 height 20
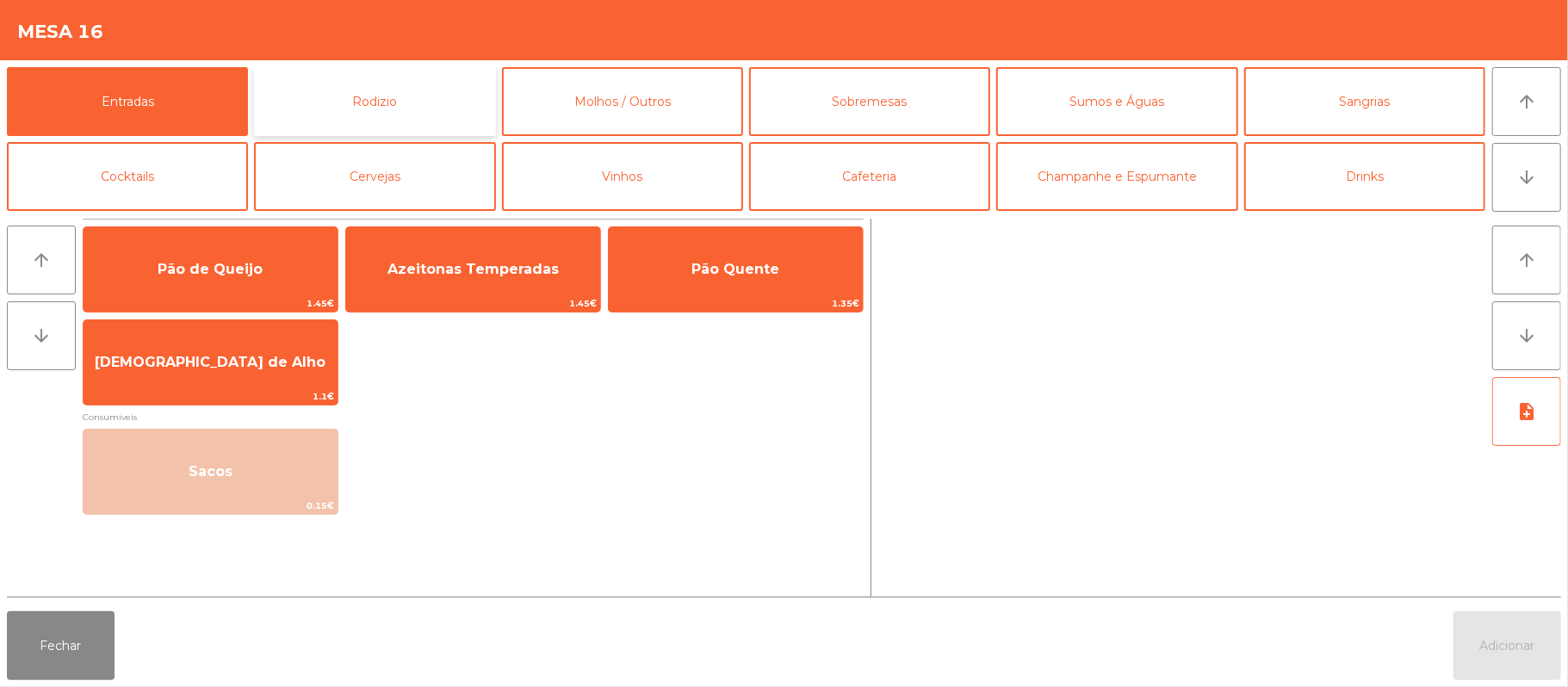
click at [393, 104] on button "Rodizio" at bounding box center [374, 101] width 241 height 69
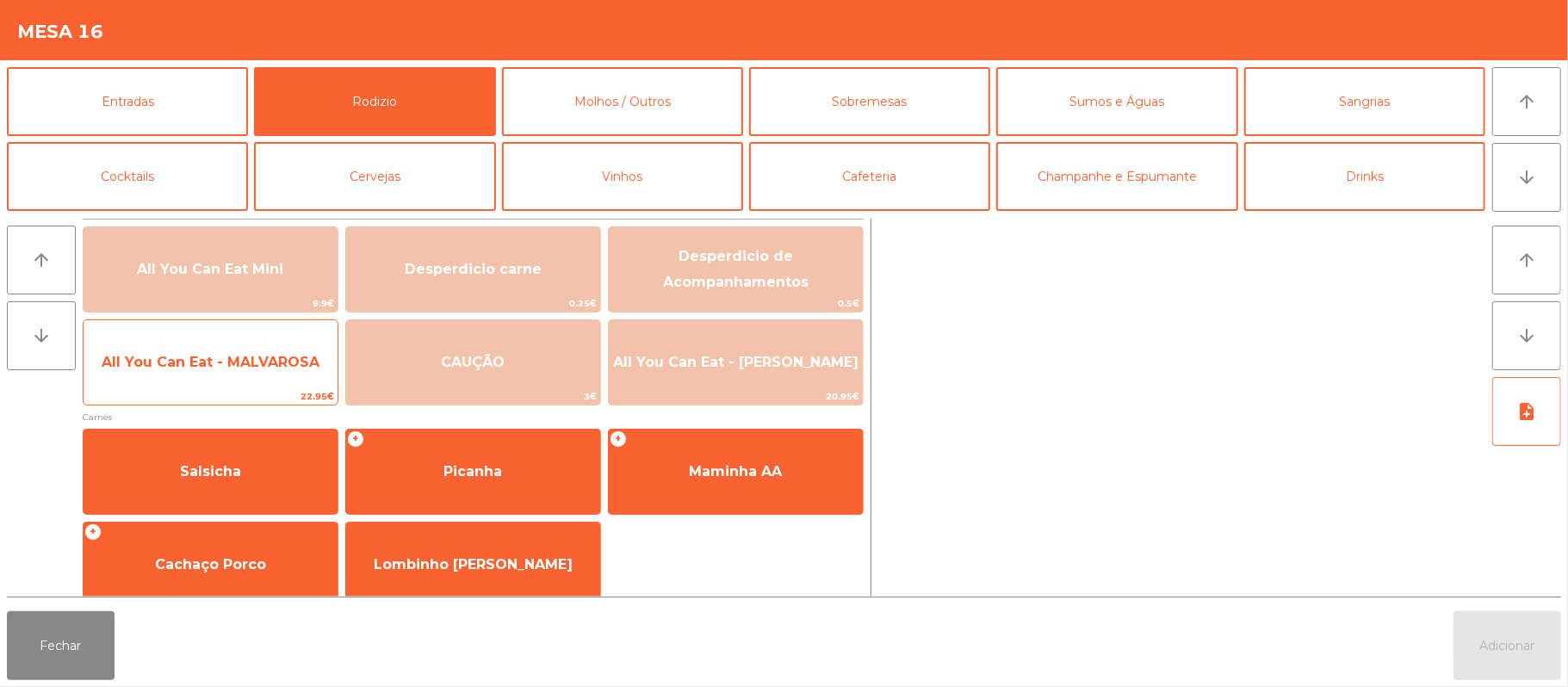
click at [220, 380] on span "All You Can Eat - MALVAROSA" at bounding box center [210, 363] width 254 height 46
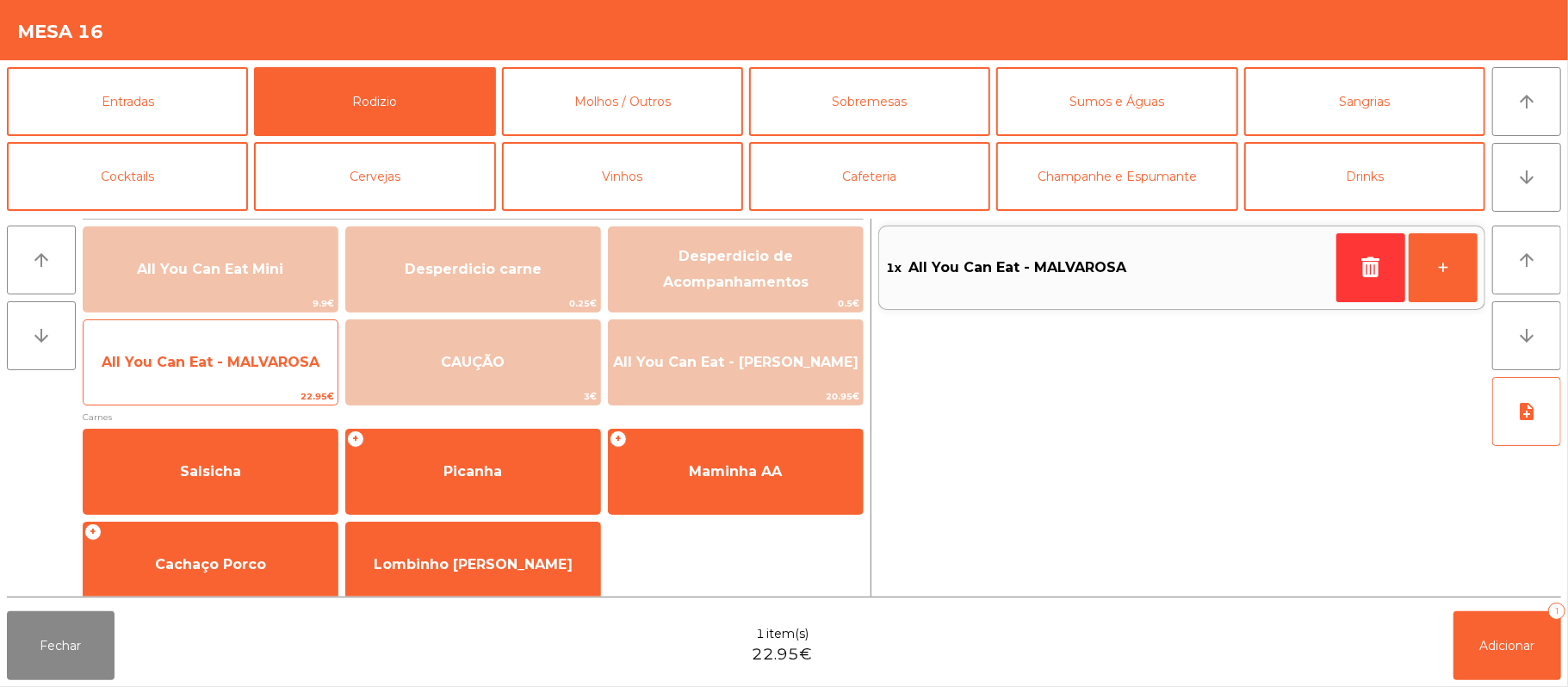
click at [235, 380] on span "All You Can Eat - MALVAROSA" at bounding box center [210, 363] width 254 height 46
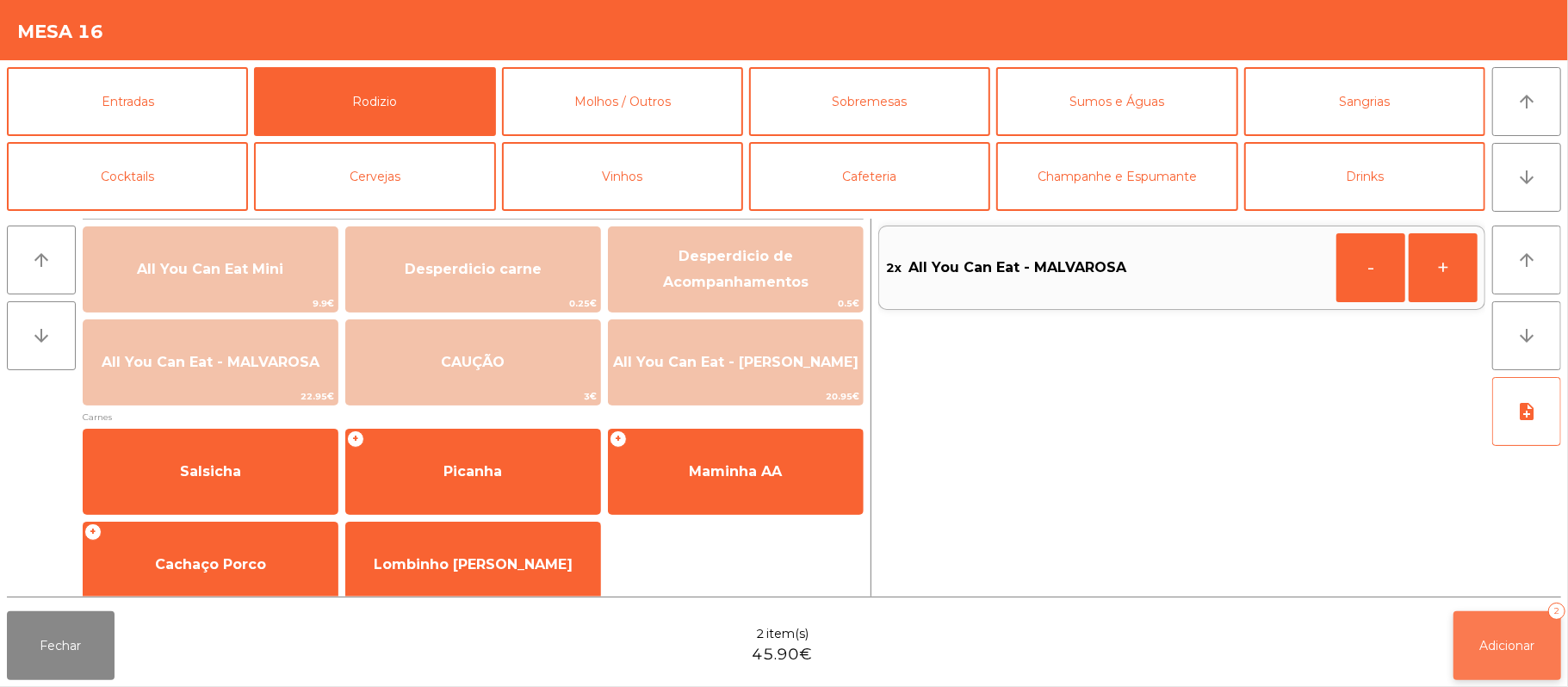
click at [1505, 659] on button "Adicionar 2" at bounding box center [1508, 646] width 108 height 69
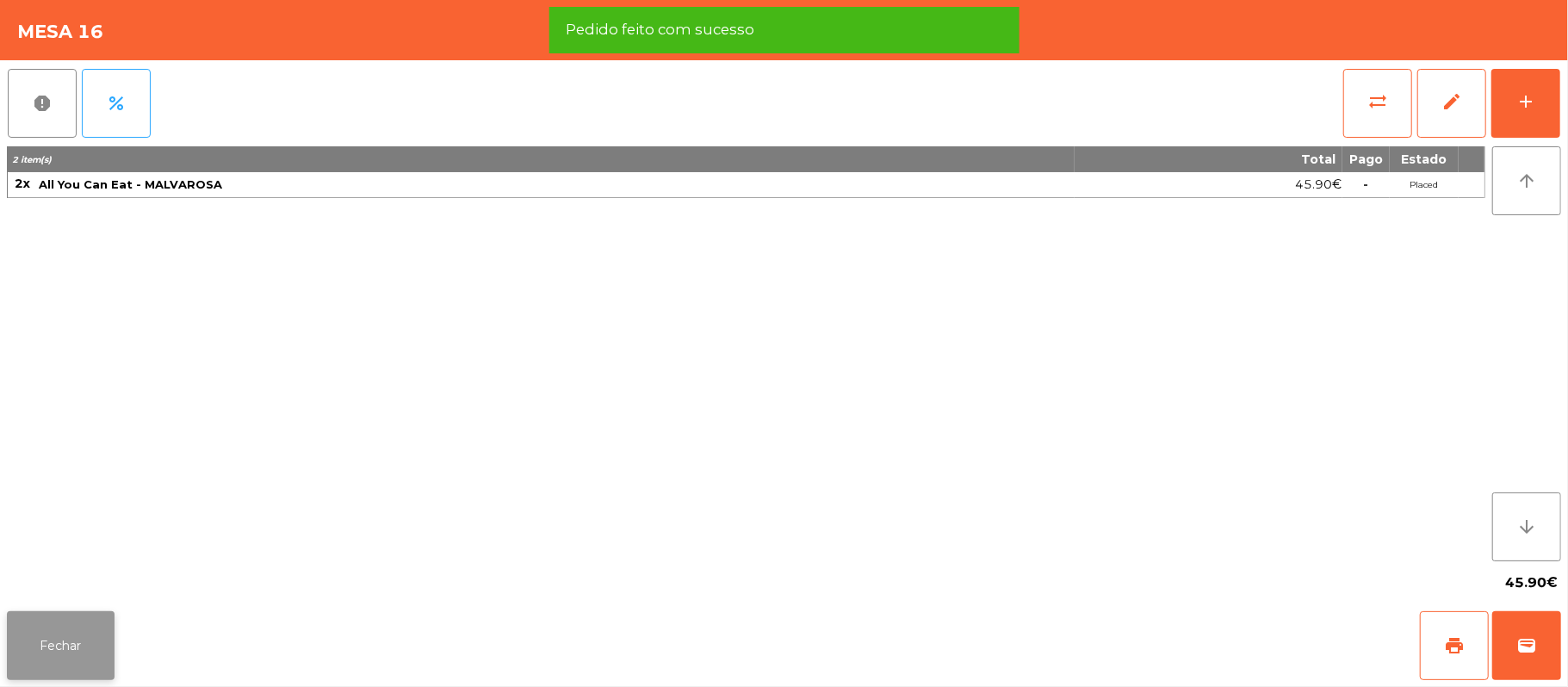
click at [55, 655] on button "Fechar" at bounding box center [60, 646] width 108 height 69
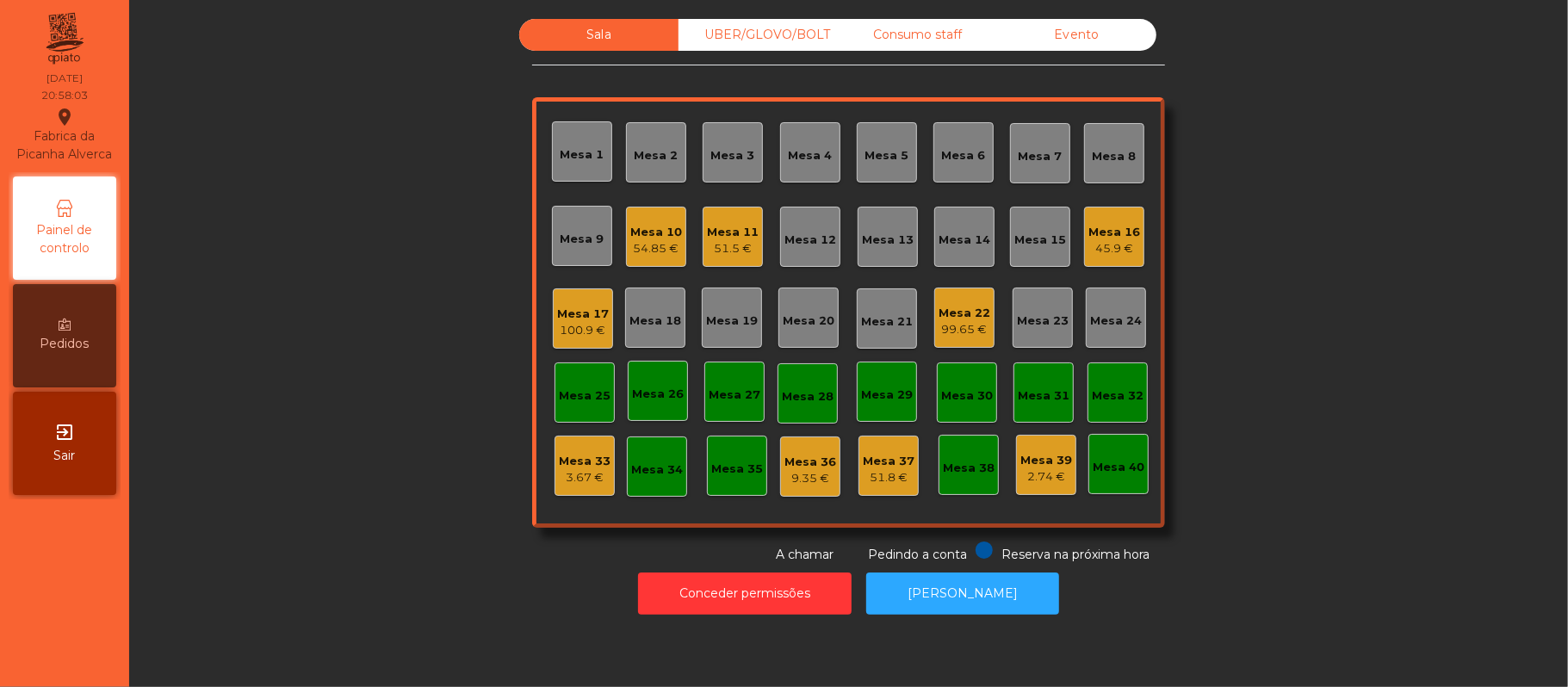
click at [1095, 231] on div "Mesa 16" at bounding box center [1114, 232] width 52 height 18
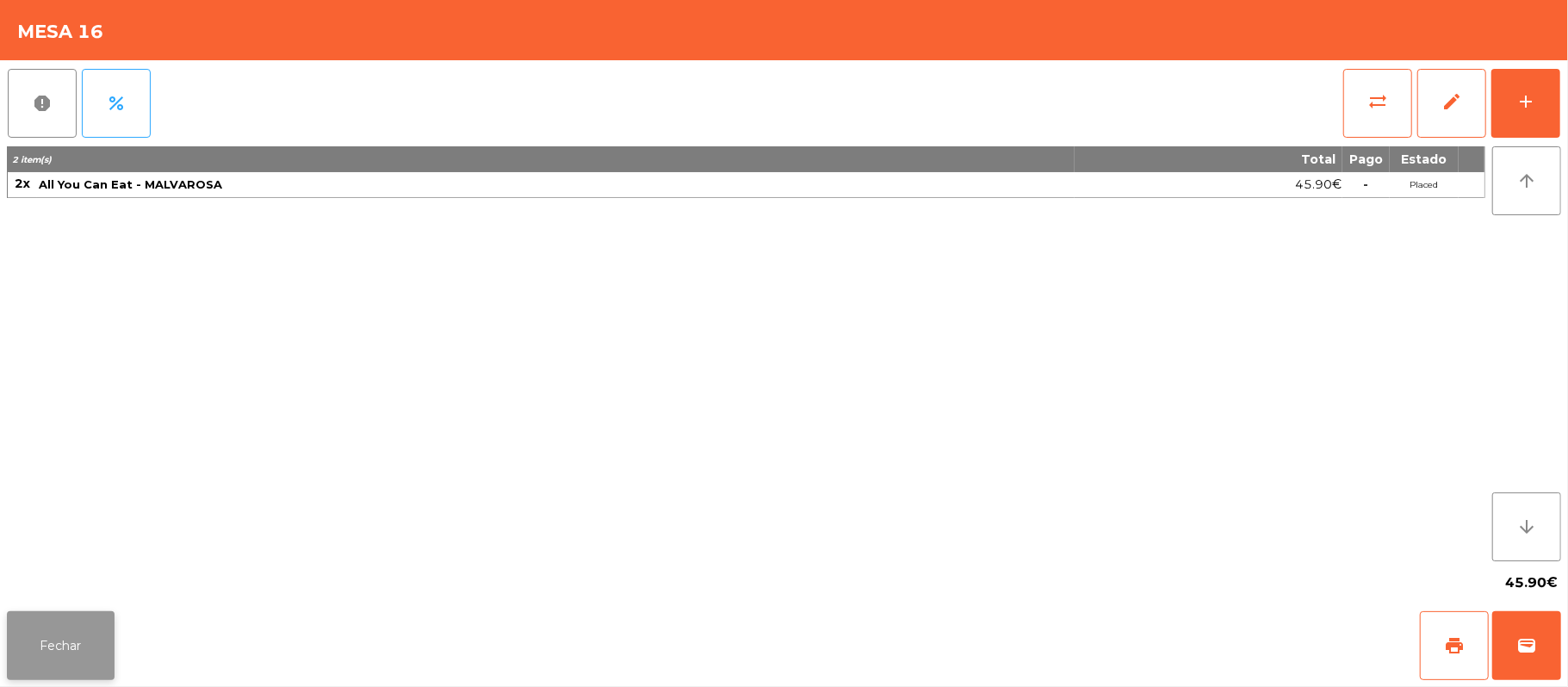
click at [31, 648] on button "Fechar" at bounding box center [60, 646] width 108 height 69
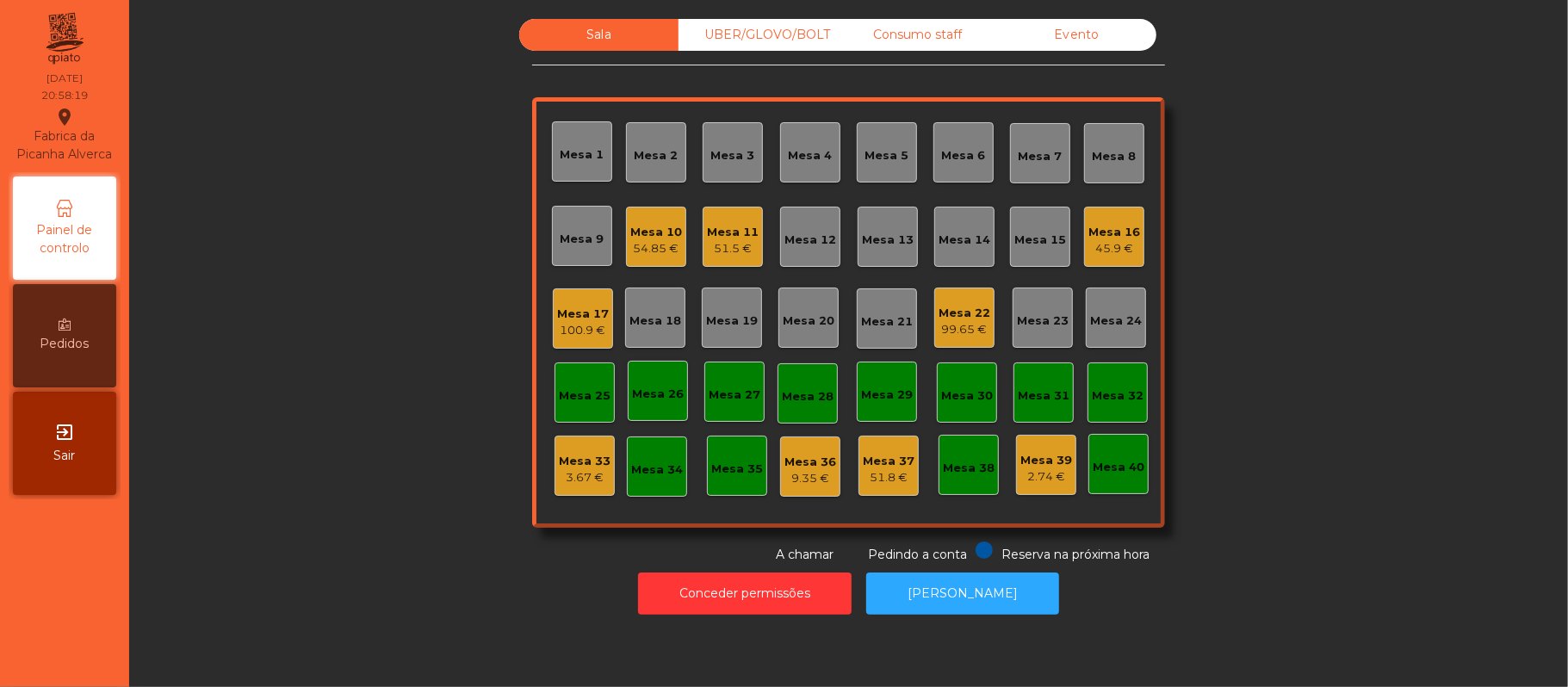
click at [925, 41] on div "Consumo staff" at bounding box center [916, 34] width 159 height 32
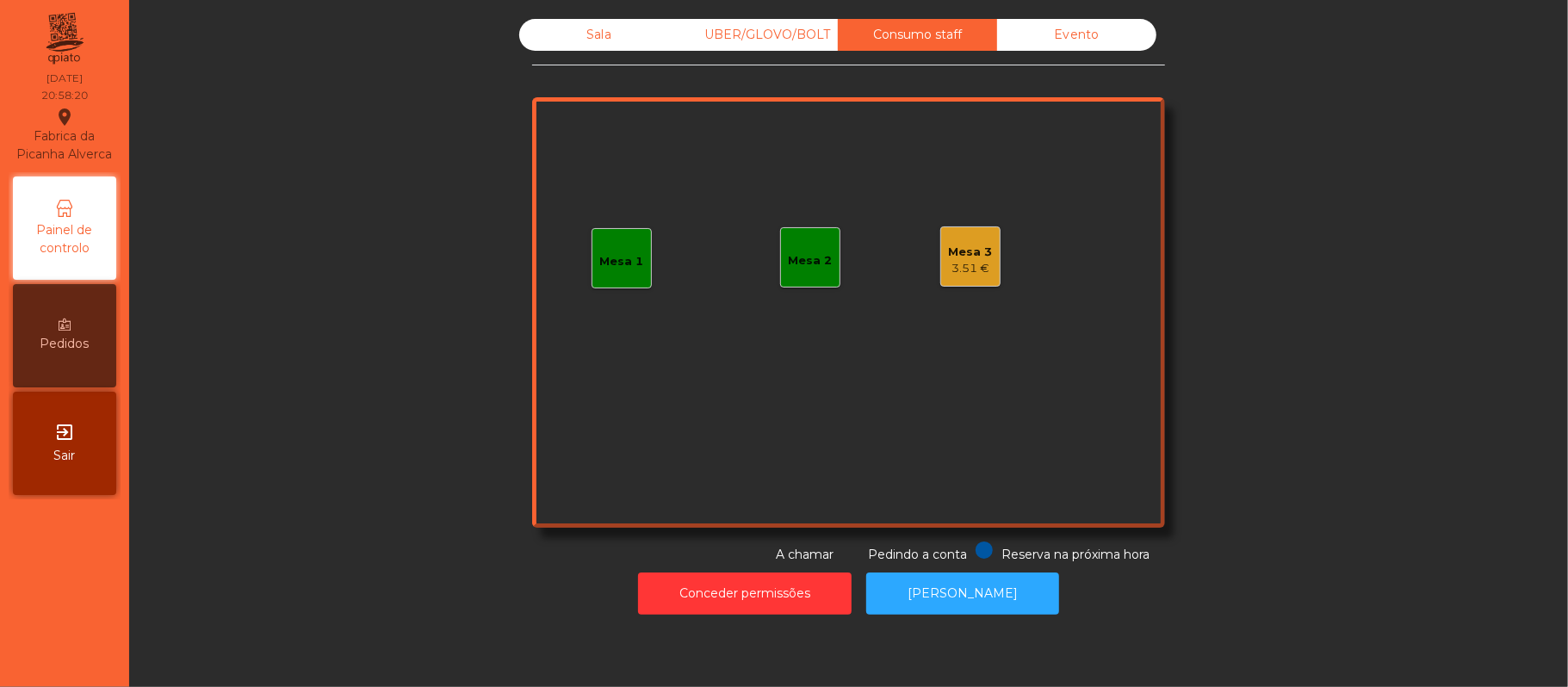
click at [949, 272] on div "3.51 €" at bounding box center [970, 269] width 44 height 18
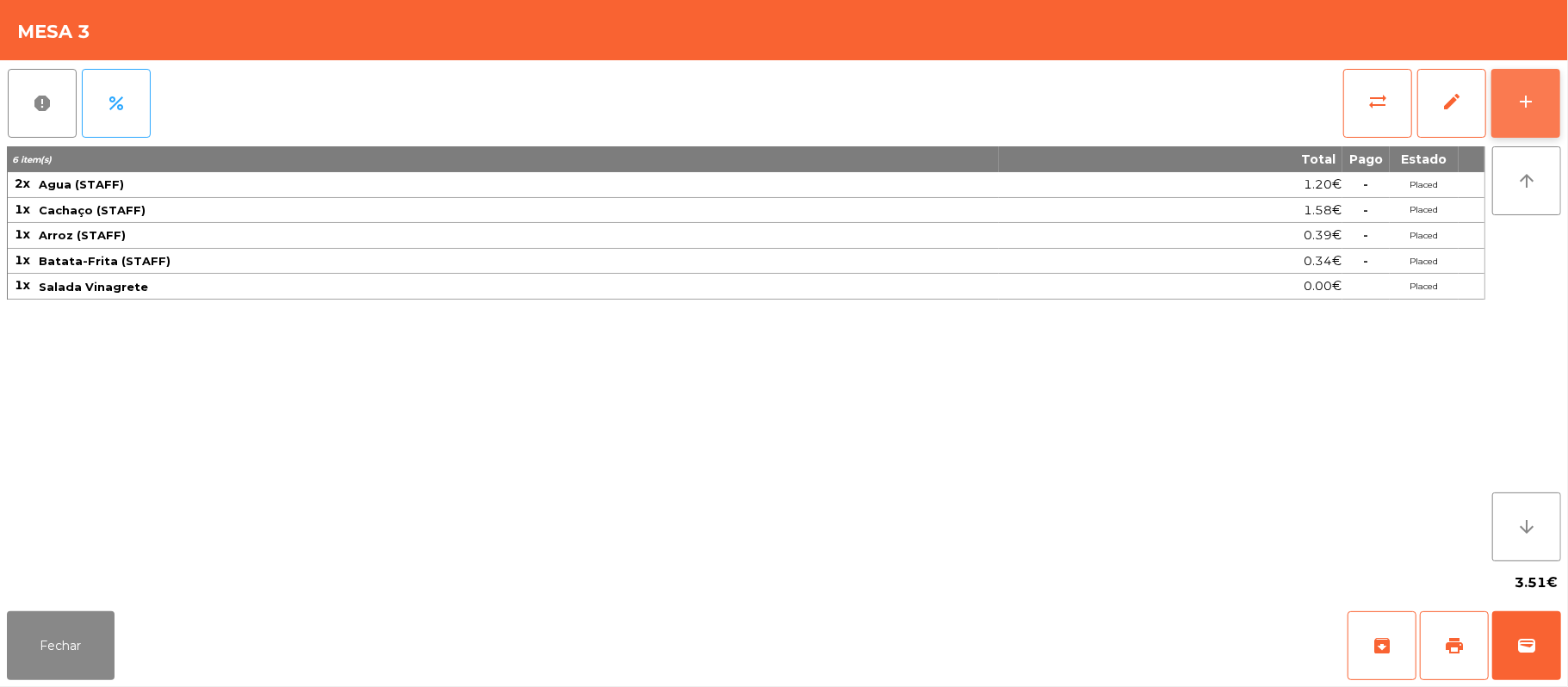
click at [1513, 100] on button "add" at bounding box center [1525, 103] width 69 height 69
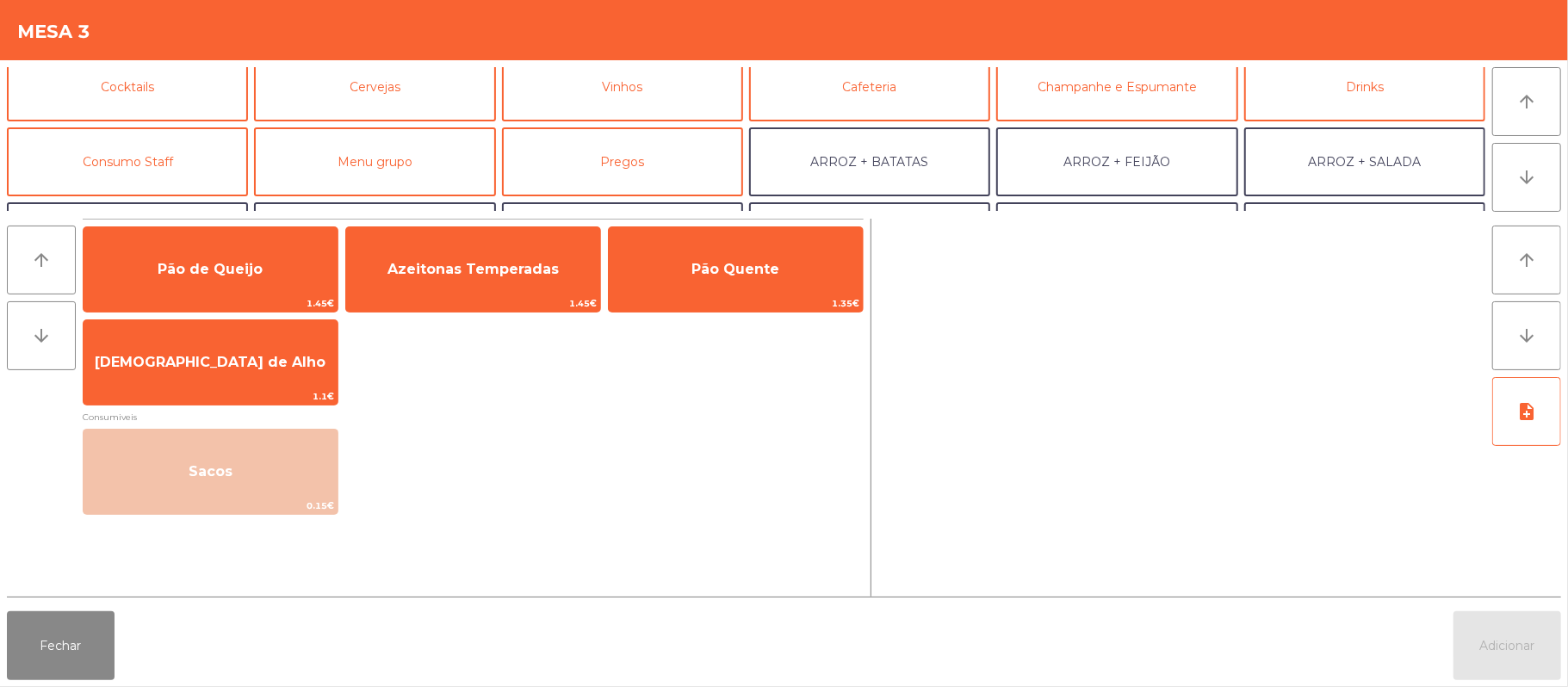
scroll to position [80, 0]
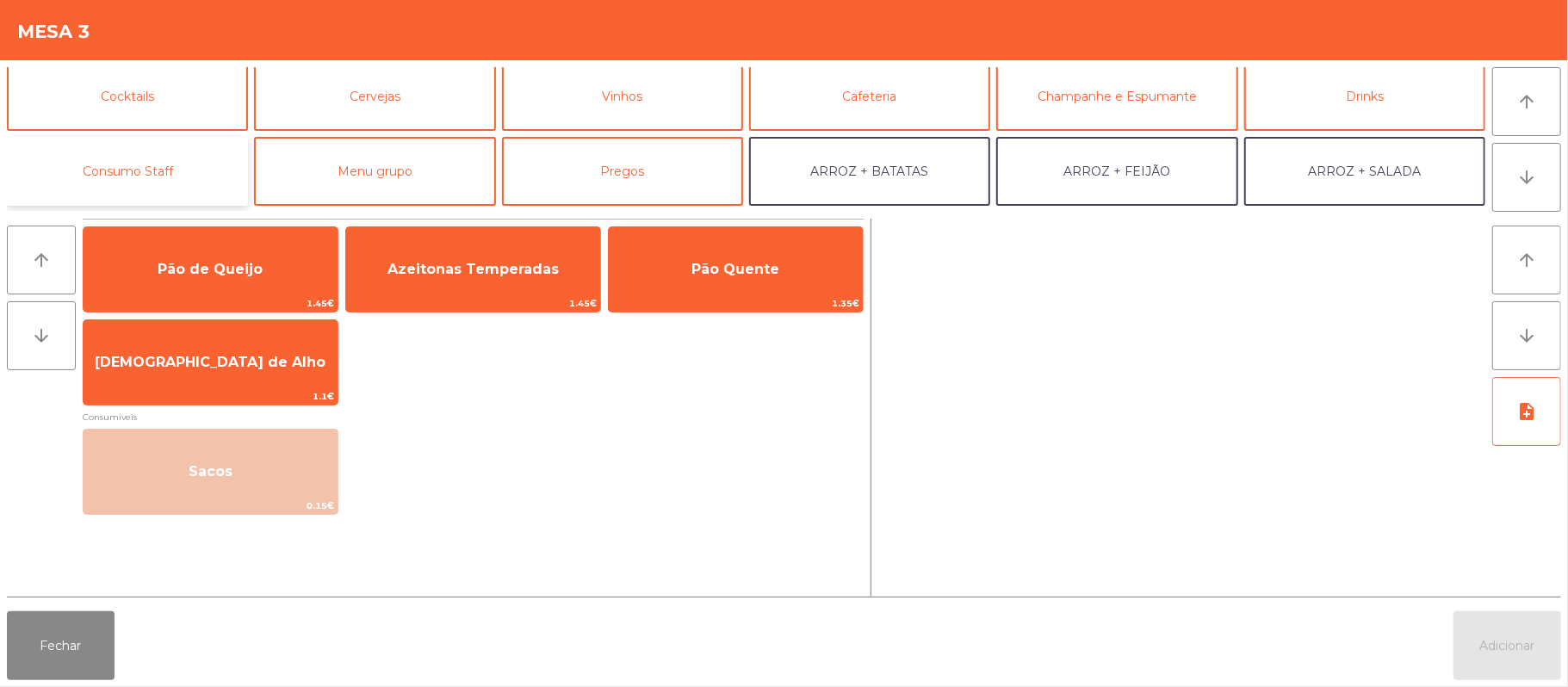
click at [165, 165] on button "Consumo Staff" at bounding box center [126, 171] width 241 height 69
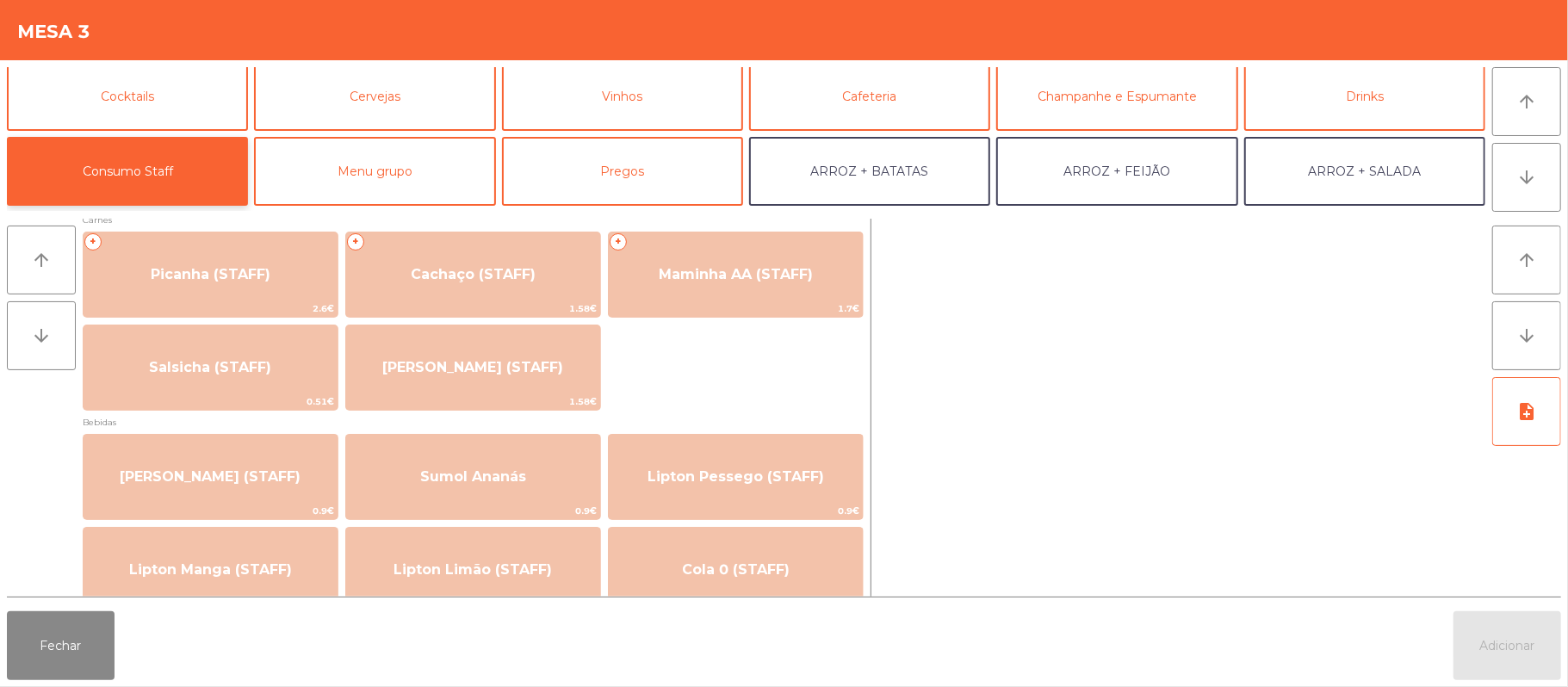
scroll to position [0, 0]
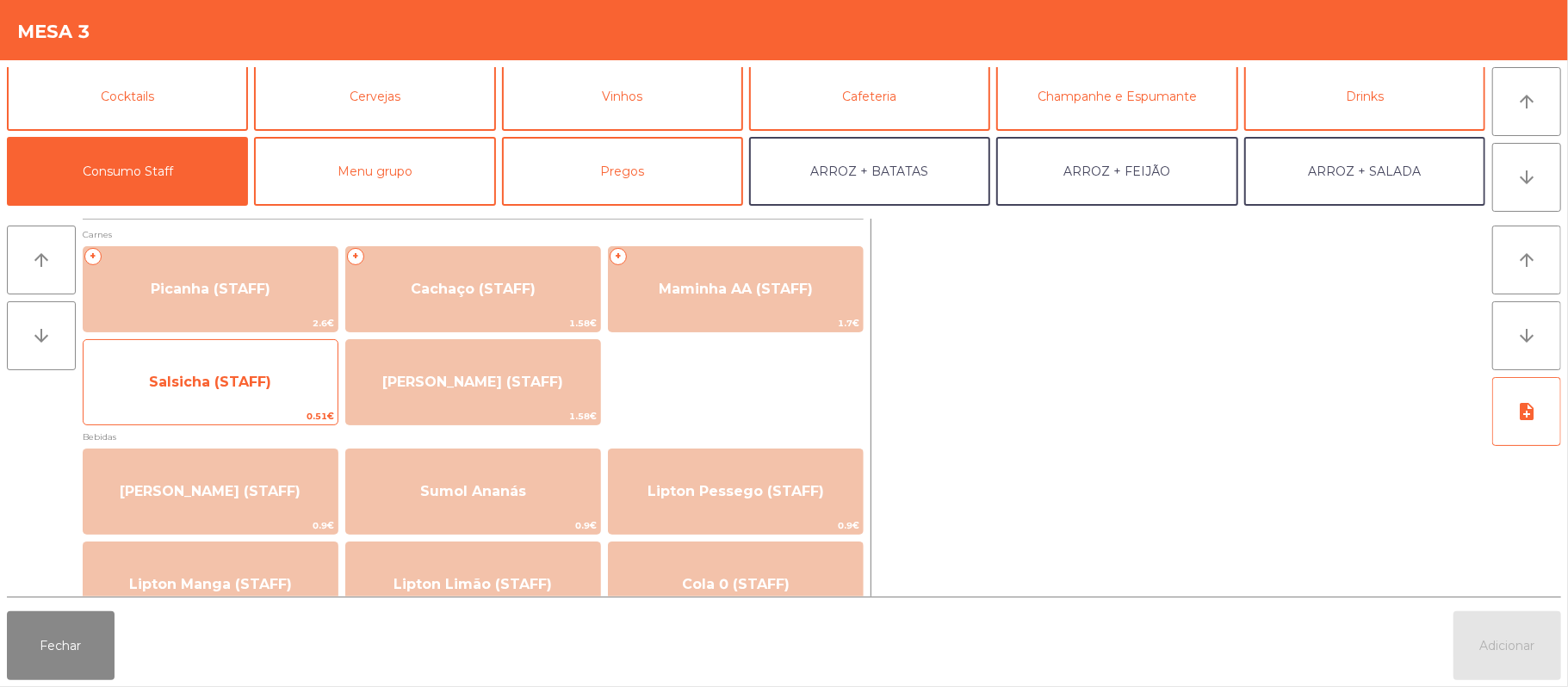
click at [178, 382] on span "Salsicha (STAFF)" at bounding box center [210, 382] width 123 height 17
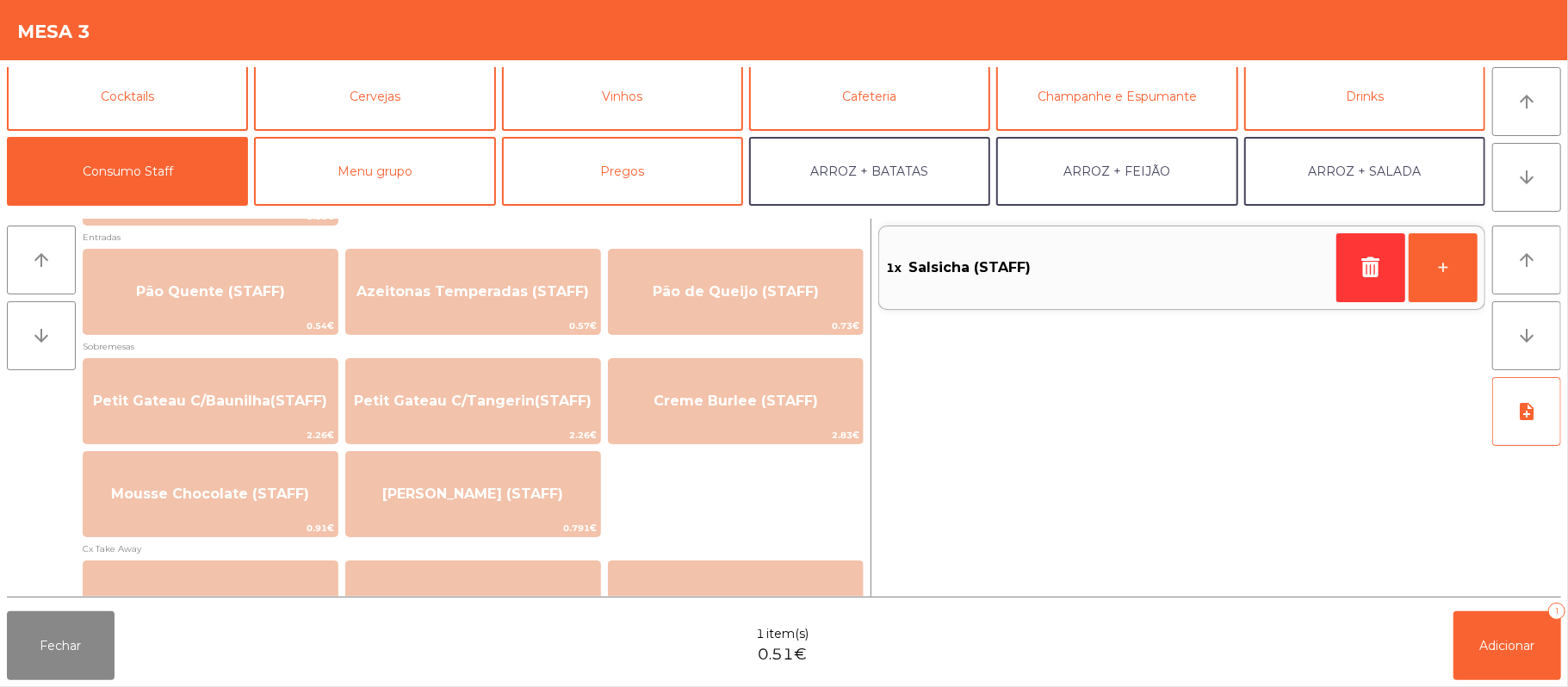
scroll to position [1206, 0]
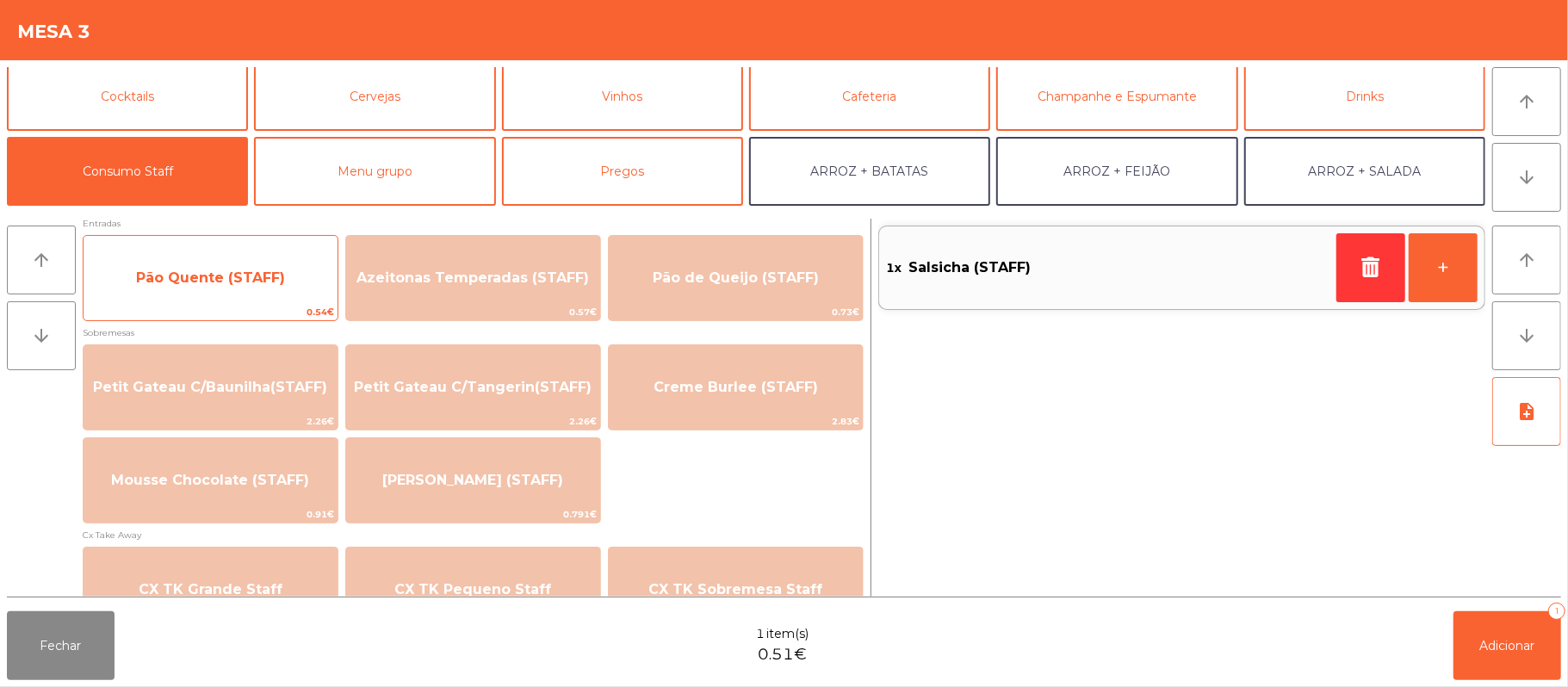
click at [141, 272] on span "Pão Quente (STAFF)" at bounding box center [210, 278] width 149 height 17
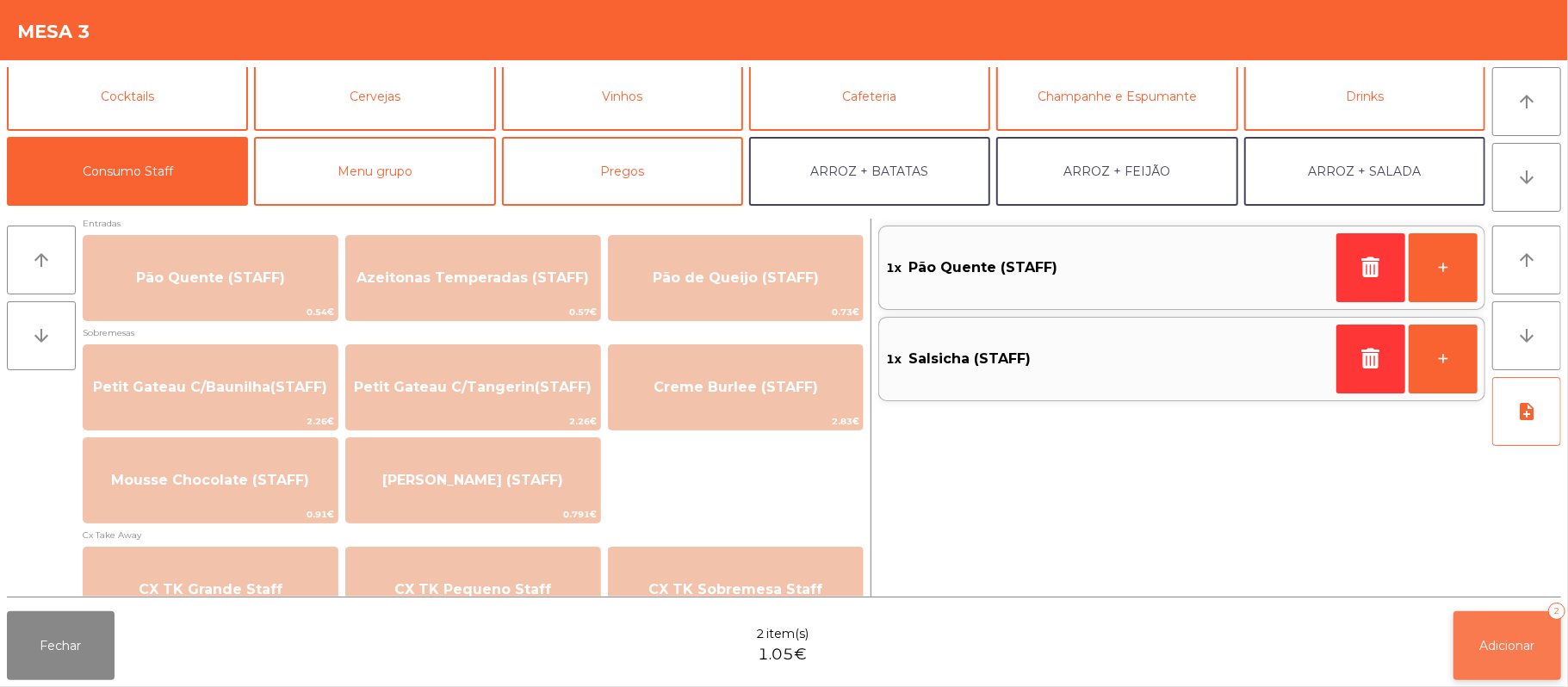
click at [1492, 641] on span "Adicionar" at bounding box center [1507, 645] width 55 height 16
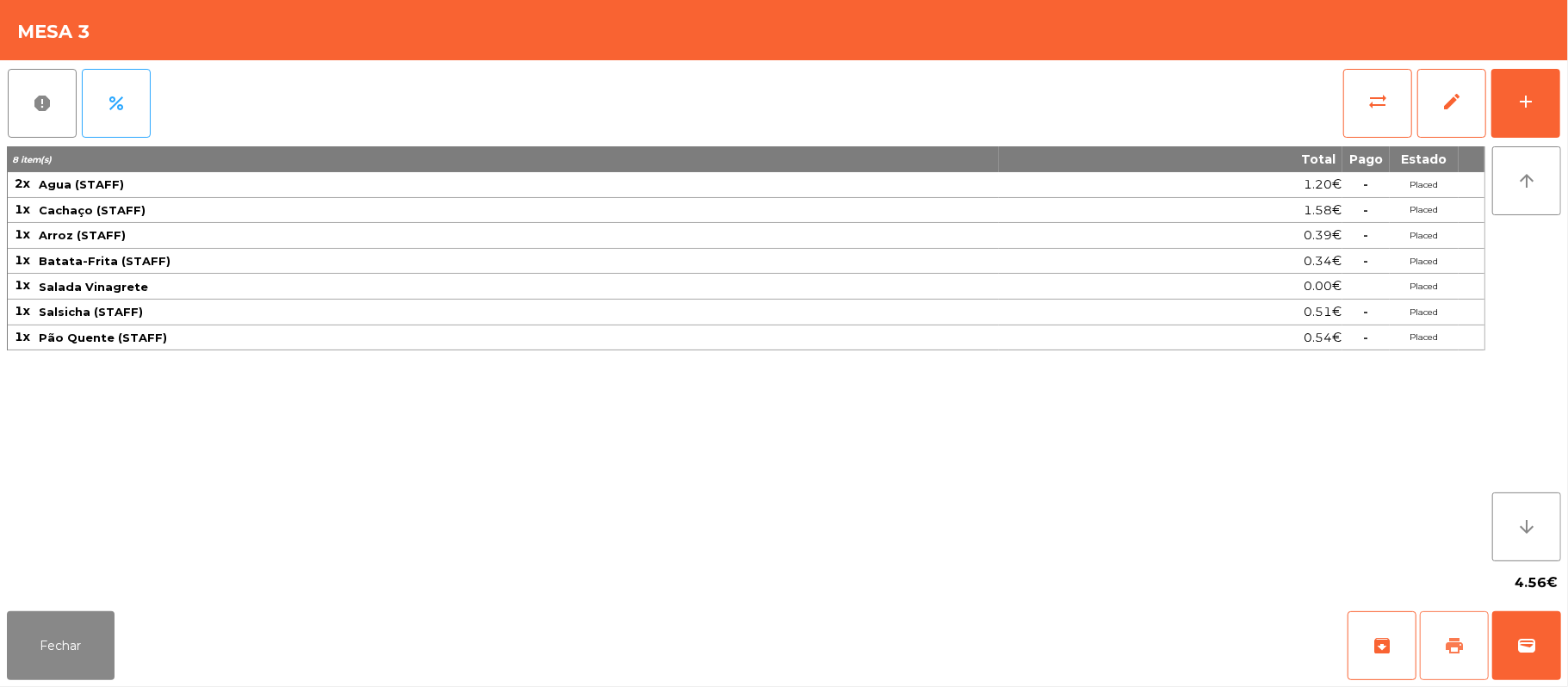
click at [1437, 646] on button "print" at bounding box center [1454, 646] width 69 height 69
click at [1438, 641] on button "print" at bounding box center [1454, 646] width 69 height 69
click at [72, 614] on button "Fechar" at bounding box center [60, 646] width 108 height 69
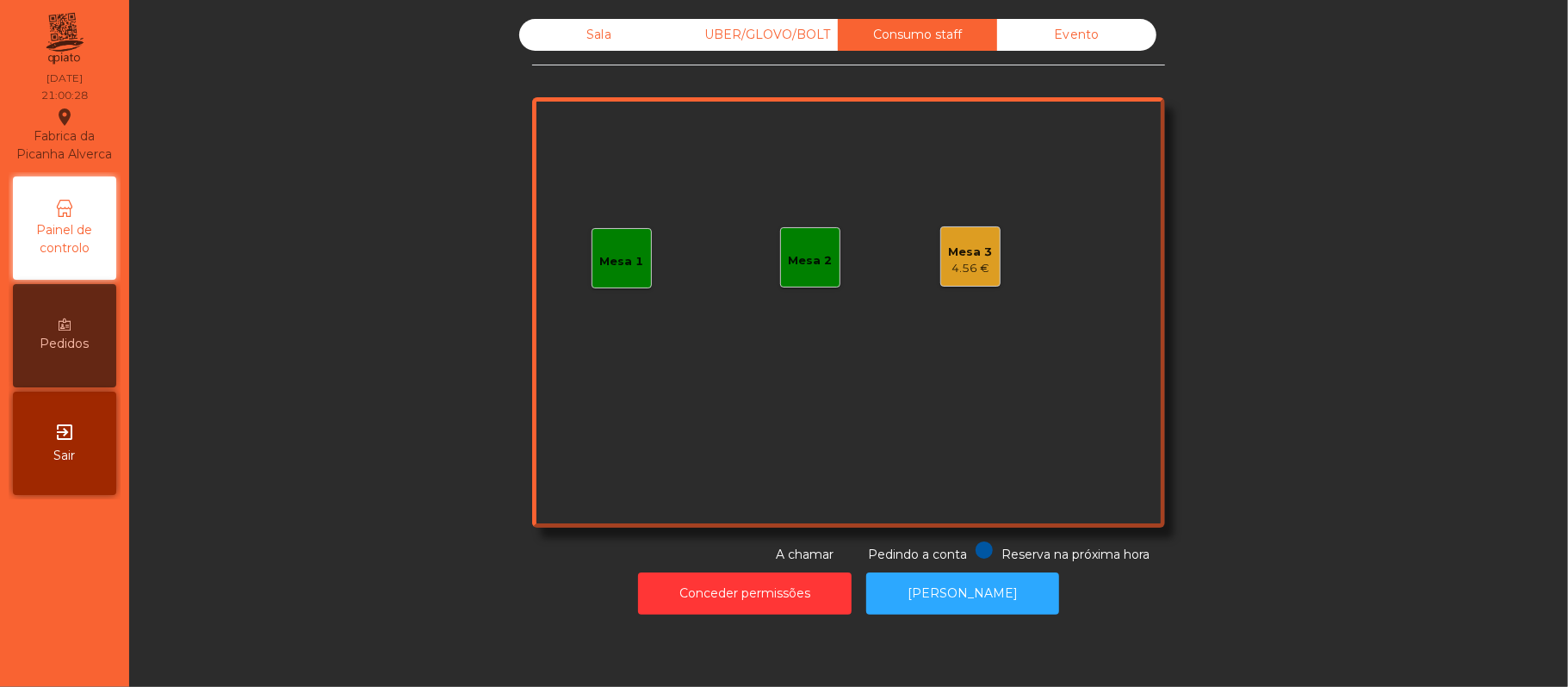
click at [971, 284] on div "Mesa 3 4.56 €" at bounding box center [969, 257] width 60 height 60
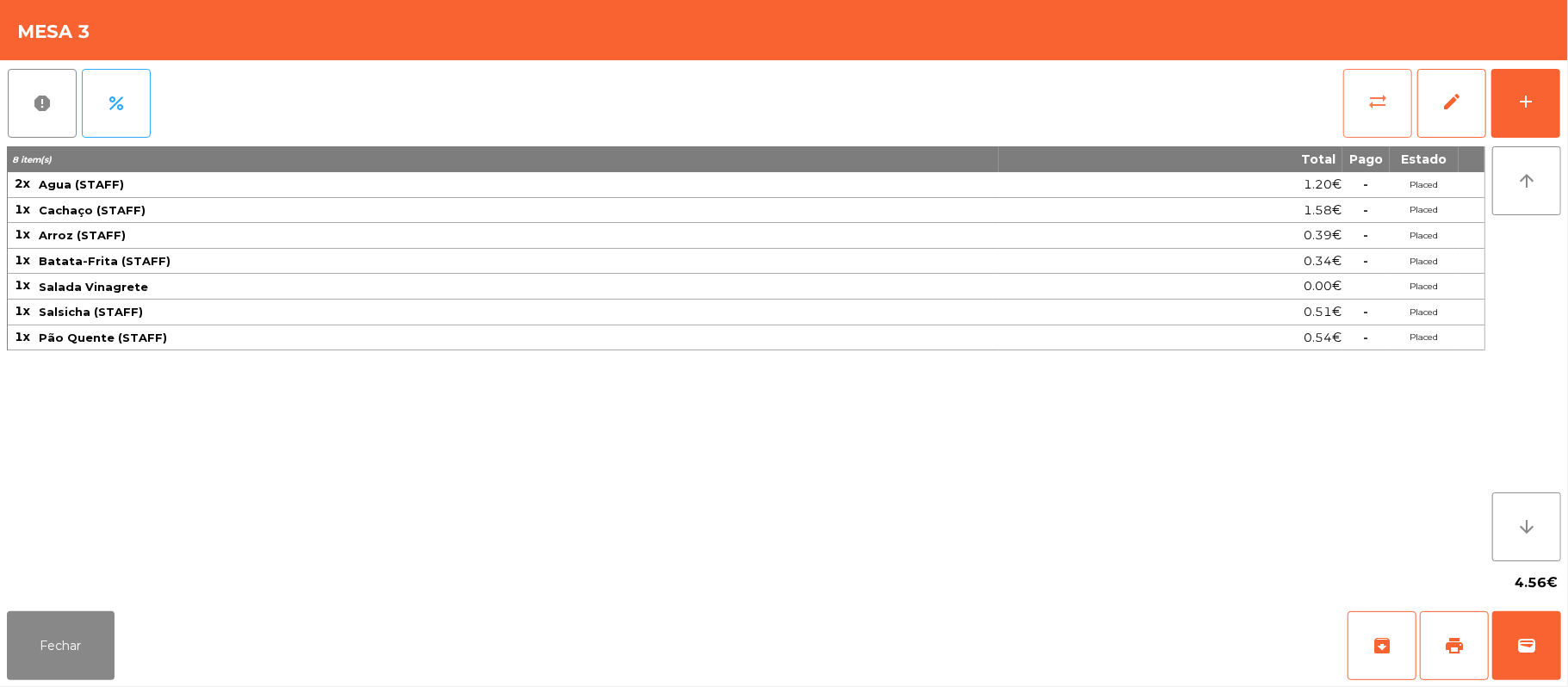
click at [1351, 104] on button "sync_alt" at bounding box center [1377, 103] width 69 height 69
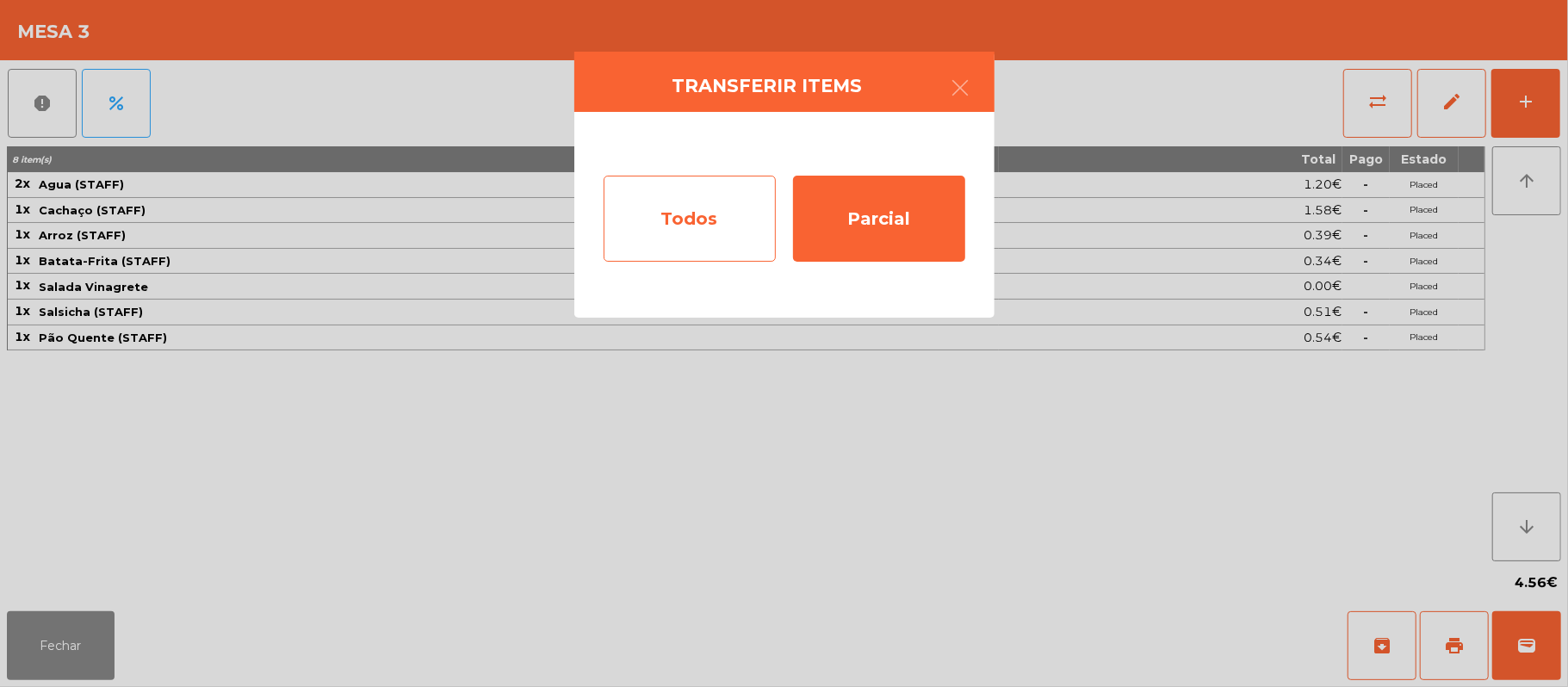
click at [699, 221] on div "Todos" at bounding box center [689, 218] width 172 height 86
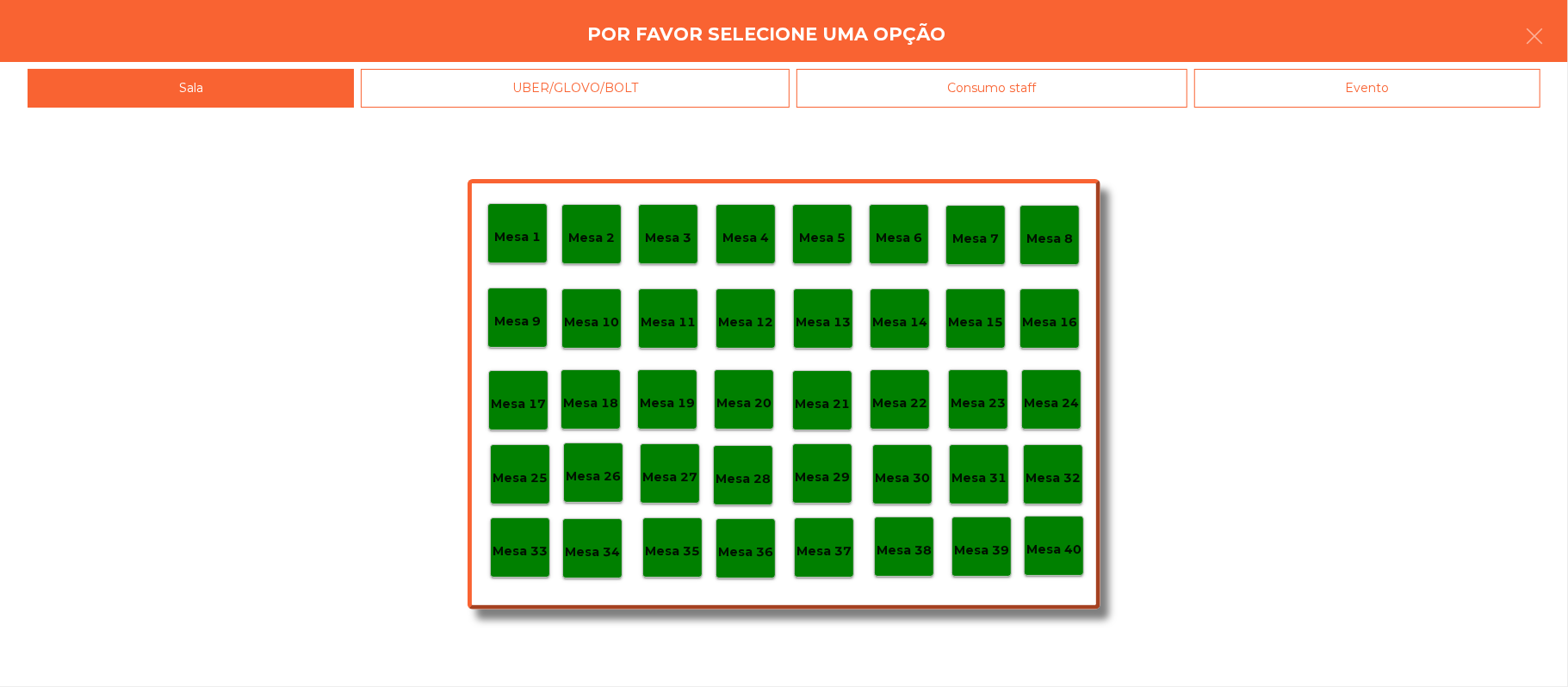
click at [518, 548] on p "Mesa 33" at bounding box center [520, 551] width 55 height 20
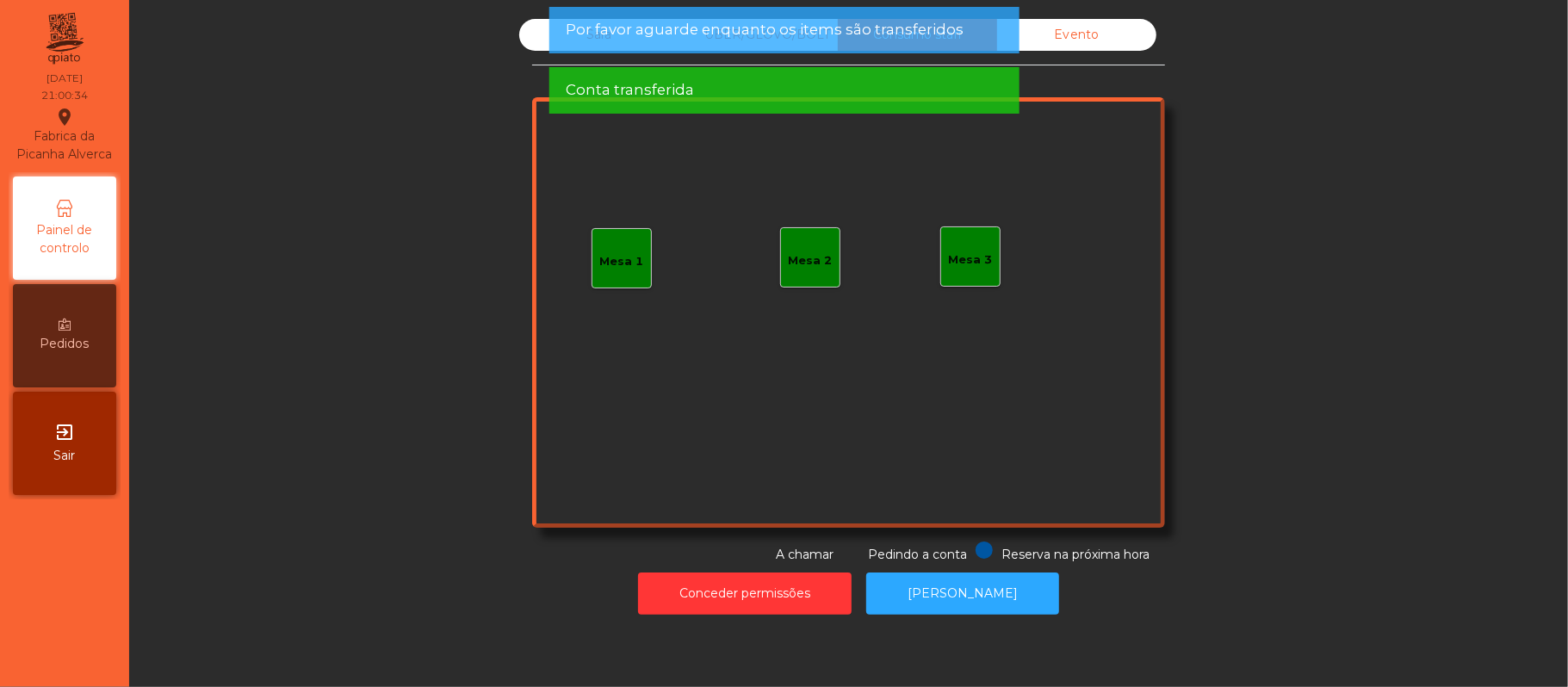
click at [586, 34] on span "Por favor aguarde enquanto os items são transferidos" at bounding box center [765, 29] width 398 height 21
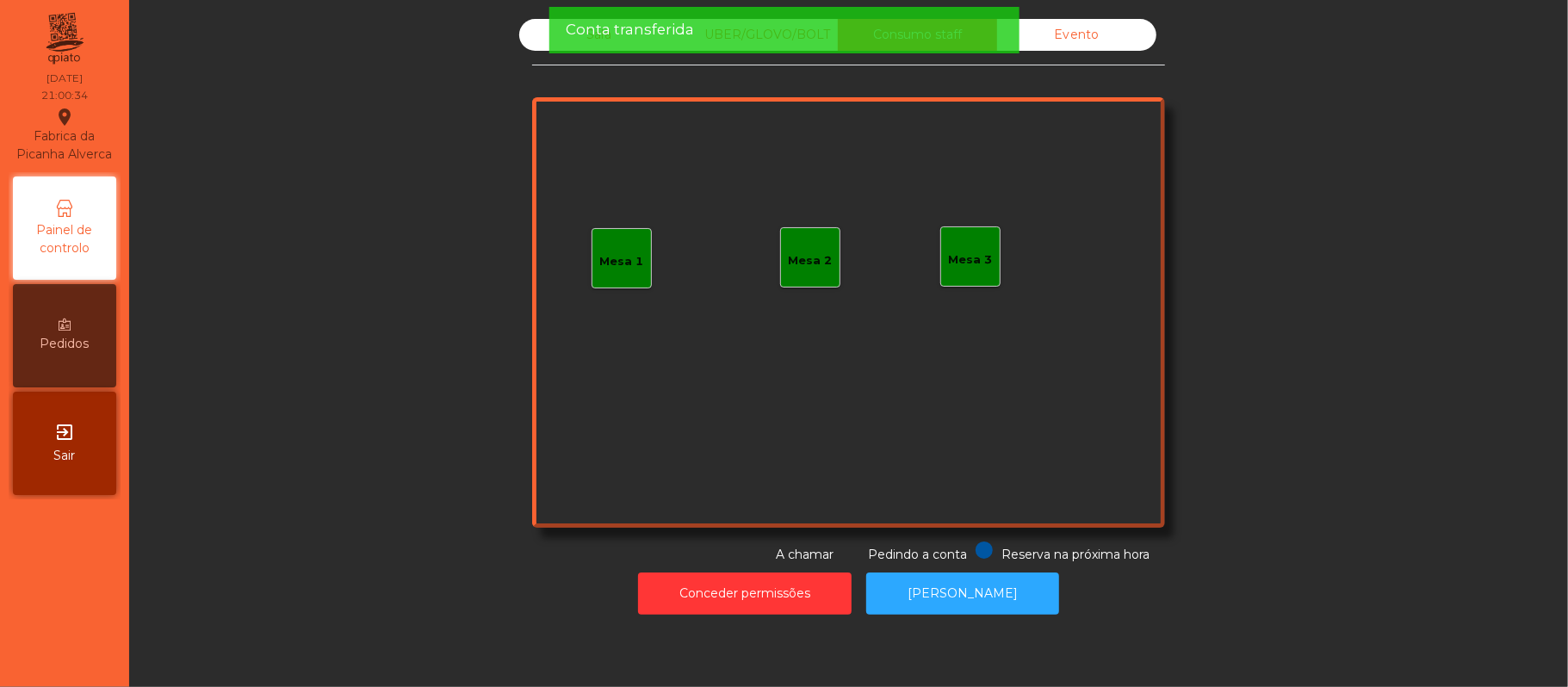
click at [593, 29] on span "Conta transferida" at bounding box center [630, 29] width 128 height 21
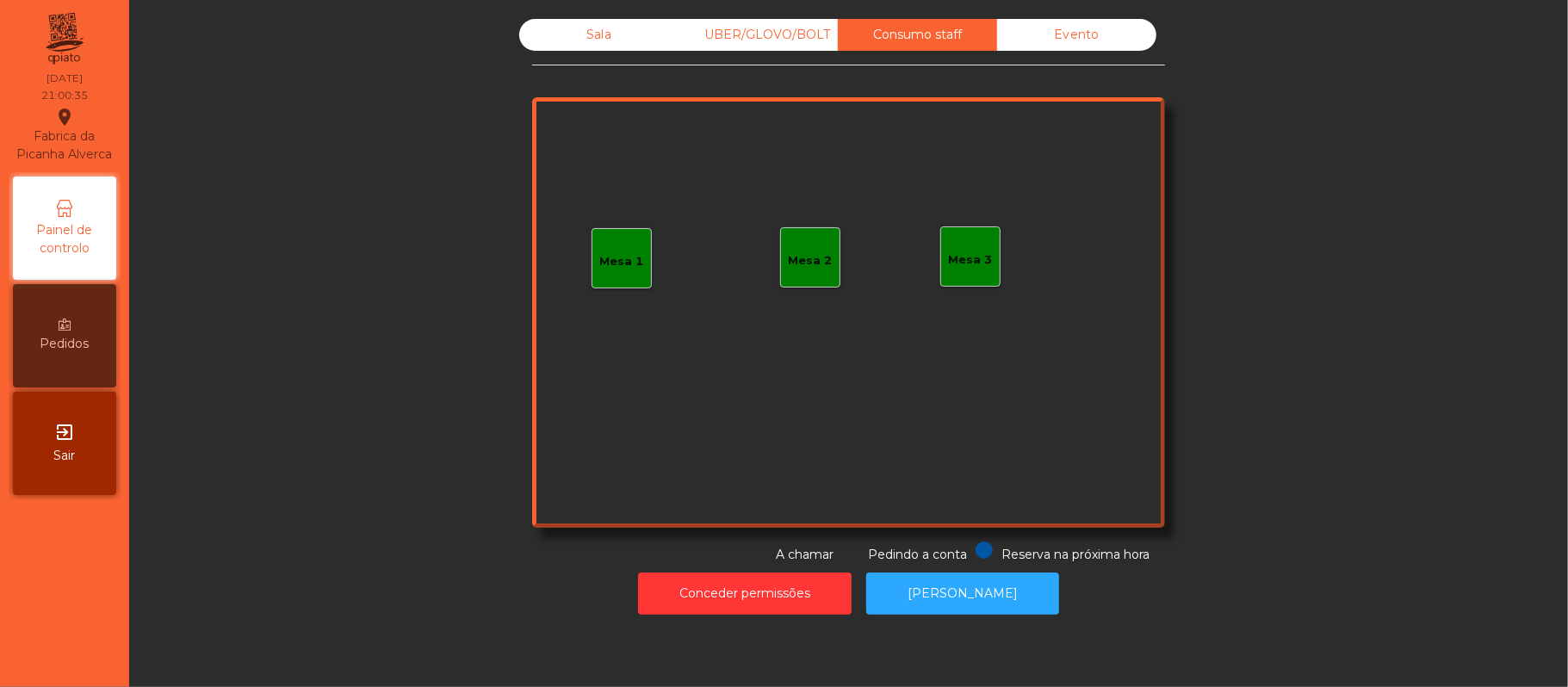
click at [589, 34] on div "Sala" at bounding box center [599, 34] width 159 height 32
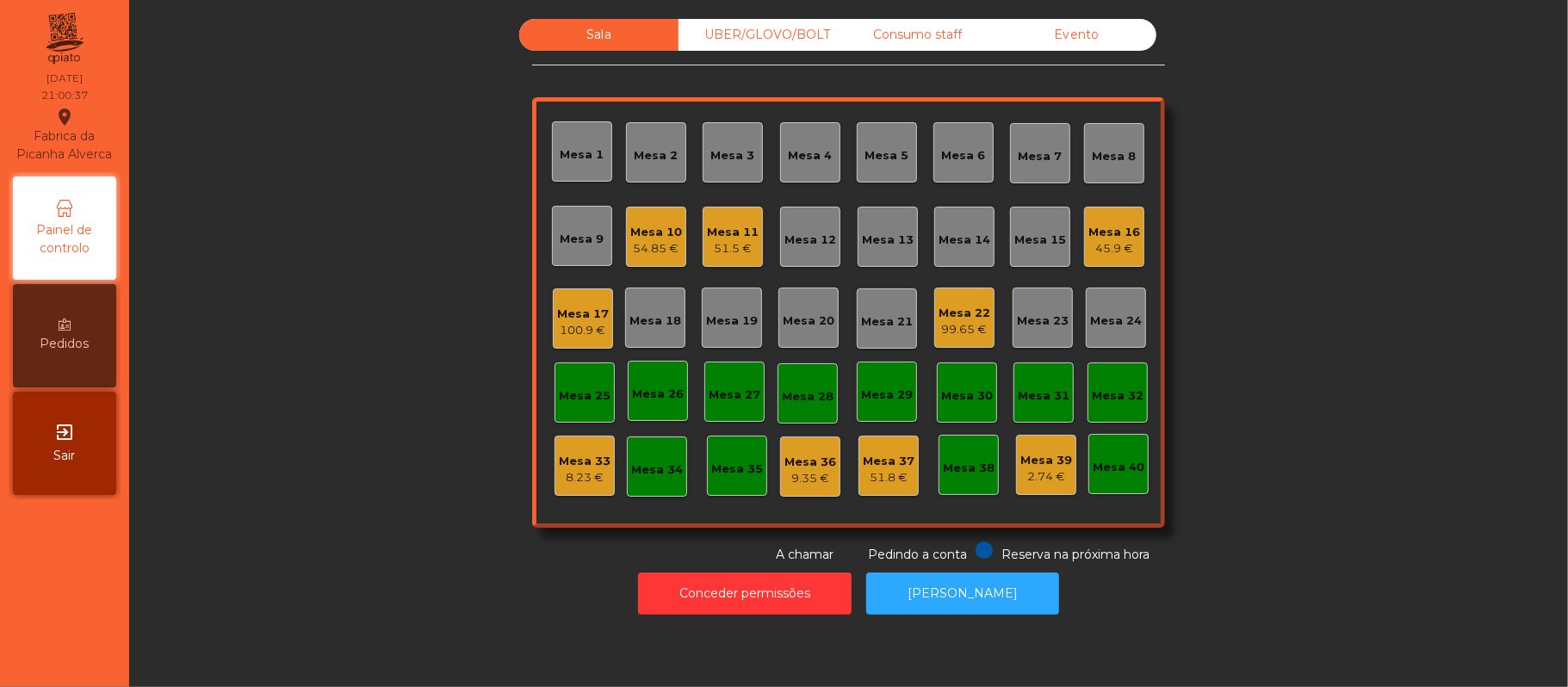
click at [1036, 475] on div "2.74 €" at bounding box center [1047, 477] width 52 height 18
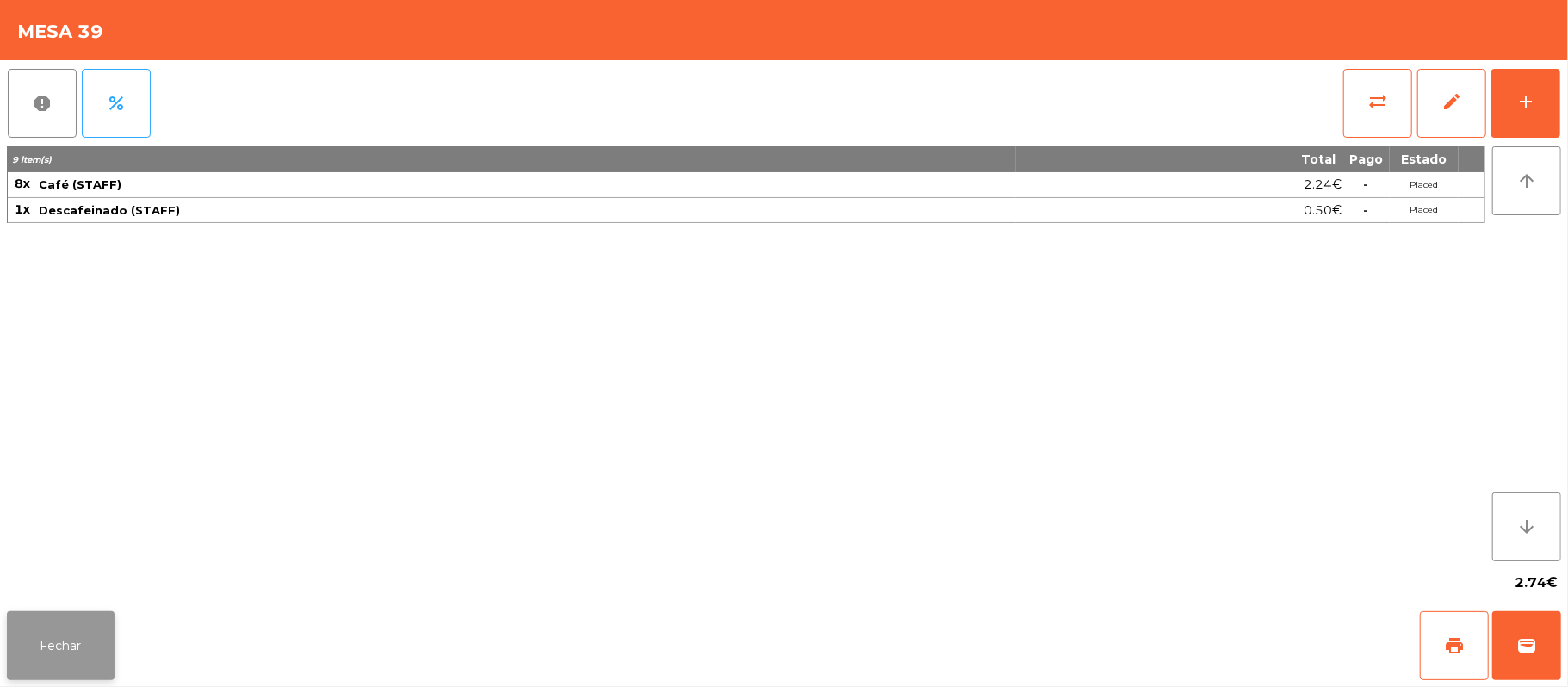
click at [57, 621] on button "Fechar" at bounding box center [60, 646] width 108 height 69
click at [1436, 645] on button "print" at bounding box center [1454, 646] width 69 height 69
click at [71, 641] on button "Fechar" at bounding box center [60, 646] width 108 height 69
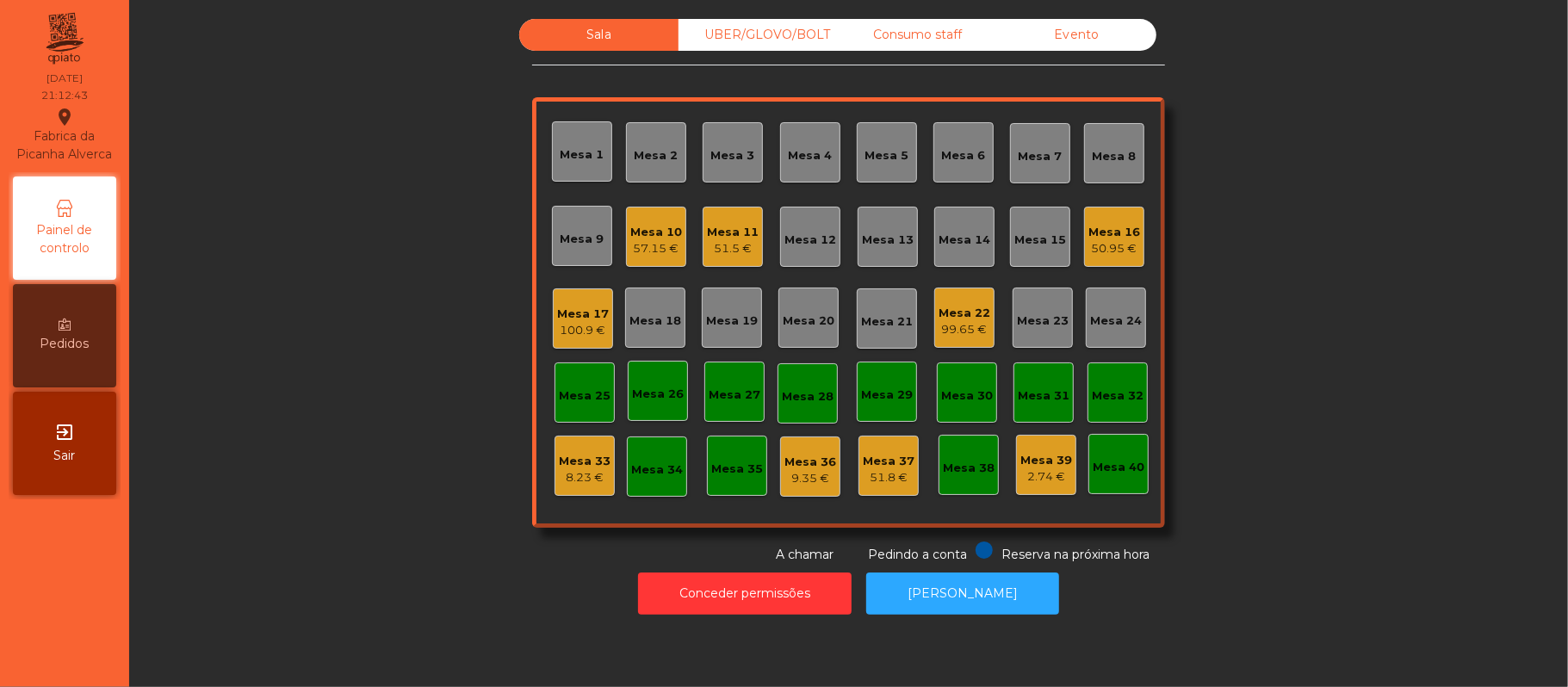
click at [636, 236] on div "Mesa 10" at bounding box center [656, 232] width 52 height 18
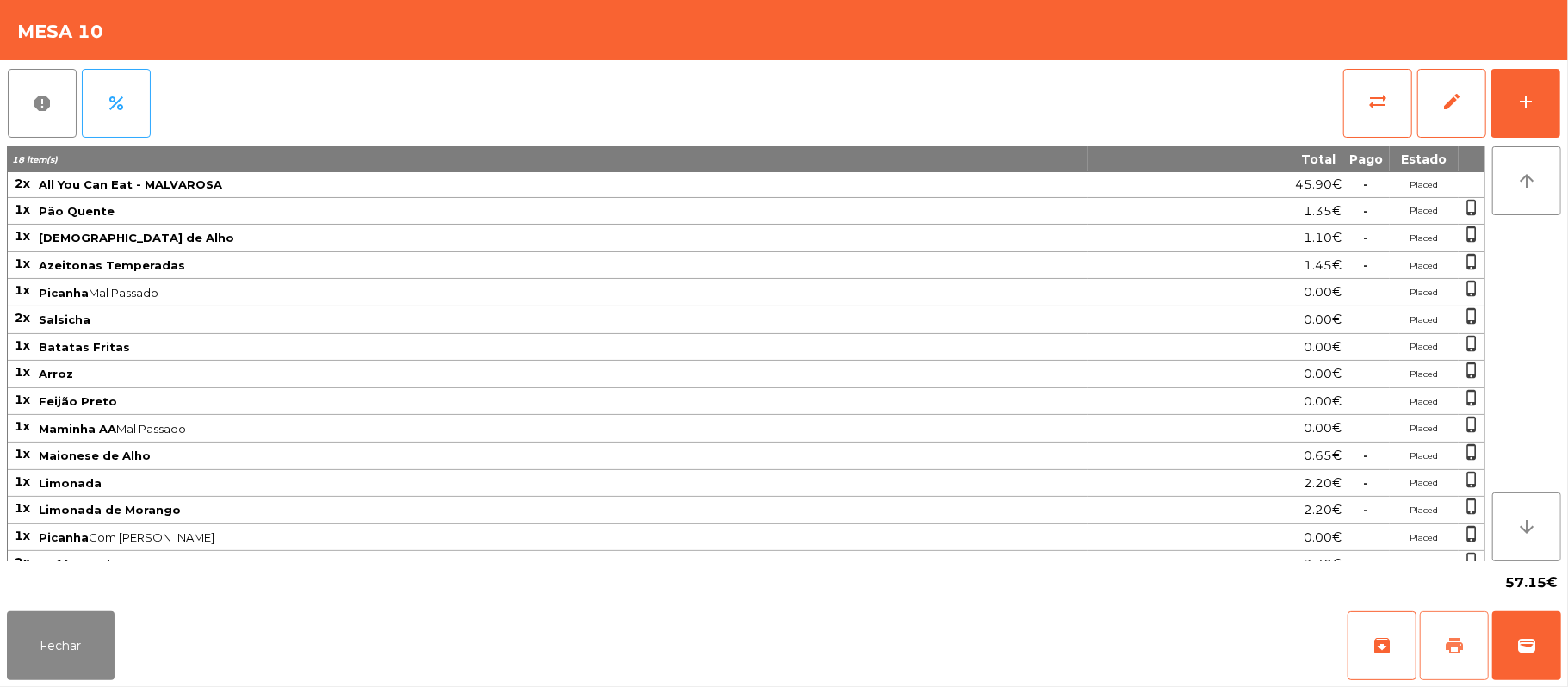
click at [1441, 646] on button "print" at bounding box center [1454, 646] width 69 height 69
click at [1548, 645] on button "wallet" at bounding box center [1526, 646] width 69 height 69
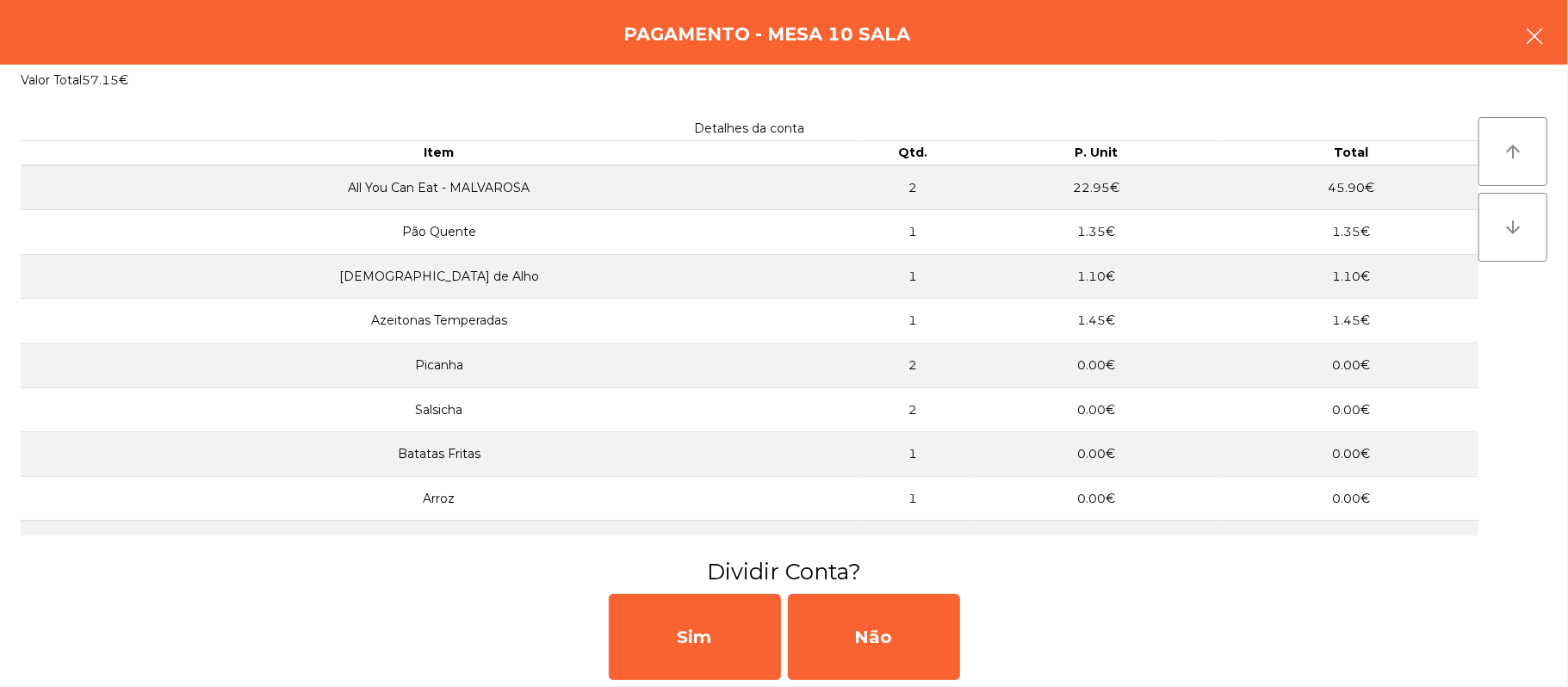
click at [1516, 28] on button "button" at bounding box center [1535, 38] width 48 height 52
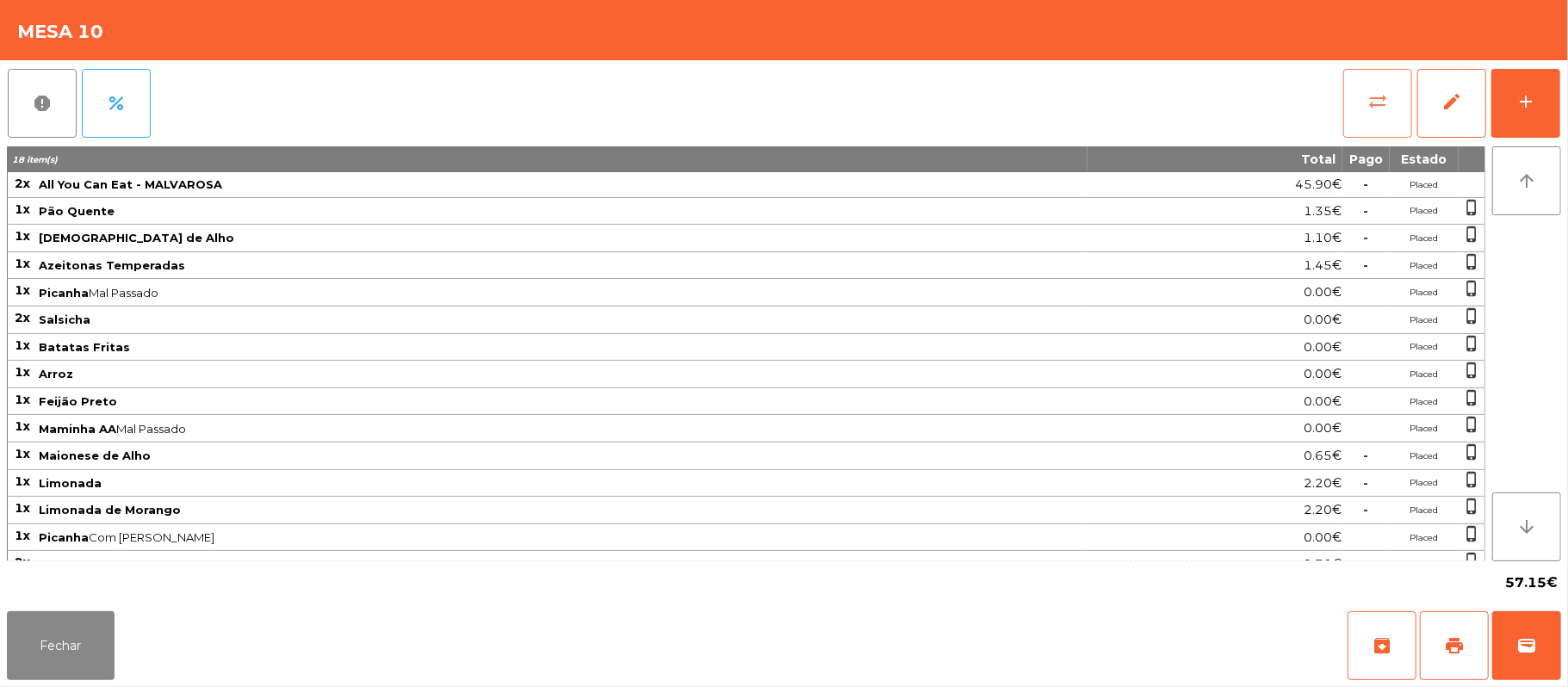
click at [1372, 100] on span "sync_alt" at bounding box center [1377, 101] width 20 height 20
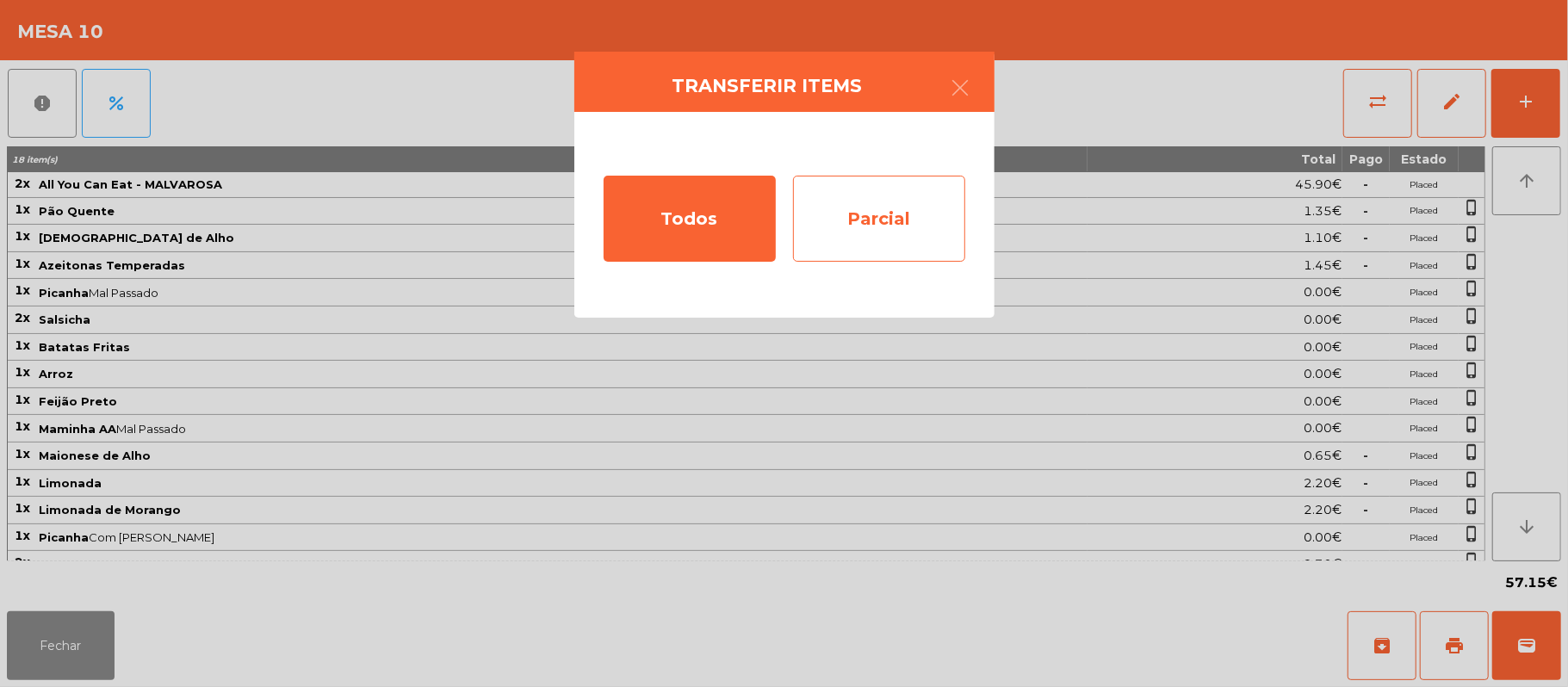
click at [904, 217] on div "Parcial" at bounding box center [878, 218] width 172 height 86
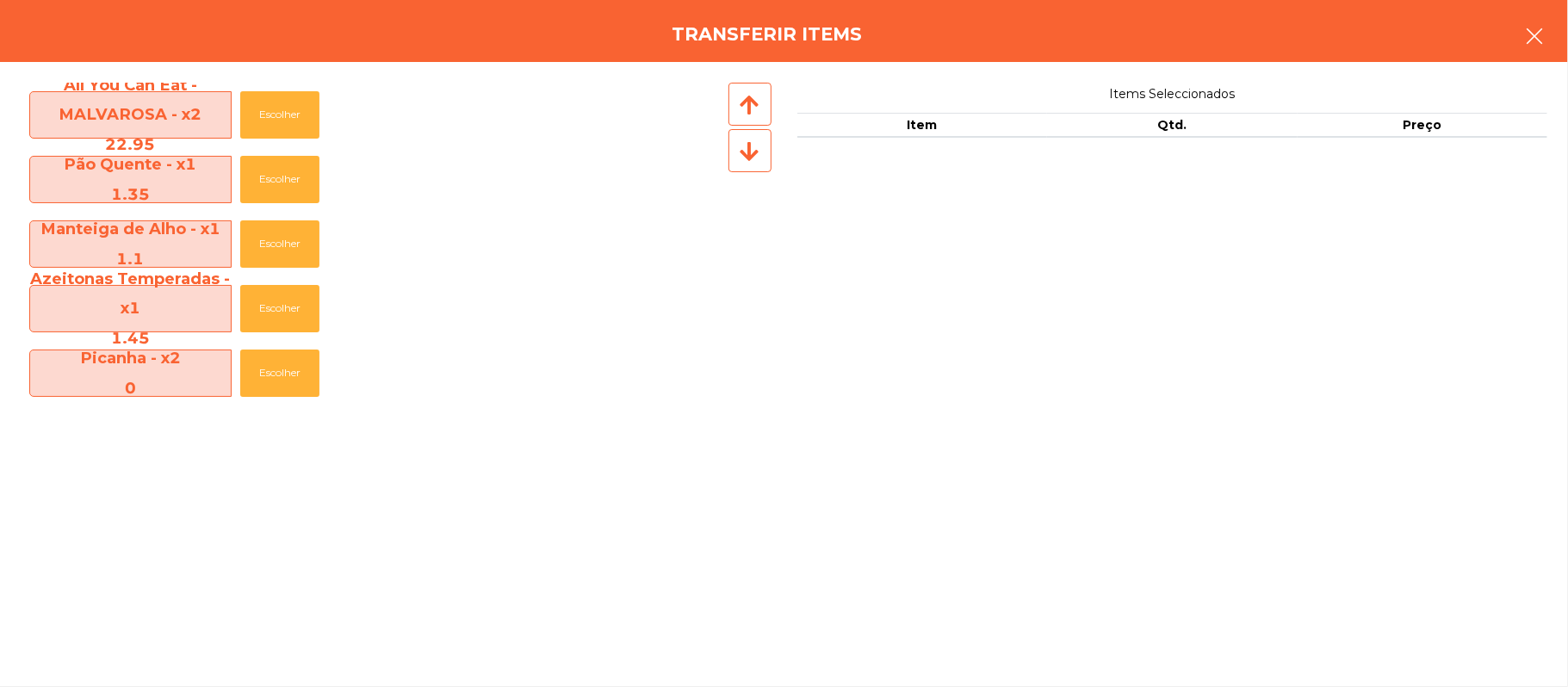
click at [1517, 40] on button "button" at bounding box center [1535, 38] width 48 height 52
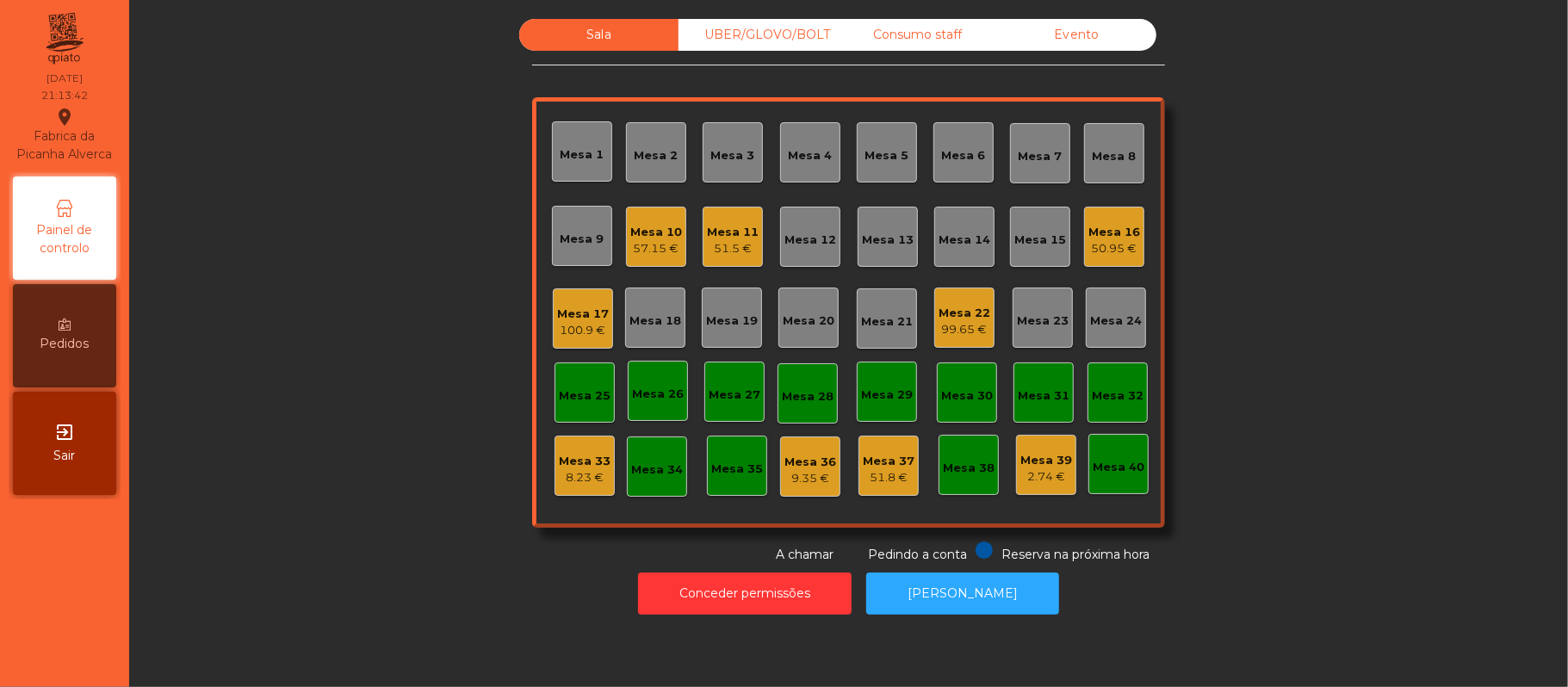
click at [652, 231] on div "Mesa 10" at bounding box center [656, 232] width 52 height 18
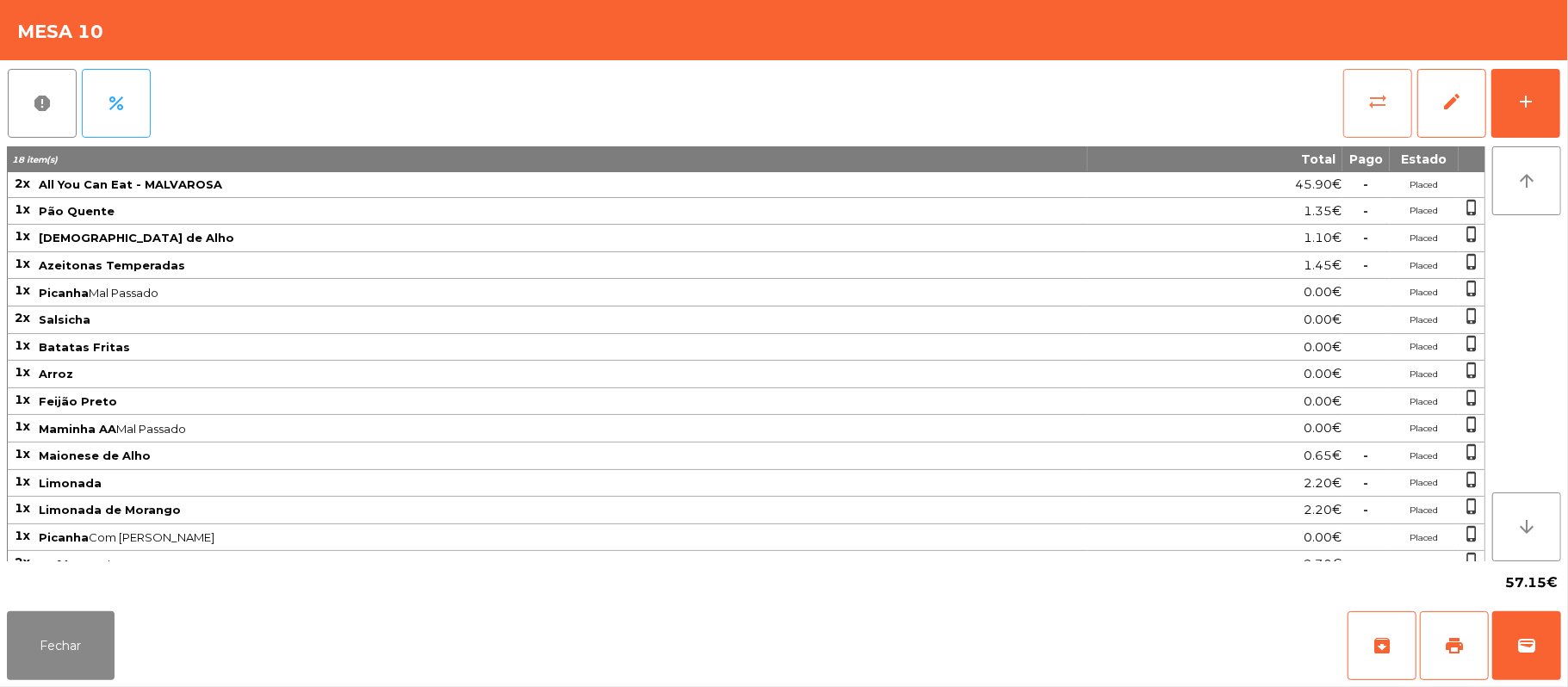
click at [1374, 105] on span "sync_alt" at bounding box center [1377, 101] width 20 height 20
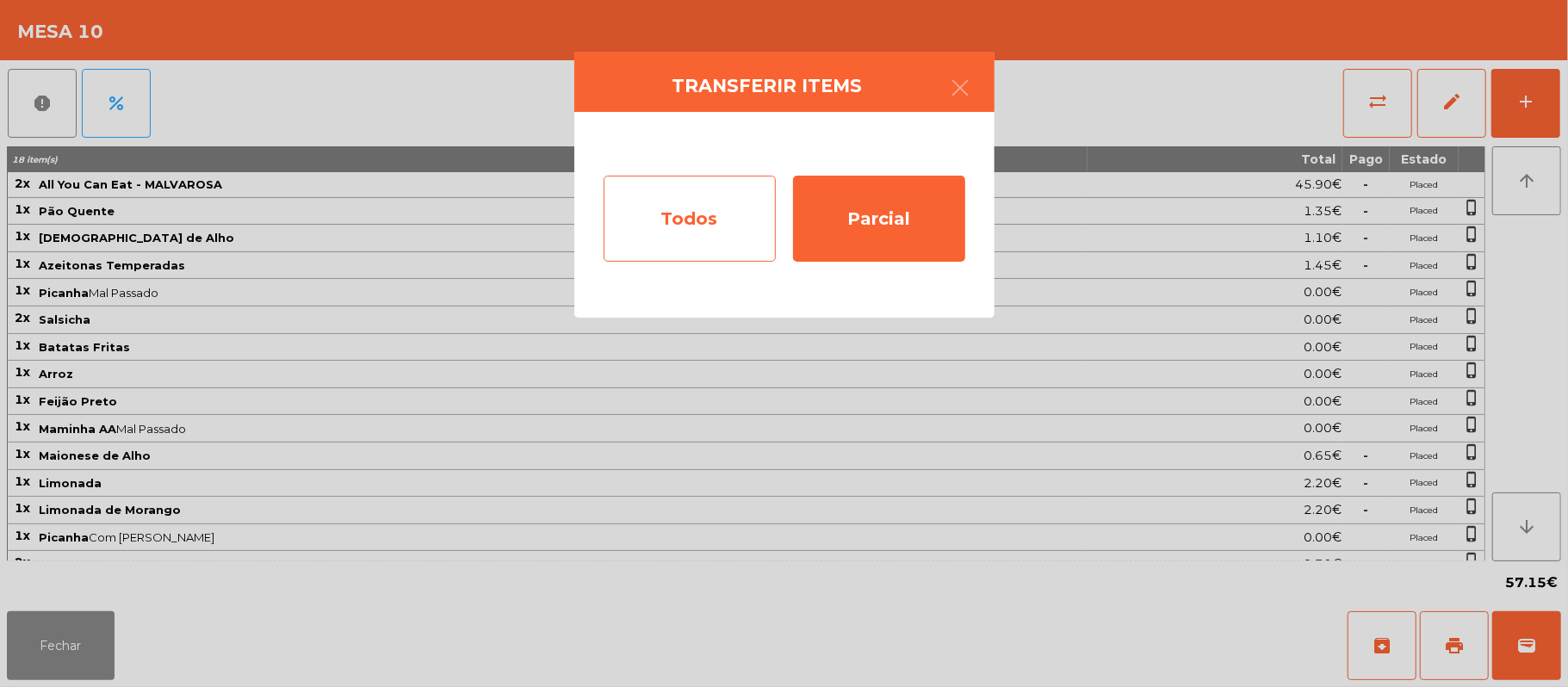
click at [676, 204] on div "Todos" at bounding box center [689, 218] width 172 height 86
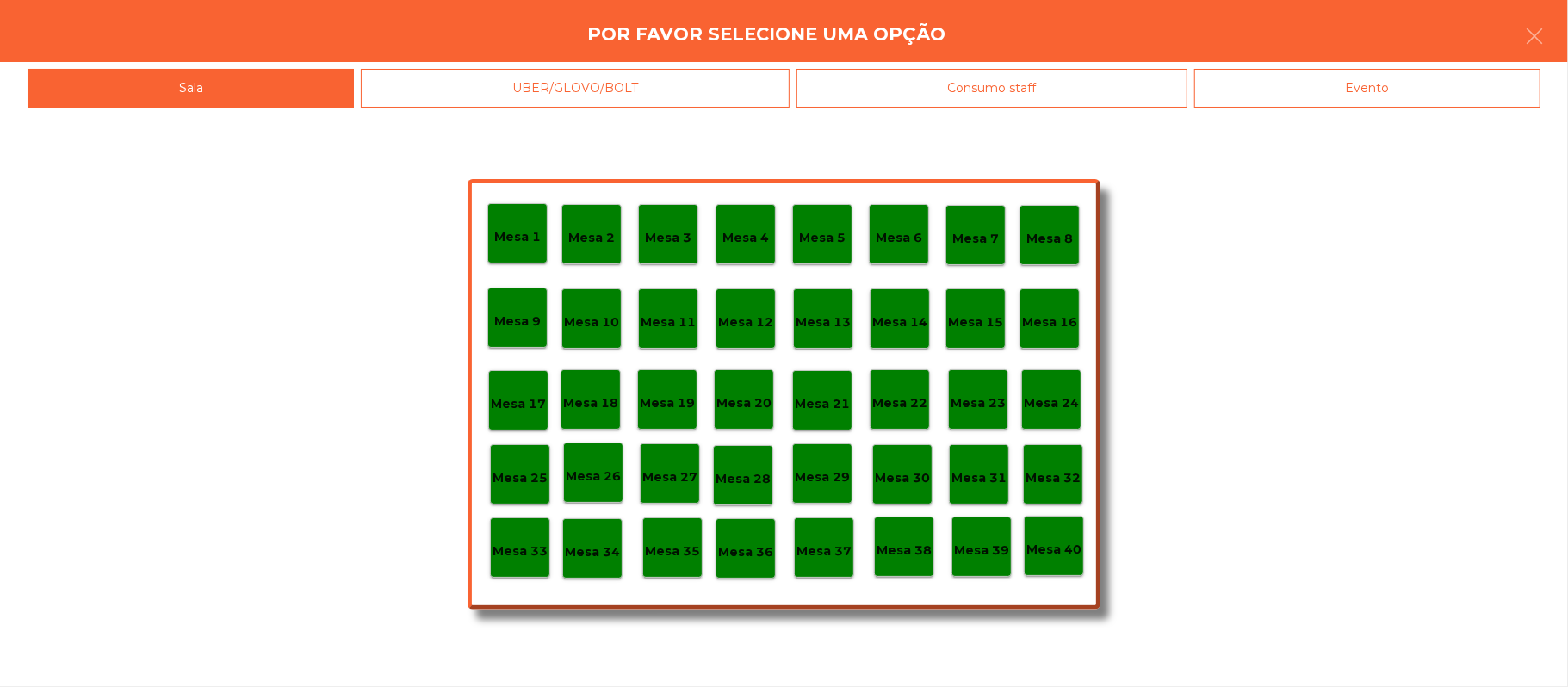
click at [1467, 85] on div "Evento" at bounding box center [1367, 88] width 346 height 39
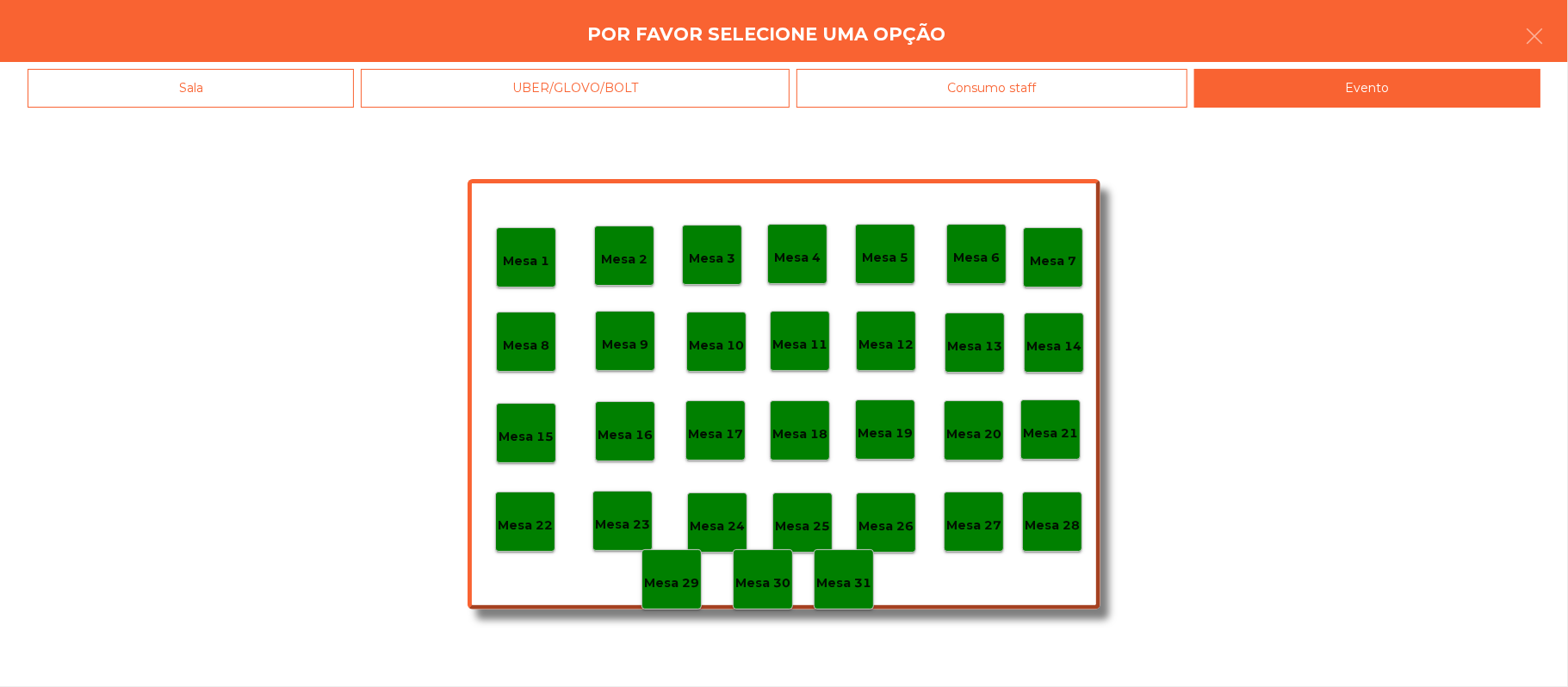
click at [1072, 509] on div "Mesa 28" at bounding box center [1051, 522] width 55 height 27
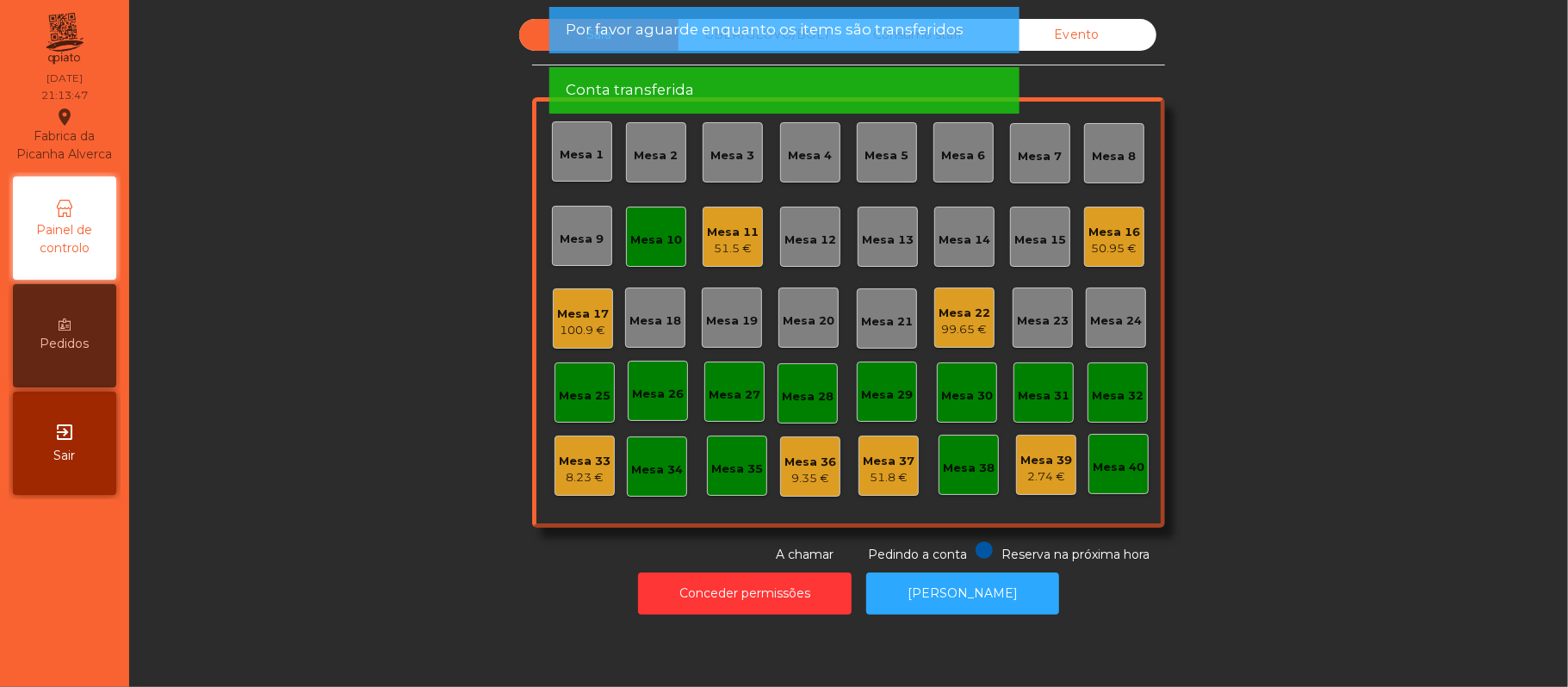
click at [659, 221] on div "Mesa 10" at bounding box center [655, 236] width 60 height 60
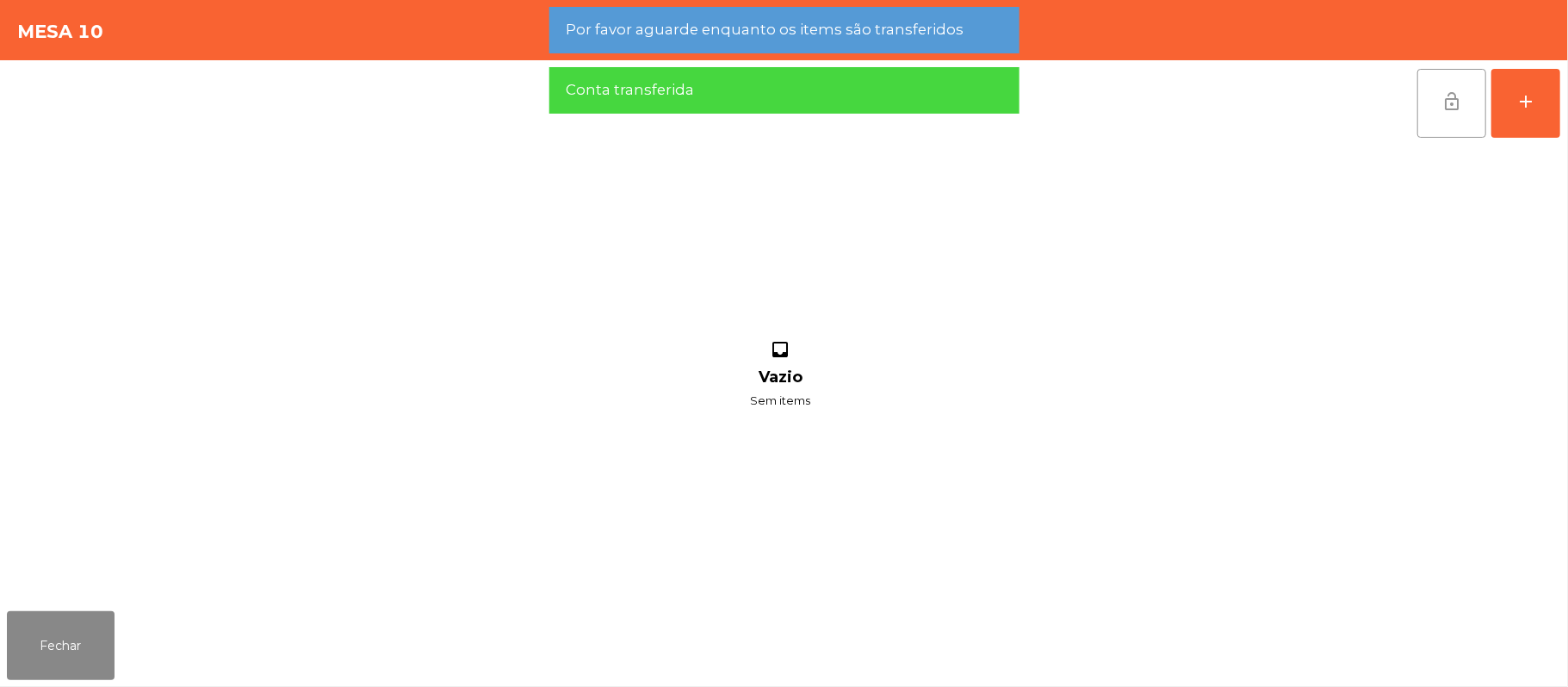
click at [1440, 94] on button "lock_open" at bounding box center [1452, 103] width 69 height 69
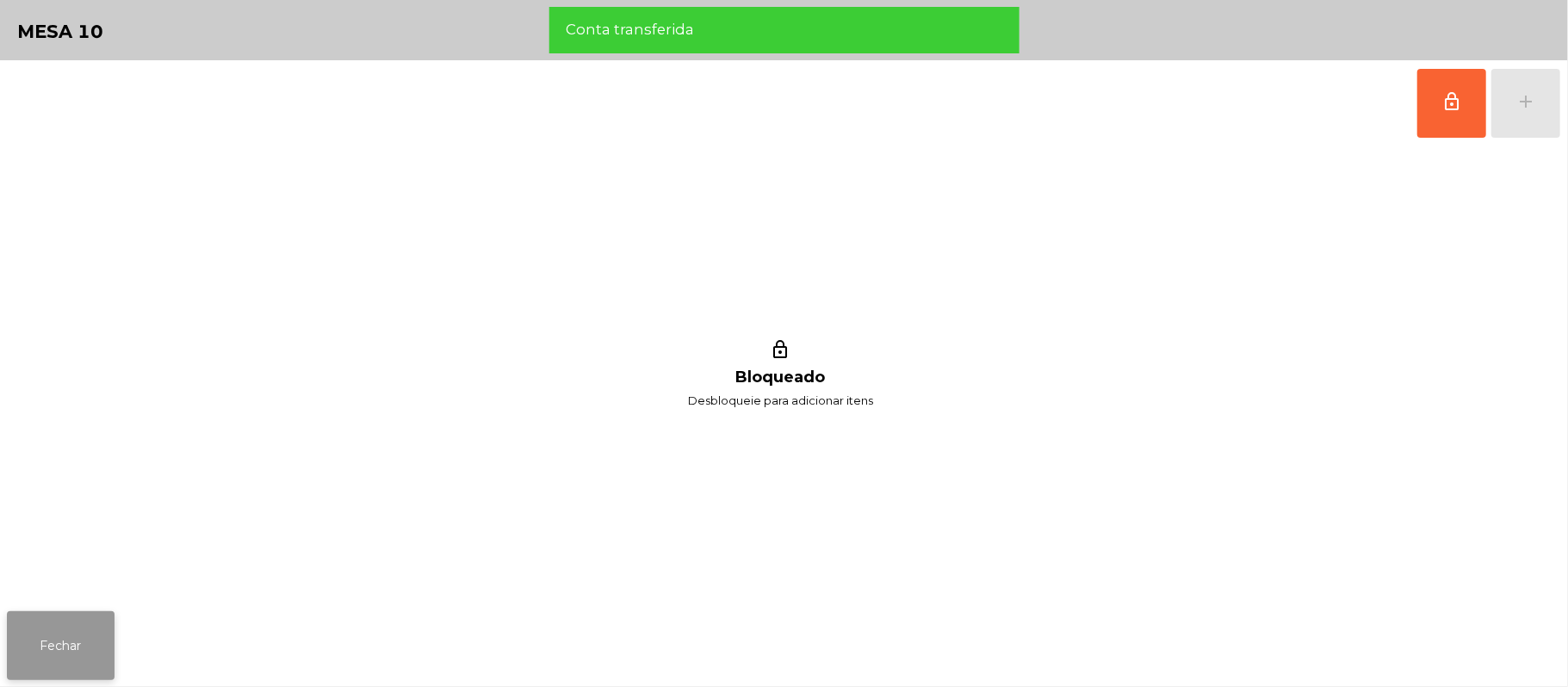
click at [59, 628] on button "Fechar" at bounding box center [60, 646] width 108 height 69
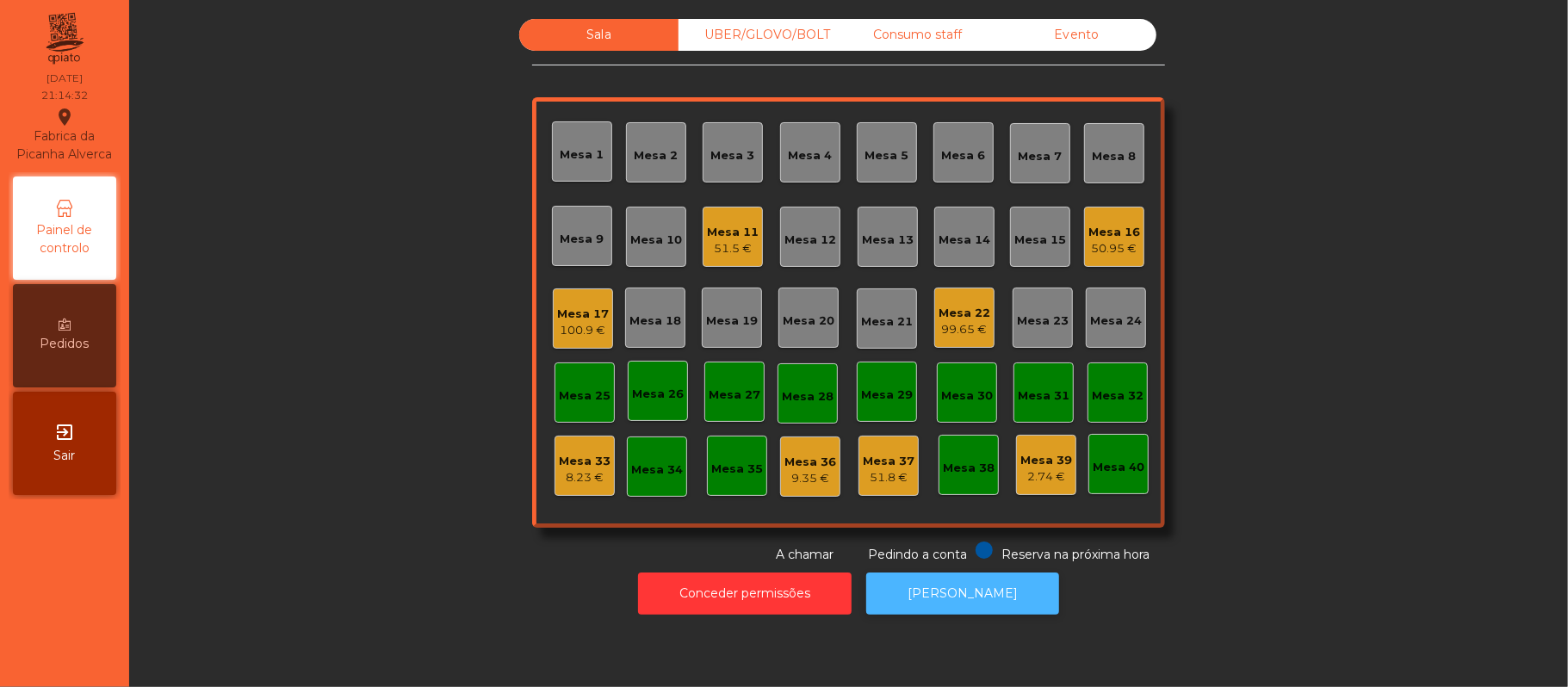
click at [976, 598] on button "[PERSON_NAME]" at bounding box center [962, 593] width 192 height 42
click at [963, 331] on div "99.65 €" at bounding box center [965, 329] width 52 height 18
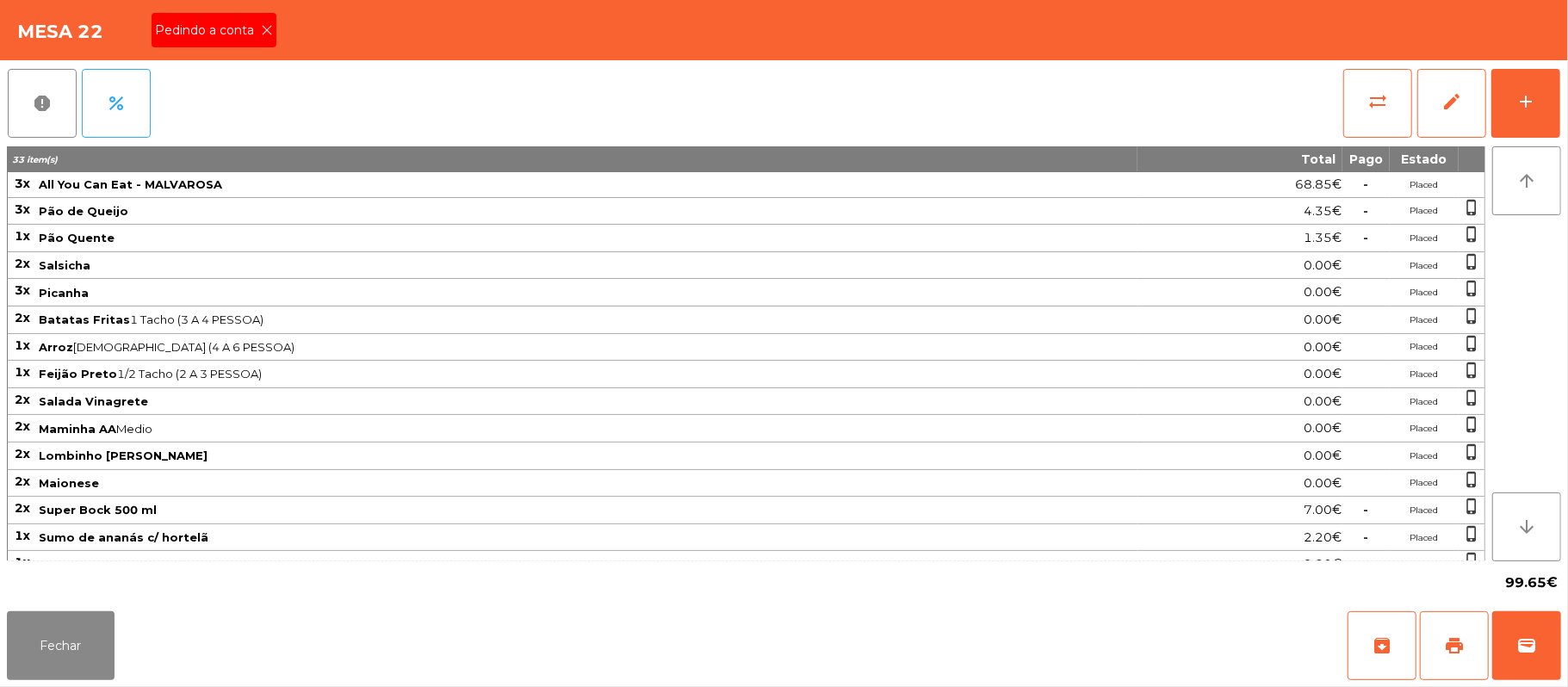
click at [226, 13] on div "Pedindo a conta" at bounding box center [214, 30] width 125 height 34
click at [1434, 632] on button "print" at bounding box center [1454, 646] width 69 height 69
click at [56, 614] on button "Fechar" at bounding box center [60, 646] width 108 height 69
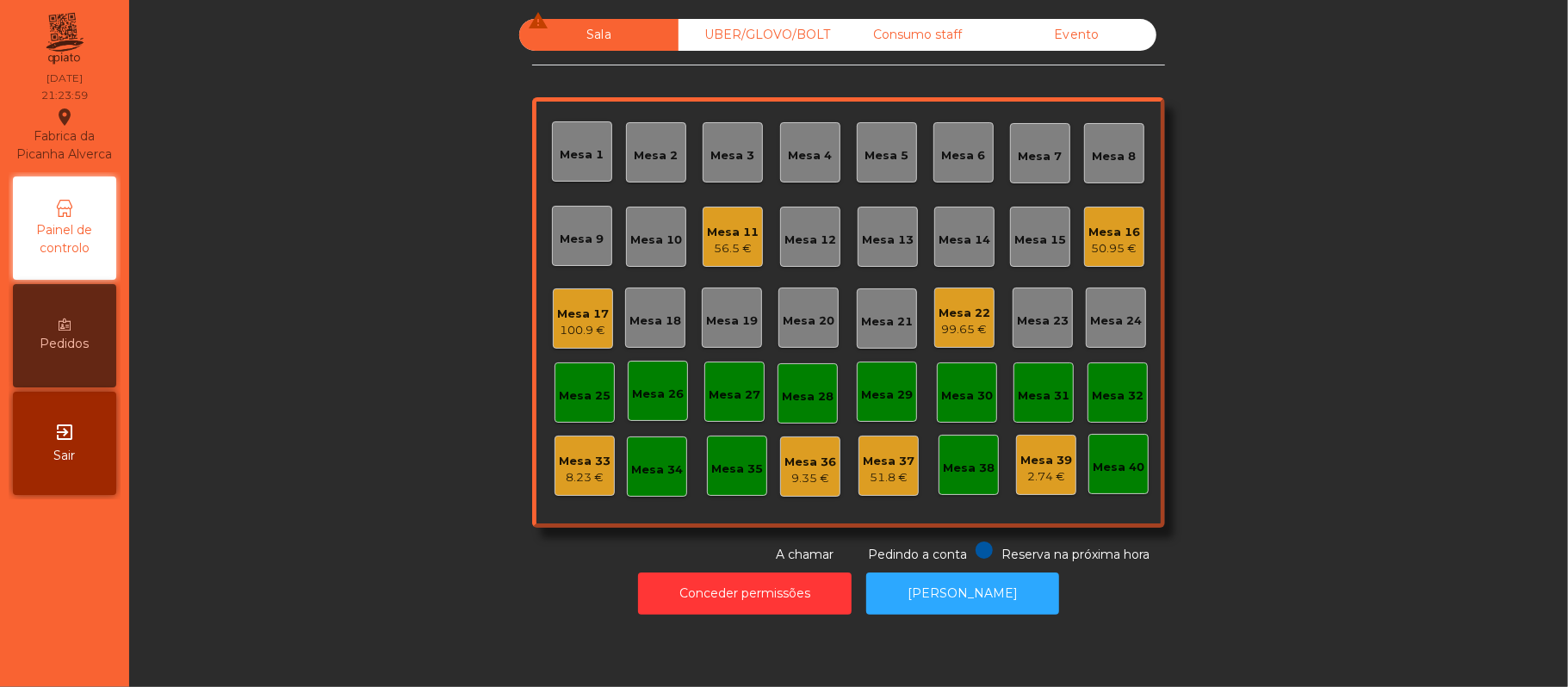
click at [961, 331] on div "99.65 €" at bounding box center [965, 329] width 52 height 18
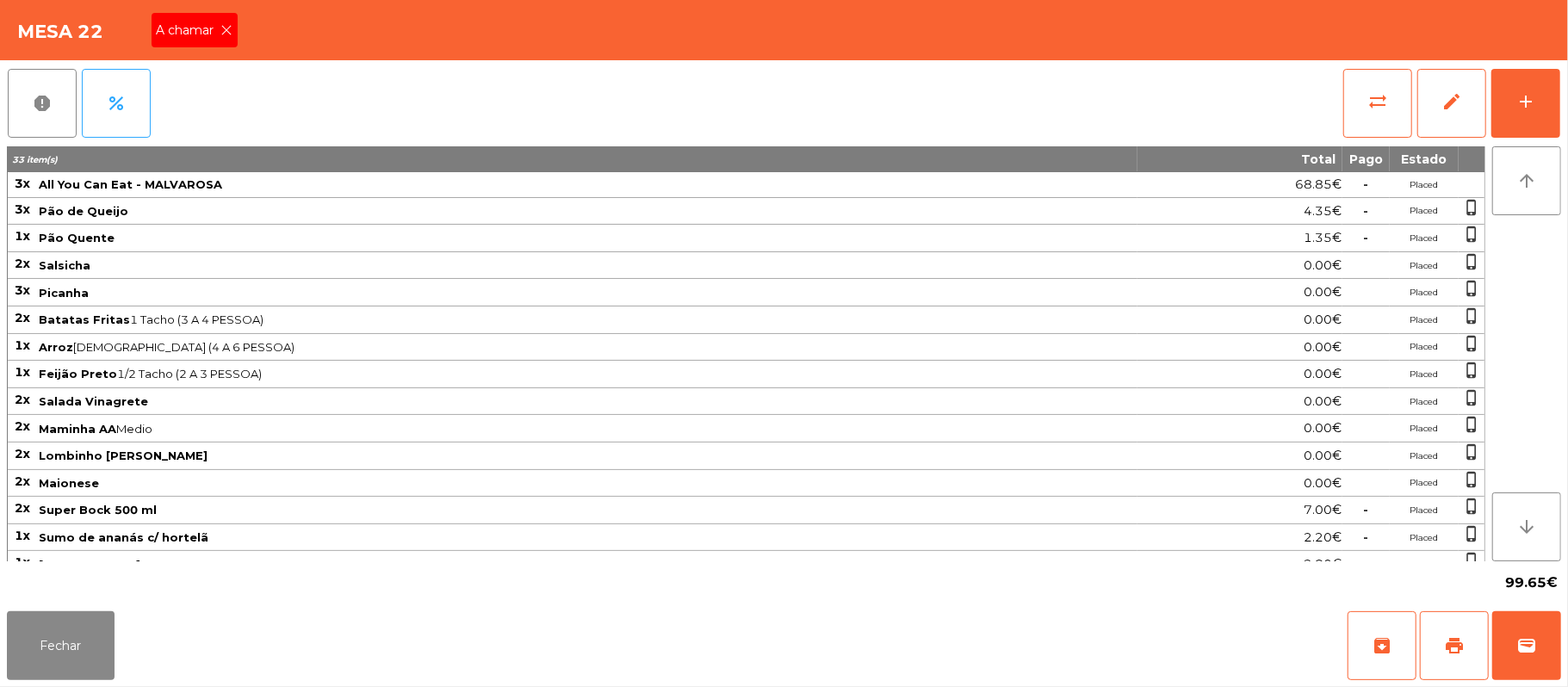
click at [187, 26] on span "A chamar" at bounding box center [189, 30] width 64 height 18
click at [1524, 642] on span "wallet" at bounding box center [1526, 646] width 20 height 20
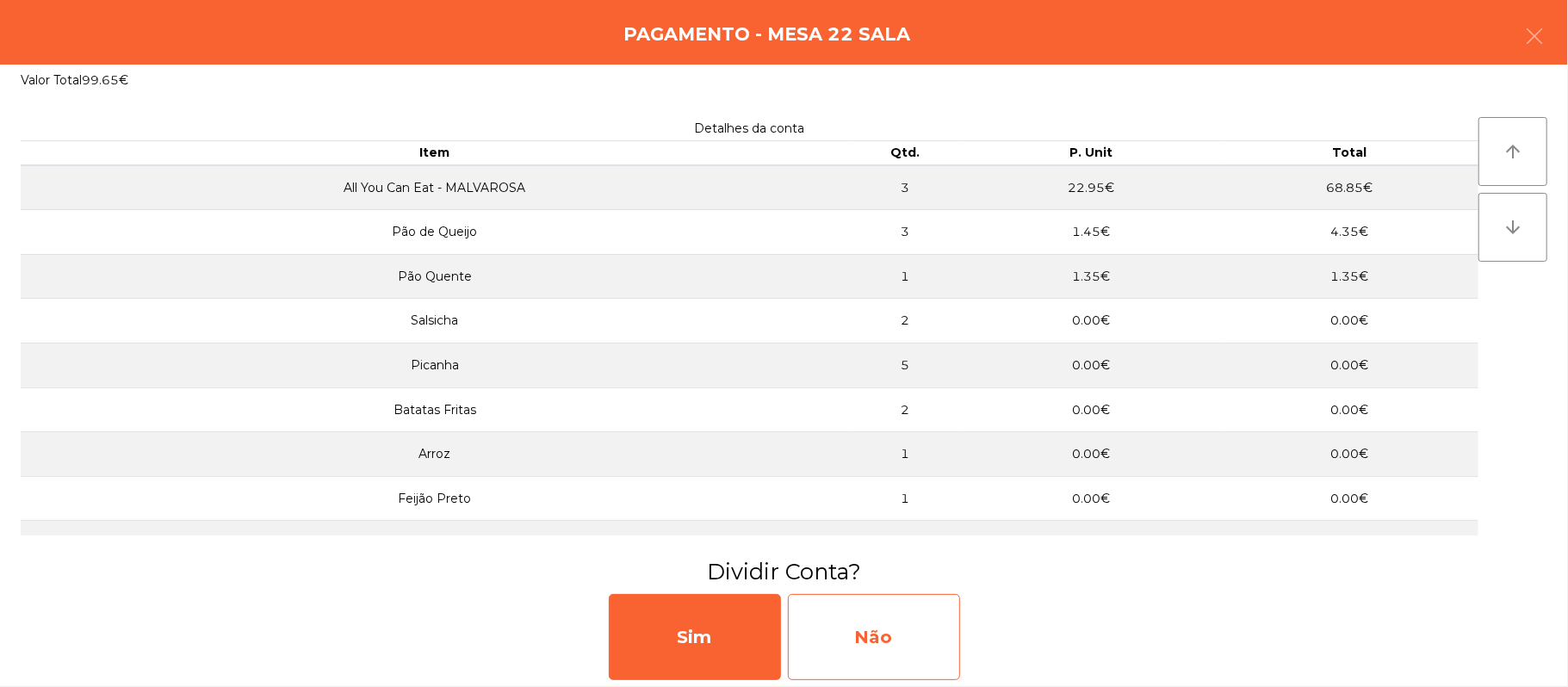
click at [925, 632] on div "Não" at bounding box center [874, 637] width 172 height 86
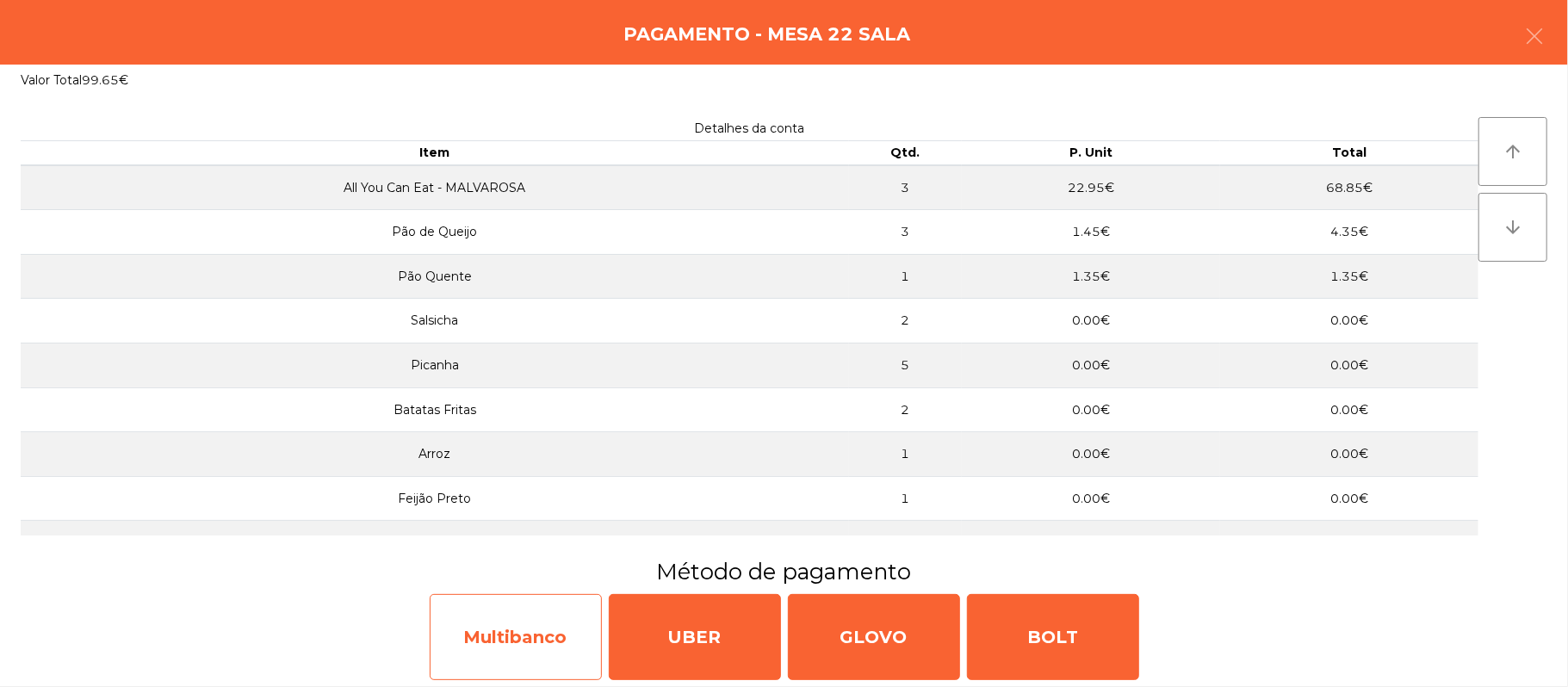
click at [489, 638] on div "Multibanco" at bounding box center [515, 637] width 172 height 86
select select "**"
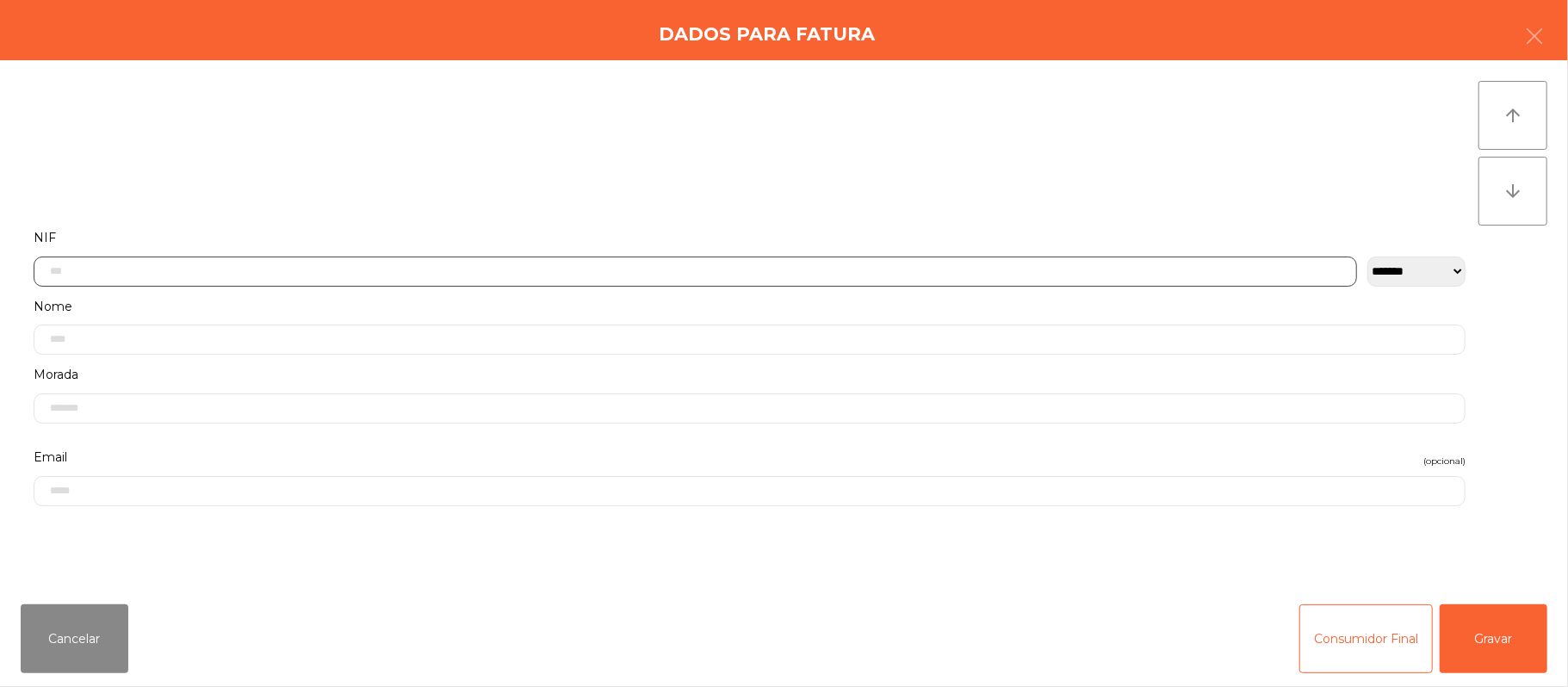
click at [602, 270] on input "text" at bounding box center [695, 271] width 1324 height 30
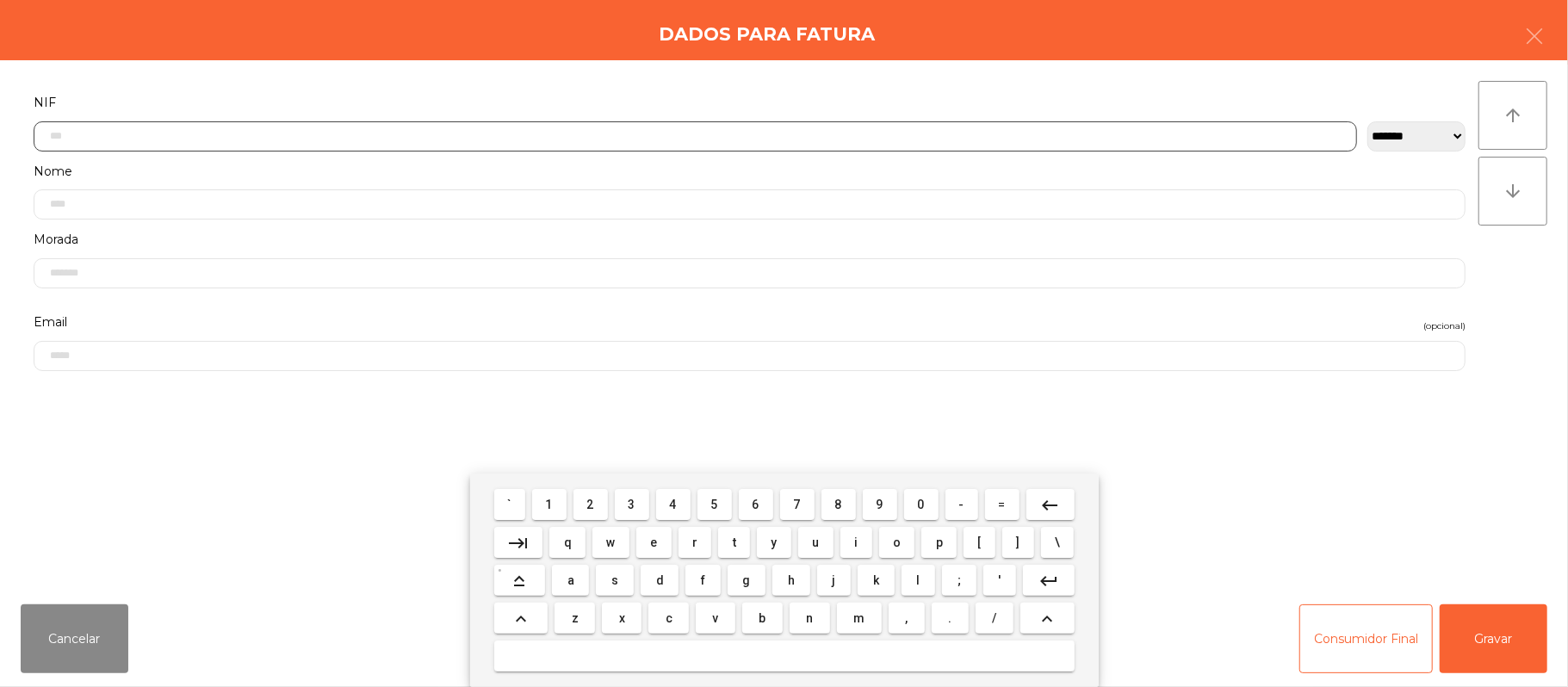
scroll to position [145, 0]
type input "*********"
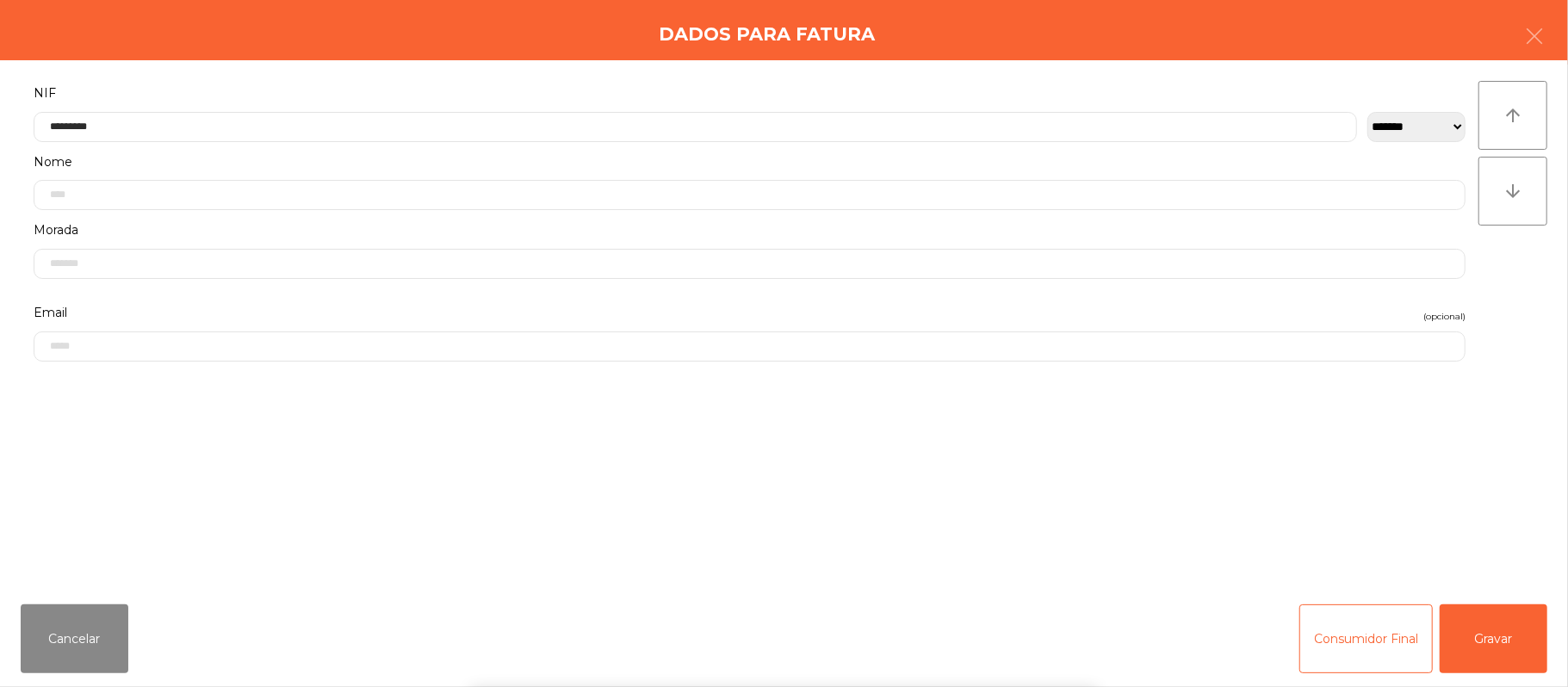
click at [1501, 646] on div "` 1 2 3 4 5 6 7 8 9 0 - = keyboard_backspace keyboard_tab q w e r t y u i o p […" at bounding box center [784, 580] width 1568 height 214
click at [1501, 646] on button "Gravar" at bounding box center [1494, 639] width 108 height 69
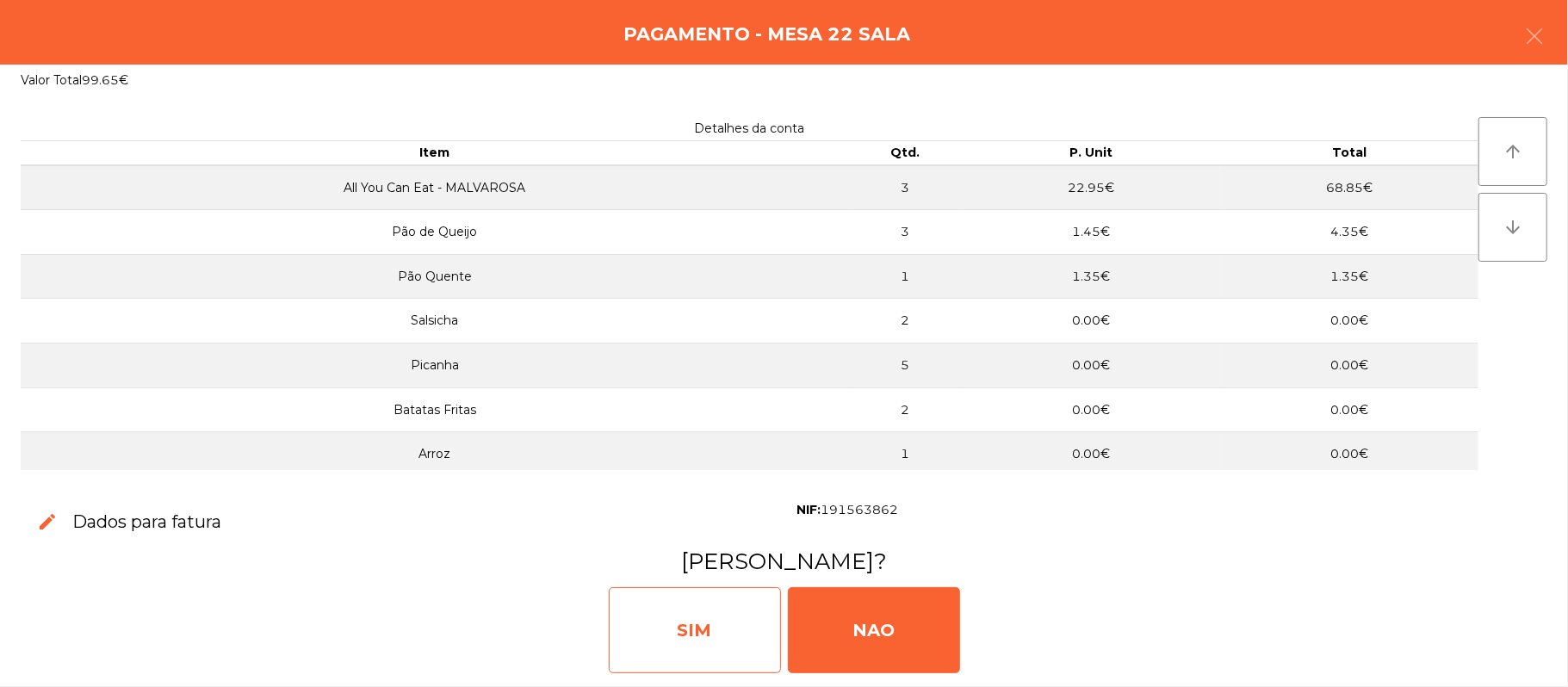
click at [710, 608] on div "SIM" at bounding box center [694, 630] width 172 height 86
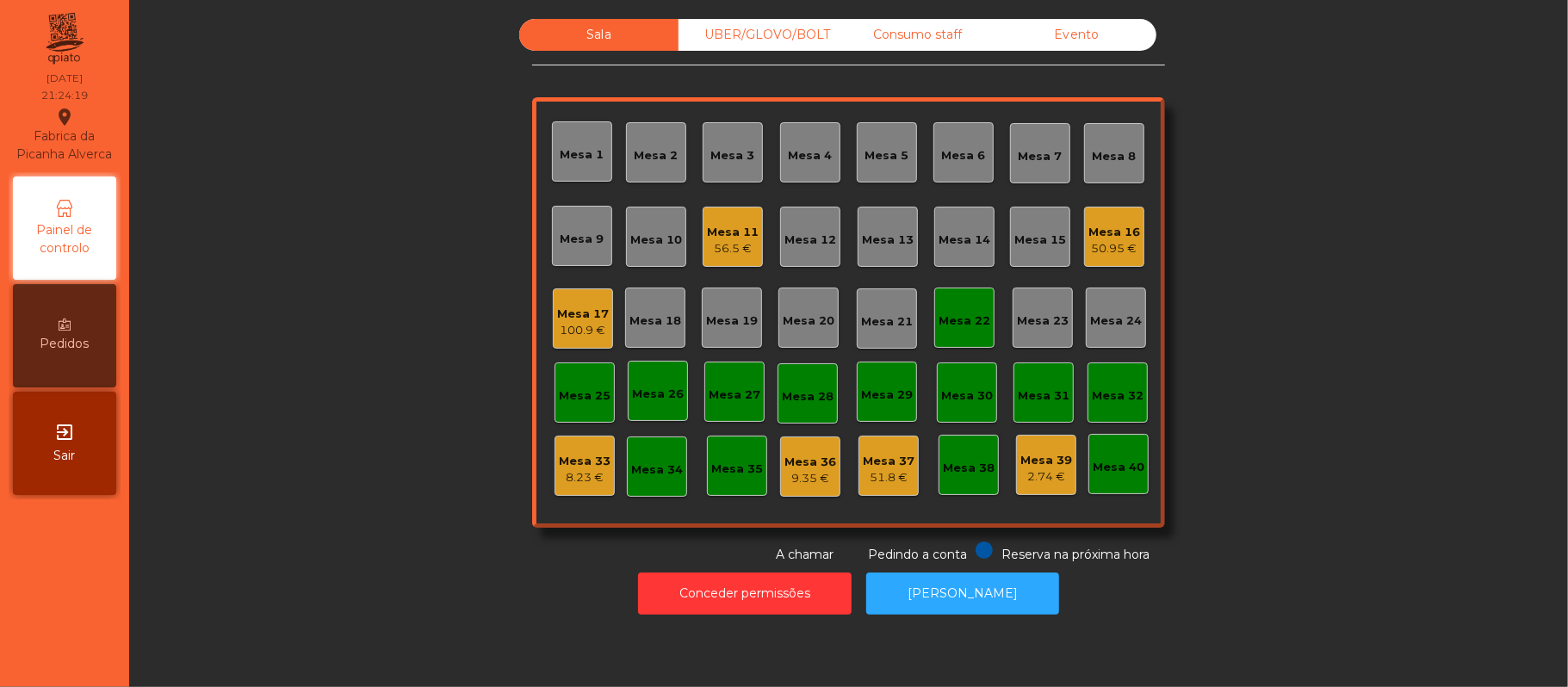
click at [943, 333] on div "Mesa 22" at bounding box center [964, 317] width 60 height 60
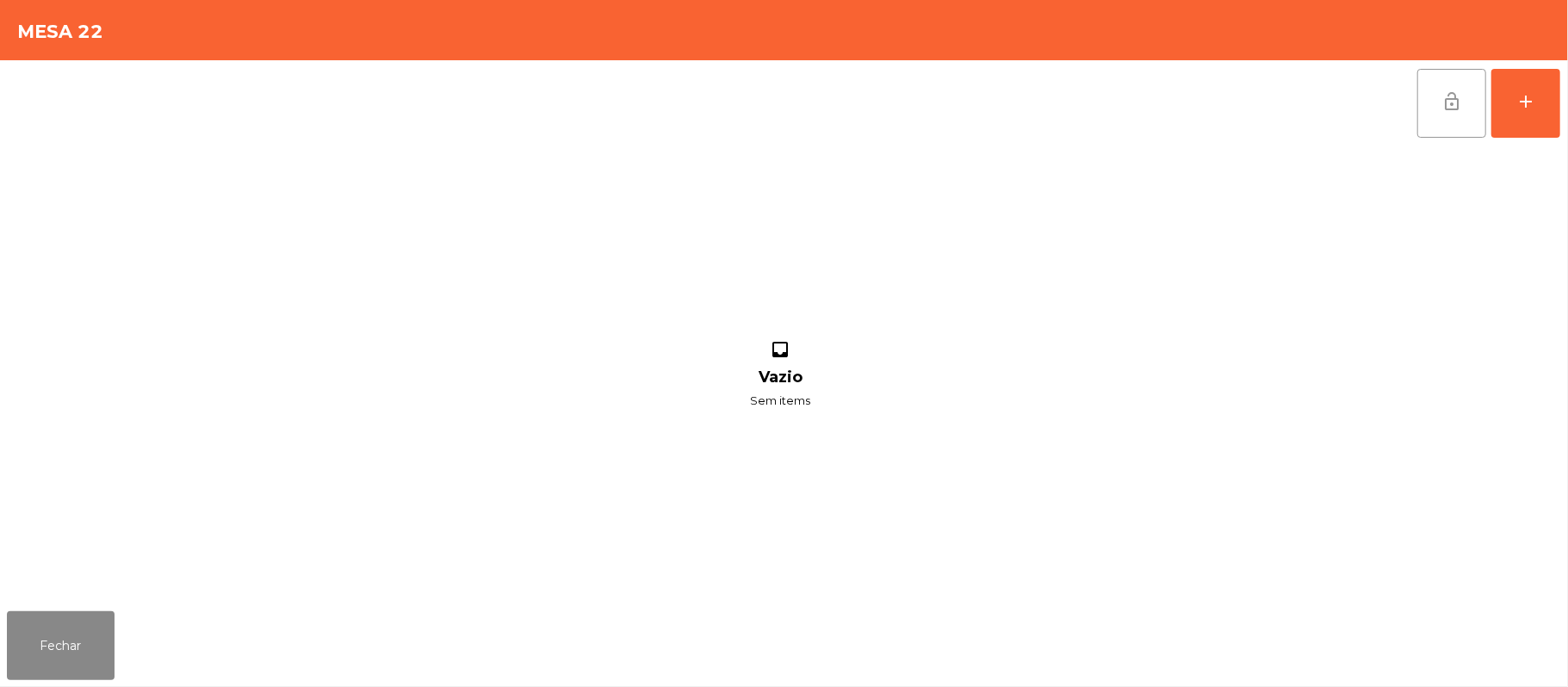
click at [1440, 114] on button "lock_open" at bounding box center [1452, 103] width 69 height 69
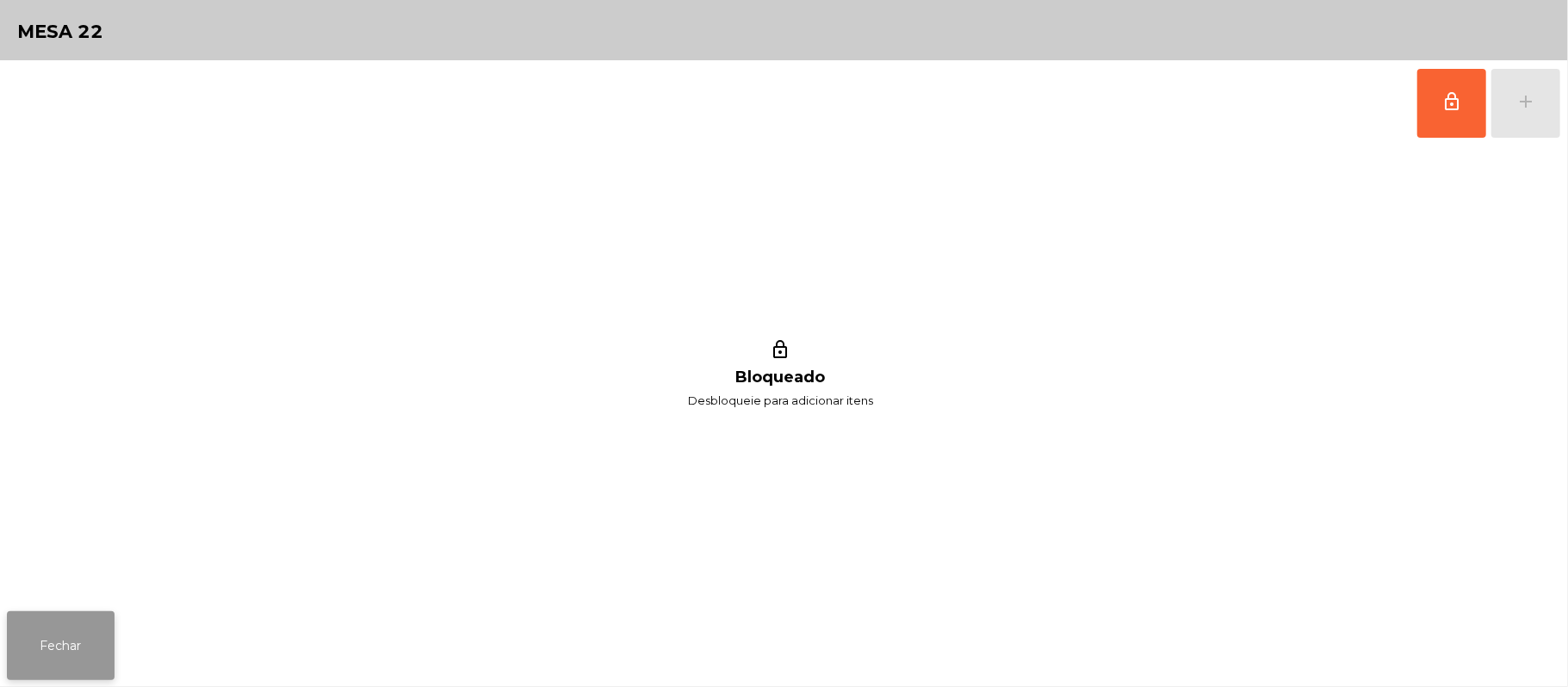
click at [83, 653] on button "Fechar" at bounding box center [60, 646] width 108 height 69
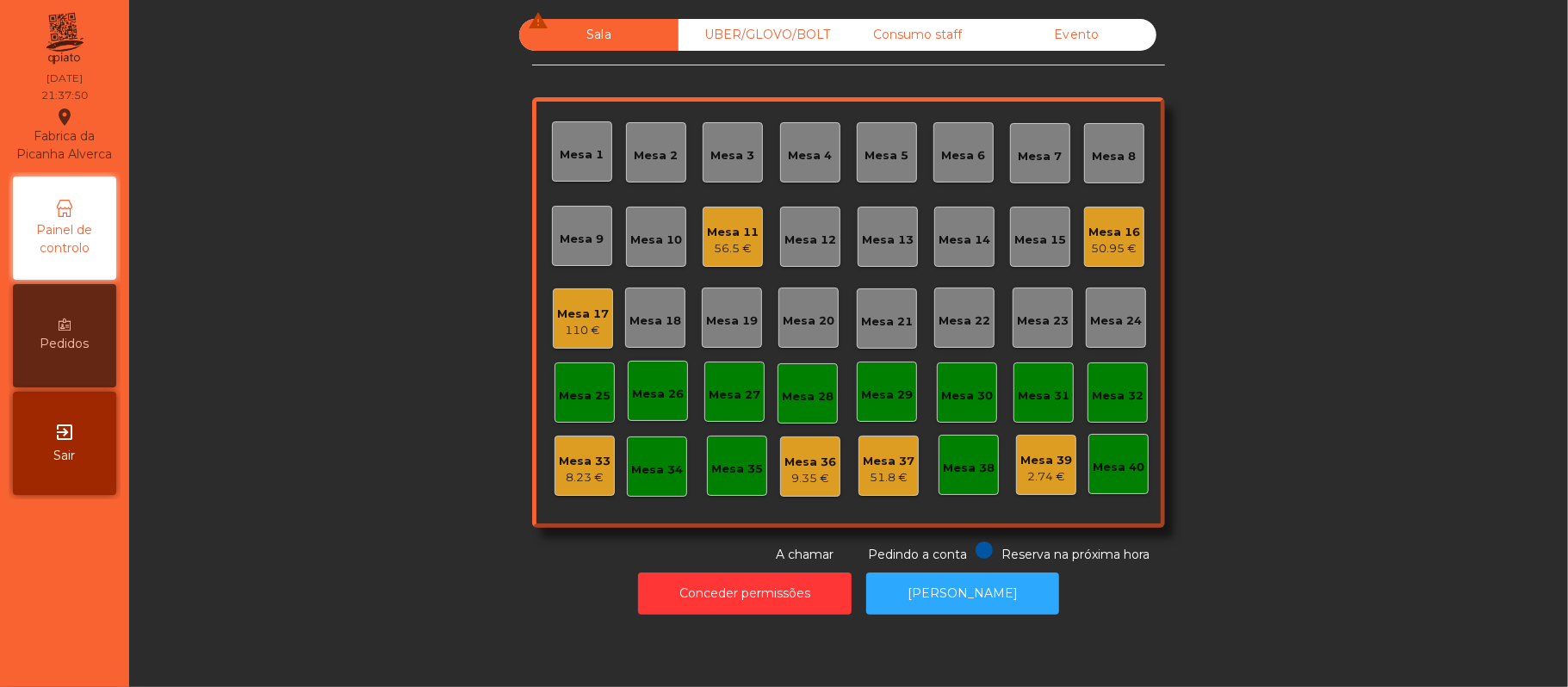
click at [717, 208] on div "Mesa 11 56.5 €" at bounding box center [732, 236] width 60 height 60
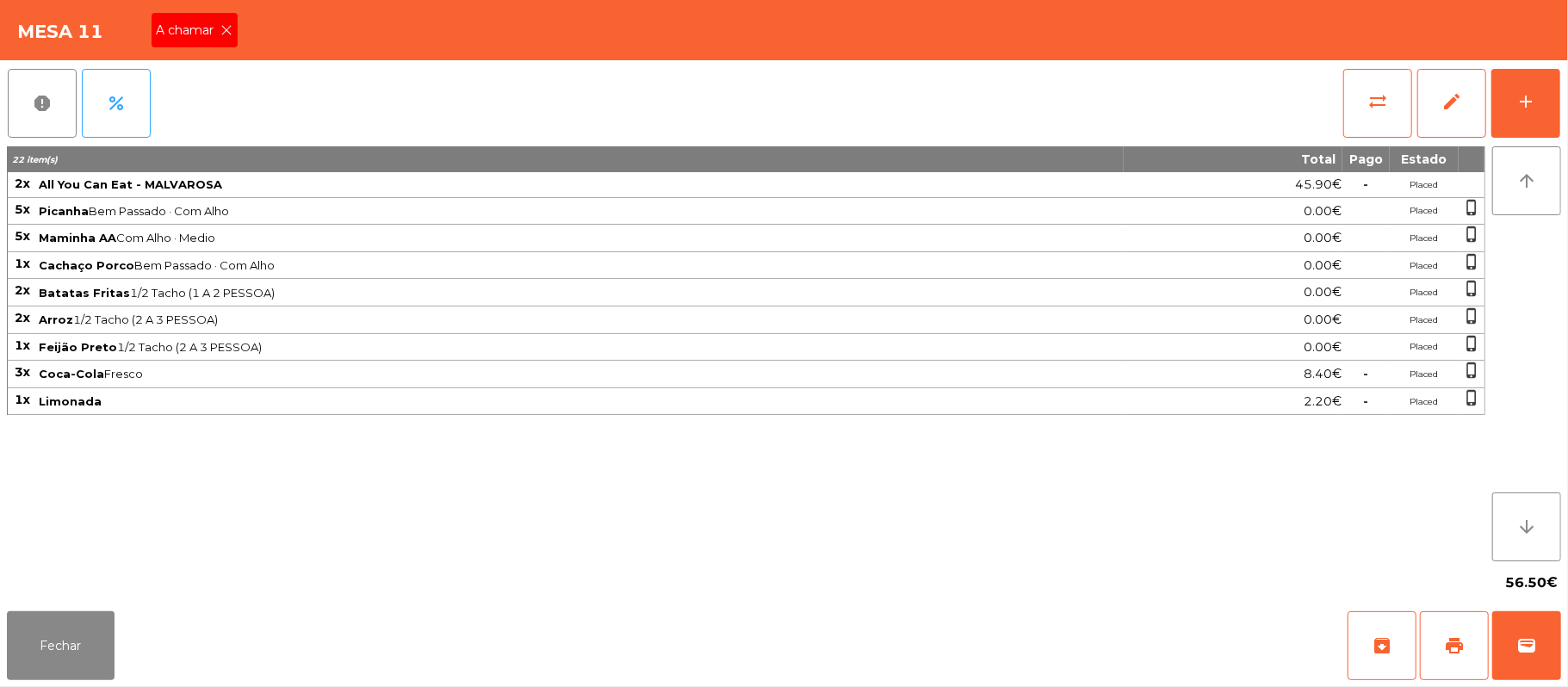
click at [198, 29] on span "A chamar" at bounding box center [189, 30] width 64 height 18
click at [1443, 651] on span "print" at bounding box center [1454, 646] width 20 height 20
click at [84, 616] on button "Fechar" at bounding box center [60, 646] width 108 height 69
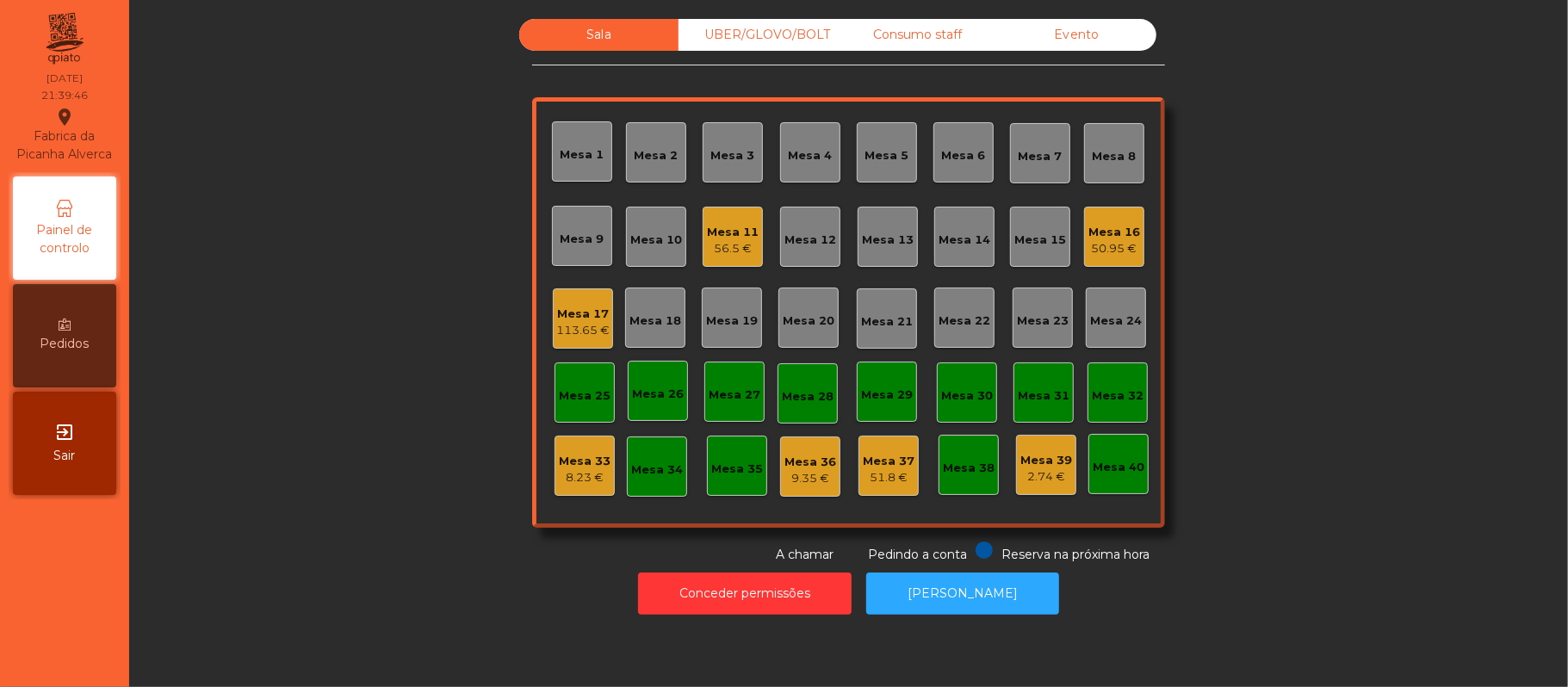
click at [715, 249] on div "56.5 €" at bounding box center [732, 248] width 52 height 18
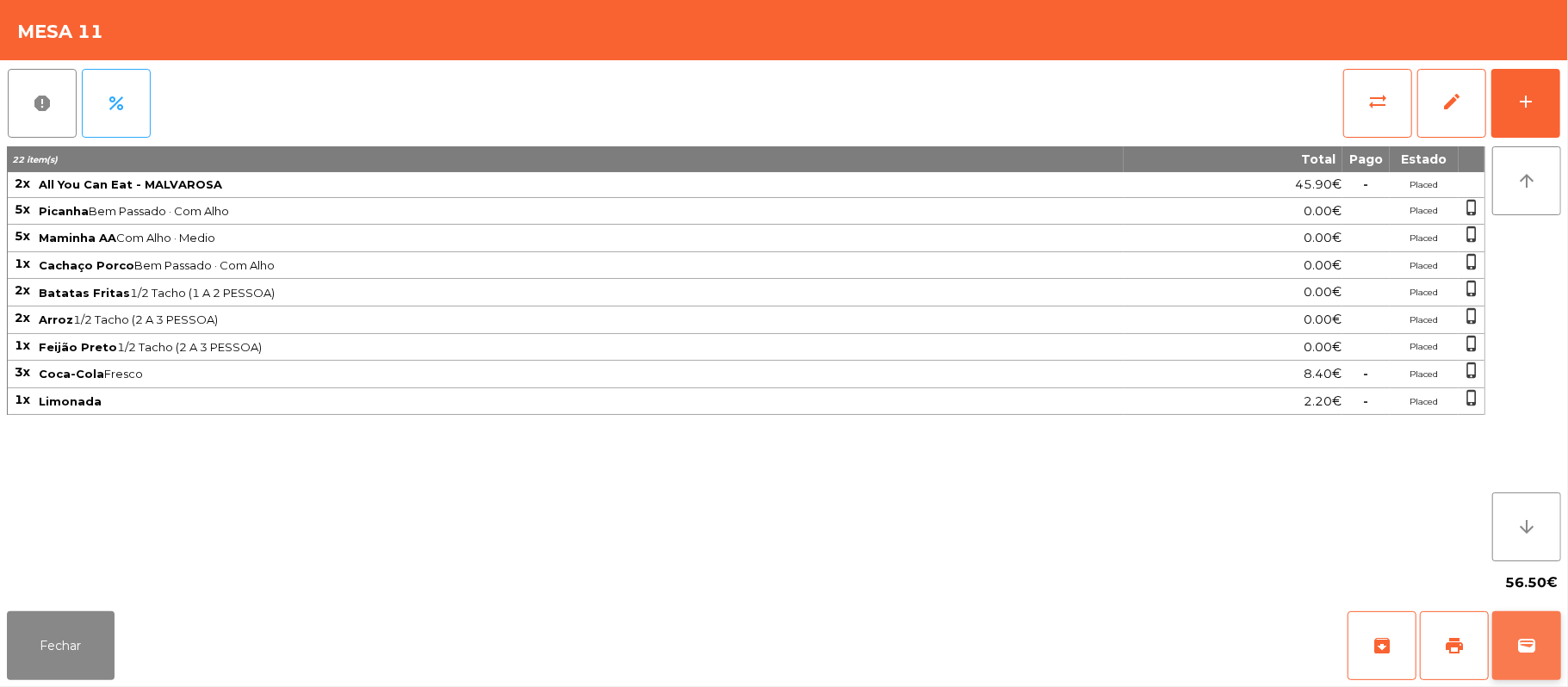
click at [1523, 636] on span "wallet" at bounding box center [1526, 646] width 20 height 20
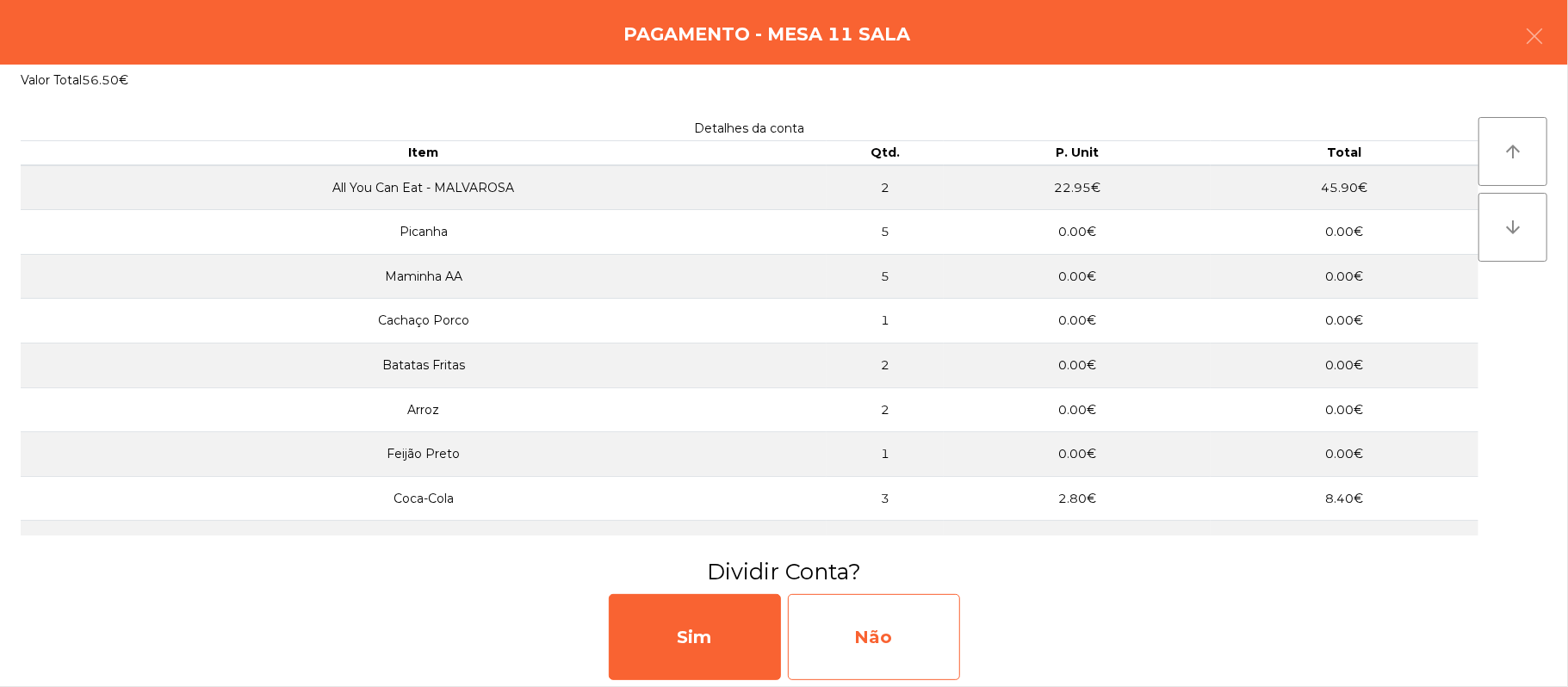
click at [876, 644] on div "Não" at bounding box center [874, 637] width 172 height 86
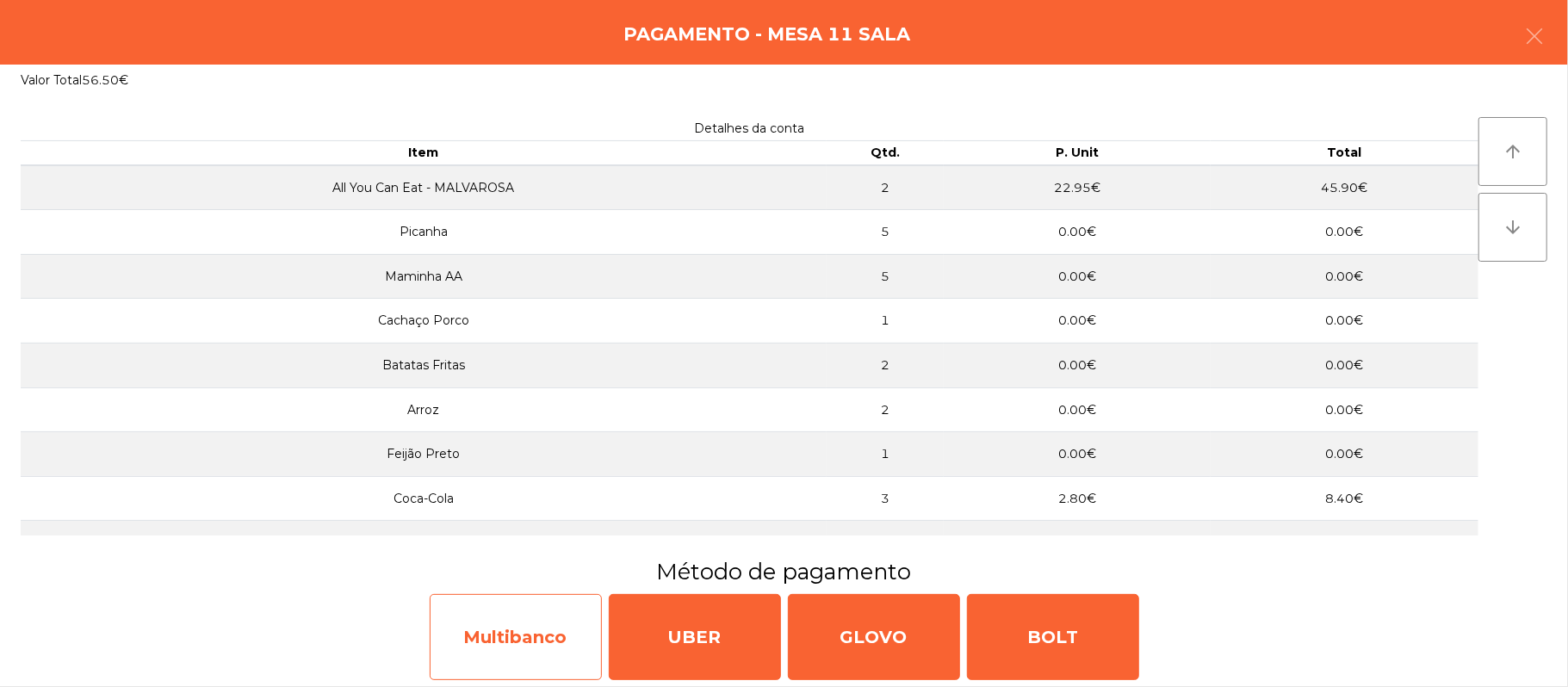
click at [538, 627] on div "Multibanco" at bounding box center [515, 637] width 172 height 86
select select "**"
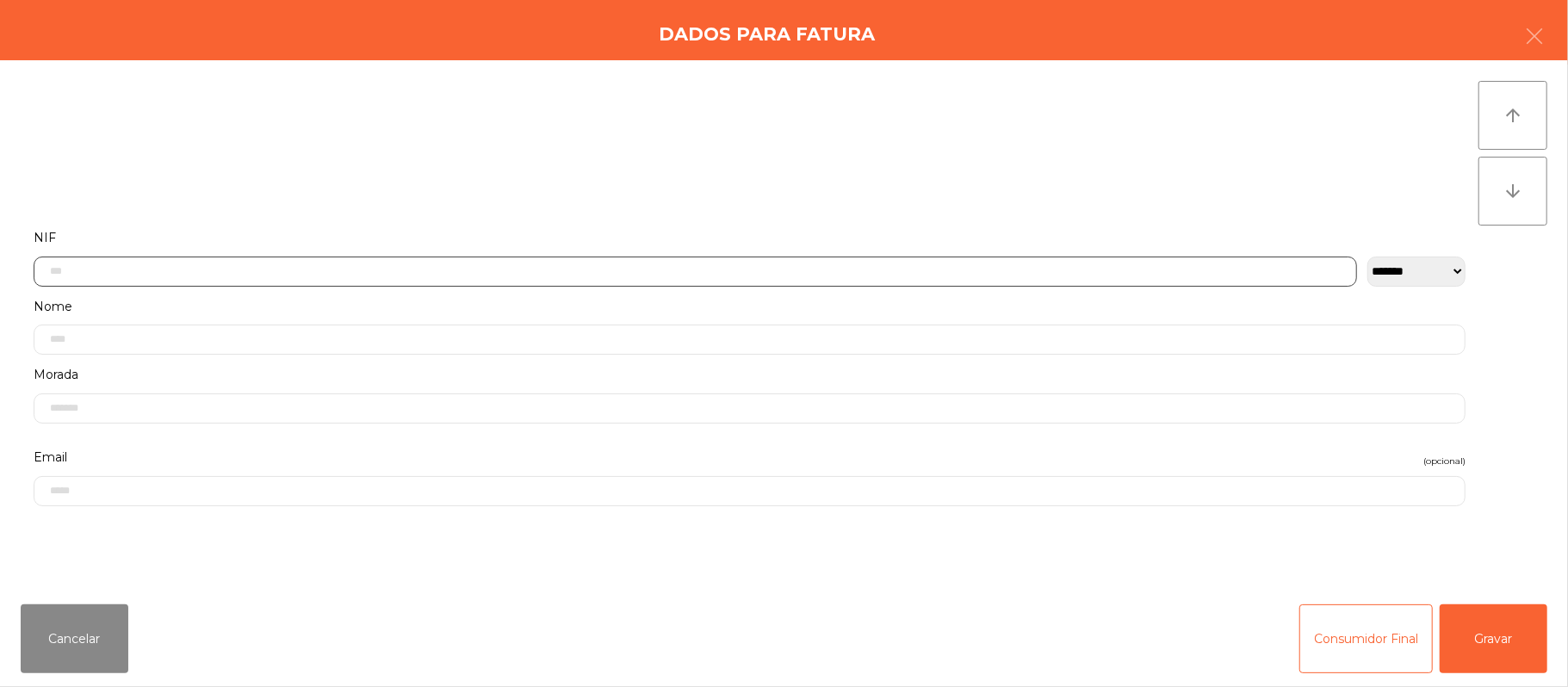
click at [903, 271] on input "text" at bounding box center [695, 271] width 1324 height 30
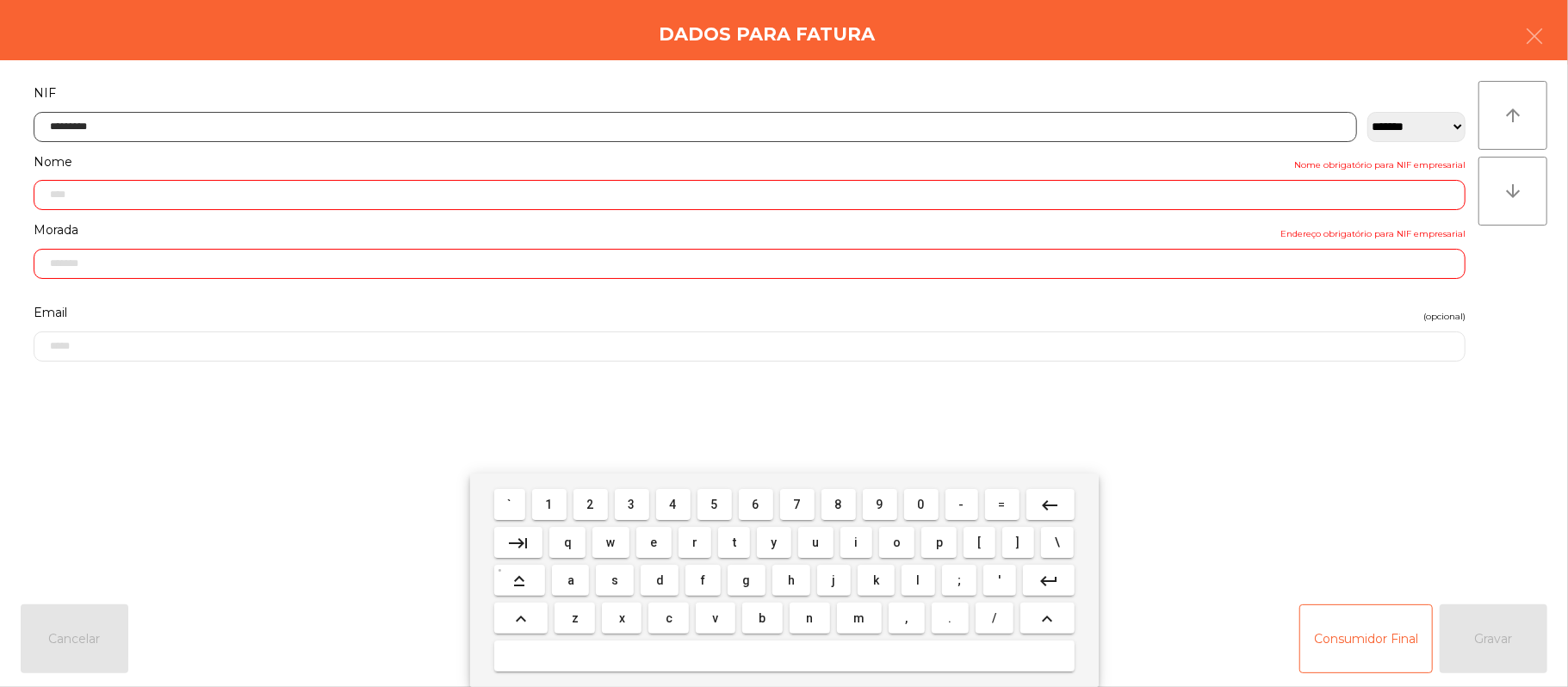
type input "*********"
type input "**********"
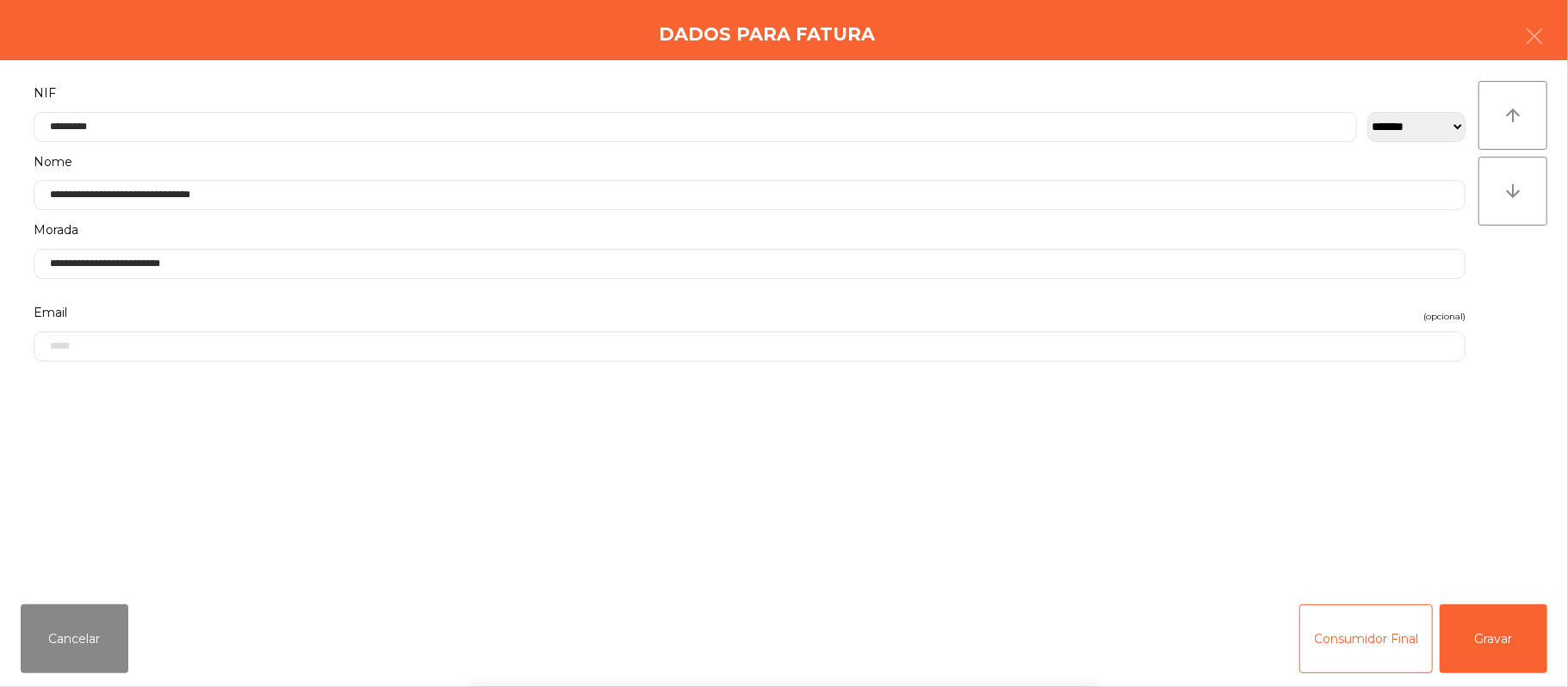
click at [1503, 635] on div "` 1 2 3 4 5 6 7 8 9 0 - = keyboard_backspace keyboard_tab q w e r t y u i o p […" at bounding box center [784, 580] width 1568 height 214
click at [1502, 653] on button "Gravar" at bounding box center [1494, 639] width 108 height 69
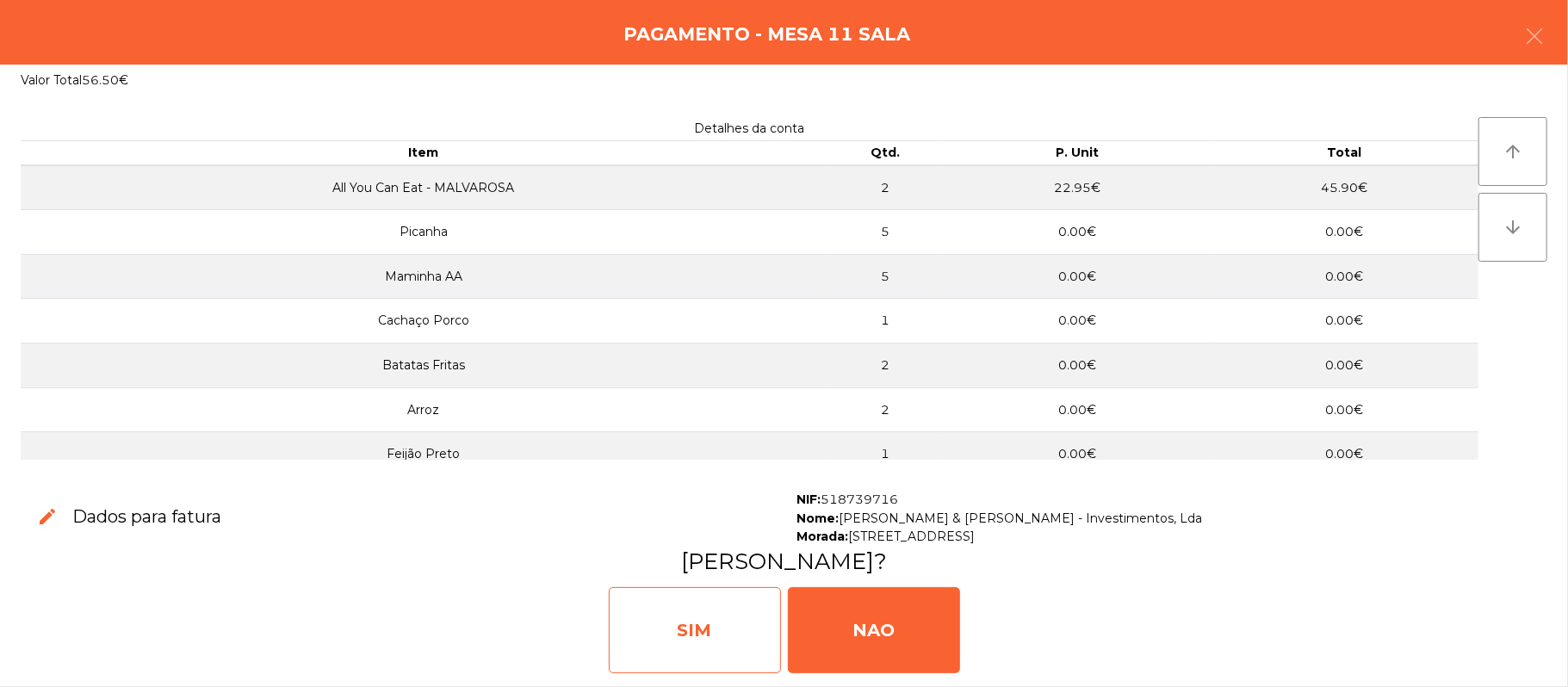
click at [705, 614] on div "SIM" at bounding box center [694, 630] width 172 height 86
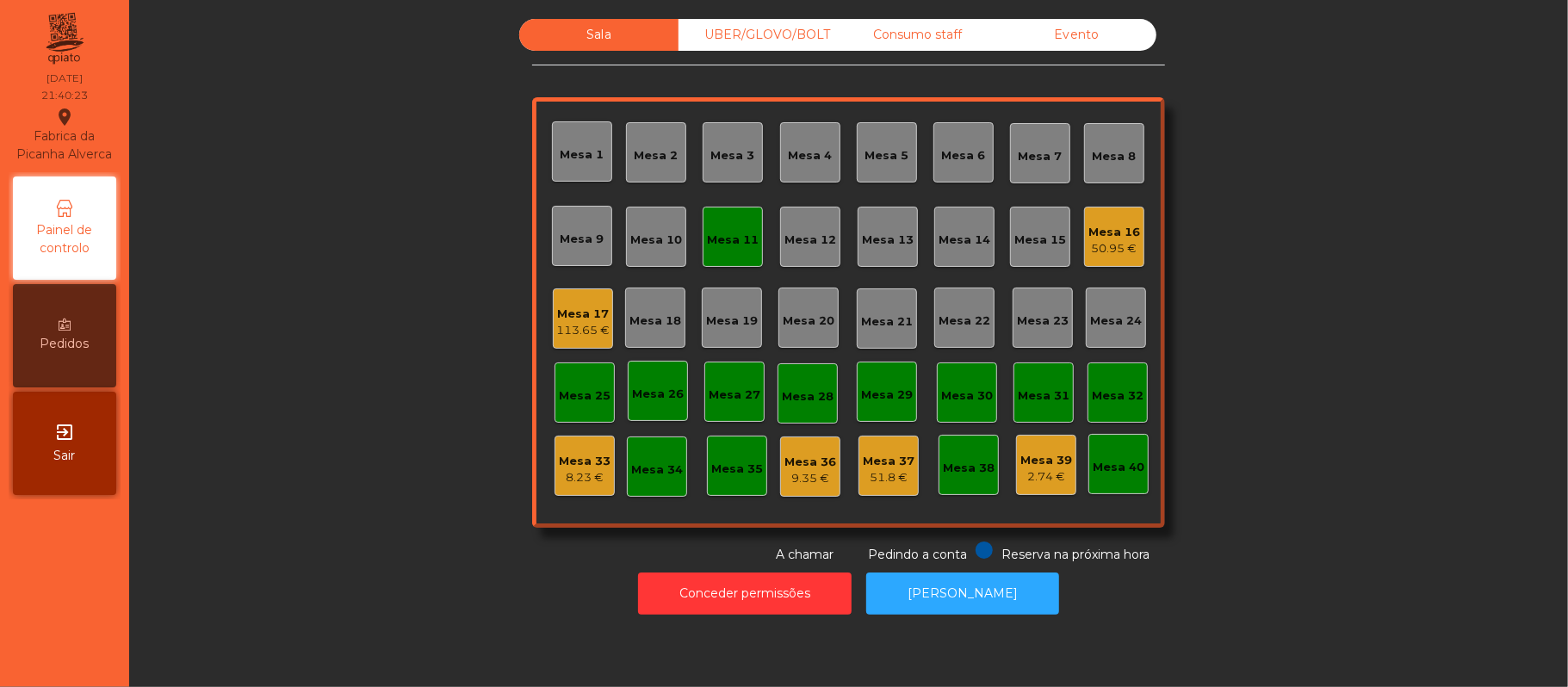
click at [724, 244] on div "Mesa 11" at bounding box center [732, 240] width 52 height 18
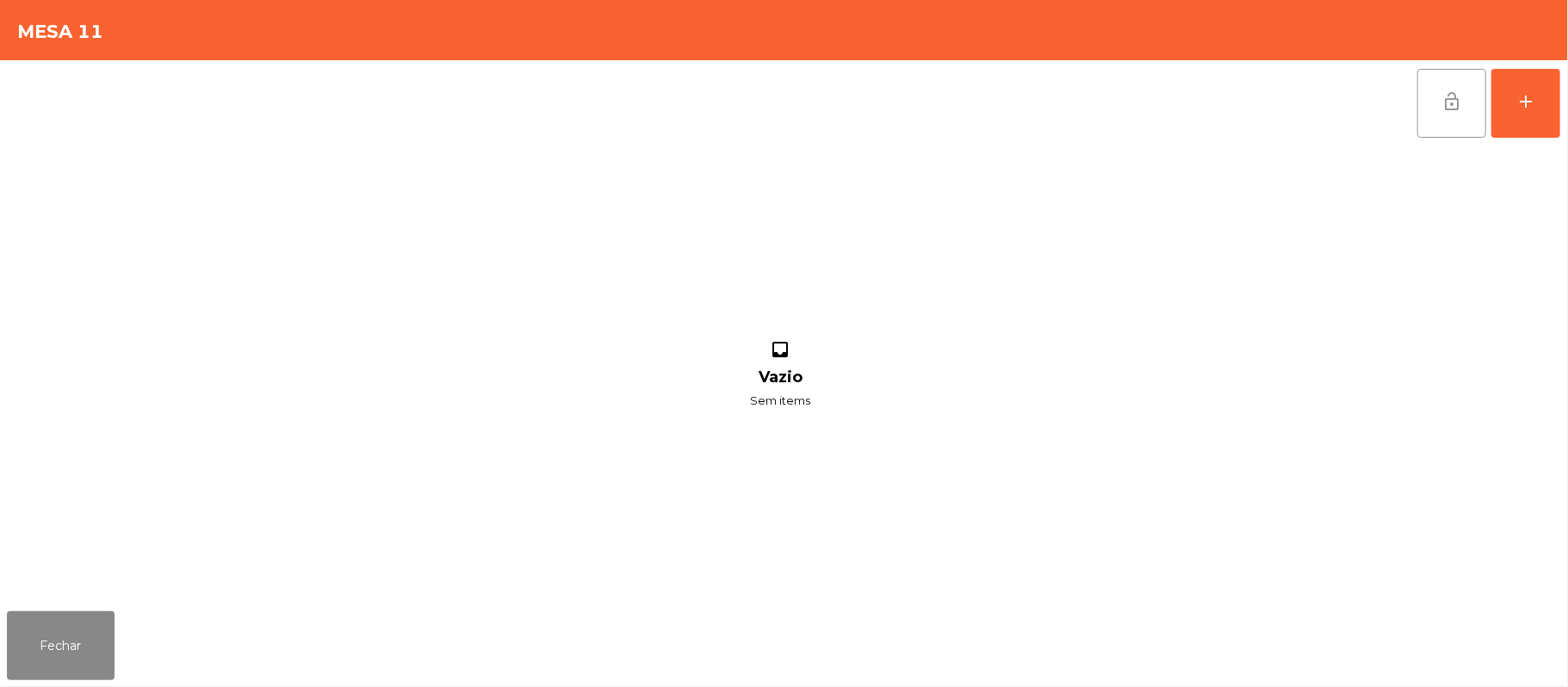
click at [1440, 135] on button "lock_open" at bounding box center [1452, 103] width 69 height 69
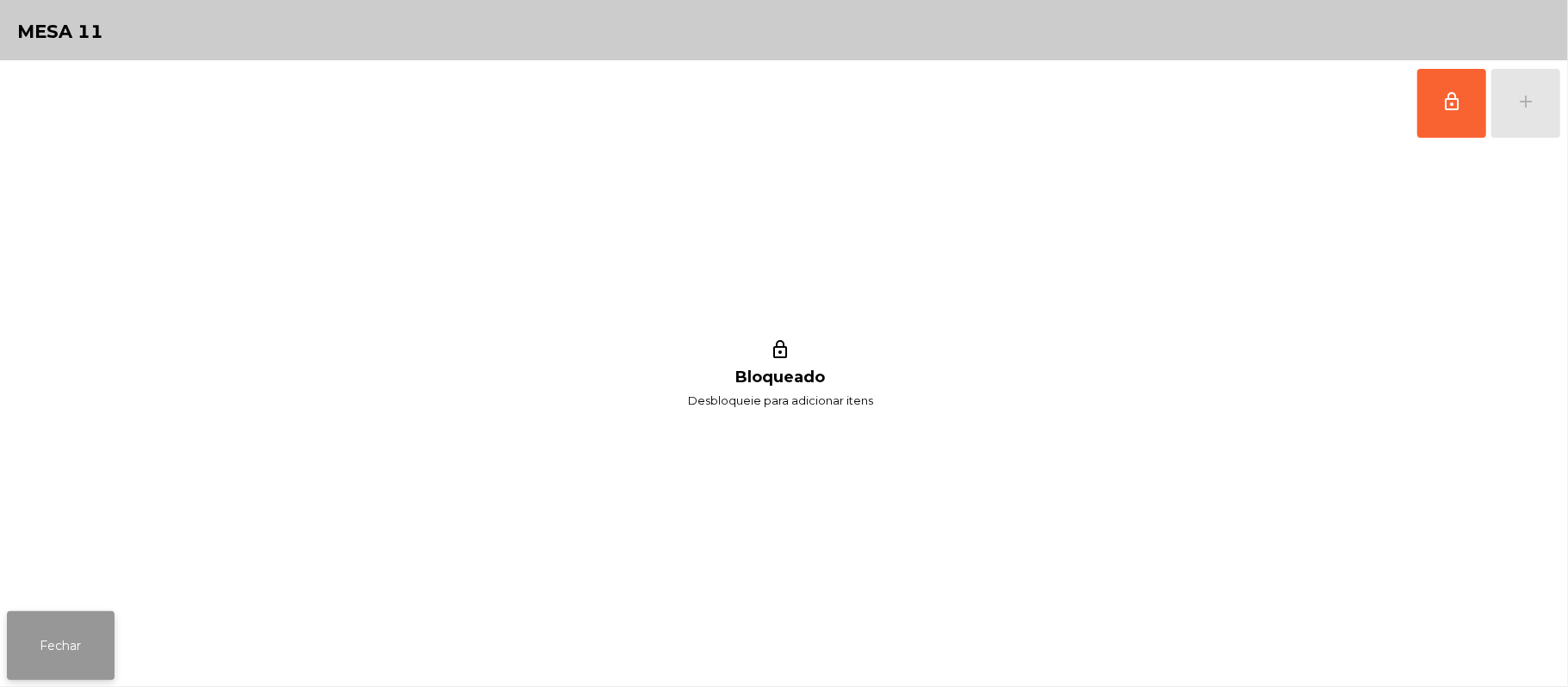
click at [59, 617] on button "Fechar" at bounding box center [60, 646] width 108 height 69
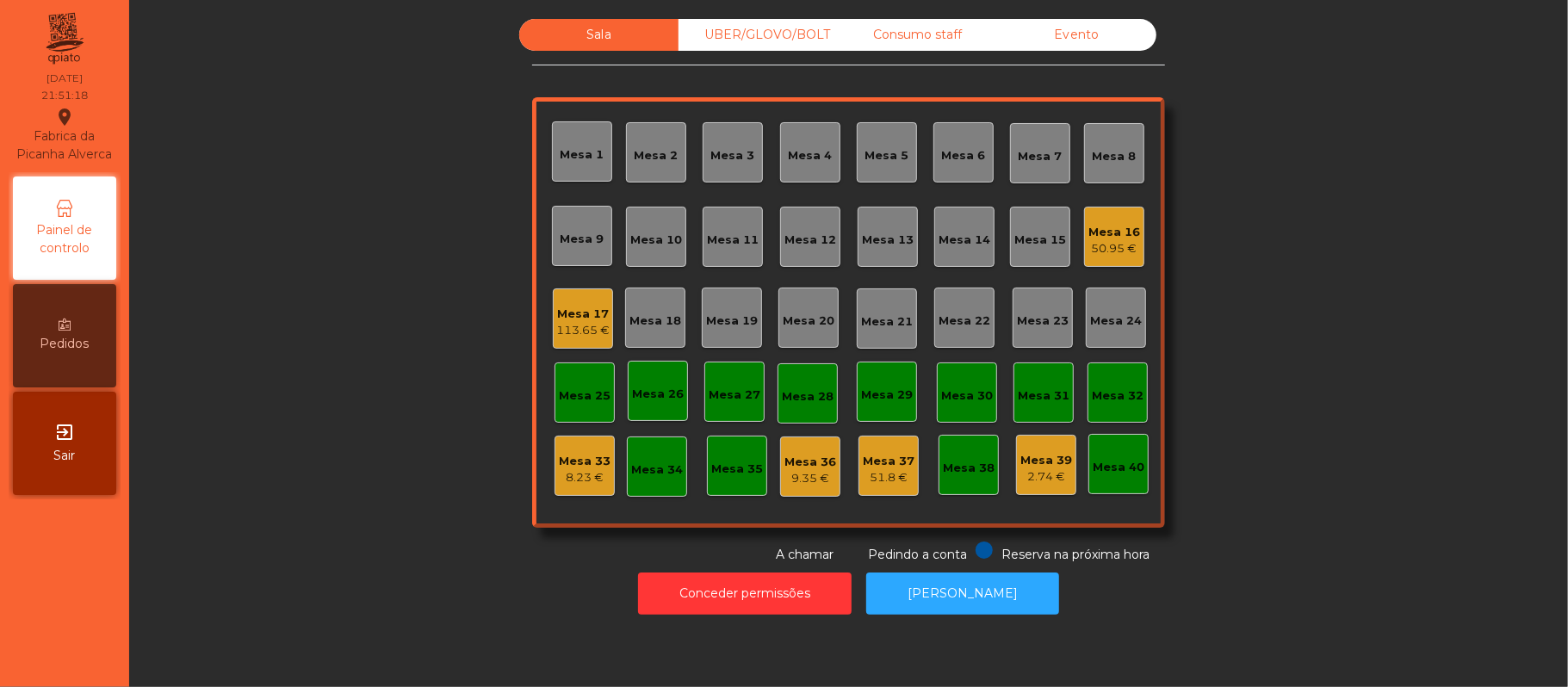
click at [1093, 229] on div "Mesa 16" at bounding box center [1114, 232] width 52 height 18
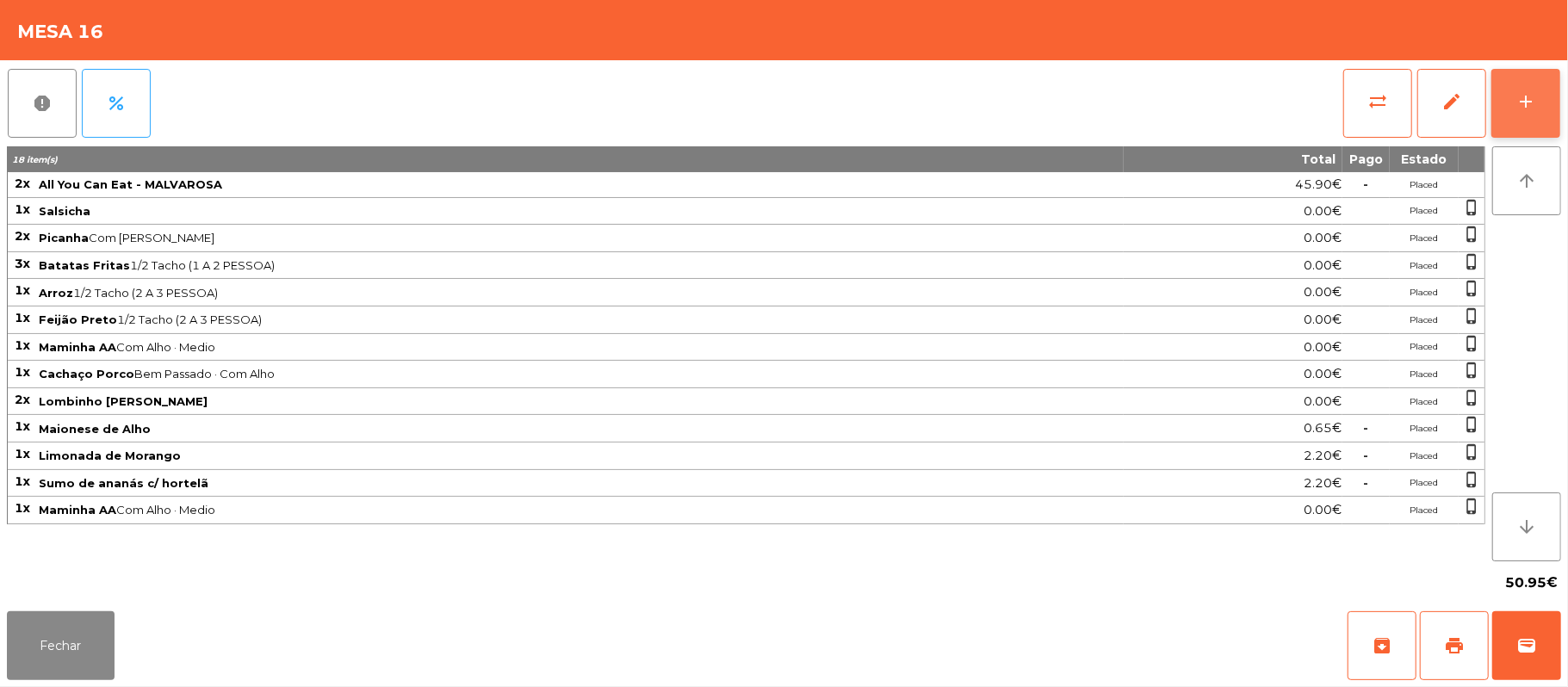
click at [1513, 105] on button "add" at bounding box center [1525, 103] width 69 height 69
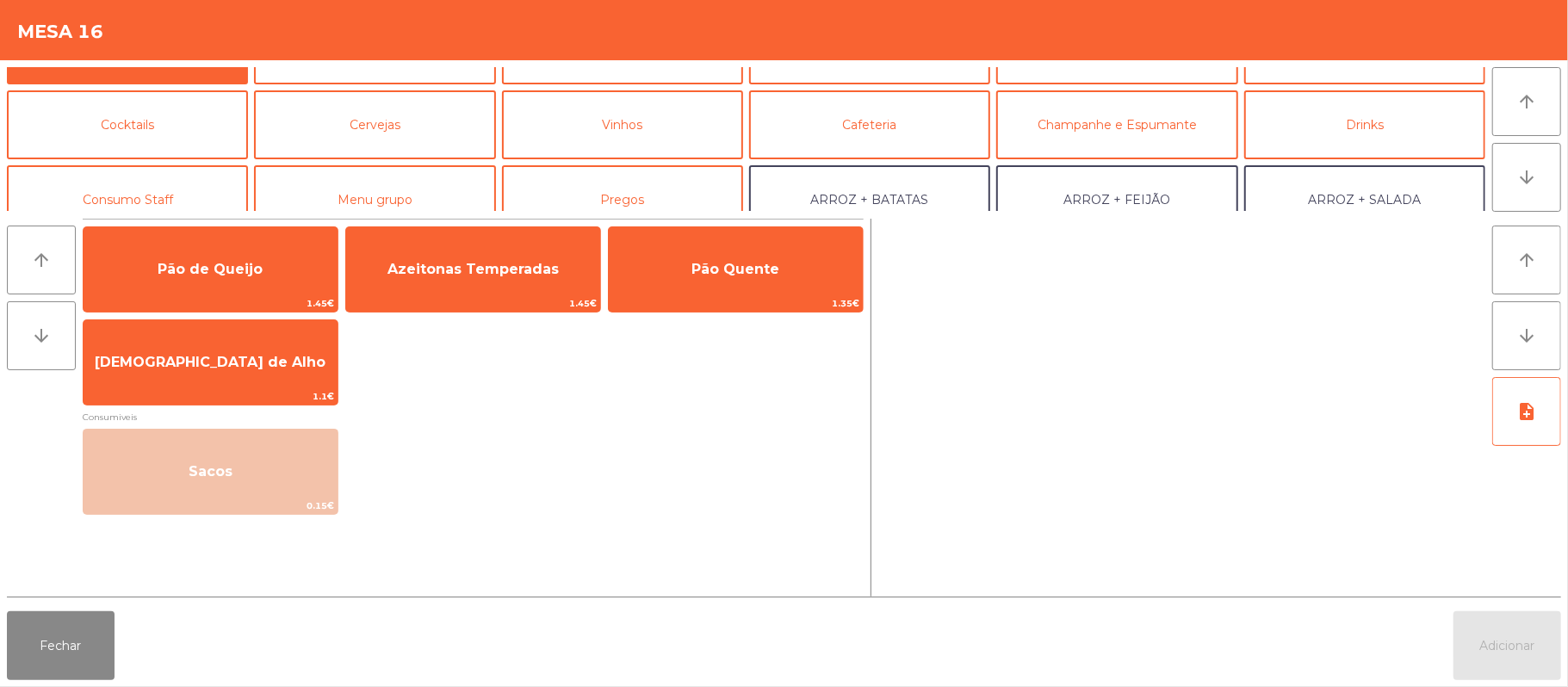
scroll to position [0, 0]
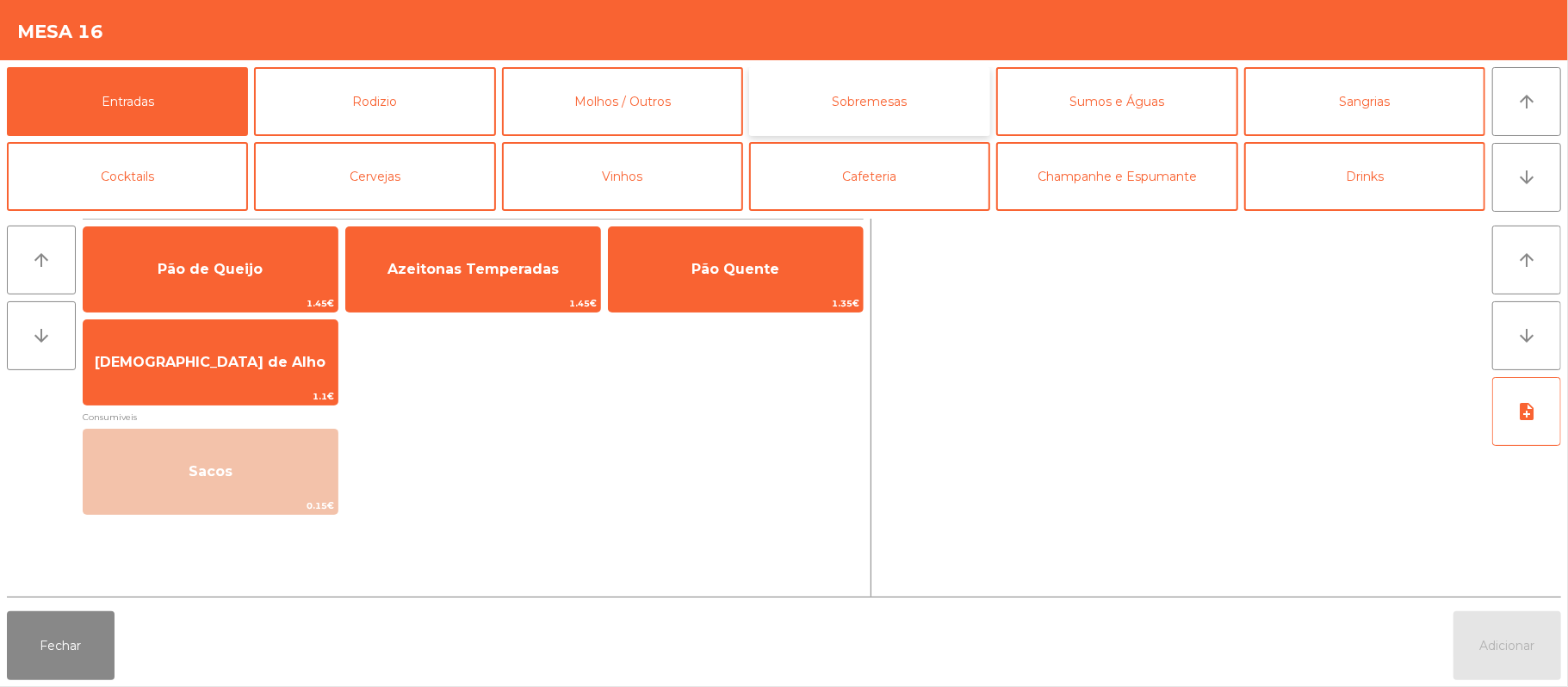
click at [870, 84] on button "Sobremesas" at bounding box center [869, 101] width 241 height 69
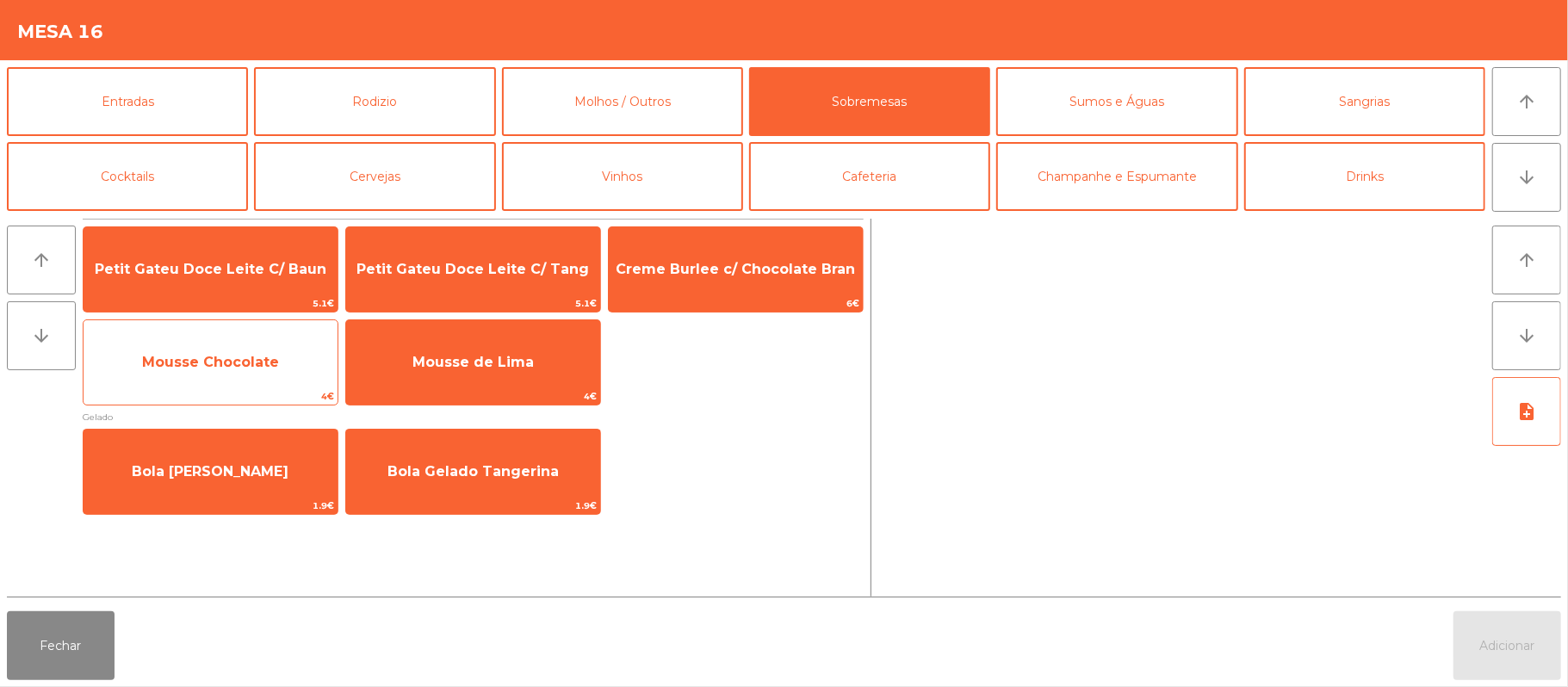
click at [222, 369] on span "Mousse Chocolate" at bounding box center [210, 363] width 137 height 17
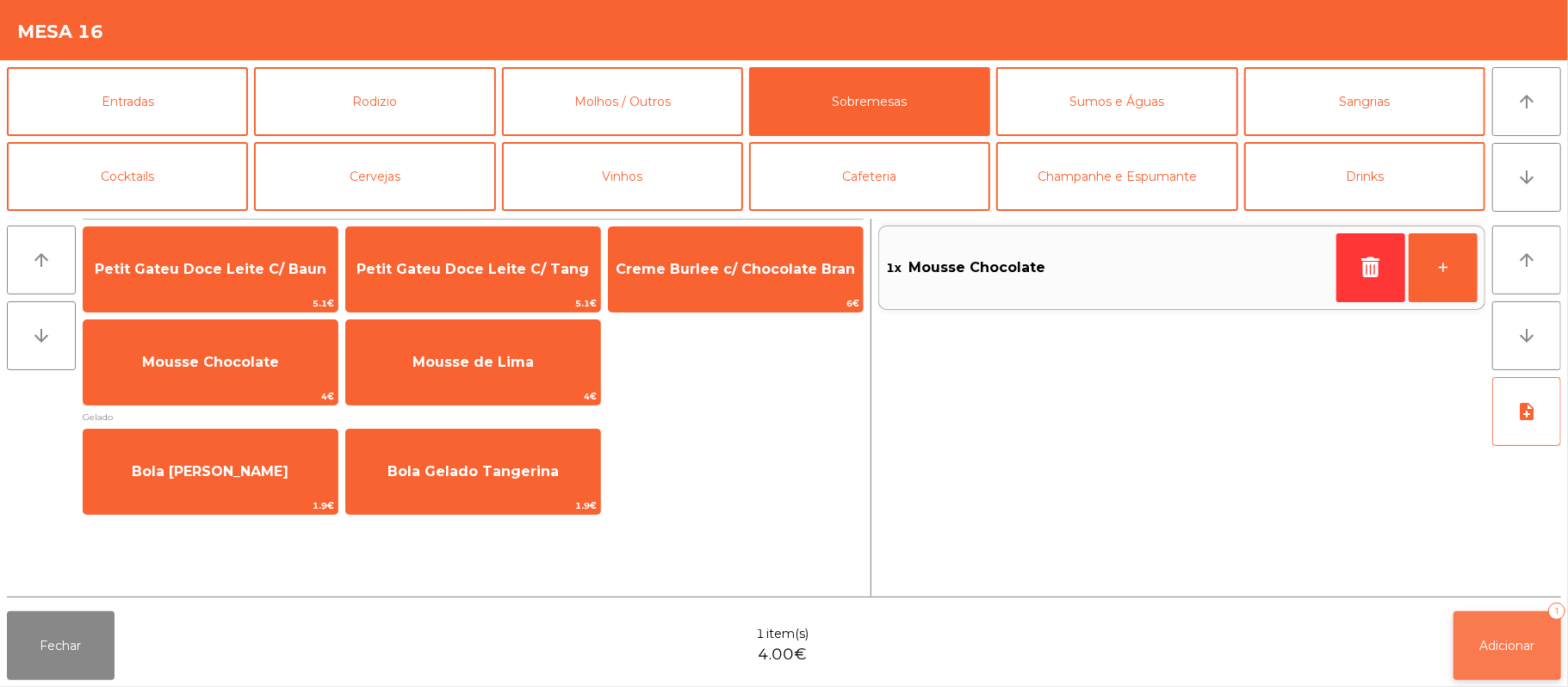
click at [1502, 655] on button "Adicionar 1" at bounding box center [1508, 646] width 108 height 69
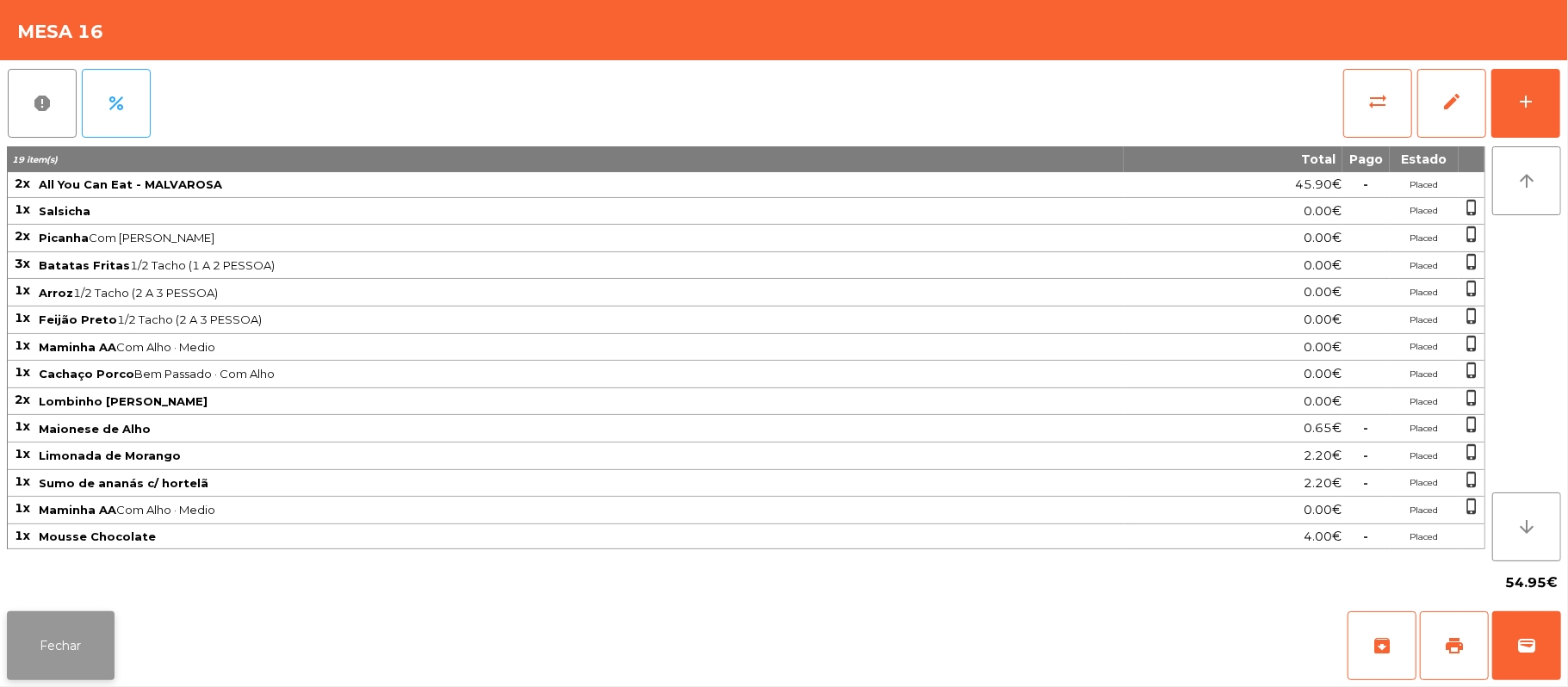
click at [85, 655] on button "Fechar" at bounding box center [60, 646] width 108 height 69
click at [1436, 625] on button "print" at bounding box center [1454, 646] width 69 height 69
click at [1362, 111] on button "sync_alt" at bounding box center [1377, 103] width 69 height 69
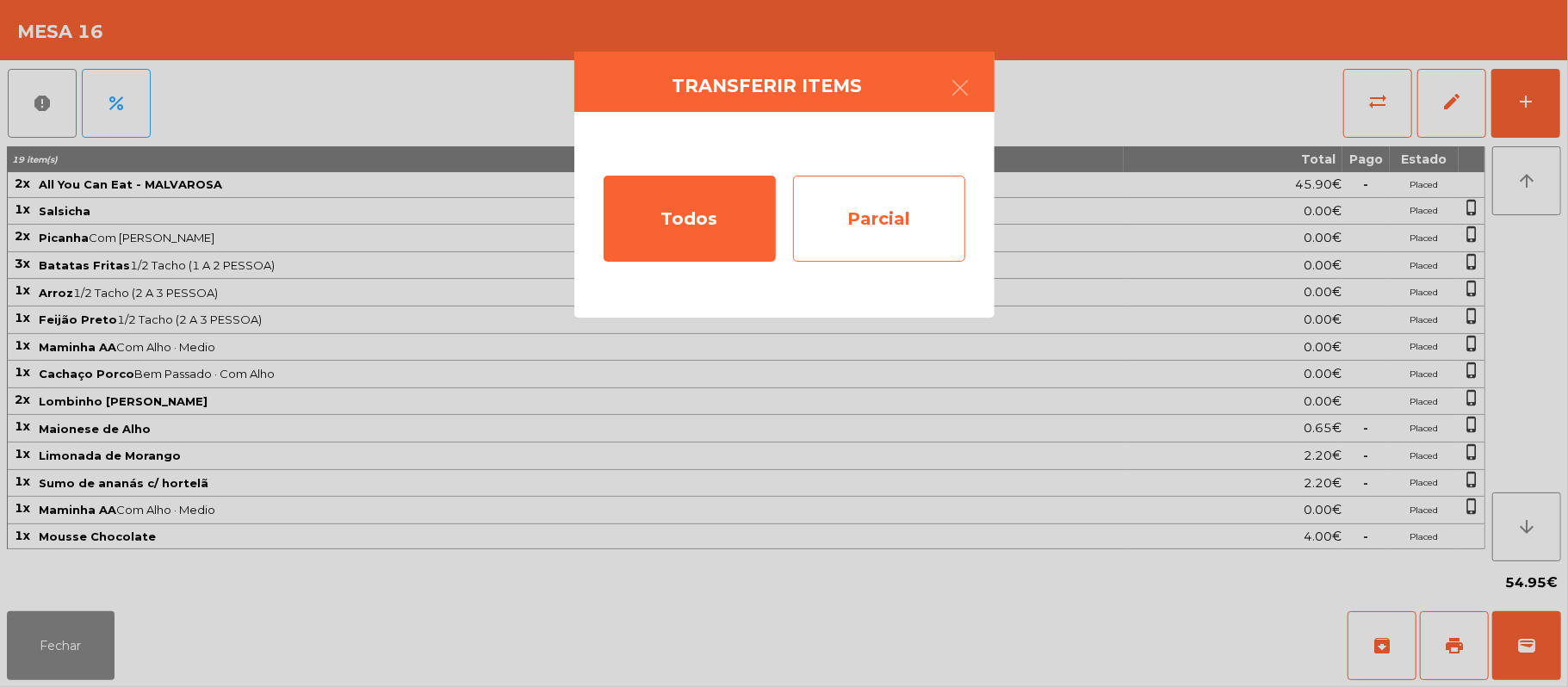
click at [889, 221] on div "Parcial" at bounding box center [878, 218] width 172 height 86
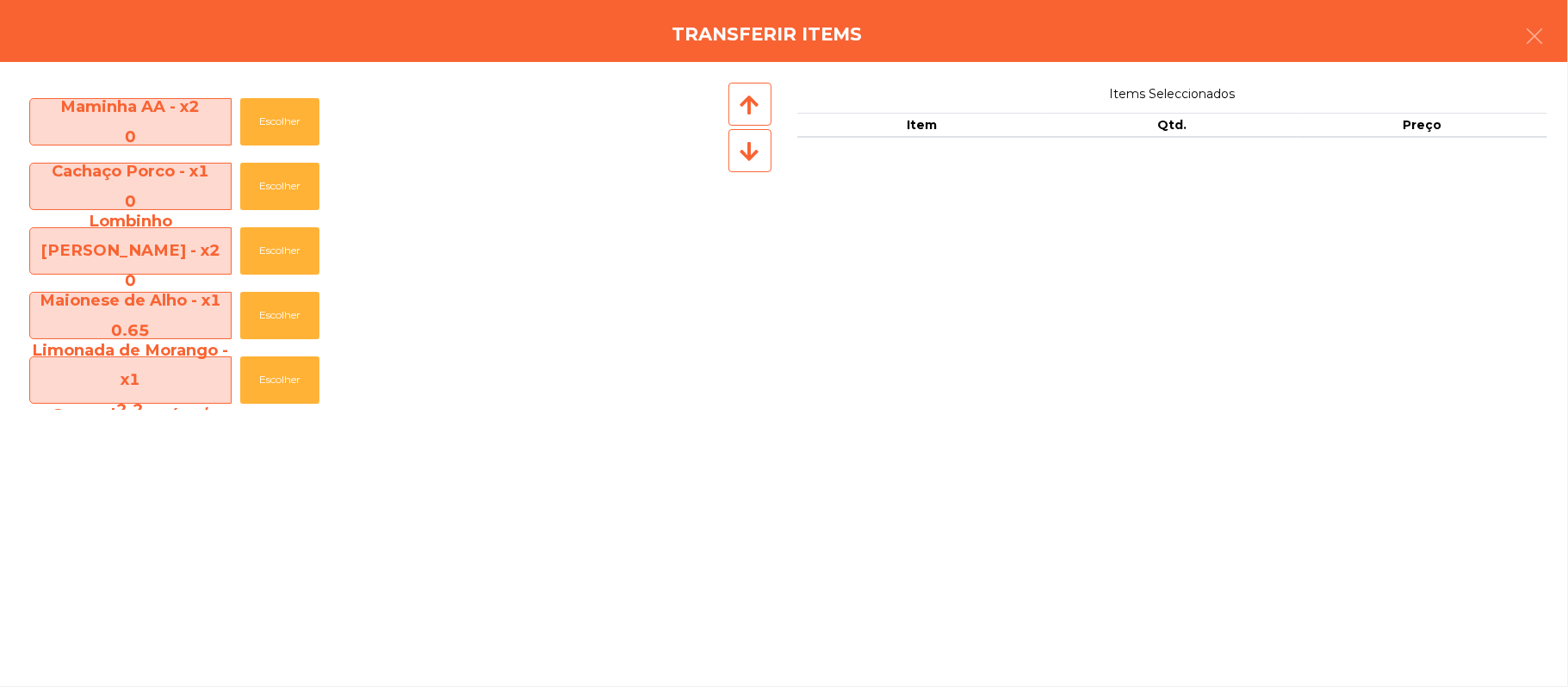
scroll to position [511, 0]
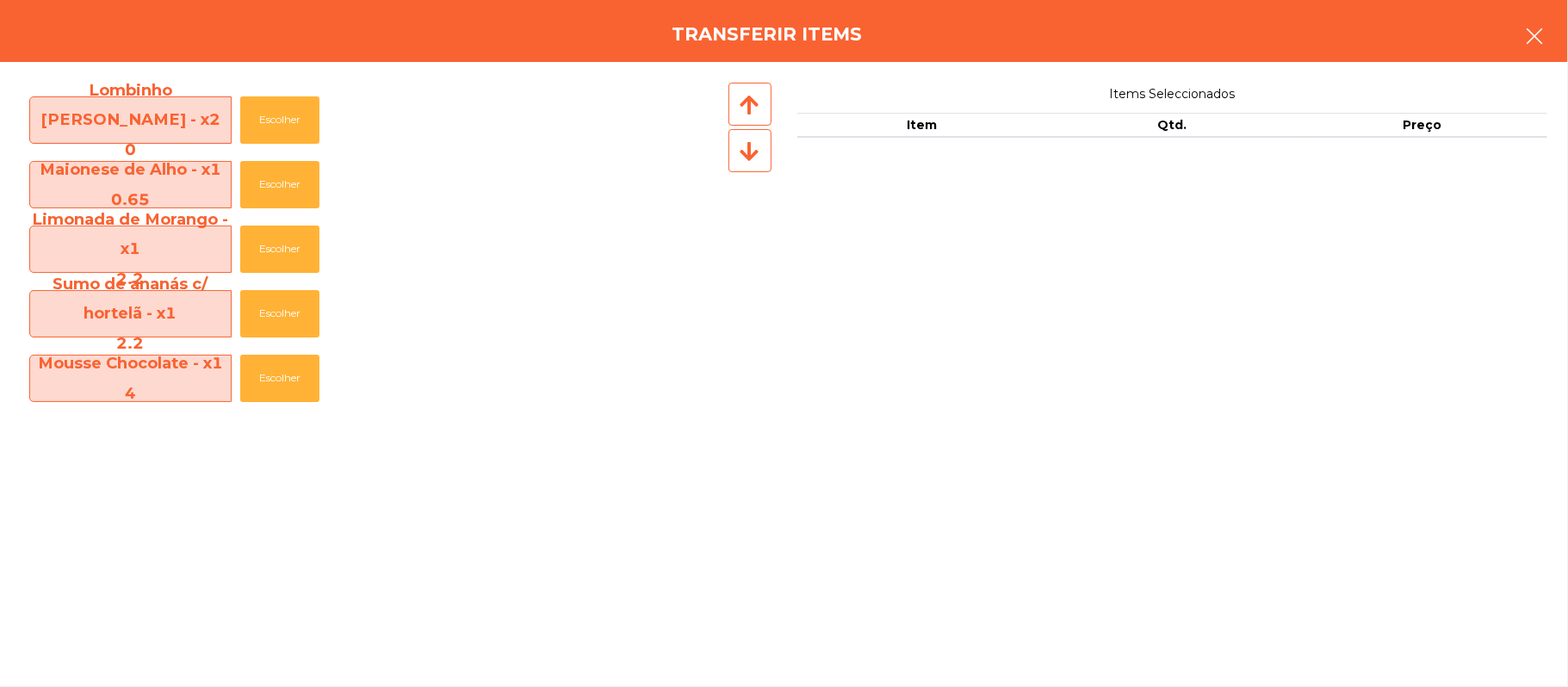
click at [1527, 38] on icon "button" at bounding box center [1535, 36] width 20 height 20
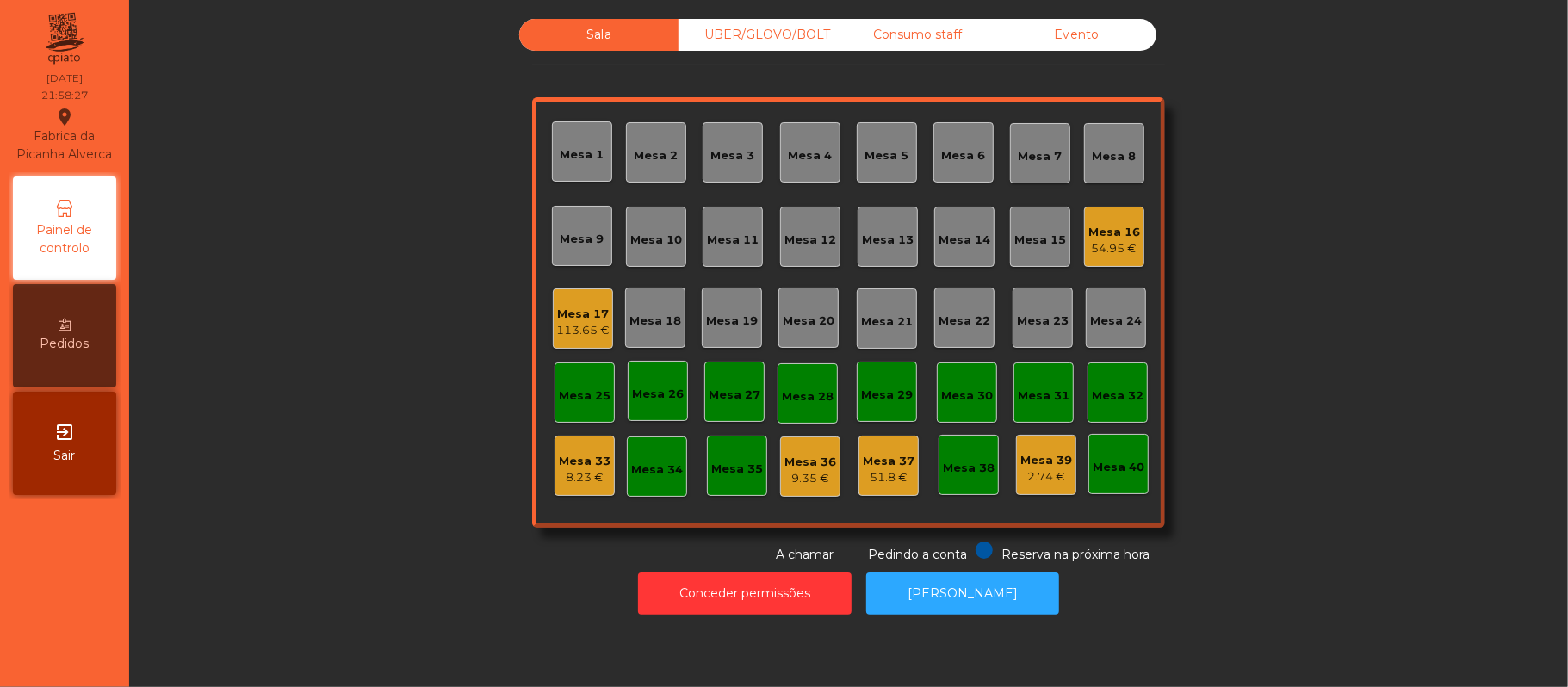
click at [1088, 242] on div "54.95 €" at bounding box center [1114, 248] width 52 height 18
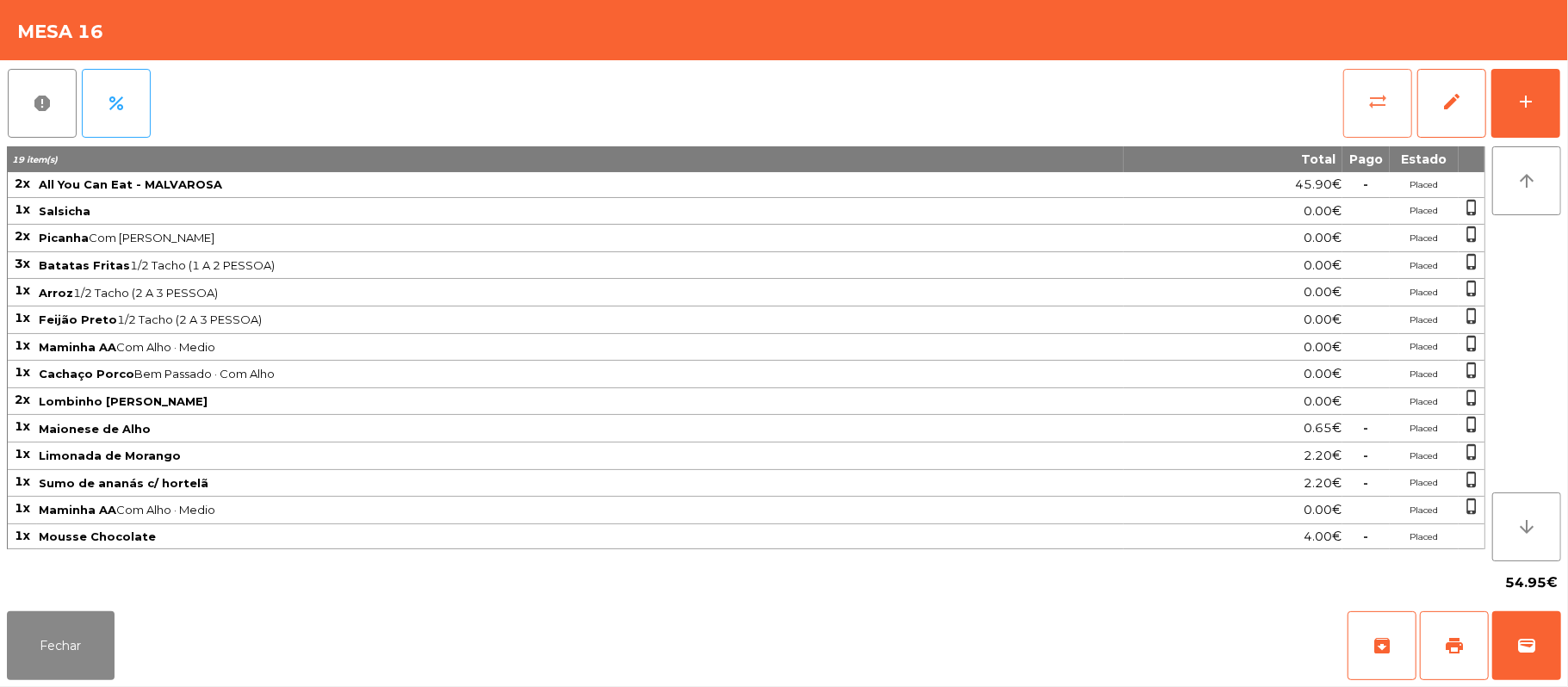
click at [1361, 103] on button "sync_alt" at bounding box center [1377, 103] width 69 height 69
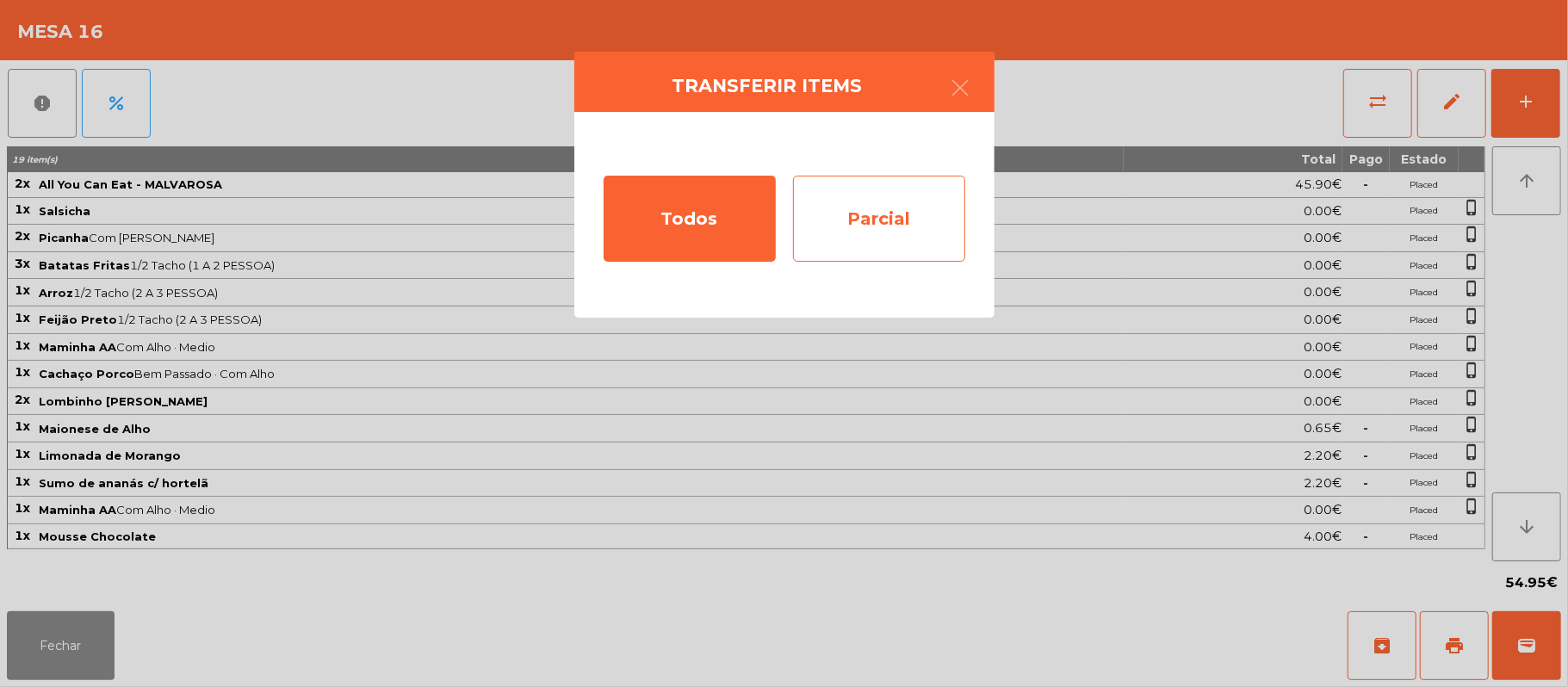
click at [901, 194] on div "Parcial" at bounding box center [878, 218] width 172 height 86
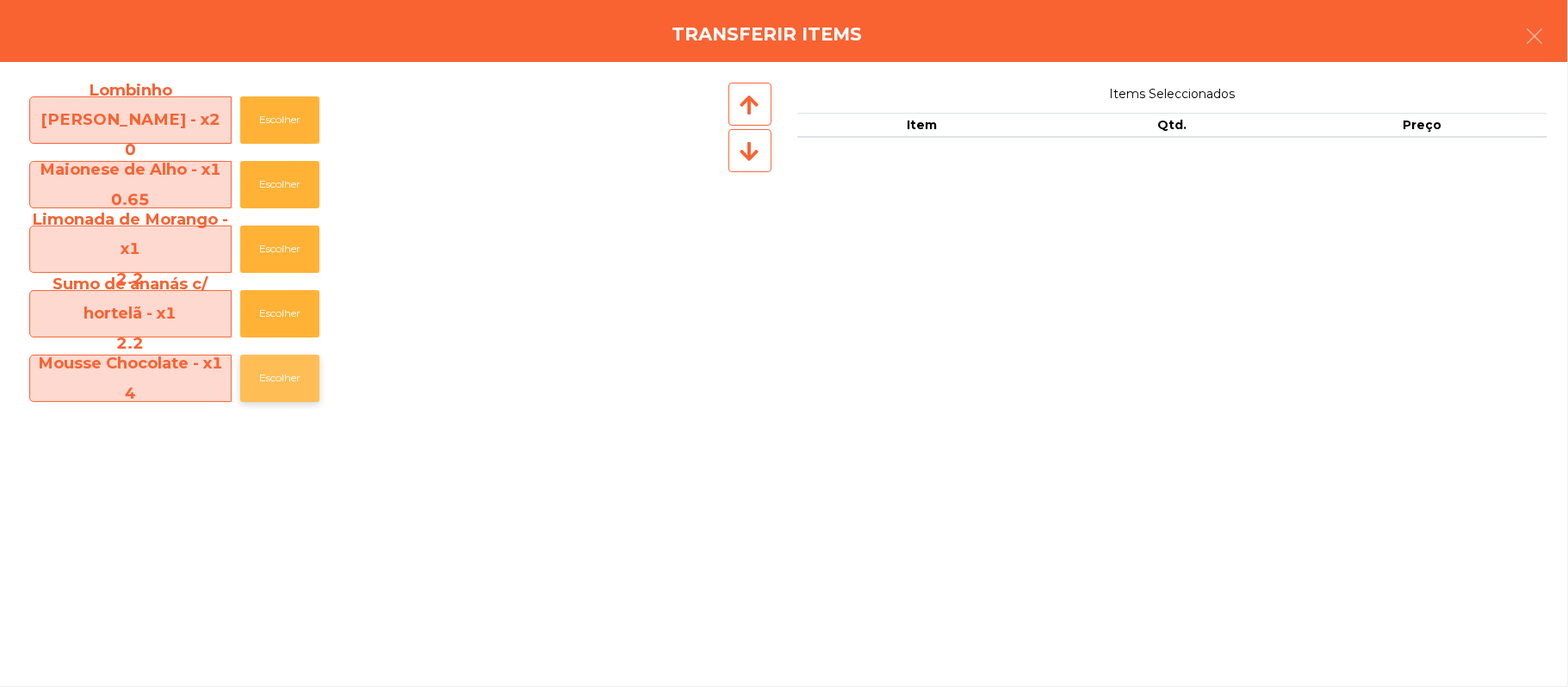
click at [291, 377] on button "Escolher" at bounding box center [279, 378] width 79 height 47
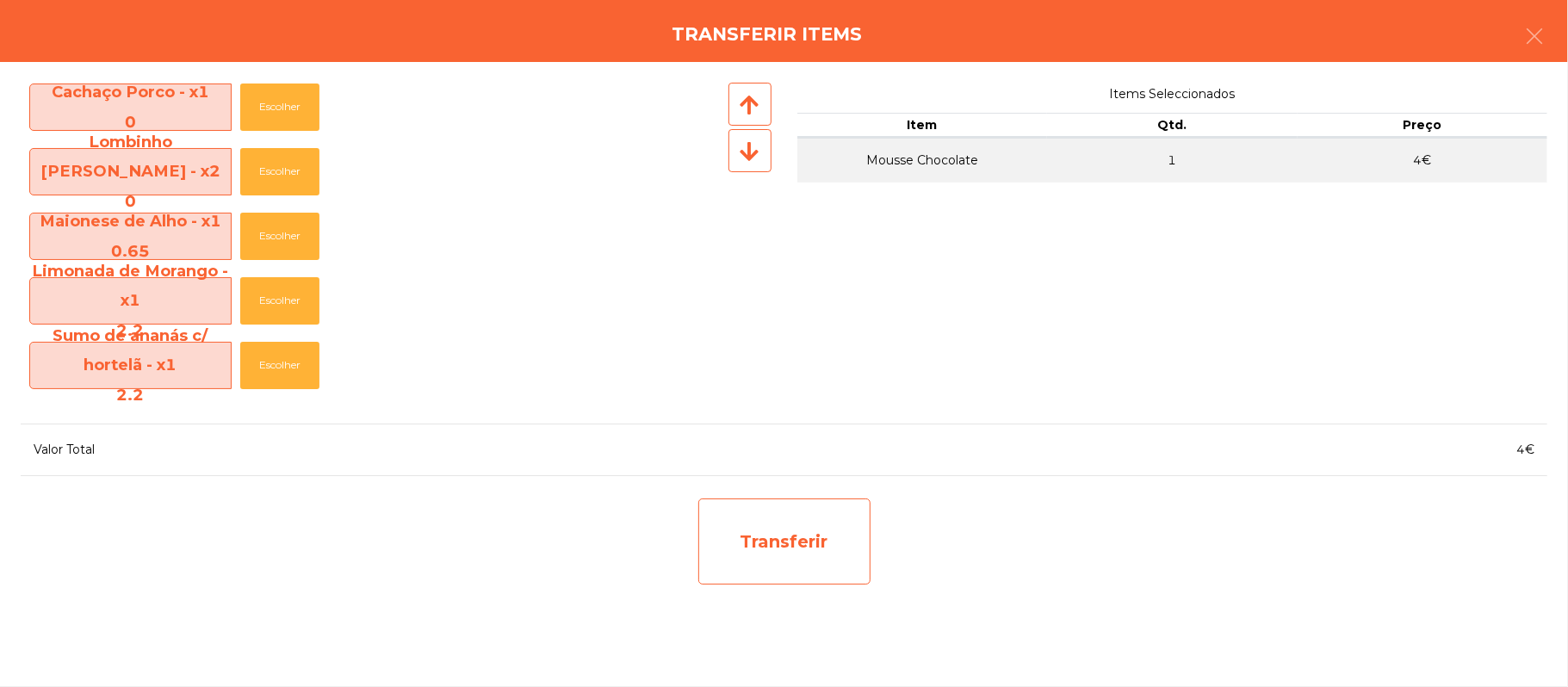
click at [835, 535] on div "Transferir" at bounding box center [784, 541] width 172 height 86
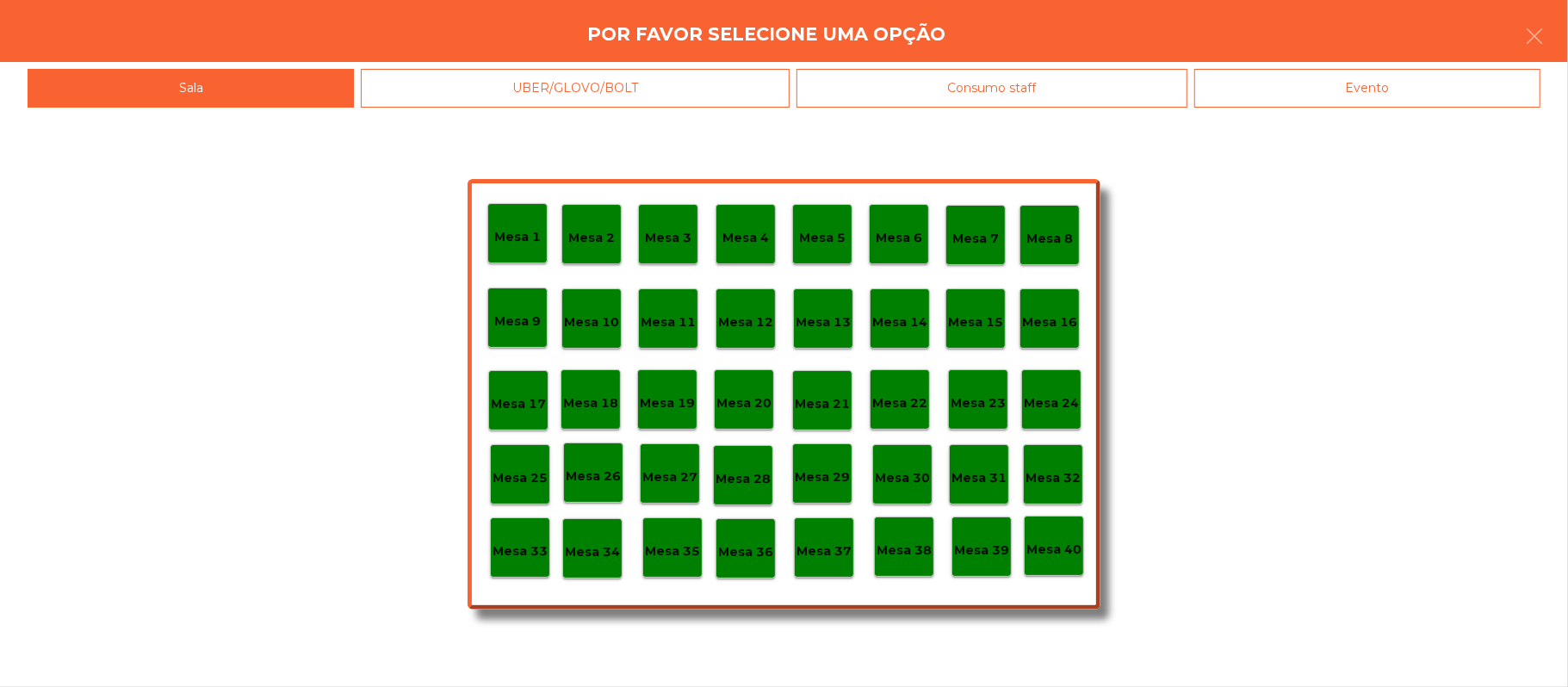
click at [978, 545] on p "Mesa 39" at bounding box center [981, 550] width 55 height 20
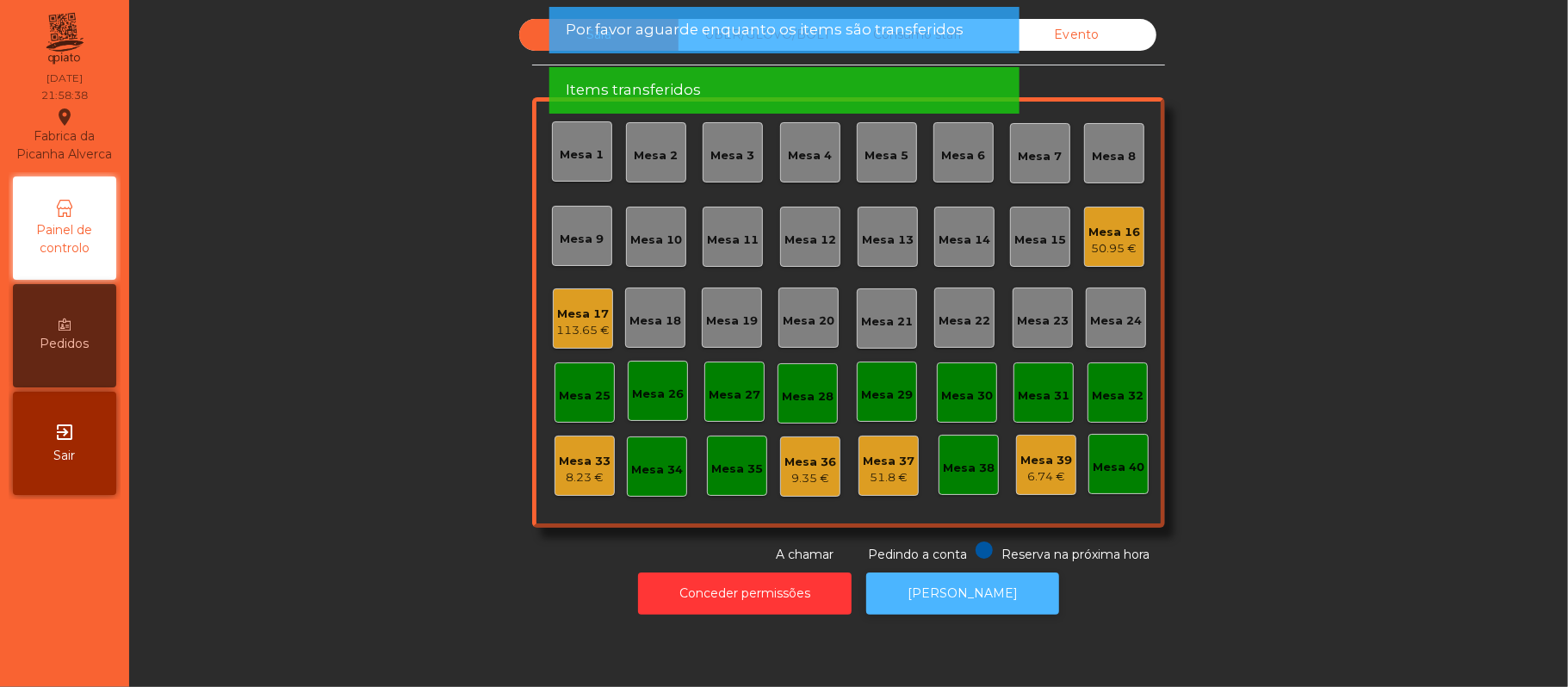
click at [962, 587] on button "[PERSON_NAME]" at bounding box center [962, 593] width 192 height 42
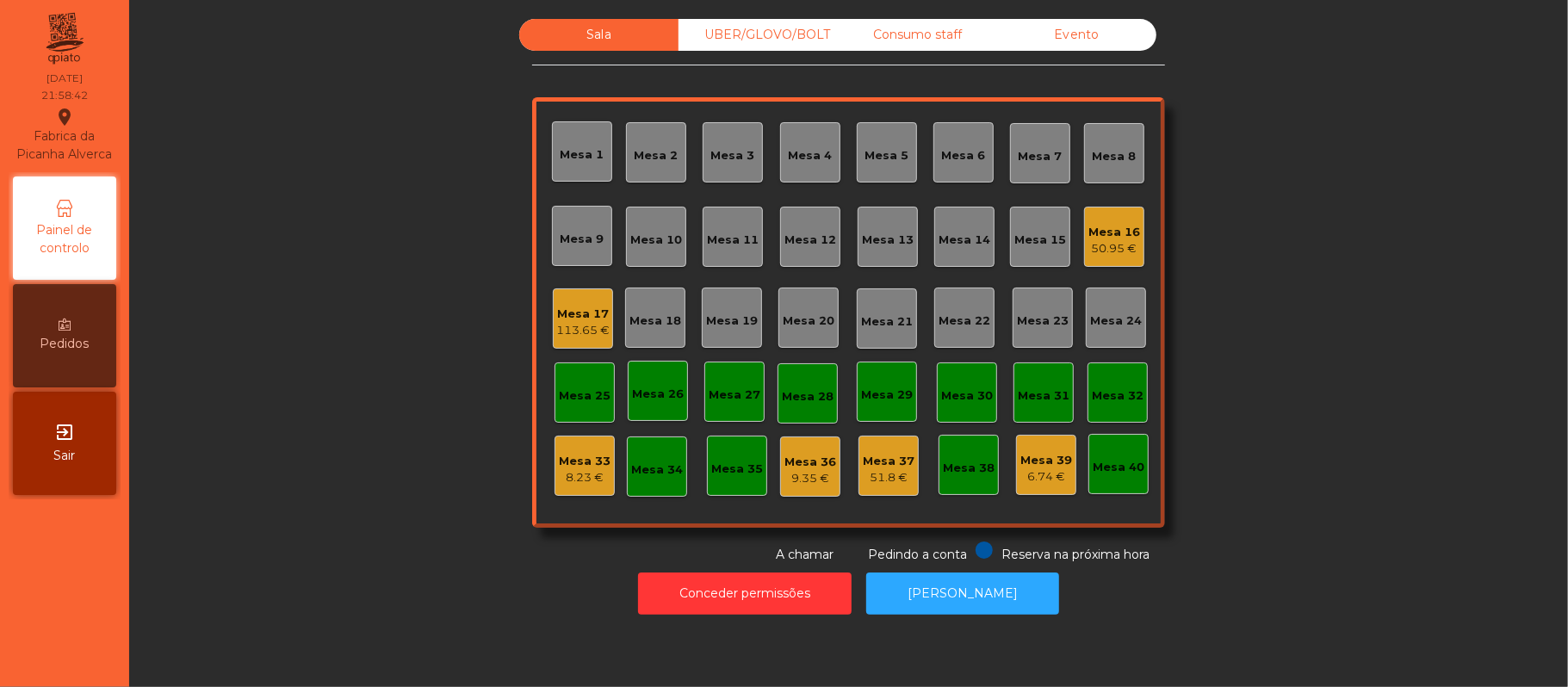
click at [1097, 231] on div "Mesa 16" at bounding box center [1114, 232] width 52 height 18
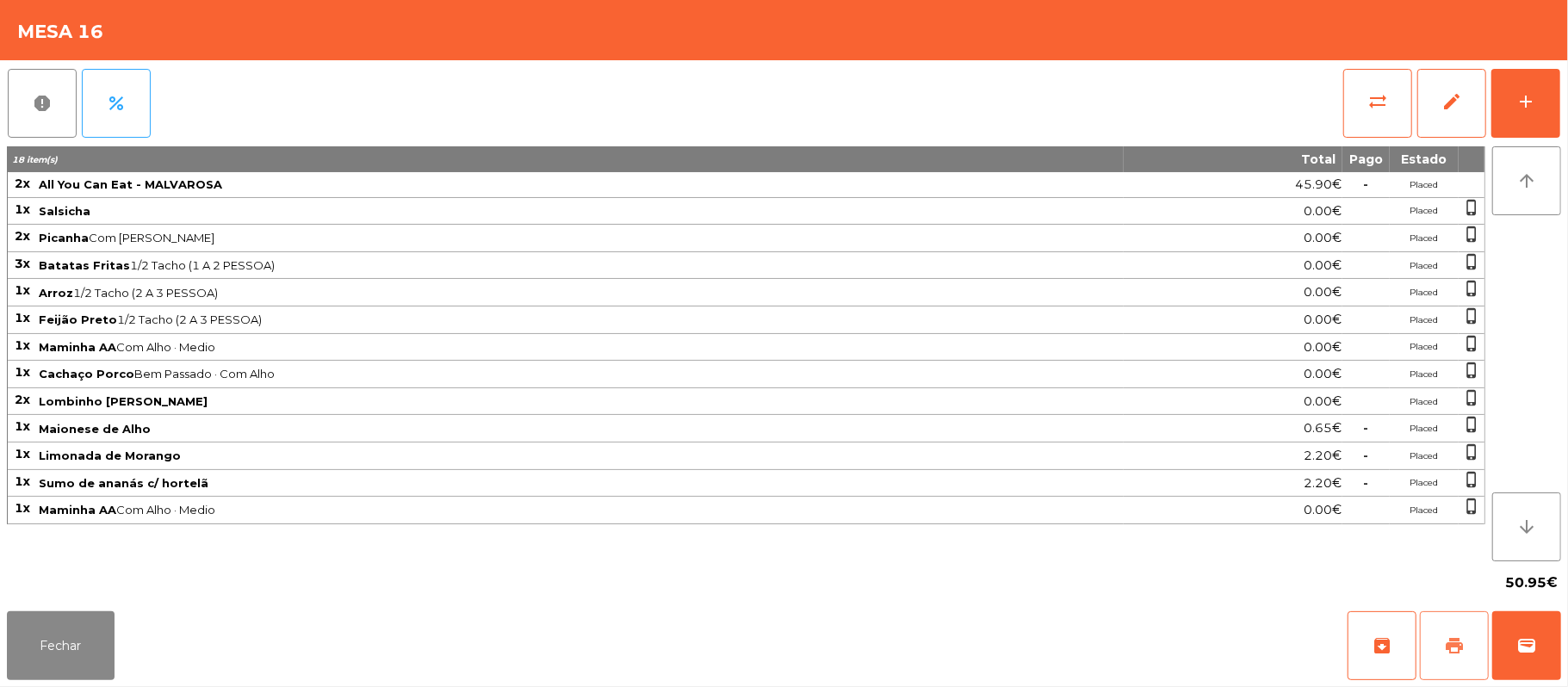
click at [1444, 637] on span "print" at bounding box center [1454, 646] width 20 height 20
click at [1543, 641] on button "wallet" at bounding box center [1526, 646] width 69 height 69
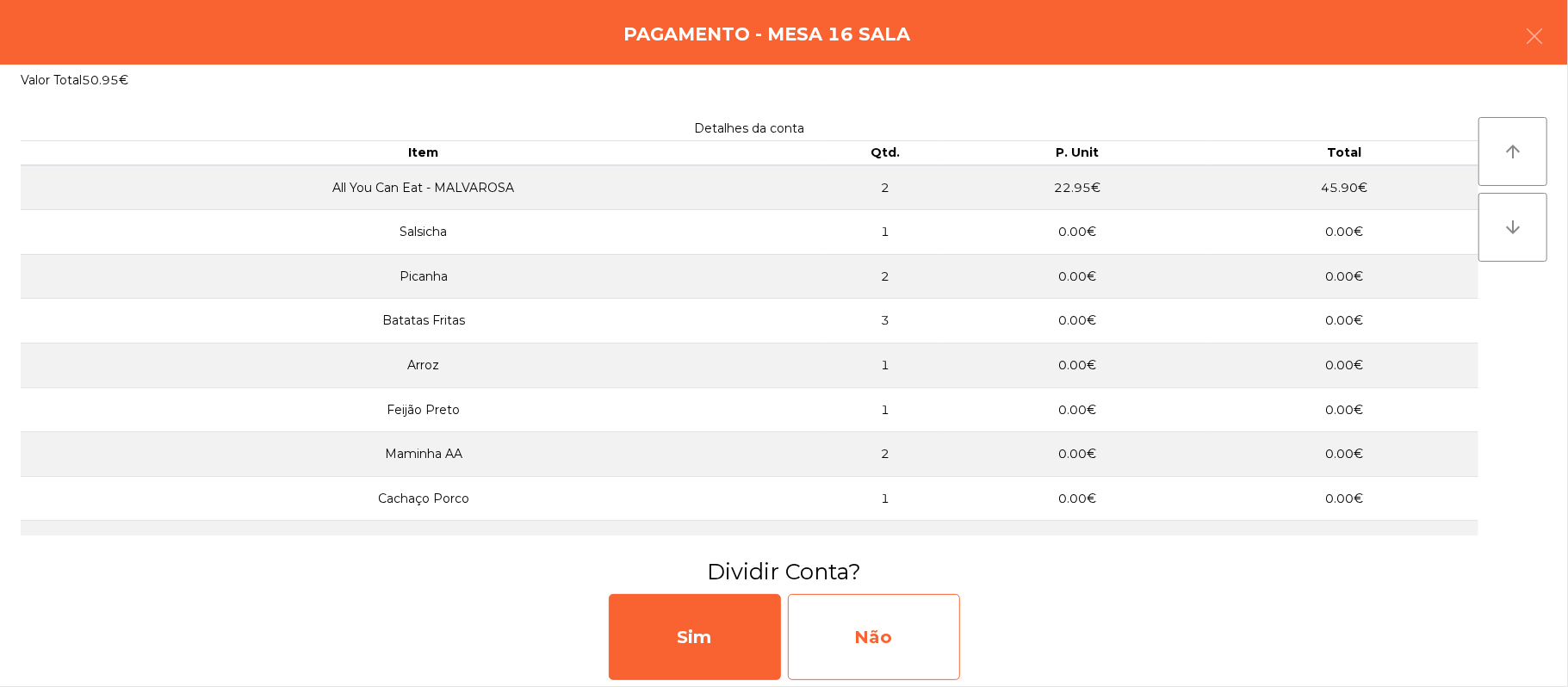
click at [929, 612] on div "Não" at bounding box center [874, 637] width 172 height 86
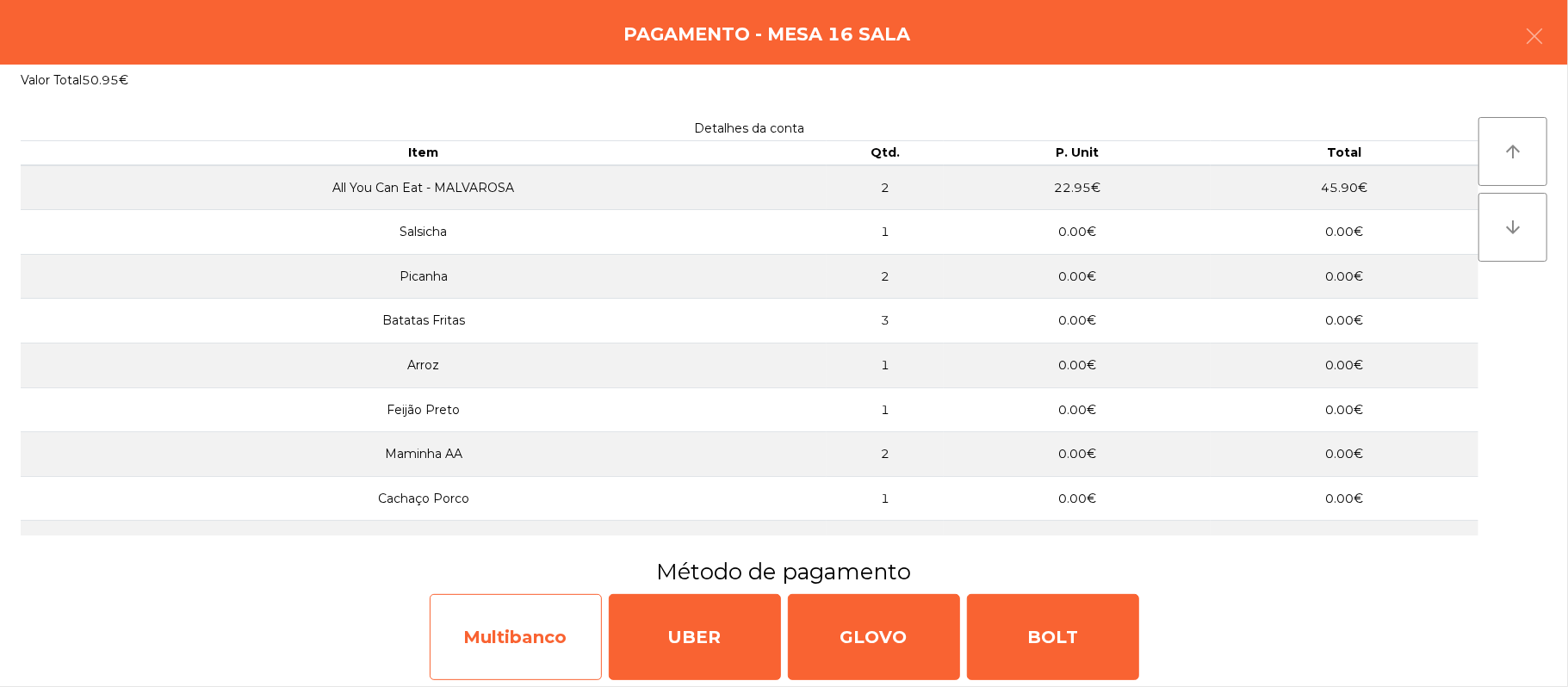
click at [473, 637] on div "Multibanco" at bounding box center [515, 637] width 172 height 86
select select "**"
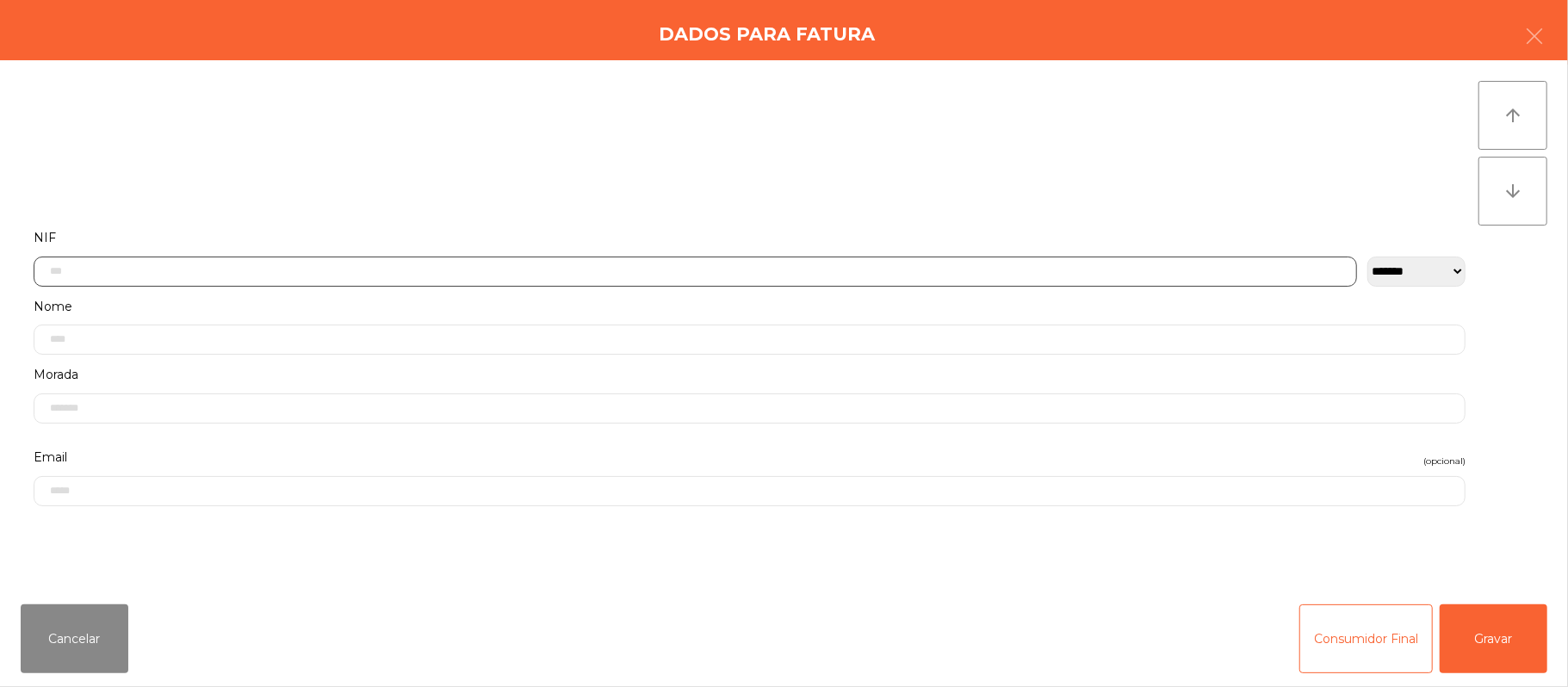
click at [434, 269] on input "text" at bounding box center [695, 271] width 1324 height 30
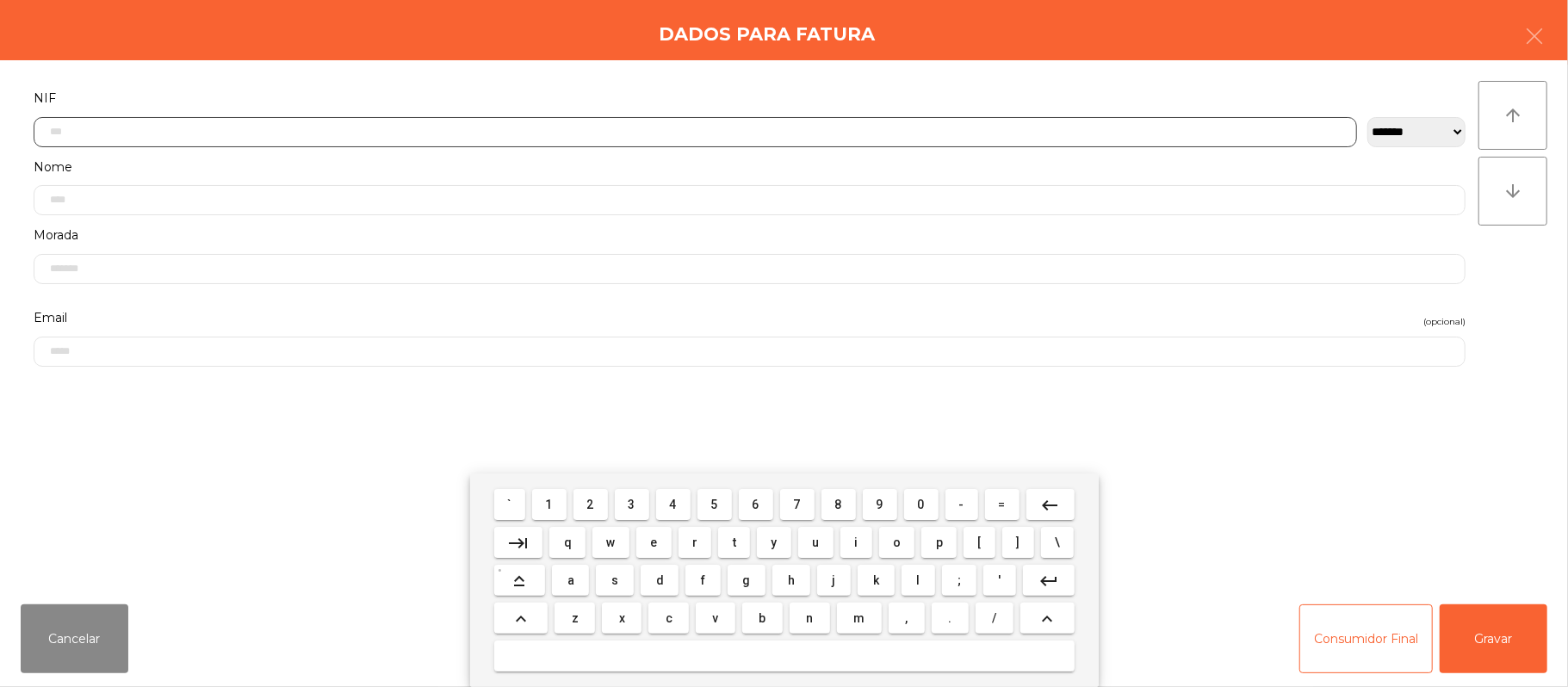
scroll to position [145, 0]
type input "*********"
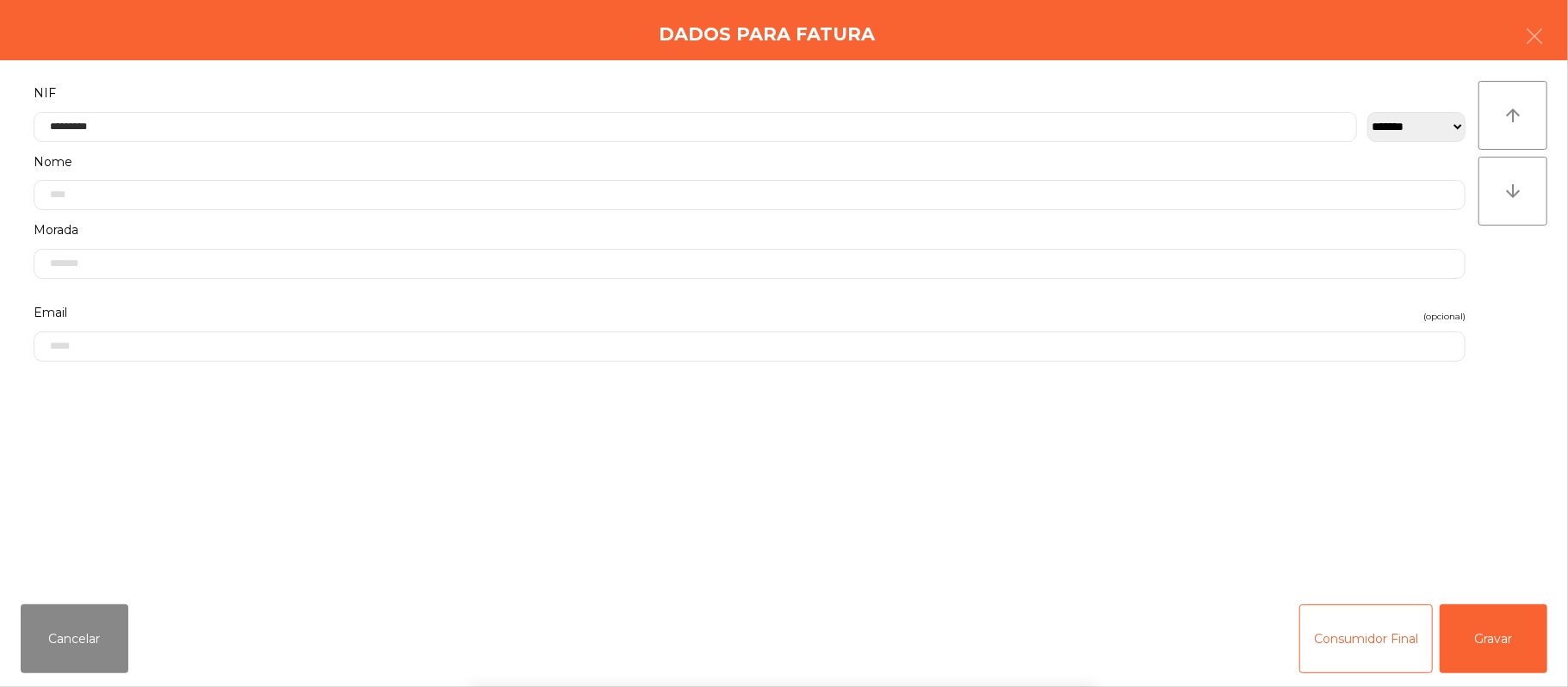
click at [1513, 630] on div "` 1 2 3 4 5 6 7 8 9 0 - = keyboard_backspace keyboard_tab q w e r t y u i o p […" at bounding box center [784, 580] width 1568 height 214
click at [1506, 639] on button "Gravar" at bounding box center [1494, 639] width 108 height 69
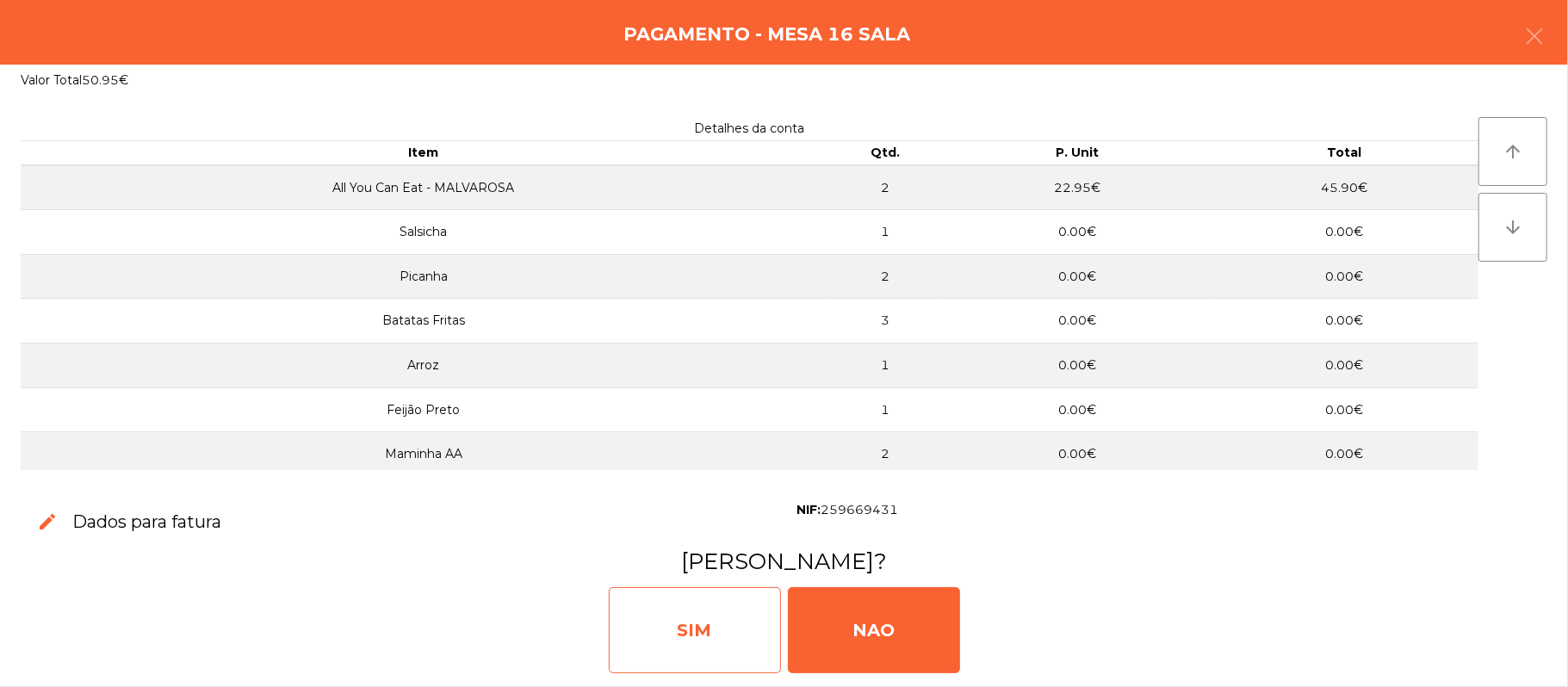
click at [699, 621] on div "SIM" at bounding box center [694, 630] width 172 height 86
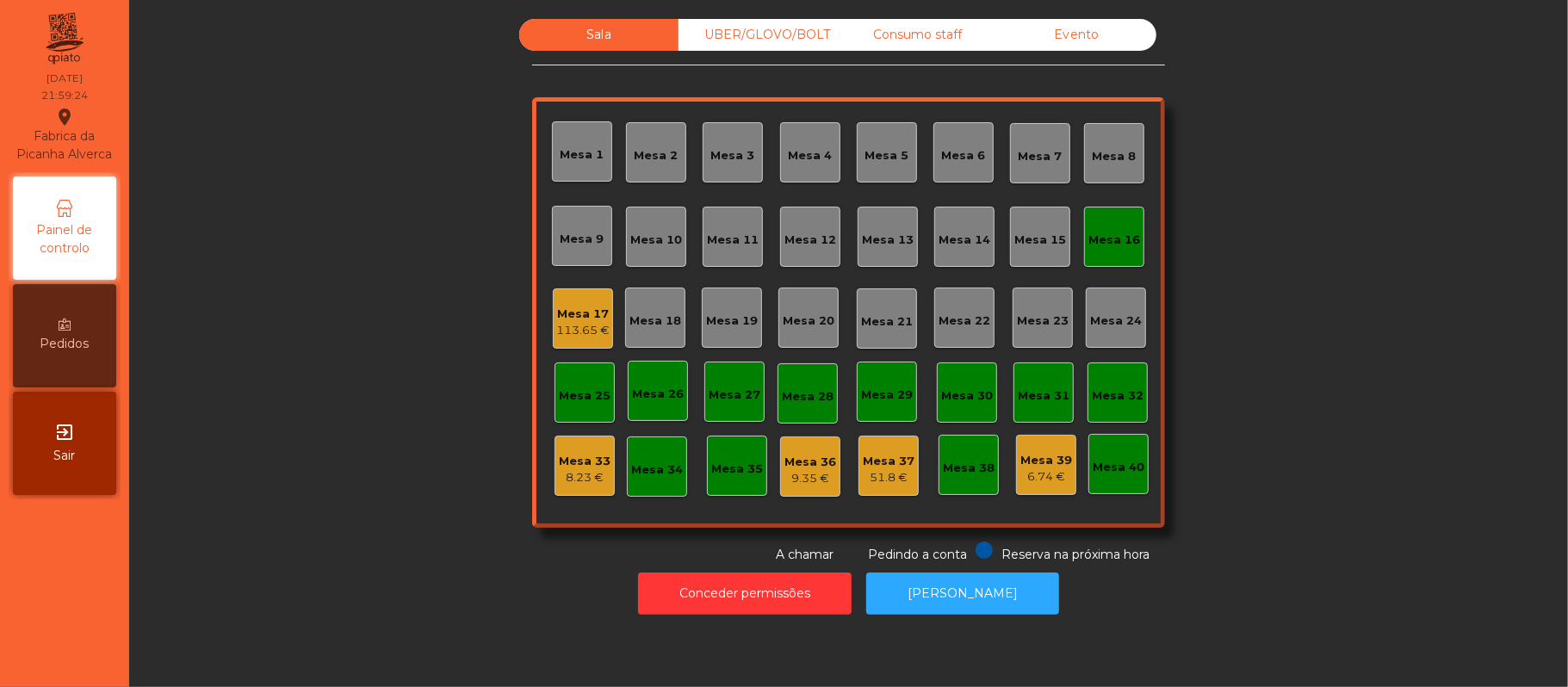
click at [1130, 256] on div "Mesa 16" at bounding box center [1113, 236] width 60 height 60
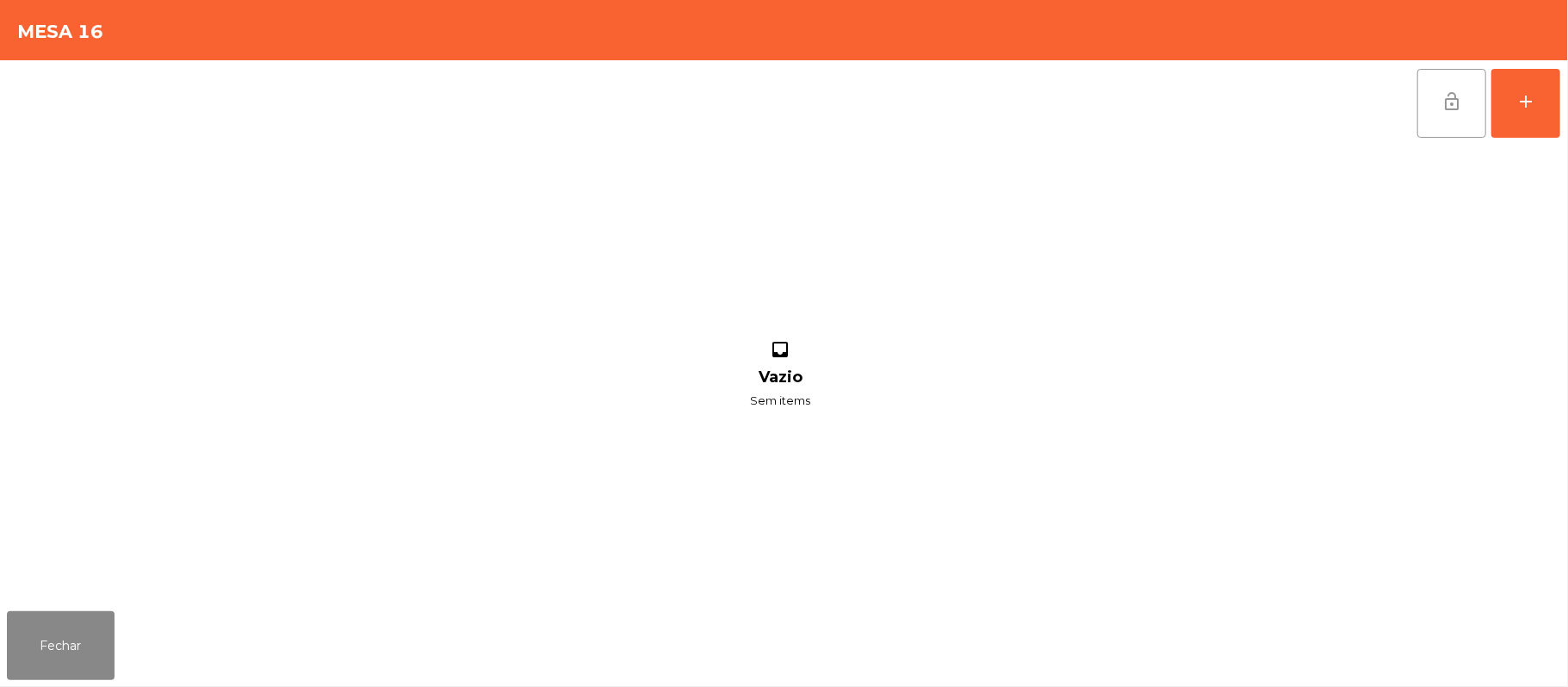
click at [1433, 115] on button "lock_open" at bounding box center [1452, 103] width 69 height 69
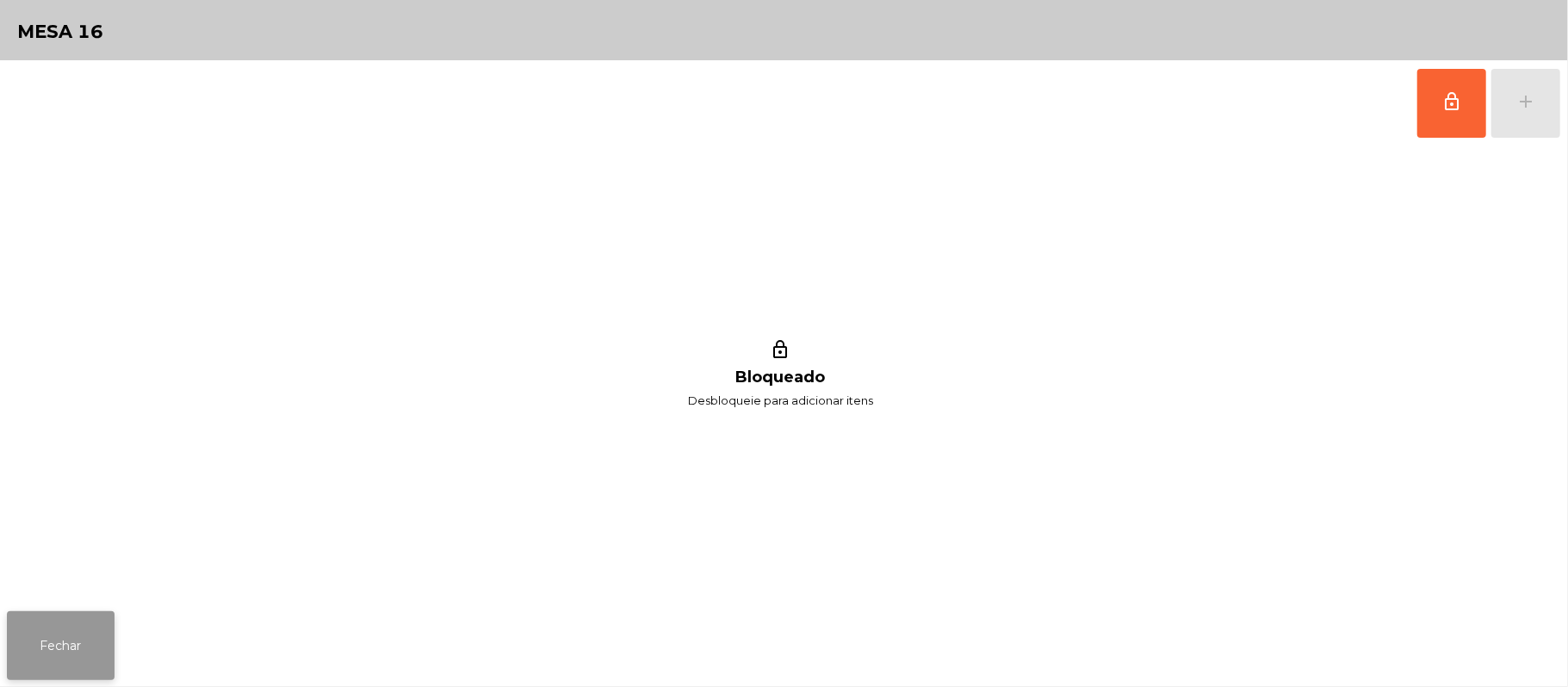
click at [71, 655] on button "Fechar" at bounding box center [60, 646] width 108 height 69
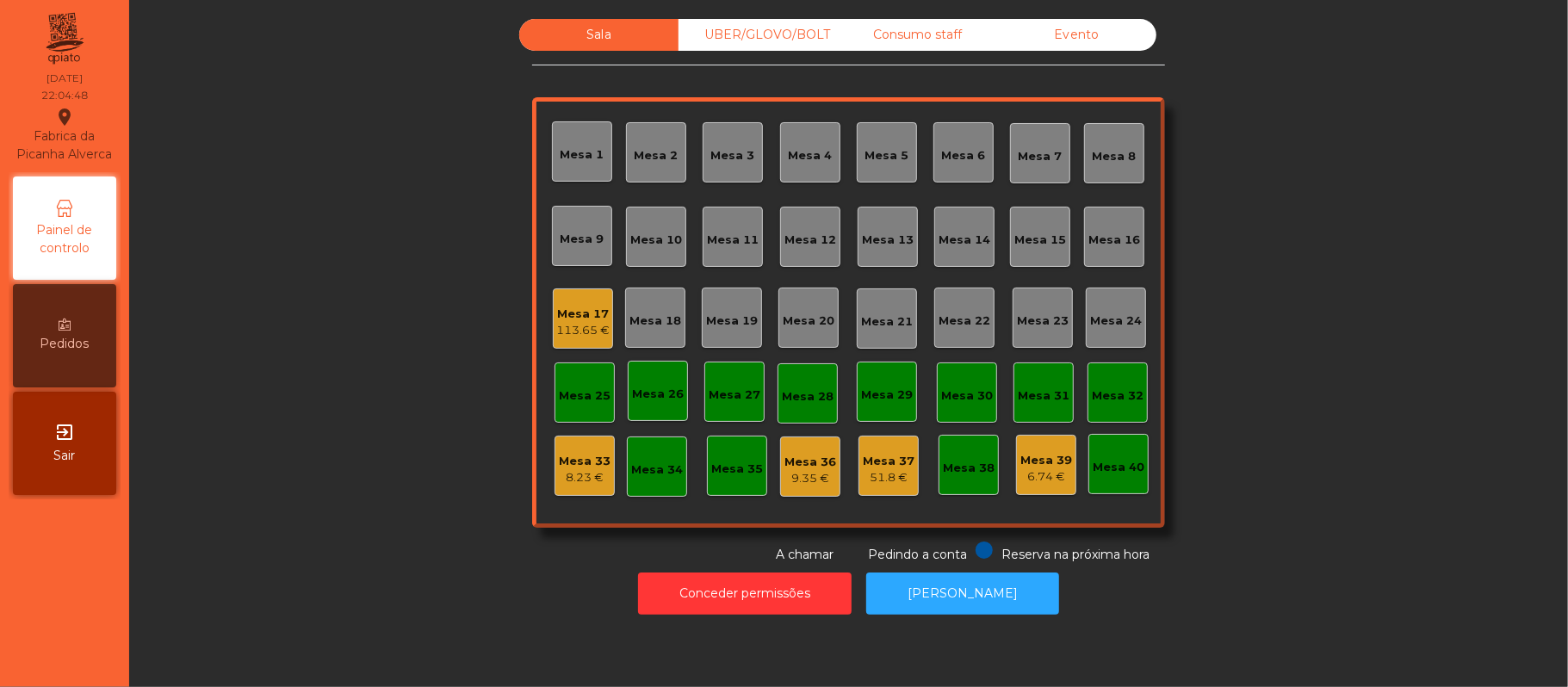
click at [563, 329] on div "113.65 €" at bounding box center [582, 330] width 53 height 18
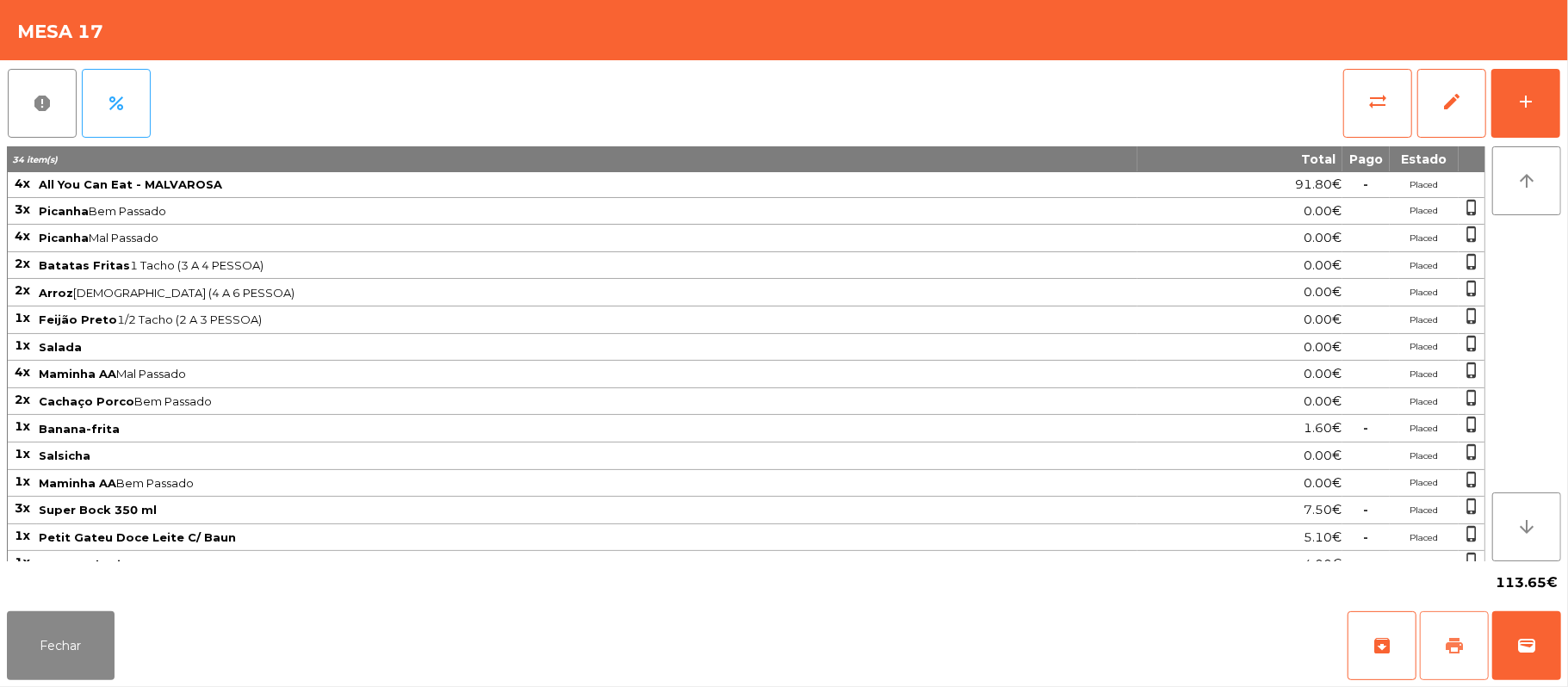
click at [1448, 648] on span "print" at bounding box center [1454, 646] width 20 height 20
click at [1558, 663] on button "wallet" at bounding box center [1526, 646] width 69 height 69
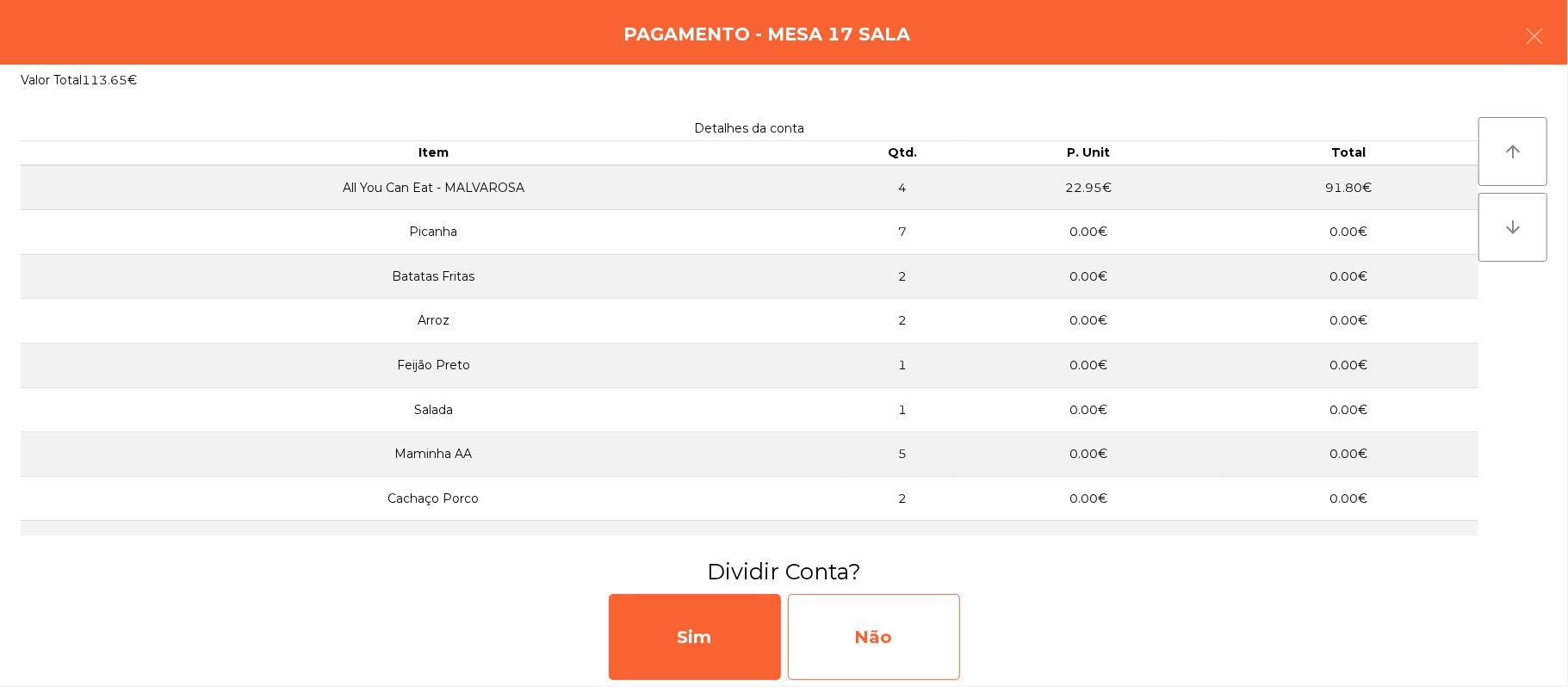
click at [858, 648] on div "Não" at bounding box center [874, 637] width 172 height 86
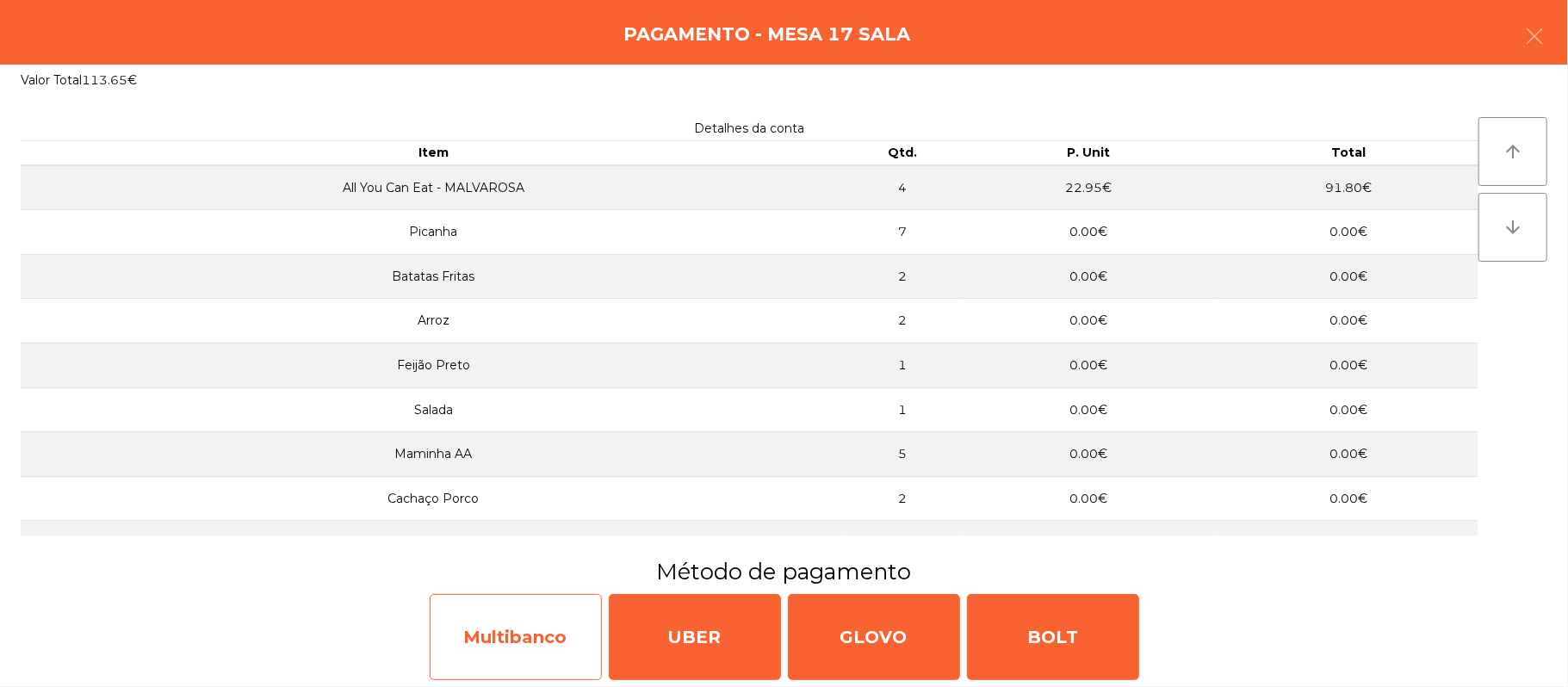
click at [555, 622] on div "Multibanco" at bounding box center [515, 637] width 172 height 86
select select "**"
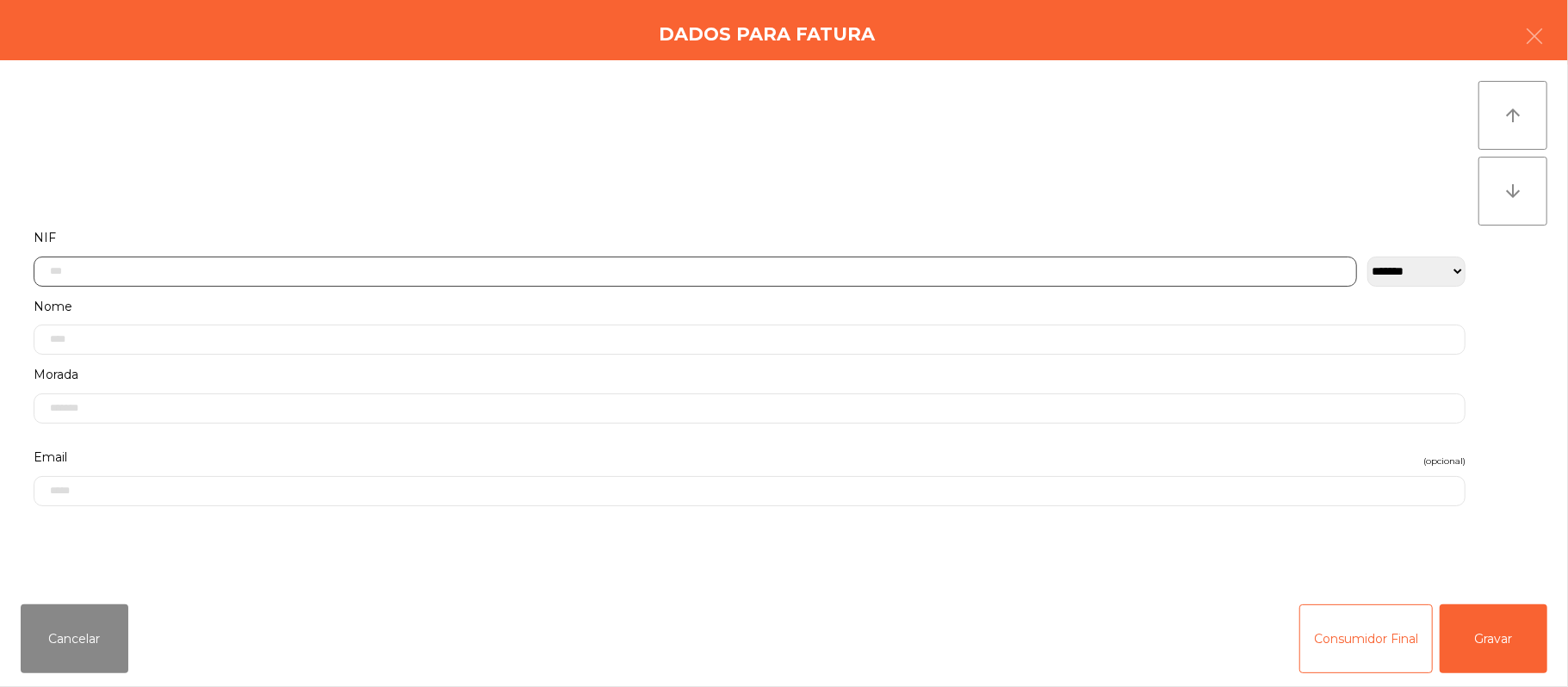
click at [592, 271] on input "text" at bounding box center [695, 271] width 1324 height 30
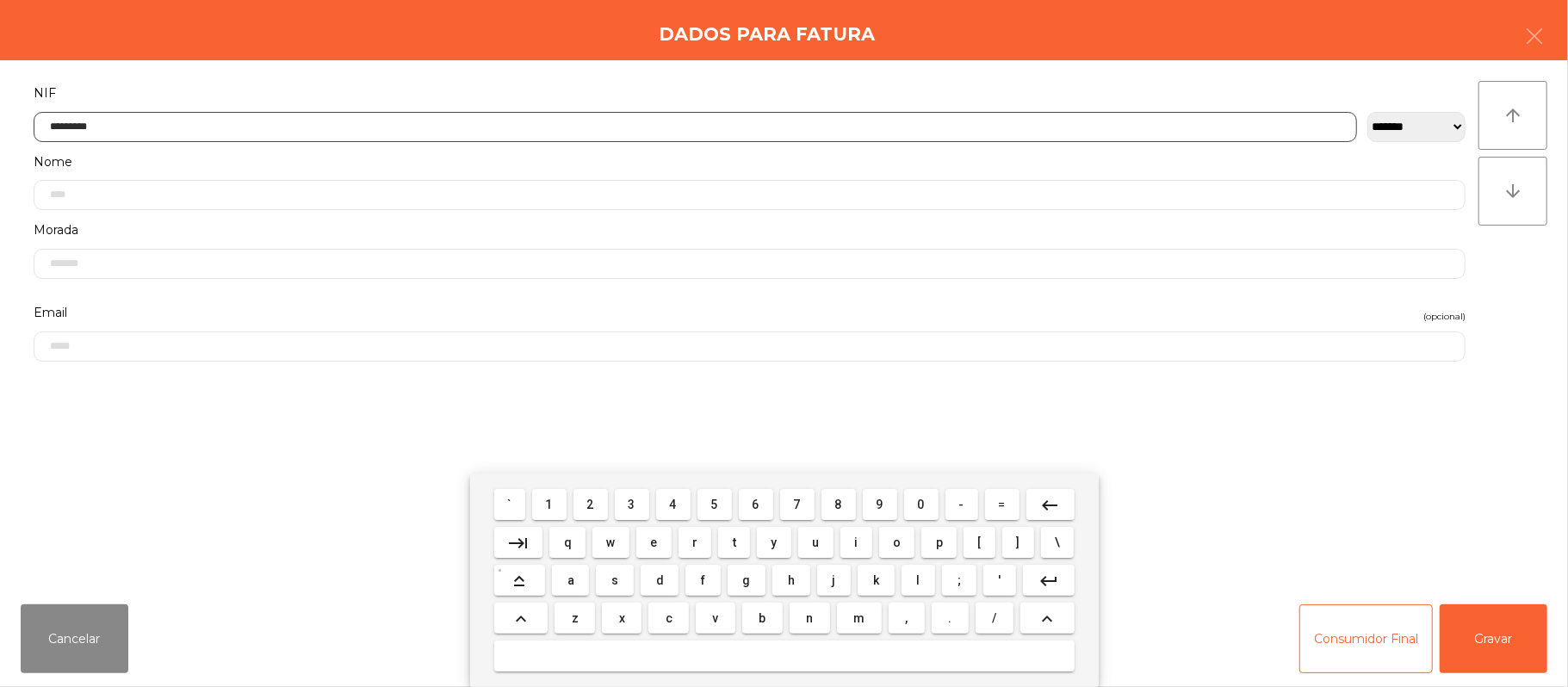
type input "*********"
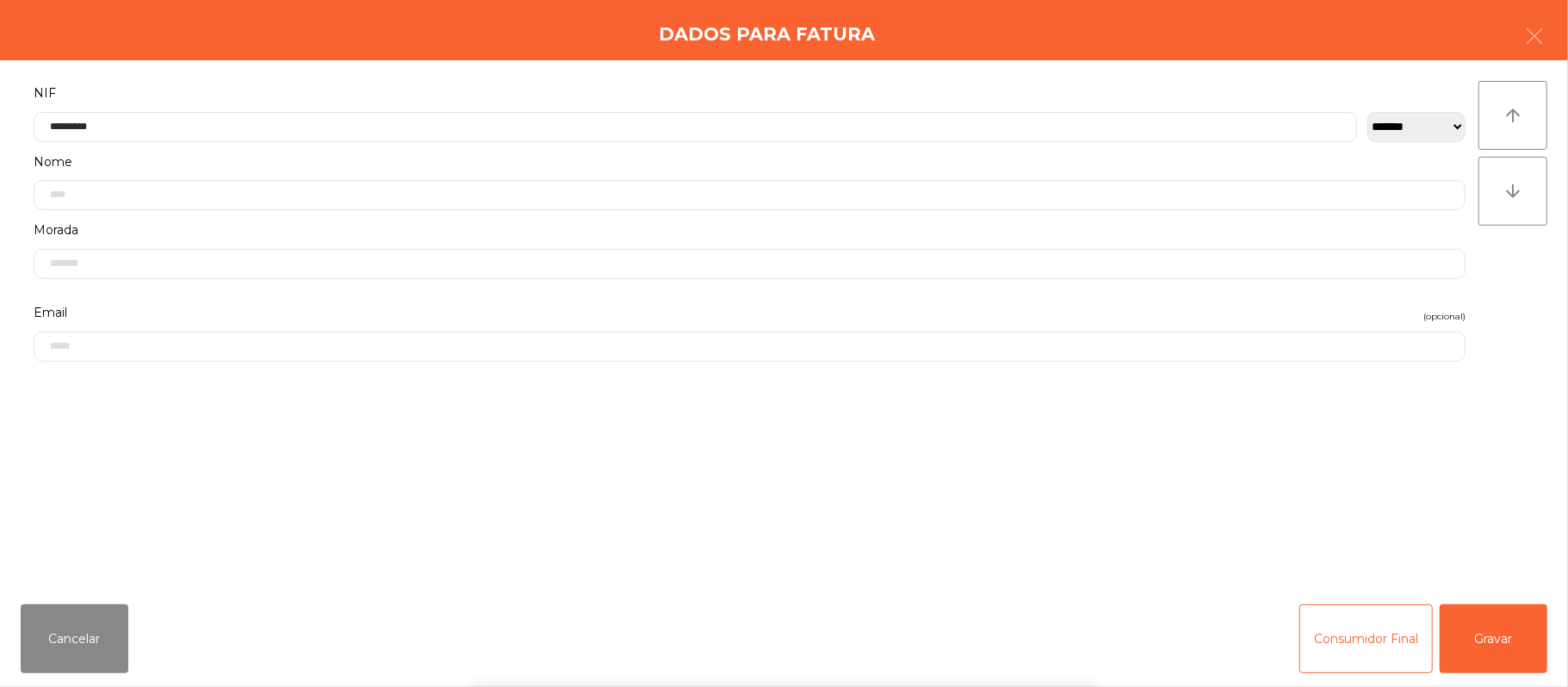
click at [1482, 620] on div "` 1 2 3 4 5 6 7 8 9 0 - = keyboard_backspace keyboard_tab q w e r t y u i o p […" at bounding box center [784, 580] width 1568 height 214
click at [1505, 620] on button "Gravar" at bounding box center [1494, 639] width 108 height 69
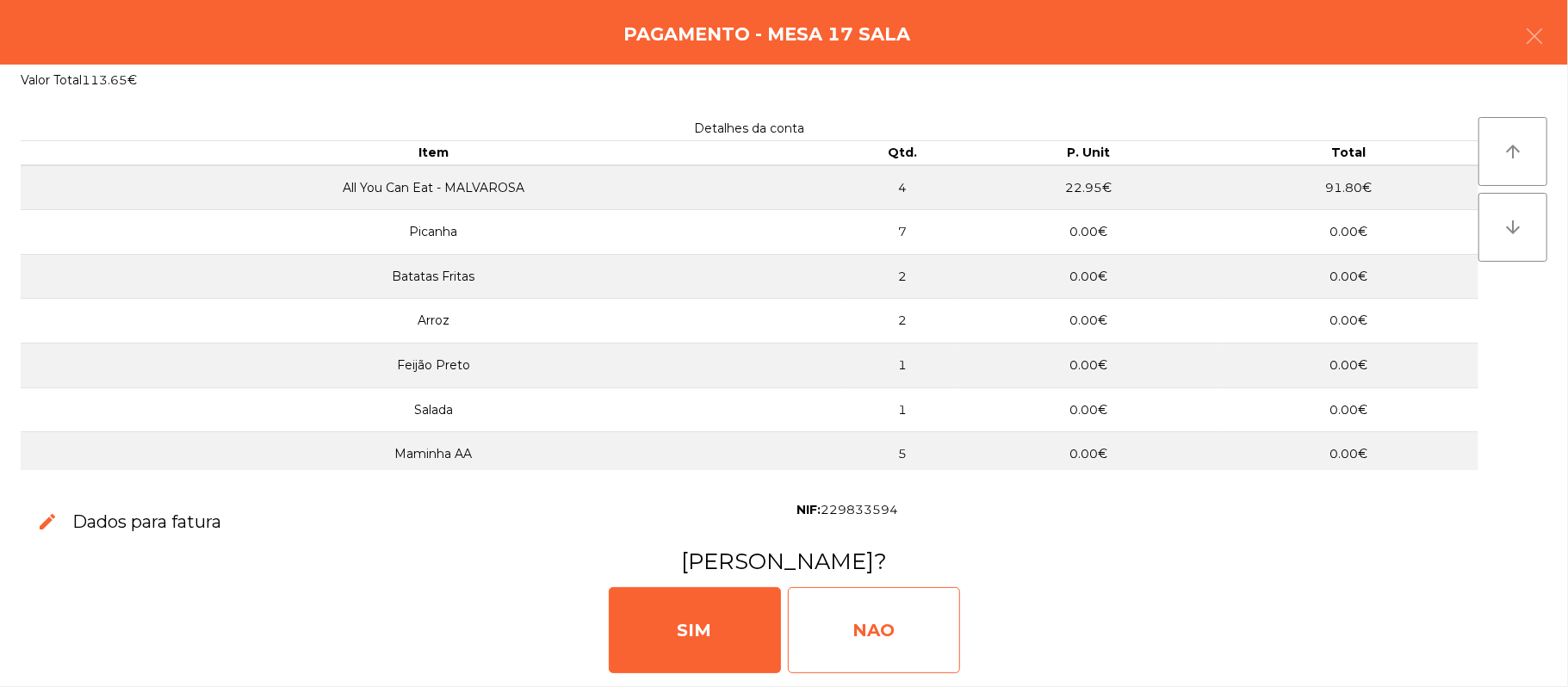
click at [862, 617] on div "NAO" at bounding box center [874, 630] width 172 height 86
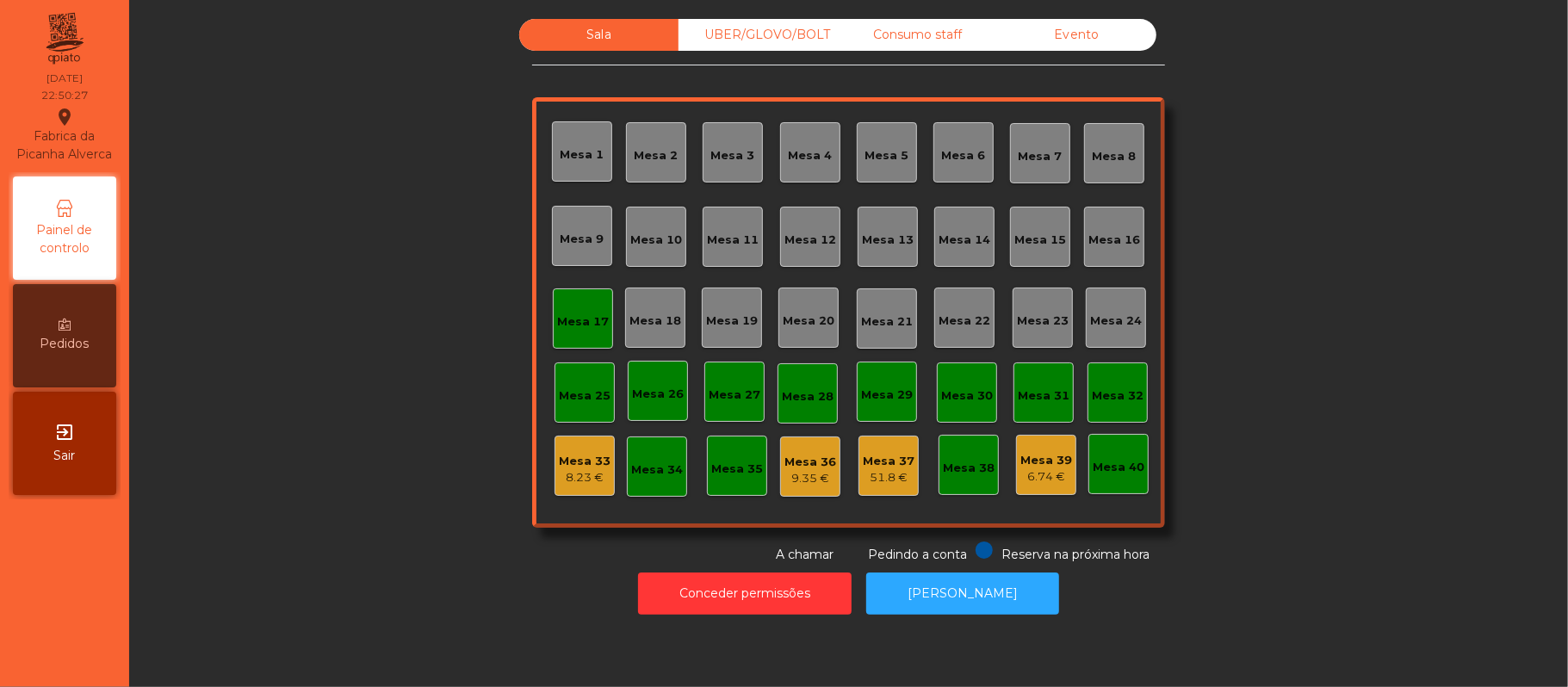
click at [580, 310] on div "Mesa 17" at bounding box center [583, 319] width 52 height 24
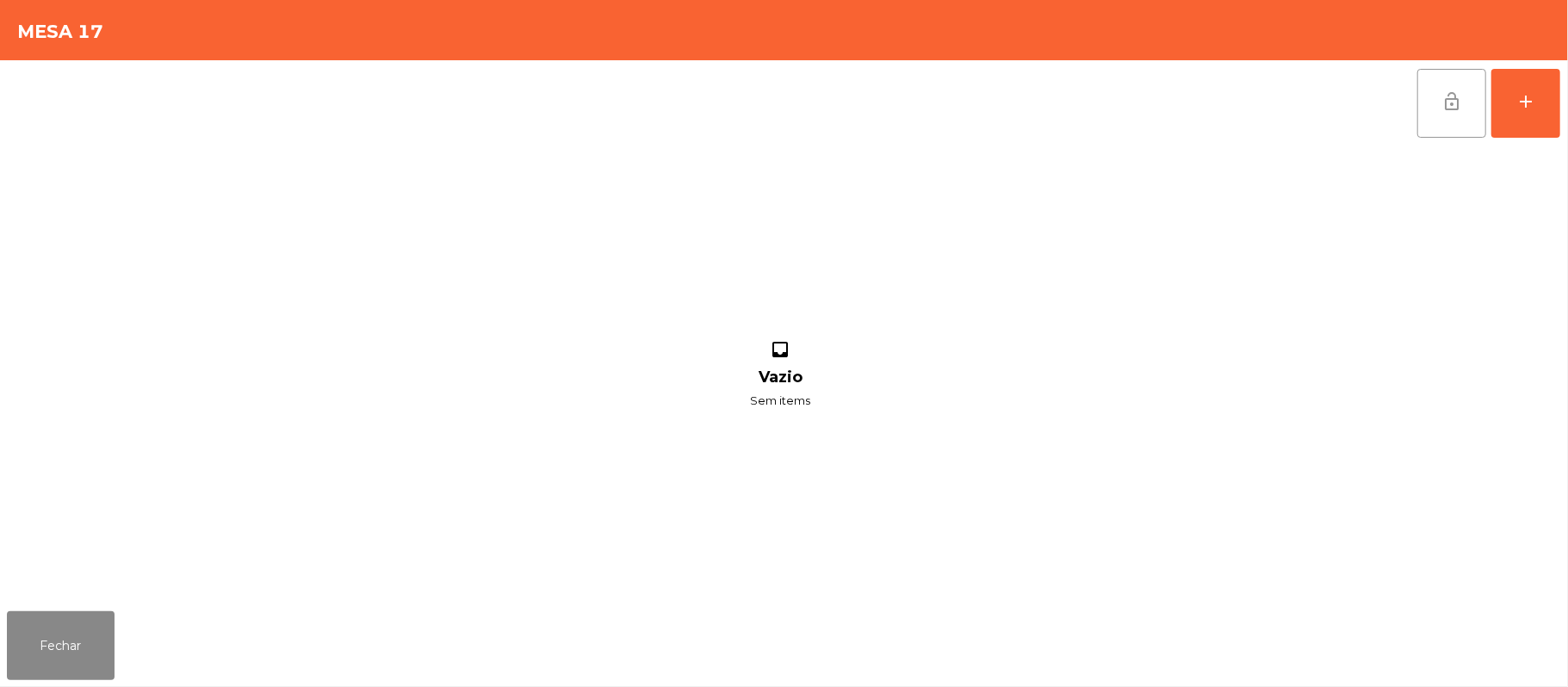
click at [1423, 81] on button "lock_open" at bounding box center [1452, 103] width 69 height 69
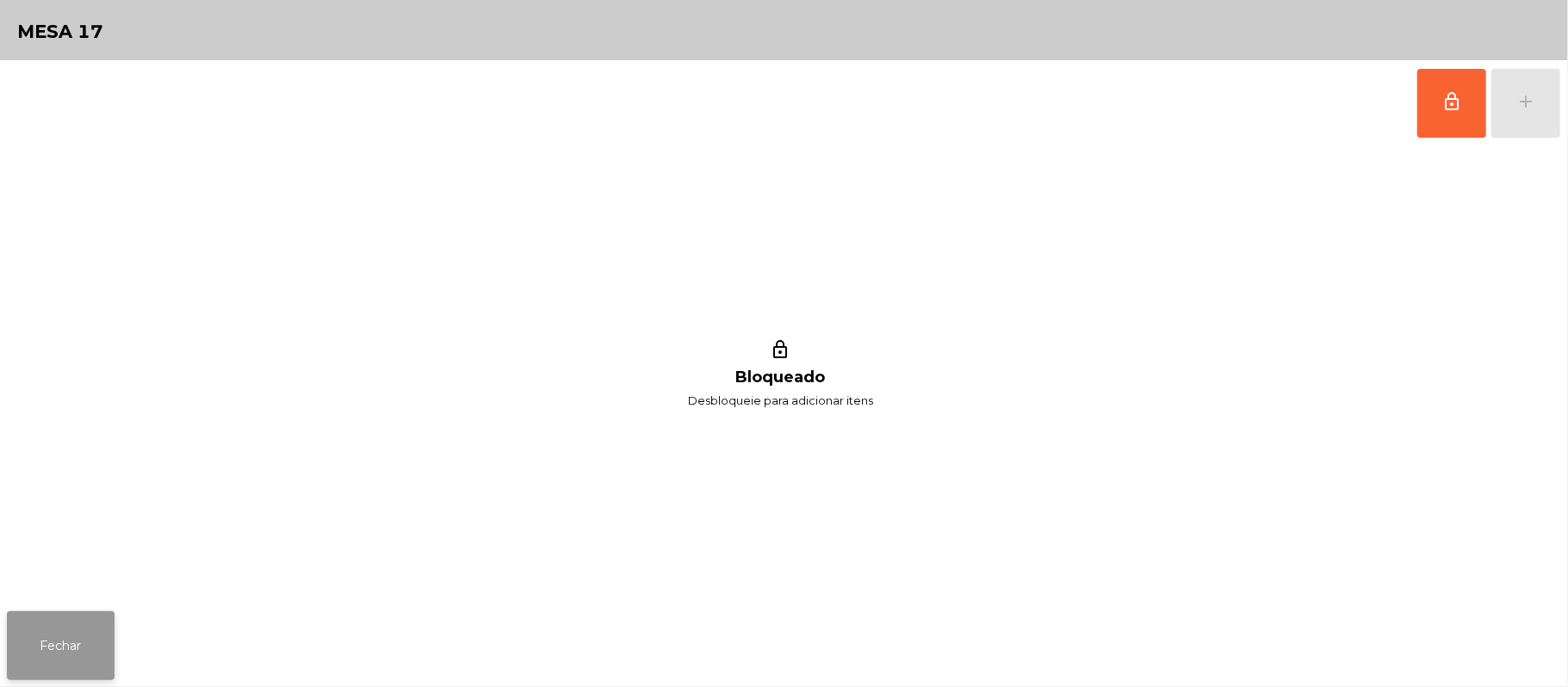
click at [24, 637] on button "Fechar" at bounding box center [60, 646] width 108 height 69
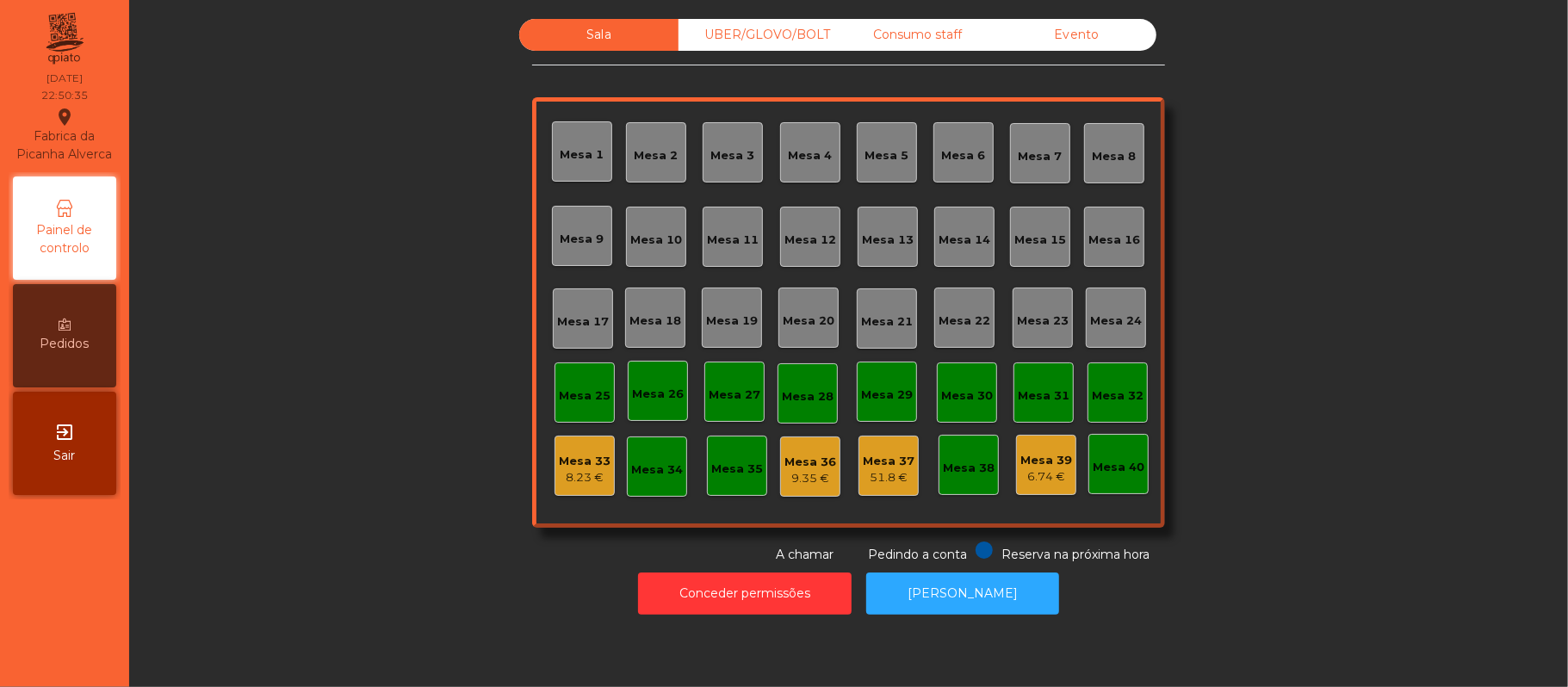
click at [580, 470] on div "8.23 €" at bounding box center [585, 478] width 52 height 18
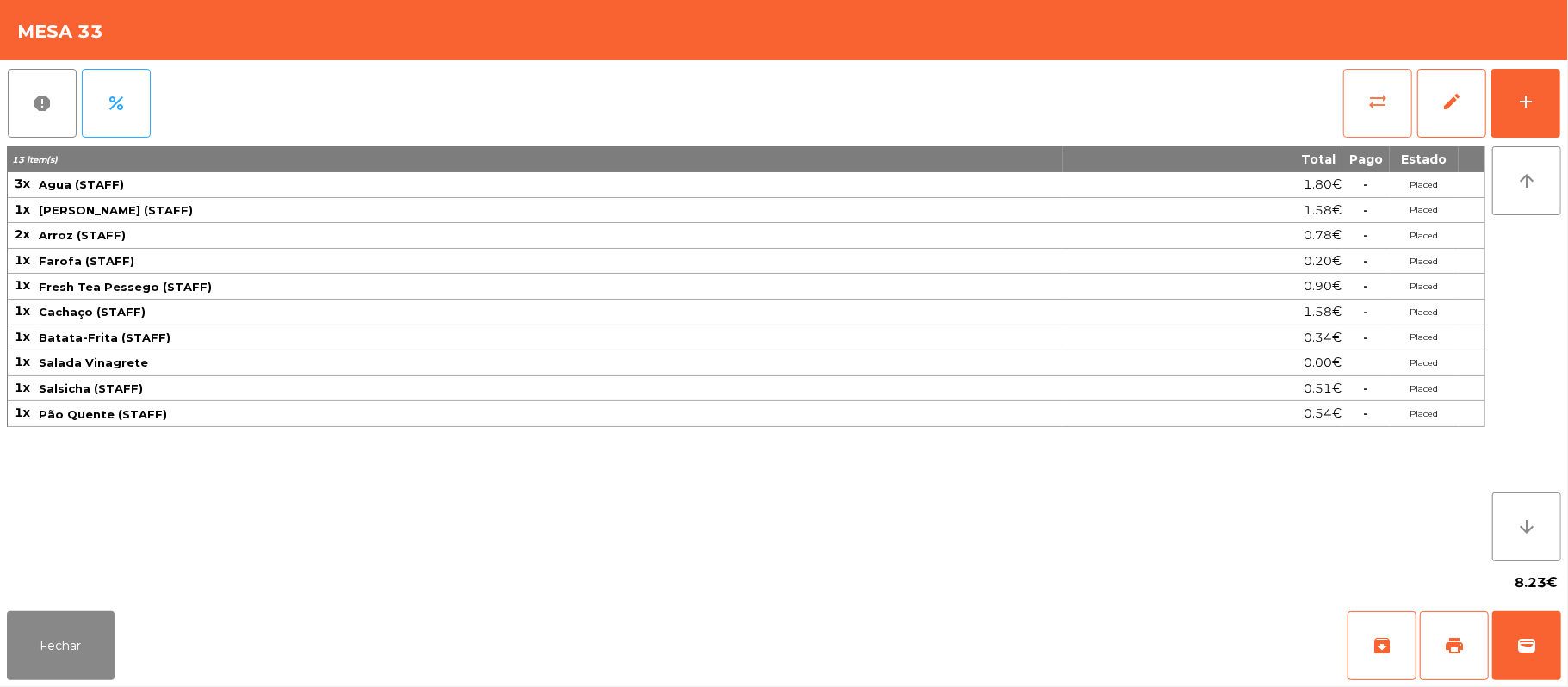
click at [1364, 76] on button "sync_alt" at bounding box center [1377, 103] width 69 height 69
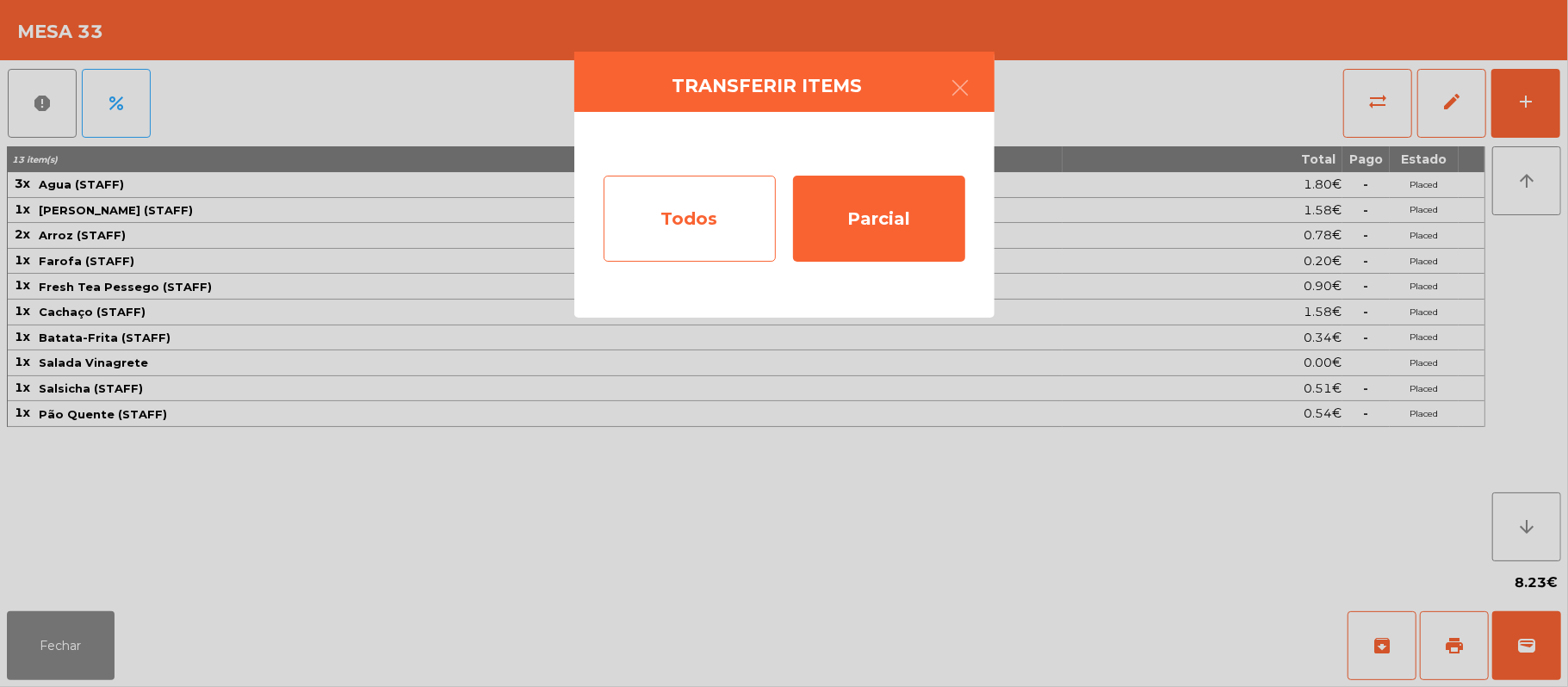
click at [703, 231] on div "Todos" at bounding box center [689, 218] width 172 height 86
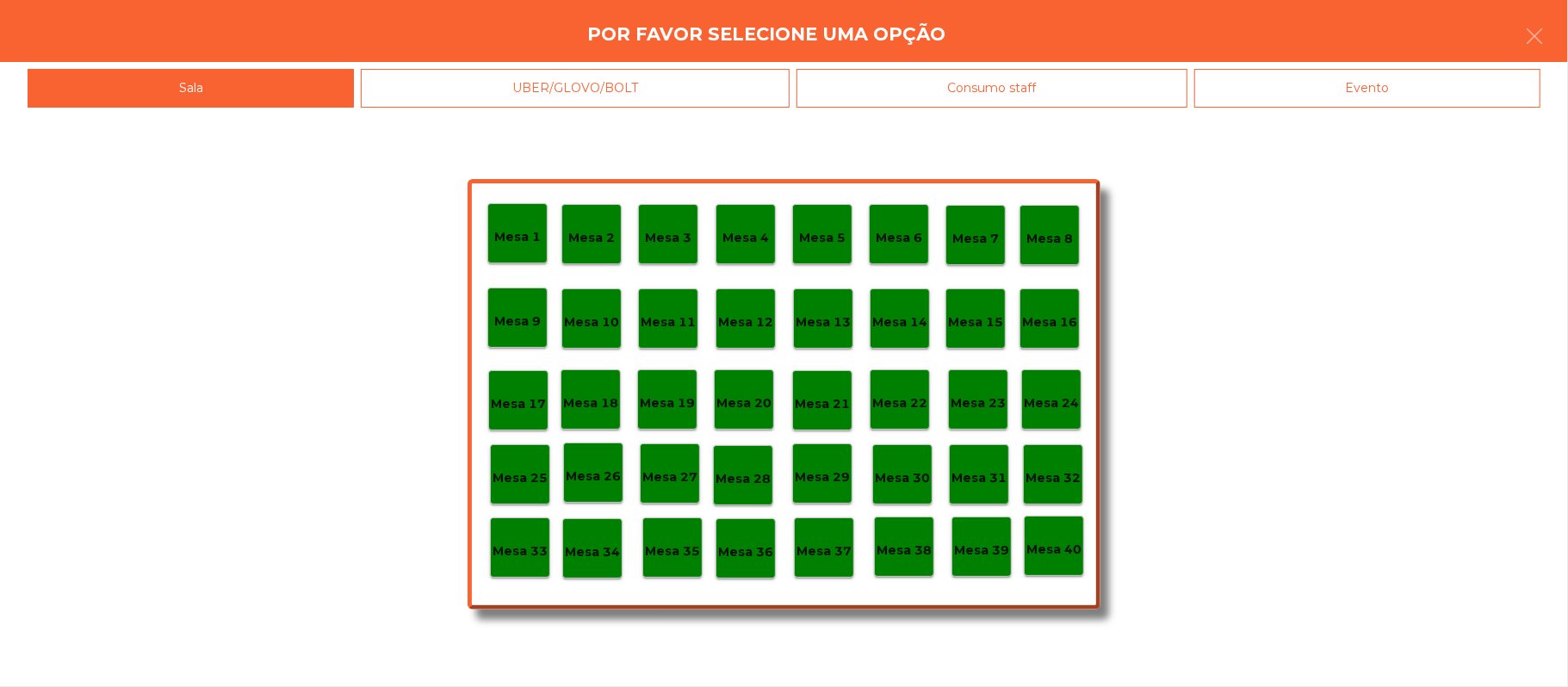
click at [975, 541] on p "Mesa 39" at bounding box center [981, 550] width 55 height 20
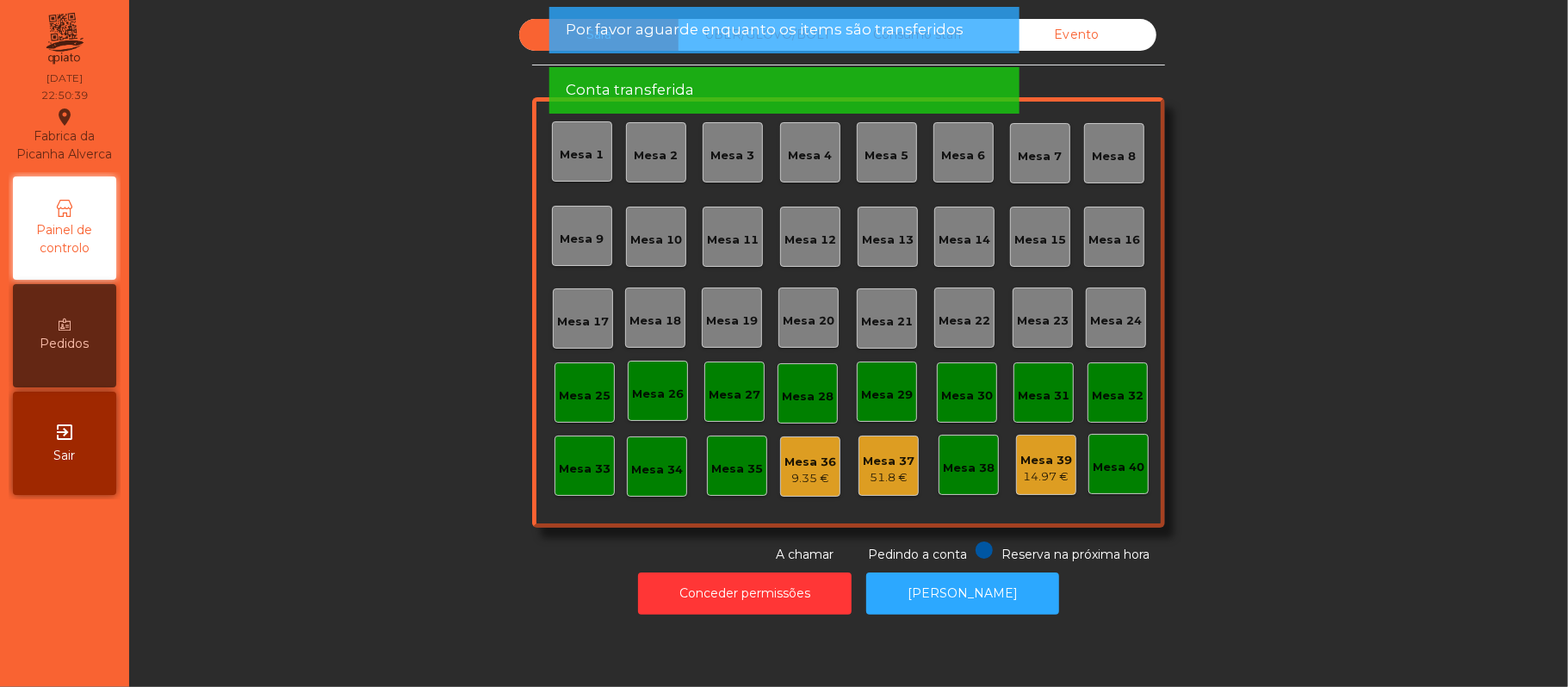
click at [792, 472] on div "9.35 €" at bounding box center [810, 479] width 52 height 18
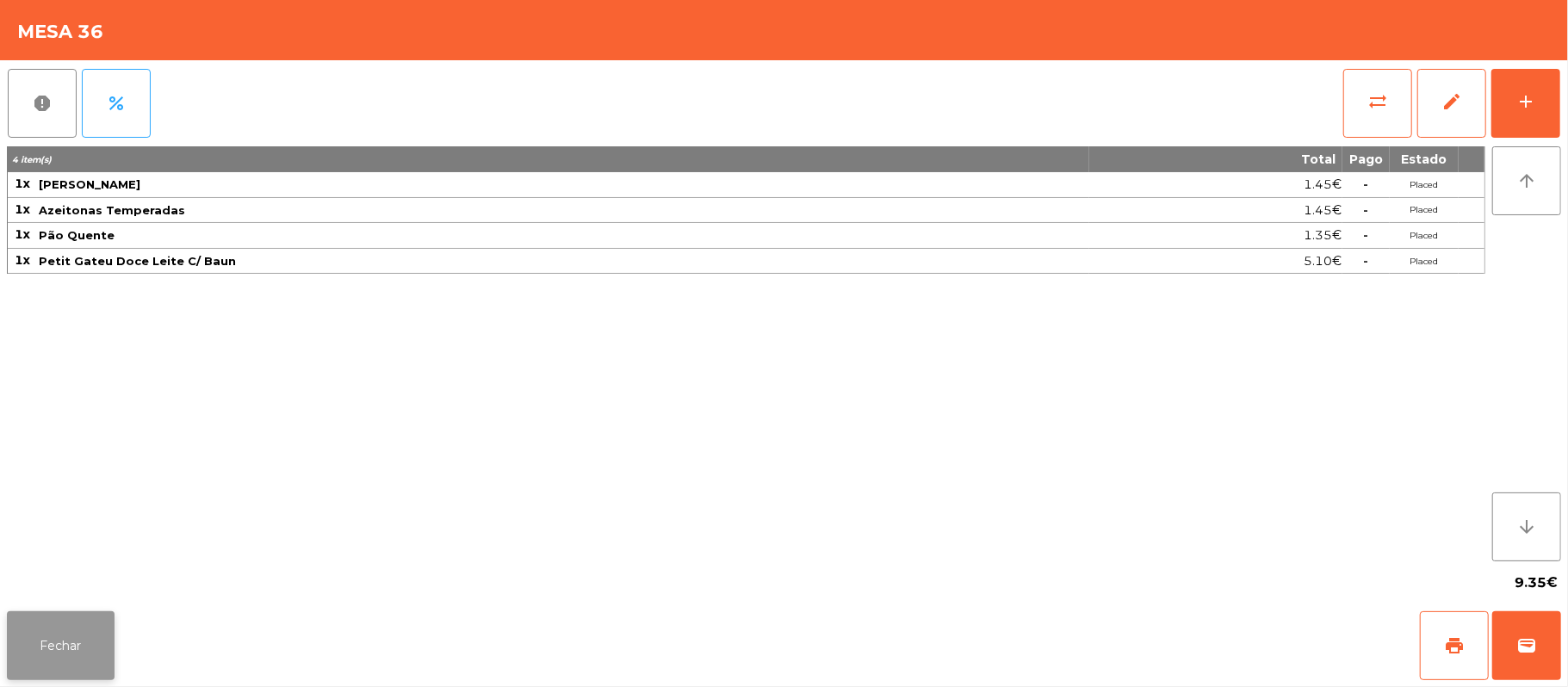
click at [85, 637] on button "Fechar" at bounding box center [60, 646] width 108 height 69
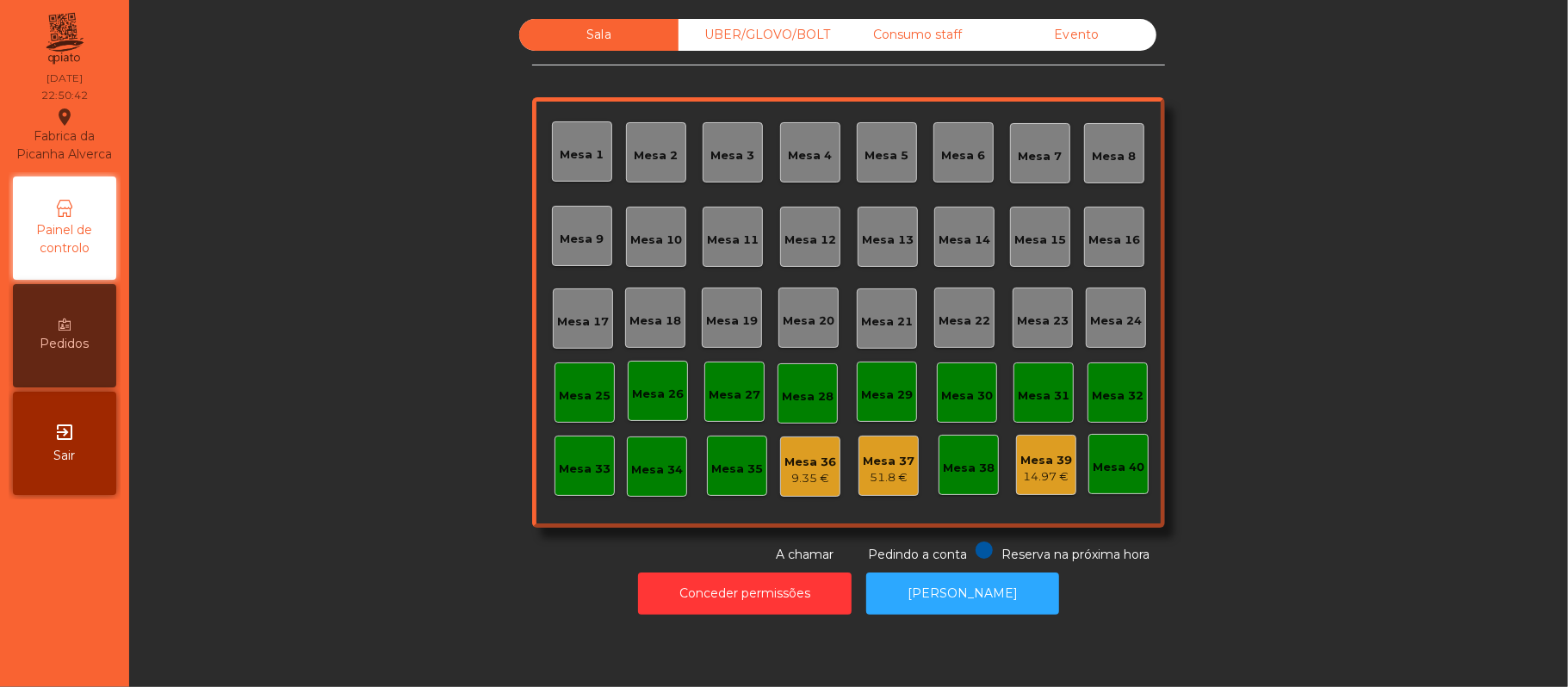
click at [865, 465] on div "Mesa 37" at bounding box center [889, 461] width 52 height 18
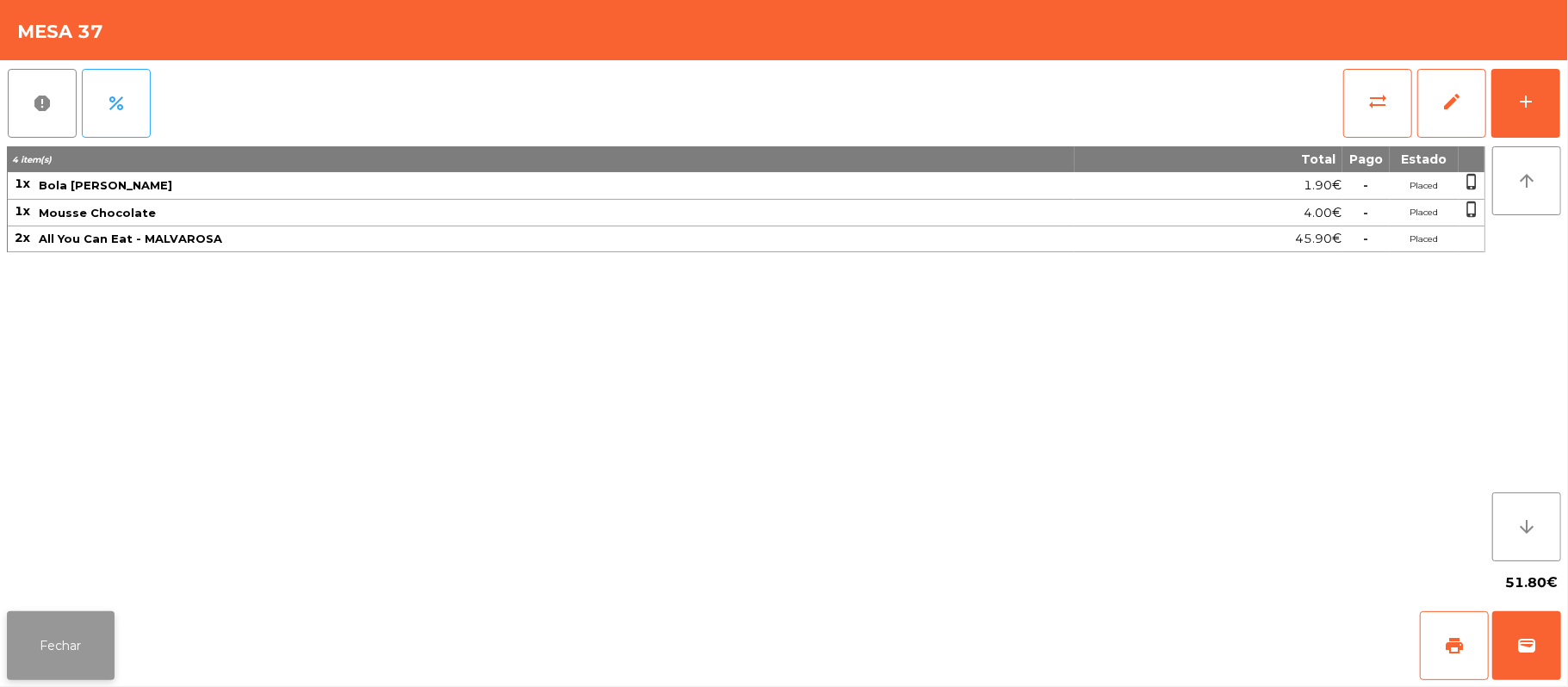
click at [87, 614] on button "Fechar" at bounding box center [60, 646] width 108 height 69
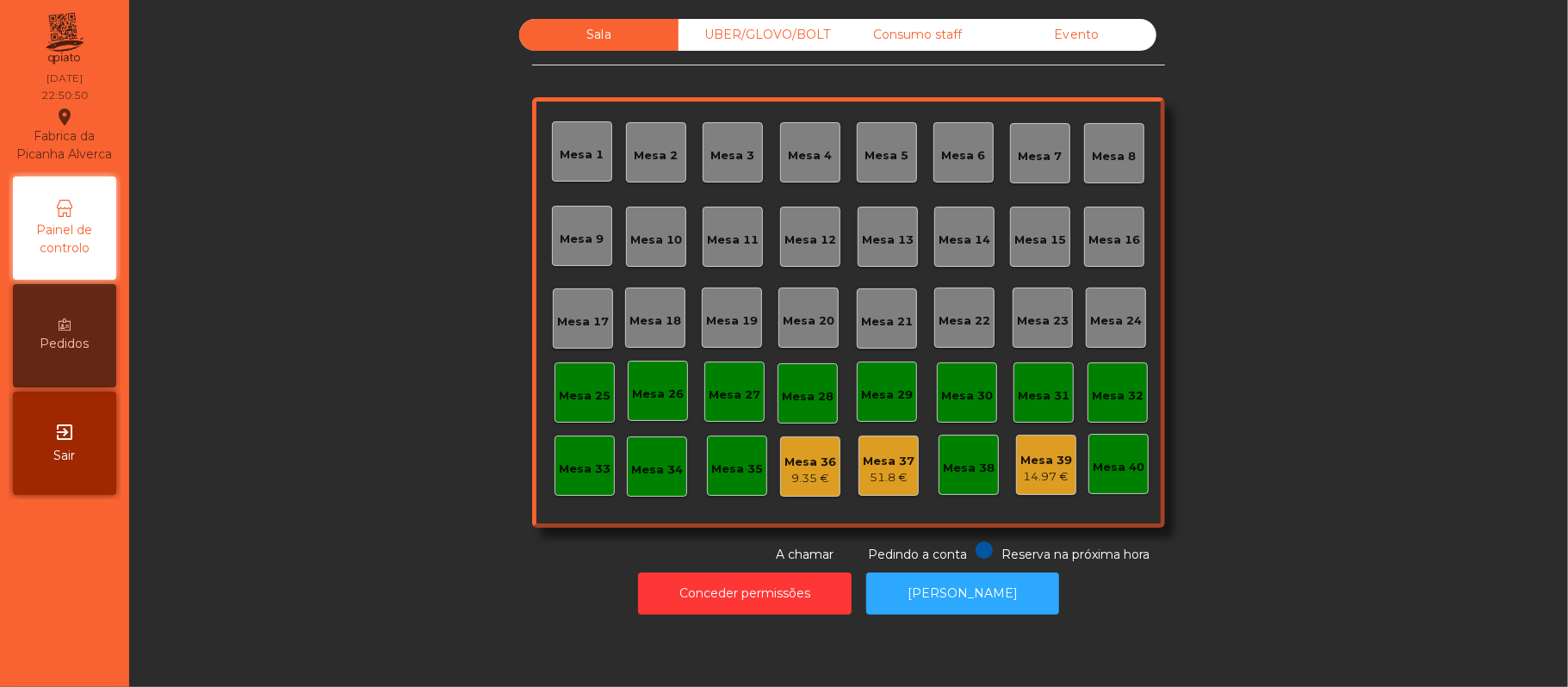
click at [813, 462] on div "Mesa 36" at bounding box center [810, 462] width 52 height 18
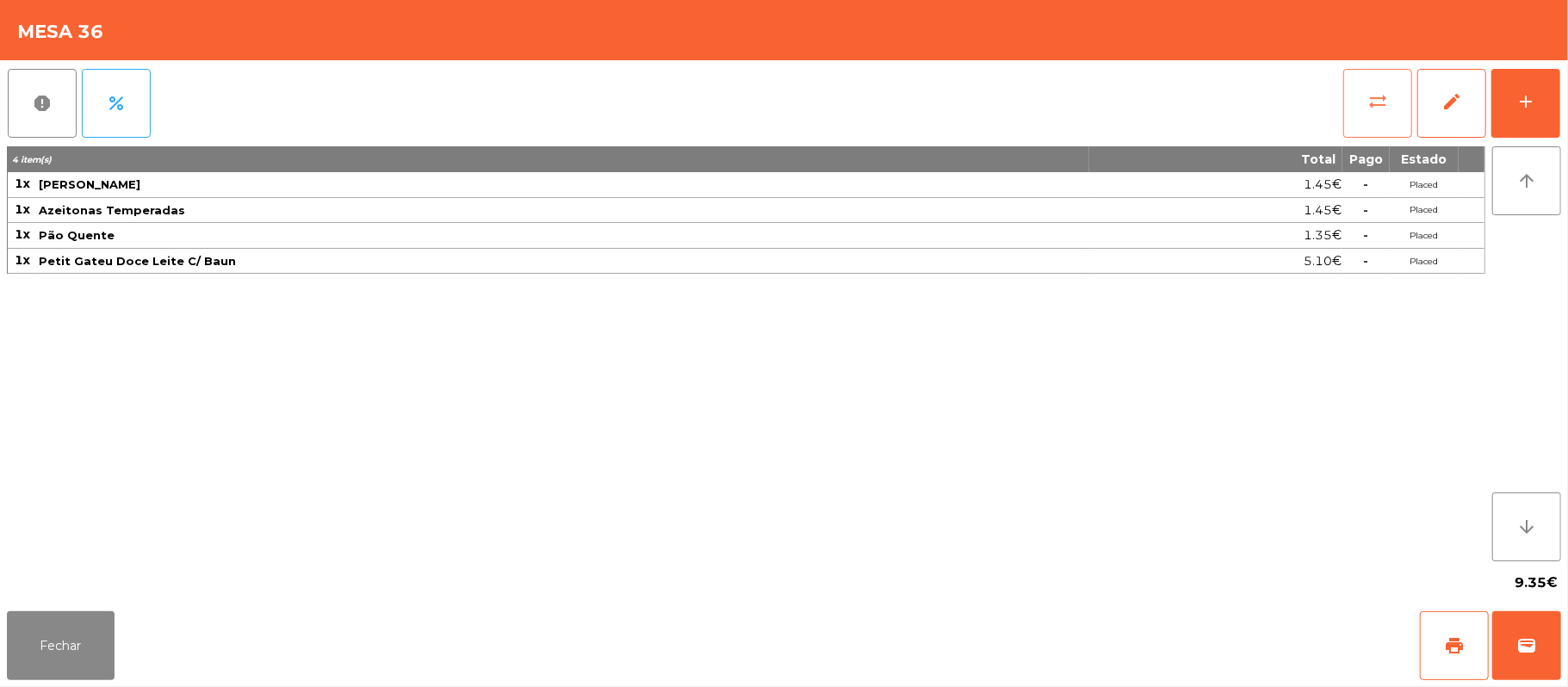
click at [1389, 107] on button "sync_alt" at bounding box center [1377, 103] width 69 height 69
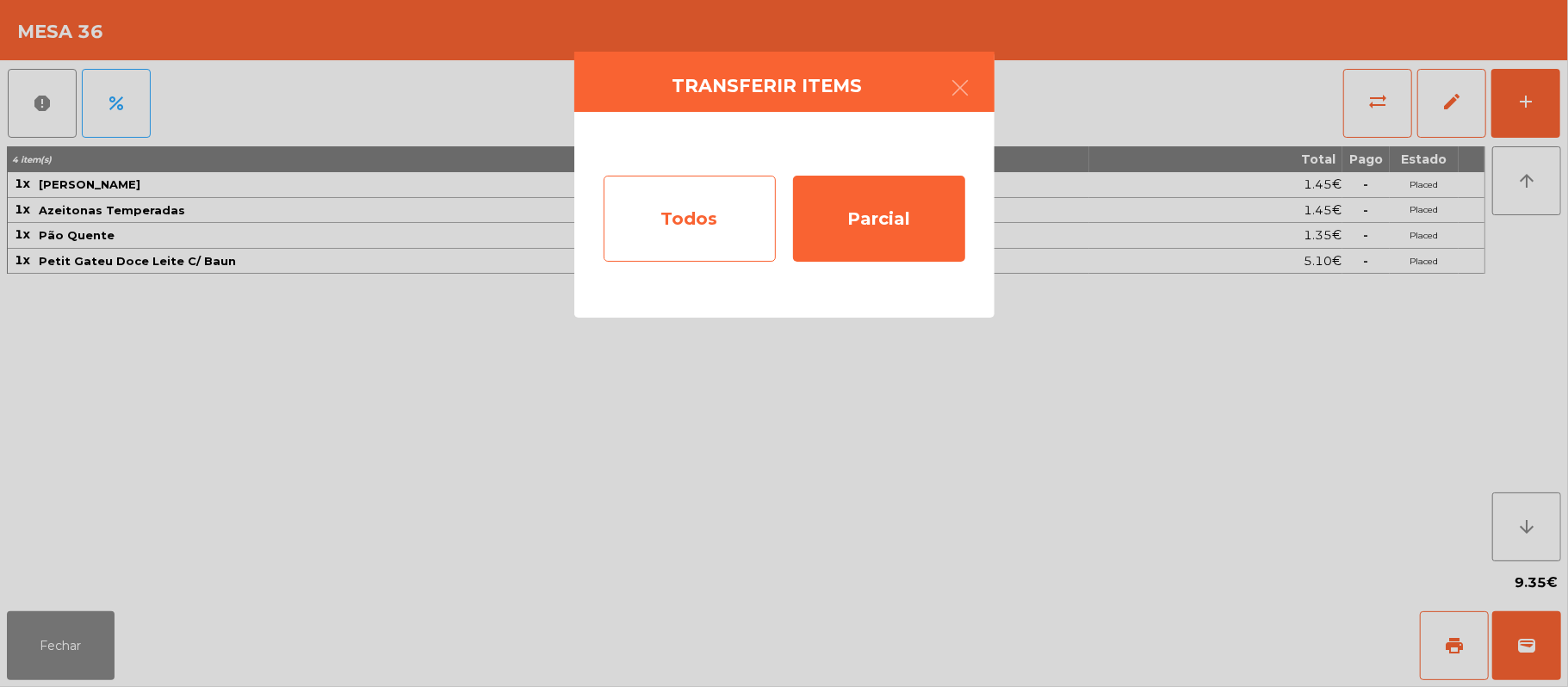
click at [742, 218] on div "Todos" at bounding box center [689, 218] width 172 height 86
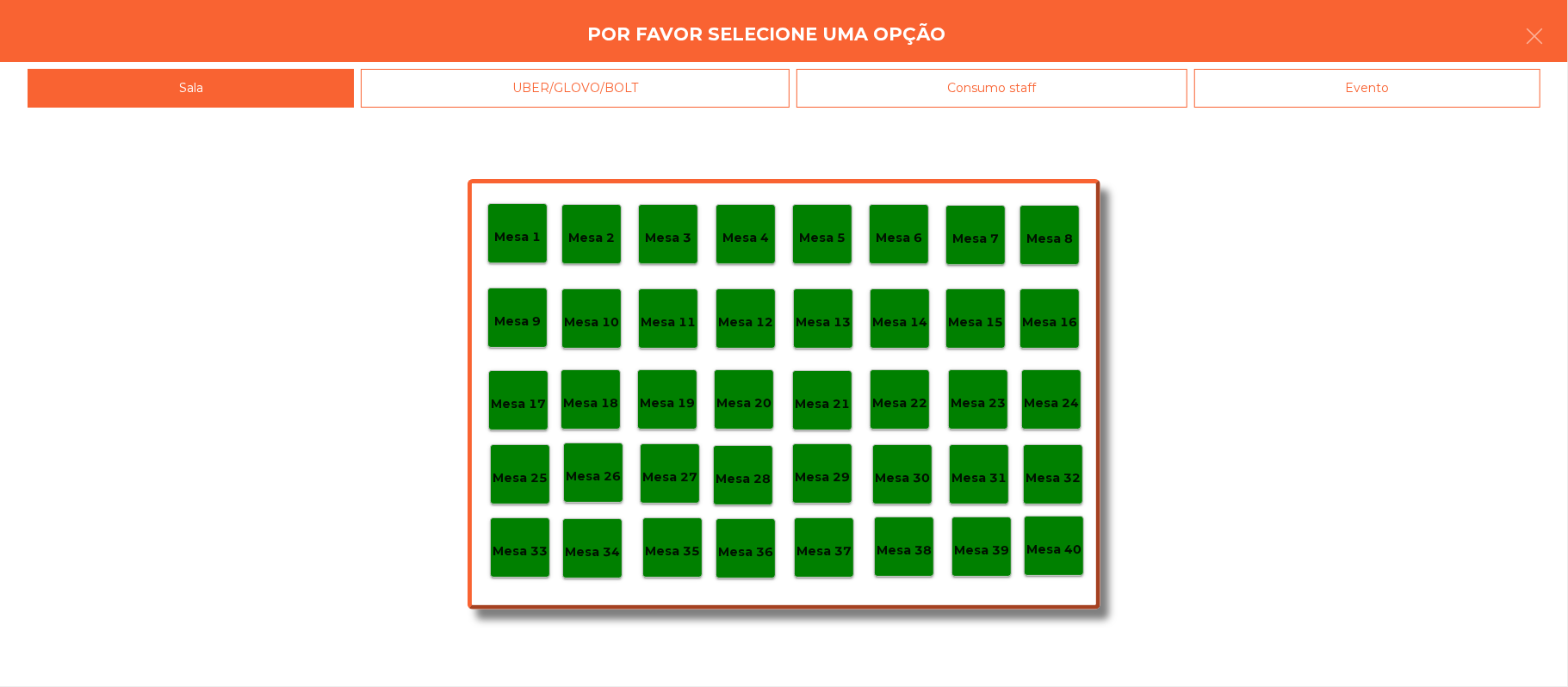
click at [822, 543] on p "Mesa 37" at bounding box center [824, 551] width 55 height 20
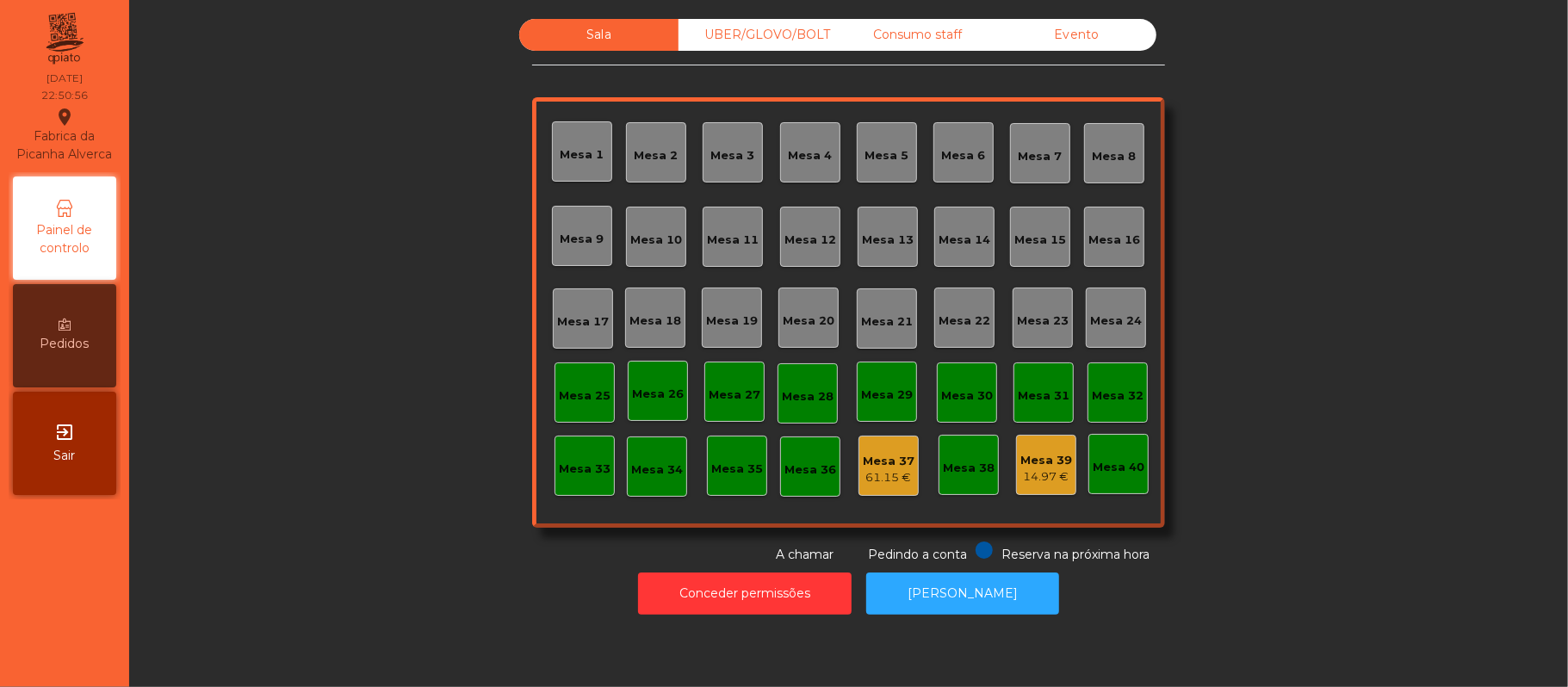
click at [897, 490] on div "Mesa 37 61.15 €" at bounding box center [888, 466] width 60 height 60
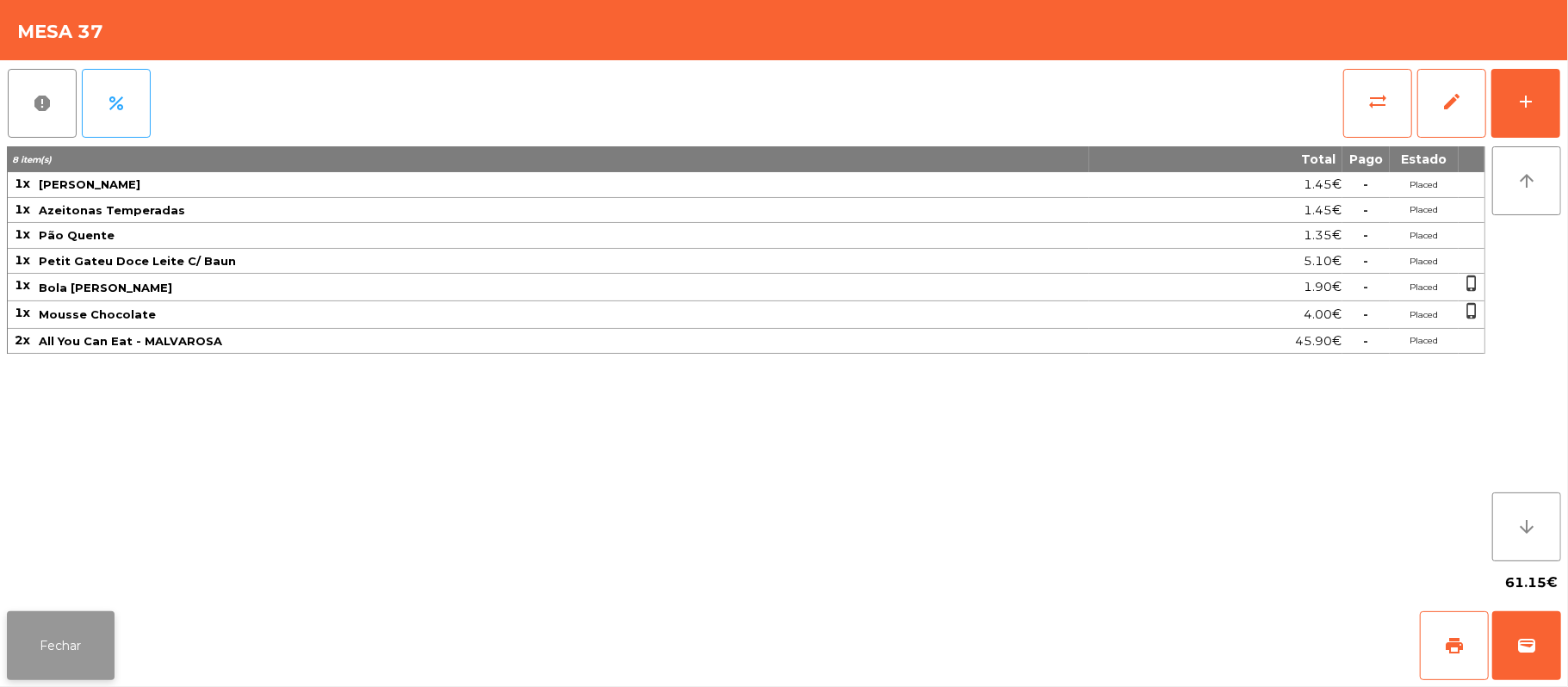
click at [69, 655] on button "Fechar" at bounding box center [60, 646] width 108 height 69
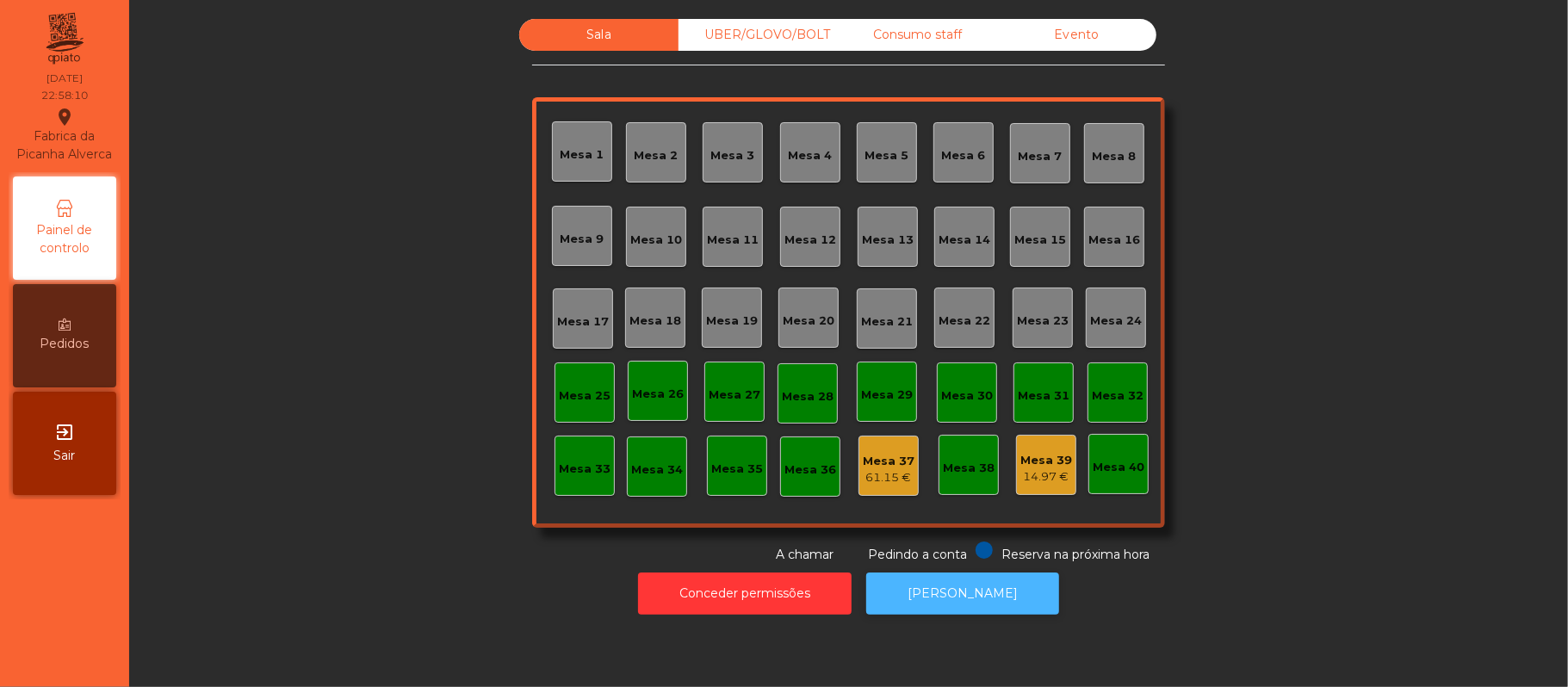
click at [979, 596] on button "[PERSON_NAME]" at bounding box center [962, 593] width 192 height 42
click at [1317, 281] on div "Sala UBER/GLOVO/BOLT Consumo staff Evento [GEOGRAPHIC_DATA] 2 [GEOGRAPHIC_DATA]…" at bounding box center [849, 291] width 1392 height 545
click at [937, 611] on button "[PERSON_NAME]" at bounding box center [962, 593] width 192 height 42
click at [968, 611] on button "[PERSON_NAME]" at bounding box center [962, 593] width 192 height 42
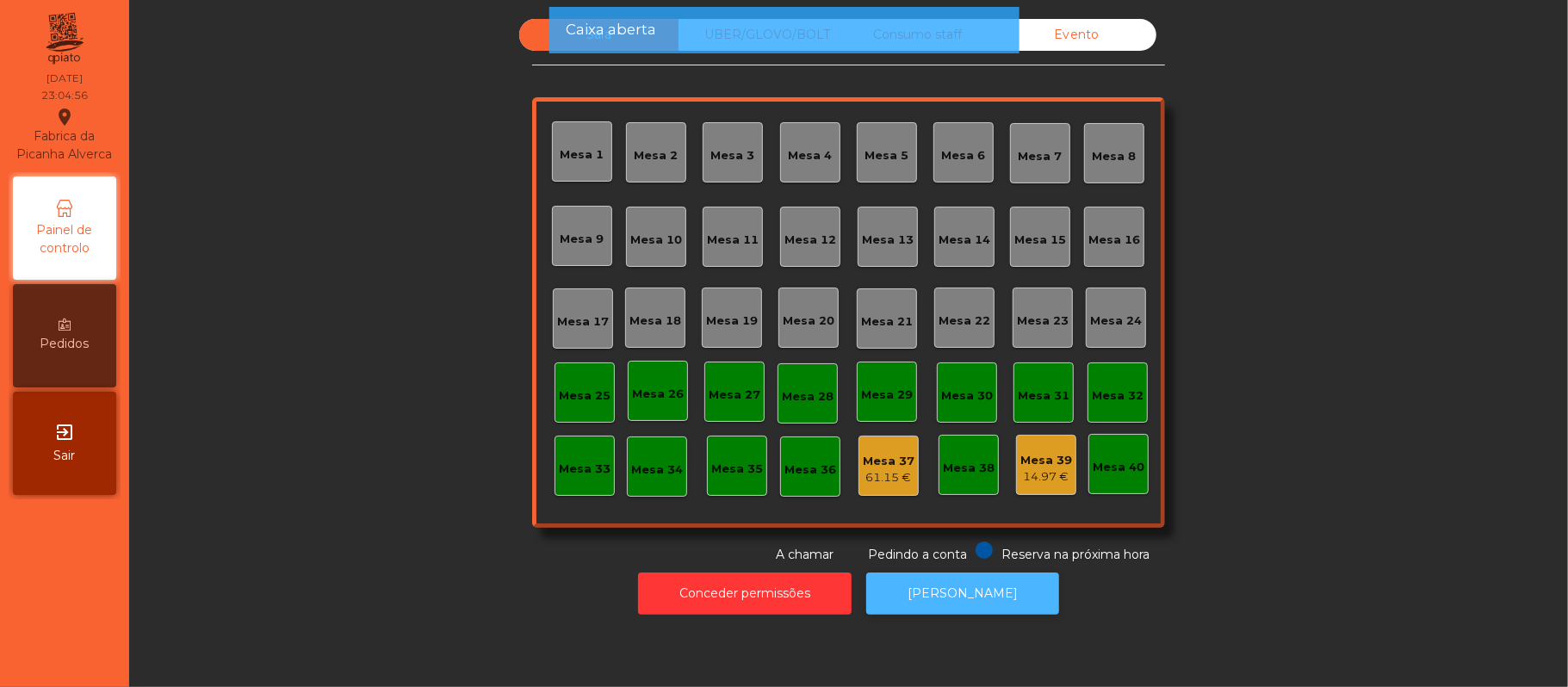
click at [963, 601] on button "[PERSON_NAME]" at bounding box center [962, 593] width 192 height 42
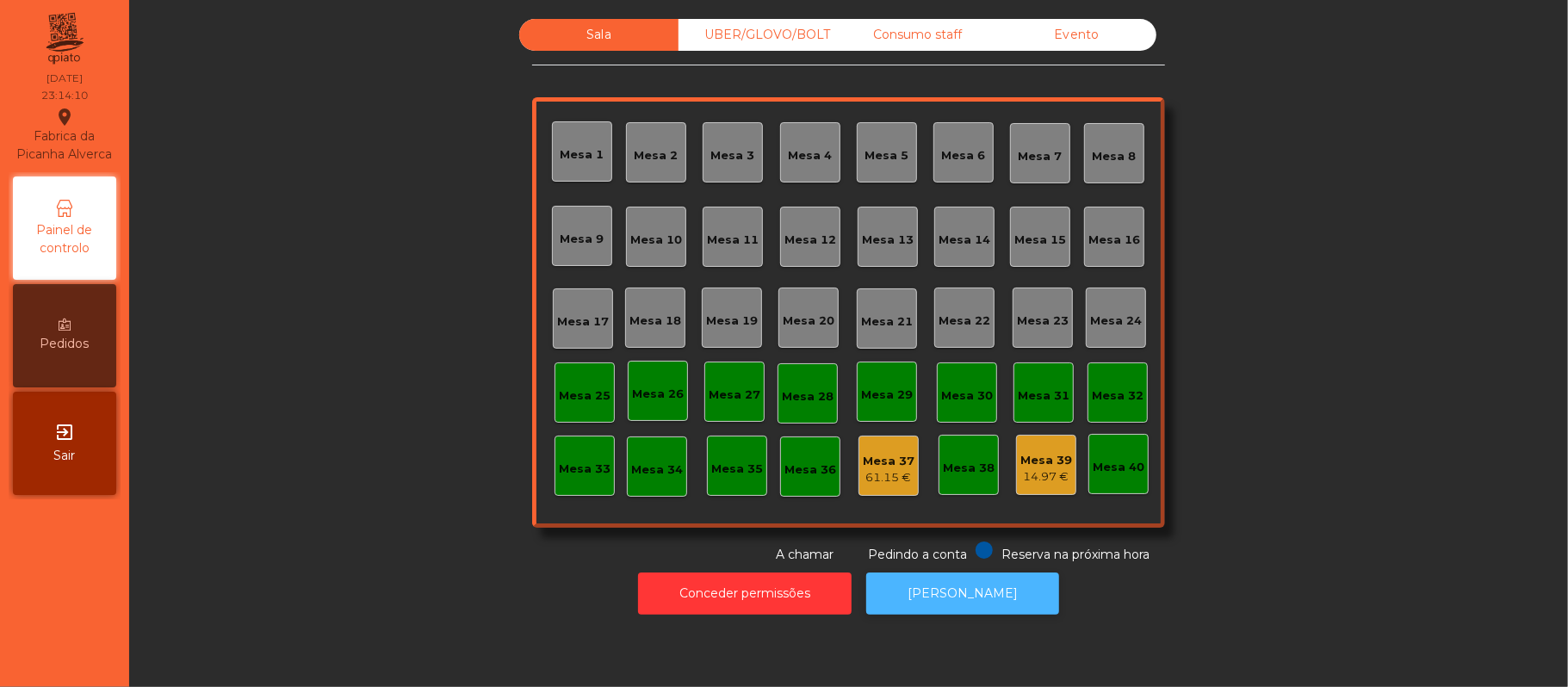
click at [982, 589] on button "[PERSON_NAME]" at bounding box center [962, 593] width 192 height 42
click at [892, 483] on div "61.15 €" at bounding box center [889, 478] width 52 height 18
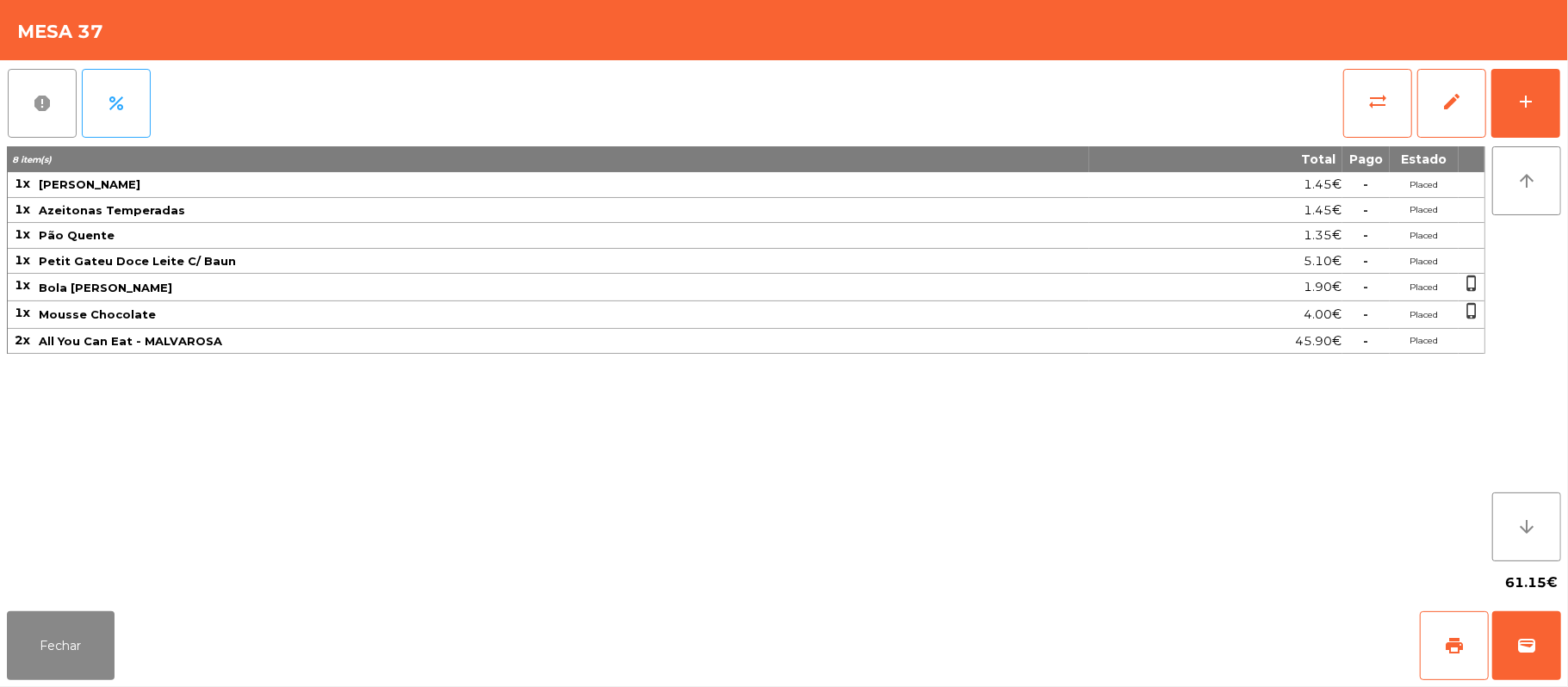
click at [41, 101] on span "report" at bounding box center [42, 103] width 20 height 20
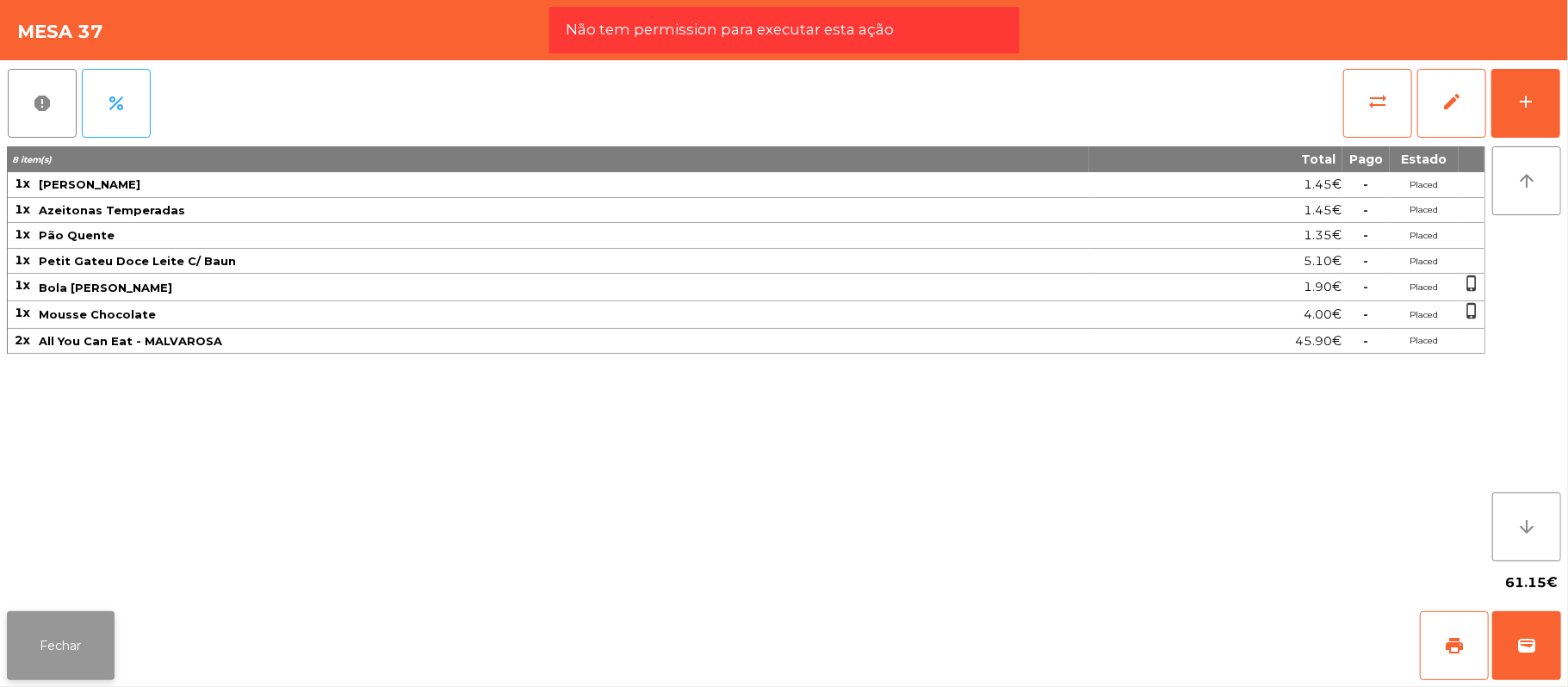
click at [83, 618] on button "Fechar" at bounding box center [60, 646] width 108 height 69
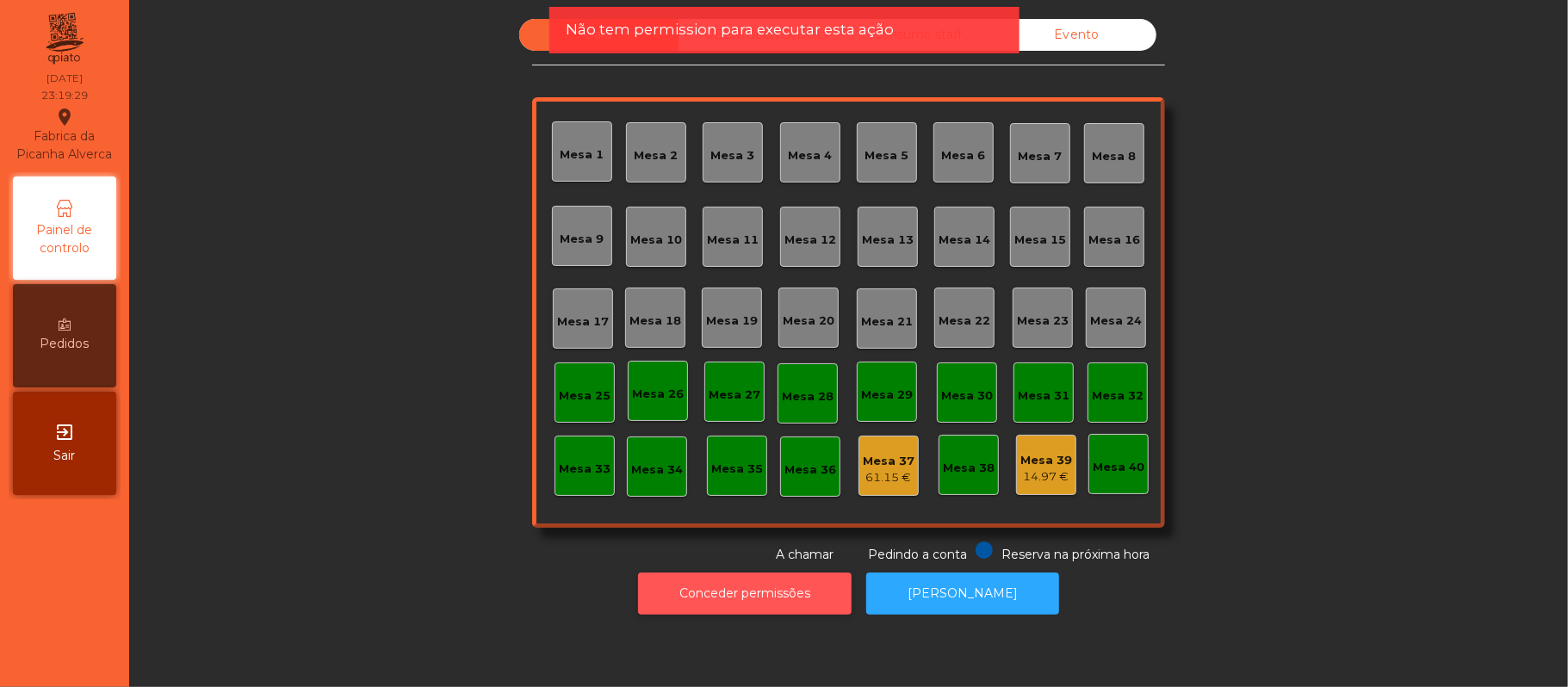
click at [780, 593] on button "Conceder permissões" at bounding box center [744, 593] width 214 height 42
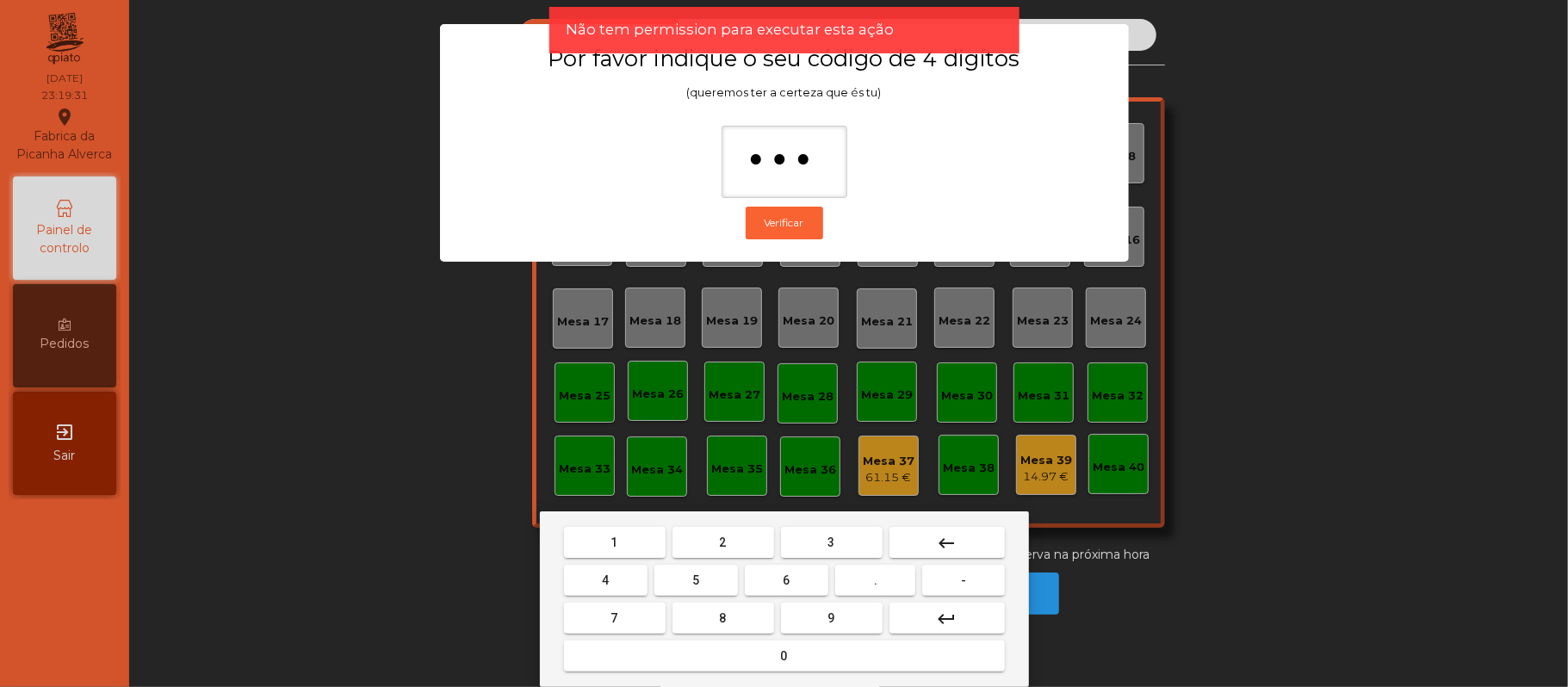
type input "****"
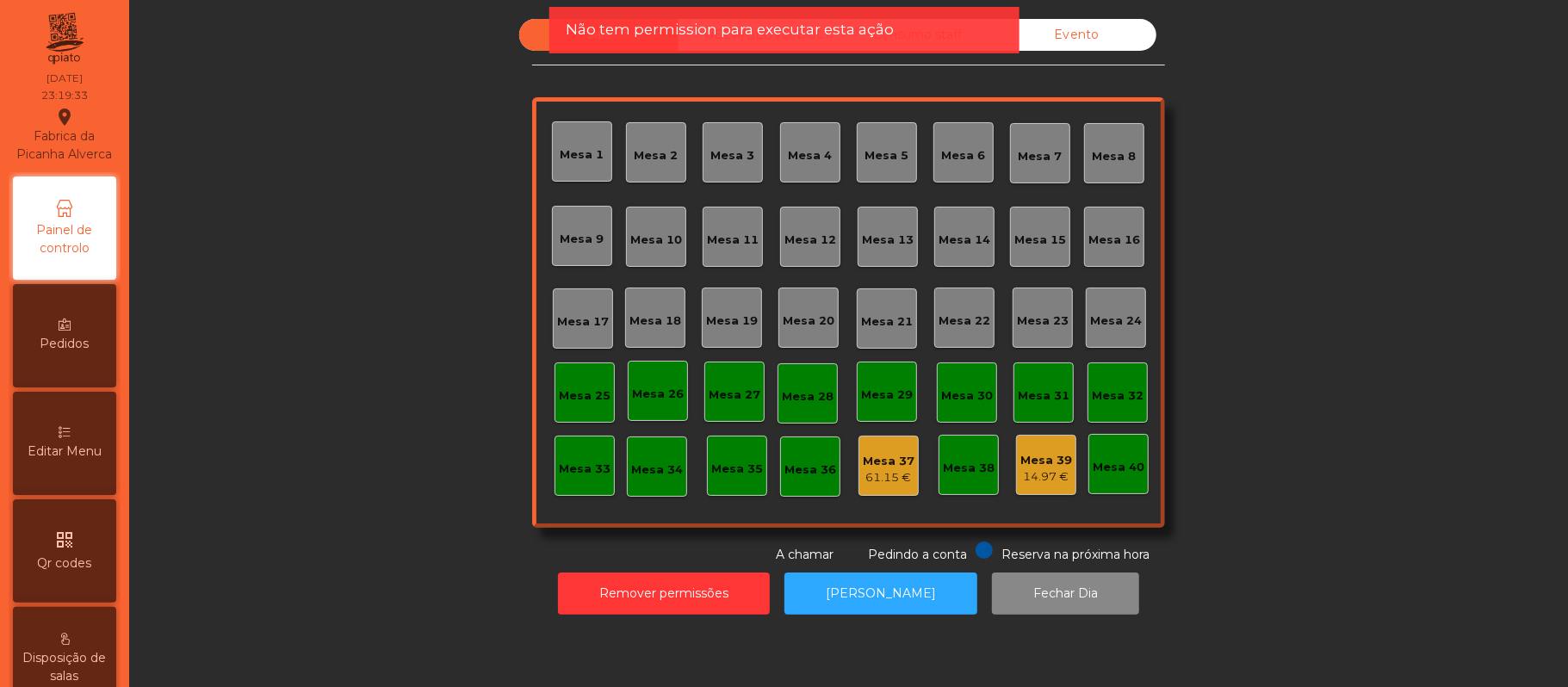
click at [893, 482] on div "61.15 €" at bounding box center [889, 478] width 52 height 18
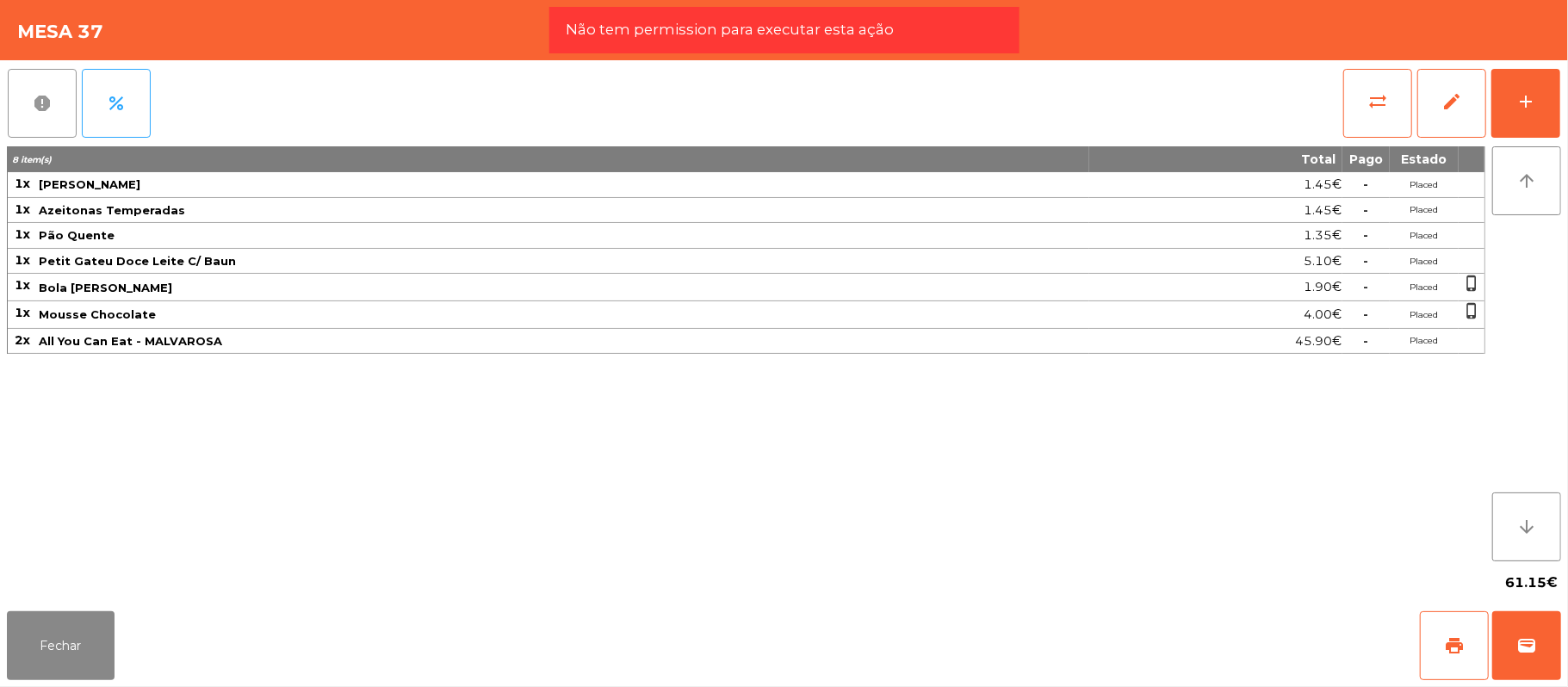
click at [7, 111] on button "report" at bounding box center [42, 103] width 69 height 69
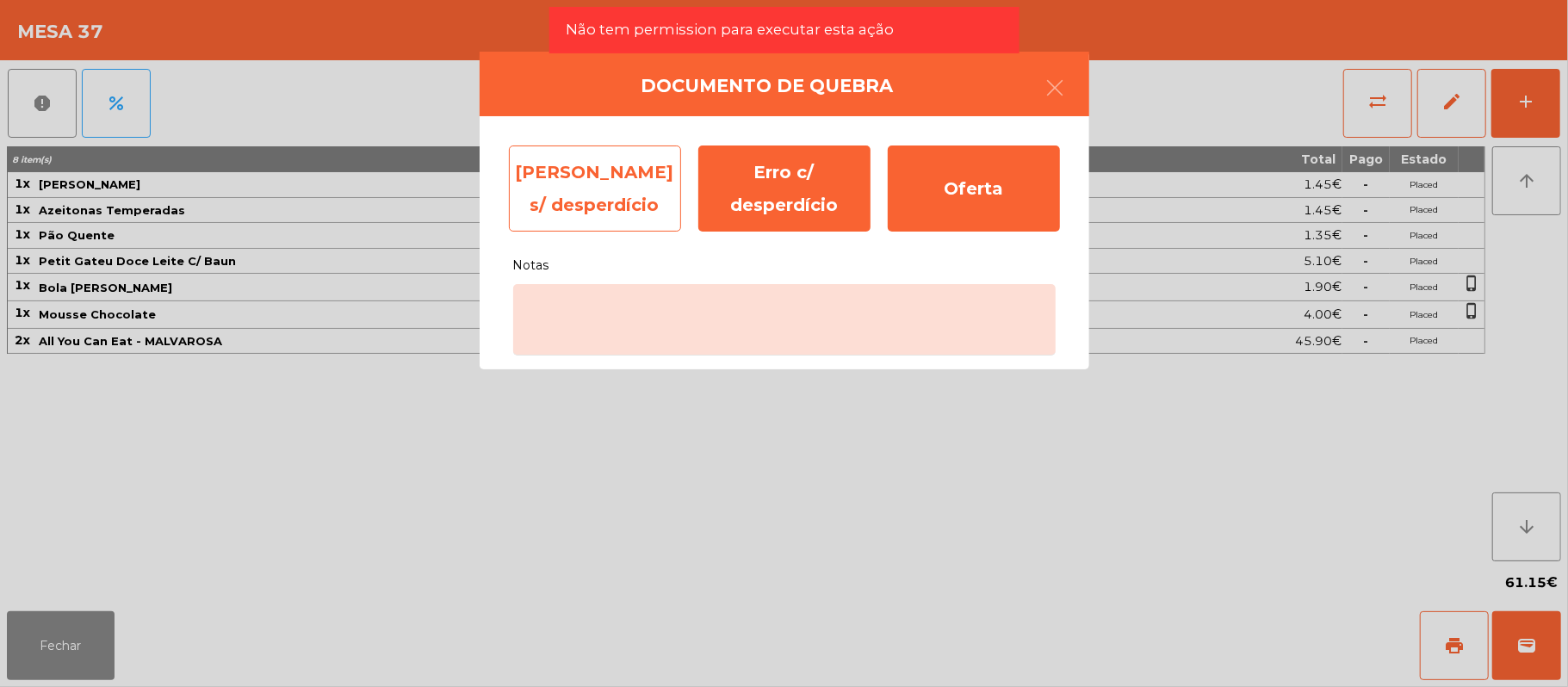
click at [584, 187] on div "Erro s/ desperdício" at bounding box center [594, 189] width 172 height 86
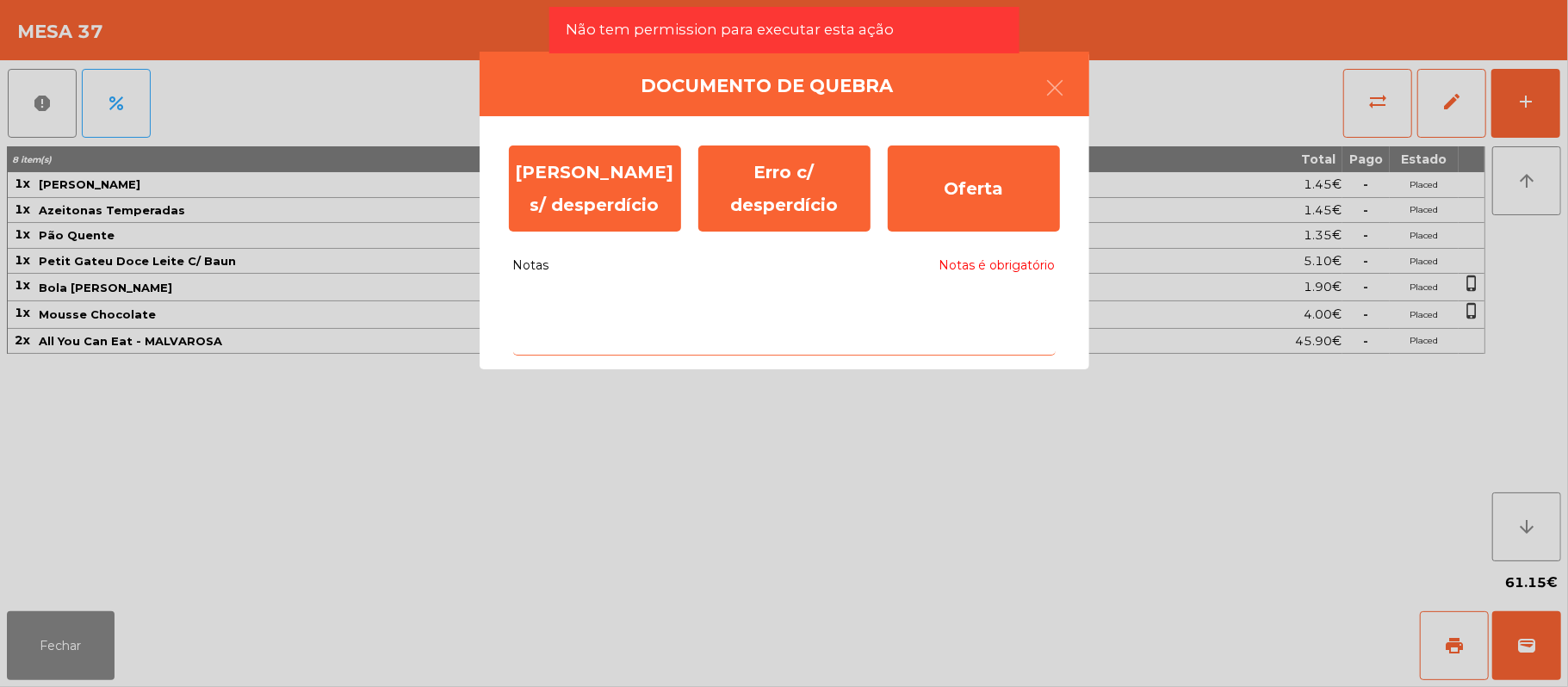
click at [763, 310] on textarea "Notas Notas é obrigatório" at bounding box center [784, 320] width 543 height 72
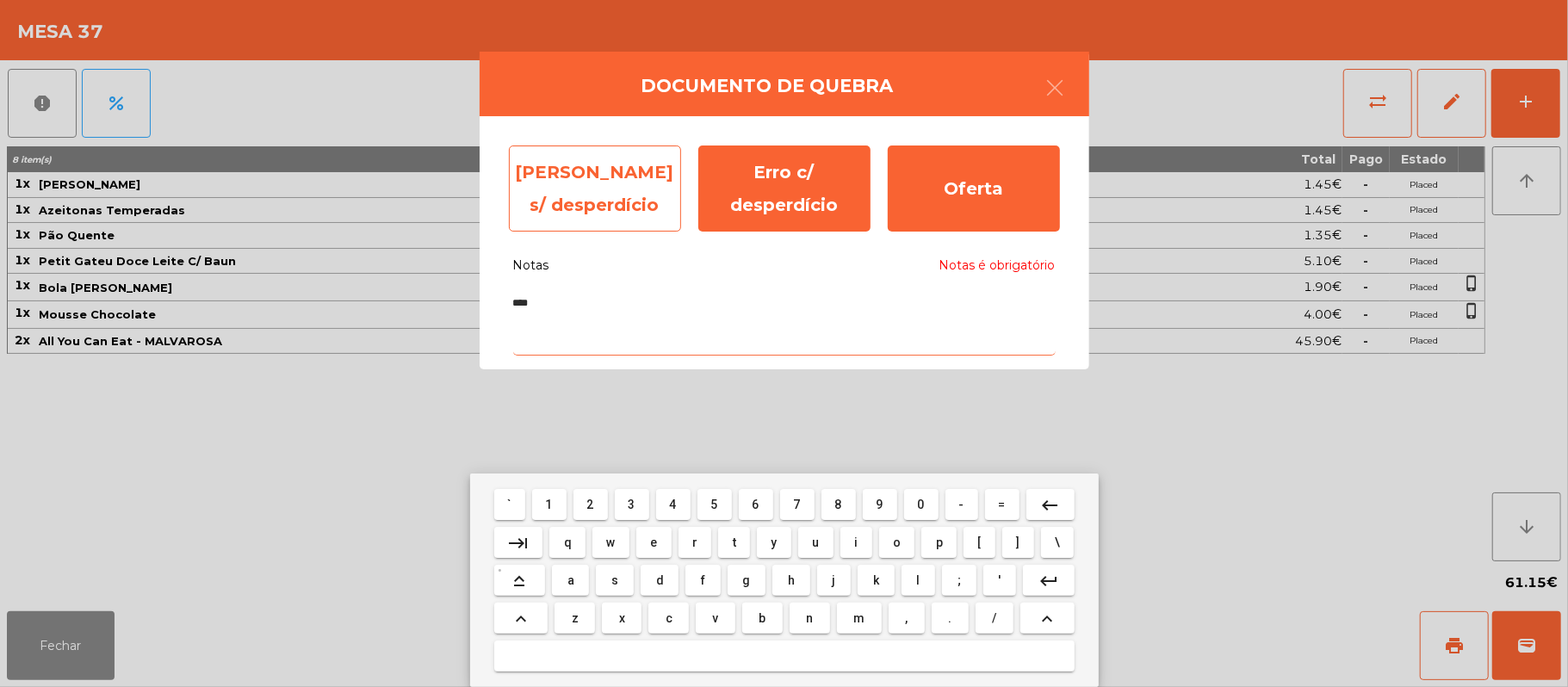
type textarea "****"
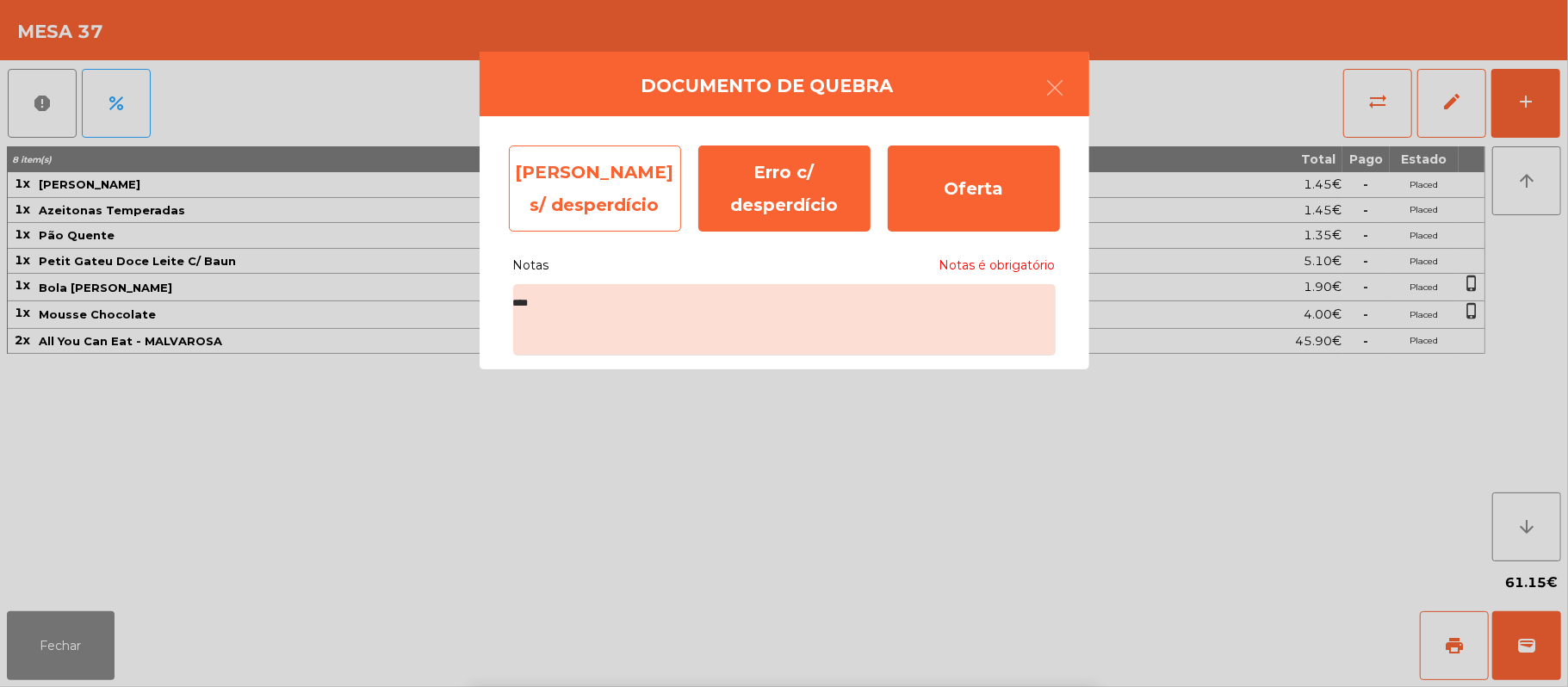
click at [635, 193] on div "Erro s/ desperdício" at bounding box center [594, 189] width 172 height 86
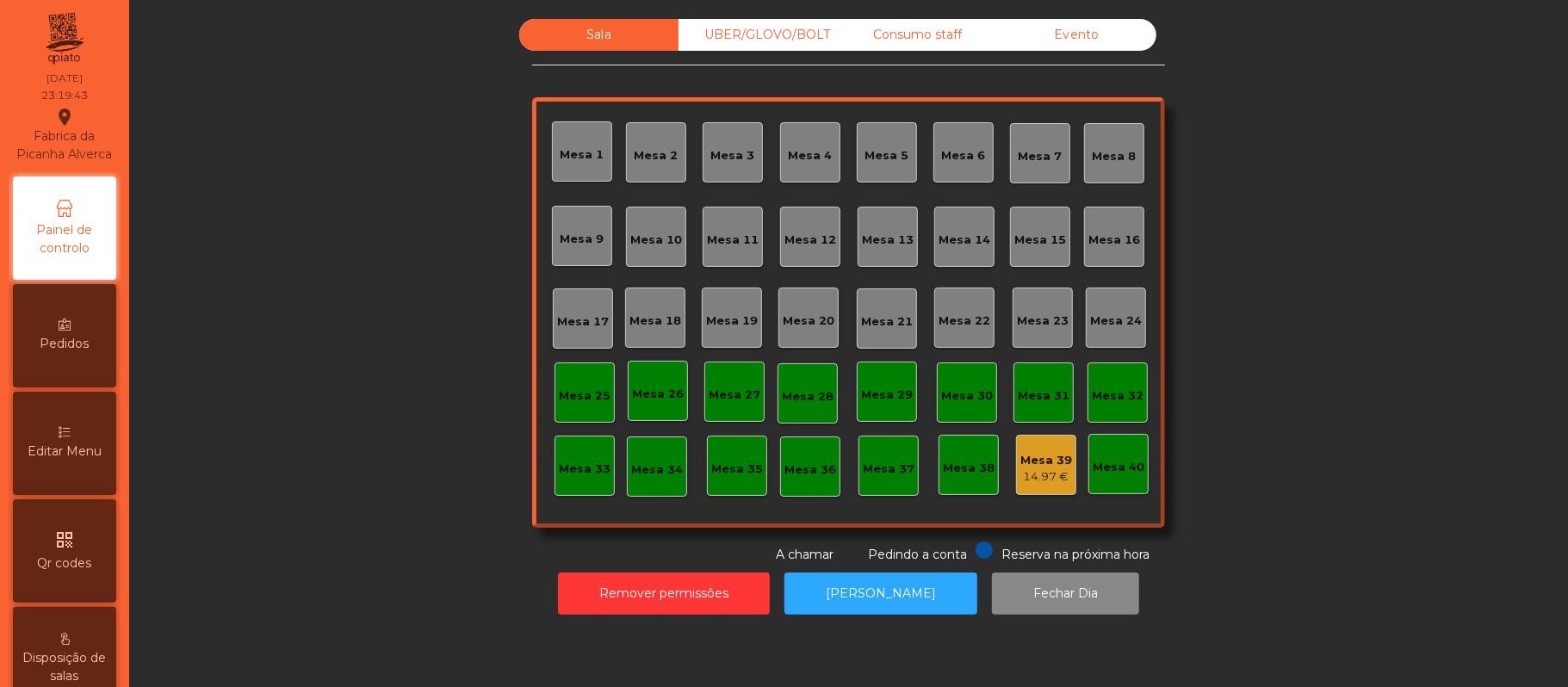
click at [1040, 456] on div "Mesa 39" at bounding box center [1047, 460] width 52 height 18
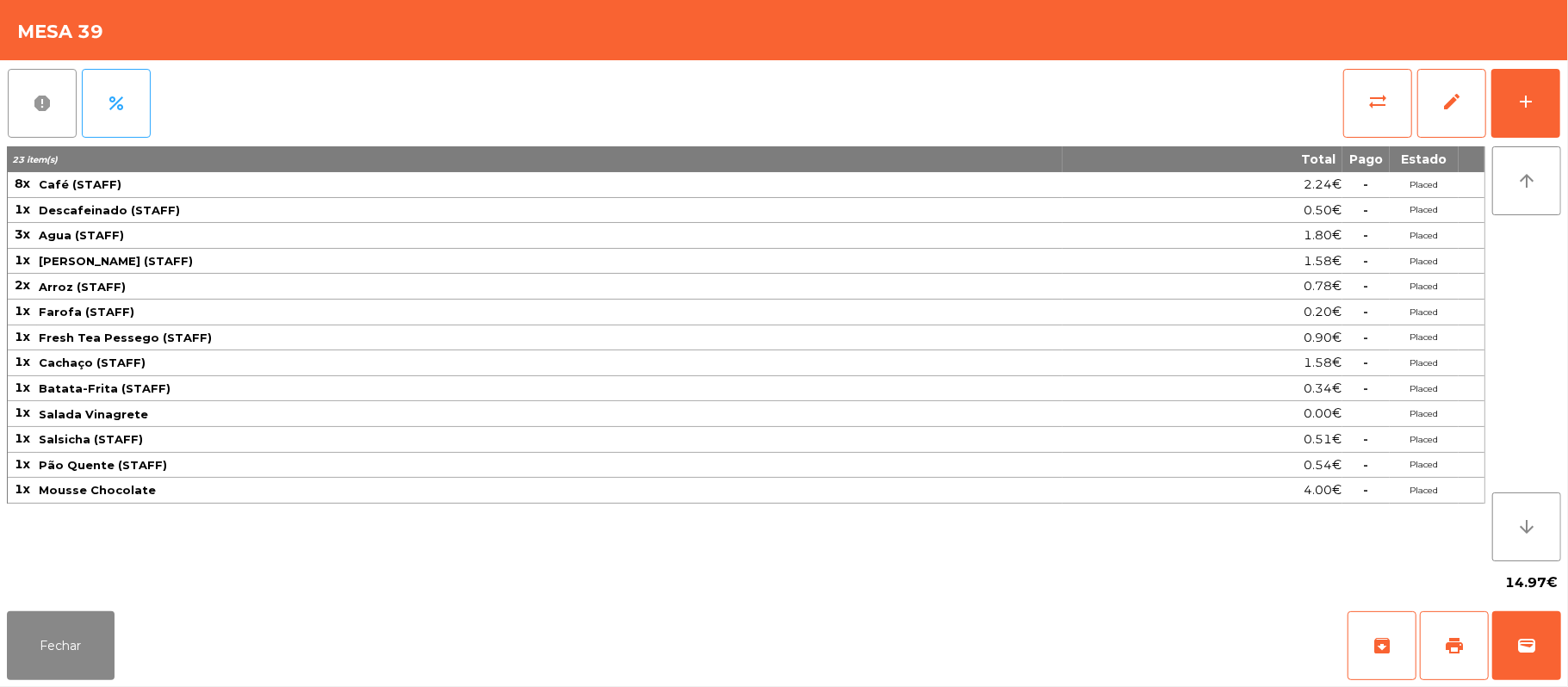
click at [60, 111] on button "report" at bounding box center [42, 103] width 69 height 69
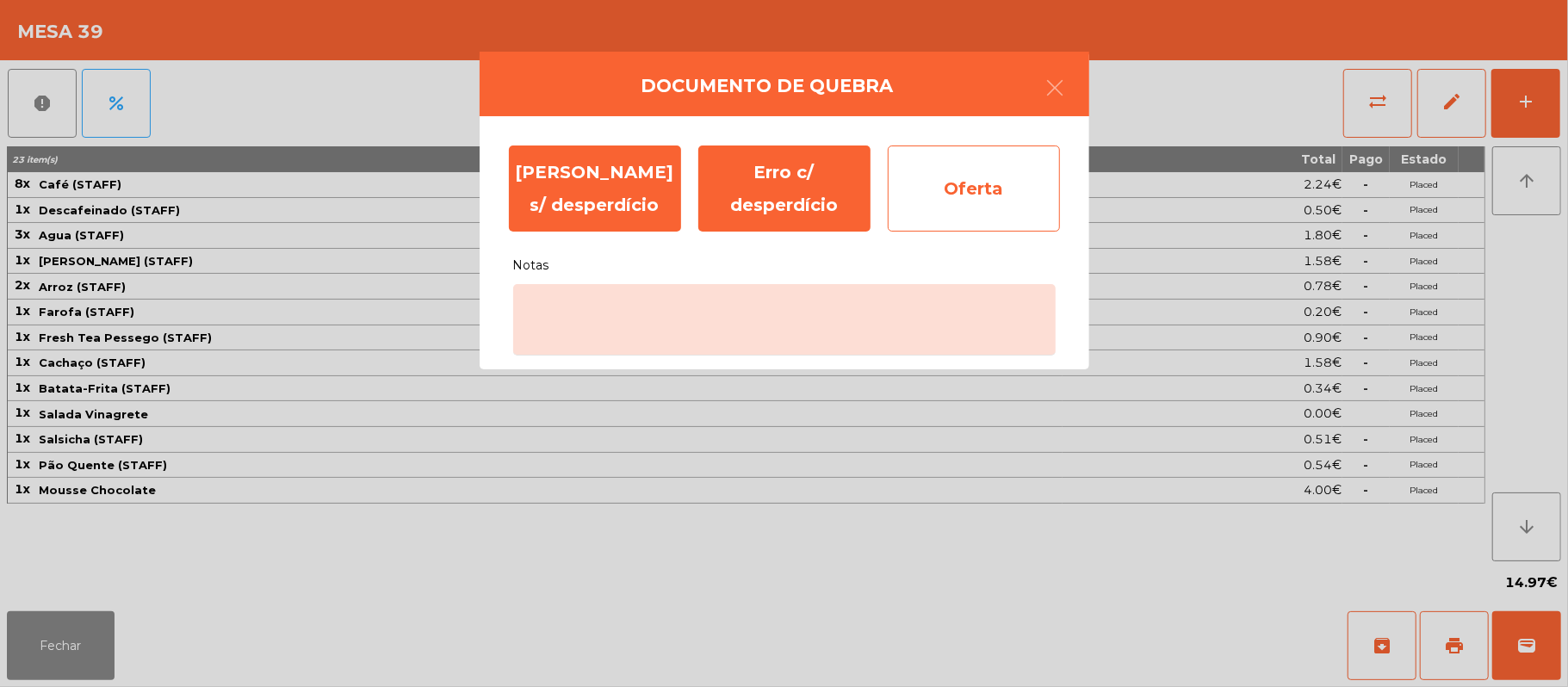
click at [971, 167] on div "Oferta" at bounding box center [973, 189] width 172 height 86
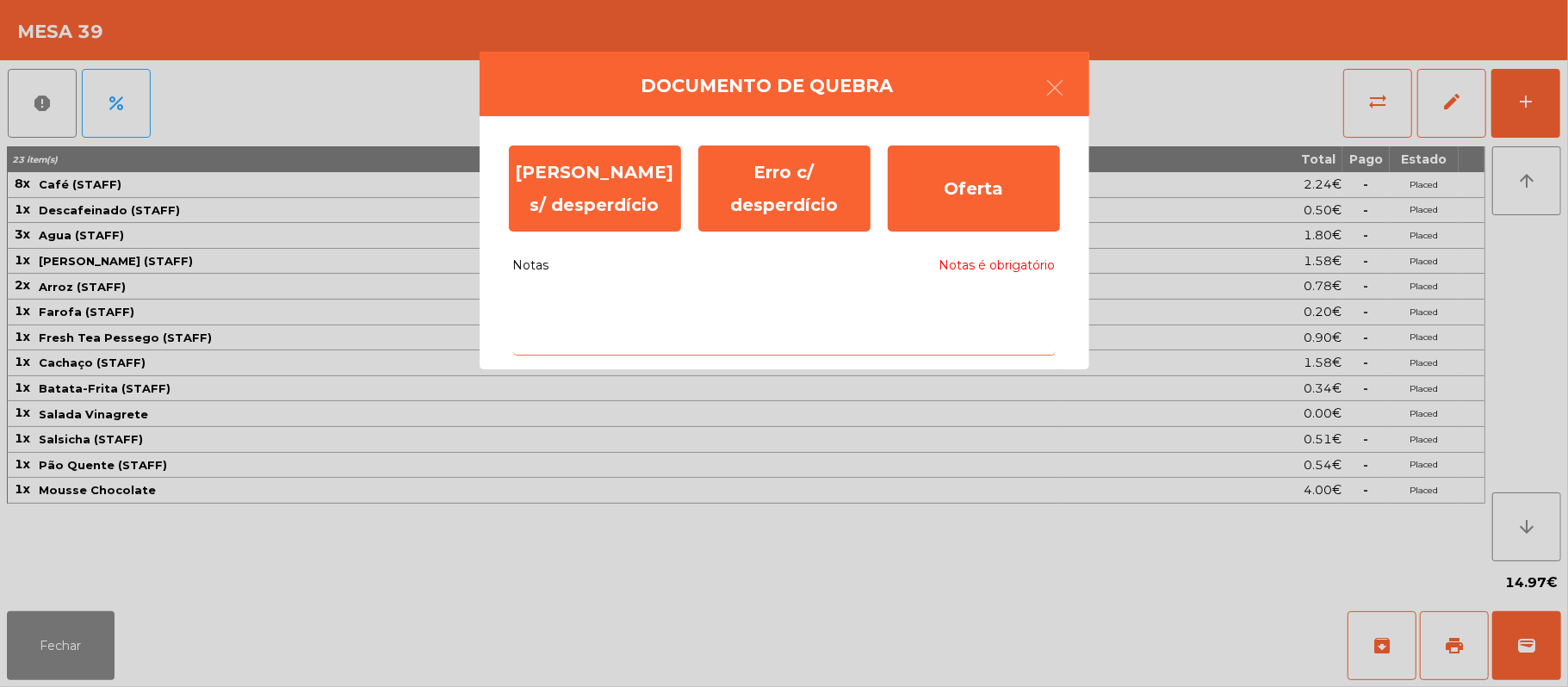
click at [672, 304] on textarea "Notas Notas é obrigatório" at bounding box center [784, 320] width 543 height 72
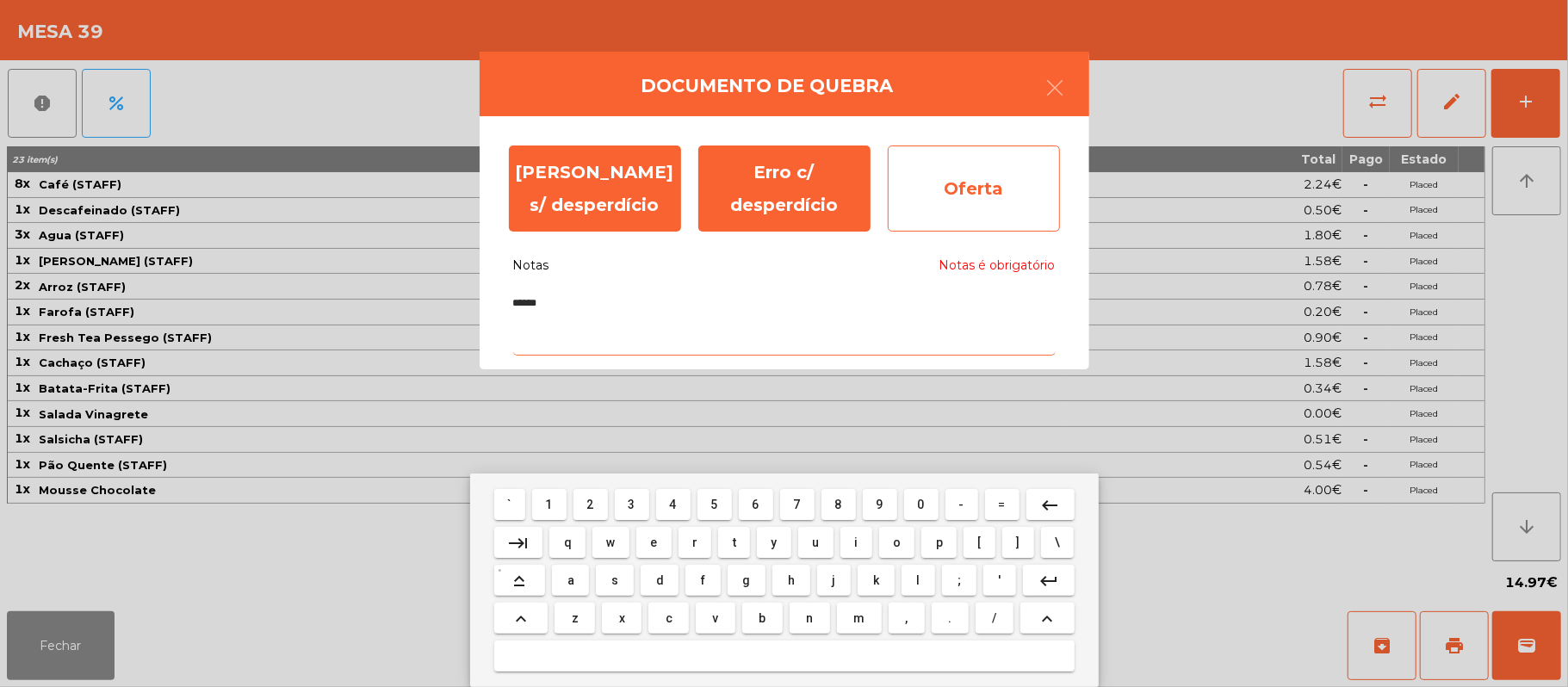
type textarea "******"
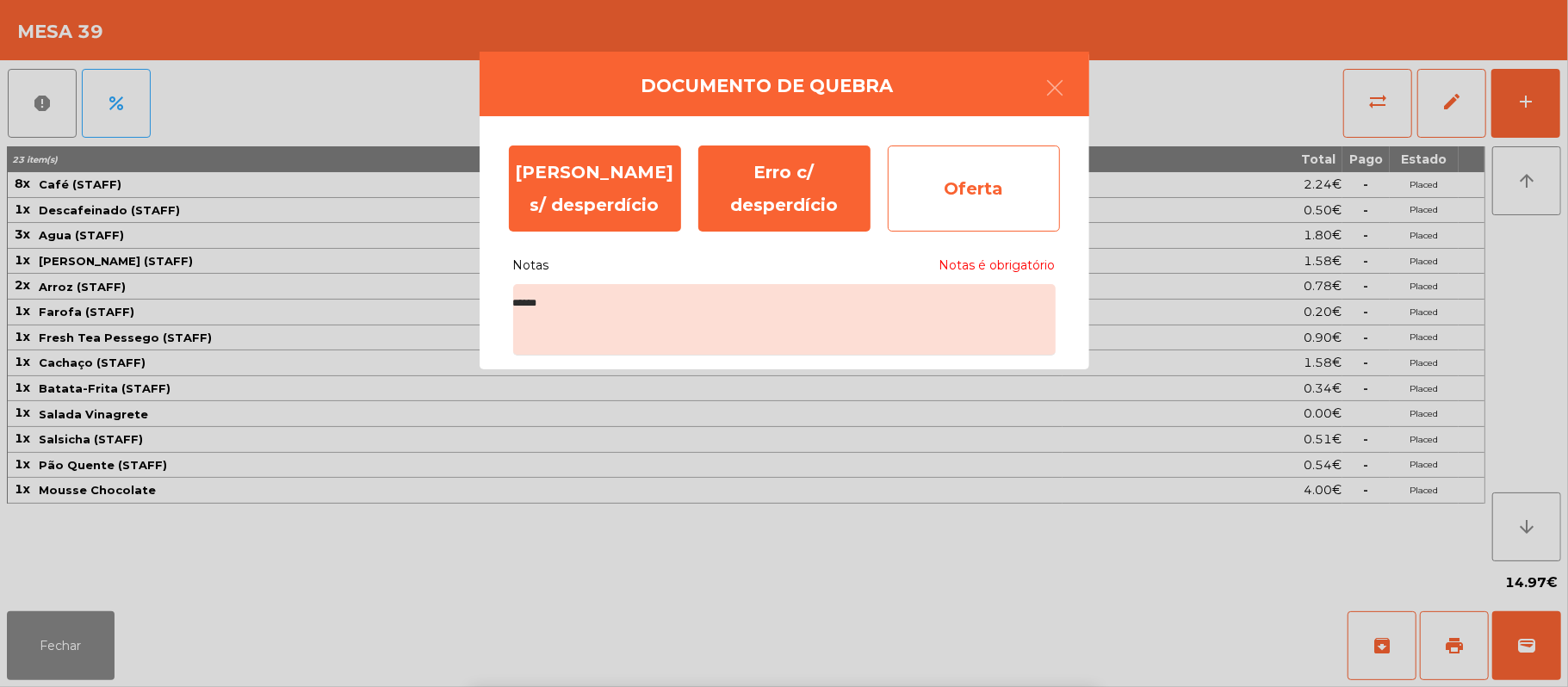
click at [968, 190] on div "Oferta" at bounding box center [973, 189] width 172 height 86
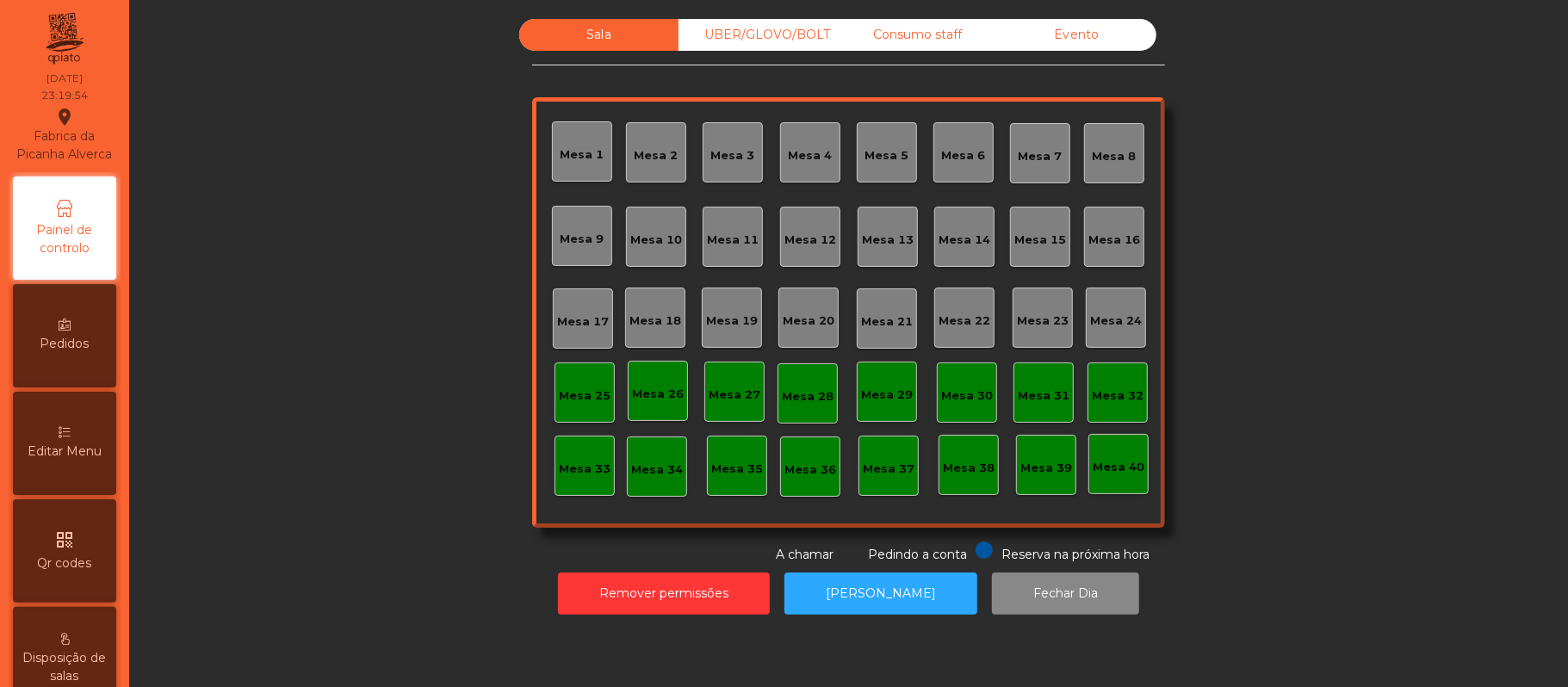
click at [752, 33] on div "UBER/GLOVO/BOLT" at bounding box center [758, 34] width 159 height 32
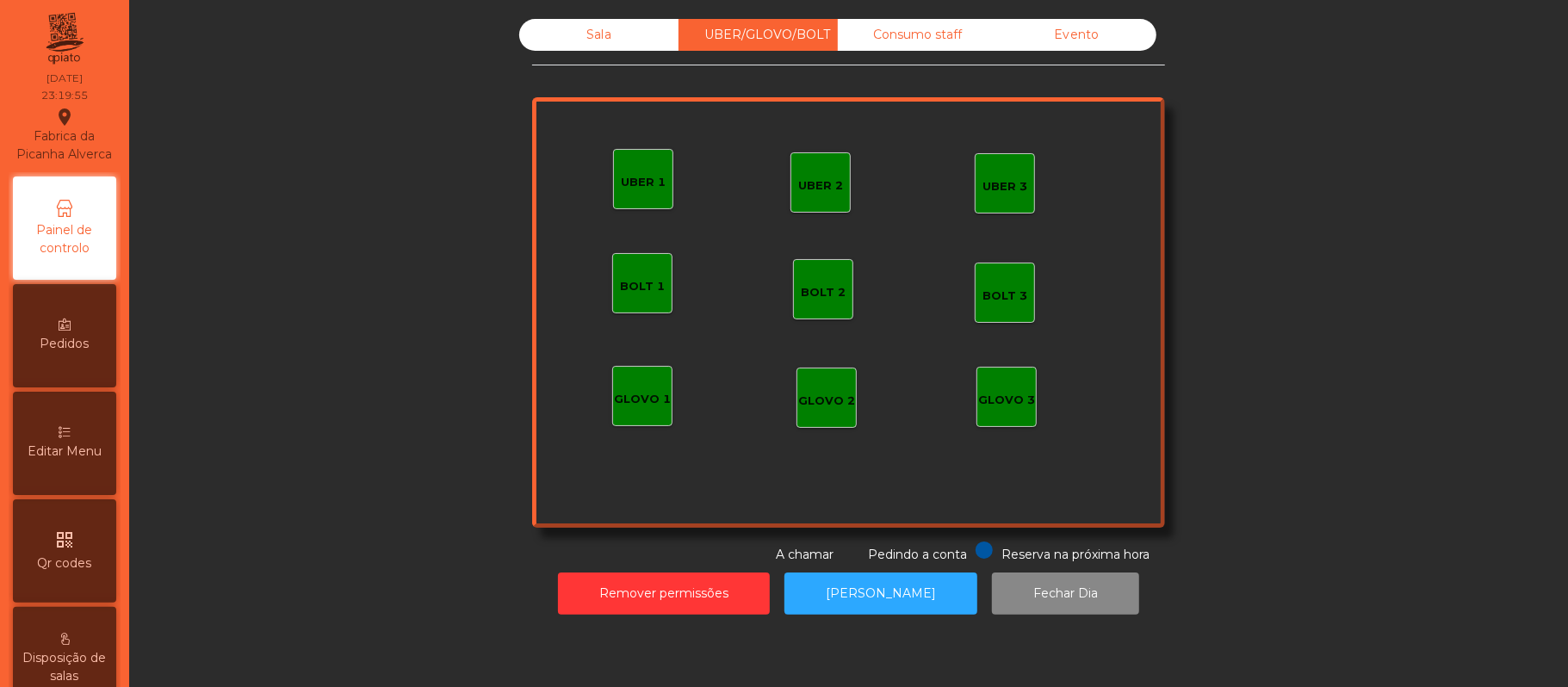
click at [904, 36] on div "Consumo staff" at bounding box center [916, 34] width 159 height 32
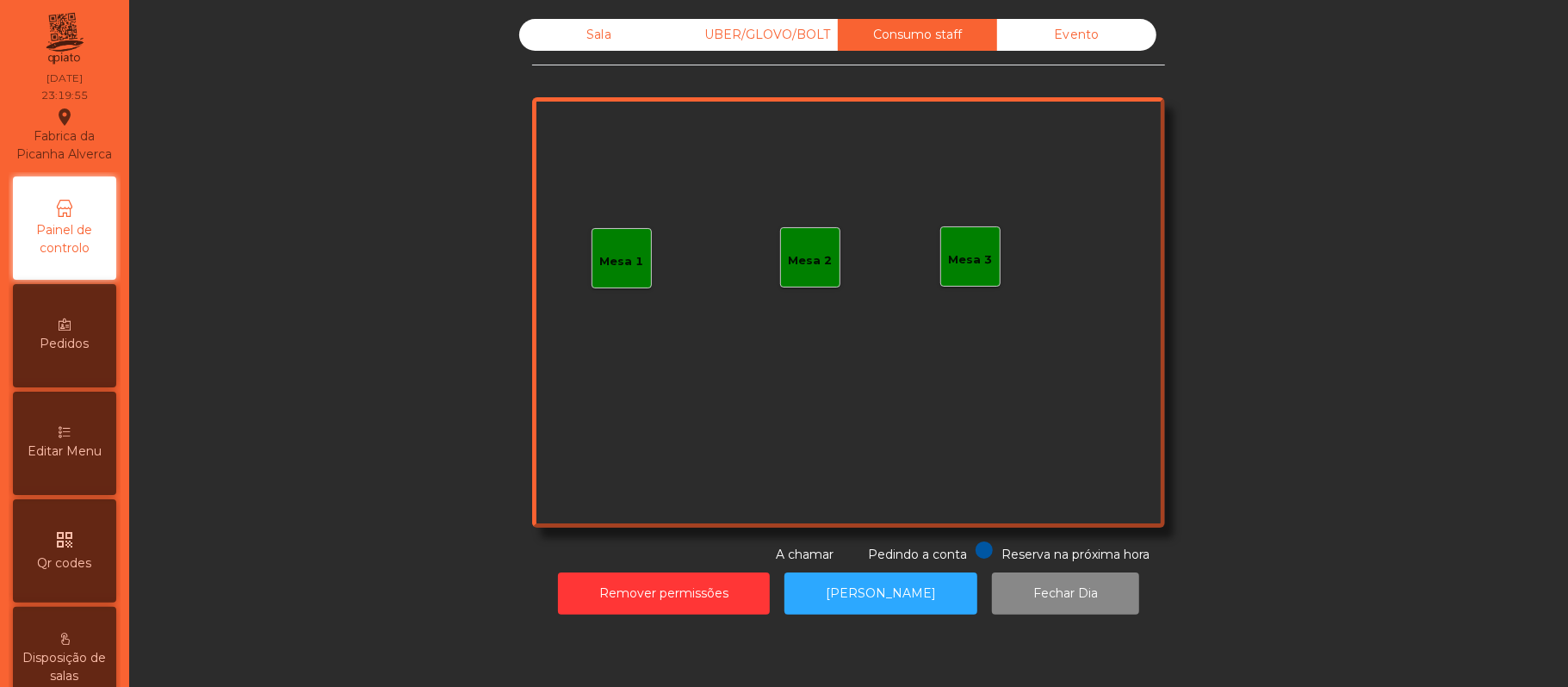
click at [1061, 36] on div "Evento" at bounding box center [1076, 34] width 159 height 32
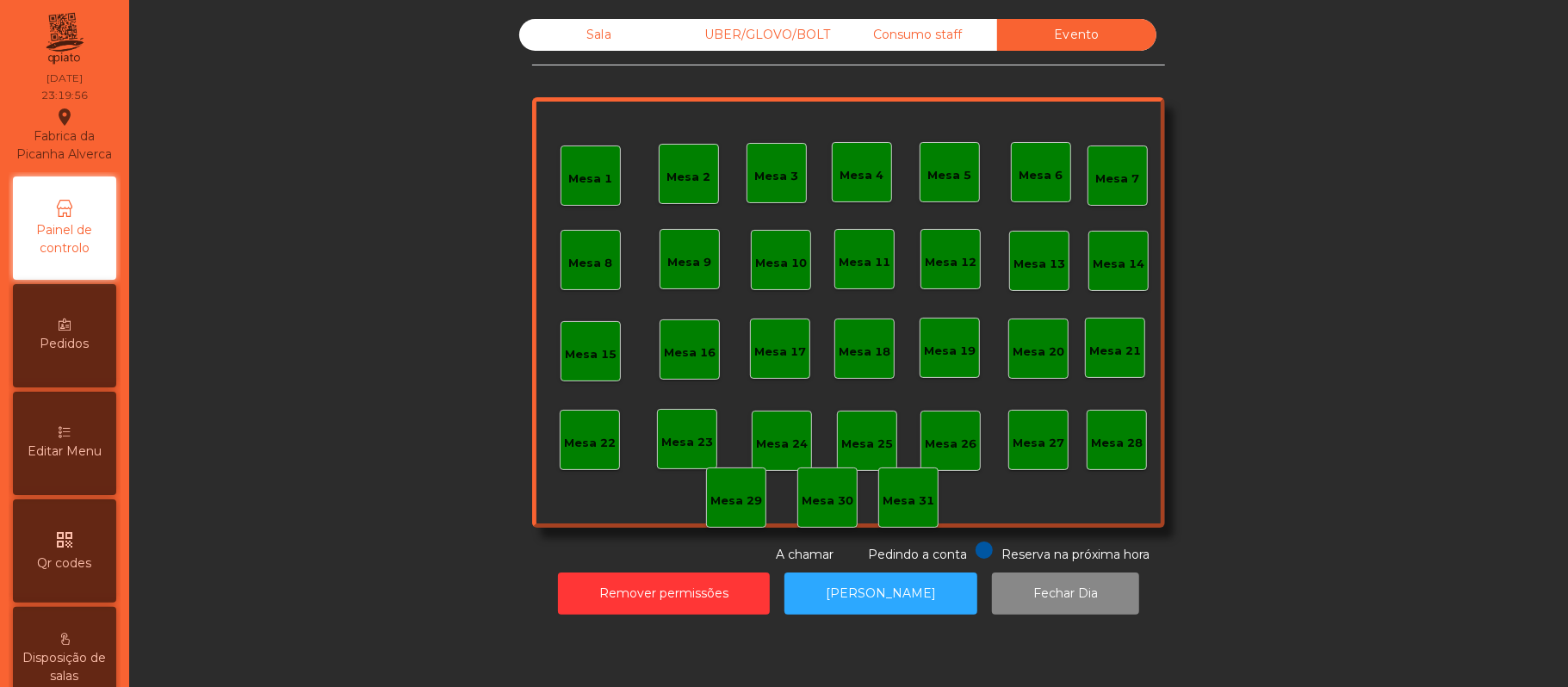
click at [589, 34] on div "Sala" at bounding box center [599, 34] width 159 height 32
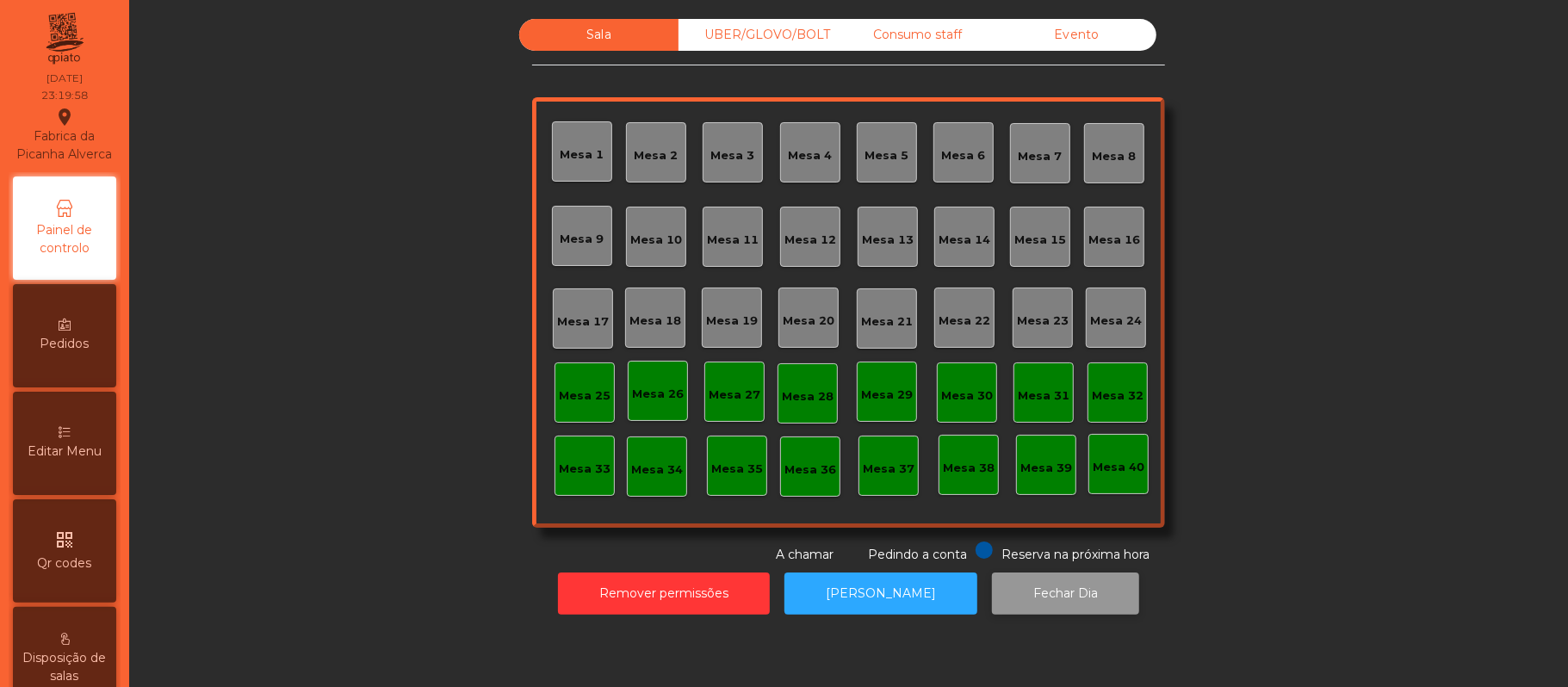
click at [1057, 612] on button "Fechar Dia" at bounding box center [1065, 593] width 147 height 42
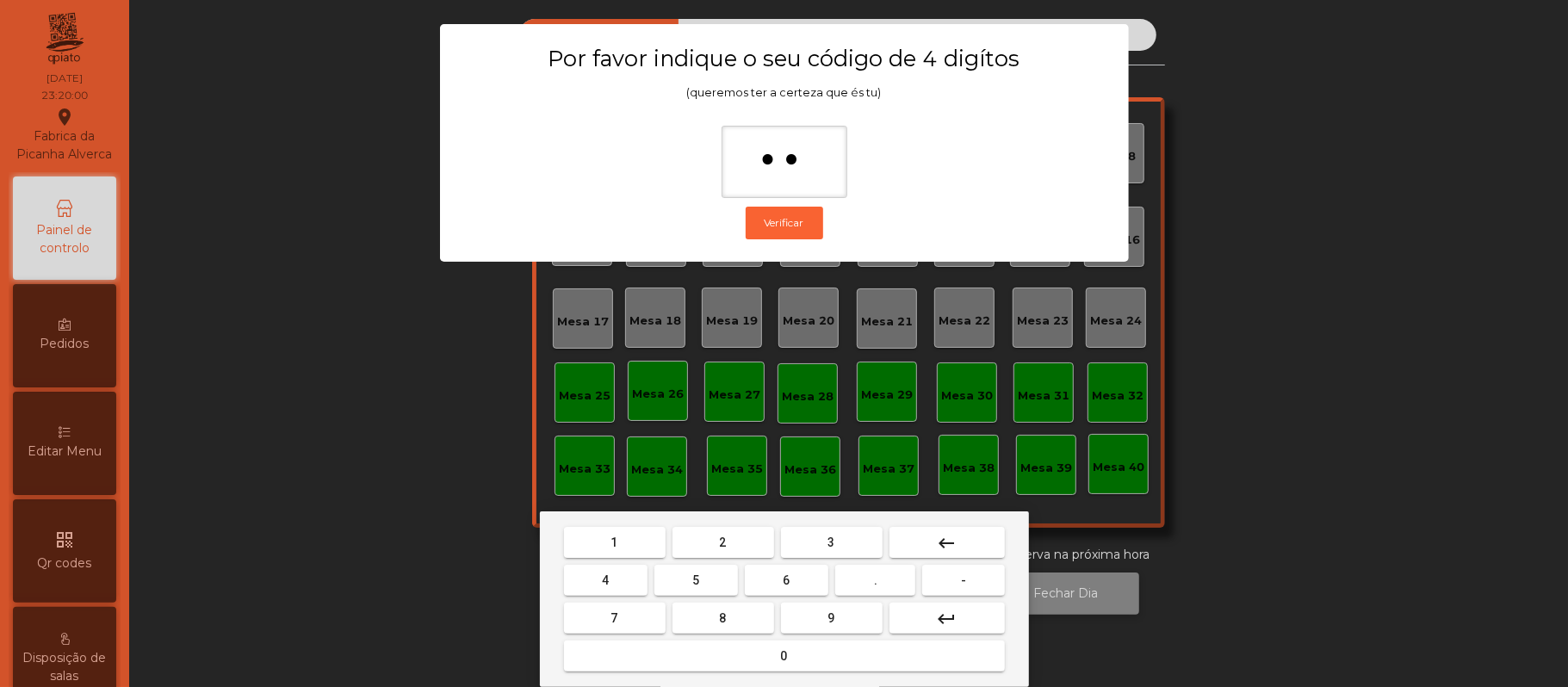
type input "***"
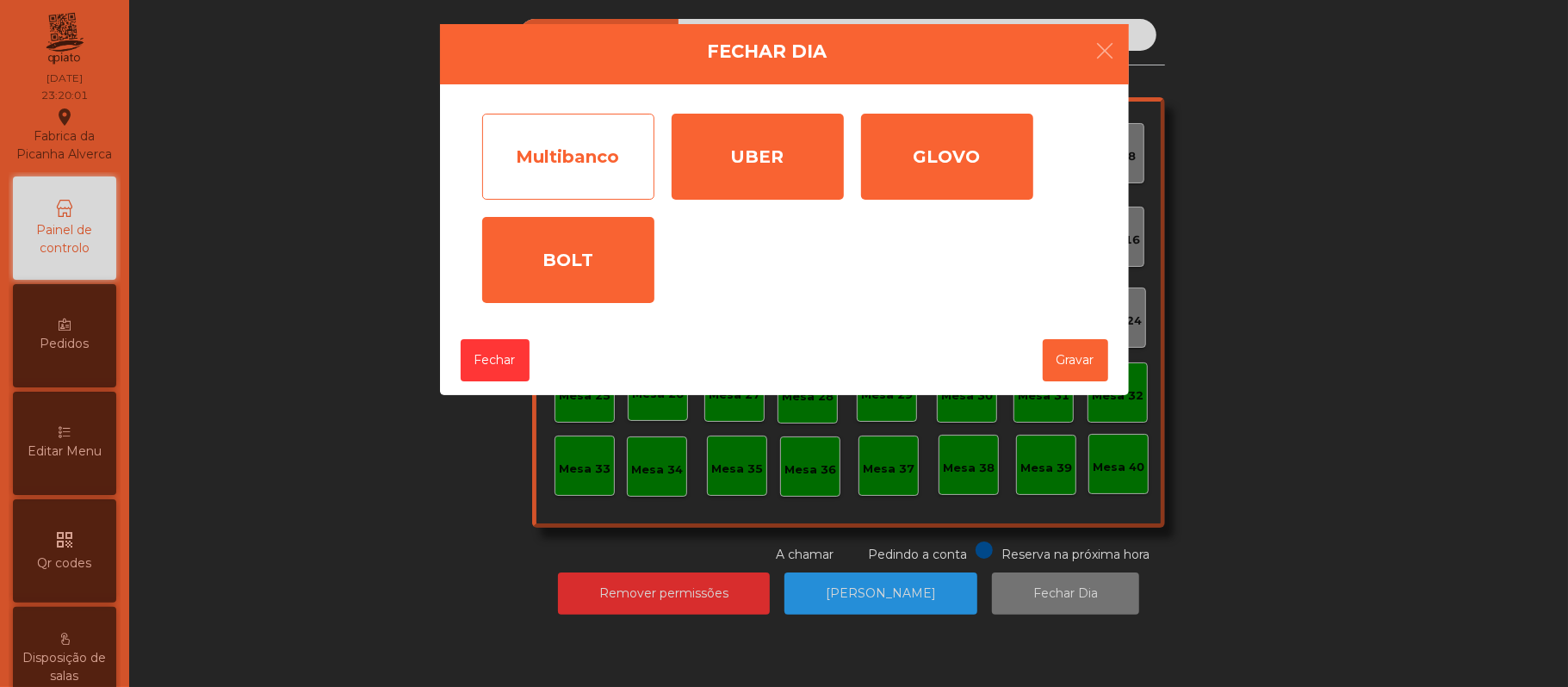
click at [555, 166] on div "Multibanco" at bounding box center [568, 156] width 172 height 86
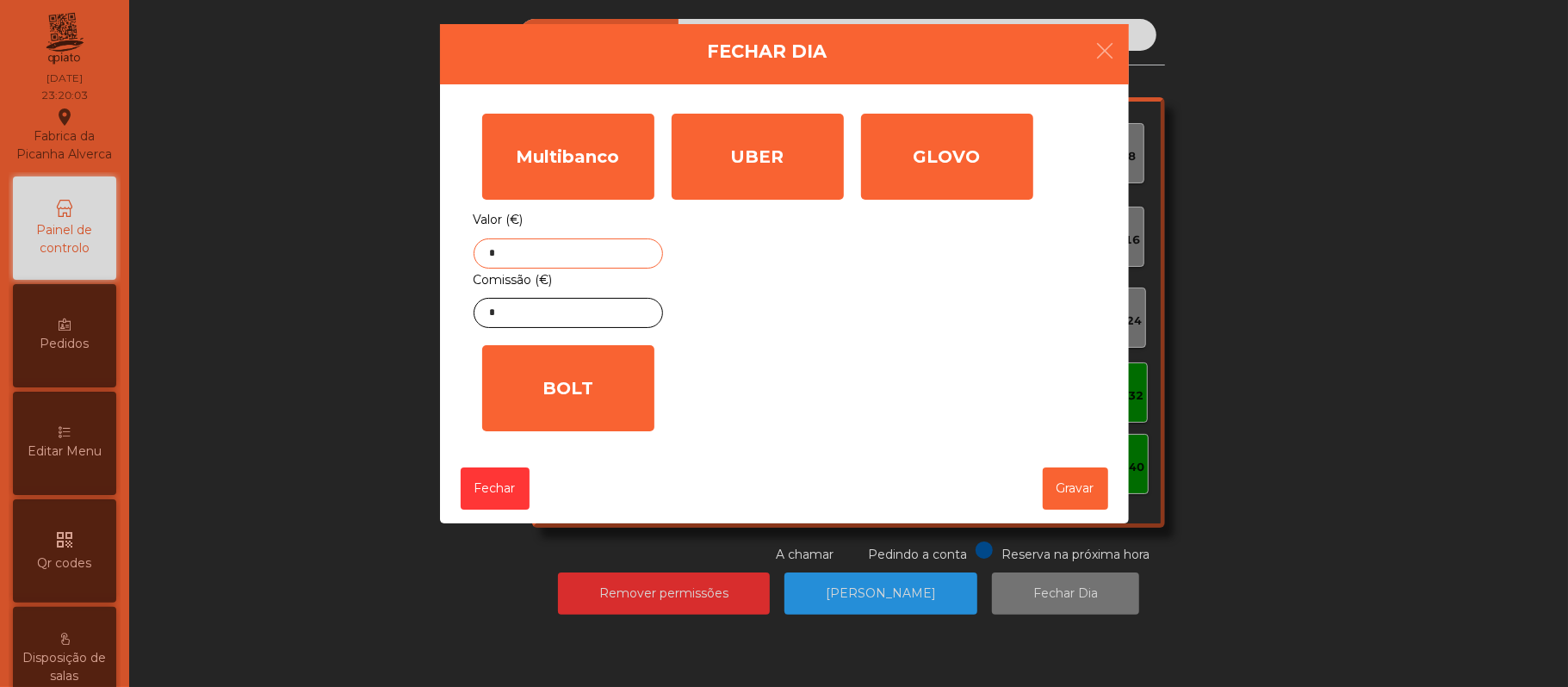
click at [565, 253] on input "*" at bounding box center [568, 254] width 190 height 30
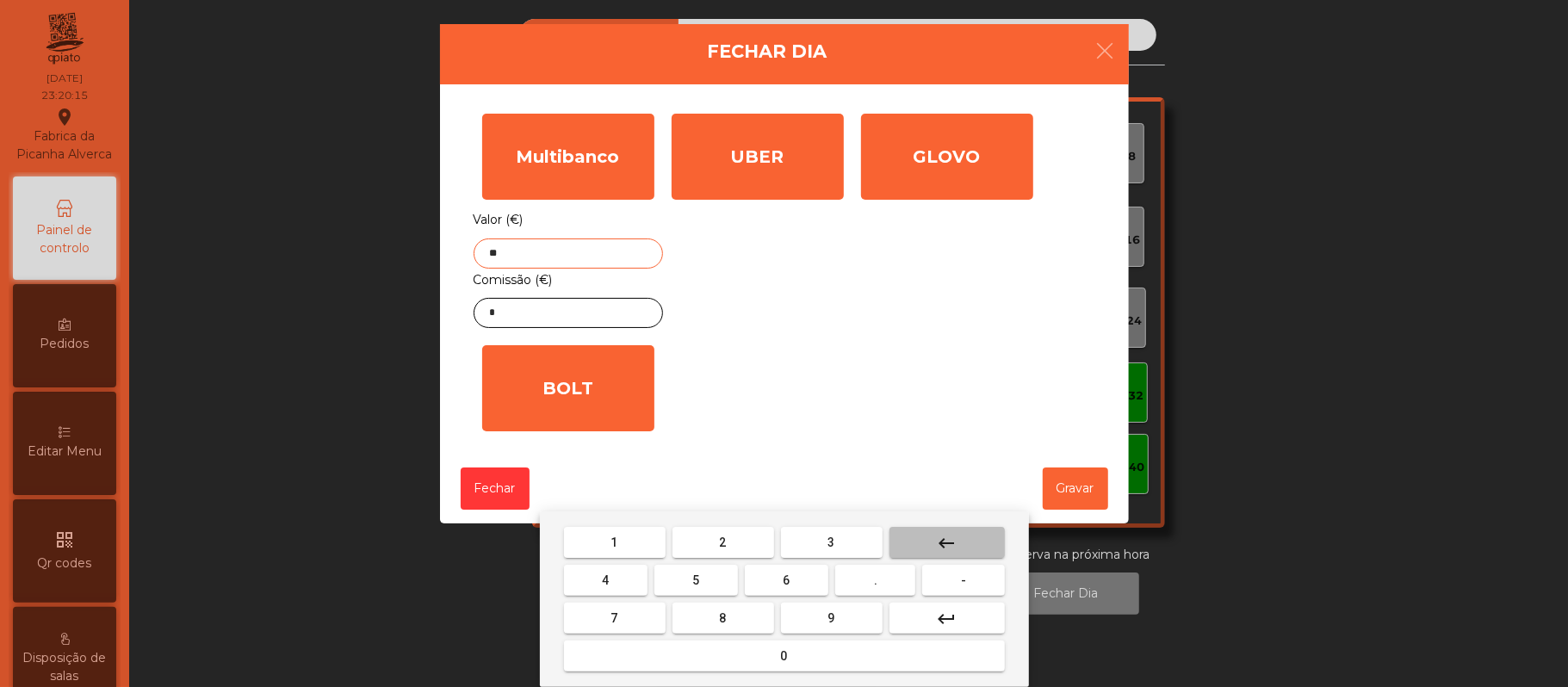
type input "*"
type input "*******"
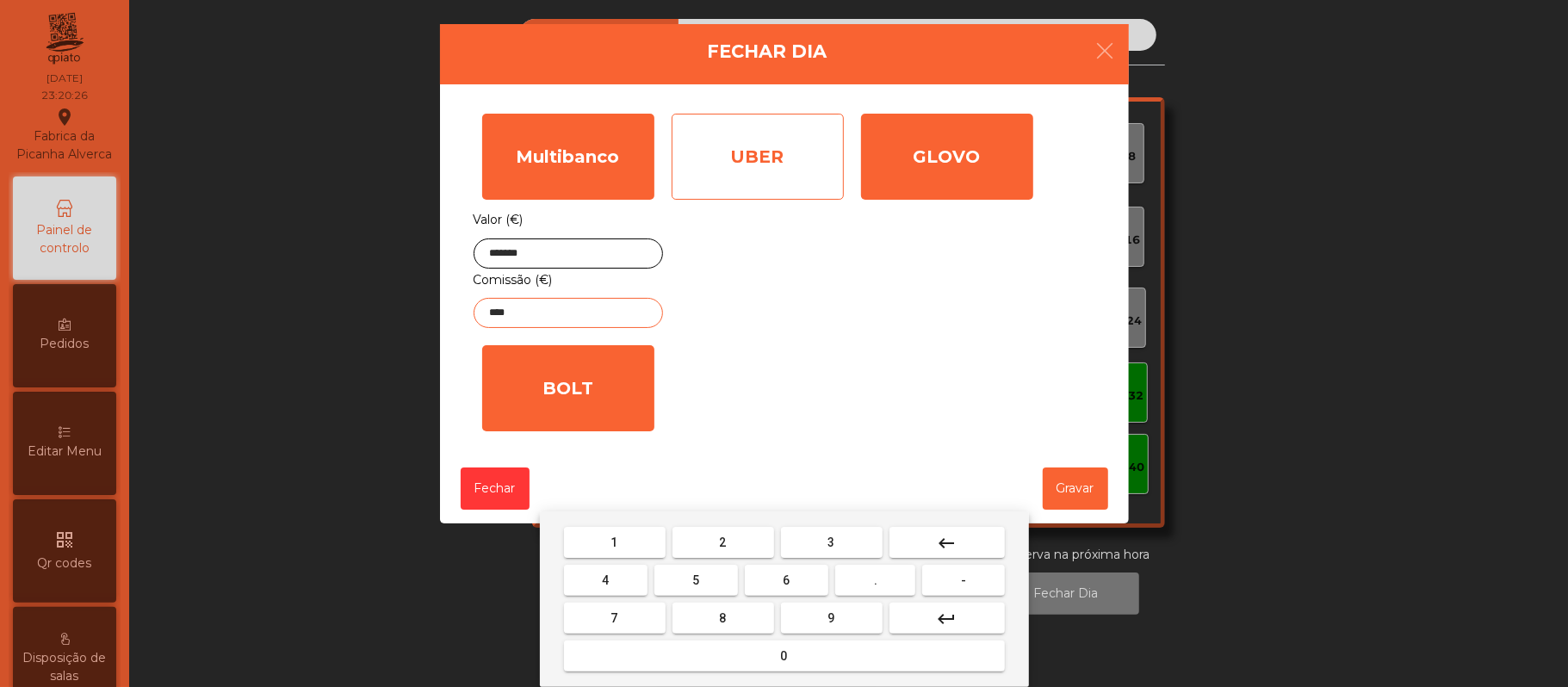
type input "****"
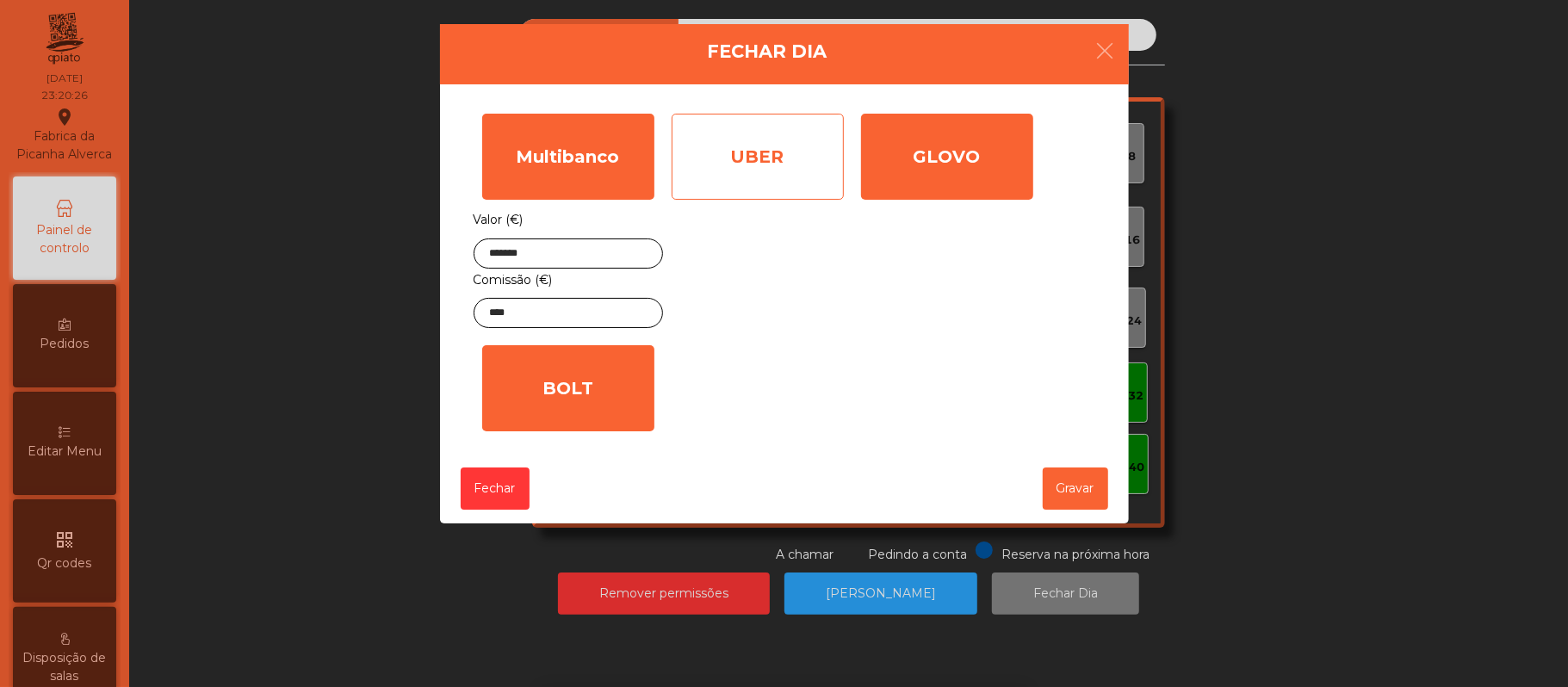
click at [752, 157] on div "UBER" at bounding box center [757, 156] width 172 height 86
click at [773, 197] on div "UBER" at bounding box center [757, 156] width 172 height 86
click at [776, 156] on div "UBER" at bounding box center [757, 156] width 172 height 86
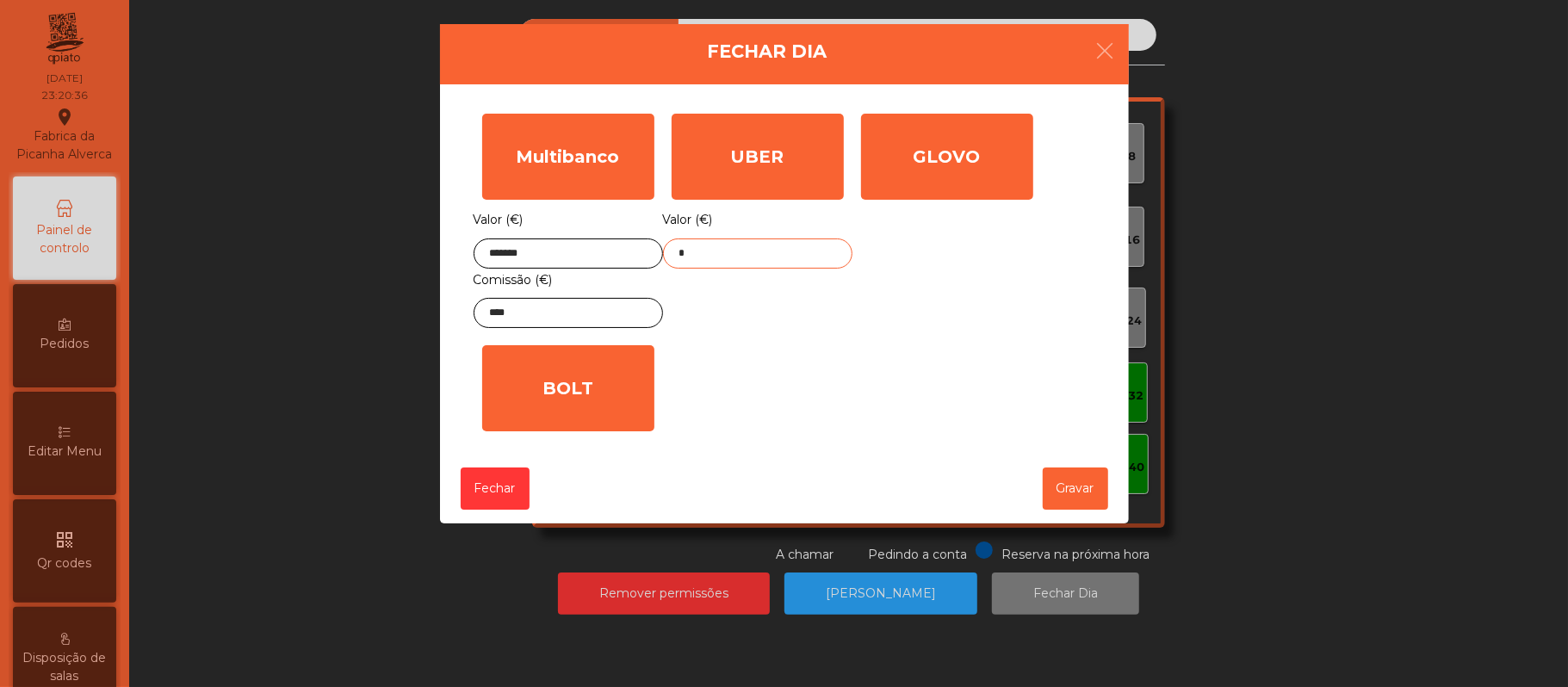
click at [761, 257] on input "*" at bounding box center [758, 254] width 190 height 30
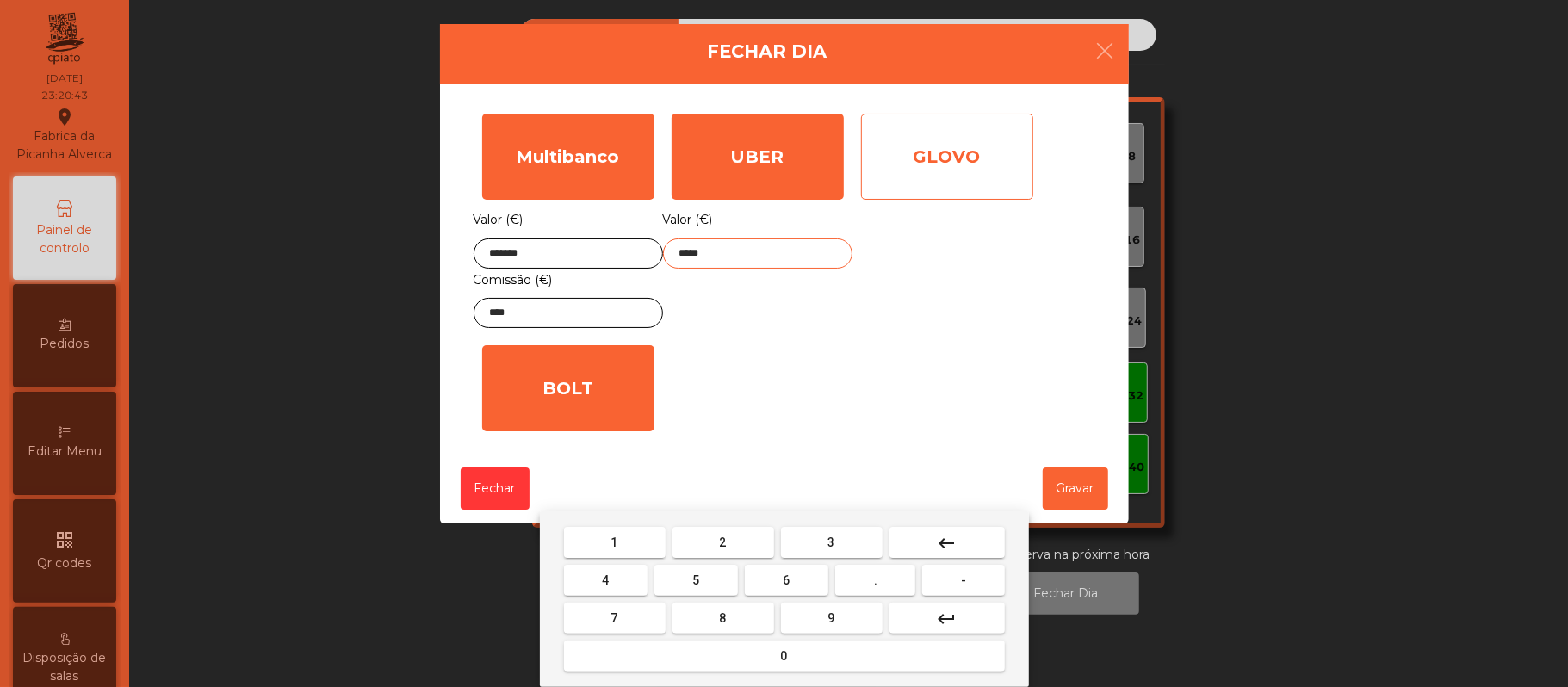
type input "*****"
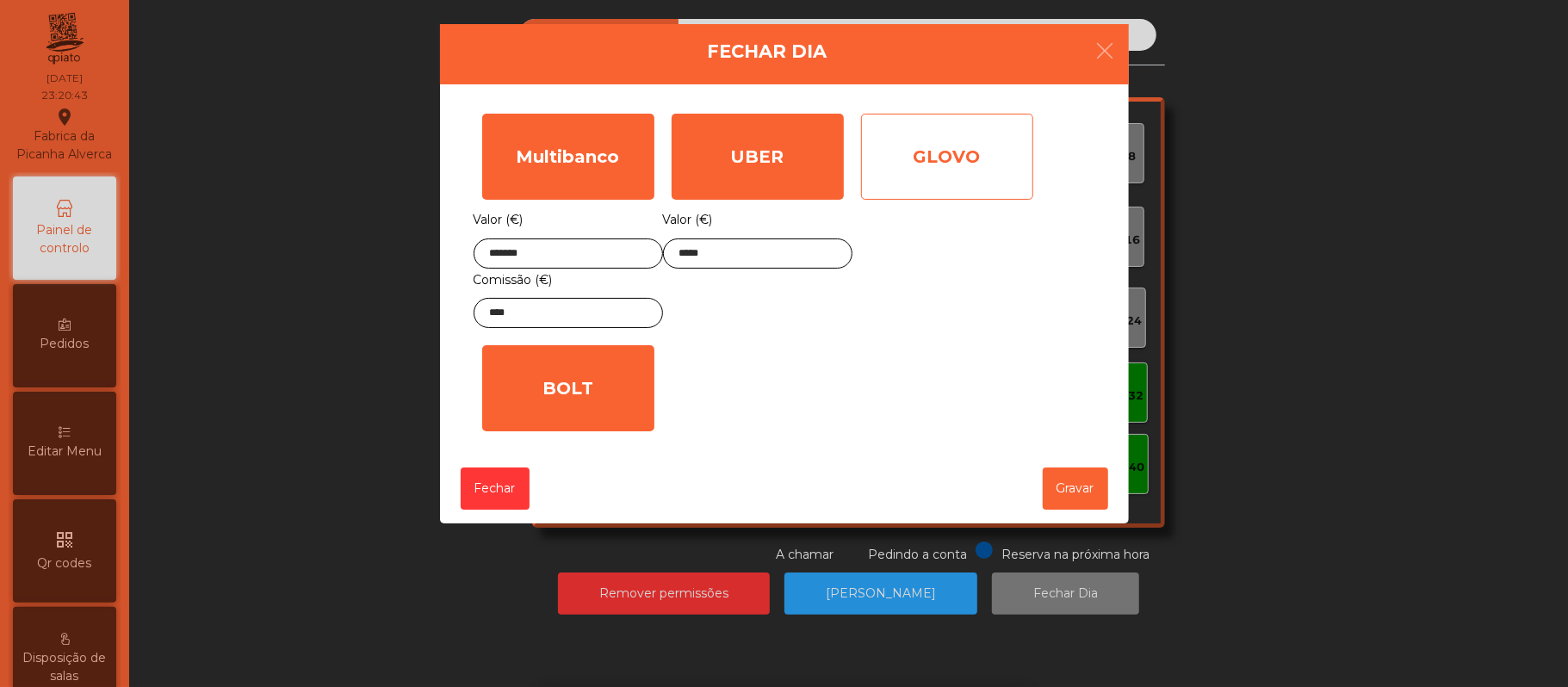
click at [925, 187] on div "GLOVO" at bounding box center [946, 156] width 172 height 86
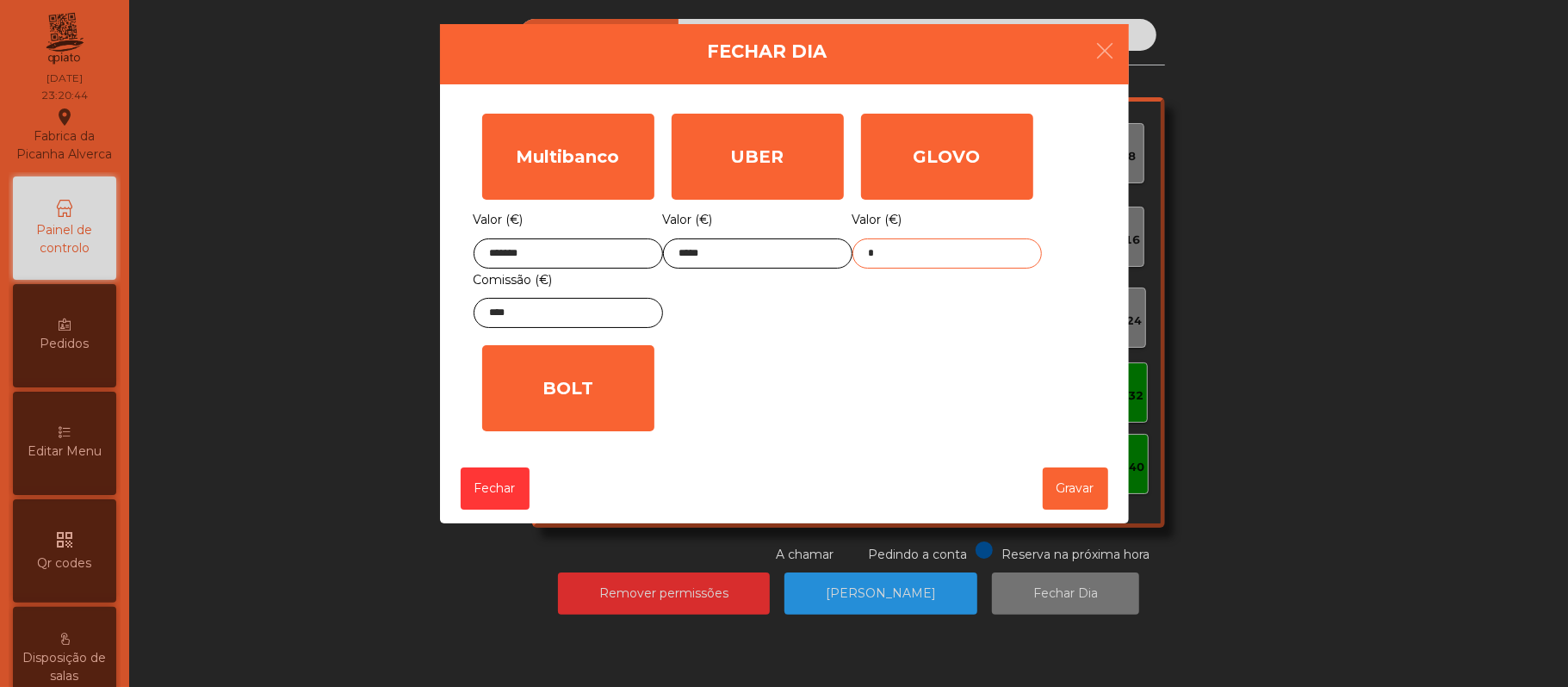
click at [942, 253] on input "*" at bounding box center [947, 254] width 190 height 30
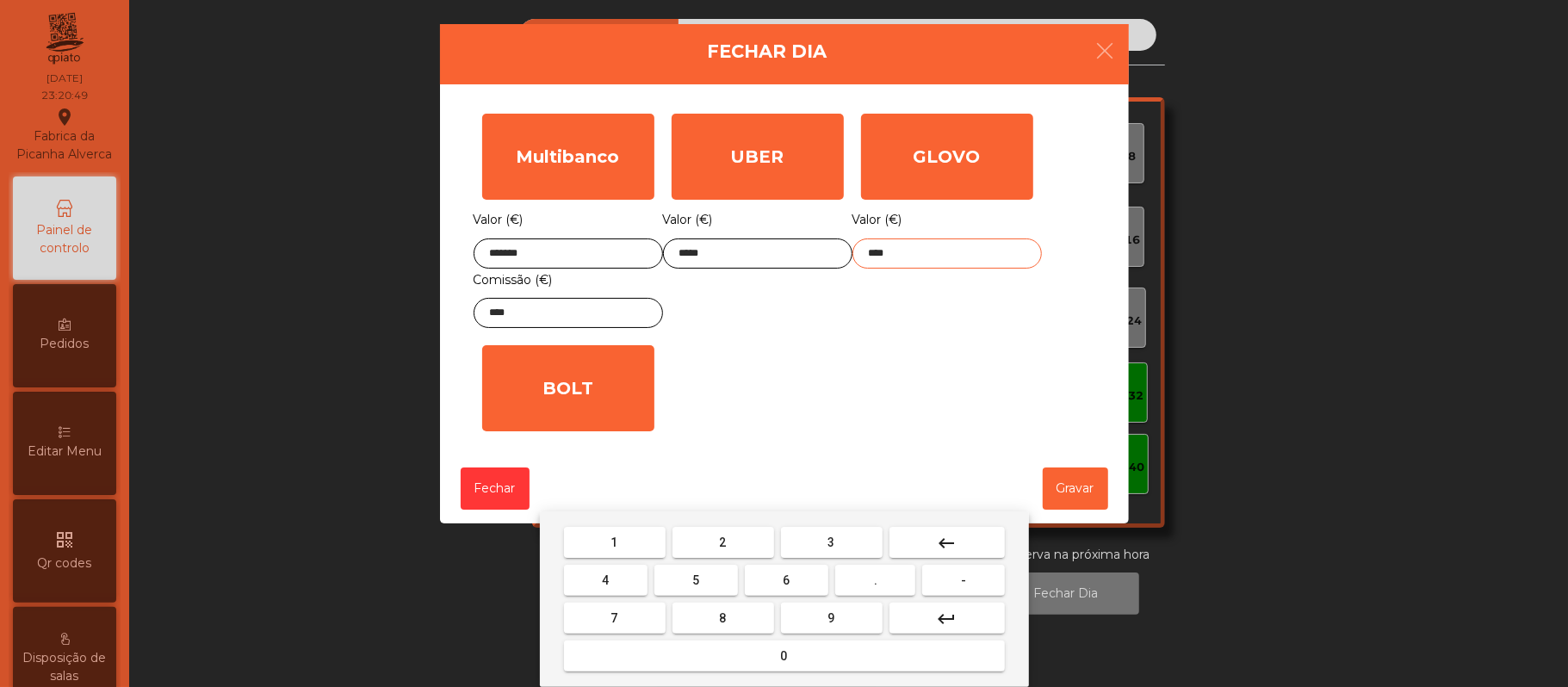
type input "*****"
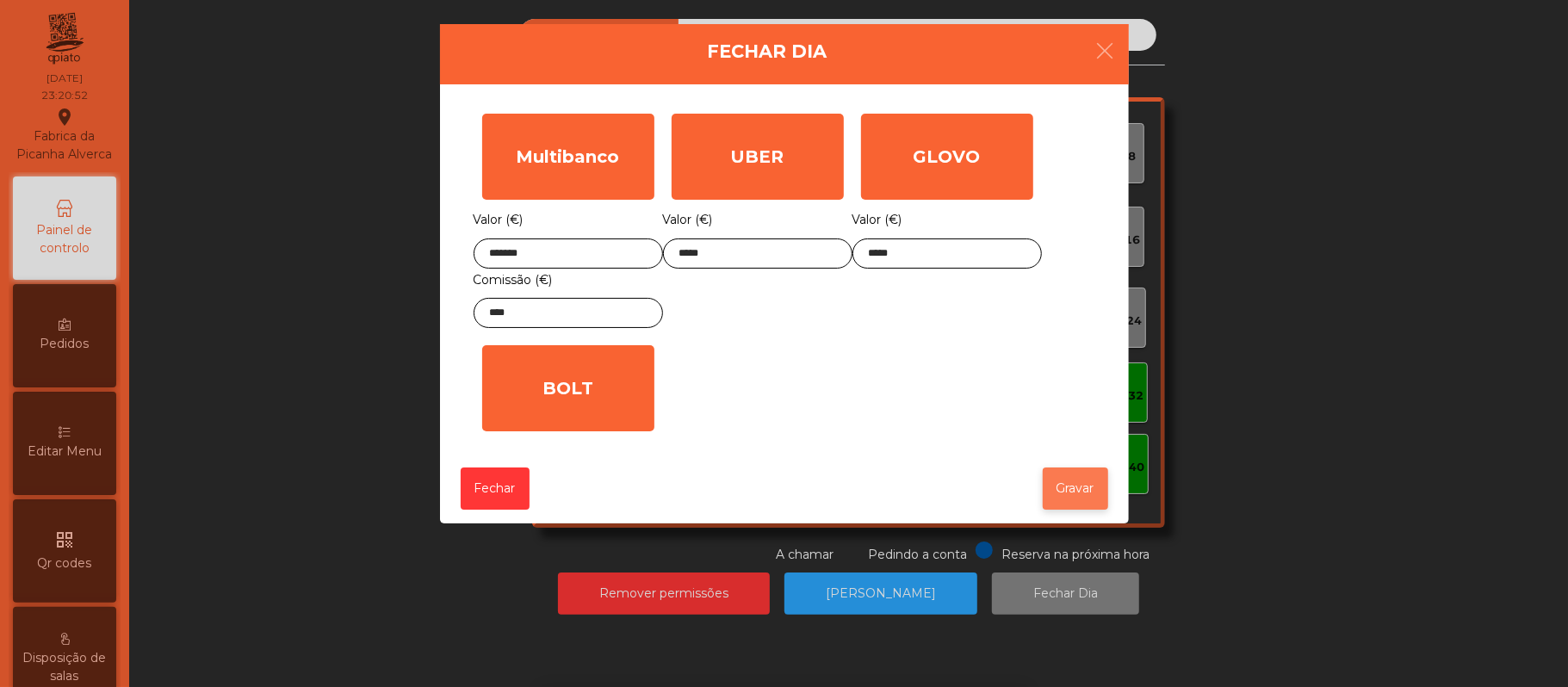
click at [1066, 499] on button "Gravar" at bounding box center [1075, 488] width 65 height 42
